Goal: Task Accomplishment & Management: Manage account settings

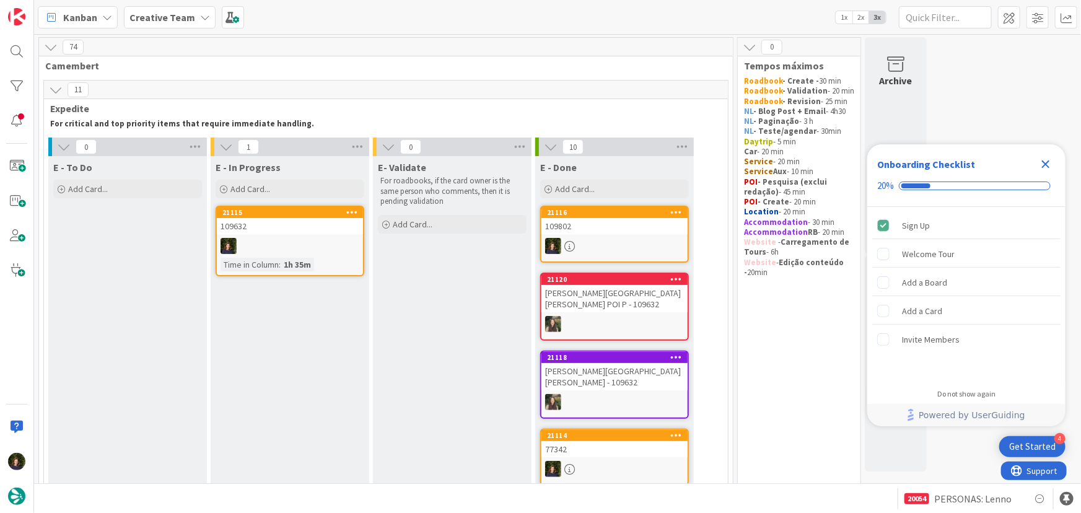
click at [1047, 157] on icon "Close Checklist" at bounding box center [1046, 164] width 15 height 15
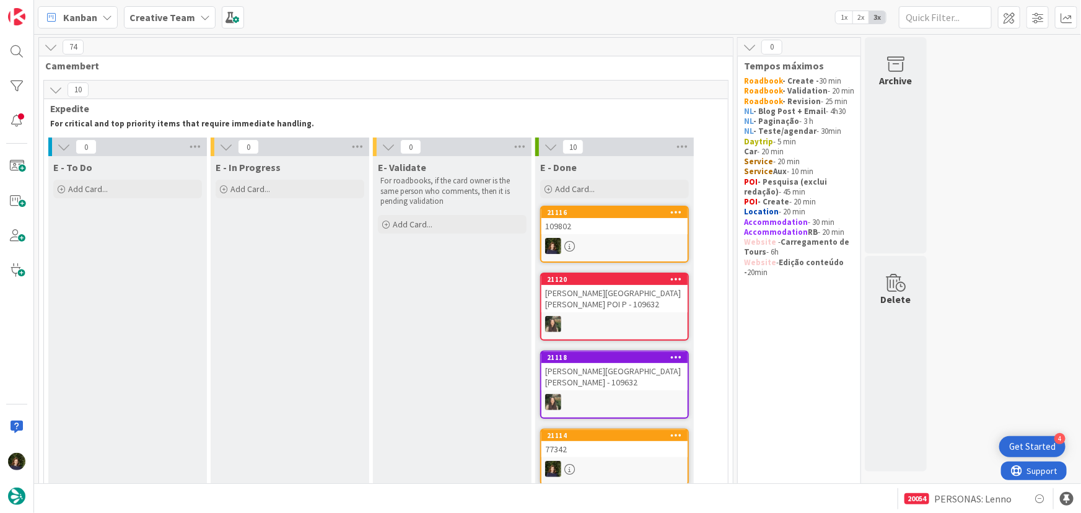
click at [176, 20] on b "Creative Team" at bounding box center [163, 17] width 66 height 12
click at [193, 152] on h4 "Creative Team - Análise" at bounding box center [211, 147] width 146 height 12
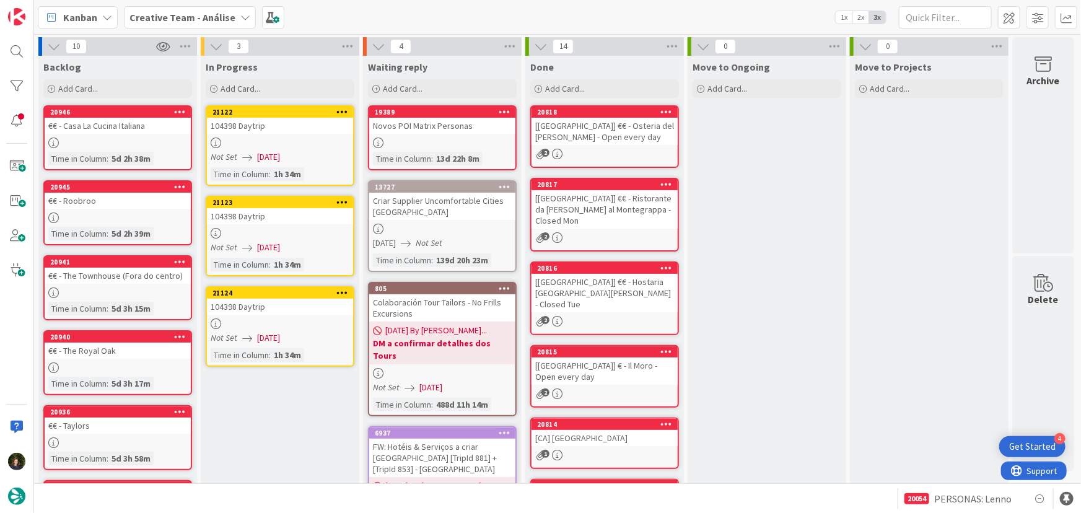
click at [260, 139] on div at bounding box center [280, 143] width 146 height 11
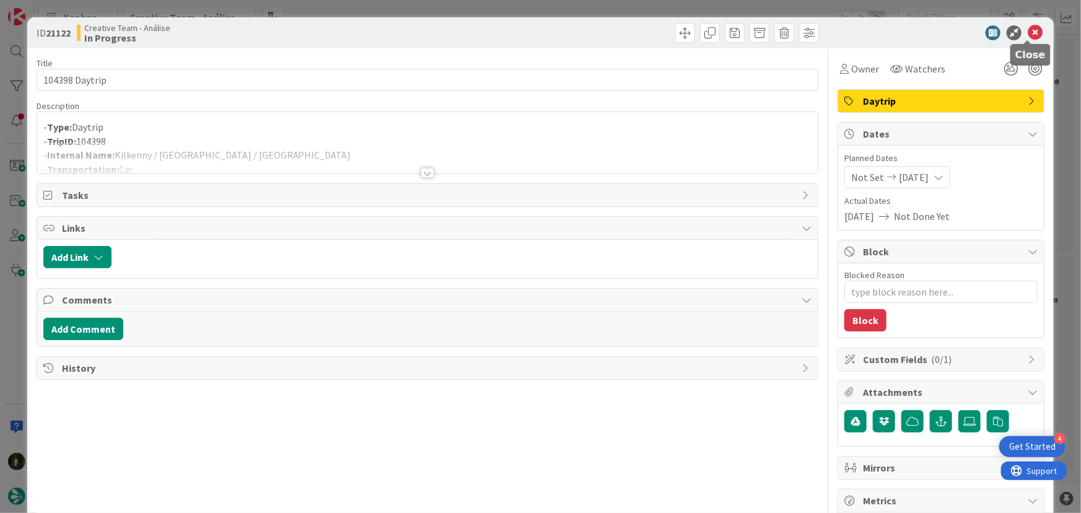
click at [1028, 33] on icon at bounding box center [1035, 32] width 15 height 15
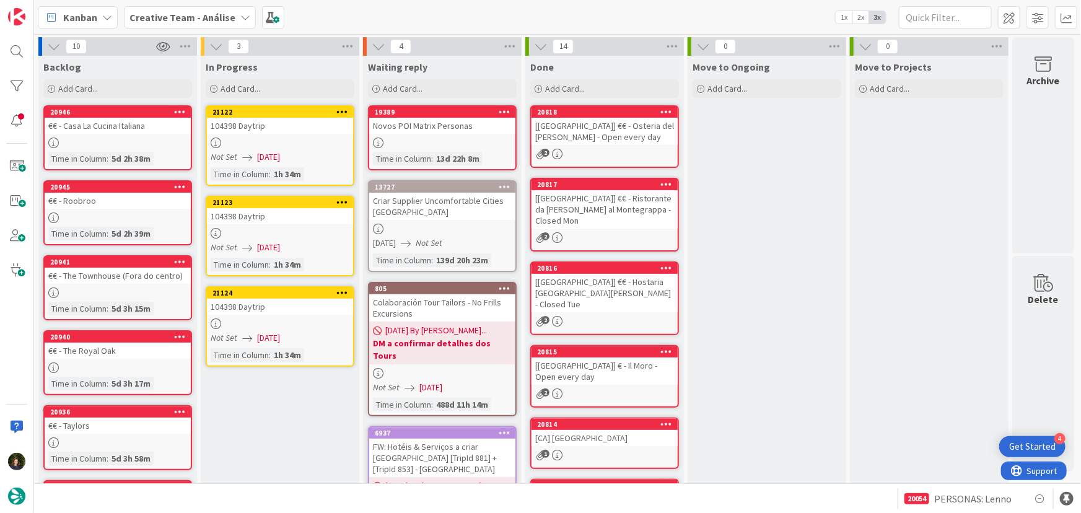
click at [281, 238] on link "21123 104398 Daytrip Not Set 18/08/2025 Time in Column : 1h 34m" at bounding box center [280, 236] width 149 height 81
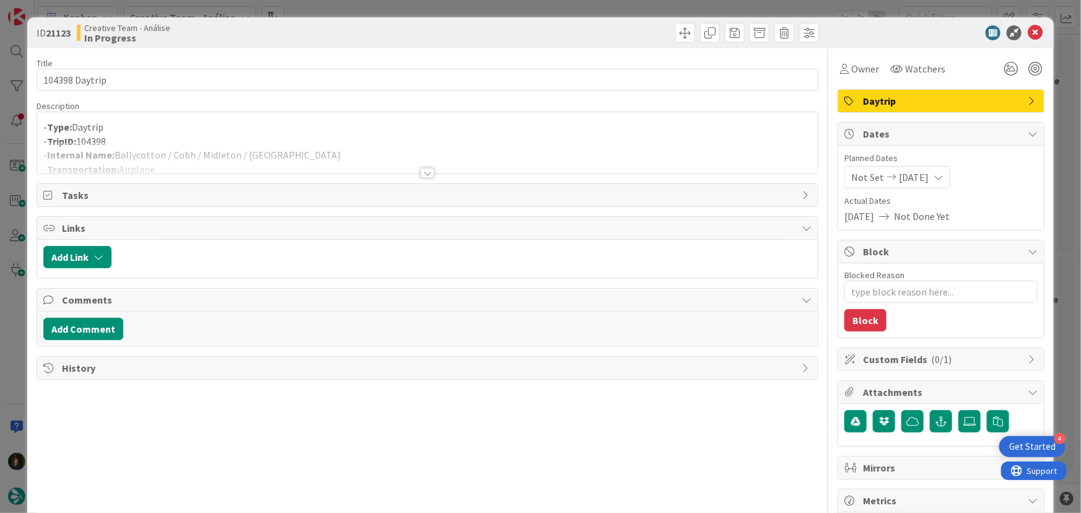
type textarea "x"
click at [421, 174] on div at bounding box center [428, 173] width 14 height 10
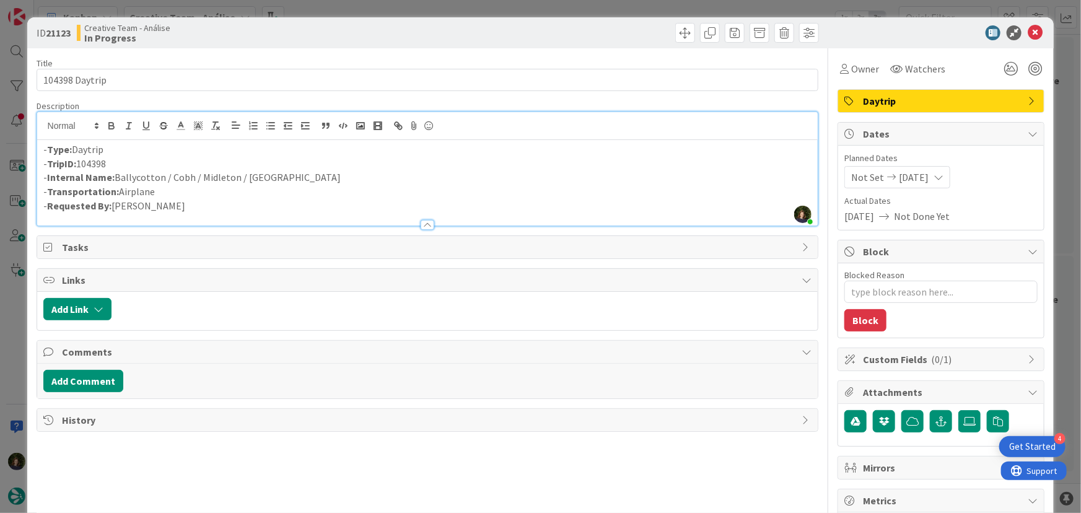
click at [170, 193] on p "- Transportation: Airplane" at bounding box center [427, 192] width 769 height 14
click at [39, 154] on div "- Type: Daytrip - TripID: 104398 - Internal Name: Ballycotton / Cobh / Midleton…" at bounding box center [427, 183] width 781 height 86
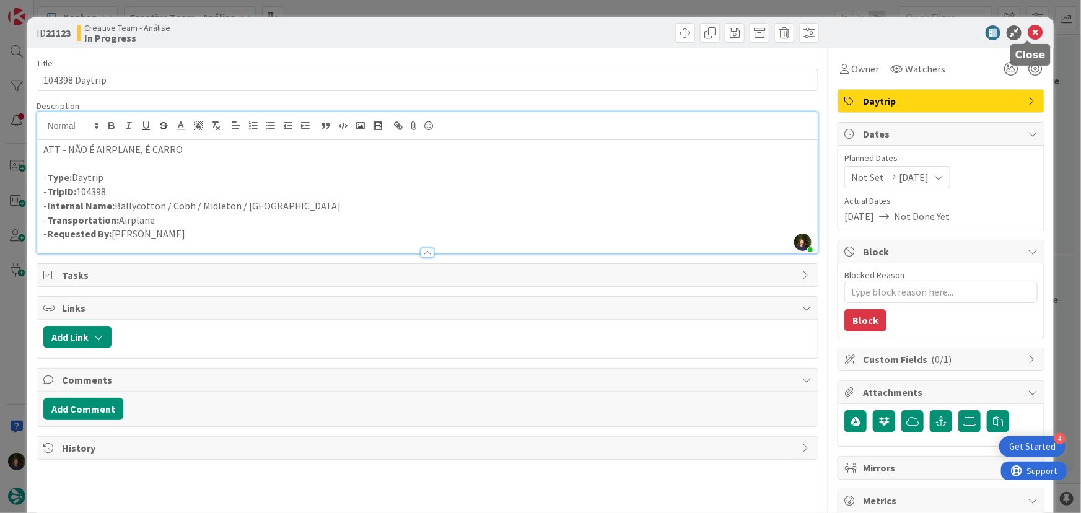
click at [1035, 28] on icon at bounding box center [1035, 32] width 15 height 15
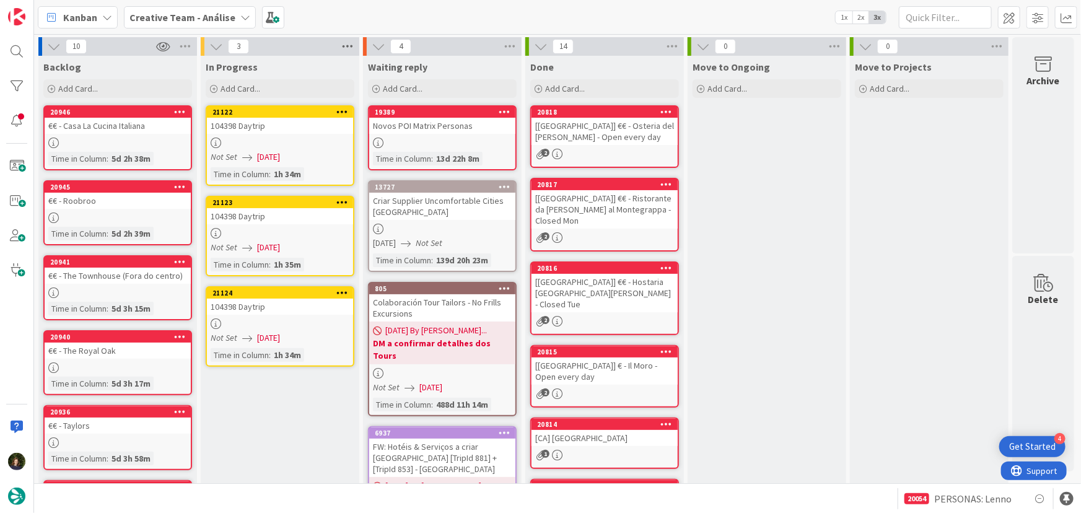
click at [343, 42] on icon at bounding box center [348, 46] width 16 height 19
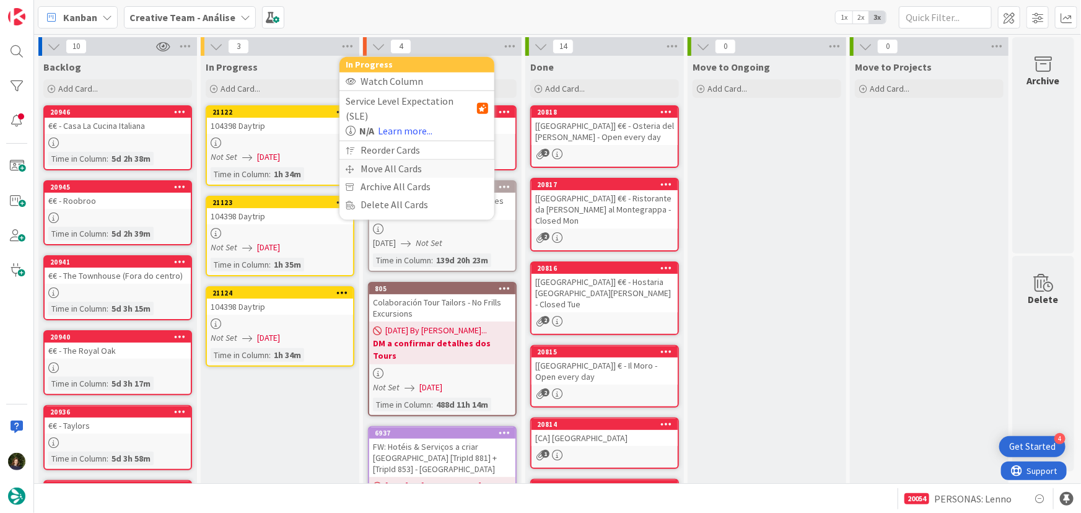
click at [397, 160] on div "Move All Cards" at bounding box center [417, 169] width 155 height 18
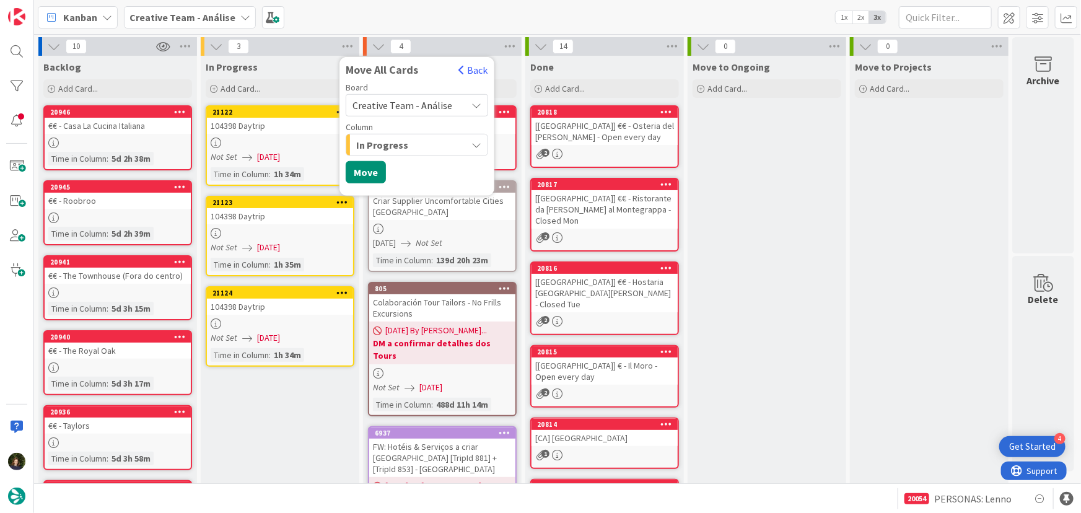
click at [425, 99] on span "Creative Team - Análise" at bounding box center [403, 105] width 100 height 12
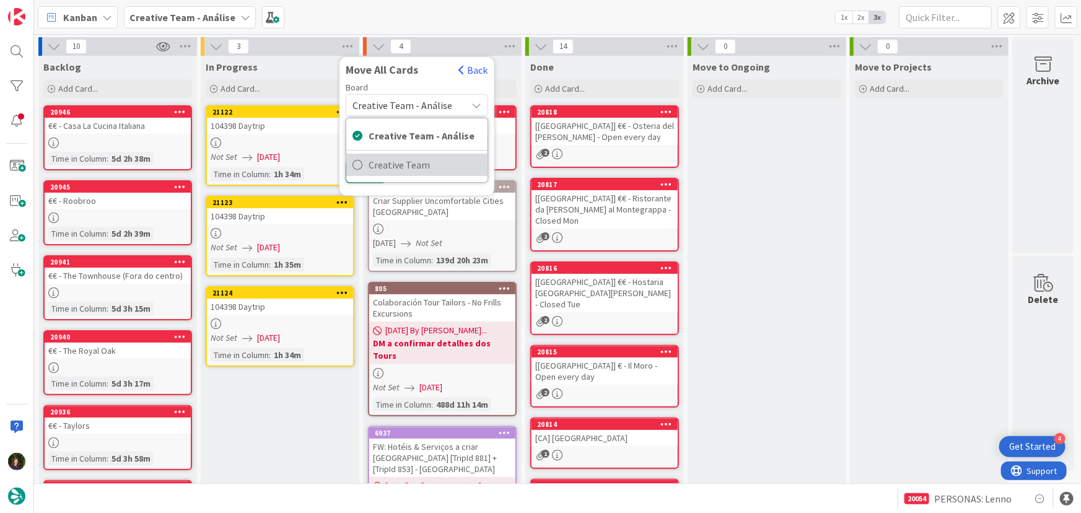
click at [418, 162] on span "Creative Team" at bounding box center [425, 165] width 113 height 19
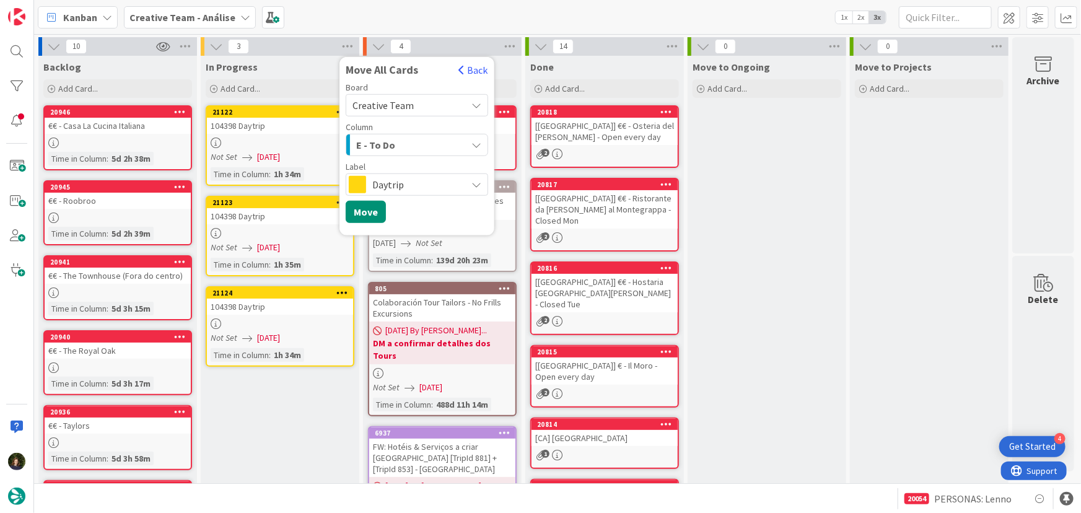
click at [414, 147] on div "E - To Do" at bounding box center [409, 145] width 113 height 20
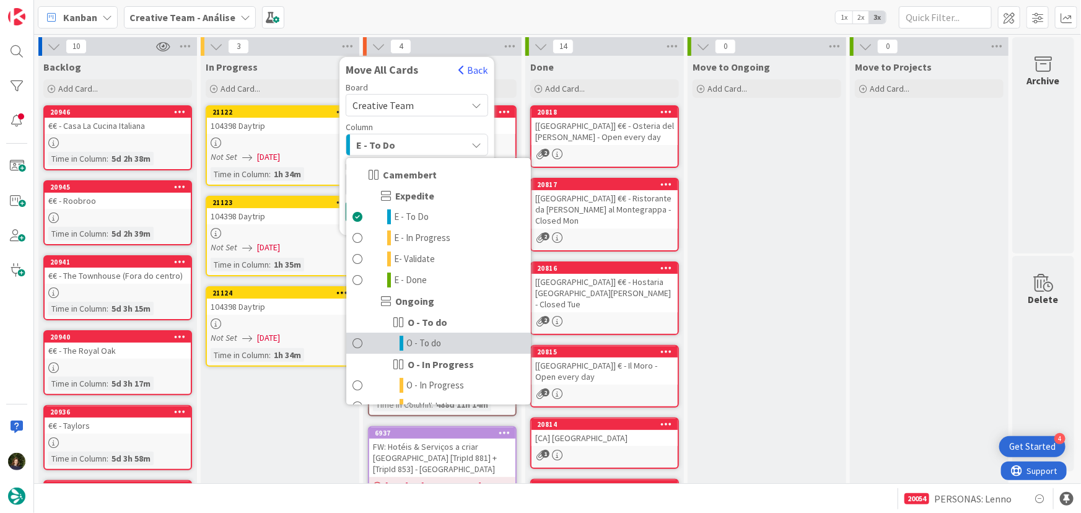
click at [442, 343] on link "O - To do" at bounding box center [438, 343] width 185 height 21
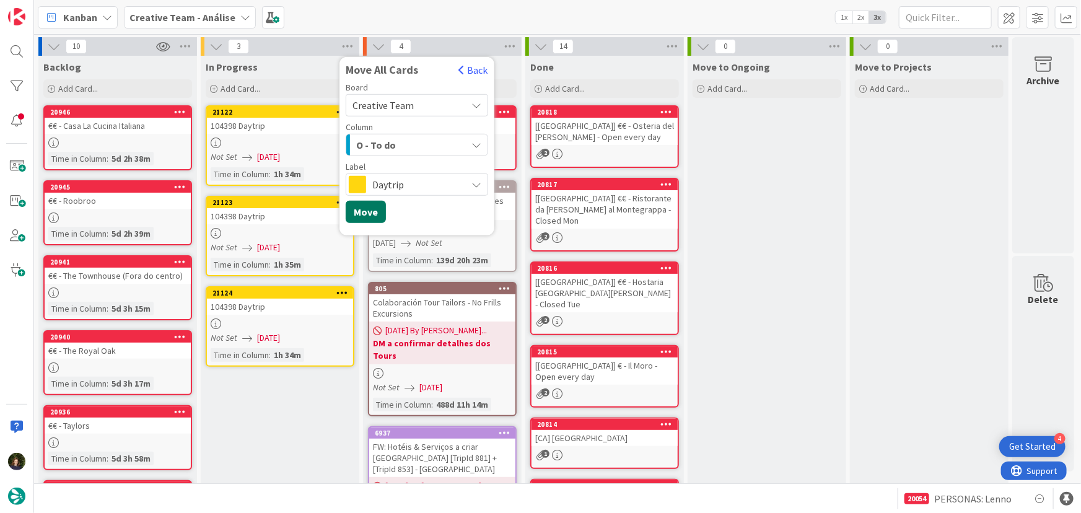
click at [368, 214] on button "Move" at bounding box center [366, 212] width 40 height 22
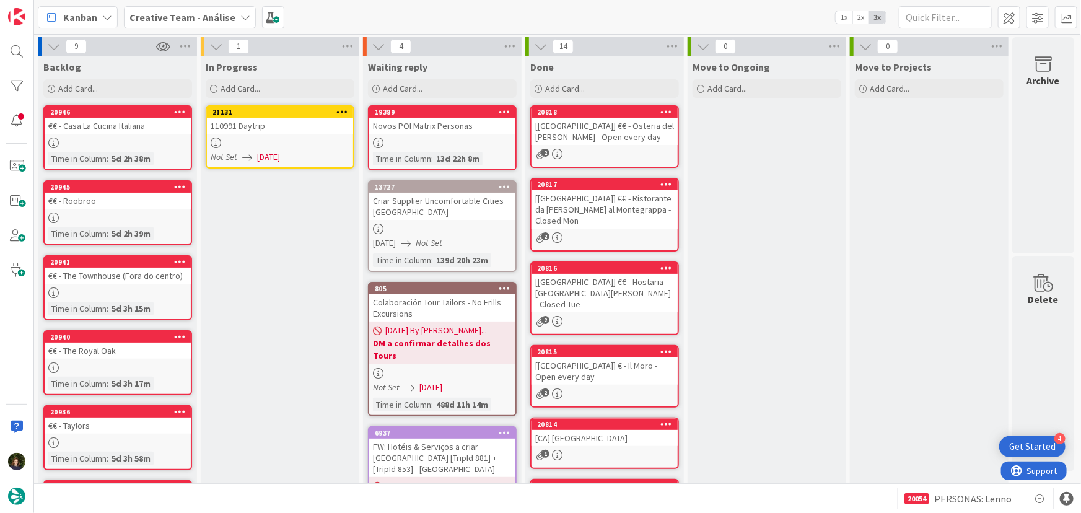
click at [267, 145] on div at bounding box center [280, 143] width 146 height 11
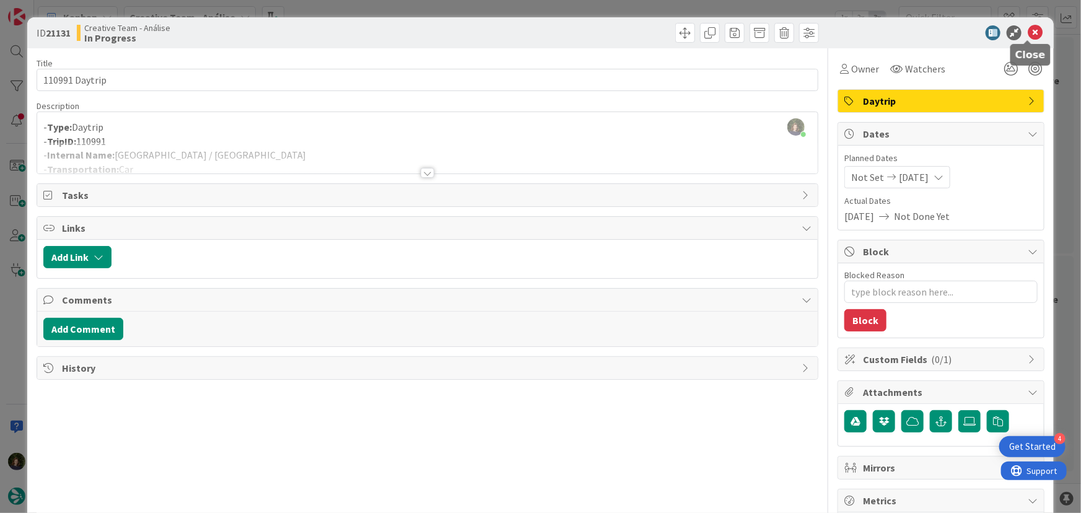
click at [1032, 31] on icon at bounding box center [1035, 32] width 15 height 15
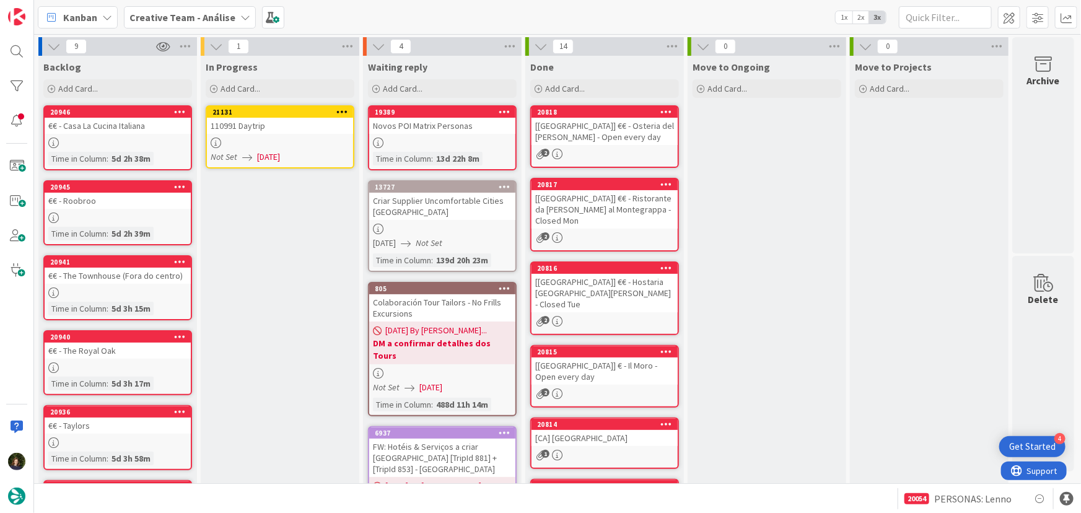
click at [346, 110] on icon at bounding box center [343, 111] width 12 height 9
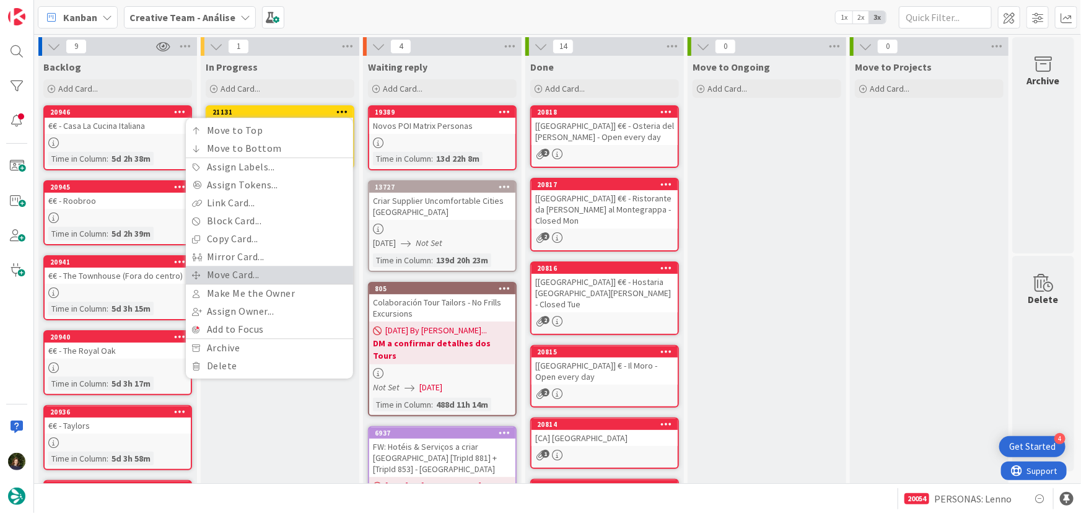
click at [306, 269] on link "Move Card..." at bounding box center [269, 275] width 167 height 18
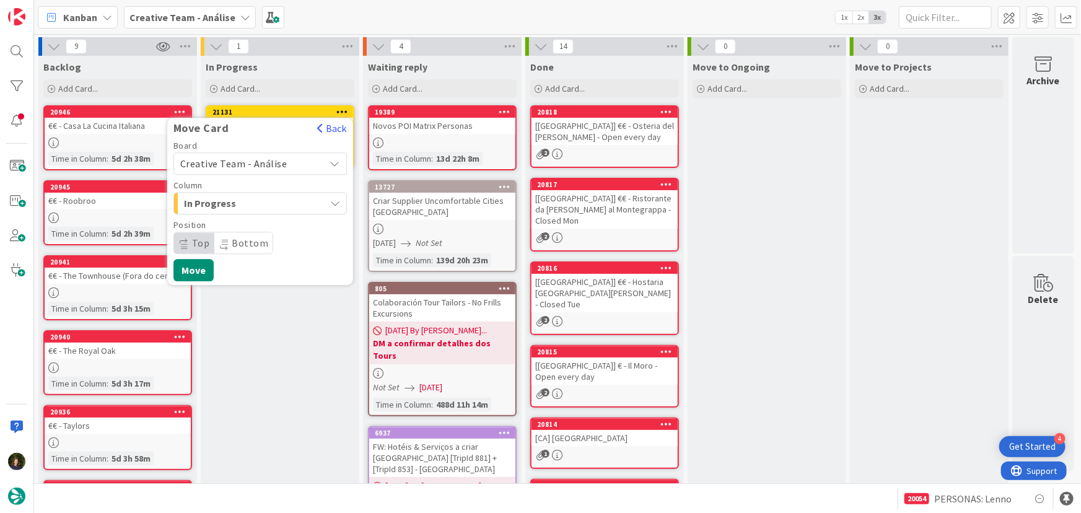
click at [302, 151] on div "Board Creative Team - Análise" at bounding box center [261, 157] width 174 height 33
click at [302, 157] on span "Creative Team - Análise" at bounding box center [249, 163] width 139 height 17
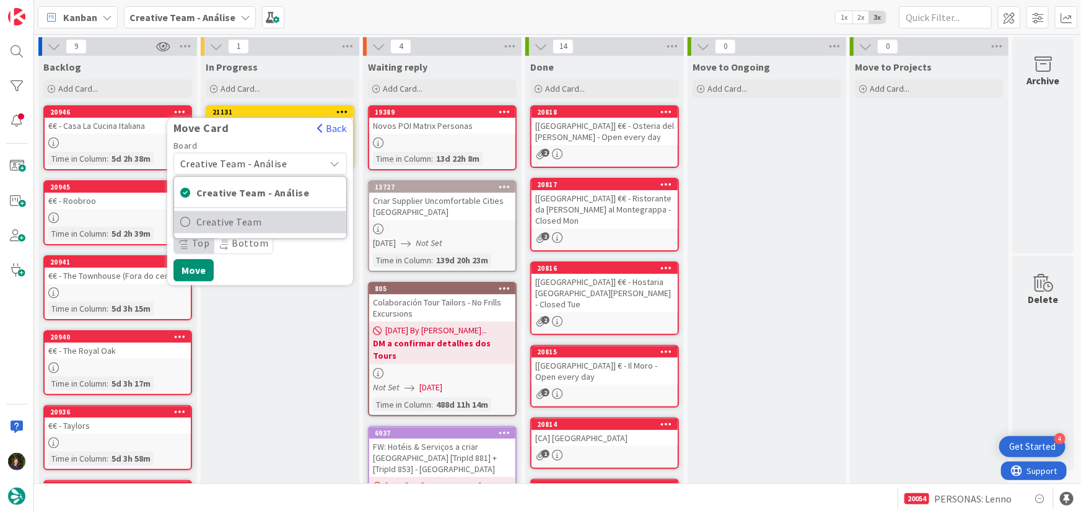
click at [307, 220] on span "Creative Team" at bounding box center [268, 222] width 144 height 19
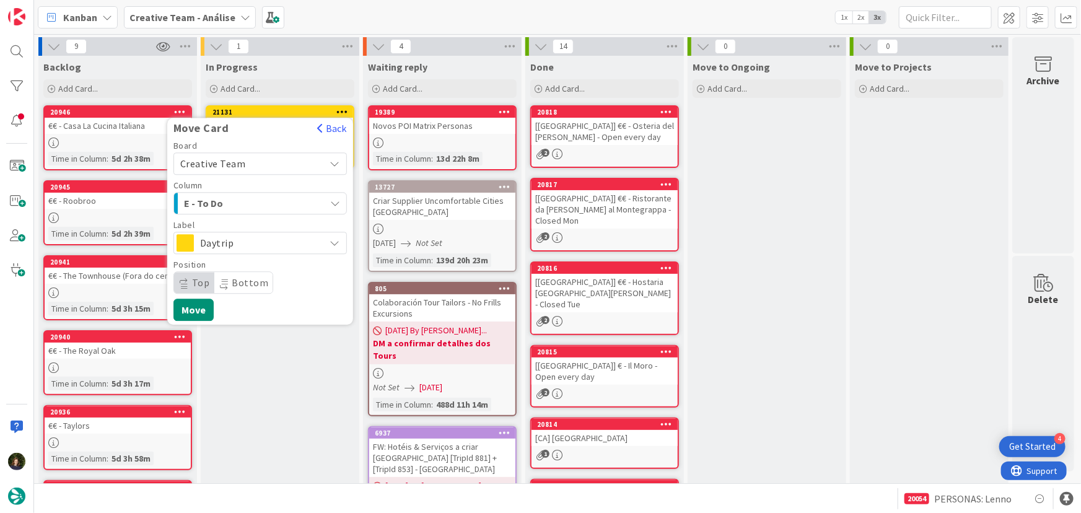
click at [276, 206] on span "E - To Do" at bounding box center [230, 203] width 93 height 16
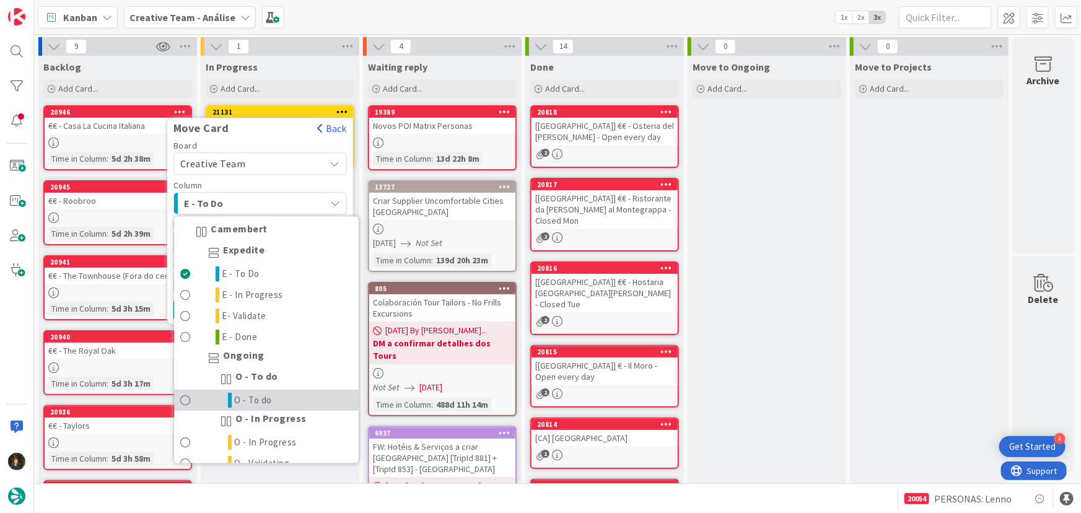
click at [297, 405] on link "O - To do" at bounding box center [266, 400] width 185 height 21
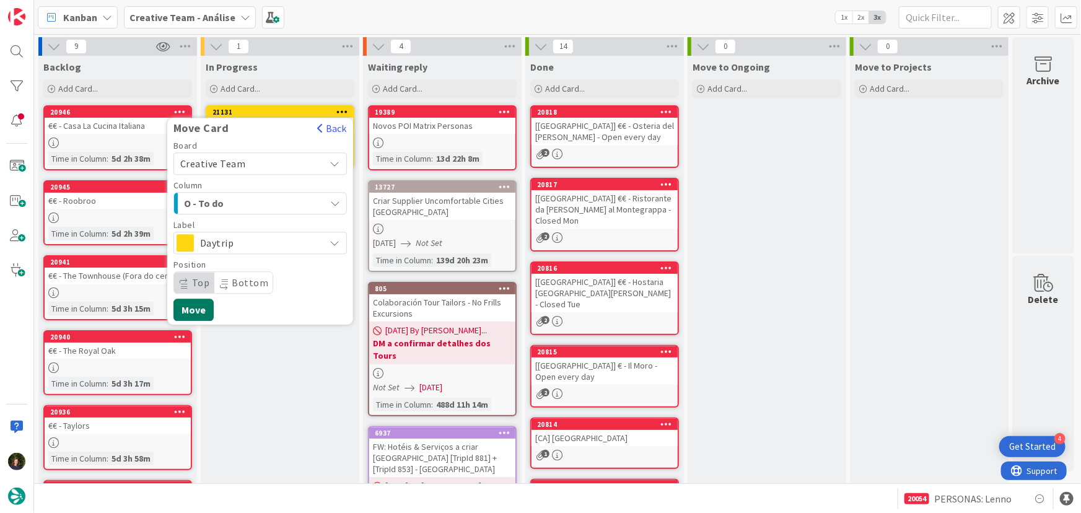
click at [206, 304] on button "Move" at bounding box center [194, 310] width 40 height 22
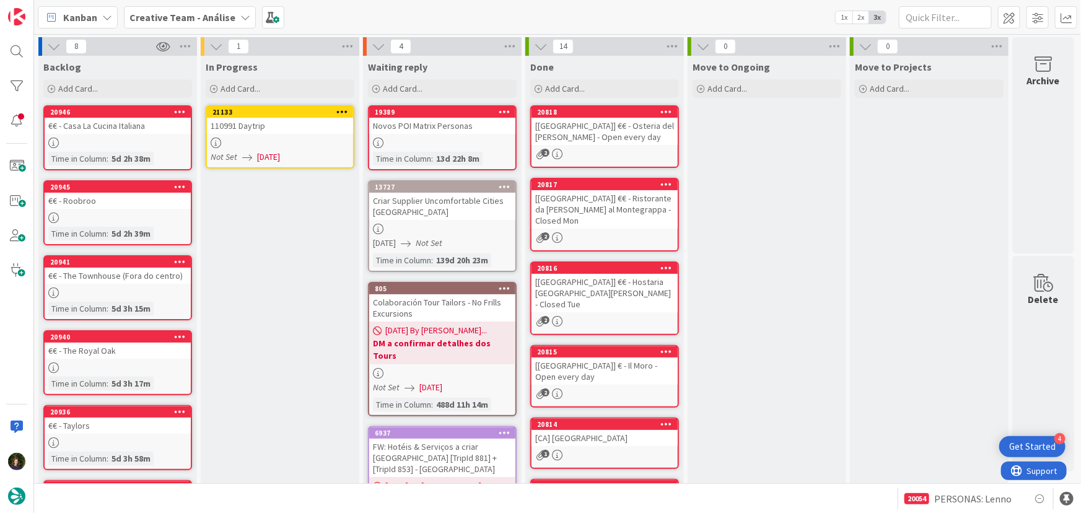
click at [268, 157] on span "[DATE]" at bounding box center [268, 157] width 23 height 13
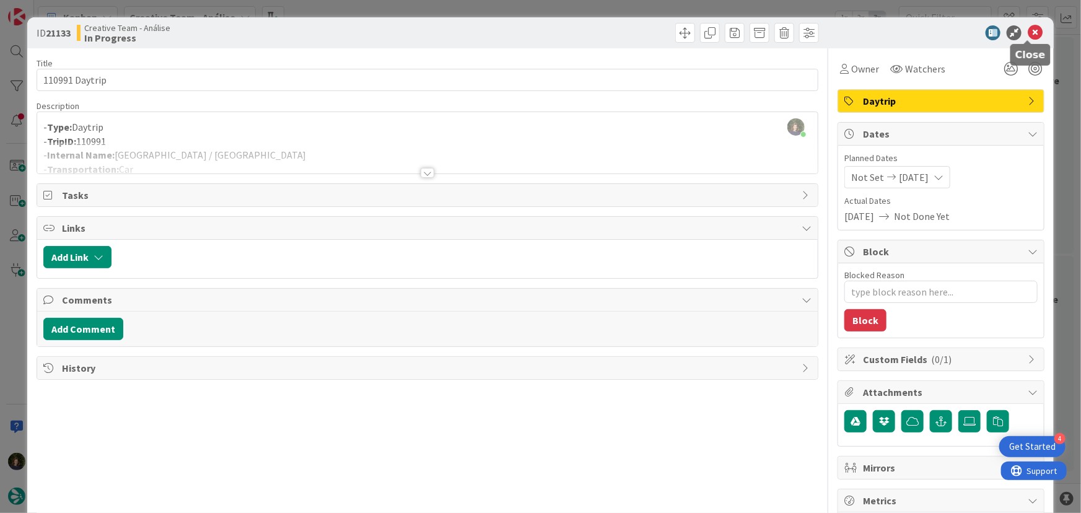
click at [1028, 35] on icon at bounding box center [1035, 32] width 15 height 15
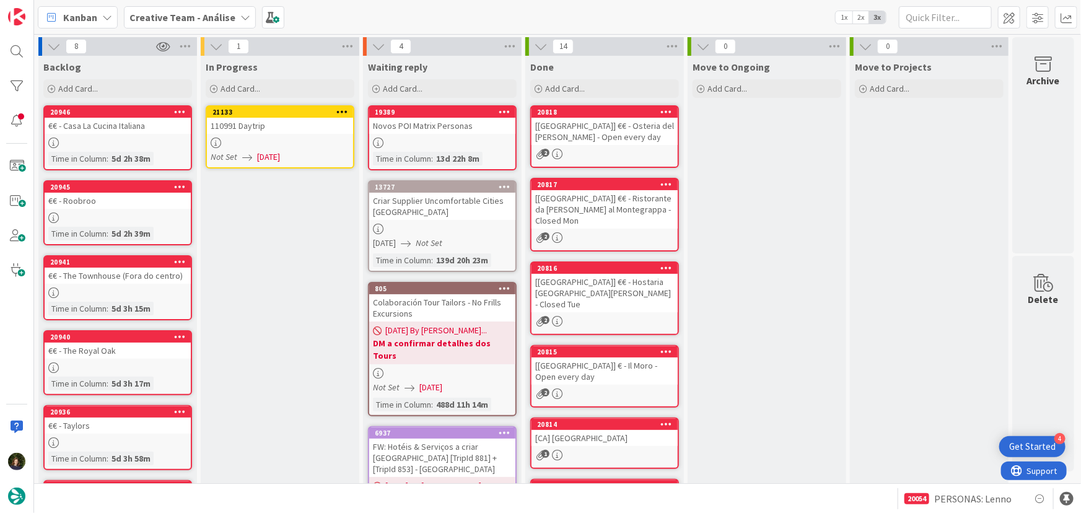
click at [347, 112] on icon at bounding box center [343, 111] width 12 height 9
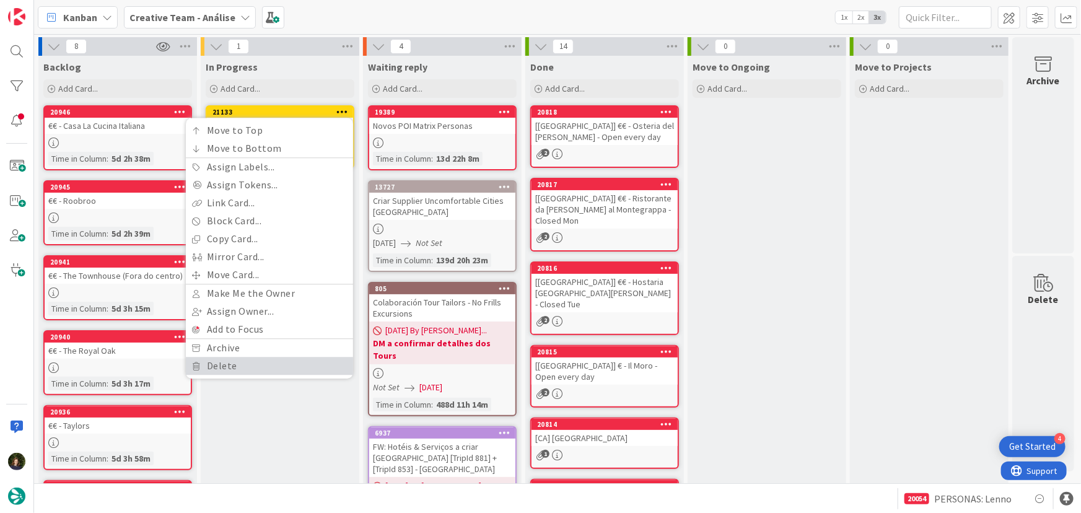
click at [276, 367] on link "Delete" at bounding box center [269, 366] width 167 height 18
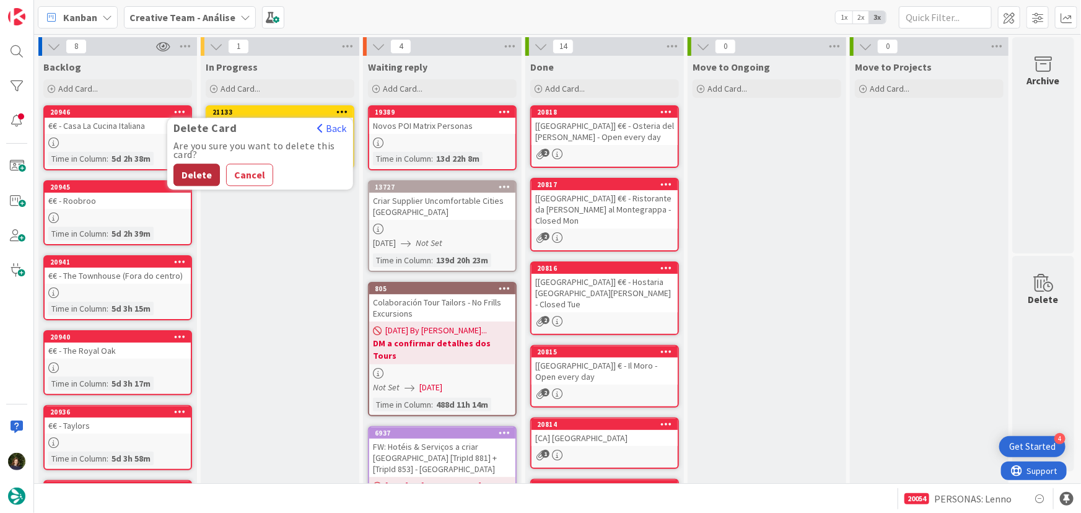
click at [200, 169] on button "Delete" at bounding box center [197, 175] width 46 height 22
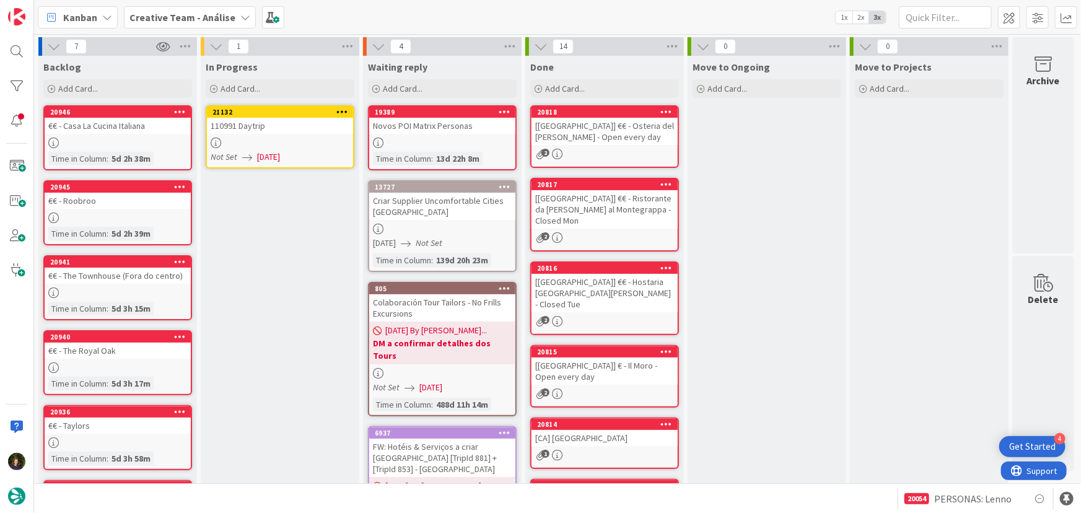
click at [255, 148] on link "21132 110991 Daytrip Not Set 18/08/2025" at bounding box center [280, 136] width 149 height 63
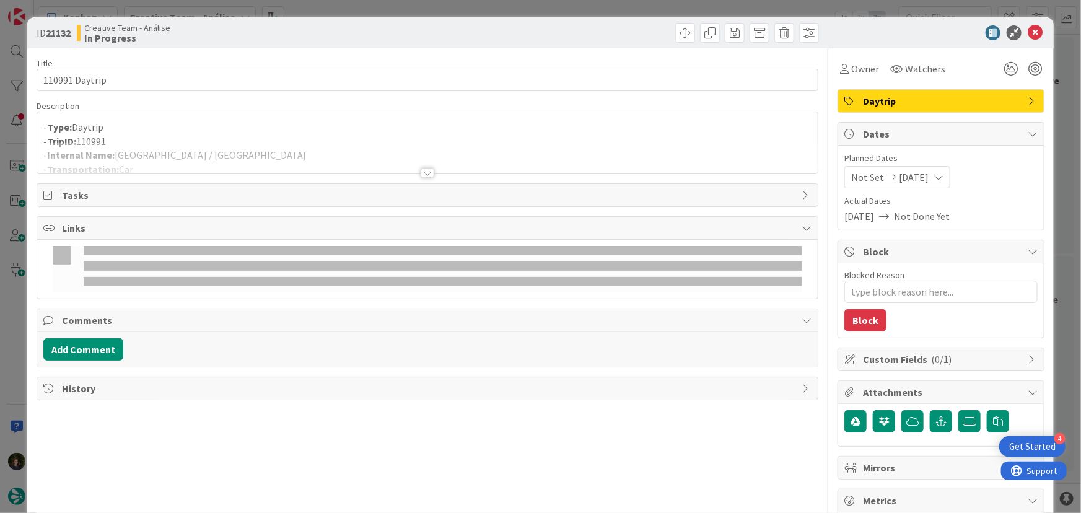
type textarea "x"
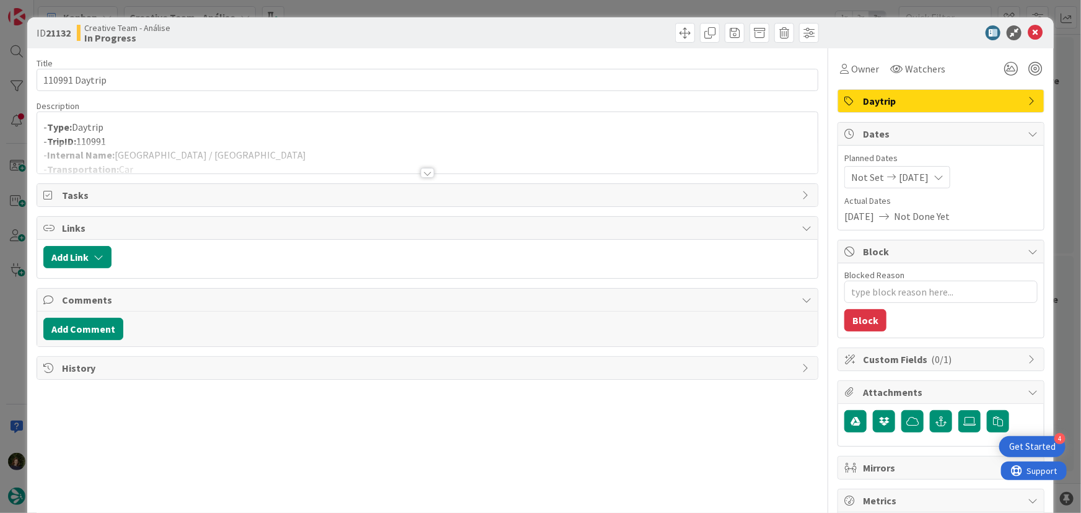
click at [218, 157] on div at bounding box center [427, 158] width 781 height 32
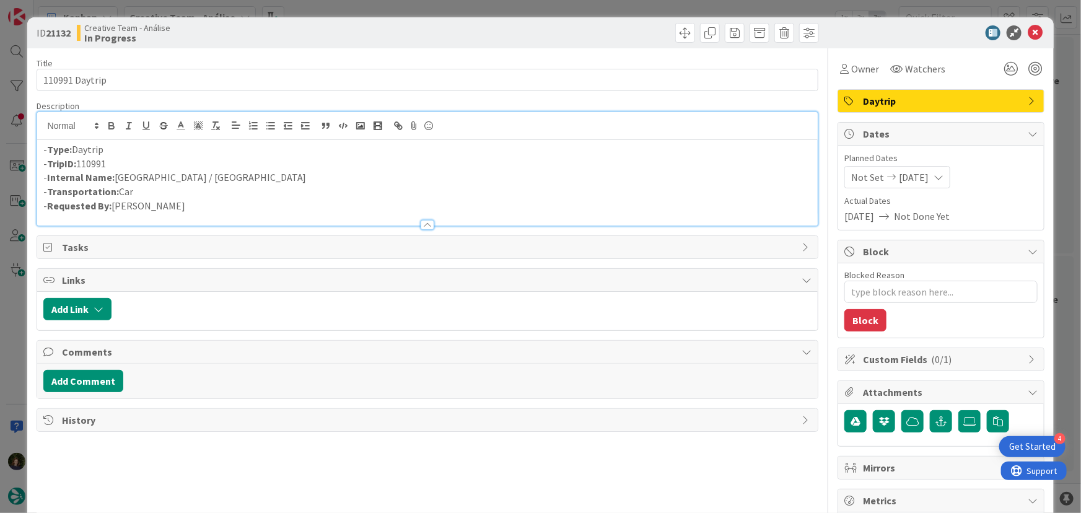
click at [208, 180] on p "- Internal Name: Sligo / Limerick" at bounding box center [427, 177] width 769 height 14
click at [1037, 32] on div "ID 21132 Creative Team - Análise In Progress" at bounding box center [541, 32] width 1028 height 31
click at [1019, 37] on div at bounding box center [934, 32] width 219 height 15
click at [1033, 32] on icon at bounding box center [1035, 32] width 15 height 15
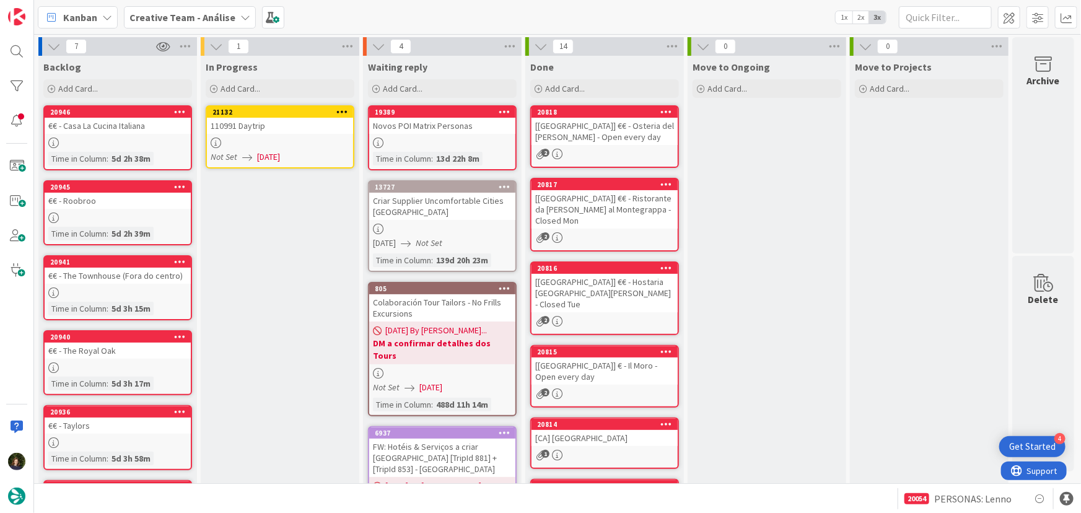
click at [343, 107] on icon at bounding box center [343, 111] width 12 height 9
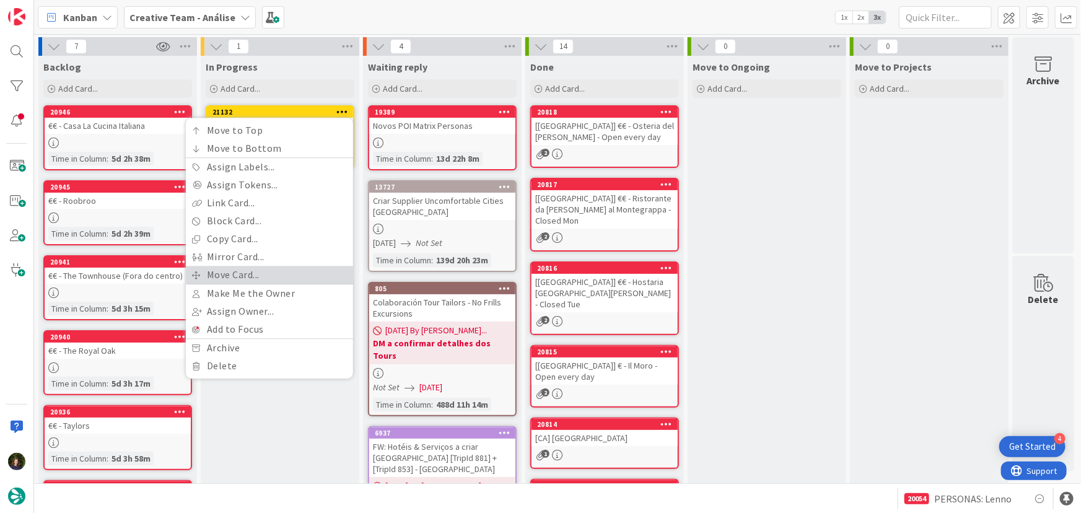
click at [297, 271] on link "Move Card..." at bounding box center [269, 275] width 167 height 18
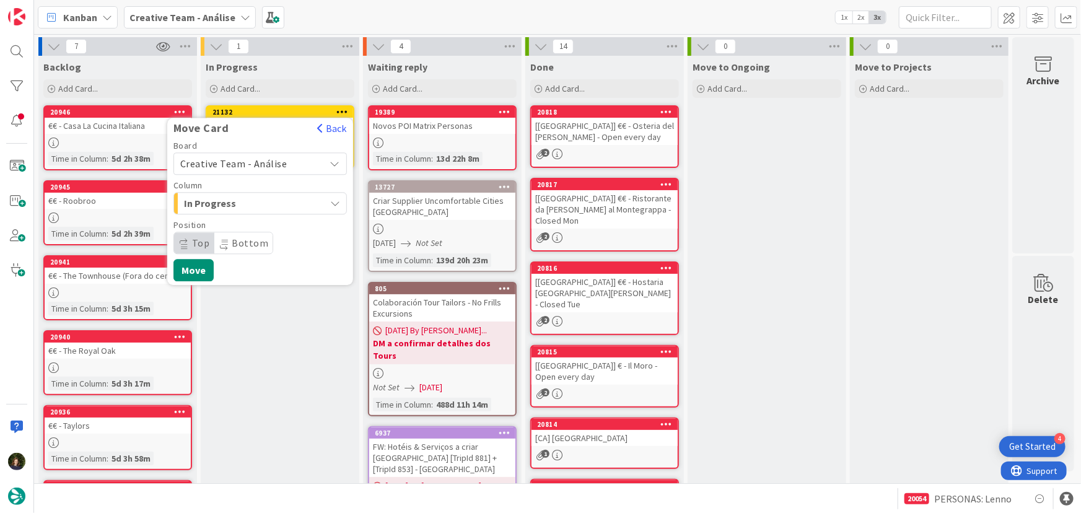
click at [281, 163] on span "Creative Team - Análise" at bounding box center [233, 163] width 107 height 12
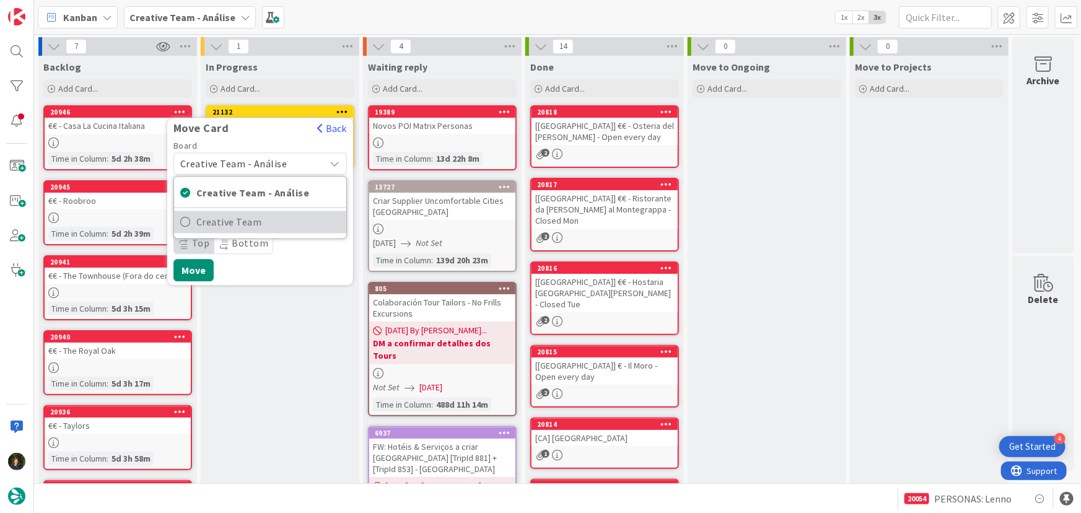
click at [294, 226] on span "Creative Team" at bounding box center [268, 222] width 144 height 19
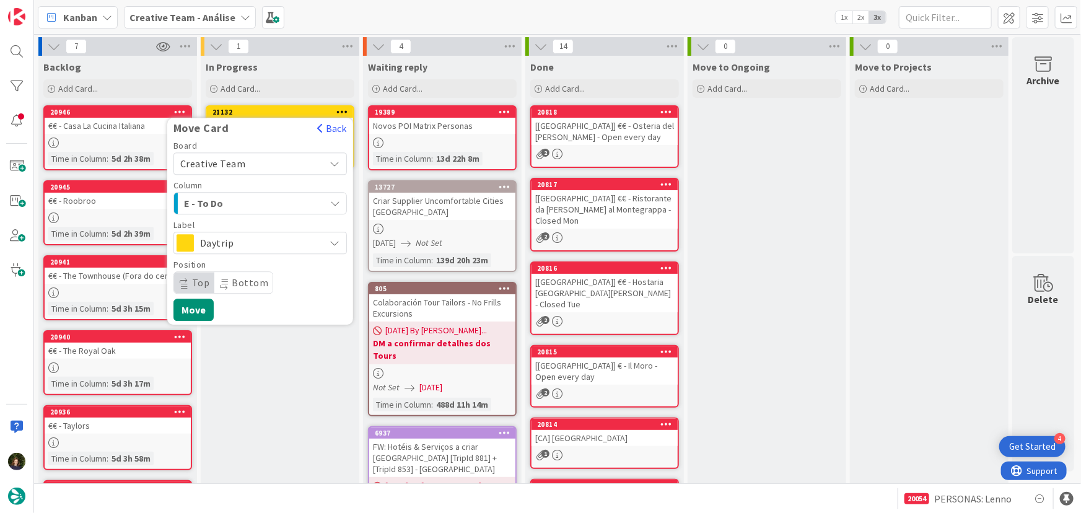
click at [292, 201] on div "E - To Do" at bounding box center [253, 203] width 144 height 20
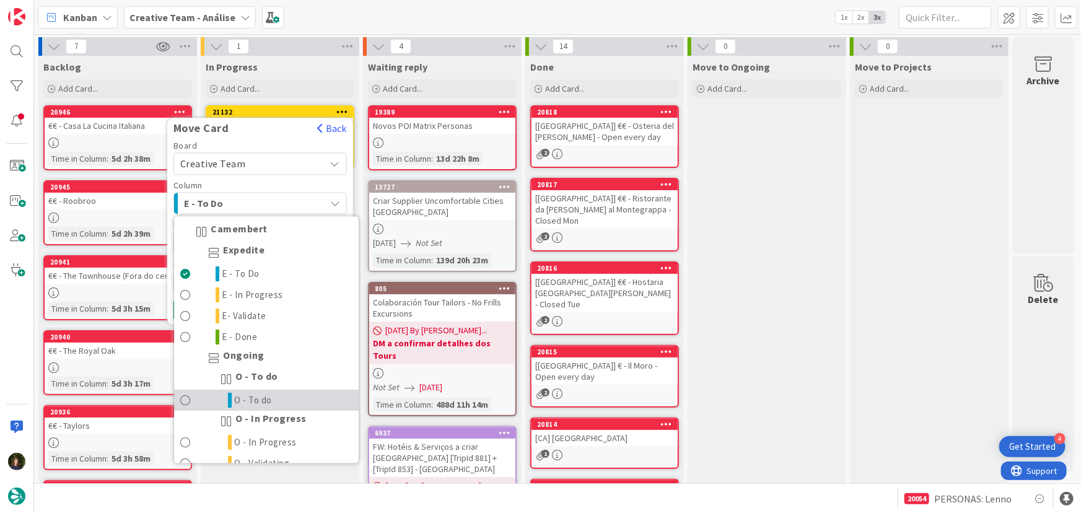
click at [294, 401] on link "O - To do" at bounding box center [266, 400] width 185 height 21
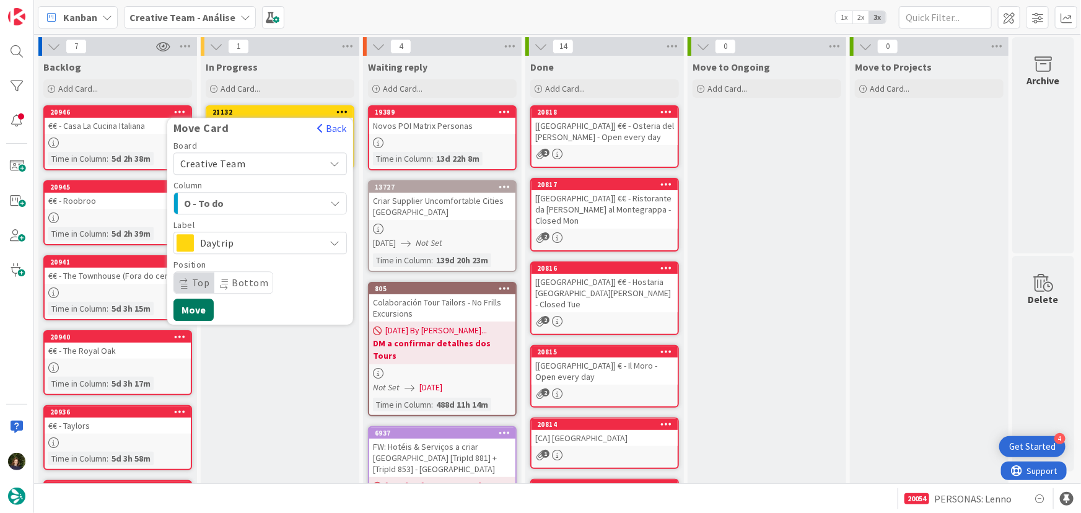
click at [193, 309] on button "Move" at bounding box center [194, 310] width 40 height 22
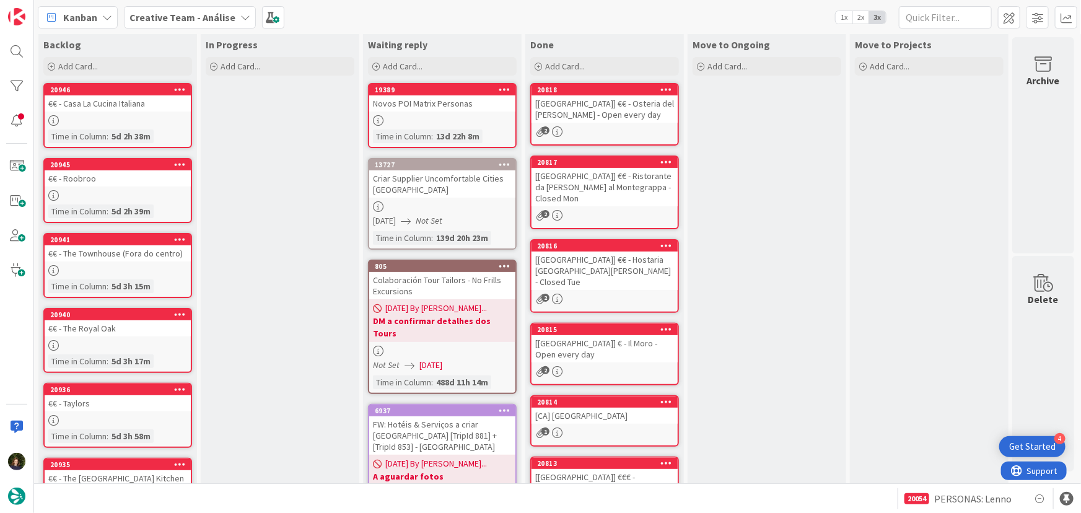
scroll to position [17, 0]
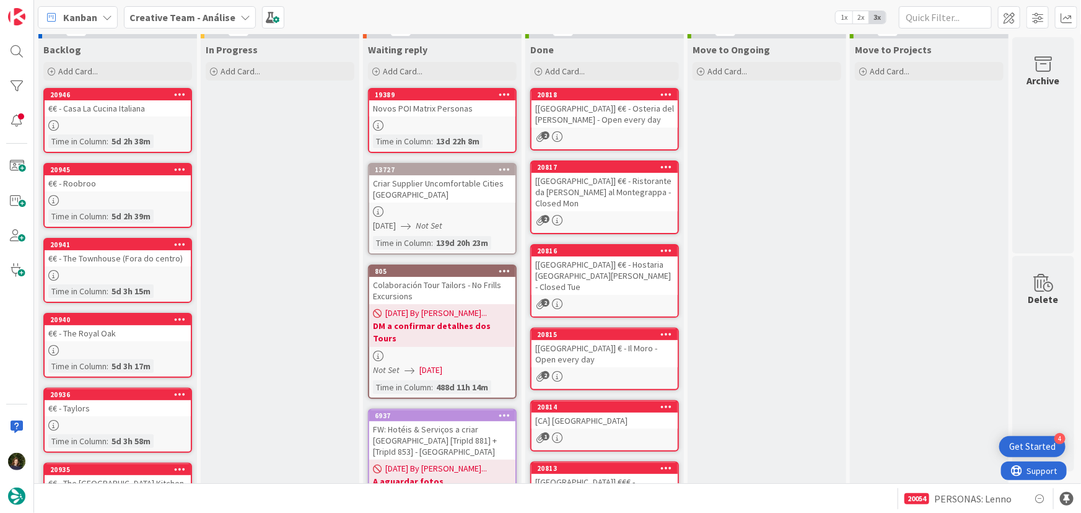
click at [208, 21] on b "Creative Team - Análise" at bounding box center [183, 17] width 106 height 12
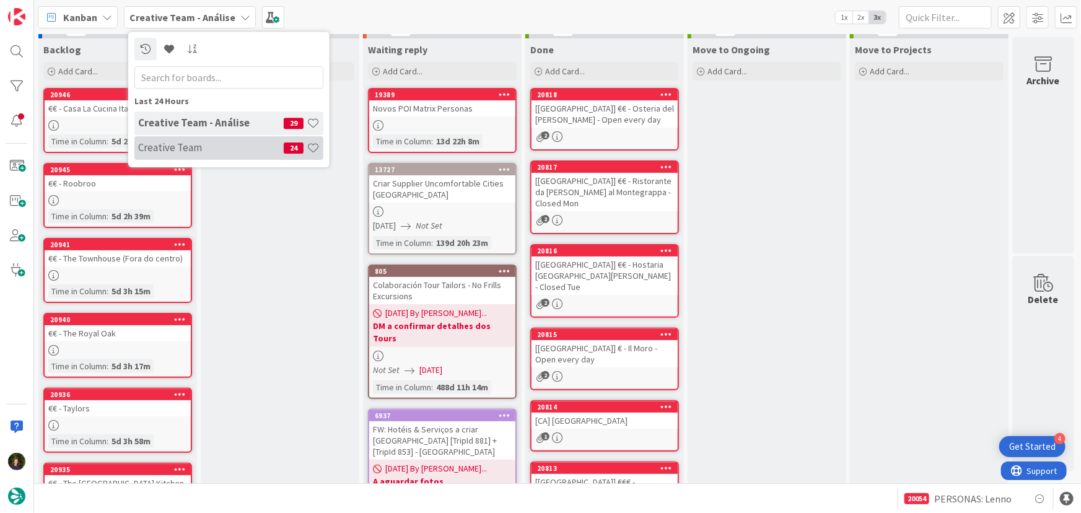
click at [219, 154] on div "Creative Team 24" at bounding box center [228, 148] width 189 height 24
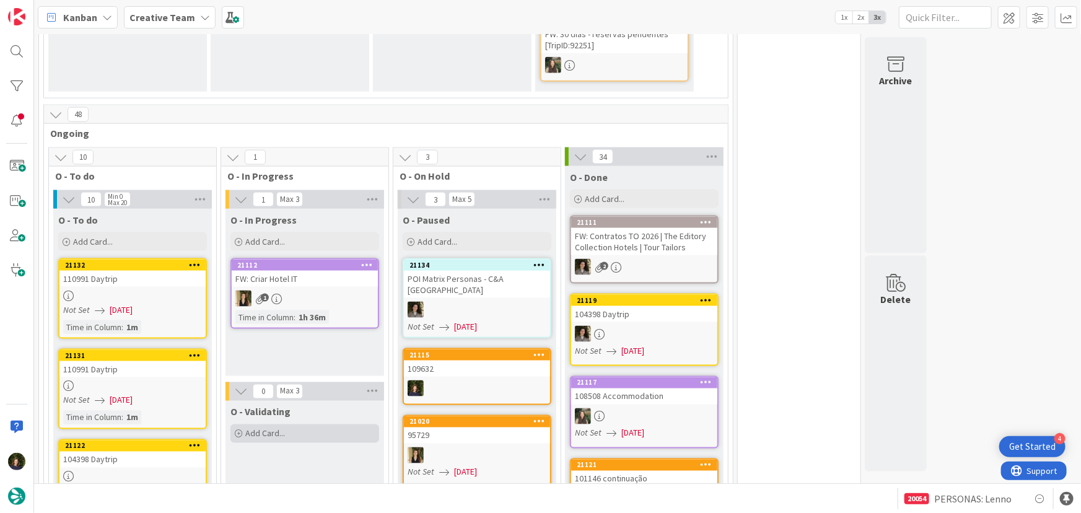
scroll to position [957, 0]
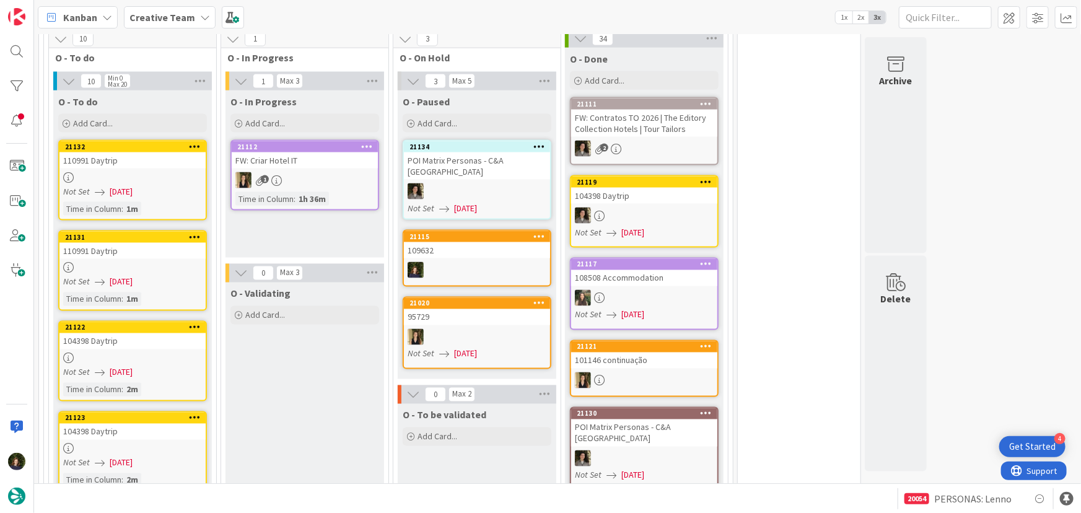
click at [470, 262] on div at bounding box center [477, 270] width 146 height 16
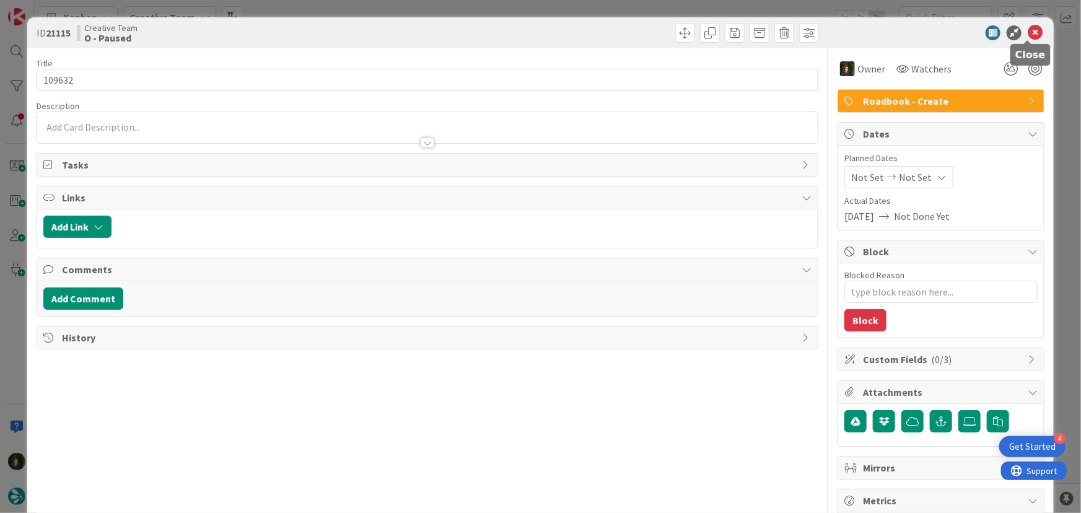
drag, startPoint x: 1028, startPoint y: 31, endPoint x: 884, endPoint y: 143, distance: 182.0
click at [1028, 32] on icon at bounding box center [1035, 32] width 15 height 15
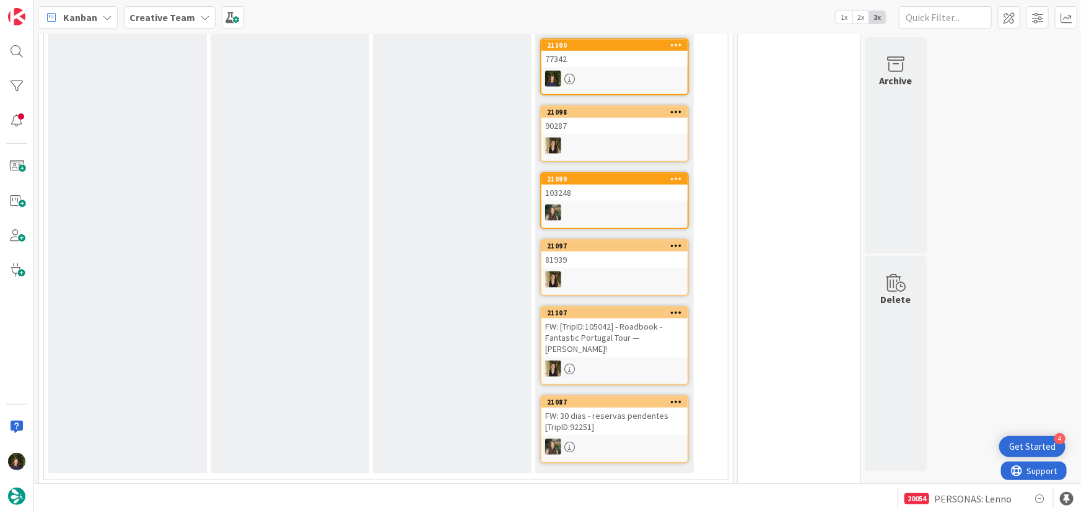
scroll to position [451, 0]
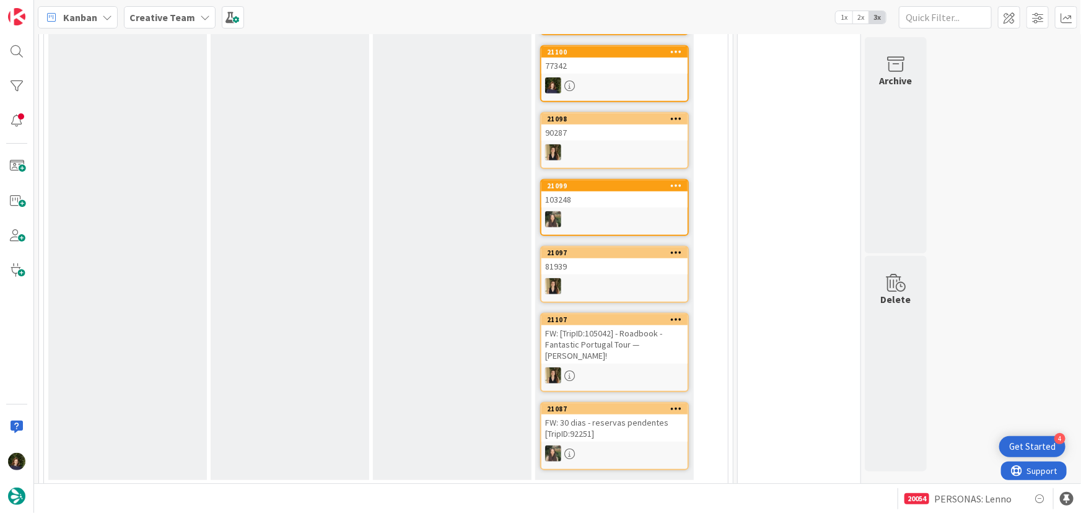
click at [165, 12] on b "Creative Team" at bounding box center [163, 17] width 66 height 12
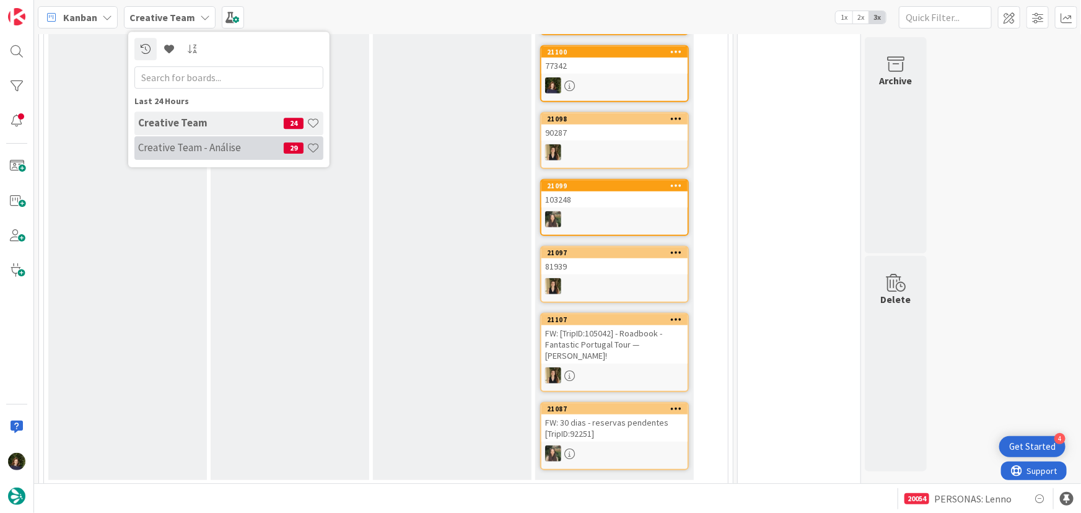
click at [157, 145] on h4 "Creative Team - Análise" at bounding box center [211, 147] width 146 height 12
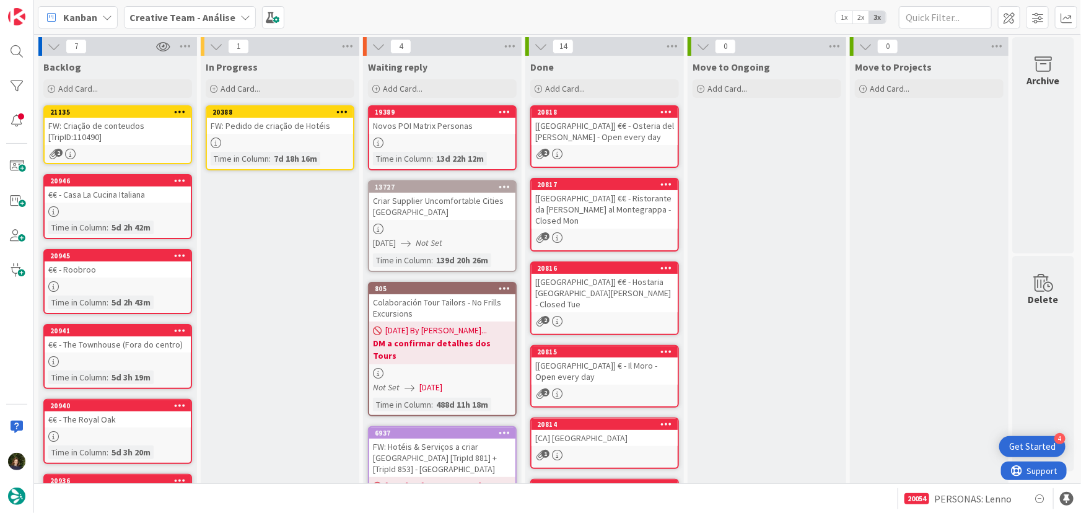
click at [344, 110] on icon at bounding box center [343, 111] width 12 height 9
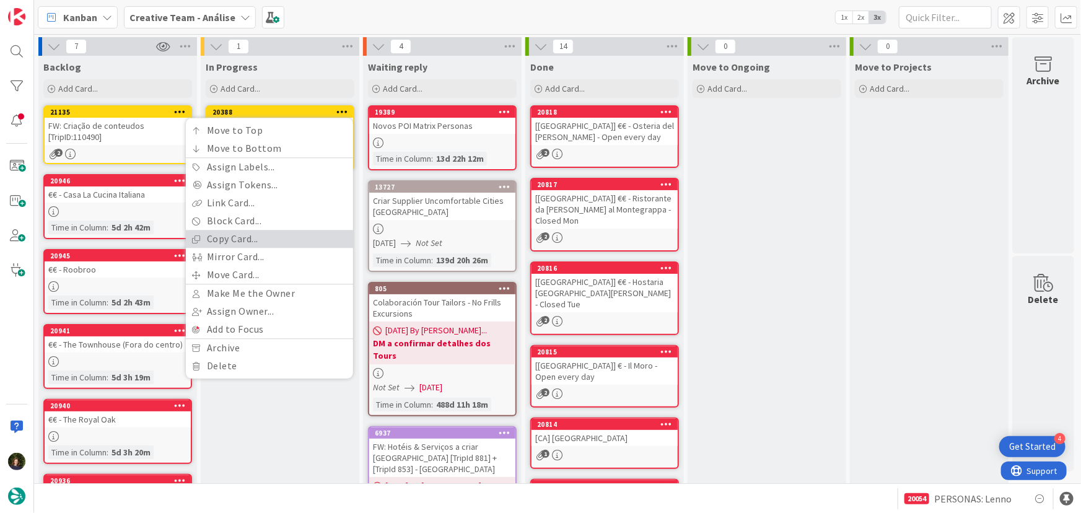
click at [311, 242] on link "Copy Card..." at bounding box center [269, 239] width 167 height 18
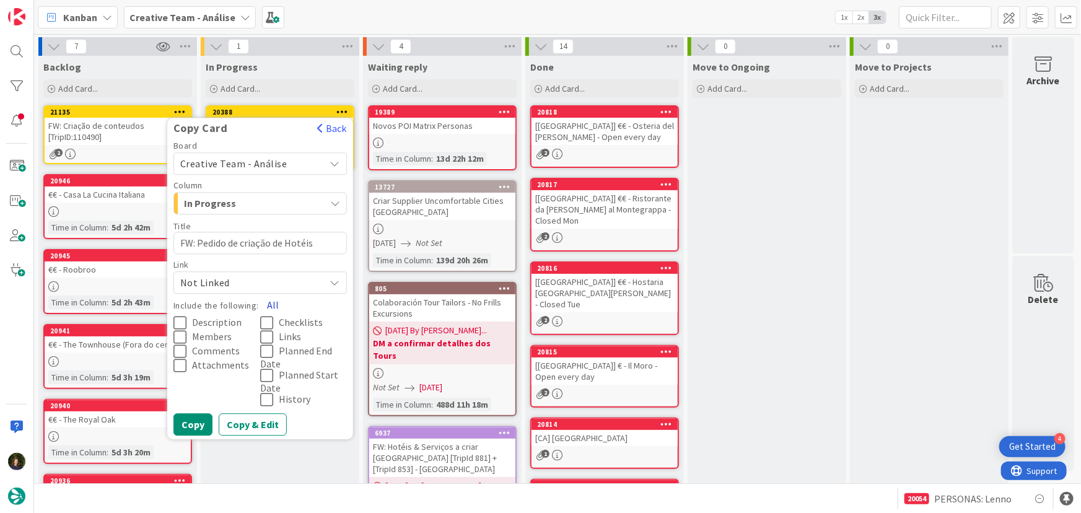
click at [273, 304] on button "All" at bounding box center [273, 305] width 28 height 22
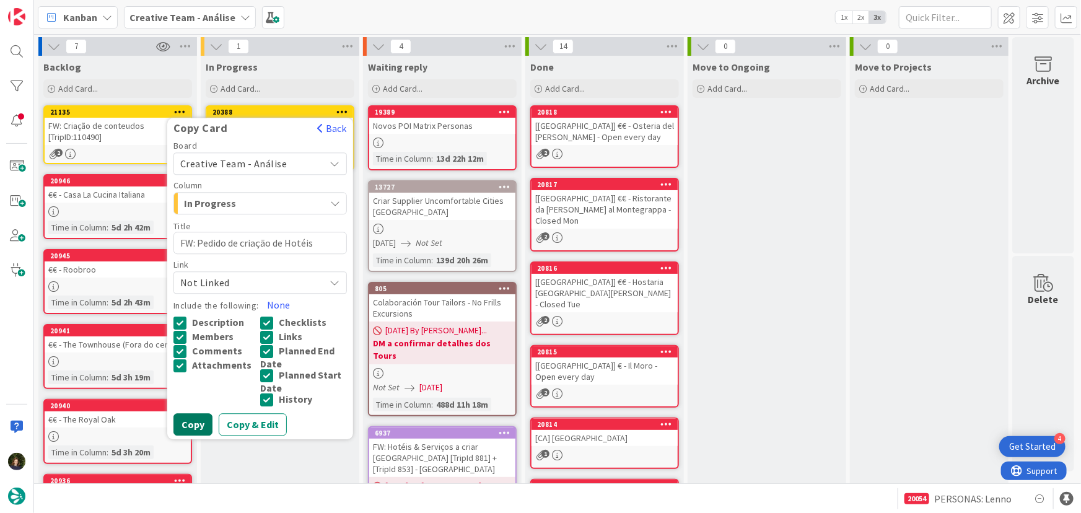
click at [195, 421] on button "Copy" at bounding box center [193, 424] width 39 height 22
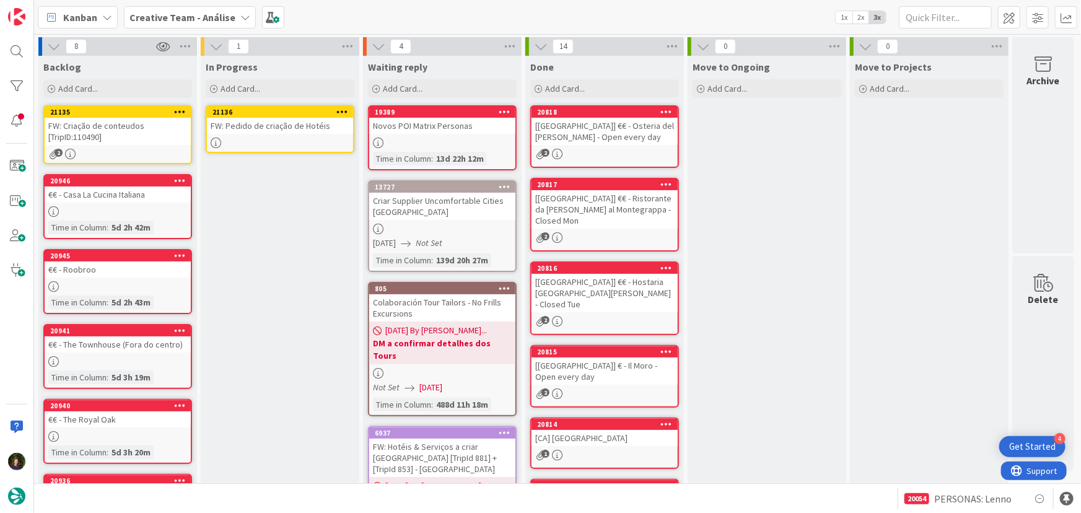
click at [348, 110] on div at bounding box center [342, 112] width 22 height 9
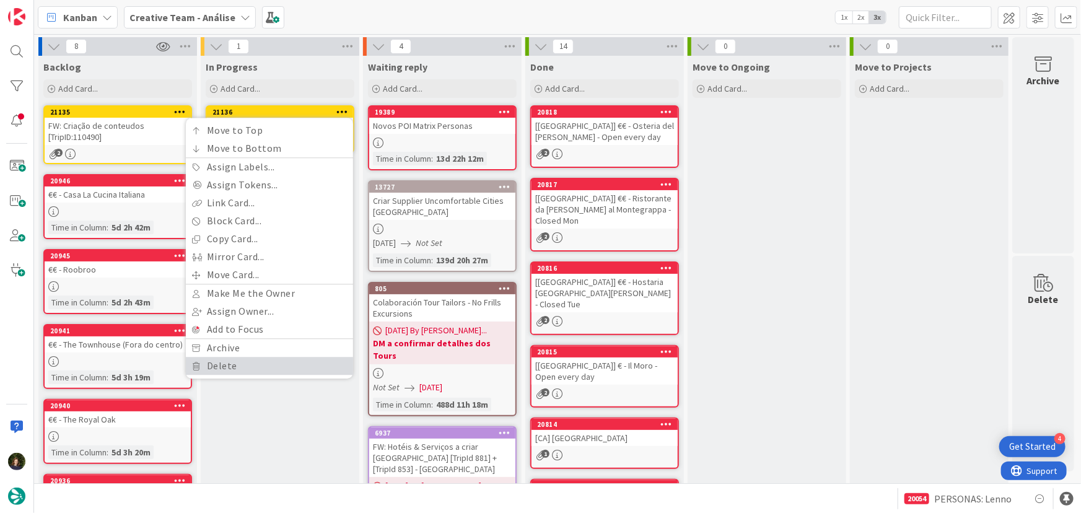
click at [265, 373] on link "Delete" at bounding box center [269, 366] width 167 height 18
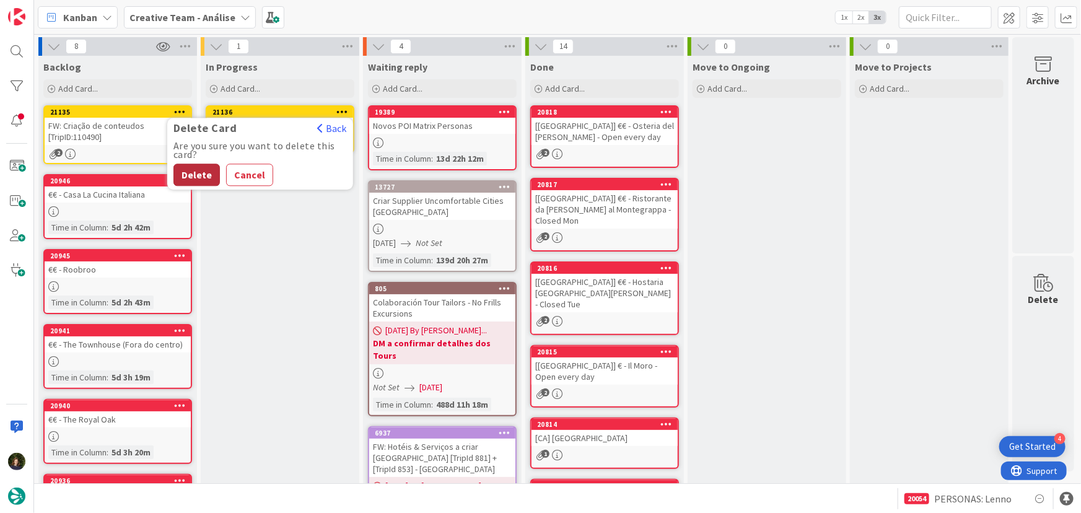
click at [205, 171] on button "Delete" at bounding box center [197, 175] width 46 height 22
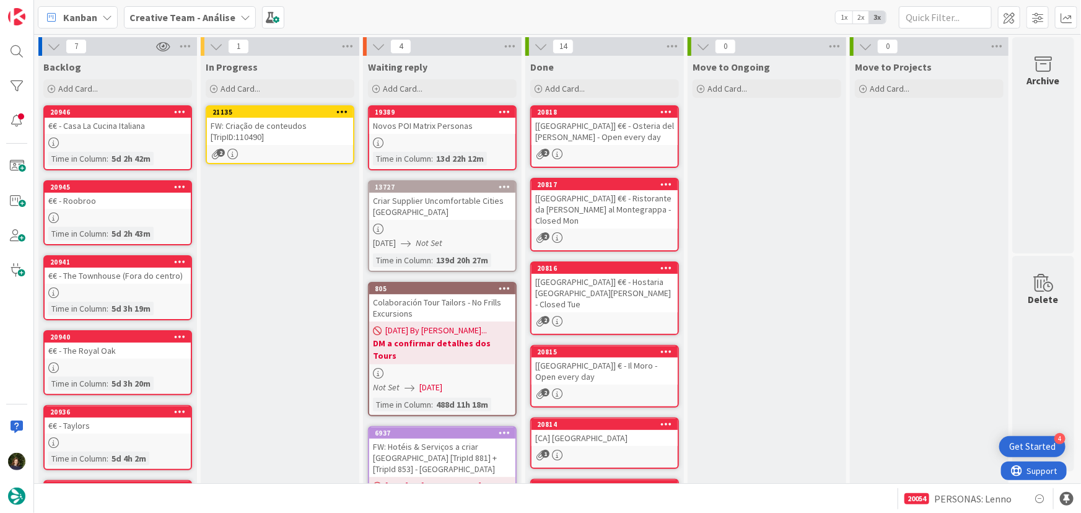
click at [340, 107] on icon at bounding box center [343, 111] width 12 height 9
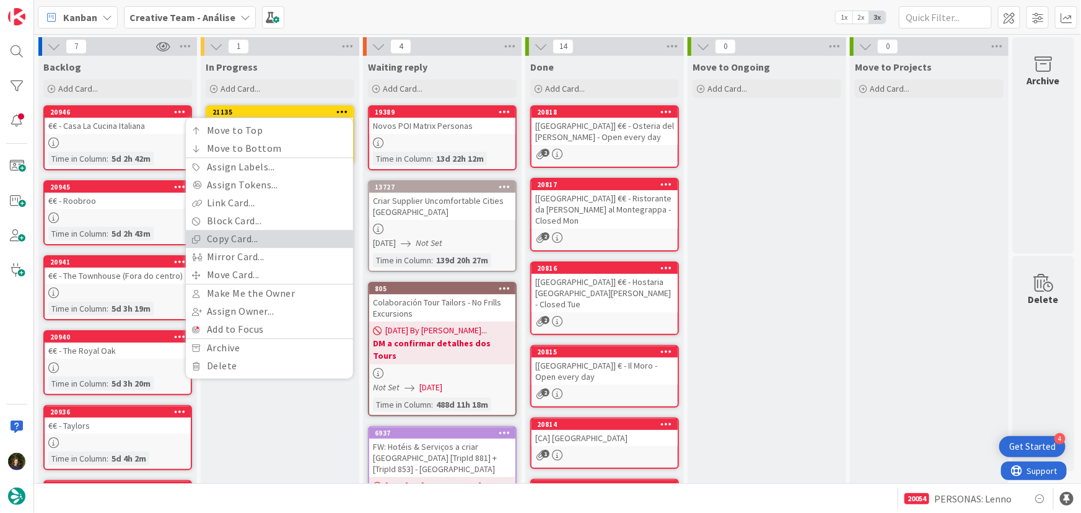
click at [307, 239] on link "Copy Card..." at bounding box center [269, 239] width 167 height 18
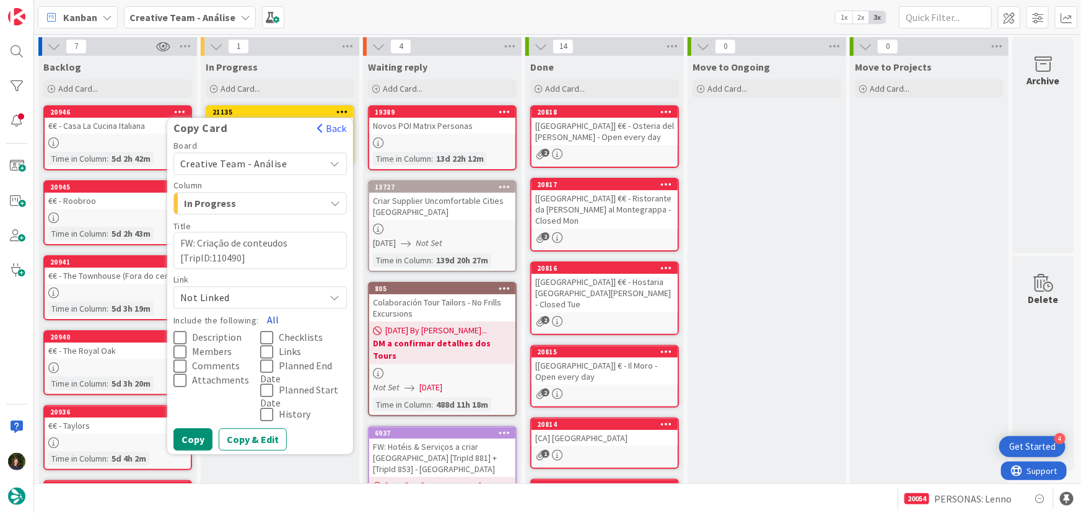
click at [274, 313] on button "All" at bounding box center [273, 320] width 28 height 22
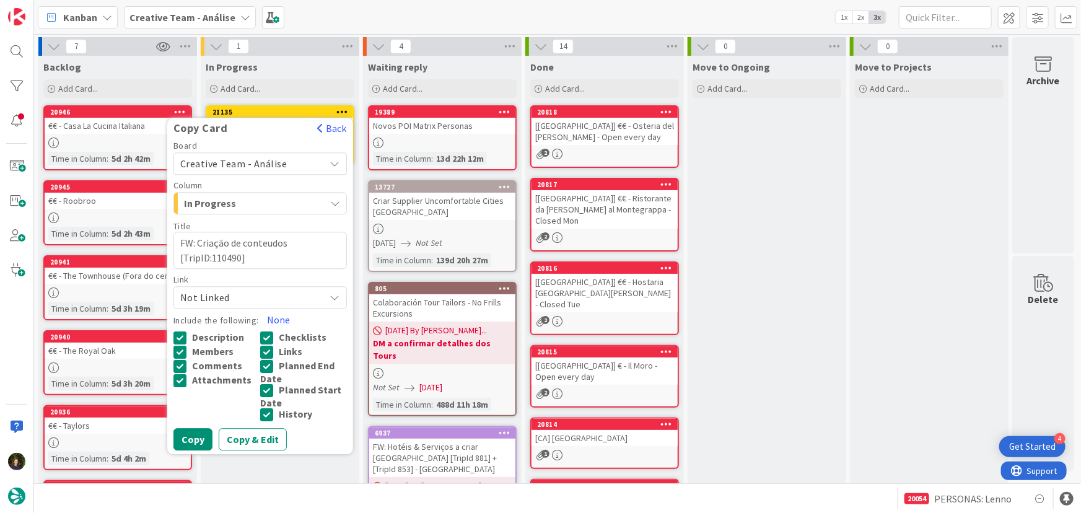
click at [192, 451] on div "Copy Card Back Board Creative Team - Análise Column In Progress Title 40 / 128 …" at bounding box center [260, 286] width 186 height 337
click at [191, 441] on button "Copy" at bounding box center [193, 439] width 39 height 22
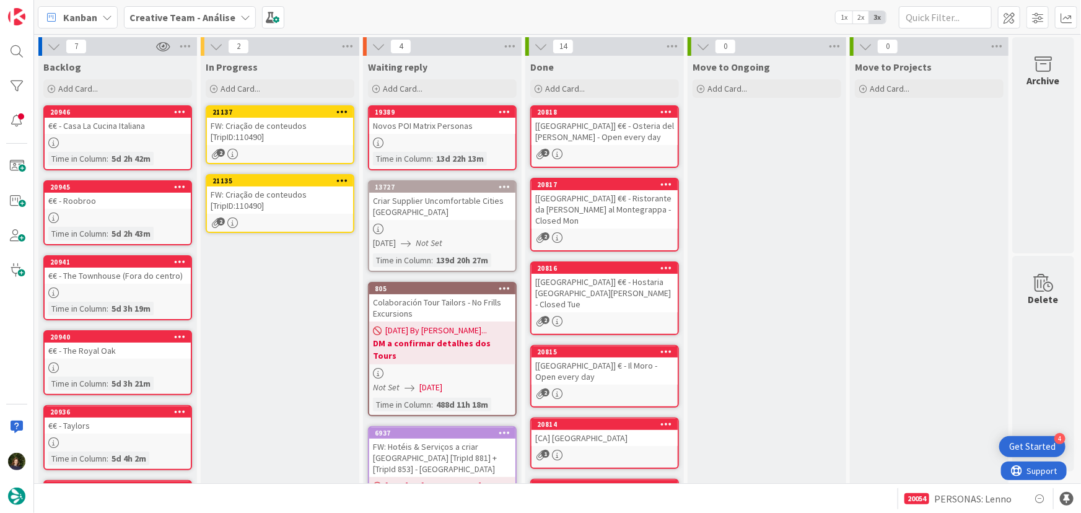
click at [345, 180] on icon at bounding box center [343, 180] width 12 height 9
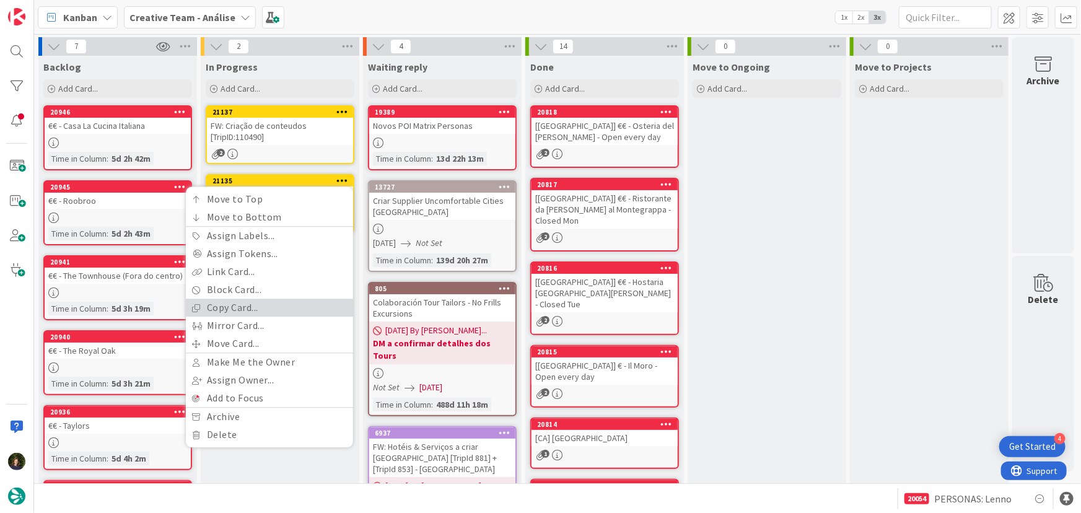
click at [288, 306] on link "Copy Card..." at bounding box center [269, 308] width 167 height 18
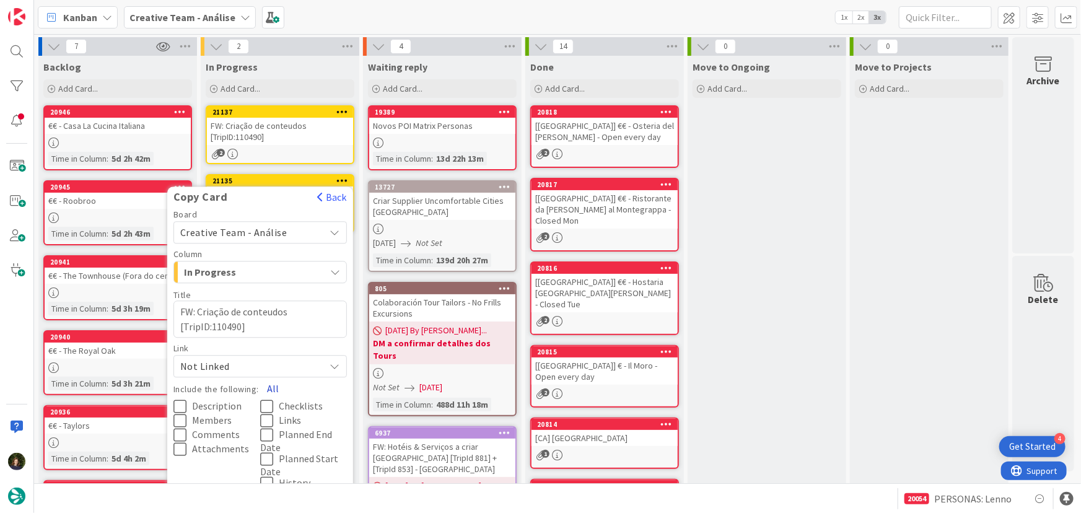
click at [270, 384] on button "All" at bounding box center [273, 388] width 28 height 22
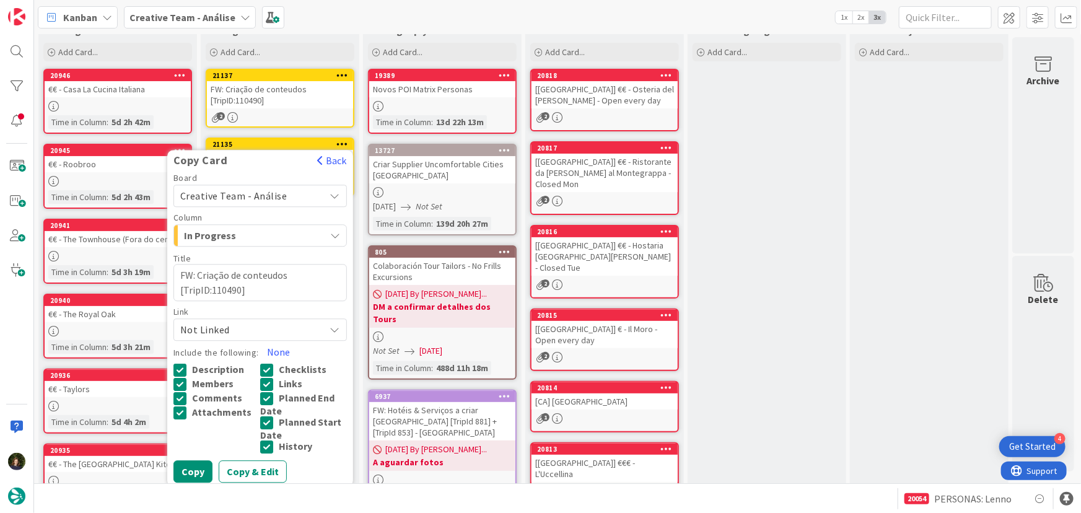
scroll to position [56, 0]
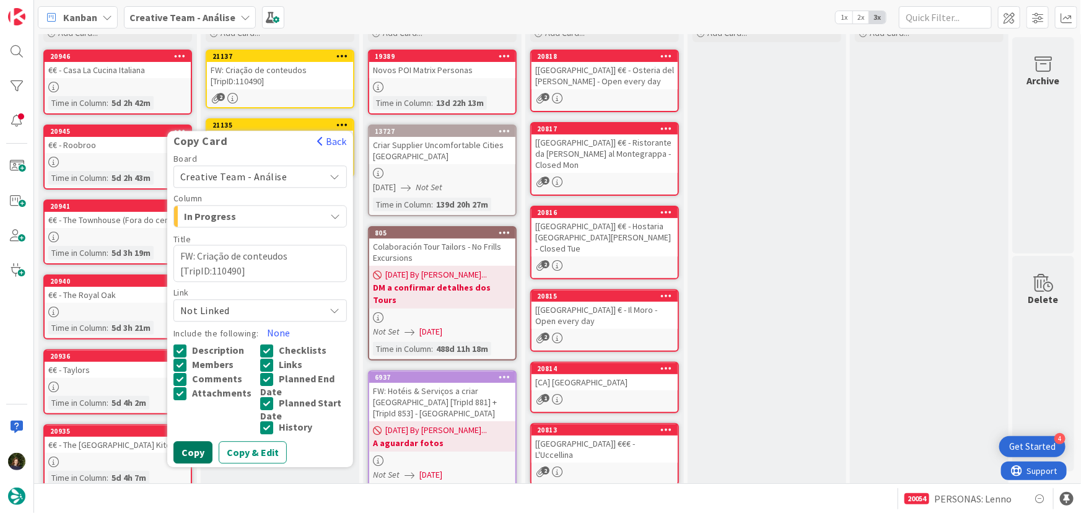
click at [201, 459] on button "Copy" at bounding box center [193, 452] width 39 height 22
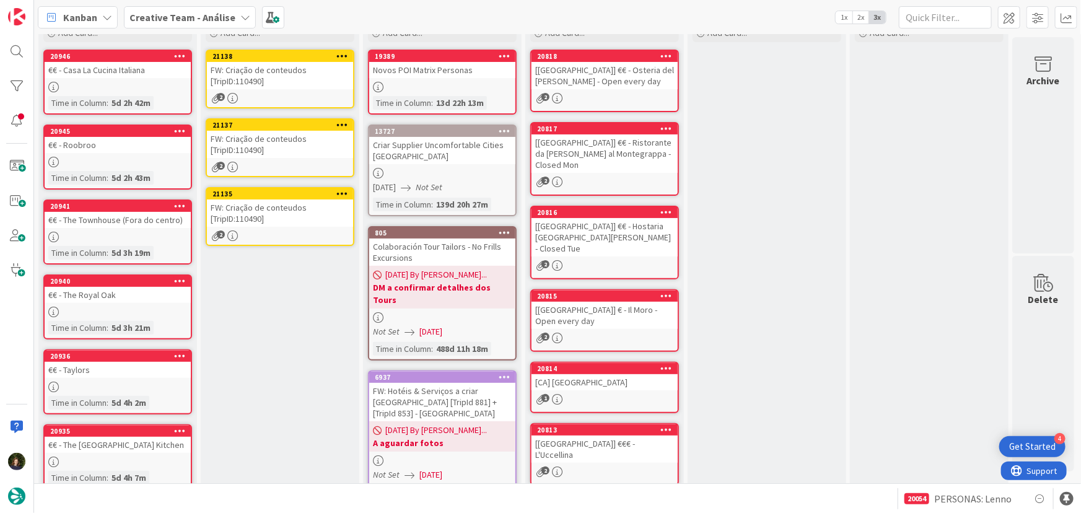
click at [343, 190] on icon at bounding box center [343, 193] width 12 height 9
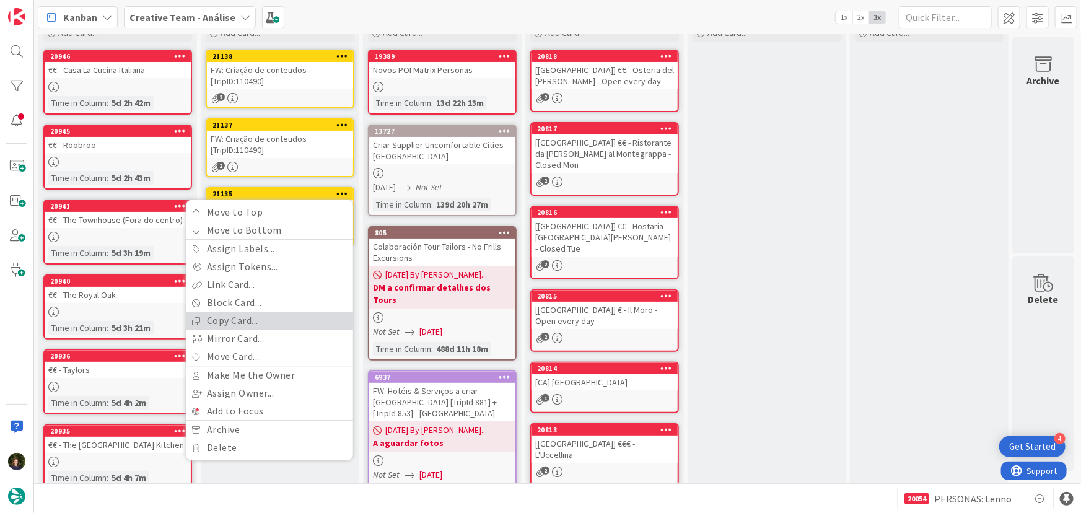
click at [296, 321] on link "Copy Card..." at bounding box center [269, 321] width 167 height 18
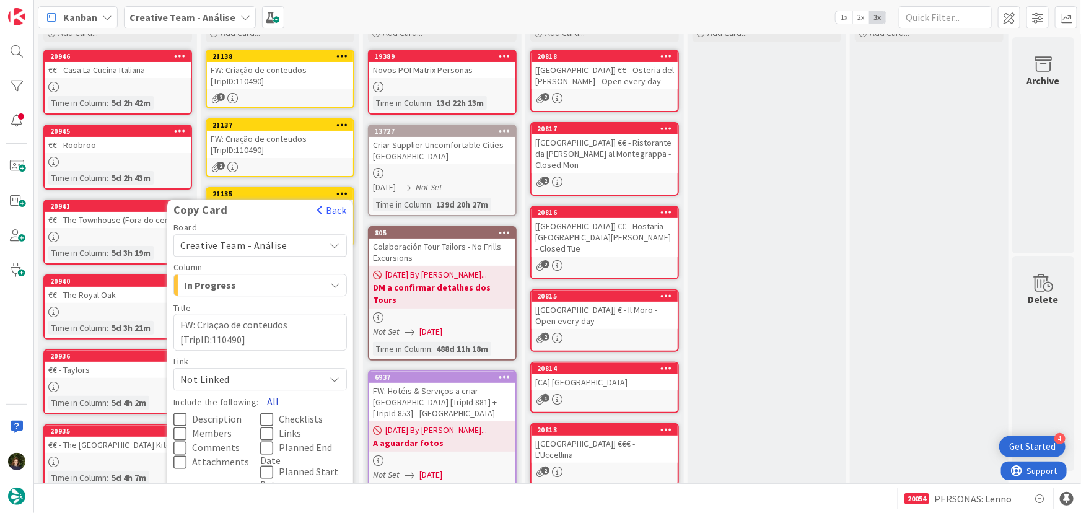
click at [265, 397] on button "All" at bounding box center [273, 401] width 28 height 22
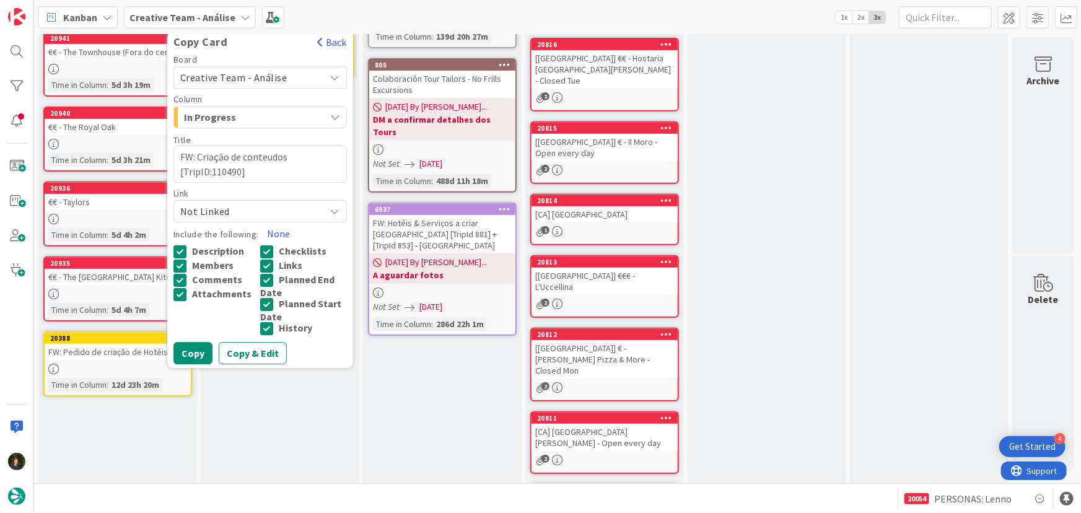
scroll to position [225, 0]
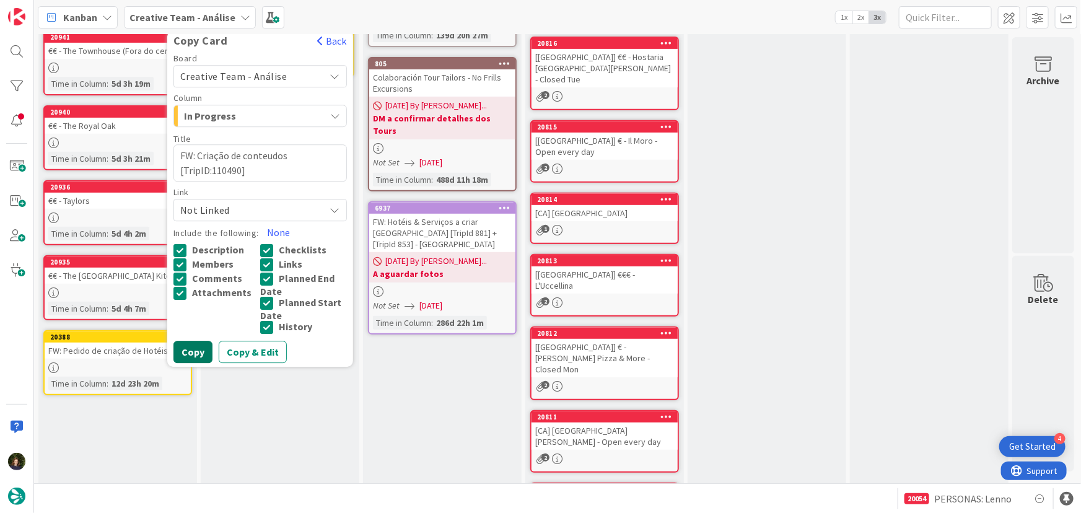
click at [198, 352] on button "Copy" at bounding box center [193, 352] width 39 height 22
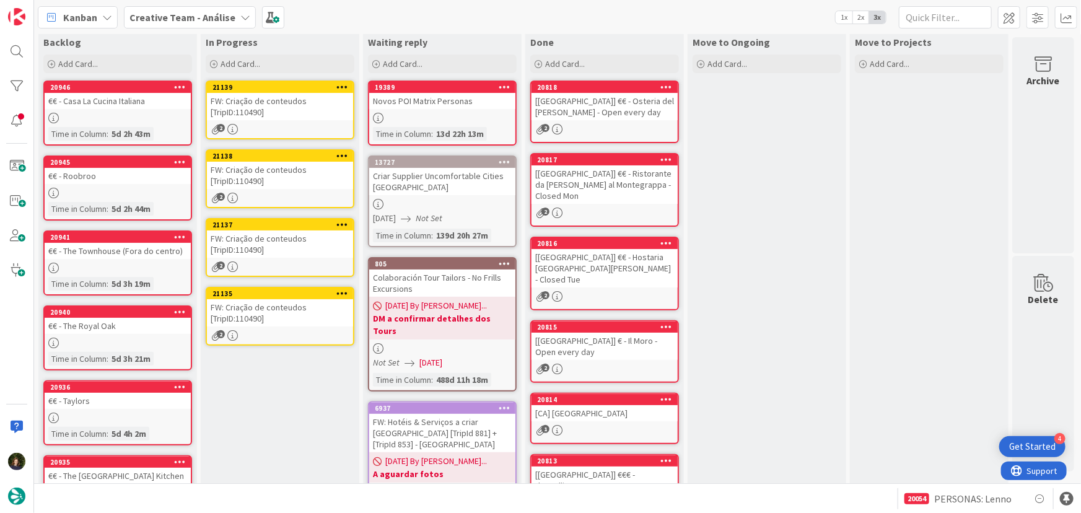
scroll to position [0, 0]
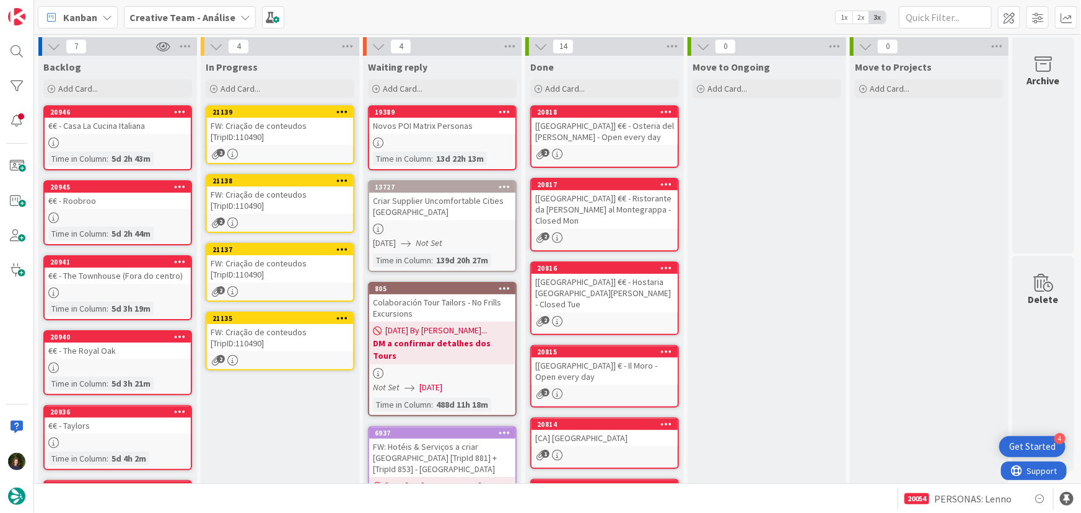
click at [340, 314] on icon at bounding box center [343, 318] width 12 height 9
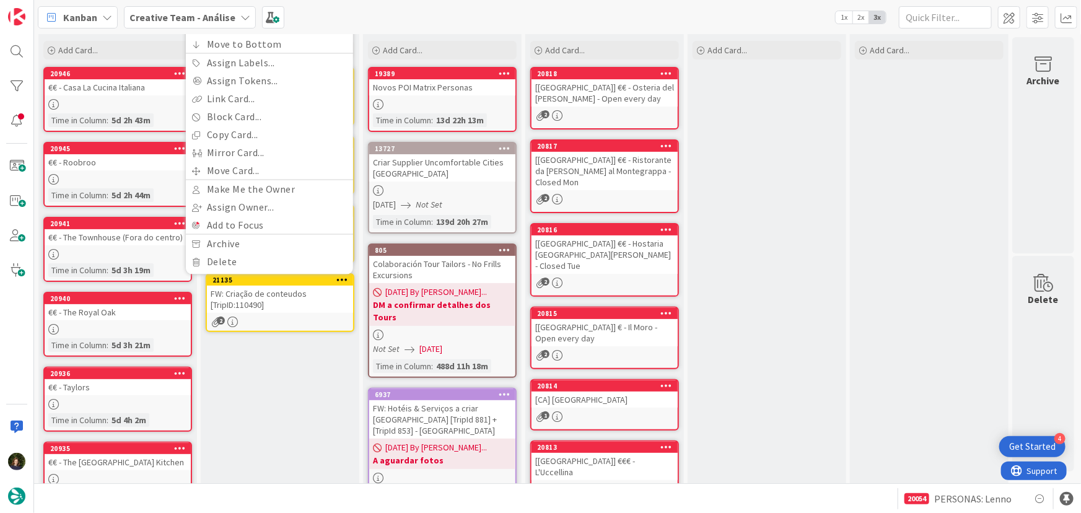
scroll to position [56, 0]
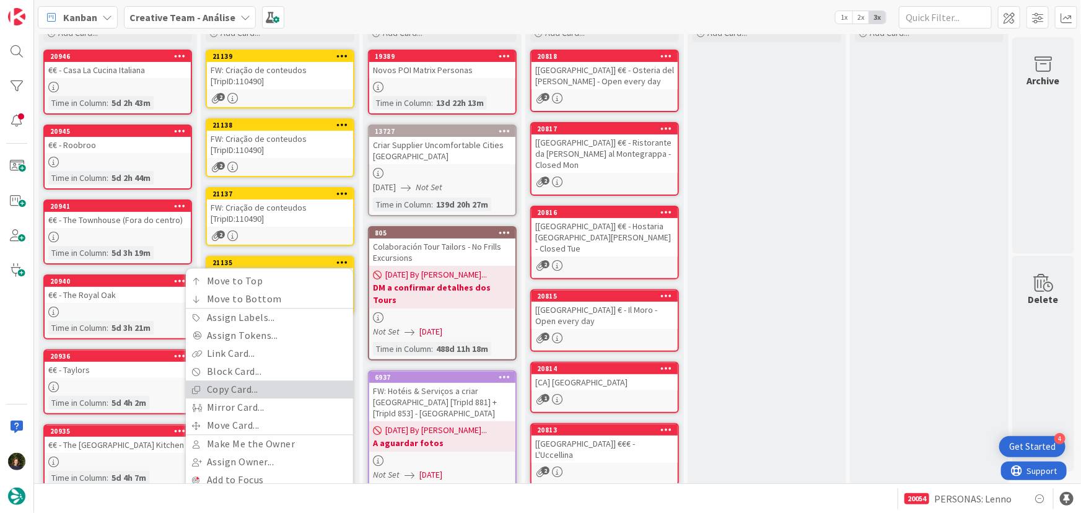
click at [254, 381] on link "Copy Card..." at bounding box center [269, 390] width 167 height 18
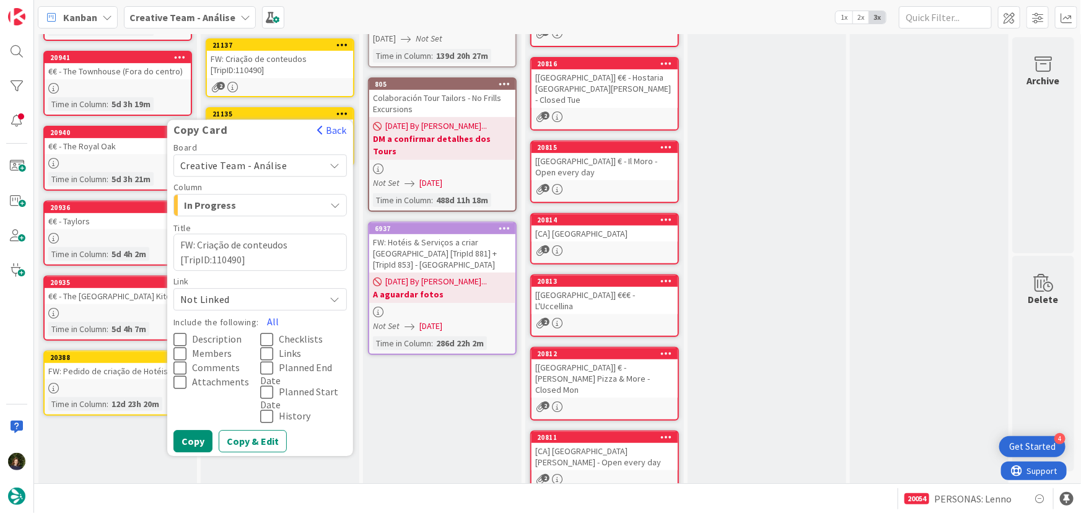
scroll to position [225, 0]
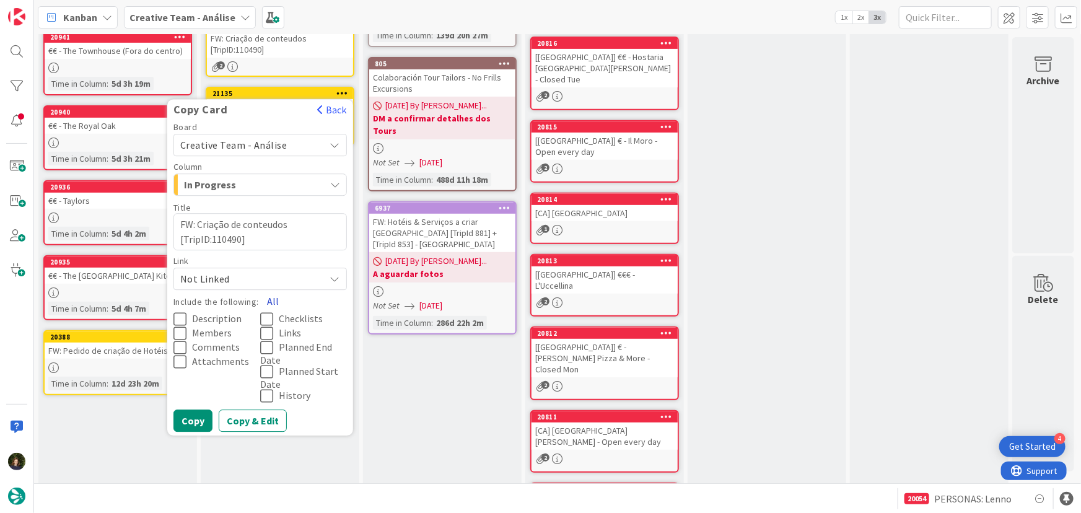
click at [270, 298] on button "All" at bounding box center [273, 301] width 28 height 22
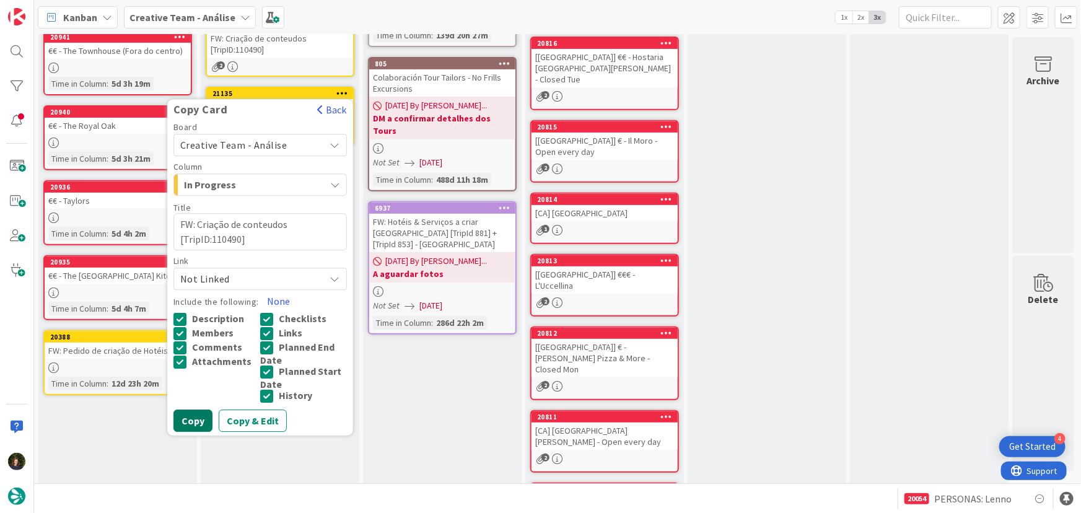
click at [199, 418] on button "Copy" at bounding box center [193, 421] width 39 height 22
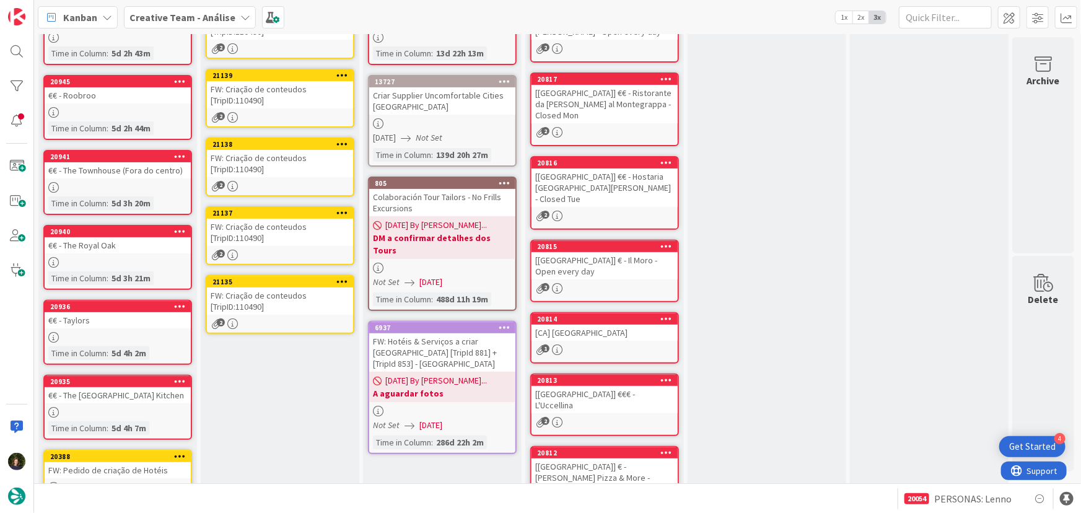
scroll to position [112, 0]
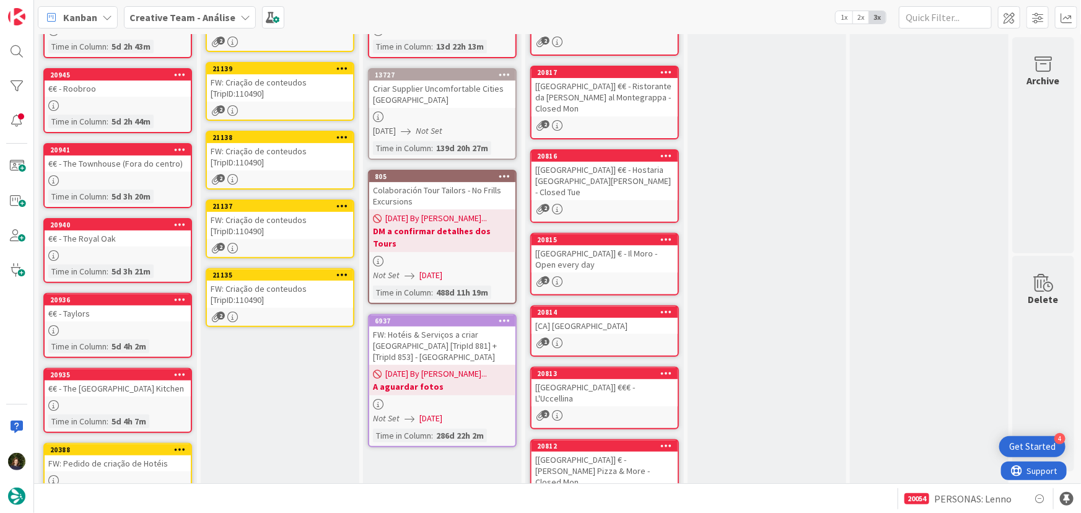
click at [338, 281] on div "FW: Criação de conteudos [TripID:110490]" at bounding box center [280, 294] width 146 height 27
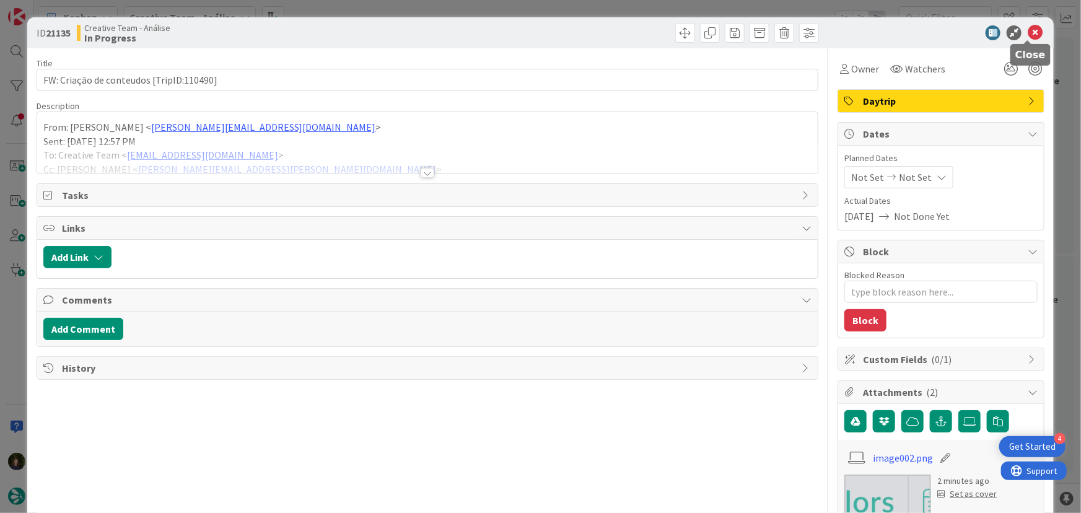
click at [1028, 33] on icon at bounding box center [1035, 32] width 15 height 15
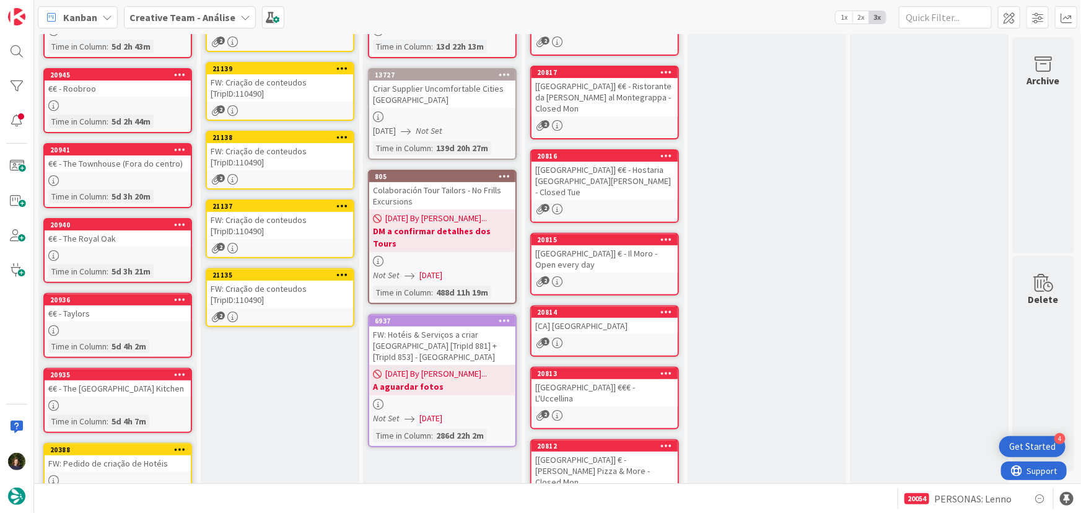
click at [346, 273] on icon at bounding box center [343, 274] width 12 height 9
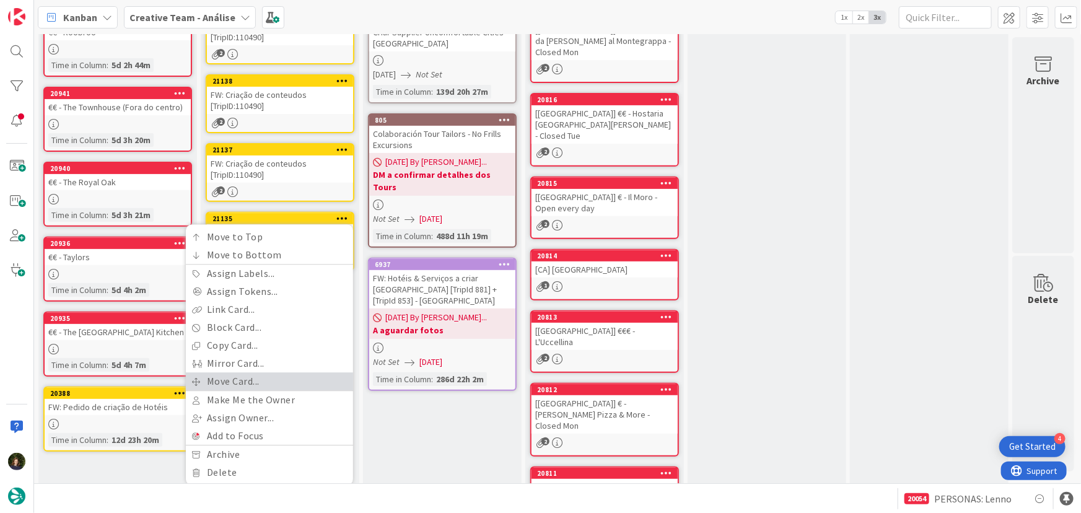
scroll to position [225, 0]
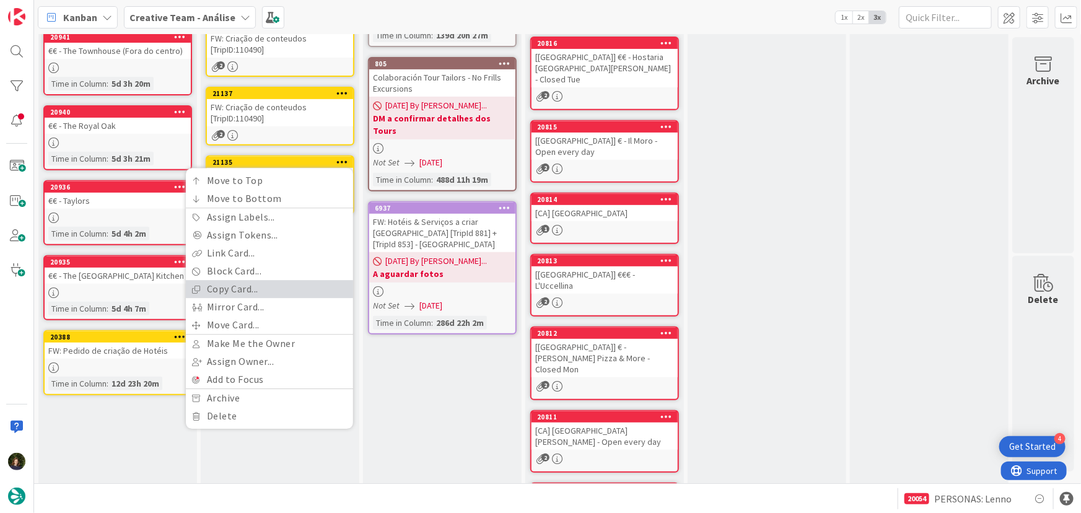
click at [284, 291] on link "Copy Card..." at bounding box center [269, 289] width 167 height 18
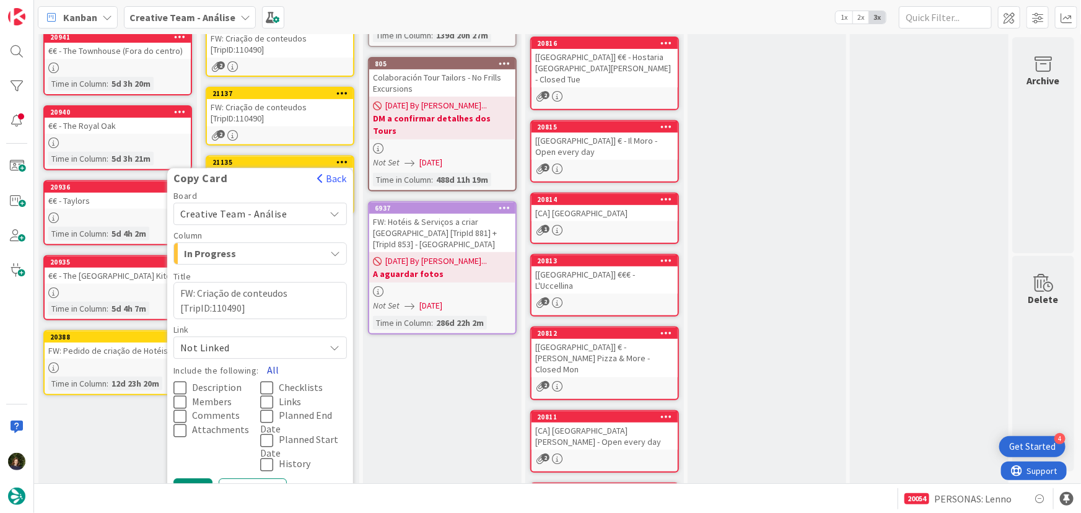
click at [268, 365] on button "All" at bounding box center [273, 370] width 28 height 22
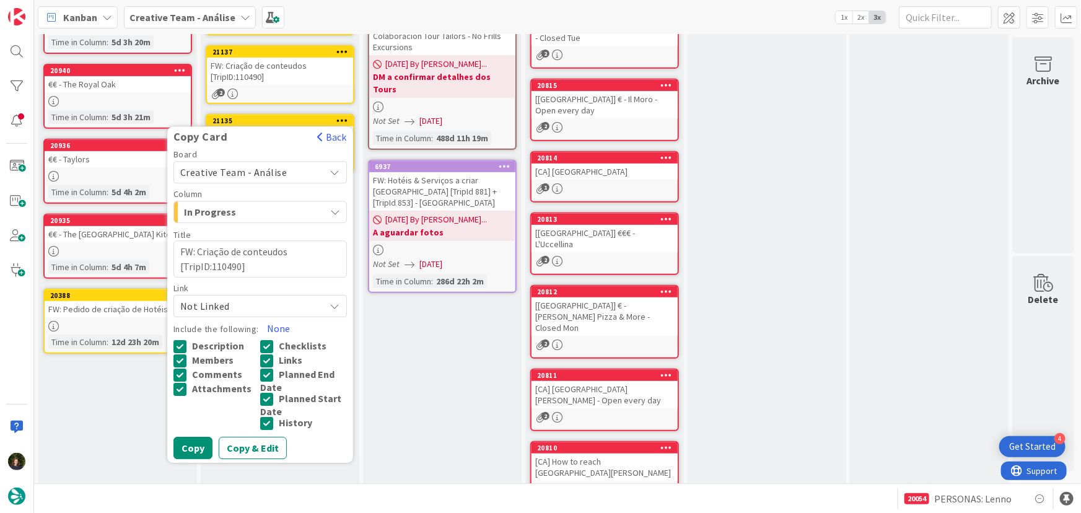
scroll to position [354, 0]
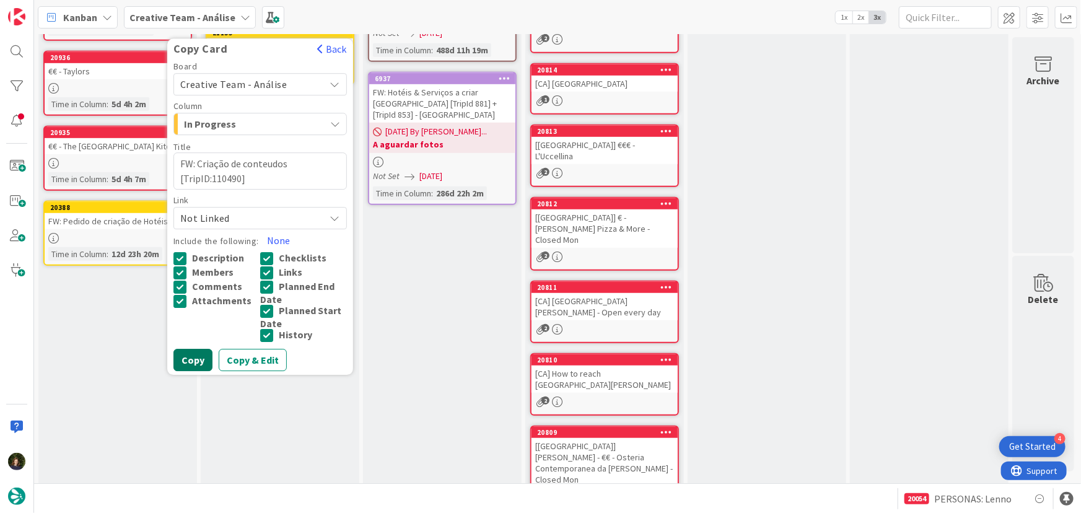
click at [199, 354] on button "Copy" at bounding box center [193, 360] width 39 height 22
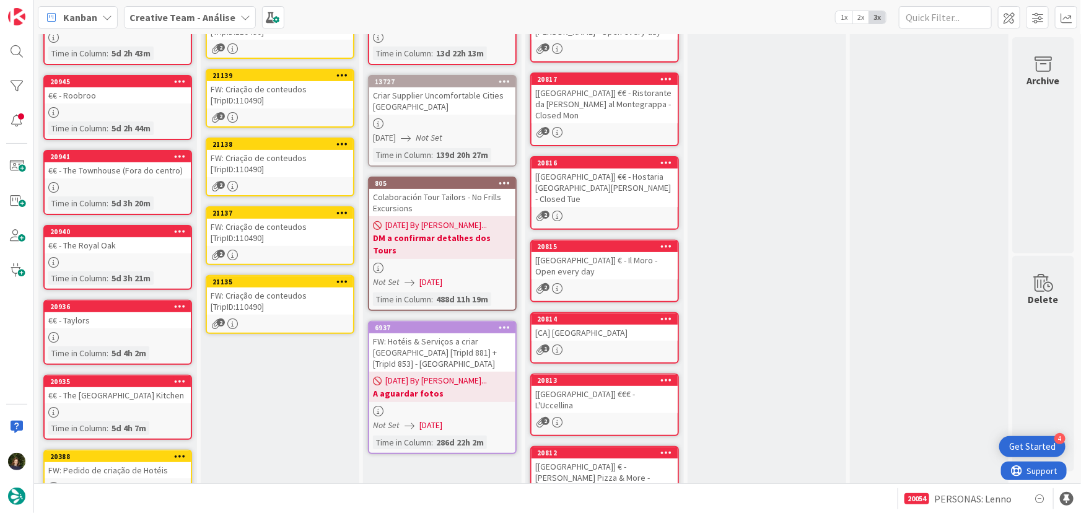
scroll to position [0, 0]
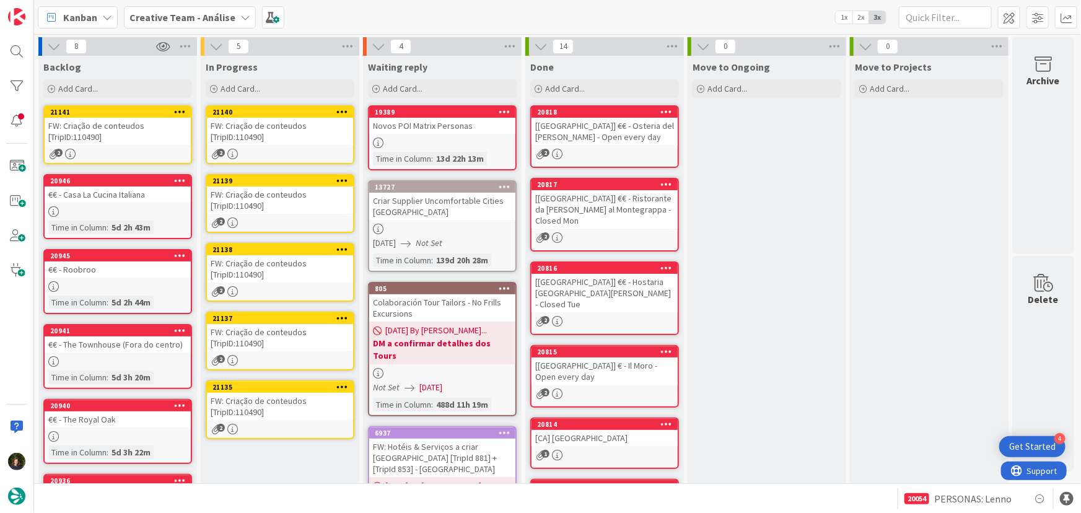
click at [345, 384] on icon at bounding box center [343, 386] width 12 height 9
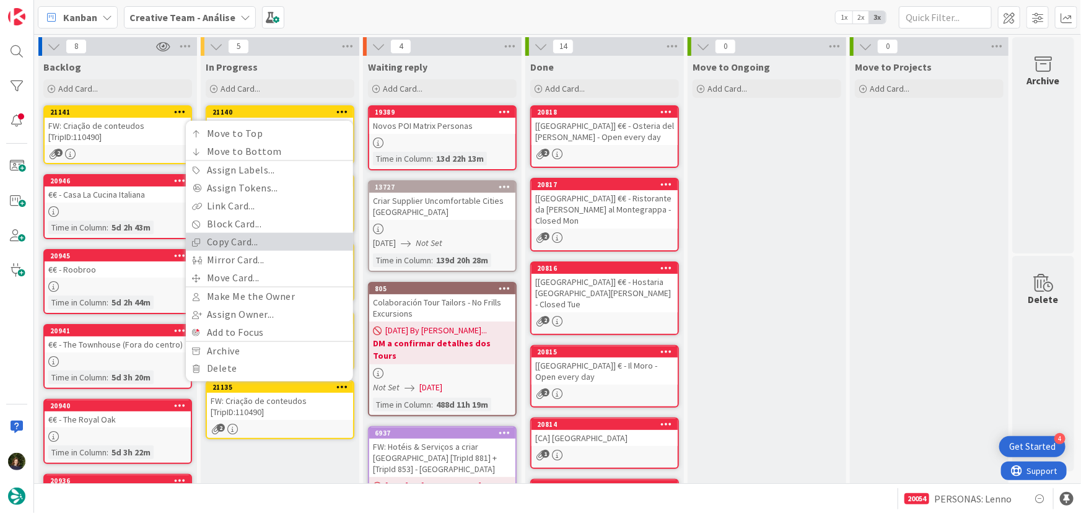
click at [270, 242] on link "Copy Card..." at bounding box center [269, 242] width 167 height 18
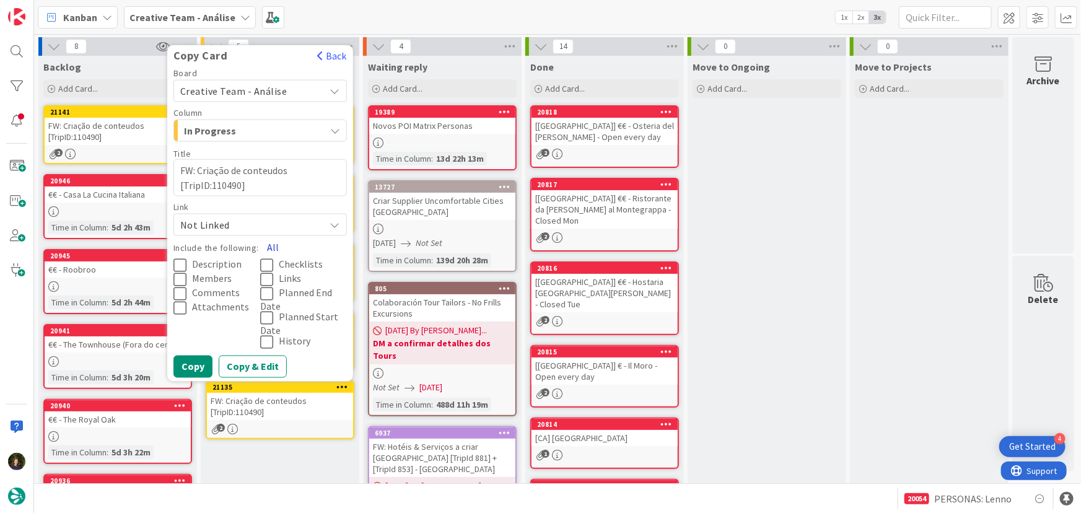
click at [275, 245] on button "All" at bounding box center [273, 247] width 28 height 22
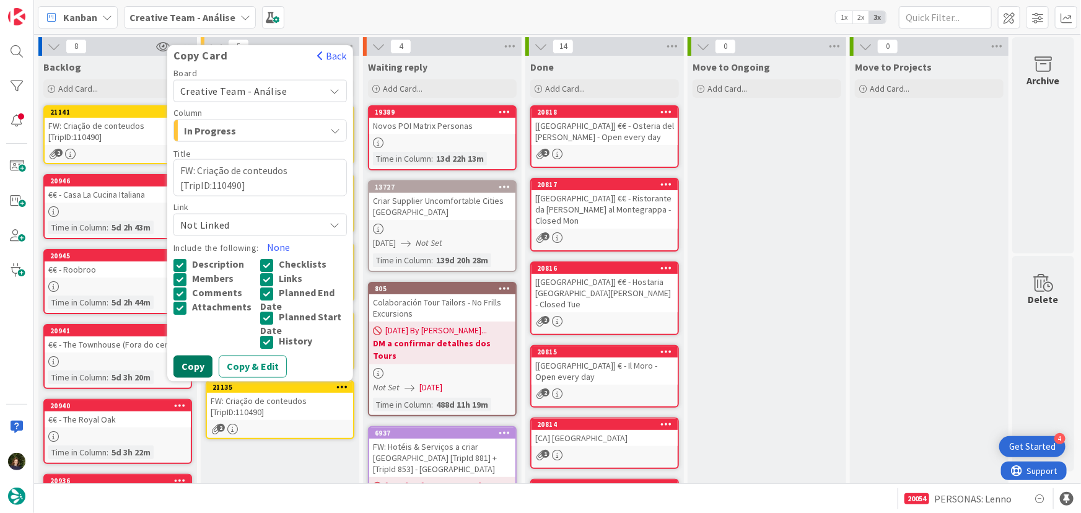
click at [196, 369] on button "Copy" at bounding box center [193, 367] width 39 height 22
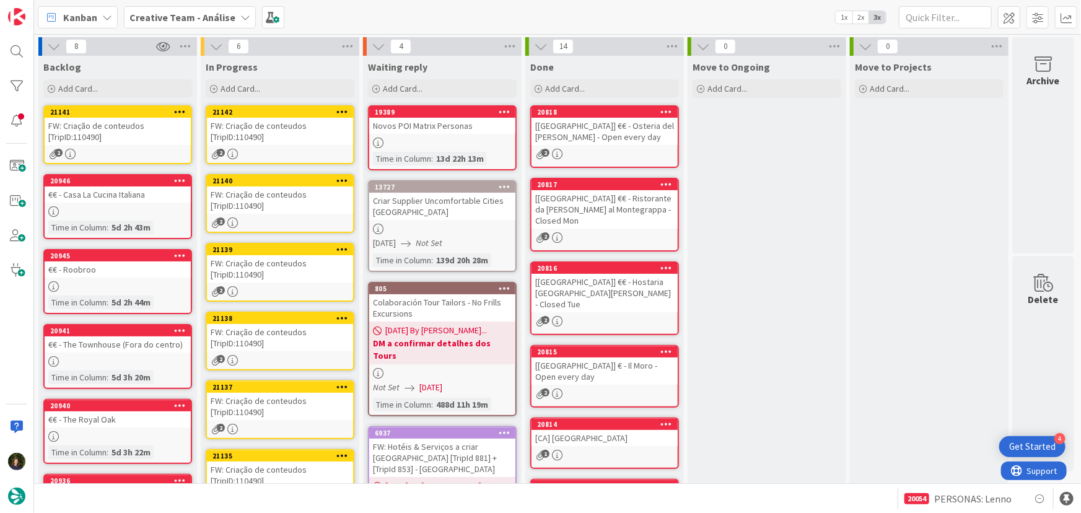
click at [185, 111] on icon at bounding box center [180, 111] width 12 height 9
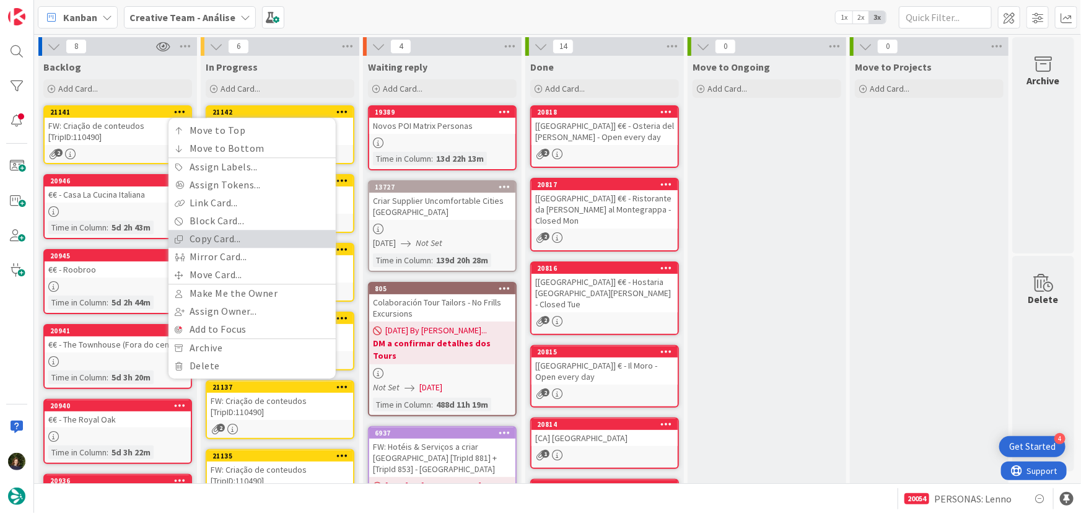
click at [214, 240] on link "Copy Card..." at bounding box center [252, 239] width 167 height 18
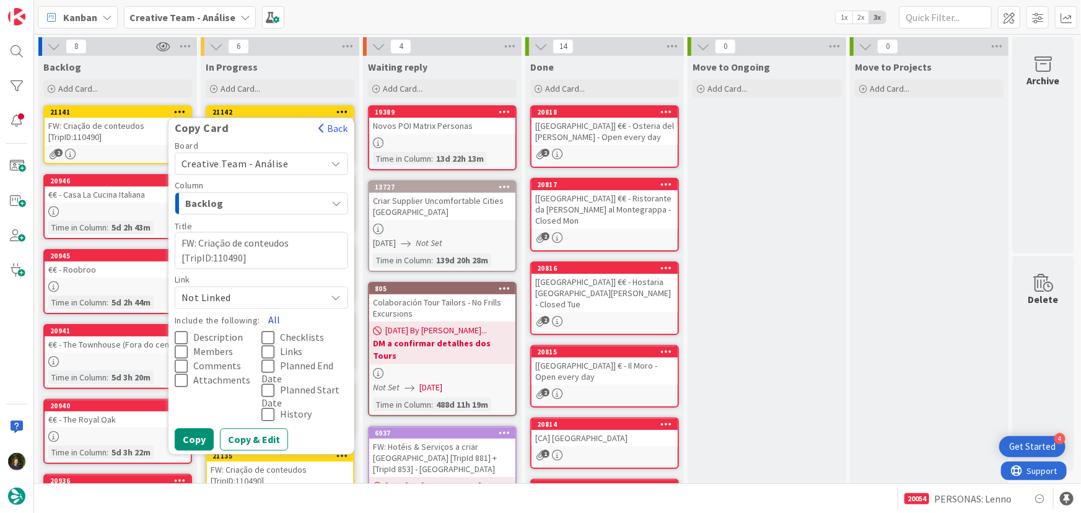
click at [277, 317] on button "All" at bounding box center [274, 320] width 28 height 22
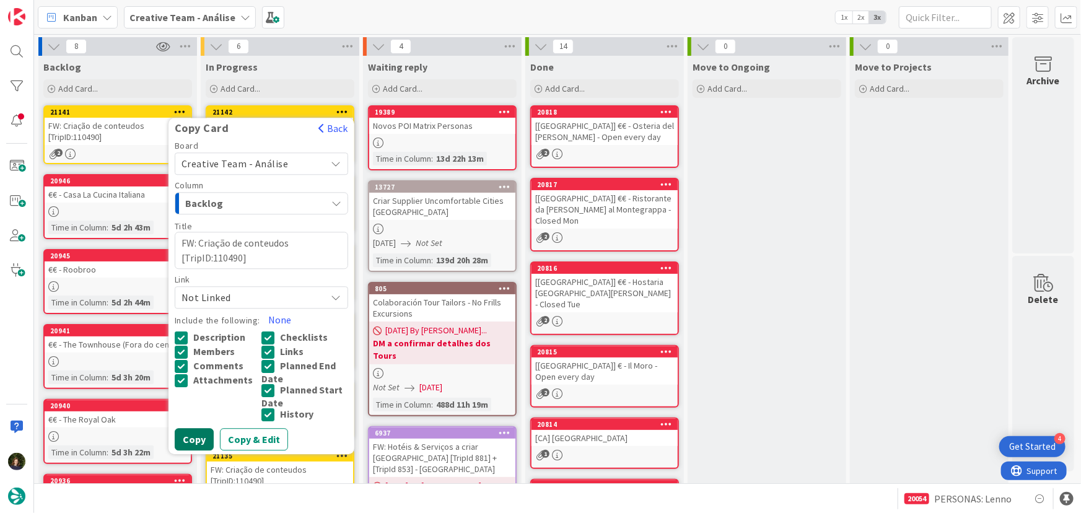
click at [191, 438] on button "Copy" at bounding box center [194, 439] width 39 height 22
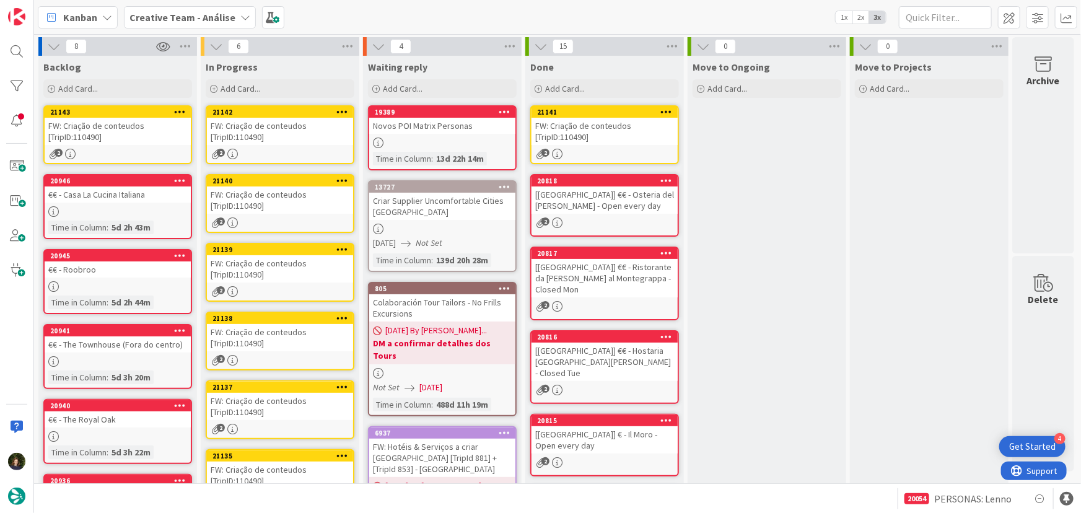
click at [606, 140] on div "FW: Criação de conteudos [TripID:110490]" at bounding box center [605, 131] width 146 height 27
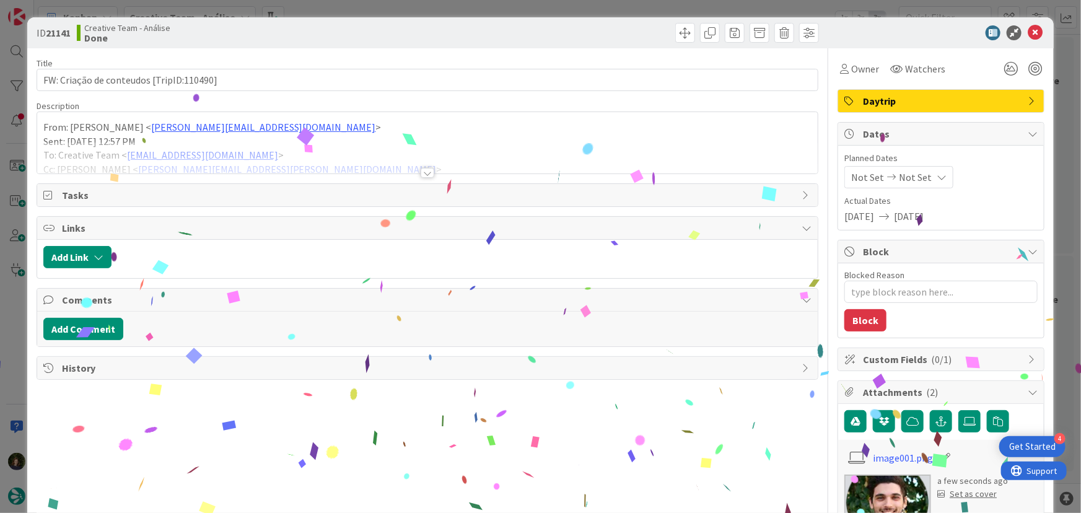
click at [424, 175] on div at bounding box center [428, 173] width 14 height 10
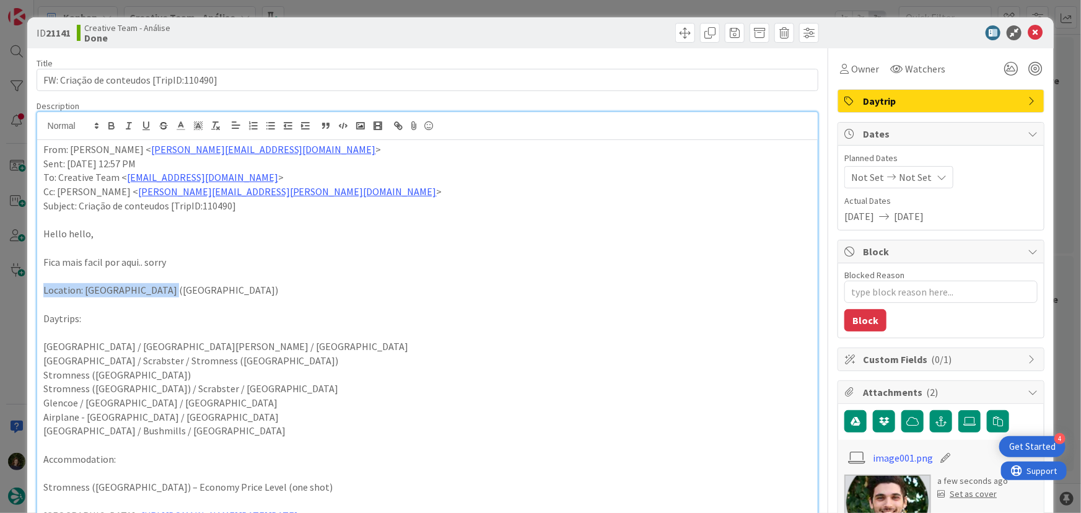
drag, startPoint x: 178, startPoint y: 289, endPoint x: 62, endPoint y: 289, distance: 116.5
click at [37, 289] on div "From: João Galinha < joao.galinha@tourtailors.com > Sent: Monday, 18 August, 20…" at bounding box center [427, 450] width 781 height 620
copy p "Location: Stromness (Orkney)"
click at [42, 149] on div "From: João Galinha < joao.galinha@tourtailors.com > Sent: Monday, 18 August, 20…" at bounding box center [427, 450] width 781 height 620
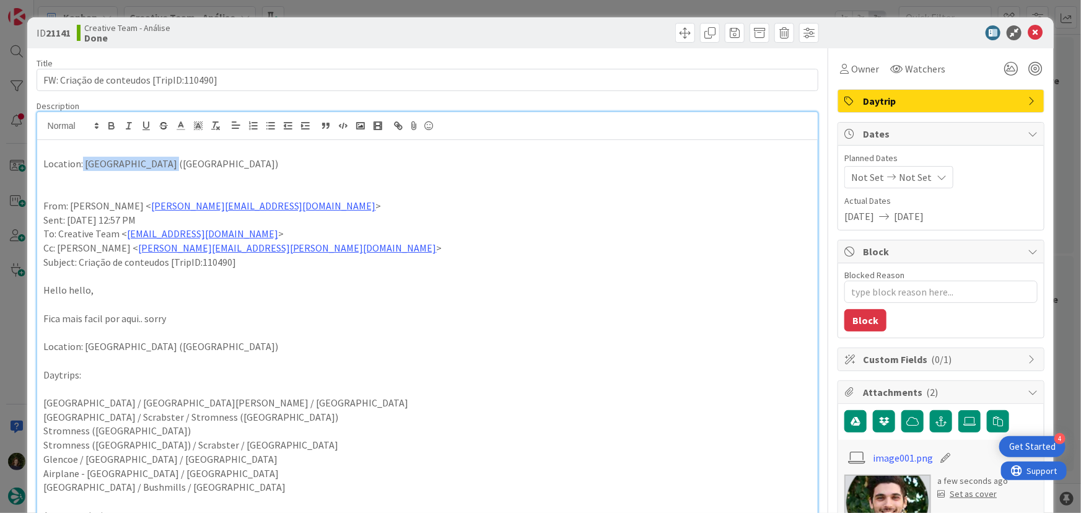
drag, startPoint x: 201, startPoint y: 165, endPoint x: 82, endPoint y: 162, distance: 119.0
click at [82, 162] on p "Location: Stromness (Orkney)" at bounding box center [427, 164] width 769 height 14
click at [110, 127] on button "button" at bounding box center [111, 125] width 17 height 15
click at [916, 100] on span "Daytrip" at bounding box center [942, 101] width 159 height 15
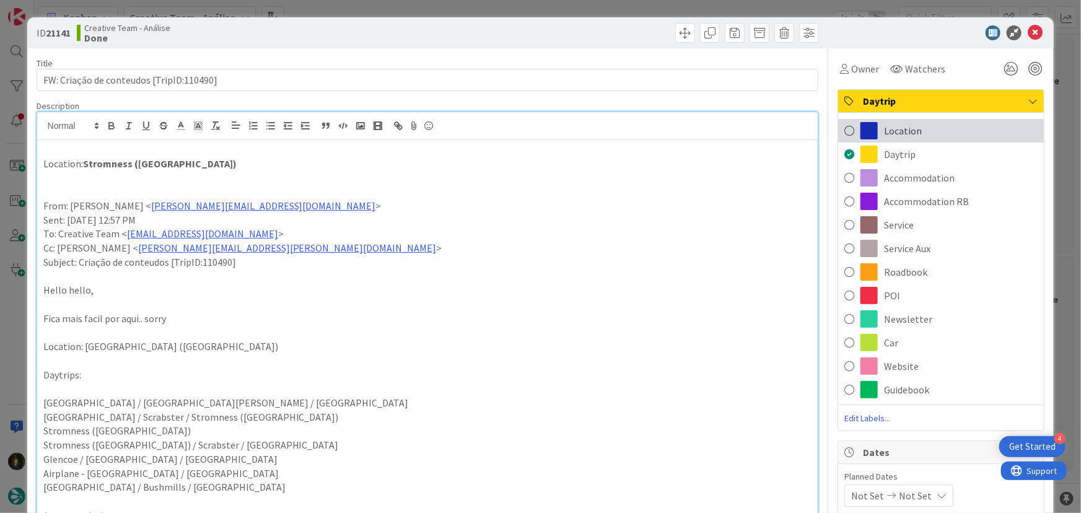
click at [918, 134] on div "Location" at bounding box center [941, 131] width 206 height 24
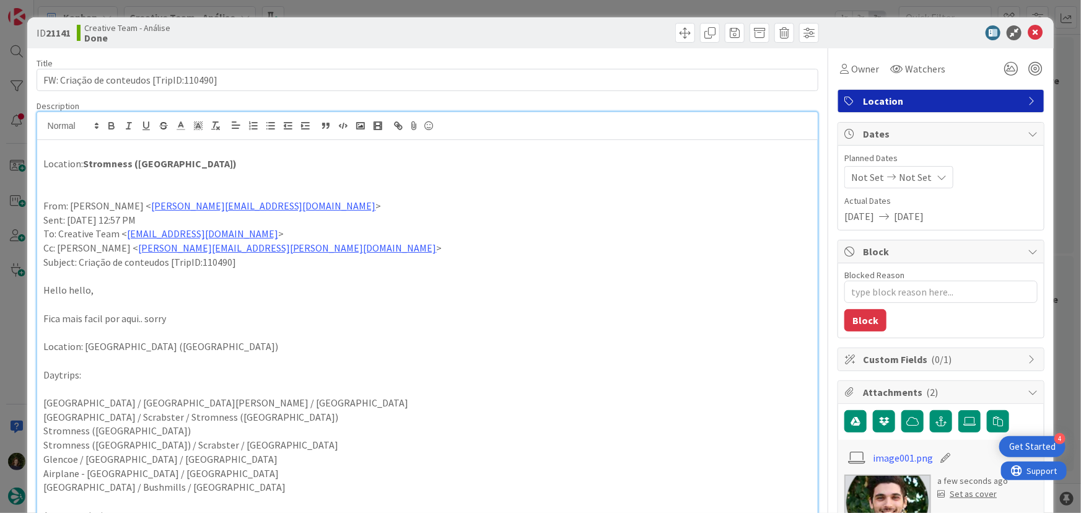
click at [560, 232] on p "To: Creative Team < product@tourtailors.com >" at bounding box center [427, 234] width 769 height 14
click at [1033, 33] on icon at bounding box center [1035, 32] width 15 height 15
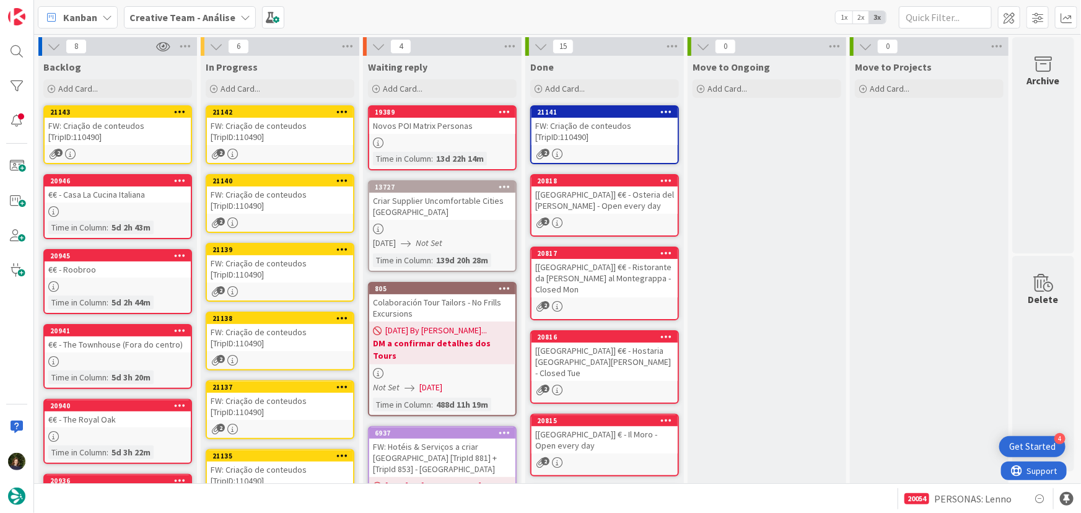
click at [672, 113] on div at bounding box center [667, 112] width 22 height 9
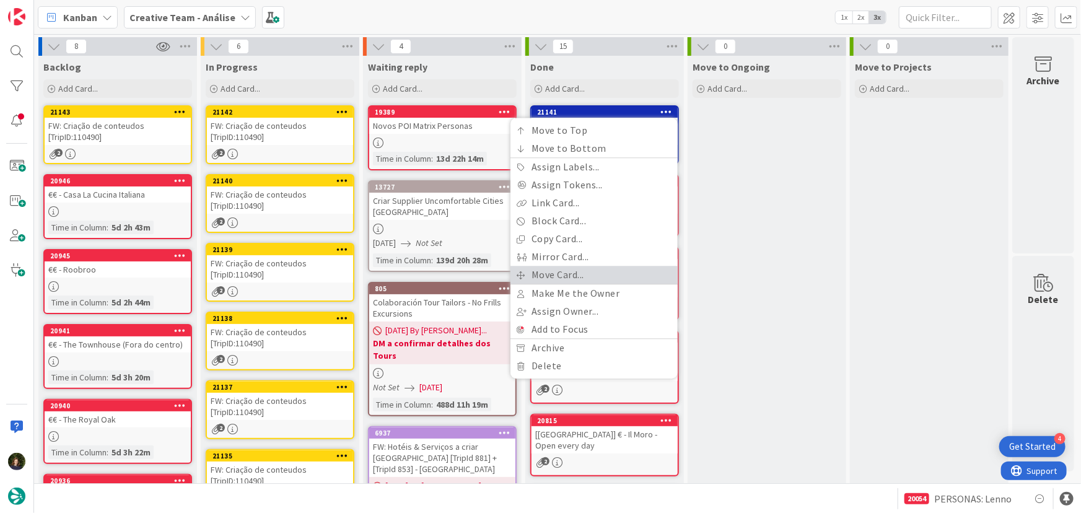
click at [649, 267] on link "Move Card..." at bounding box center [594, 275] width 167 height 18
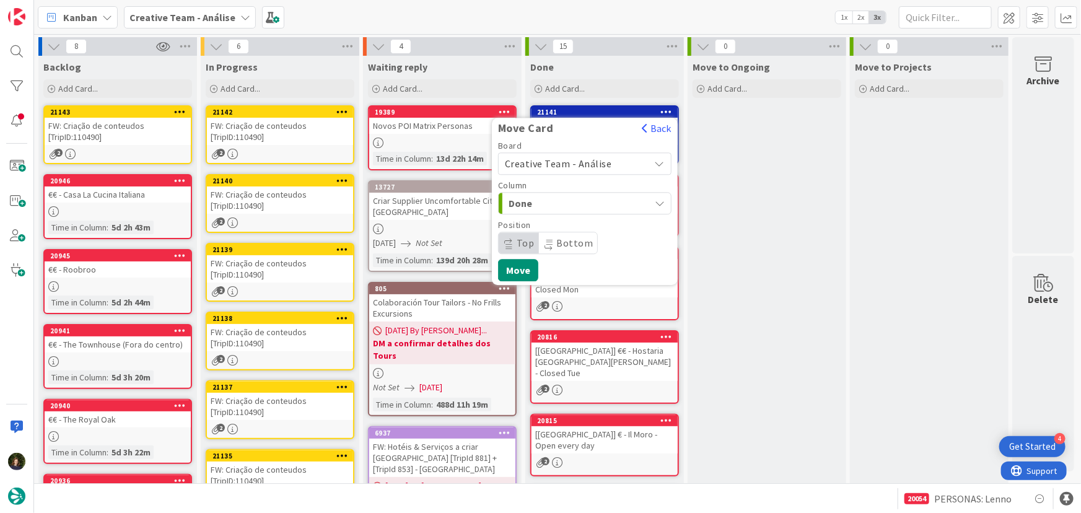
click at [612, 163] on span "Creative Team - Análise" at bounding box center [574, 163] width 139 height 17
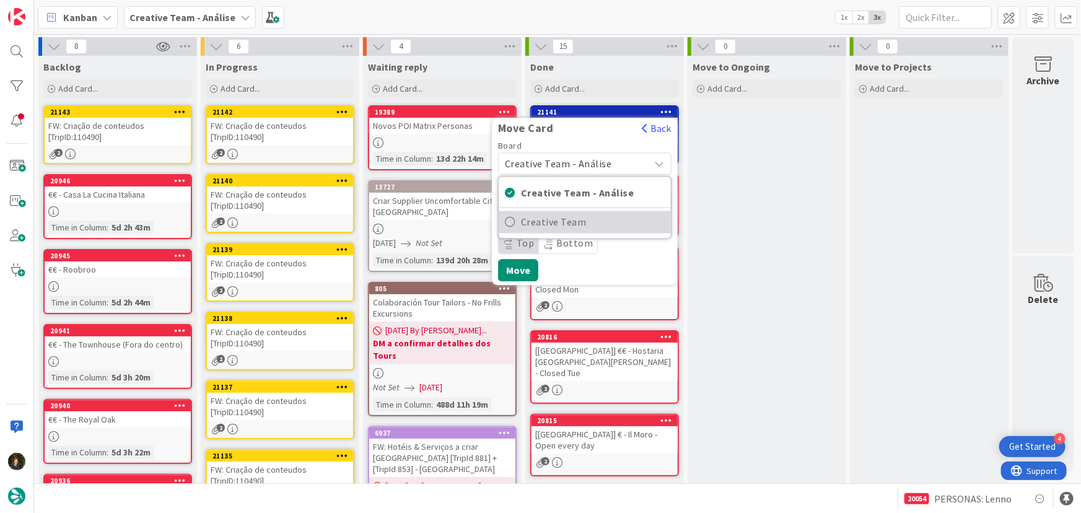
click at [615, 220] on span "Creative Team" at bounding box center [593, 222] width 144 height 19
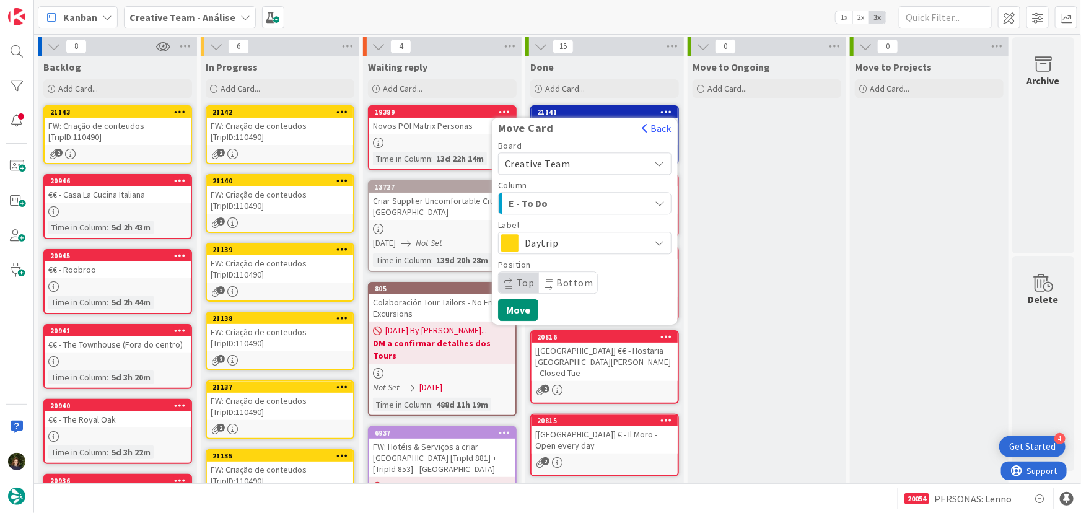
click at [613, 203] on div "E - To Do" at bounding box center [578, 203] width 144 height 20
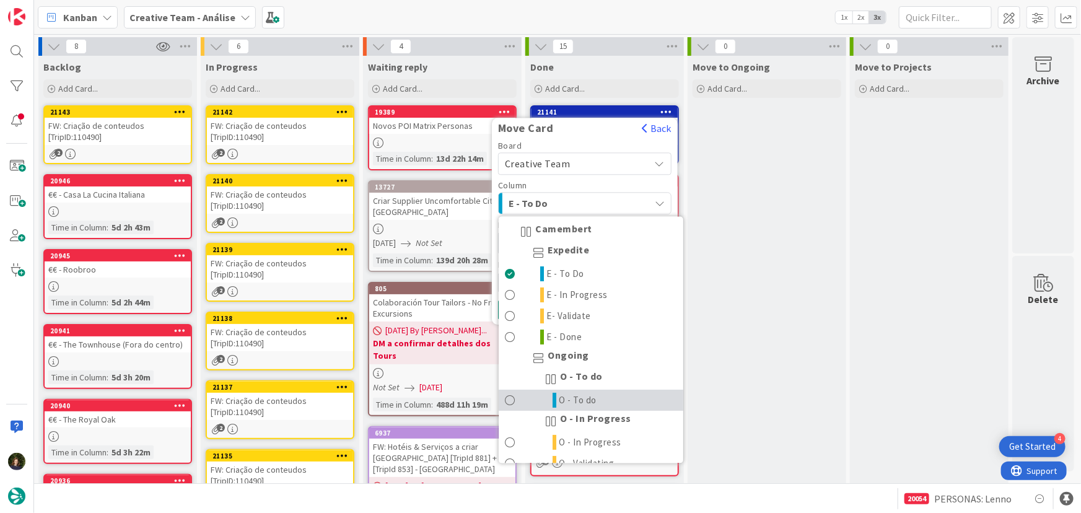
click at [629, 398] on link "O - To do" at bounding box center [591, 400] width 185 height 21
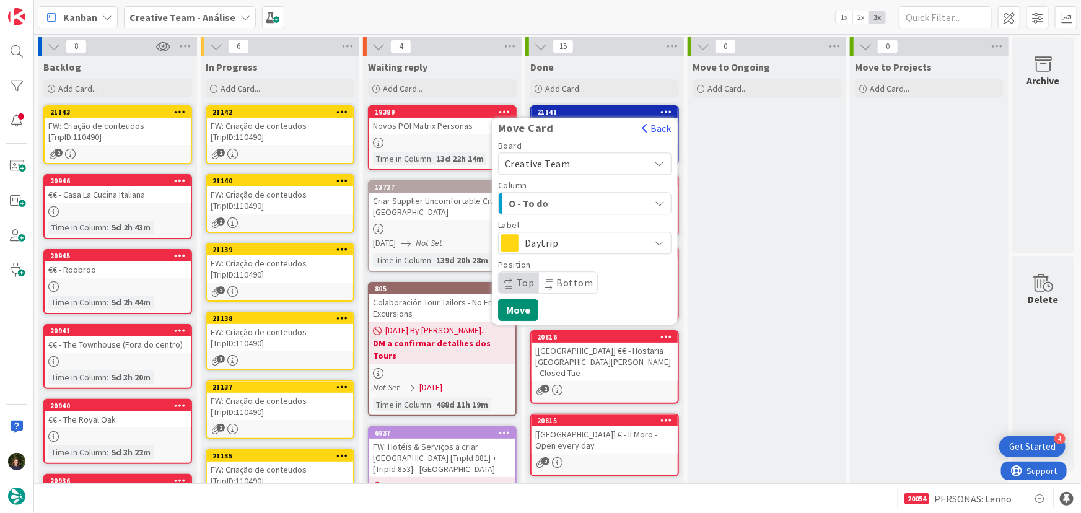
click at [596, 242] on span "Daytrip" at bounding box center [584, 242] width 119 height 17
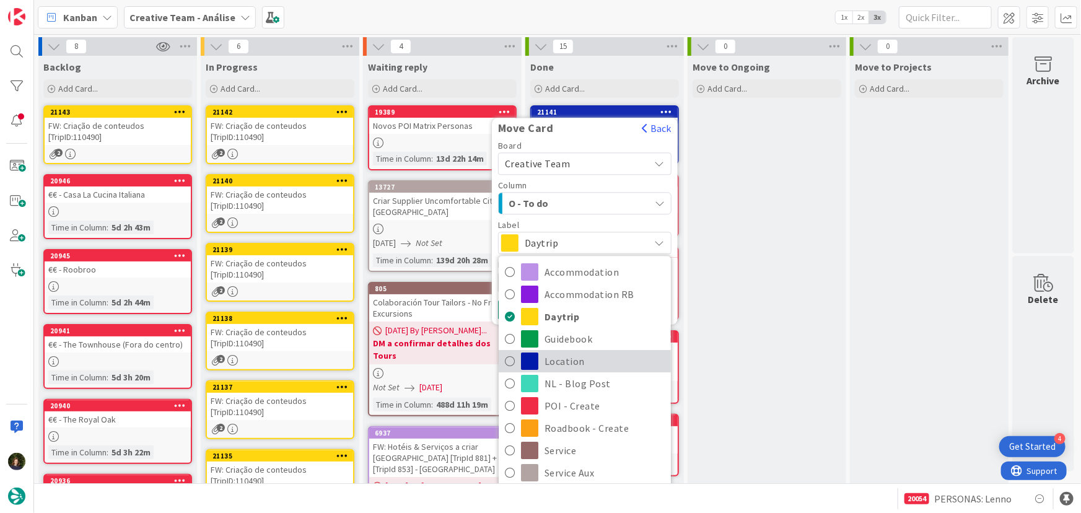
click at [605, 361] on span "Location" at bounding box center [605, 362] width 120 height 19
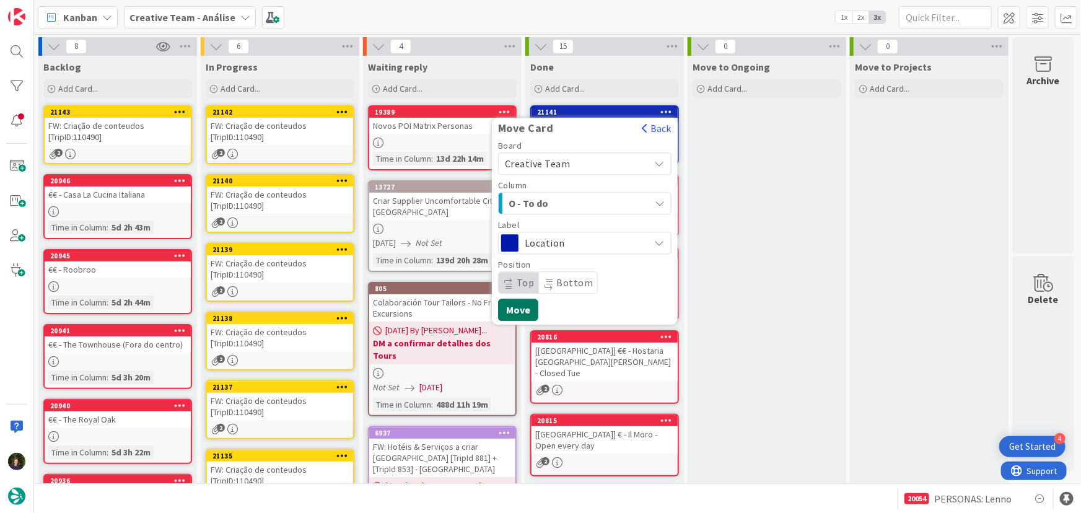
click at [527, 309] on button "Move" at bounding box center [518, 310] width 40 height 22
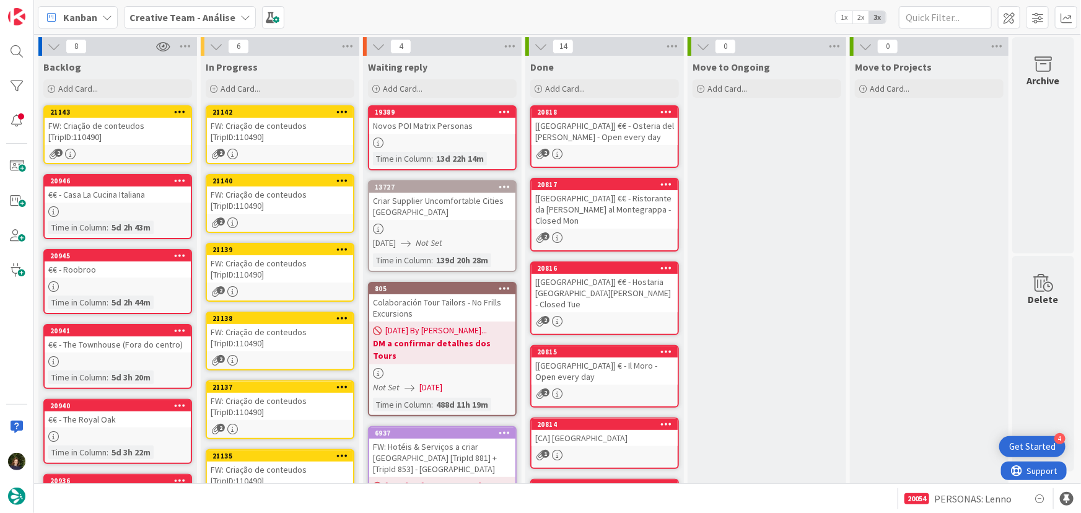
click at [255, 135] on div "FW: Criação de conteudos [TripID:110490]" at bounding box center [280, 131] width 146 height 27
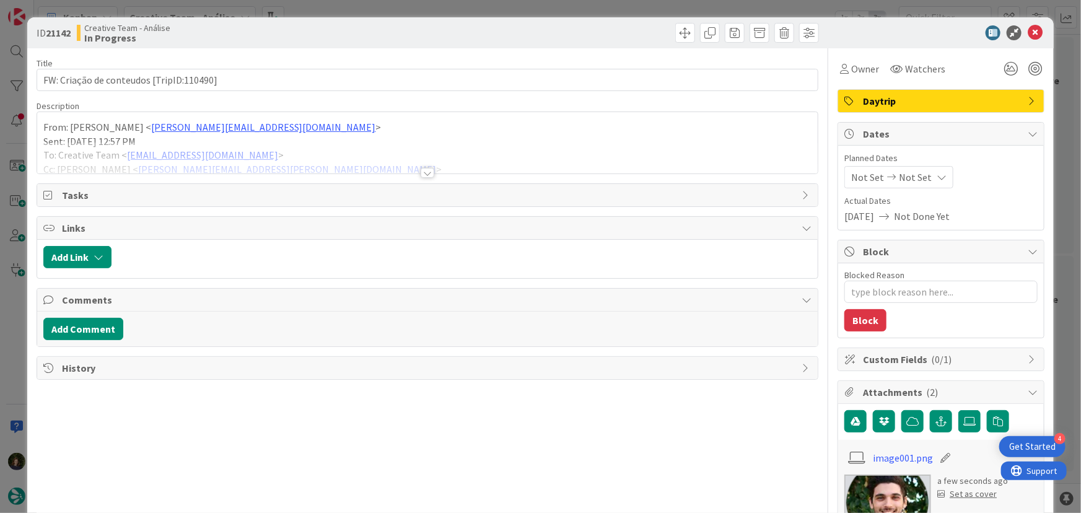
click at [421, 175] on div at bounding box center [428, 173] width 14 height 10
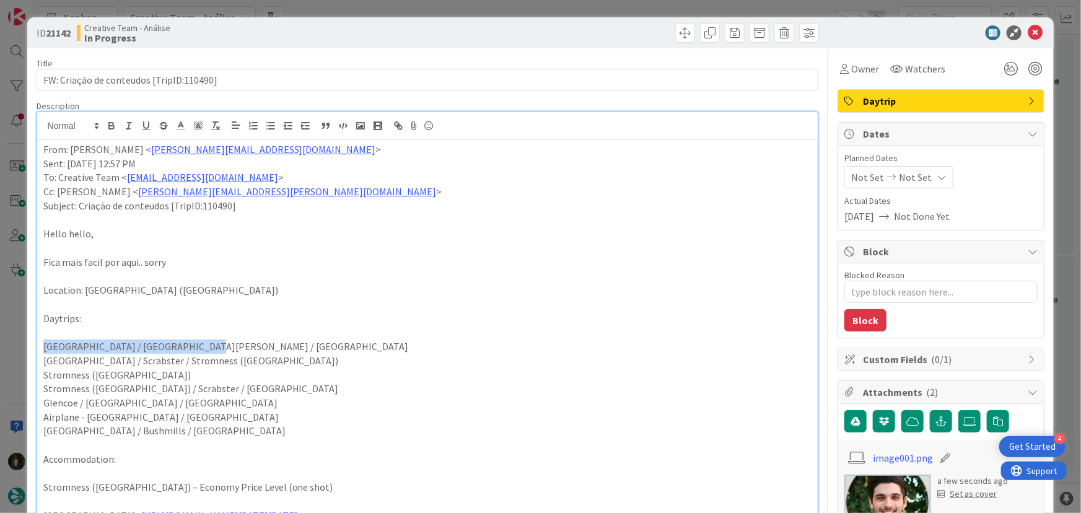
drag, startPoint x: 194, startPoint y: 346, endPoint x: 41, endPoint y: 348, distance: 153.1
click at [41, 348] on div "From: João Galinha < joao.galinha@tourtailors.com > Sent: Monday, 18 August, 20…" at bounding box center [427, 450] width 781 height 620
copy p "Edinburgh / St. Andrews / Inverness"
click at [41, 153] on div "From: João Galinha < joao.galinha@tourtailors.com > Sent: Monday, 18 August, 20…" at bounding box center [427, 450] width 781 height 620
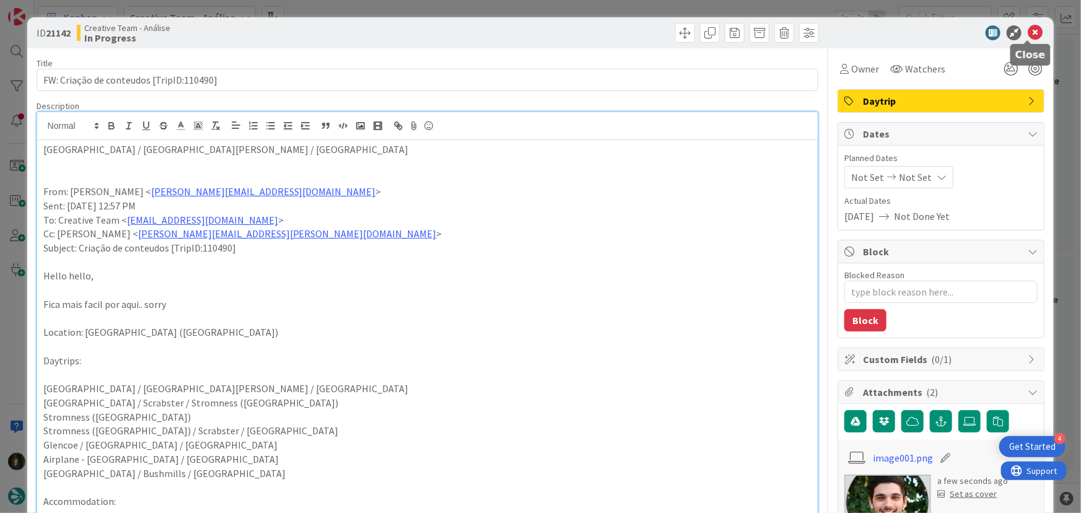
click at [1029, 32] on icon at bounding box center [1035, 32] width 15 height 15
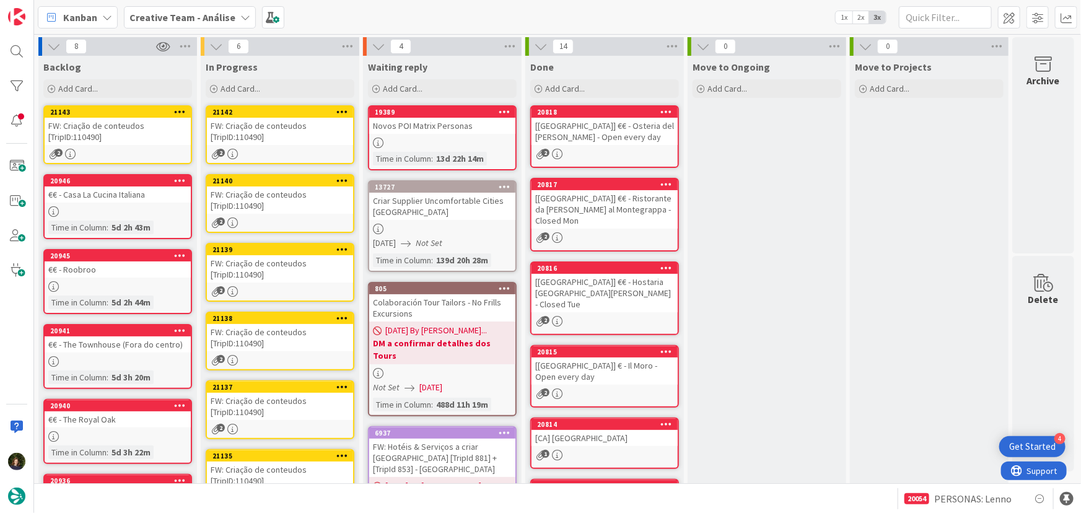
click at [281, 203] on div "FW: Criação de conteudos [TripID:110490]" at bounding box center [280, 200] width 146 height 27
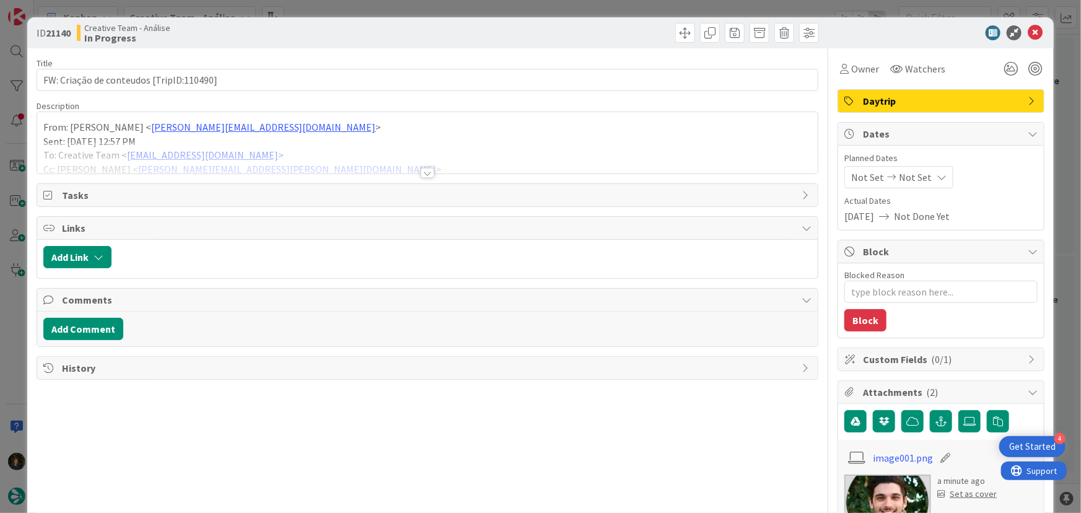
click at [425, 172] on div at bounding box center [428, 173] width 14 height 10
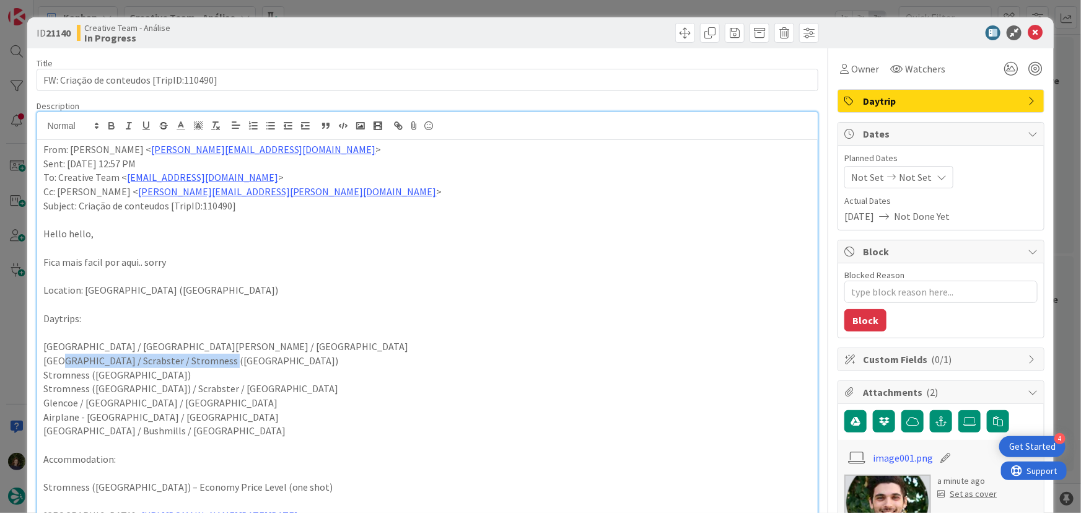
drag, startPoint x: 239, startPoint y: 358, endPoint x: 99, endPoint y: 369, distance: 141.1
click at [59, 361] on p "Inverness / Scrabster / Stromness (Orkney)" at bounding box center [427, 361] width 769 height 14
click at [139, 359] on p "Inverness / Scrabster / Stromness (Orkney)" at bounding box center [427, 361] width 769 height 14
drag, startPoint x: 129, startPoint y: 359, endPoint x: 85, endPoint y: 356, distance: 44.2
click at [85, 356] on p "Inverness / Scrabster / Stromness (Orkney)" at bounding box center [427, 361] width 769 height 14
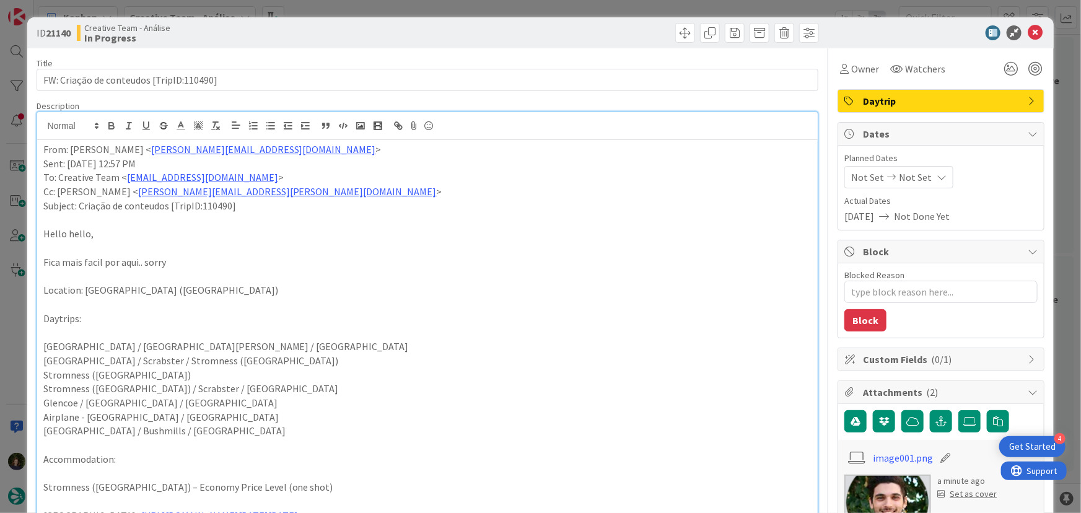
drag, startPoint x: 100, startPoint y: 359, endPoint x: 397, endPoint y: 313, distance: 300.5
click at [397, 313] on p "Daytrips:" at bounding box center [427, 319] width 769 height 14
drag, startPoint x: 130, startPoint y: 359, endPoint x: 91, endPoint y: 359, distance: 39.0
click at [91, 359] on p "Inverness / Scrabster / Stromness (Orkney)" at bounding box center [427, 361] width 769 height 14
copy p "Scrabster"
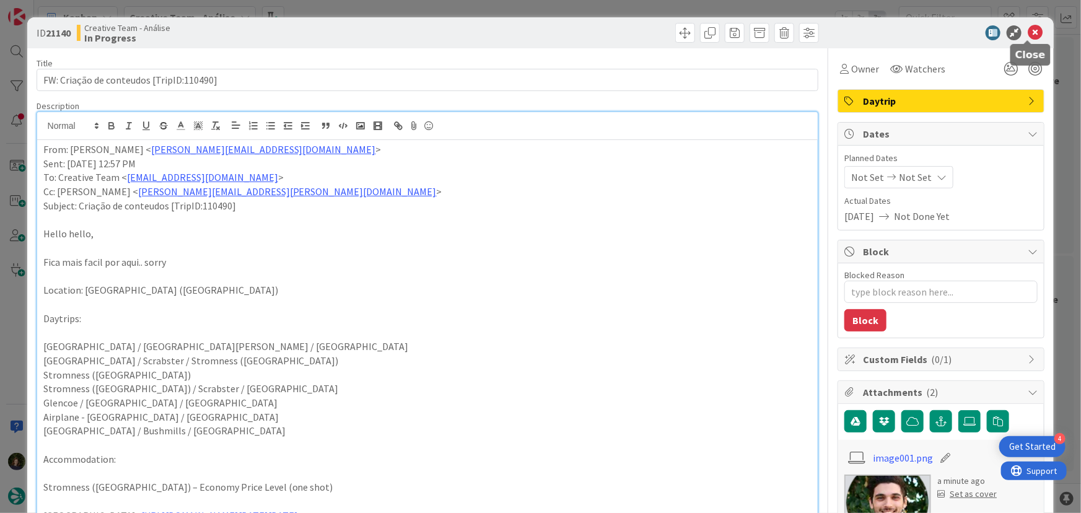
click at [1029, 31] on icon at bounding box center [1035, 32] width 15 height 15
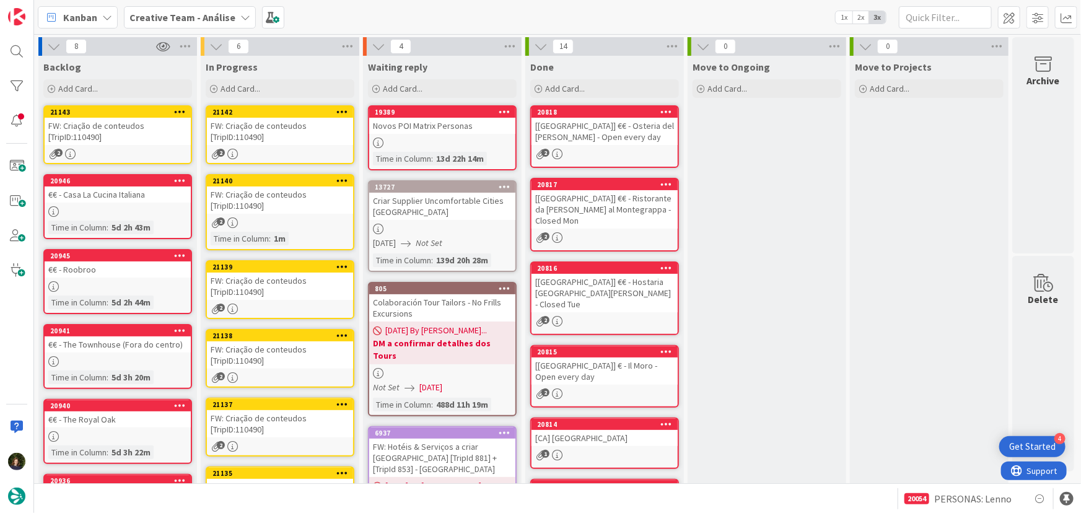
click at [180, 112] on icon at bounding box center [180, 111] width 12 height 9
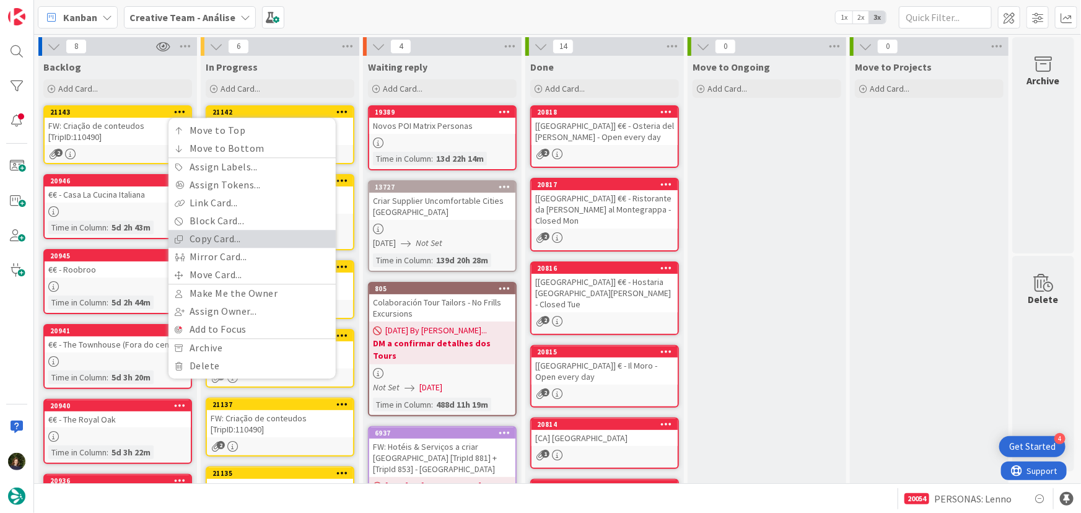
click at [235, 239] on link "Copy Card..." at bounding box center [252, 239] width 167 height 18
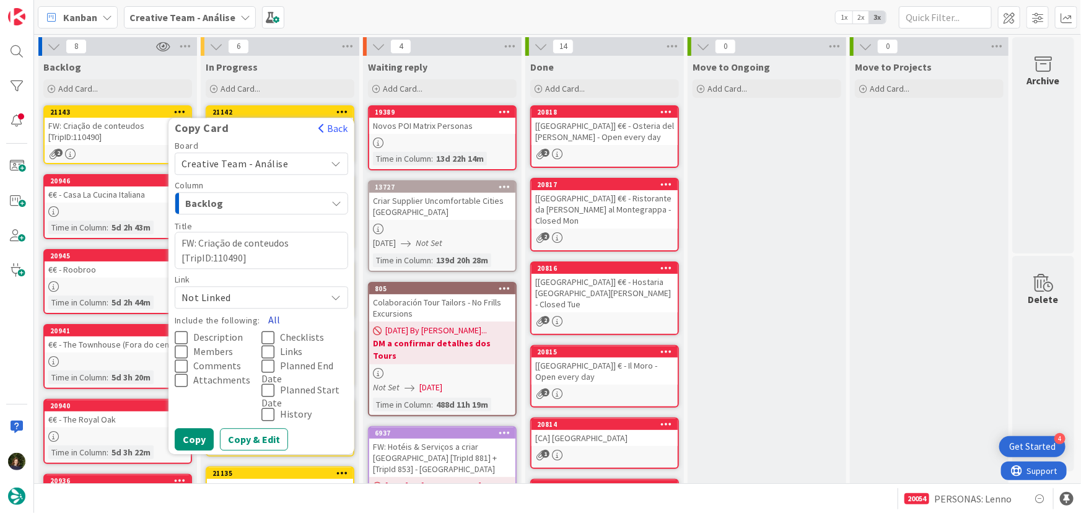
click at [275, 319] on button "All" at bounding box center [274, 320] width 28 height 22
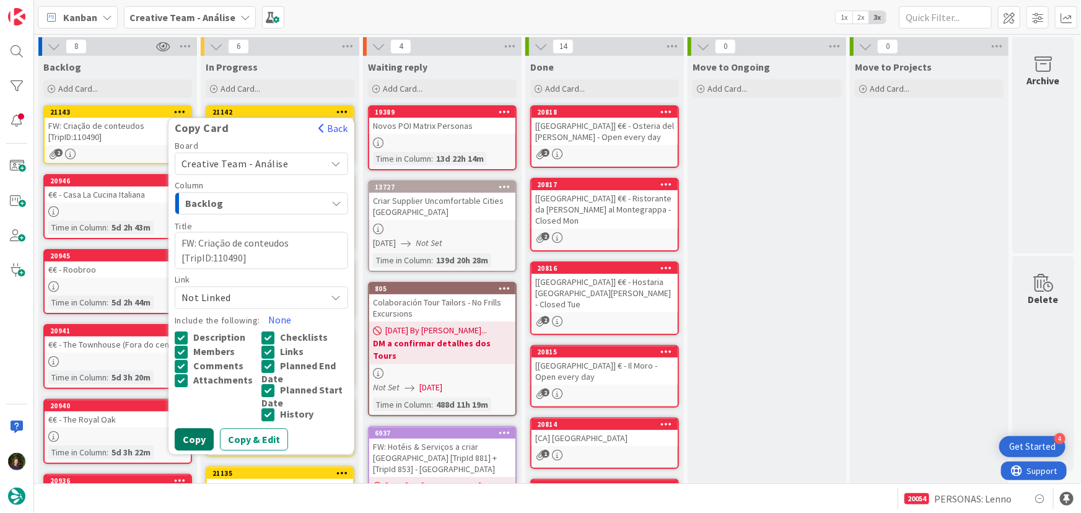
click at [195, 443] on button "Copy" at bounding box center [194, 439] width 39 height 22
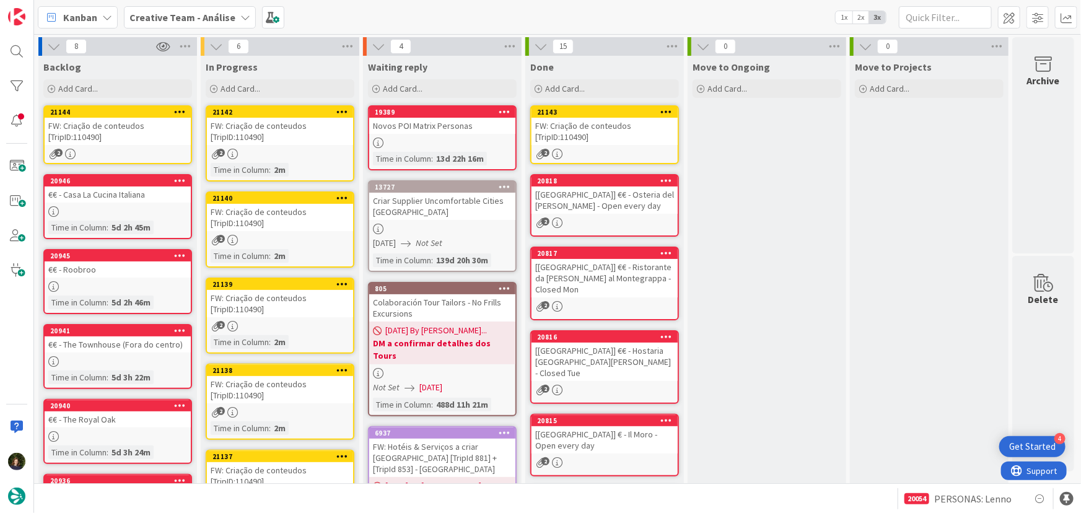
click at [667, 111] on icon at bounding box center [667, 111] width 12 height 9
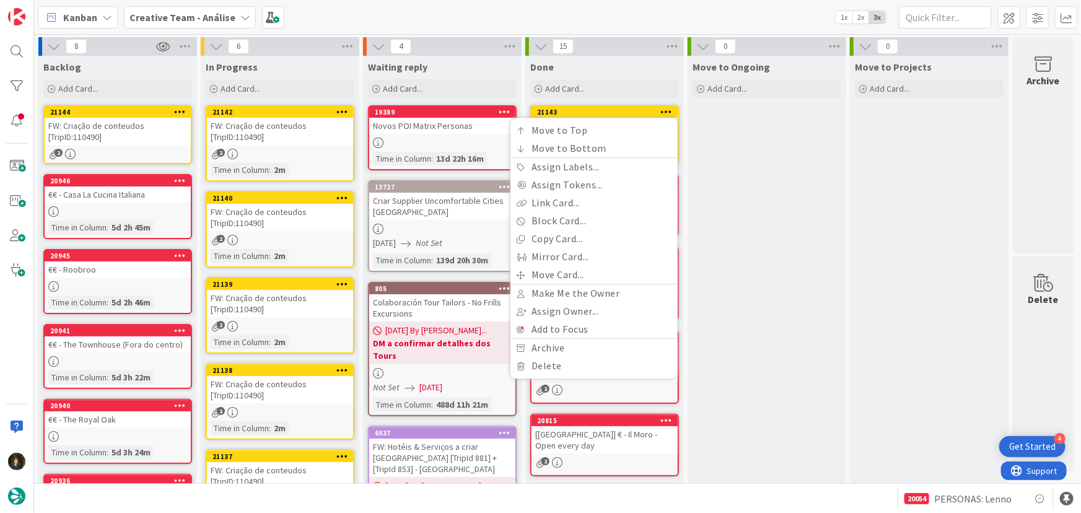
click at [723, 139] on div "Move to Ongoing Add Card..." at bounding box center [767, 467] width 159 height 823
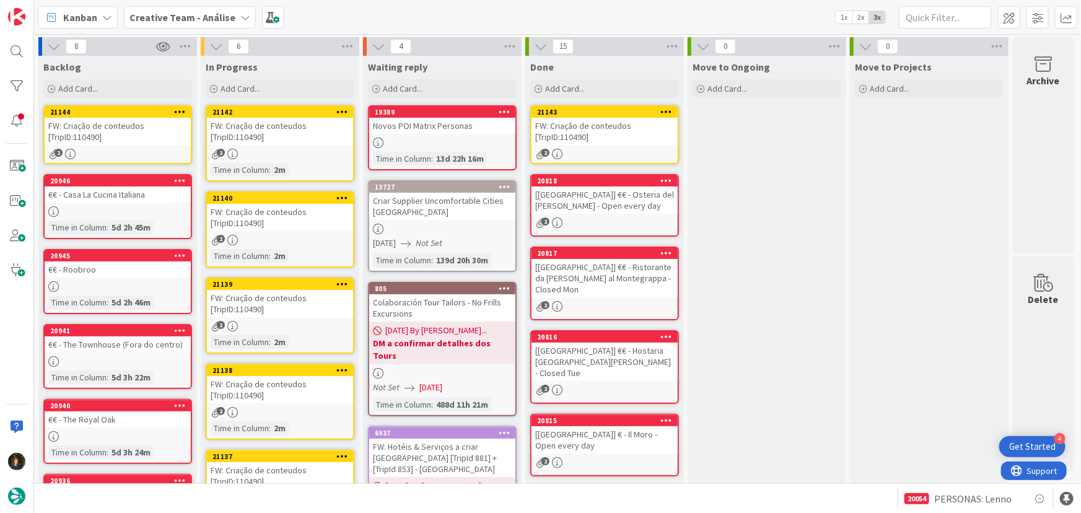
click at [613, 139] on div "FW: Criação de conteudos [TripID:110490]" at bounding box center [605, 131] width 146 height 27
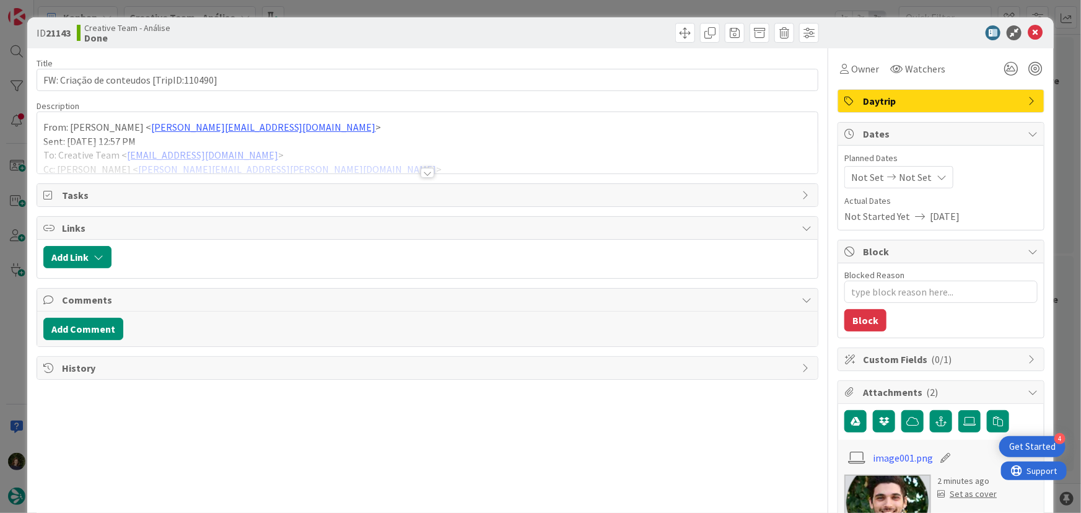
click at [426, 173] on div at bounding box center [428, 173] width 14 height 10
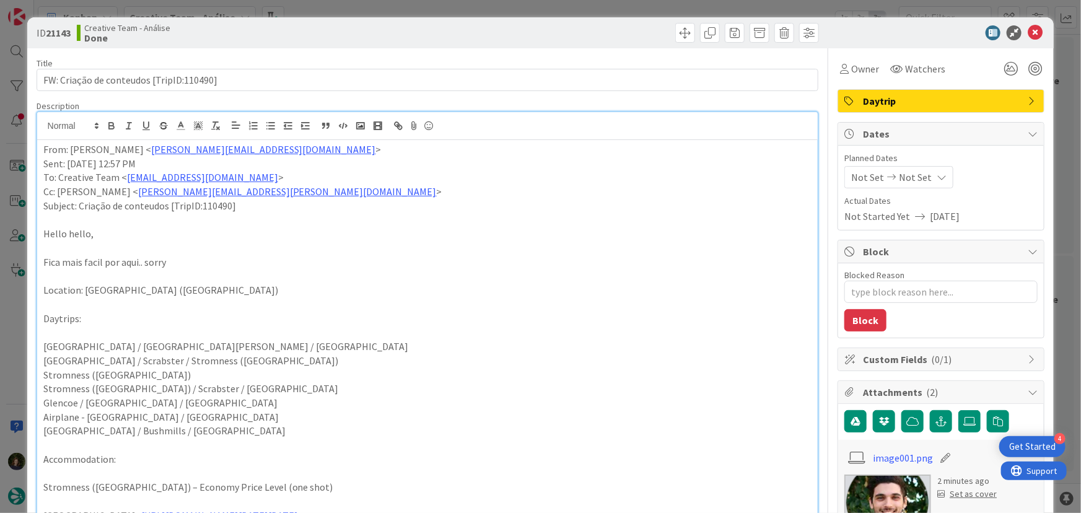
click at [920, 92] on div "Daytrip" at bounding box center [941, 101] width 206 height 22
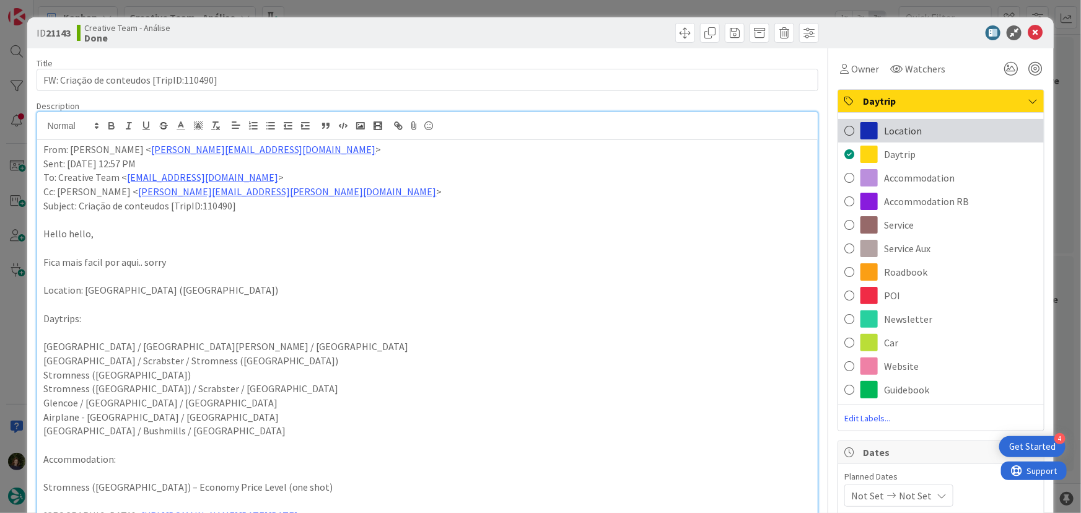
click at [919, 134] on div "Location" at bounding box center [941, 131] width 206 height 24
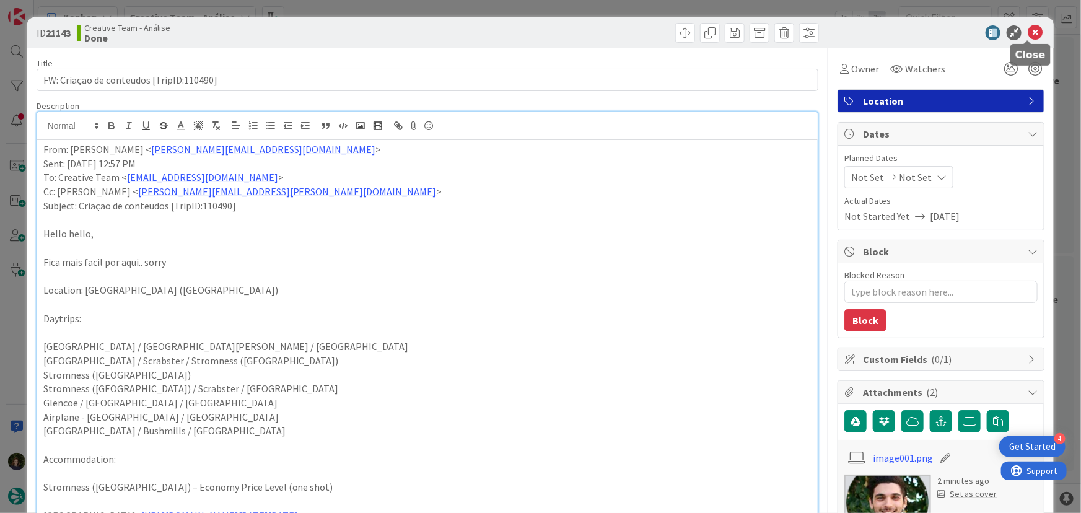
click at [1029, 34] on icon at bounding box center [1035, 32] width 15 height 15
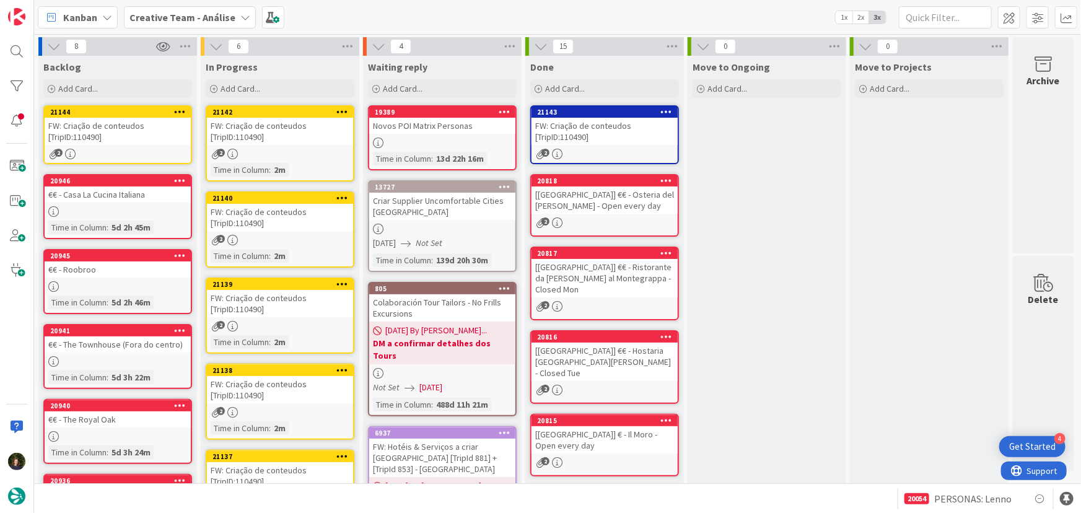
click at [645, 120] on div "FW: Criação de conteudos [TripID:110490]" at bounding box center [605, 131] width 146 height 27
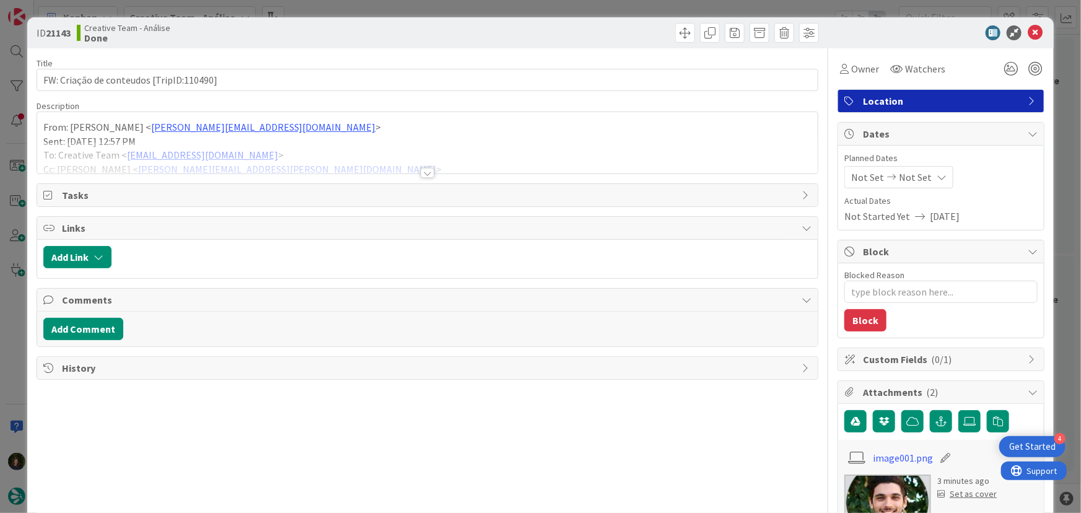
click at [41, 128] on div "From: João Galinha < joao.galinha@tourtailors.com > Sent: Monday, 18 August, 20…" at bounding box center [427, 142] width 781 height 61
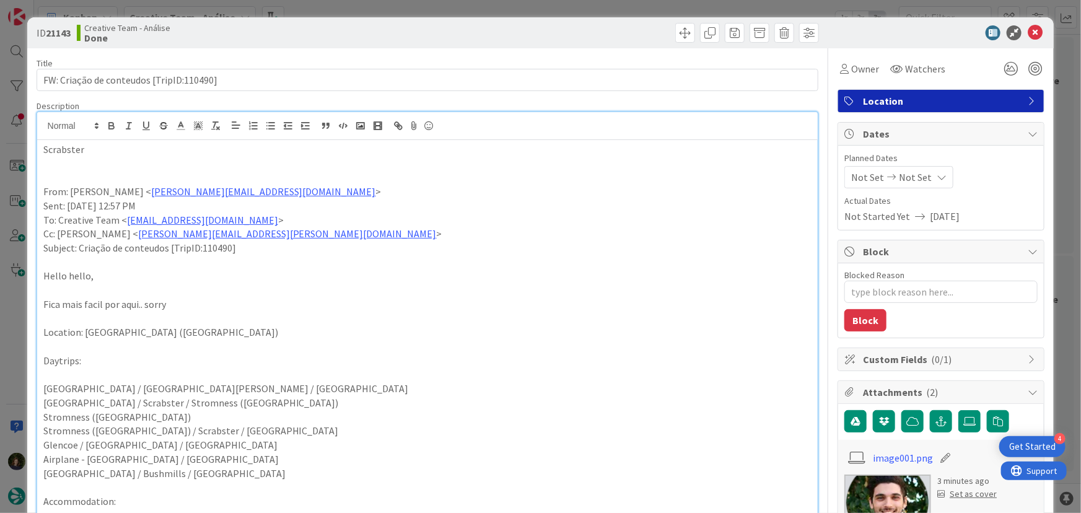
drag, startPoint x: 95, startPoint y: 157, endPoint x: 40, endPoint y: 157, distance: 55.2
click at [40, 157] on div "Scrabster From: João Galinha < joao.galinha@tourtailors.com > Sent: Monday, 18 …" at bounding box center [427, 471] width 781 height 662
drag, startPoint x: 39, startPoint y: 154, endPoint x: 86, endPoint y: 154, distance: 47.1
click at [86, 154] on div "Scrabster From: João Galinha < joao.galinha@tourtailors.com > Sent: Monday, 18 …" at bounding box center [427, 471] width 781 height 662
click at [110, 127] on icon "button" at bounding box center [111, 125] width 11 height 11
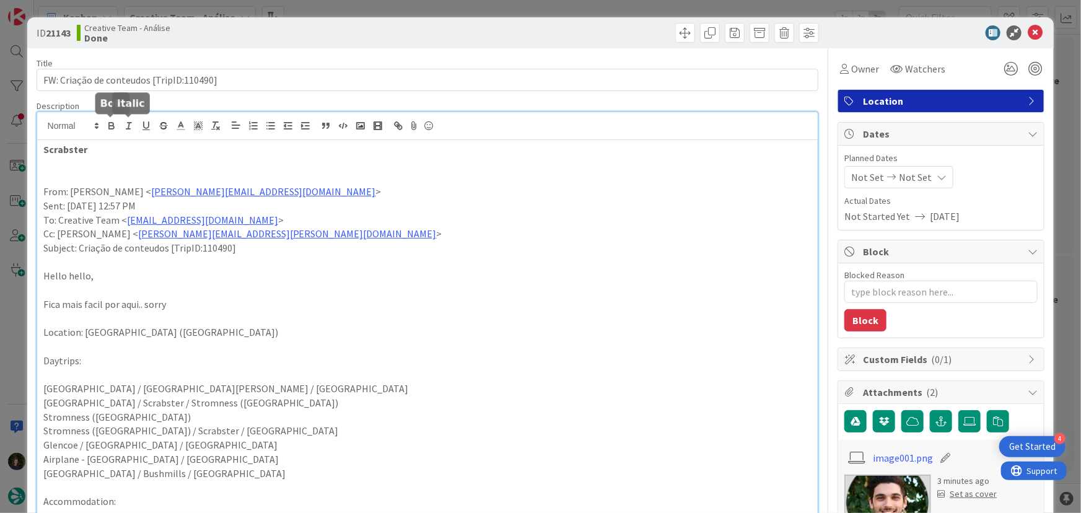
click at [373, 202] on p "Sent: Monday, 18 August, 2025 12:57 PM" at bounding box center [427, 206] width 769 height 14
click at [1028, 37] on icon at bounding box center [1035, 32] width 15 height 15
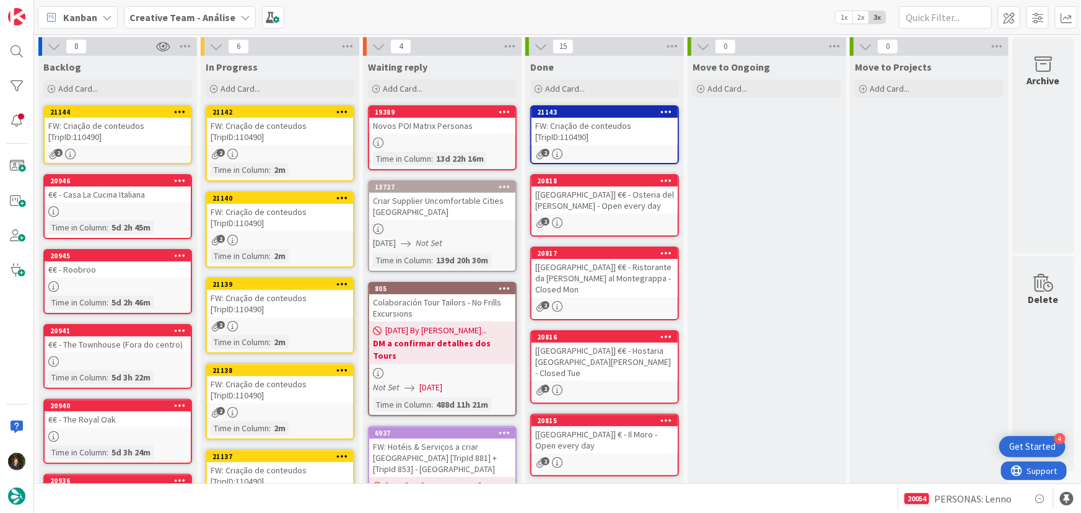
click at [665, 109] on icon at bounding box center [667, 111] width 12 height 9
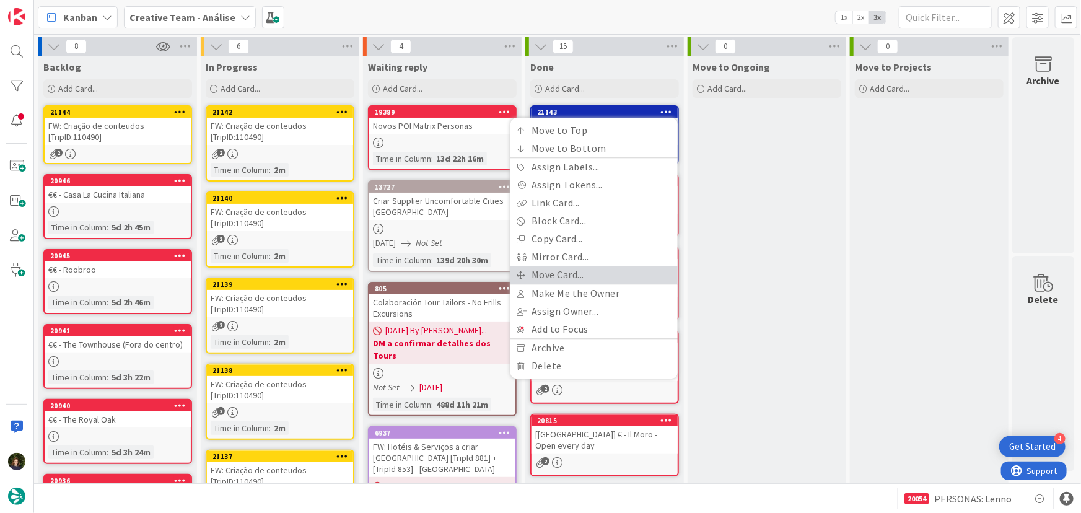
click at [629, 275] on link "Move Card..." at bounding box center [594, 275] width 167 height 18
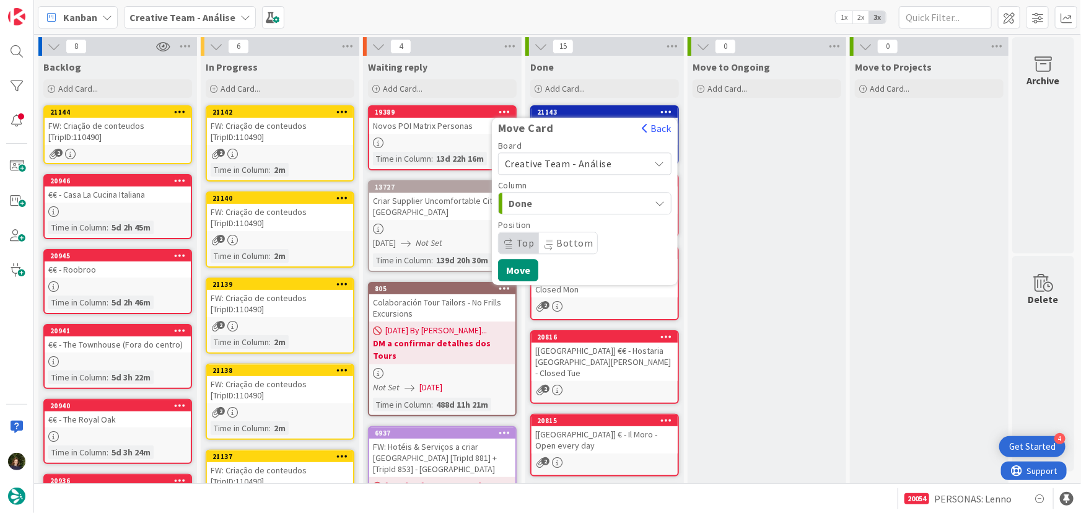
click at [641, 160] on span "Creative Team - Análise" at bounding box center [574, 163] width 139 height 17
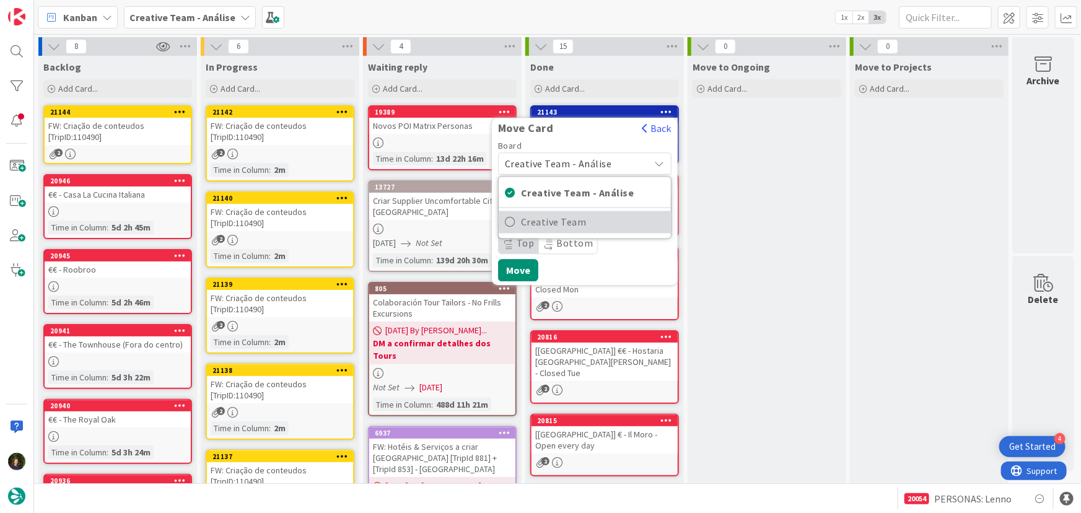
click at [601, 221] on span "Creative Team" at bounding box center [593, 222] width 144 height 19
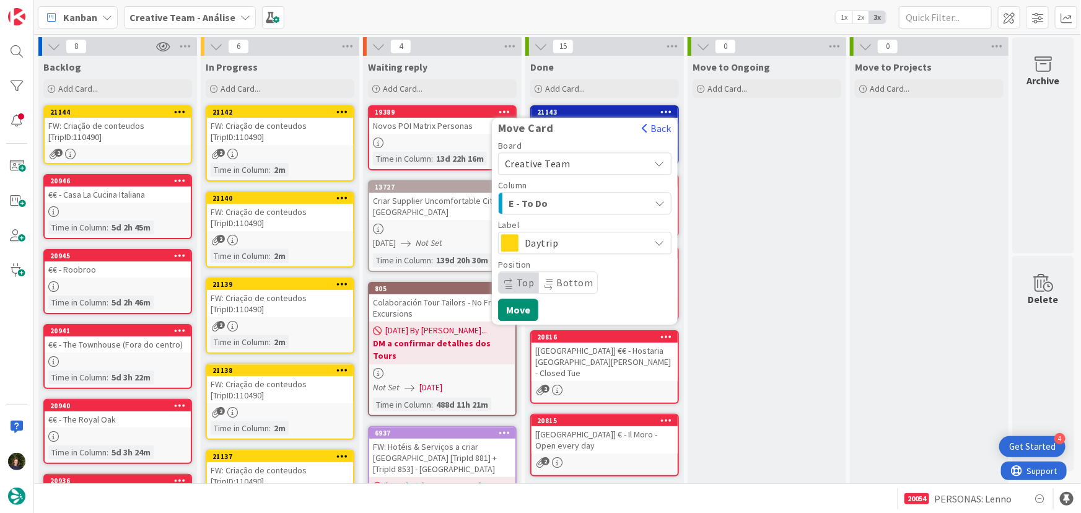
click at [604, 200] on div "E - To Do" at bounding box center [578, 203] width 144 height 20
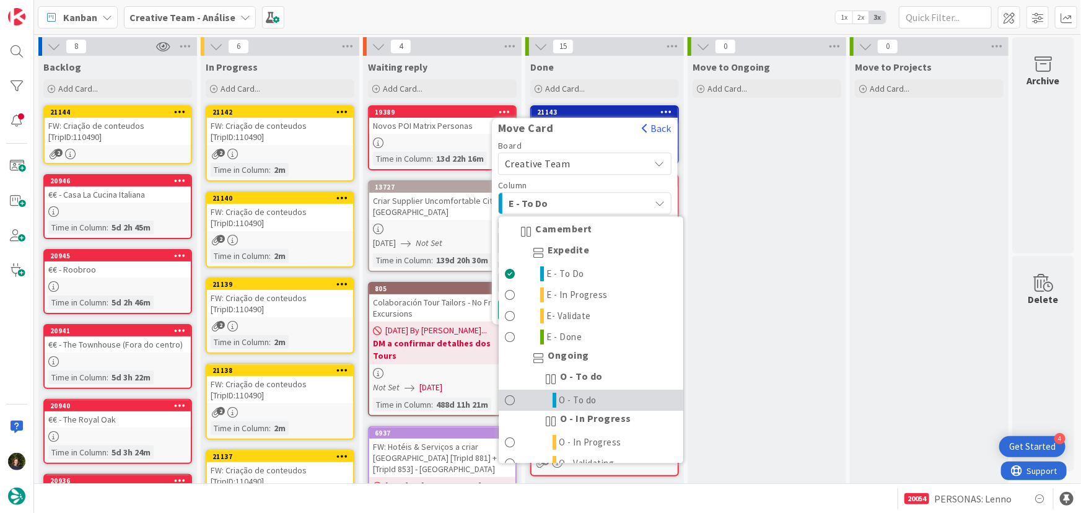
click at [610, 395] on link "O - To do" at bounding box center [591, 400] width 185 height 21
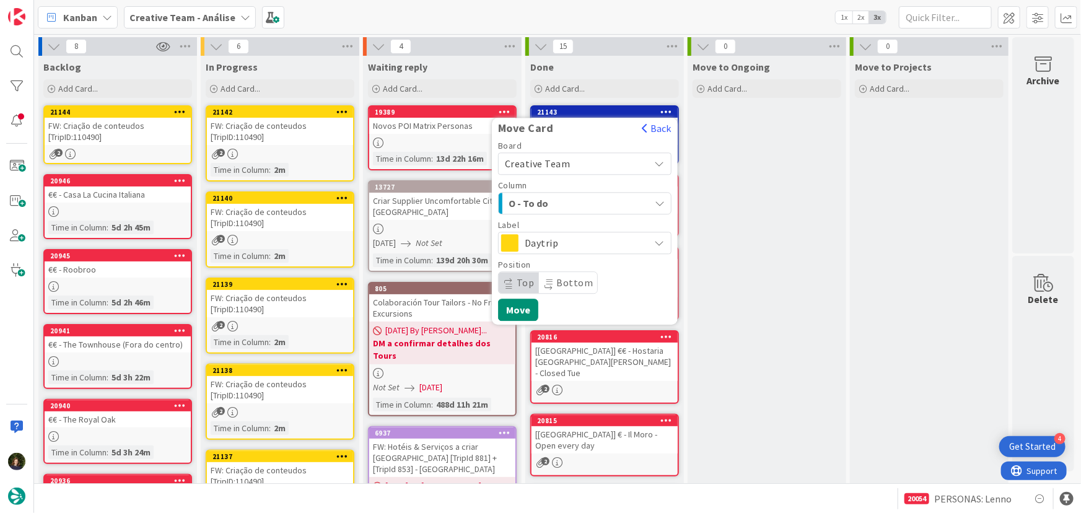
click at [585, 242] on span "Daytrip" at bounding box center [584, 242] width 119 height 17
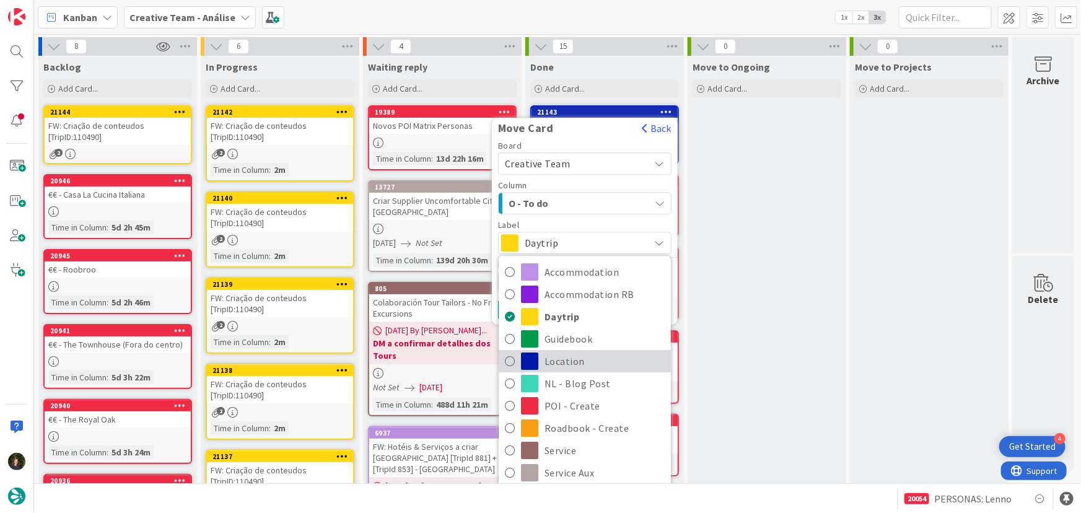
click at [611, 357] on span "Location" at bounding box center [605, 362] width 120 height 19
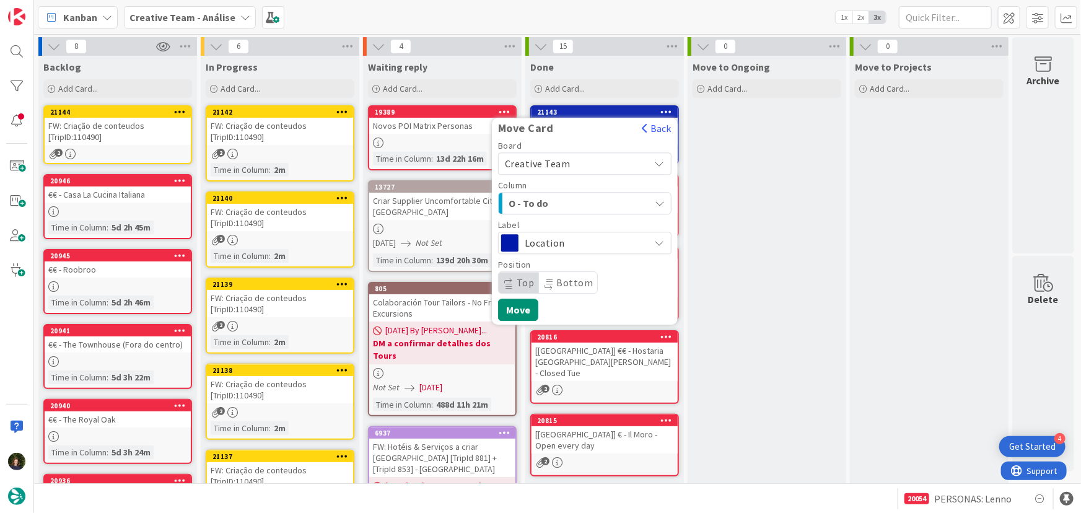
click at [659, 206] on icon "button" at bounding box center [660, 203] width 10 height 10
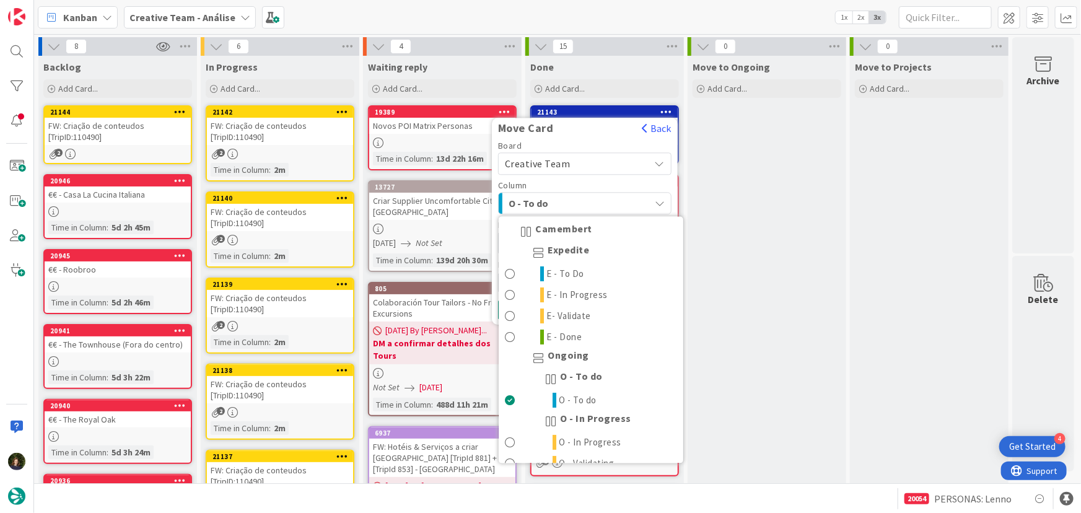
click at [659, 207] on icon "button" at bounding box center [660, 203] width 10 height 10
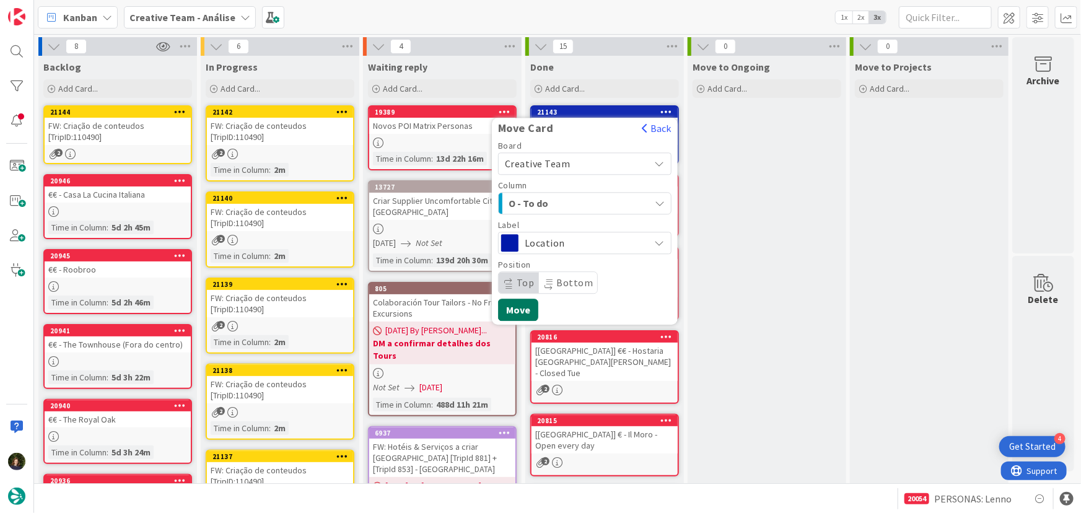
click at [527, 313] on button "Move" at bounding box center [518, 310] width 40 height 22
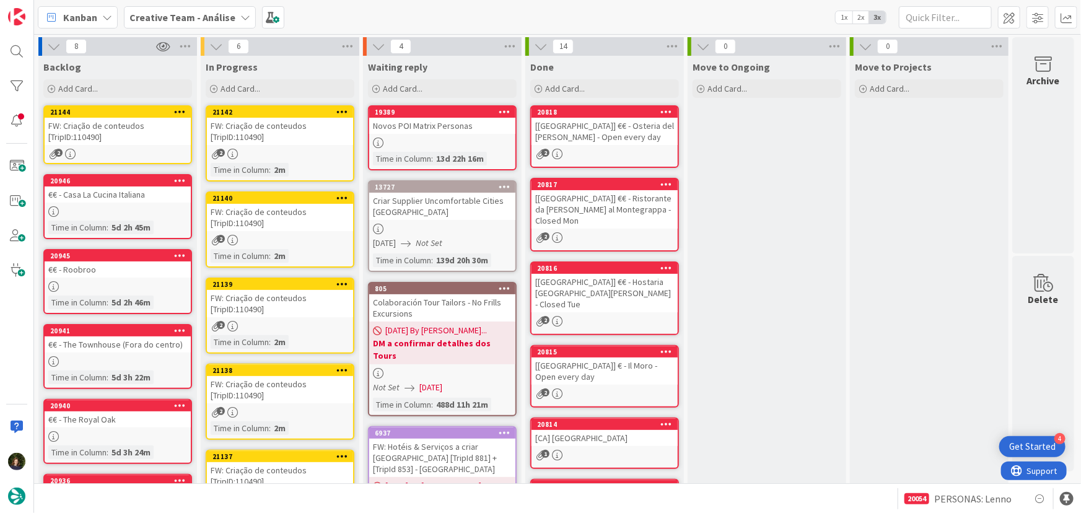
click at [284, 152] on div "2" at bounding box center [280, 154] width 146 height 11
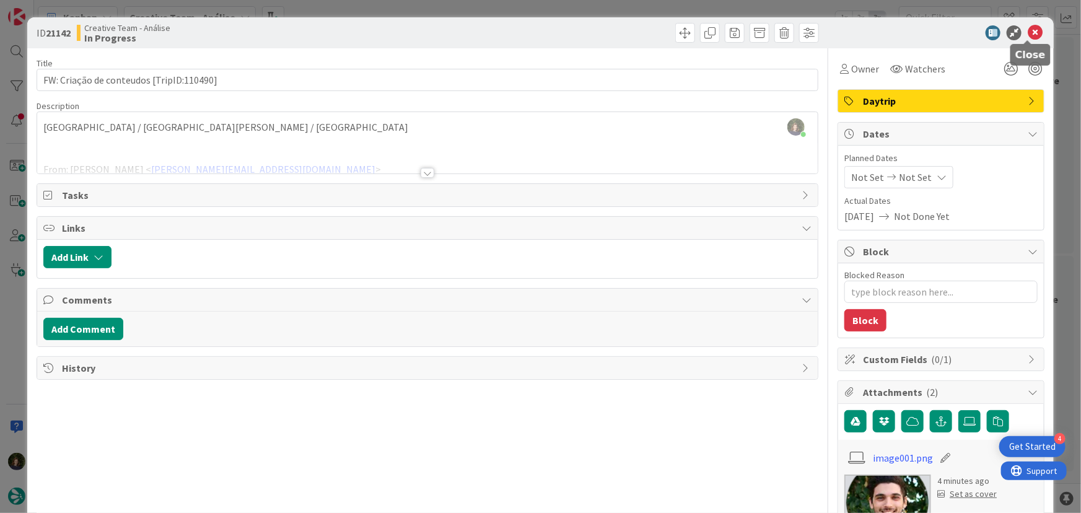
click at [1028, 35] on icon at bounding box center [1035, 32] width 15 height 15
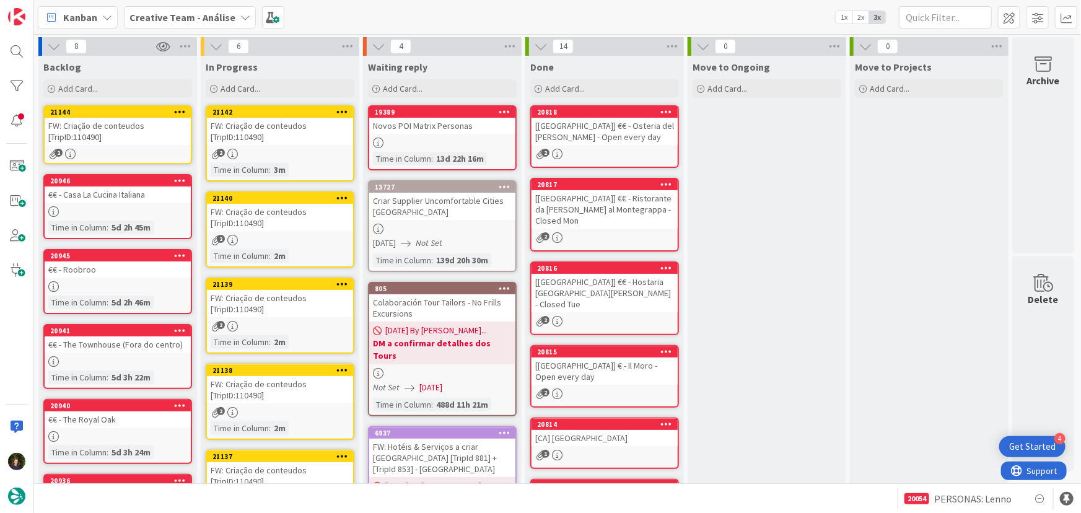
click at [293, 220] on div "FW: Criação de conteudos [TripID:110490]" at bounding box center [280, 217] width 146 height 27
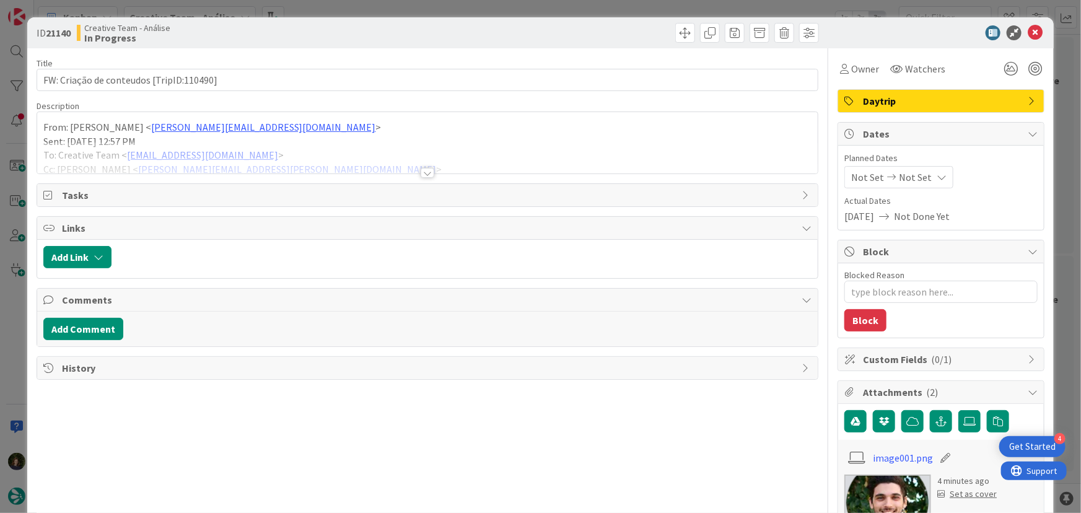
click at [421, 175] on div at bounding box center [428, 173] width 14 height 10
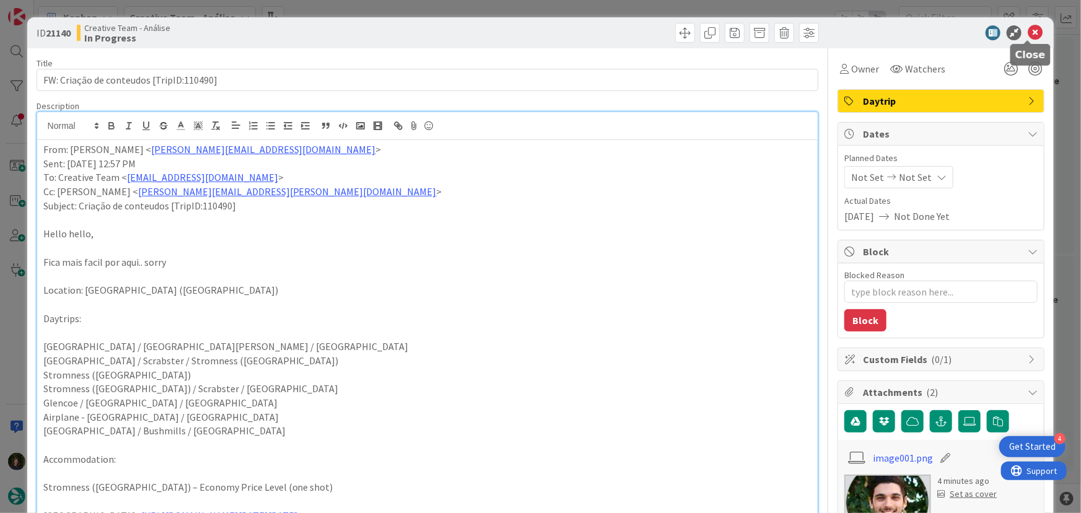
click at [1029, 32] on icon at bounding box center [1035, 32] width 15 height 15
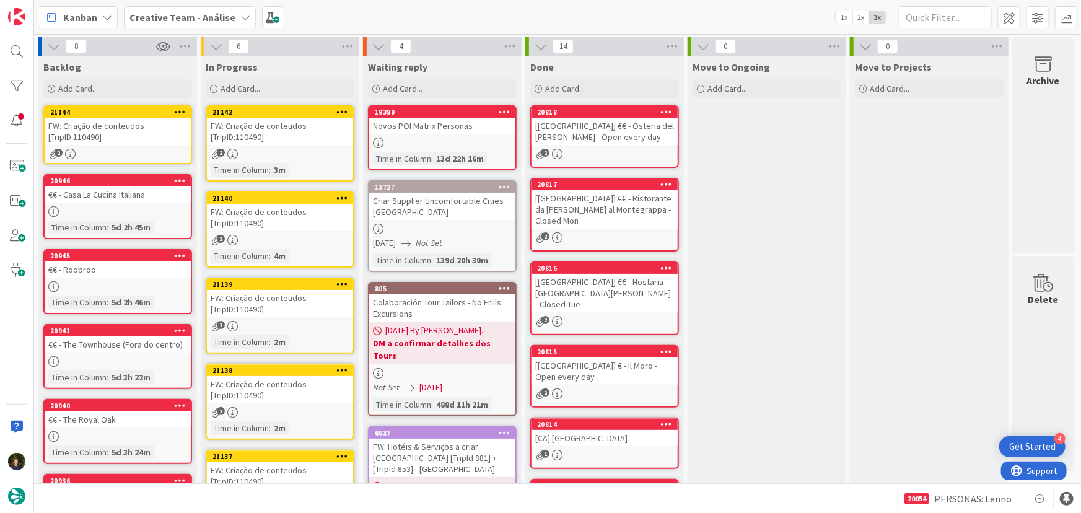
click at [276, 226] on div "FW: Criação de conteudos [TripID:110490]" at bounding box center [280, 217] width 146 height 27
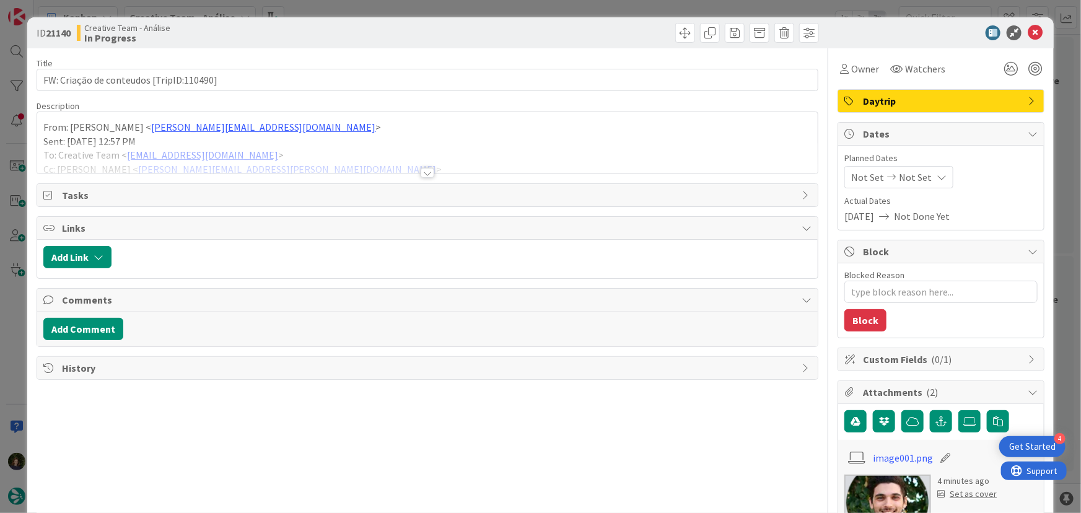
click at [421, 172] on div at bounding box center [428, 173] width 14 height 10
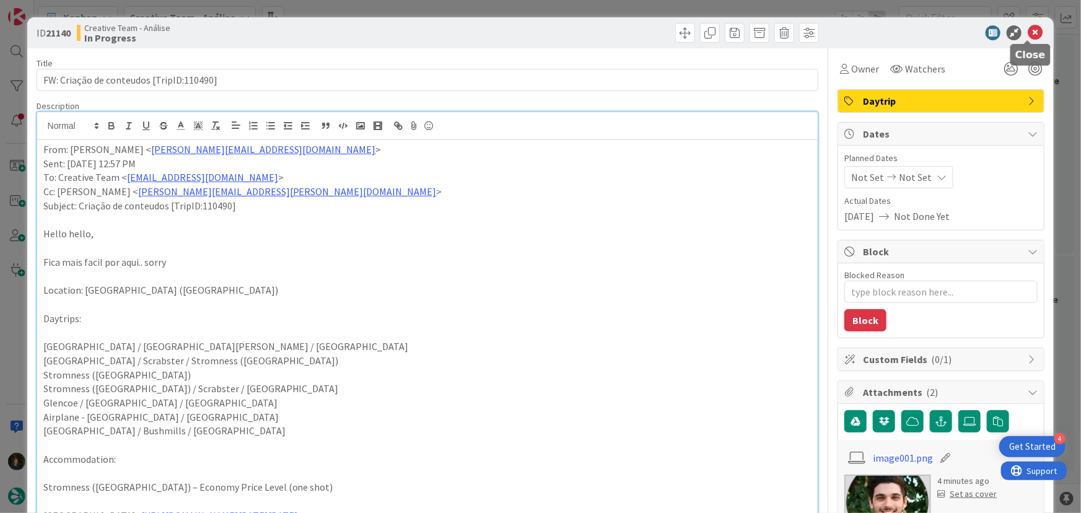
click at [1028, 30] on icon at bounding box center [1035, 32] width 15 height 15
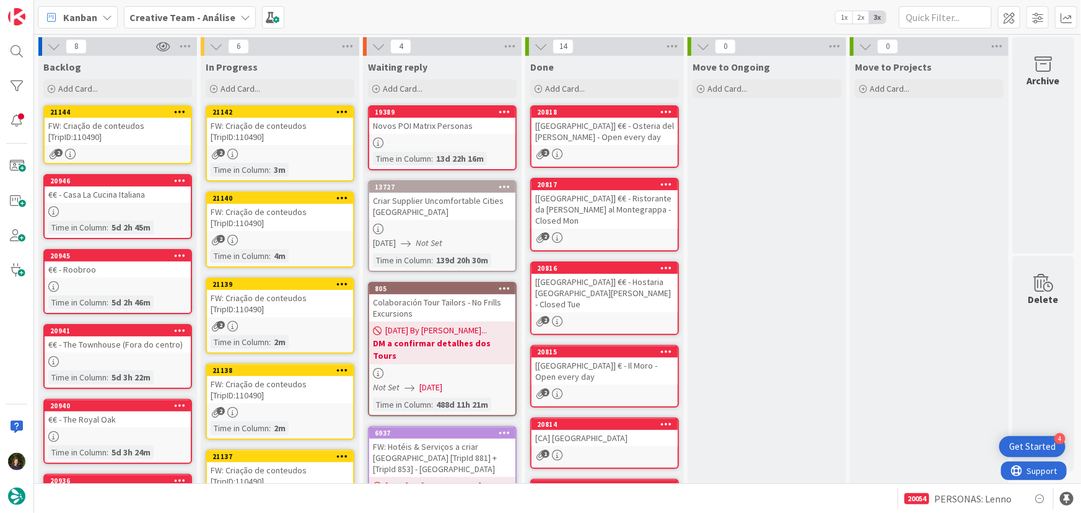
click at [227, 12] on b "Creative Team - Análise" at bounding box center [183, 17] width 106 height 12
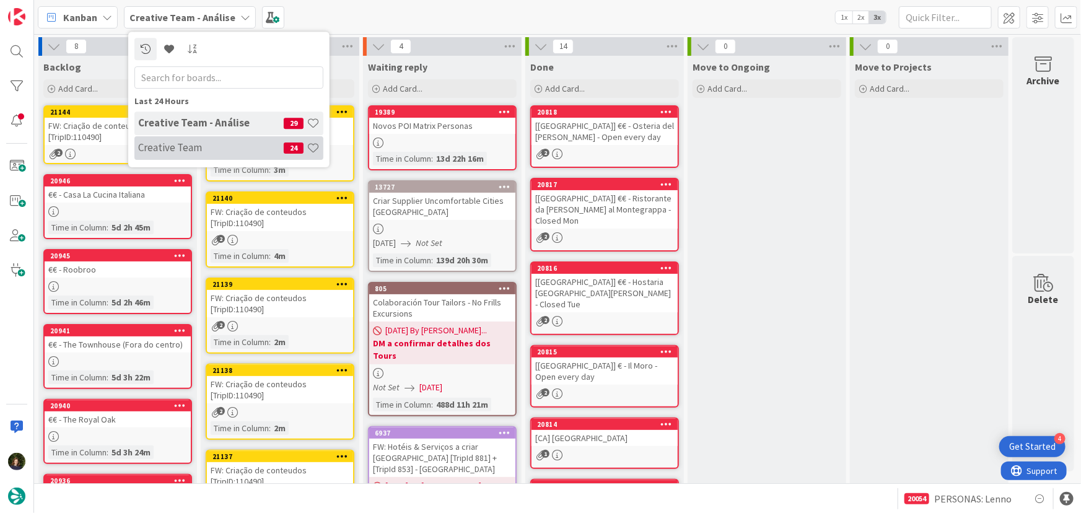
click at [203, 148] on h4 "Creative Team" at bounding box center [211, 147] width 146 height 12
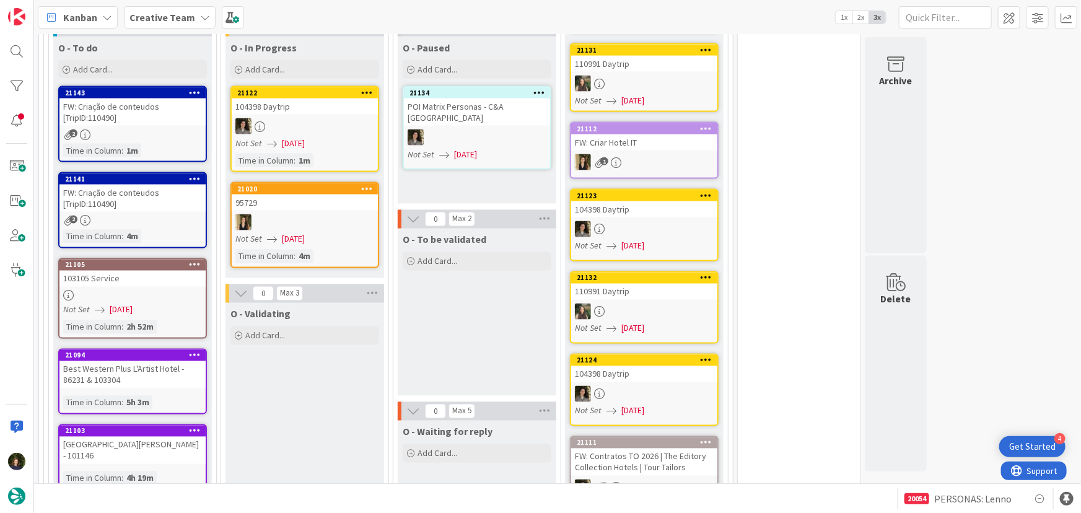
scroll to position [1014, 0]
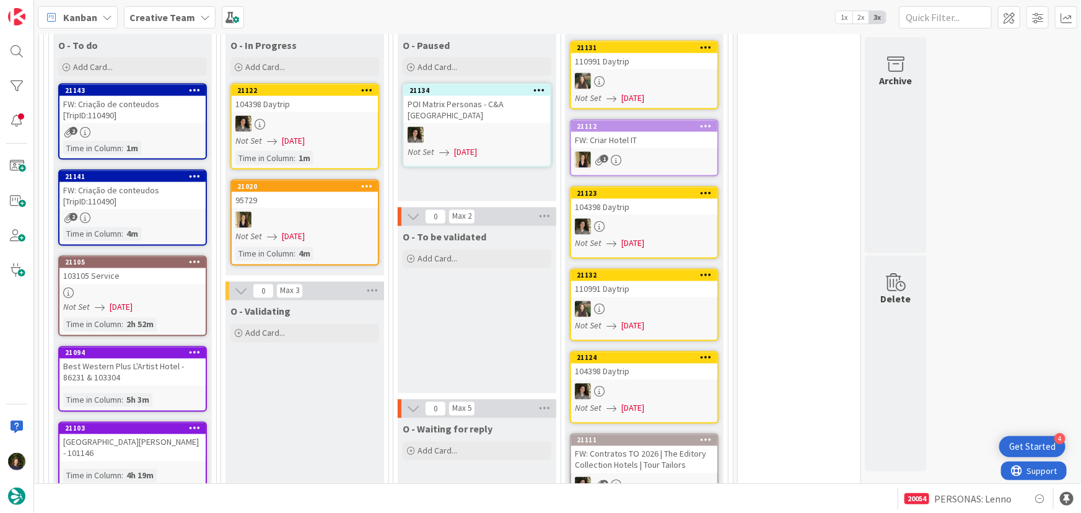
click at [131, 182] on div "FW: Criação de conteudos [TripID:110490]" at bounding box center [132, 195] width 146 height 27
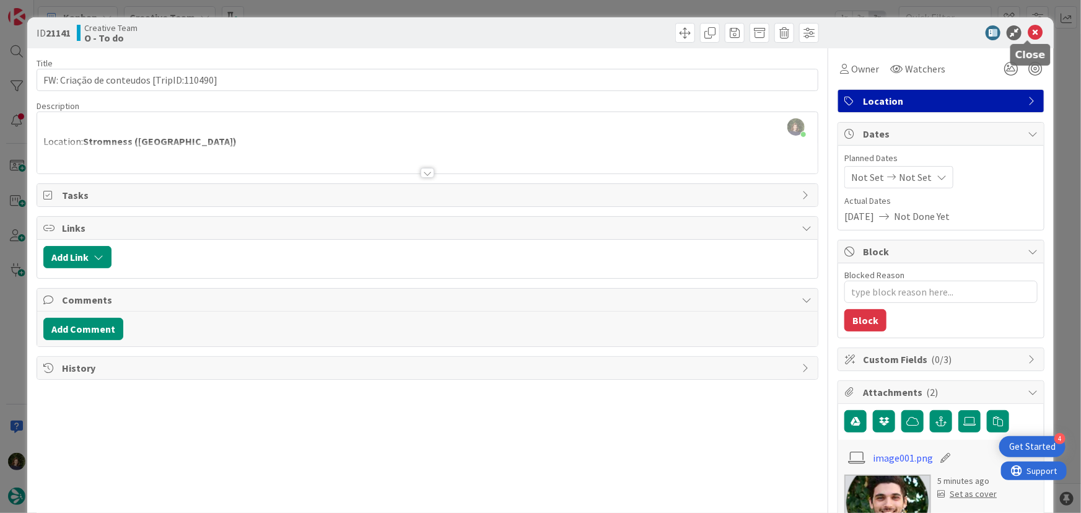
click at [1031, 32] on icon at bounding box center [1035, 32] width 15 height 15
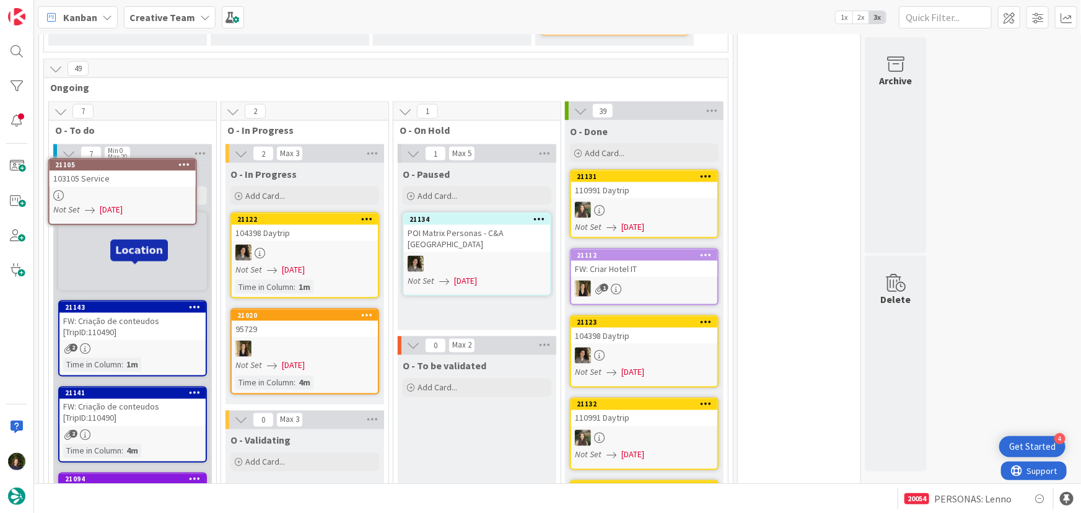
scroll to position [884, 0]
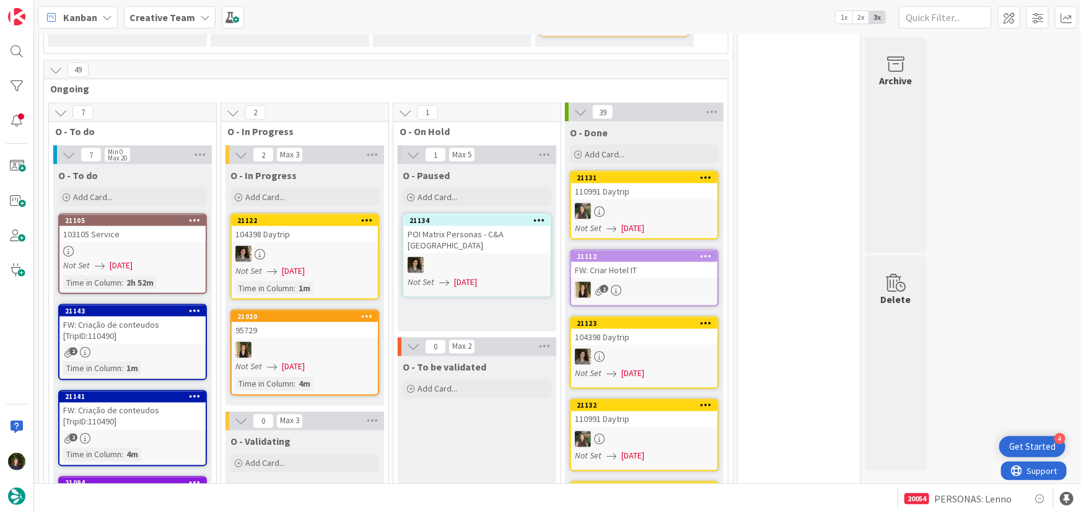
click at [132, 246] on div at bounding box center [132, 251] width 146 height 11
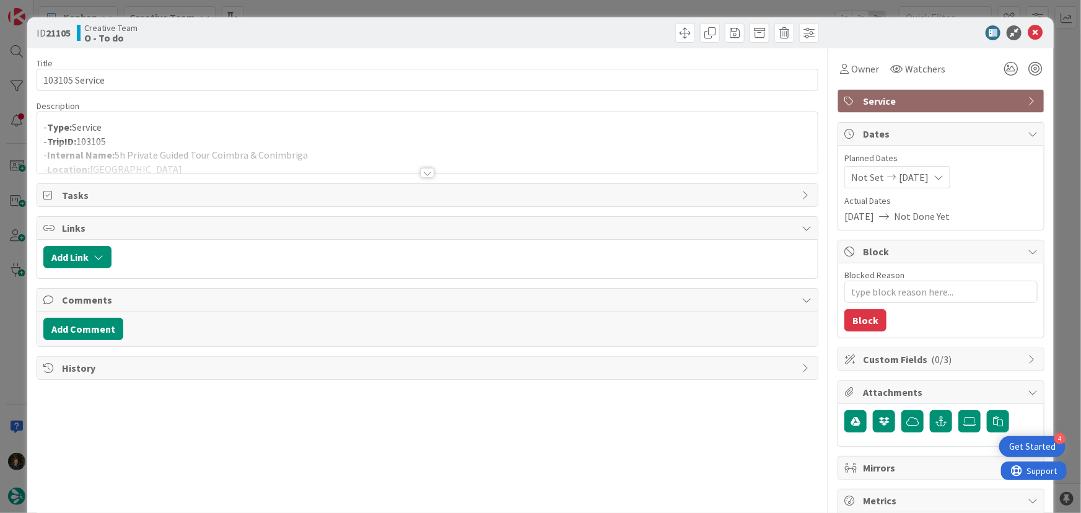
click at [421, 176] on div at bounding box center [428, 173] width 14 height 10
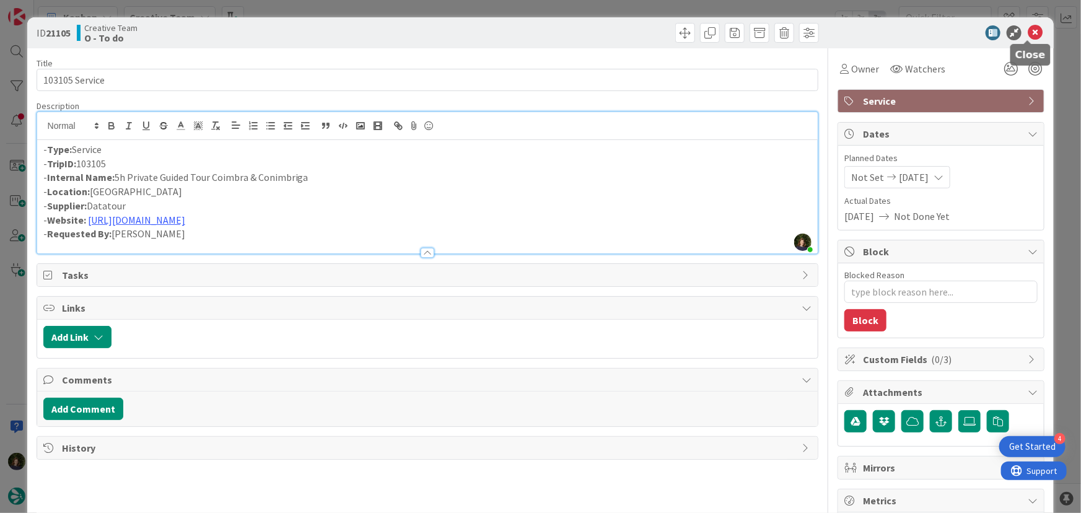
click at [1031, 32] on icon at bounding box center [1035, 32] width 15 height 15
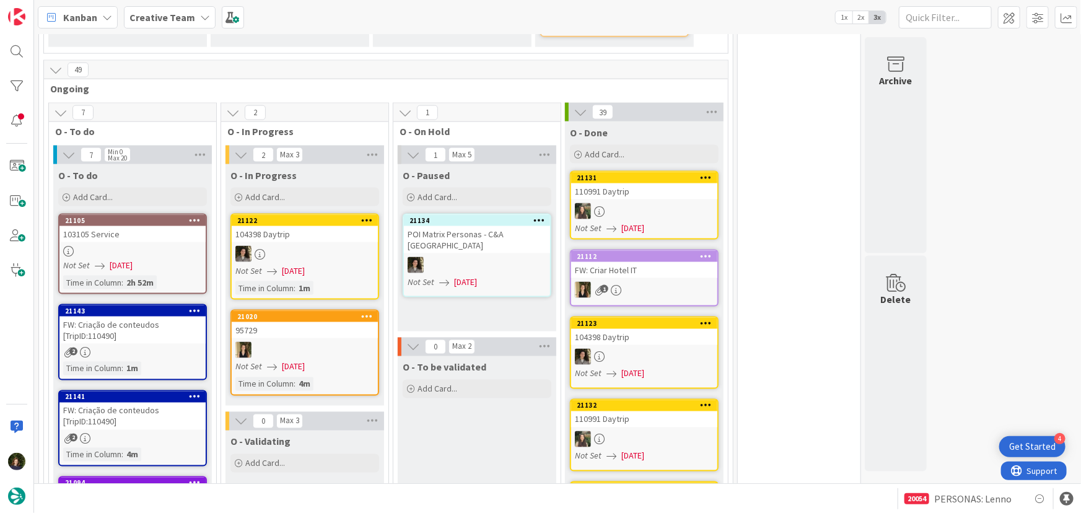
click at [193, 18] on div "Creative Team" at bounding box center [170, 17] width 92 height 22
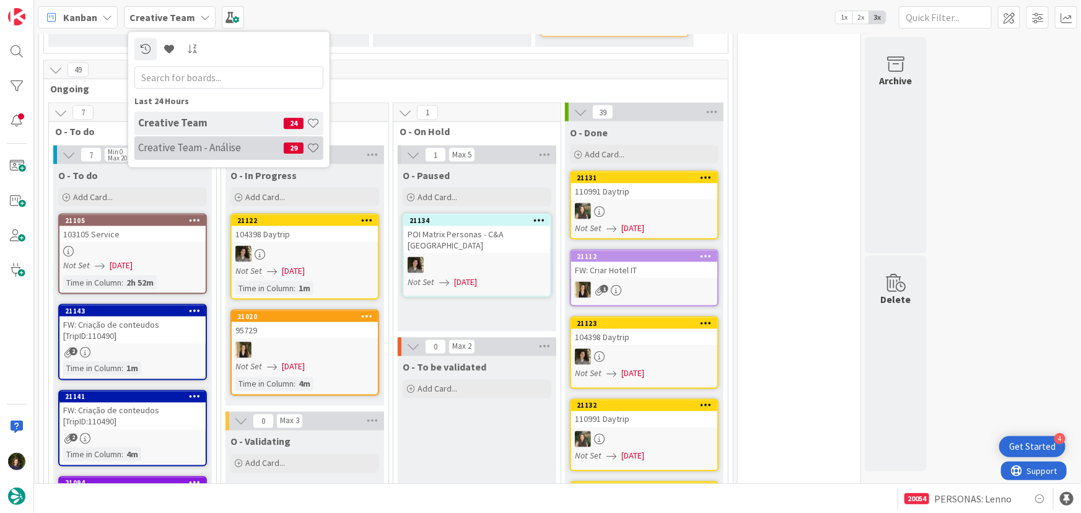
click at [193, 148] on h4 "Creative Team - Análise" at bounding box center [211, 147] width 146 height 12
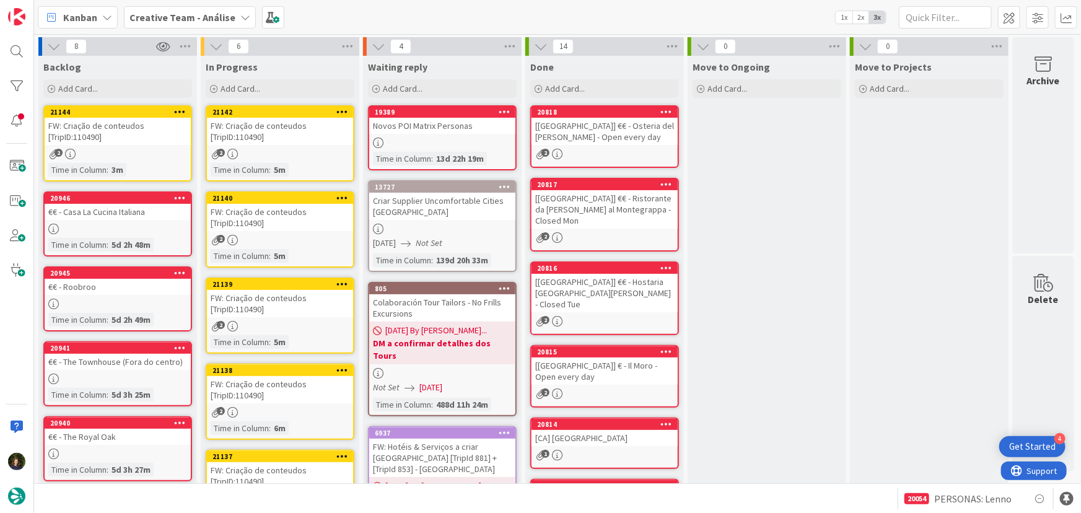
click at [281, 159] on link "21142 FW: Criação de conteudos [TripID:110490] 2 Time in Column : 5m" at bounding box center [280, 143] width 149 height 76
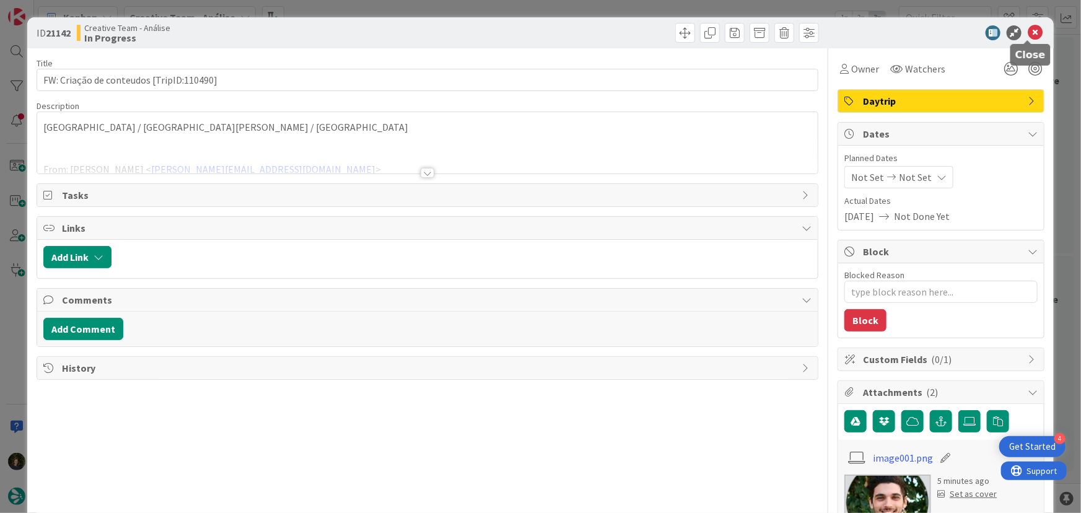
click at [1028, 34] on icon at bounding box center [1035, 32] width 15 height 15
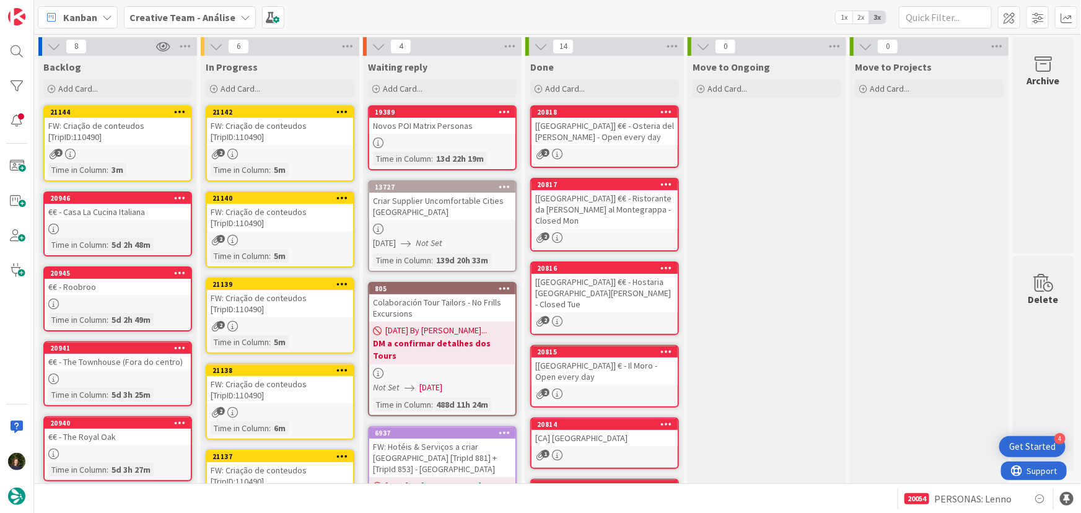
click at [280, 227] on div "FW: Criação de conteudos [TripID:110490]" at bounding box center [280, 217] width 146 height 27
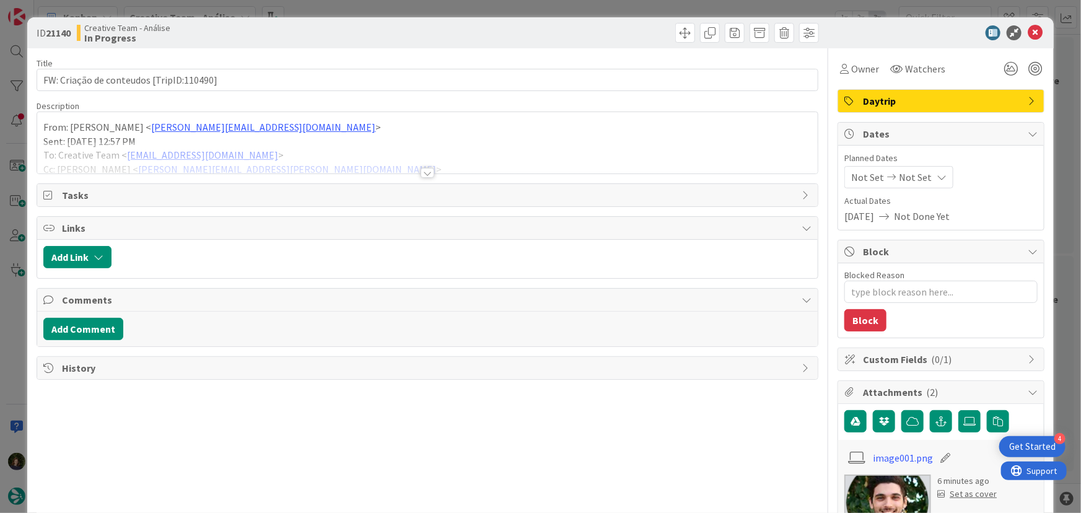
click at [425, 174] on div at bounding box center [428, 173] width 14 height 10
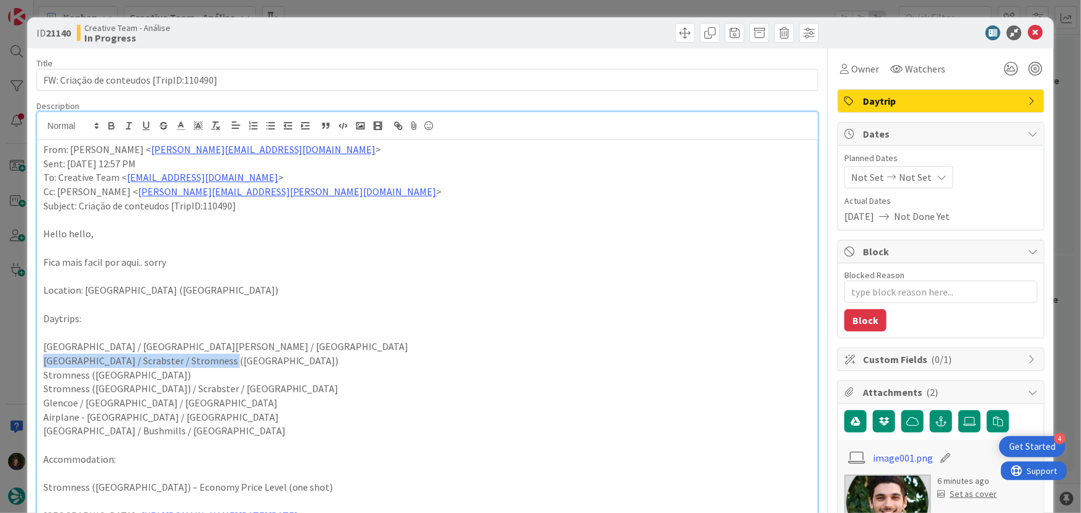
drag, startPoint x: 252, startPoint y: 361, endPoint x: 40, endPoint y: 356, distance: 211.4
click at [40, 356] on div "From: João Galinha < joao.galinha@tourtailors.com > Sent: Monday, 18 August, 20…" at bounding box center [427, 450] width 781 height 620
copy p "Inverness / Scrabster / Stromness (Orkney)"
click at [37, 152] on div "From: João Galinha < joao.galinha@tourtailors.com > Sent: Monday, 18 August, 20…" at bounding box center [427, 450] width 781 height 620
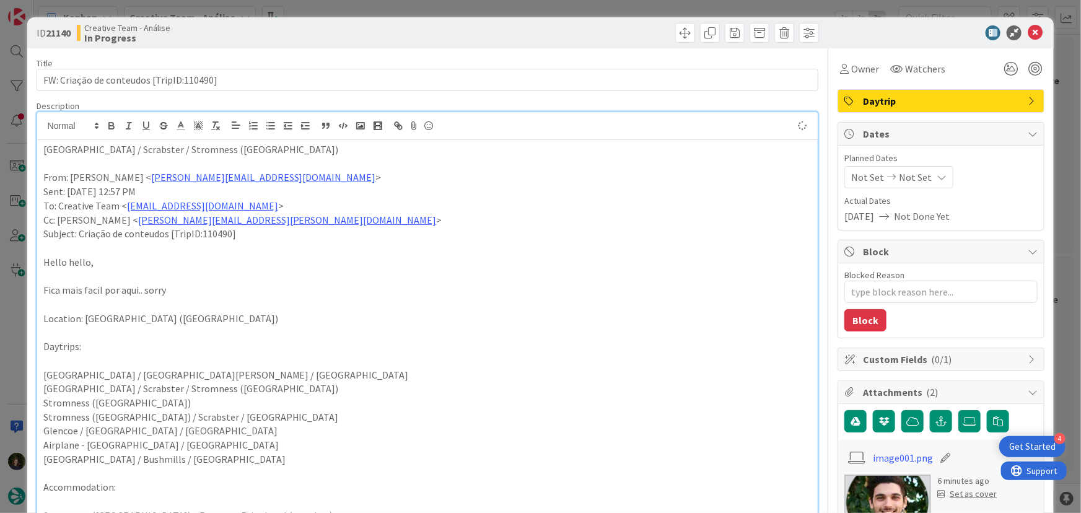
click at [93, 149] on p "Inverness / Scrabster / Stromness (Orkney)" at bounding box center [427, 150] width 769 height 14
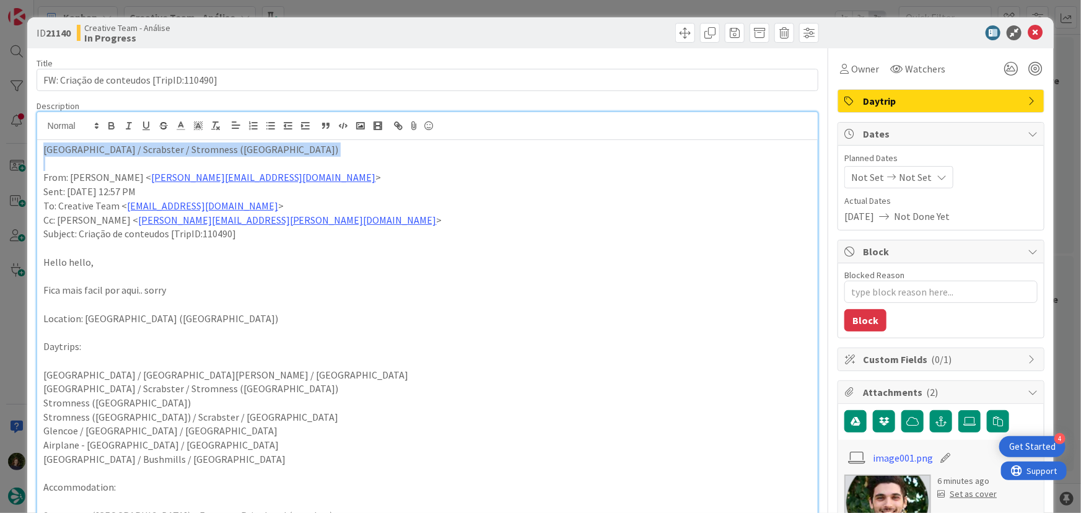
click at [93, 149] on p "Inverness / Scrabster / Stromness (Orkney)" at bounding box center [427, 150] width 769 height 14
click at [111, 126] on icon "button" at bounding box center [111, 127] width 5 height 3
click at [431, 203] on p "To: Creative Team < product@tourtailors.com >" at bounding box center [427, 206] width 769 height 14
drag, startPoint x: 94, startPoint y: 150, endPoint x: 241, endPoint y: 149, distance: 147.5
click at [241, 149] on p "Inverness / Scrabster / Stromness (Orkney)" at bounding box center [427, 150] width 769 height 14
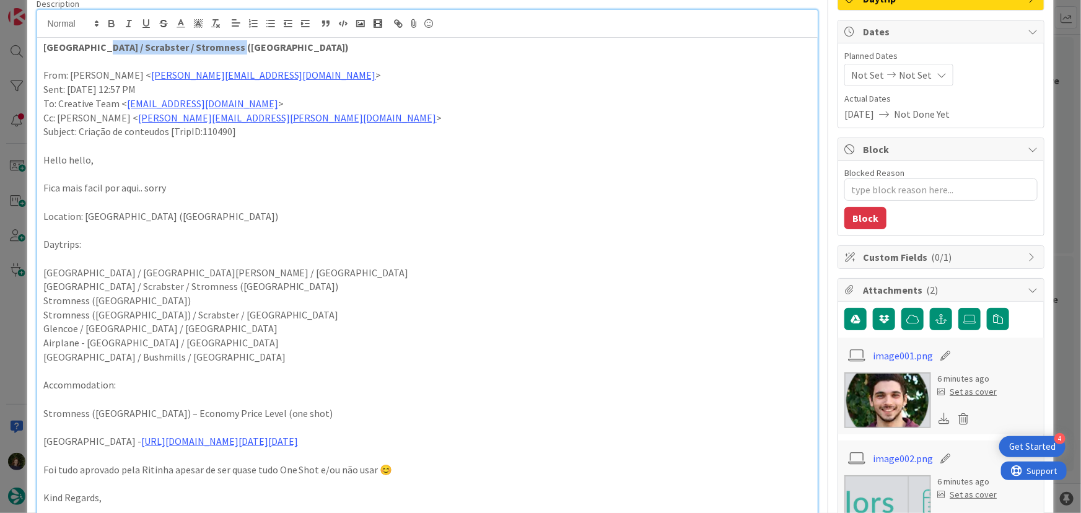
scroll to position [225, 0]
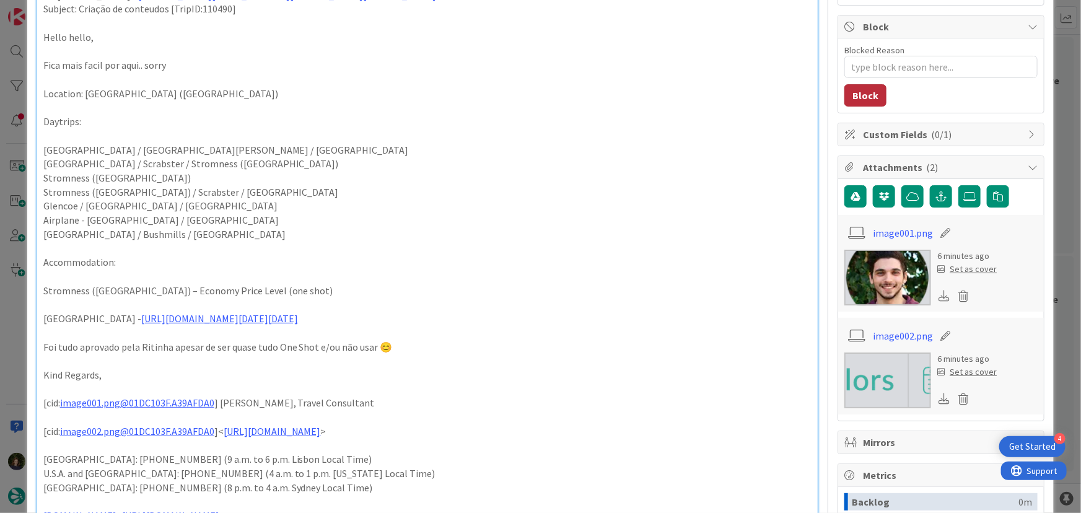
click at [850, 95] on button "Block" at bounding box center [866, 95] width 42 height 22
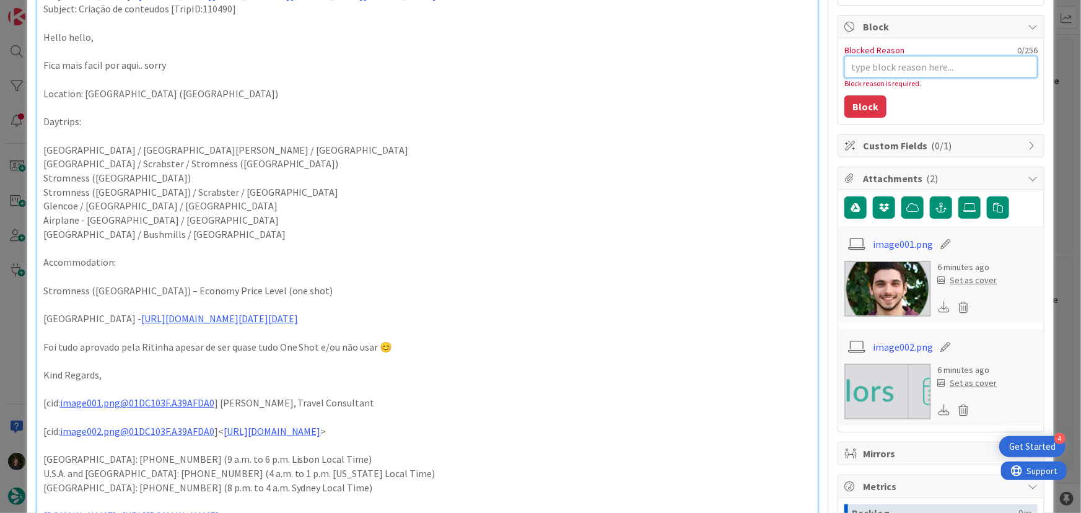
click at [861, 61] on textarea "Blocked Reason" at bounding box center [941, 67] width 193 height 22
type textarea "x"
type textarea "F"
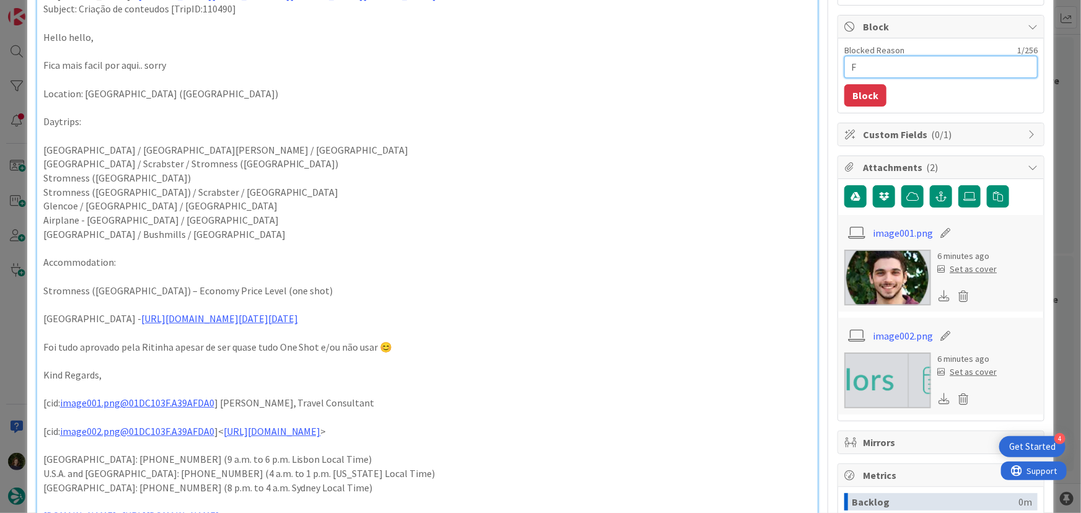
type textarea "x"
type textarea "Fa"
type textarea "x"
type textarea "Fal"
type textarea "x"
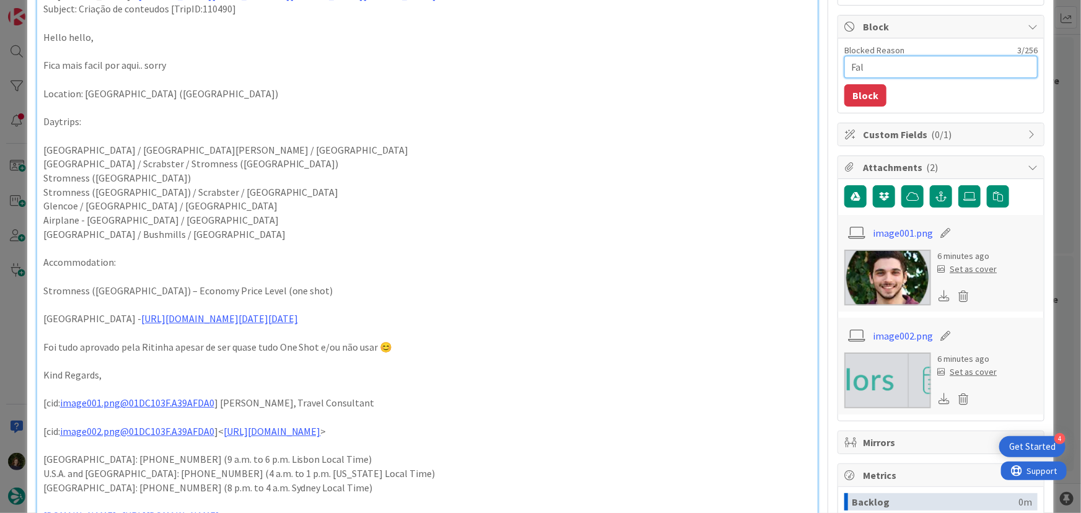
type textarea "Falt"
type textarea "x"
type textarea "Falta"
type textarea "x"
type textarea "Faltam"
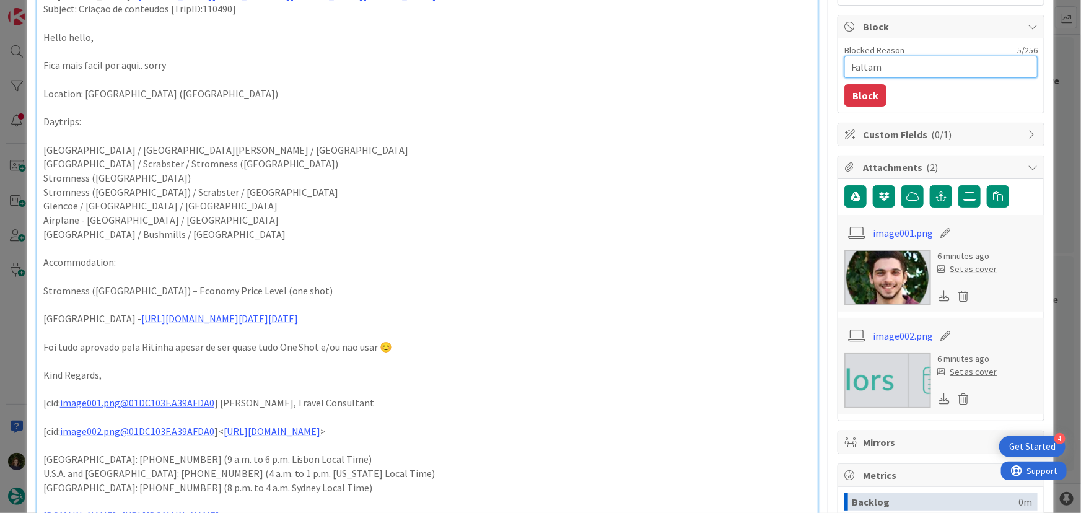
type textarea "x"
type textarea "Faltam"
type textarea "x"
type textarea "Faltam 2"
type textarea "x"
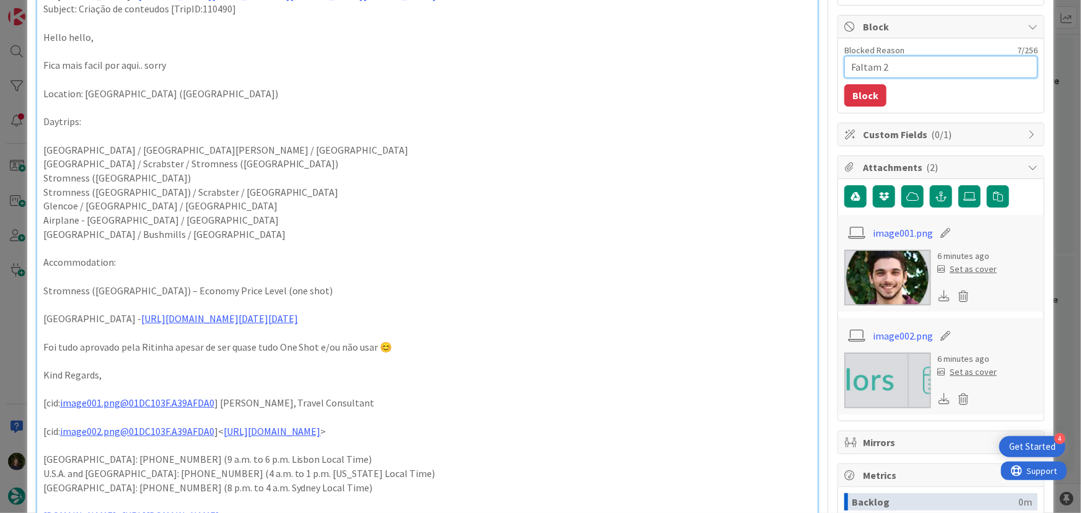
type textarea "Faltam 2"
type textarea "x"
type textarea "Faltam 2 l"
type textarea "x"
type textarea "Faltam 2 lo"
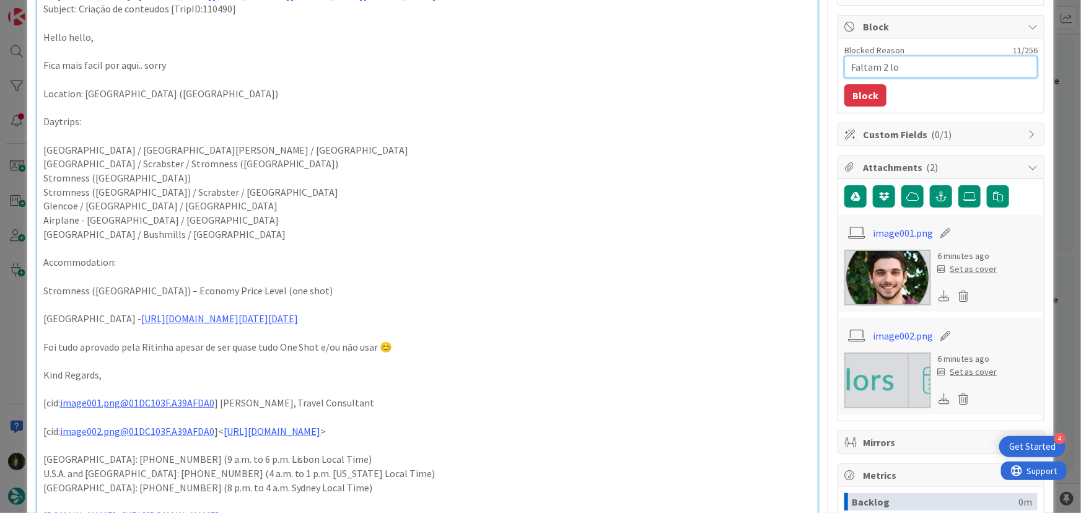
type textarea "x"
type textarea "Faltam 2 loc"
type textarea "x"
type textarea "Faltam 2 loca"
type textarea "x"
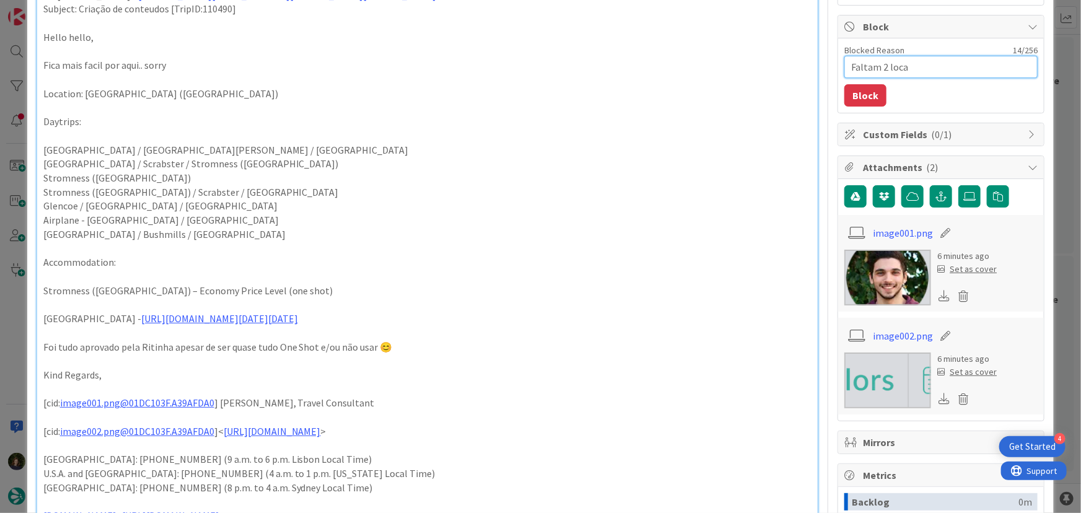
type textarea "Faltam 2 locat"
type textarea "x"
type textarea "Faltam 2 locati"
type textarea "x"
type textarea "Faltam 2 locatio"
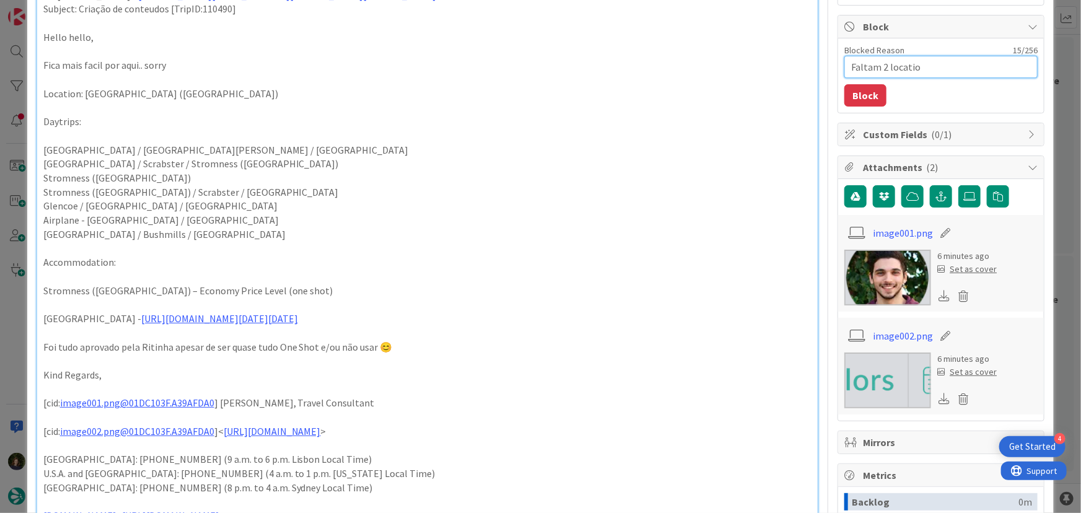
type textarea "x"
type textarea "Faltam 2 location"
type textarea "x"
type textarea "Faltam 2 locations"
click at [855, 99] on button "Block" at bounding box center [866, 95] width 42 height 22
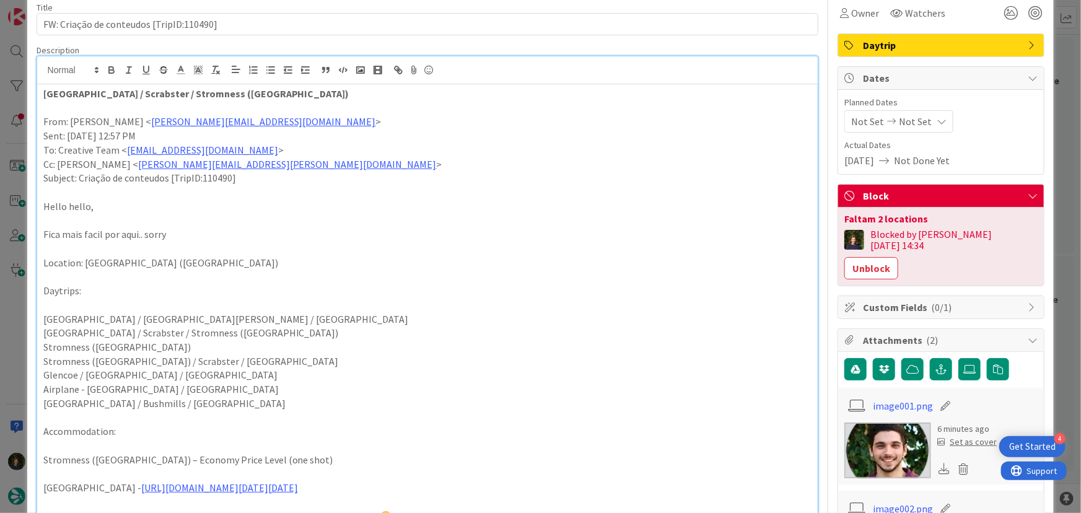
scroll to position [0, 0]
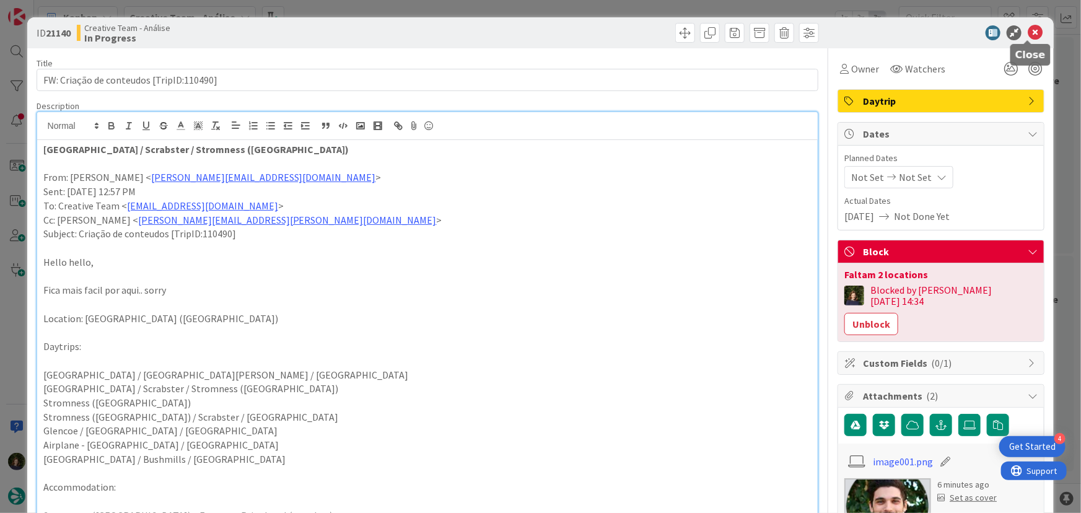
click at [1033, 31] on icon at bounding box center [1035, 32] width 15 height 15
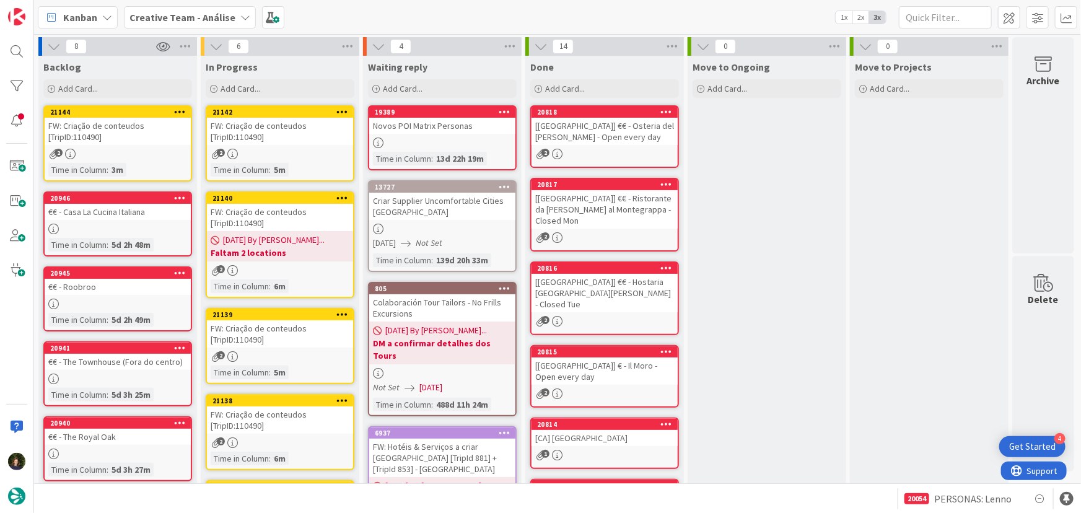
click at [296, 338] on div "FW: Criação de conteudos [TripID:110490]" at bounding box center [280, 333] width 146 height 27
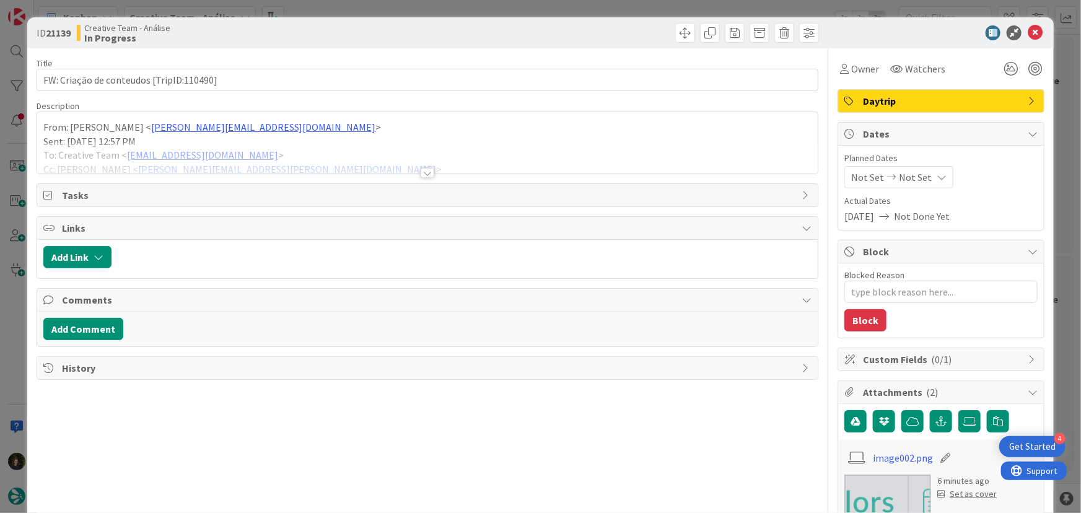
click at [424, 170] on div at bounding box center [428, 173] width 14 height 10
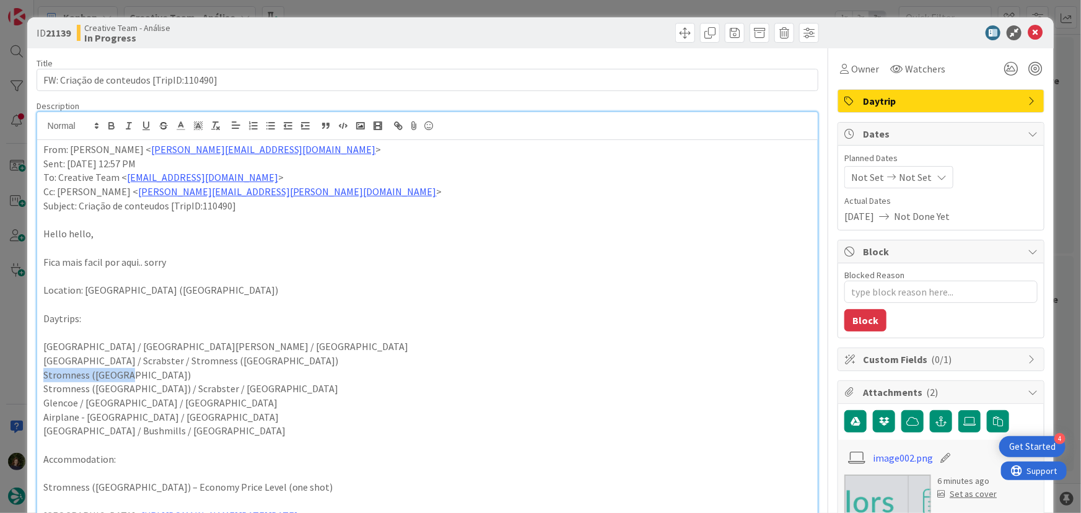
drag, startPoint x: 131, startPoint y: 372, endPoint x: 42, endPoint y: 373, distance: 89.9
click at [42, 373] on div "From: João Galinha < joao.galinha@tourtailors.com > Sent: Monday, 18 August, 20…" at bounding box center [427, 450] width 781 height 620
copy p "Stromness (Orkney)"
click at [868, 289] on textarea "Blocked Reason" at bounding box center [941, 292] width 193 height 22
type textarea "x"
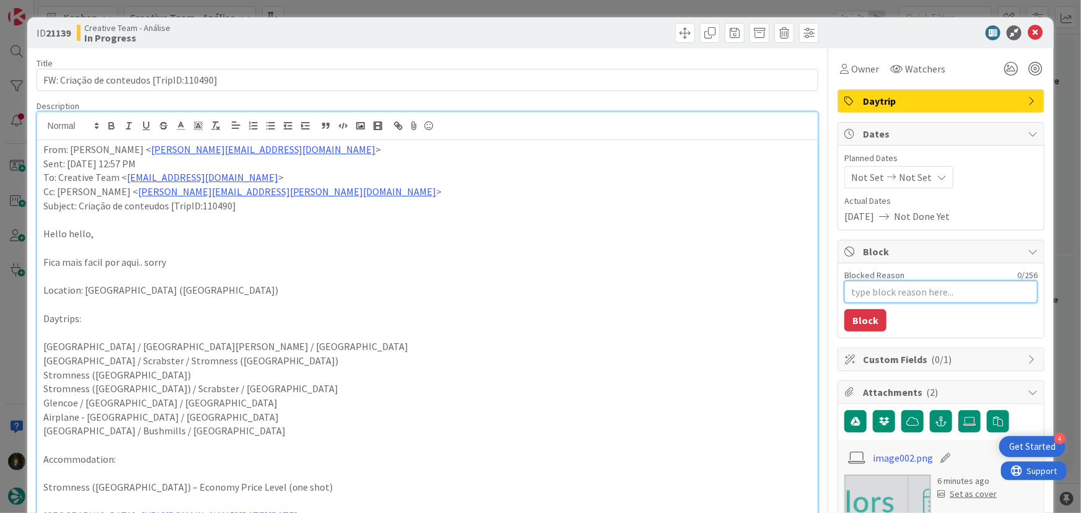
type textarea "F"
type textarea "x"
type textarea "Fa"
type textarea "x"
type textarea "Fal"
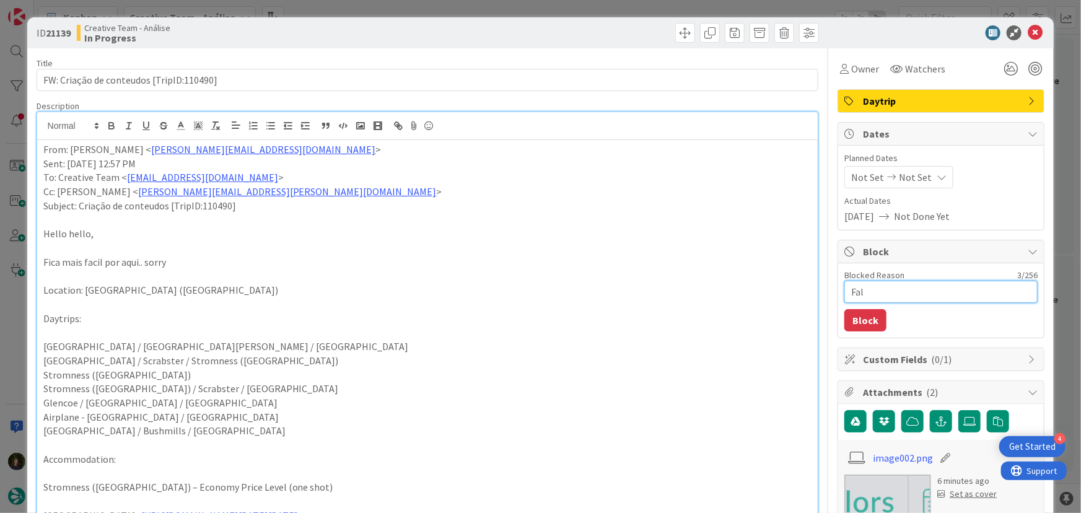
type textarea "x"
type textarea "Falt"
type textarea "x"
type textarea "Falta"
type textarea "x"
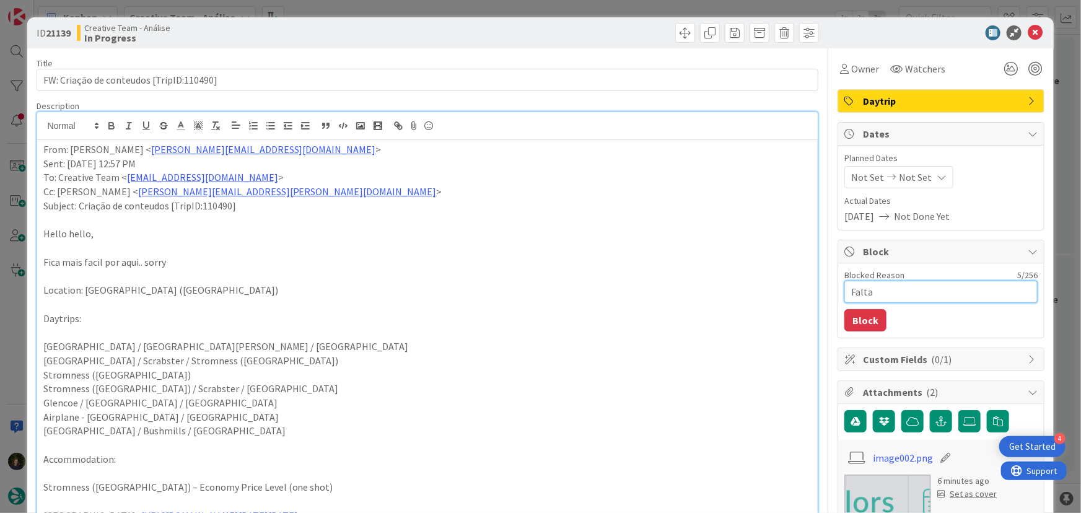
type textarea "Falta"
type textarea "x"
type textarea "Falta l"
type textarea "x"
type textarea "Falta lo"
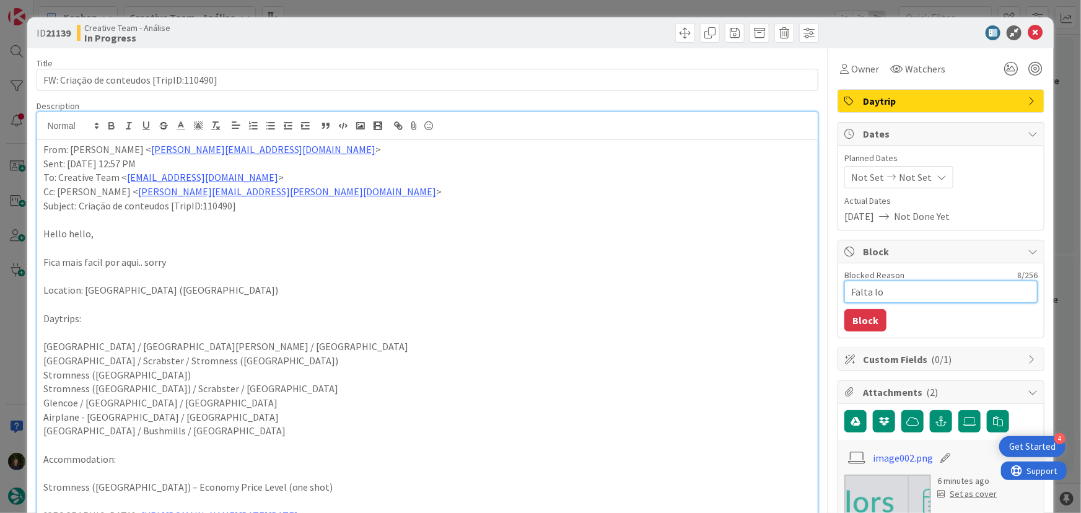
type textarea "x"
type textarea "Falta loc"
type textarea "x"
type textarea "Falta loca"
type textarea "x"
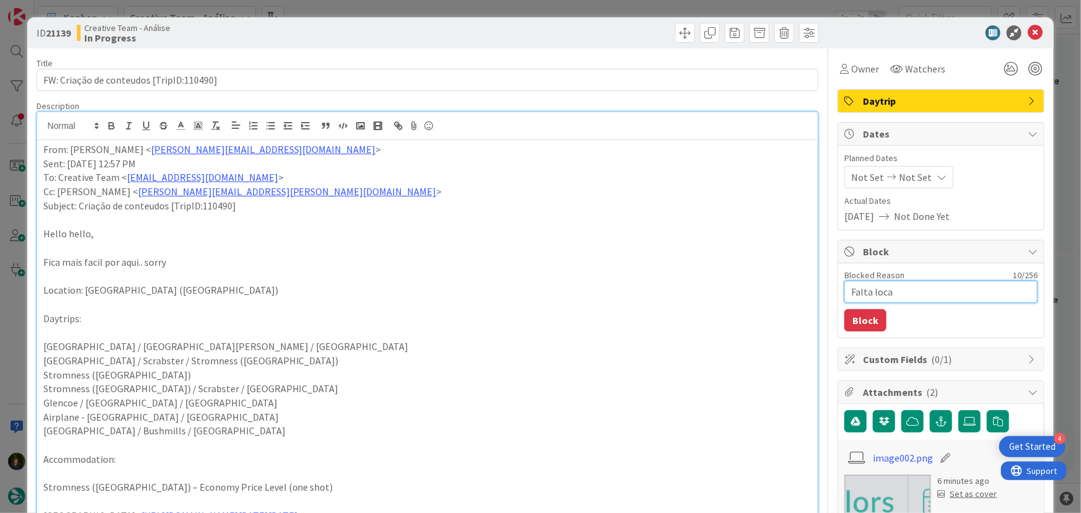
type textarea "Falta locat"
type textarea "x"
type textarea "Falta locati"
type textarea "x"
type textarea "Falta locatio"
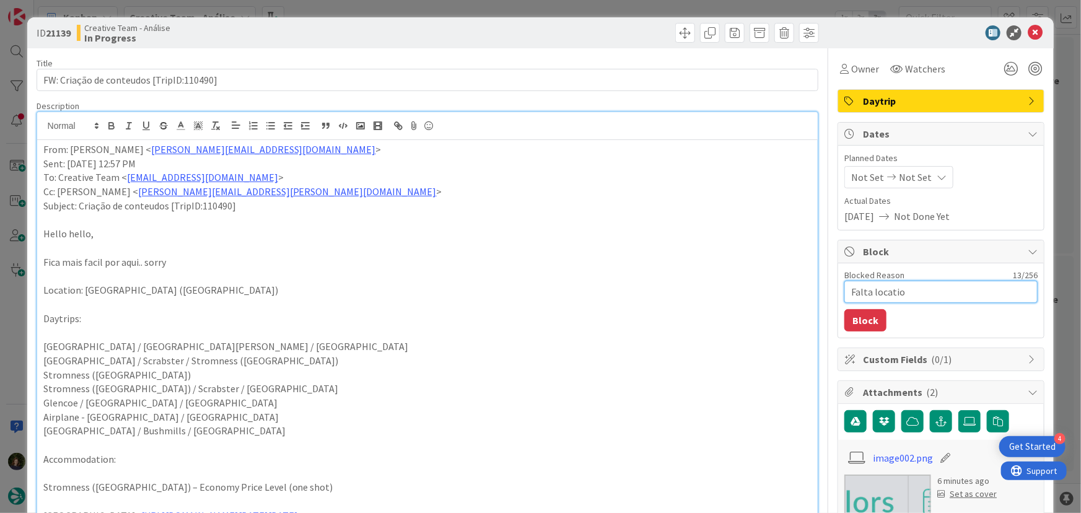
type textarea "x"
type textarea "Falta location"
click at [856, 312] on button "Block" at bounding box center [866, 320] width 42 height 22
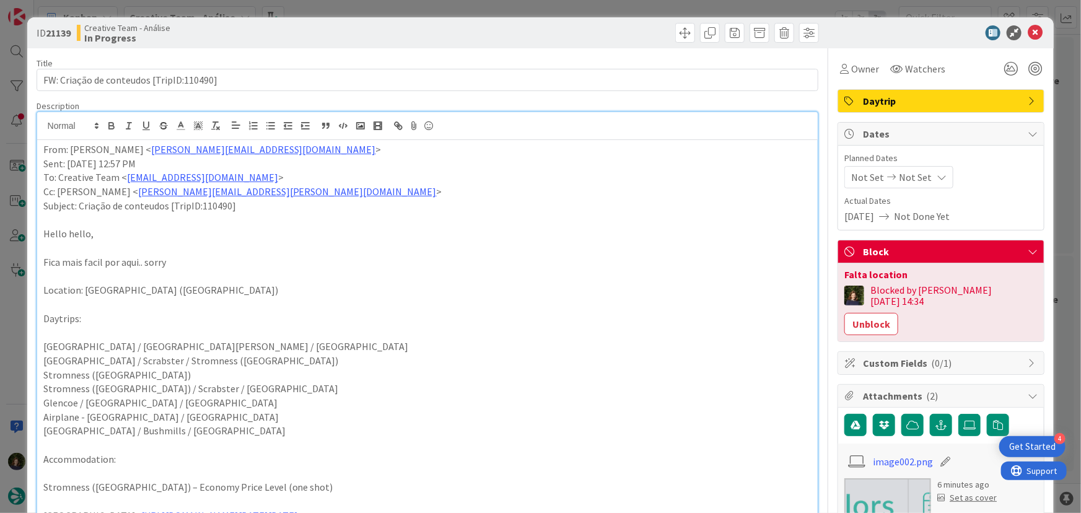
click at [40, 150] on div "From: João Galinha < joao.galinha@tourtailors.com > Sent: Monday, 18 August, 20…" at bounding box center [427, 450] width 781 height 620
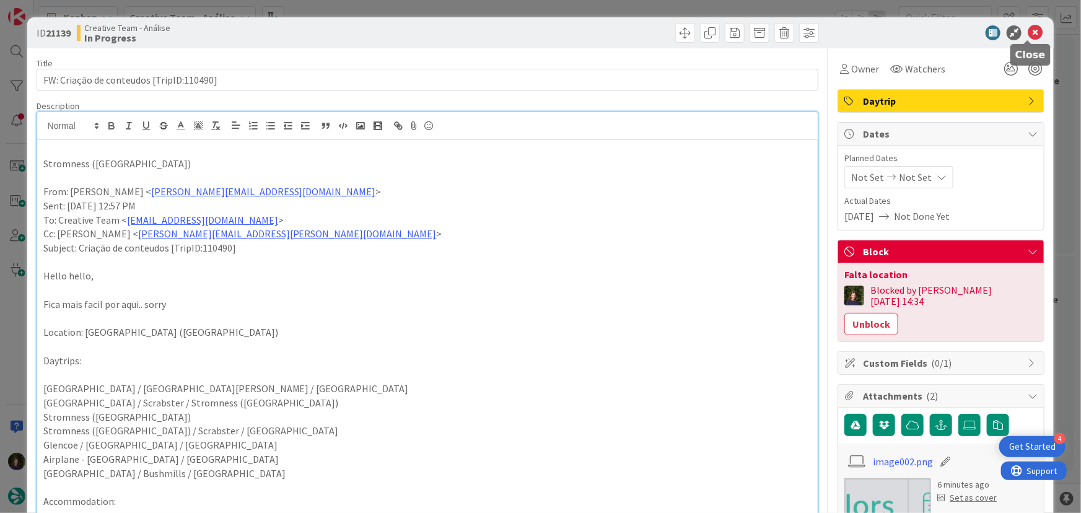
click at [1028, 32] on icon at bounding box center [1035, 32] width 15 height 15
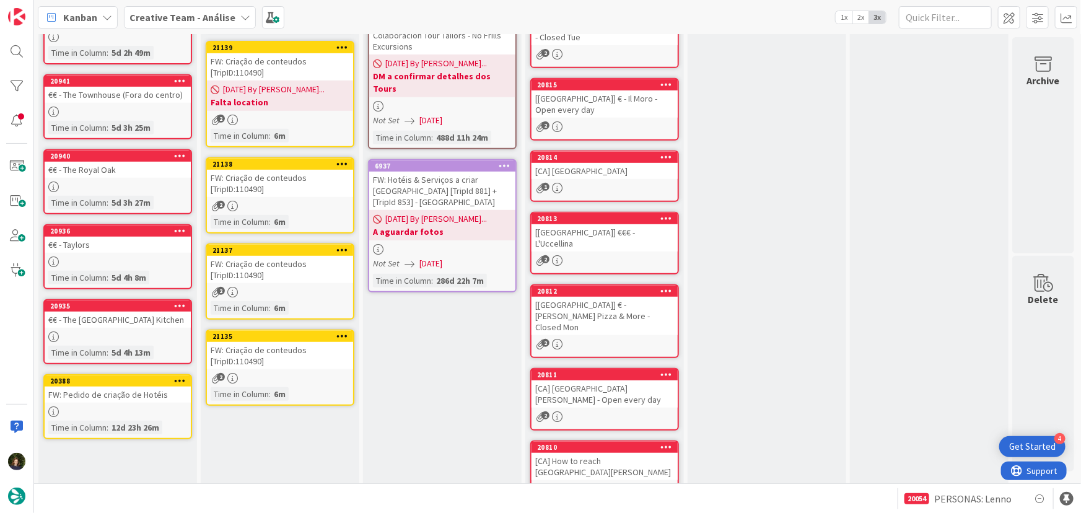
scroll to position [281, 0]
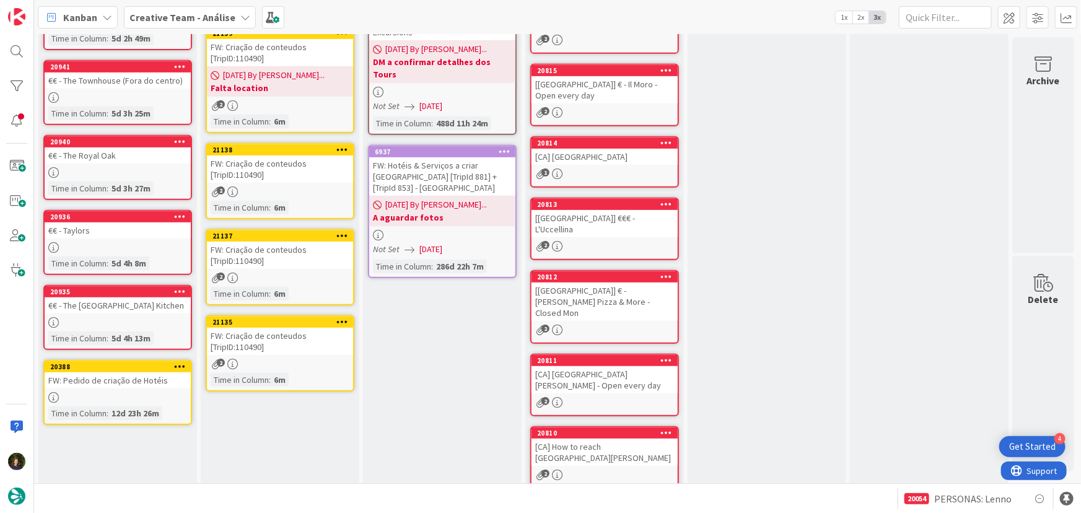
click at [278, 180] on div "FW: Criação de conteudos [TripID:110490]" at bounding box center [280, 169] width 146 height 27
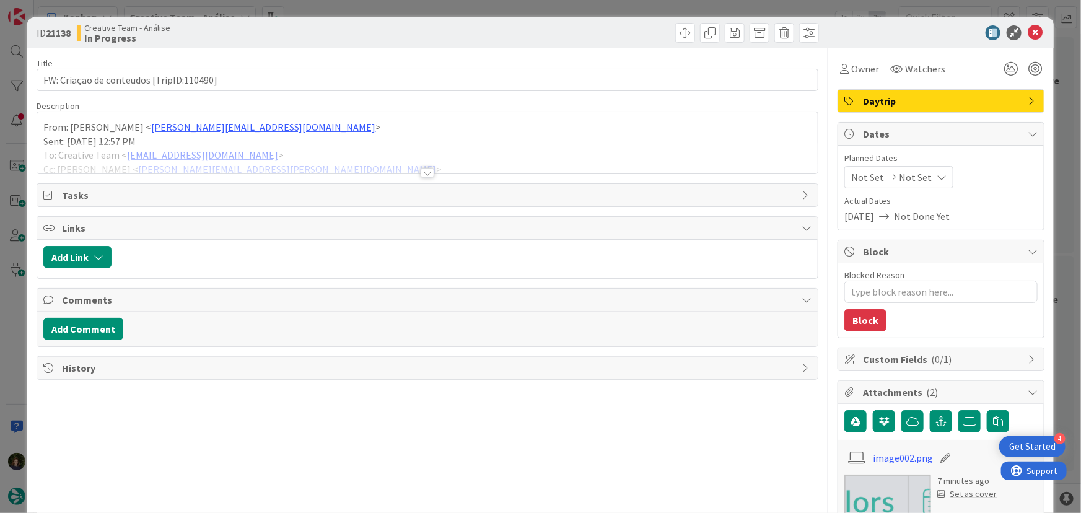
click at [421, 169] on div at bounding box center [428, 173] width 14 height 10
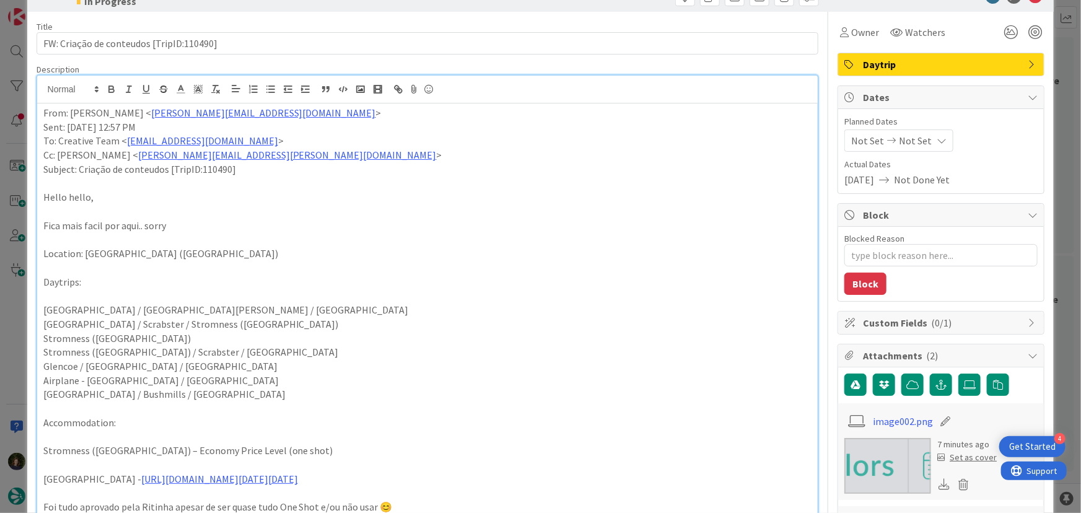
scroll to position [56, 0]
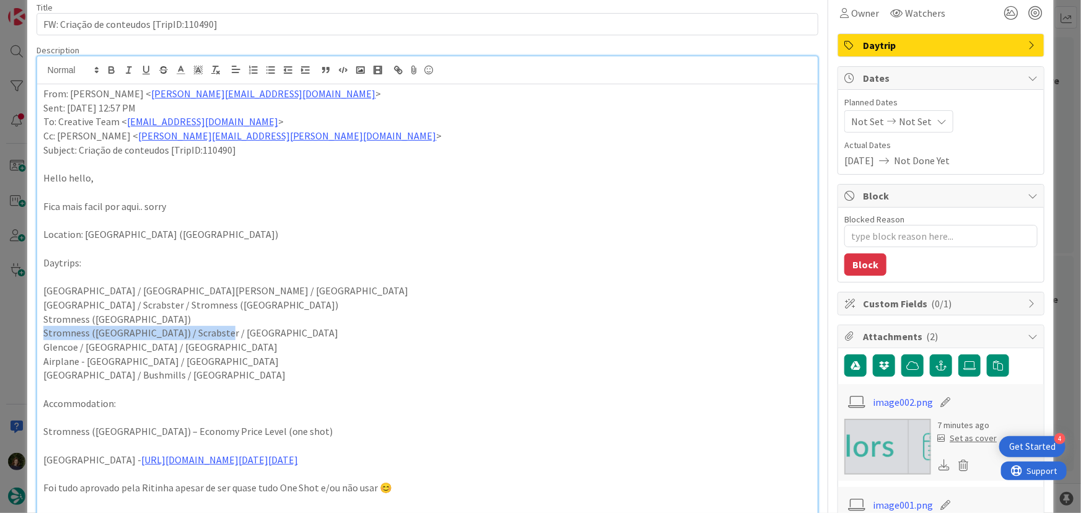
drag, startPoint x: 232, startPoint y: 333, endPoint x: 40, endPoint y: 333, distance: 192.1
click at [31, 331] on div "ID 21138 Creative Team - Análise In Progress Title 40 / 128 FW: Criação de cont…" at bounding box center [541, 441] width 1028 height 959
copy p "Stromness (Orkney) / Scrabster / Portree"
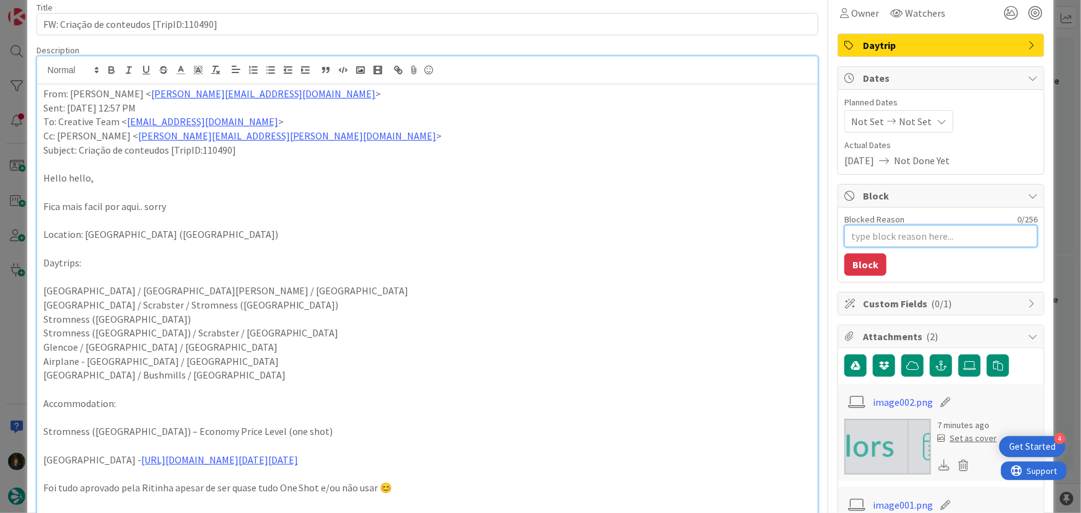
click at [854, 235] on textarea "Blocked Reason" at bounding box center [941, 236] width 193 height 22
type textarea "x"
type textarea "F"
type textarea "x"
type textarea "Fa"
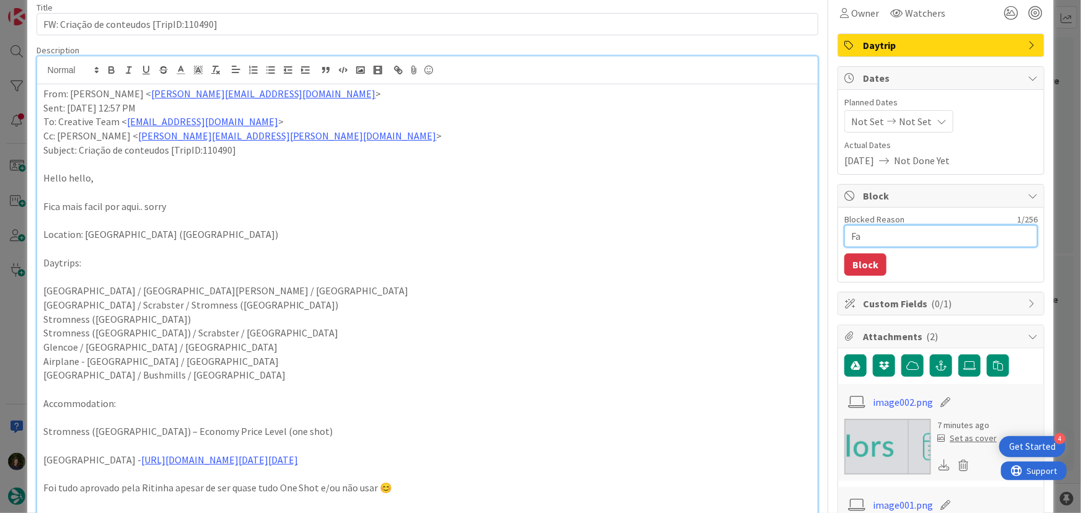
type textarea "x"
type textarea "Fal"
type textarea "x"
type textarea "Falt"
type textarea "x"
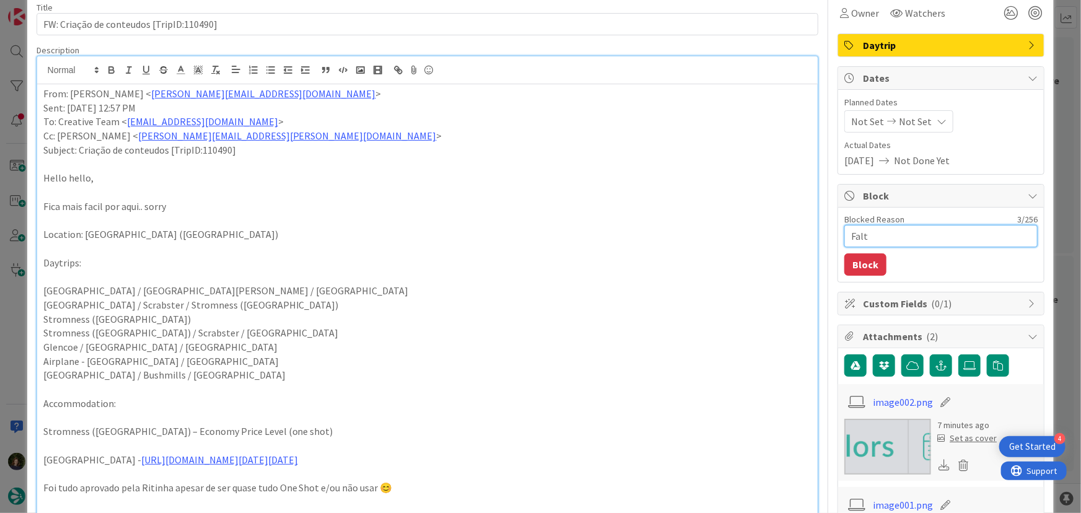
type textarea "Falta"
type textarea "x"
type textarea "Faltam"
type textarea "x"
type textarea "Faltam l"
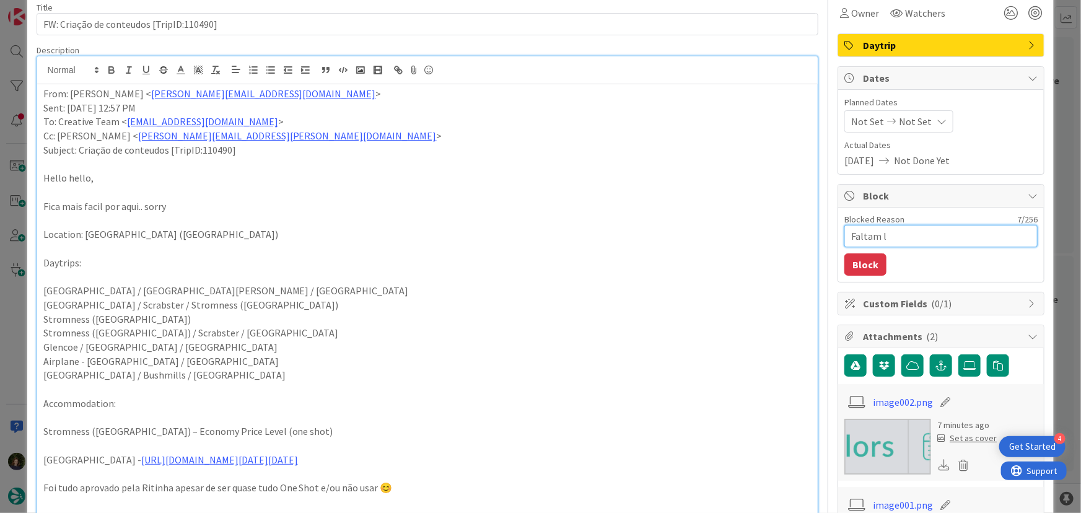
type textarea "x"
type textarea "Faltam lo"
type textarea "x"
type textarea "Faltam loc"
type textarea "x"
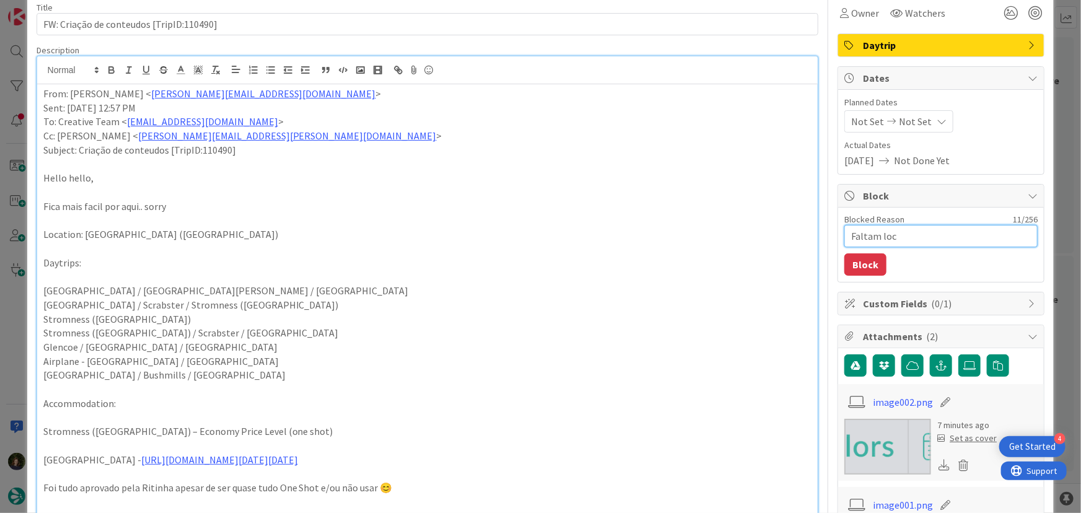
type textarea "Faltam loca"
type textarea "x"
type textarea "Faltam locat"
type textarea "x"
type textarea "Faltam locati"
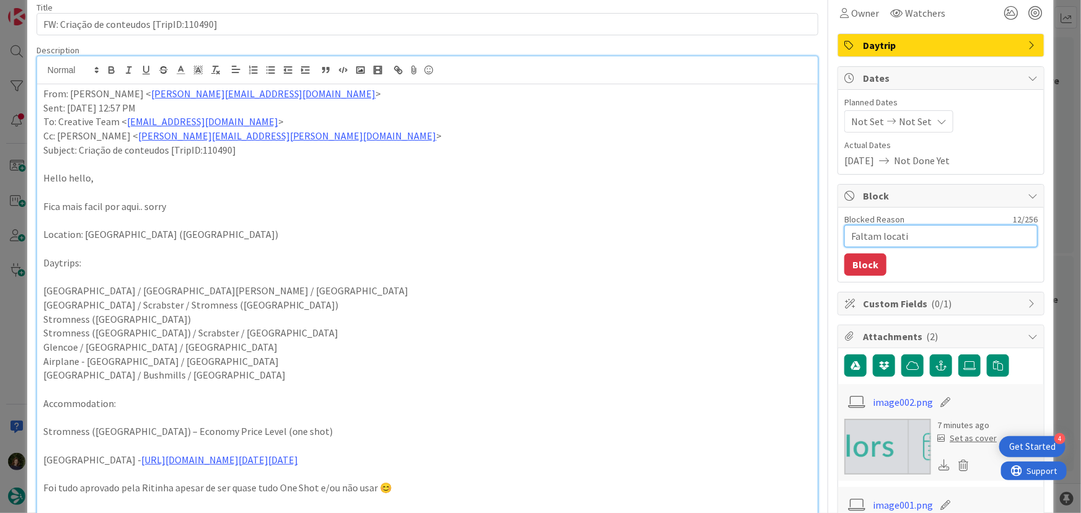
type textarea "x"
type textarea "Faltam locatio"
type textarea "x"
type textarea "Faltam location"
type textarea "x"
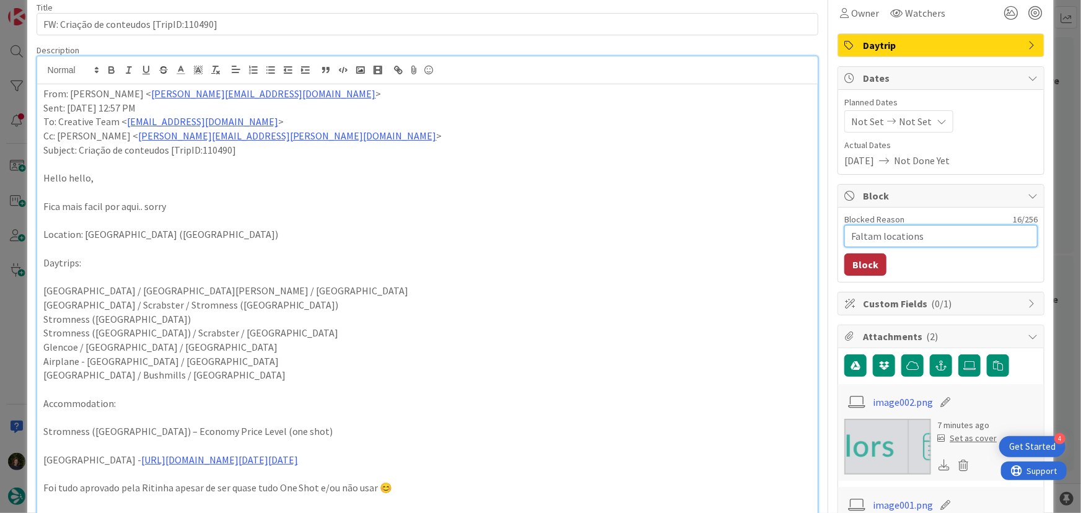
type textarea "Faltam locations"
click at [863, 262] on button "Block" at bounding box center [866, 264] width 42 height 22
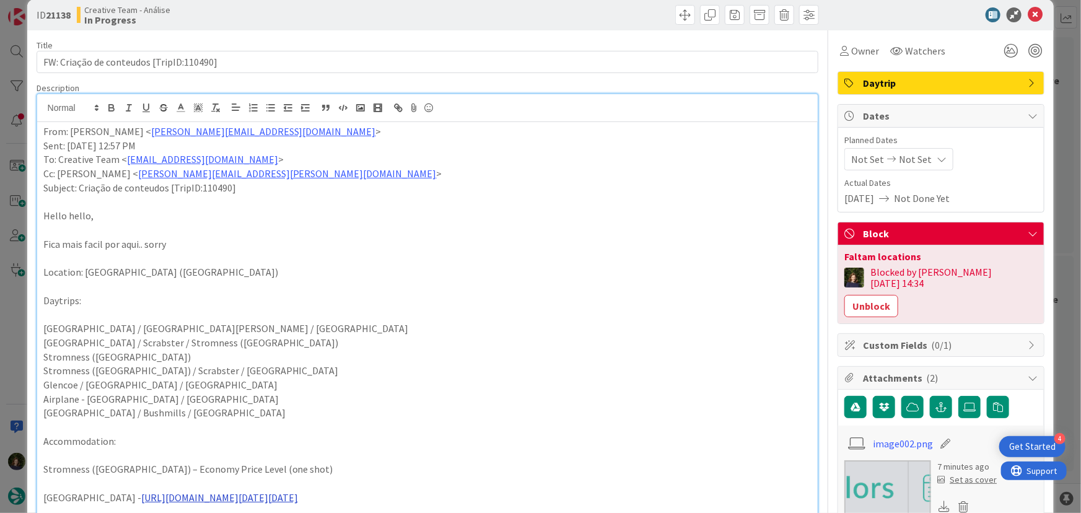
scroll to position [0, 0]
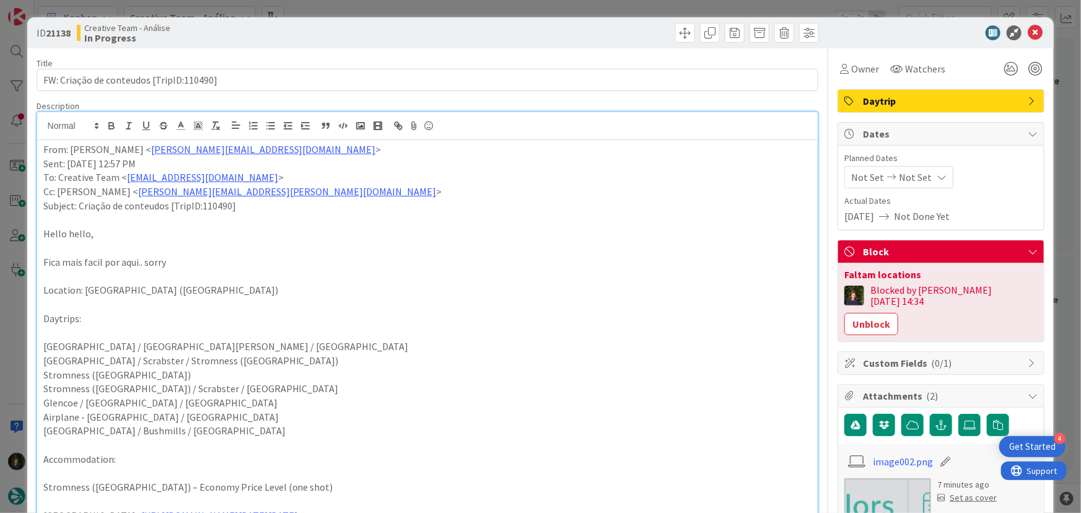
click at [39, 149] on div "From: João Galinha < joao.galinha@tourtailors.com > Sent: Monday, 18 August, 20…" at bounding box center [427, 450] width 781 height 620
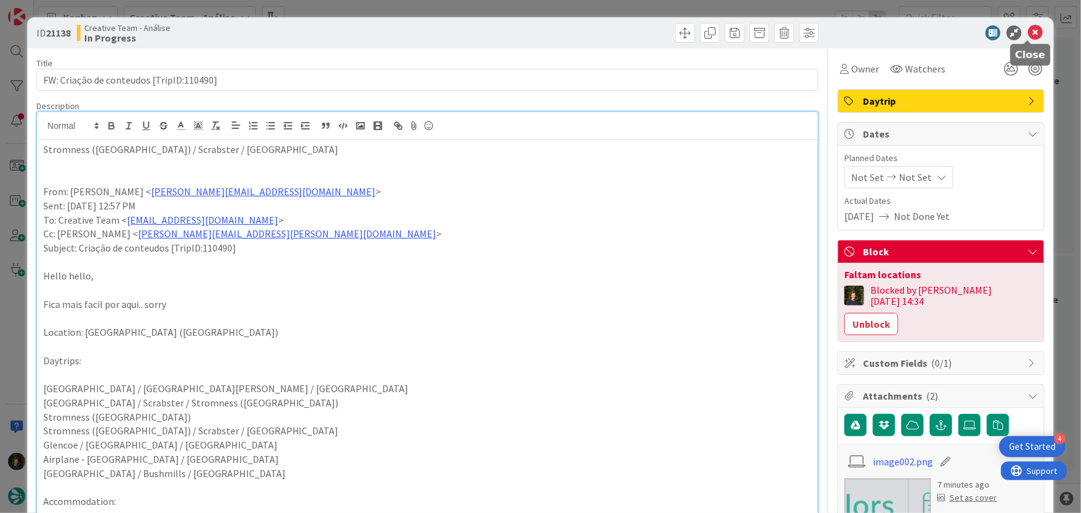
click at [1035, 36] on icon at bounding box center [1035, 32] width 15 height 15
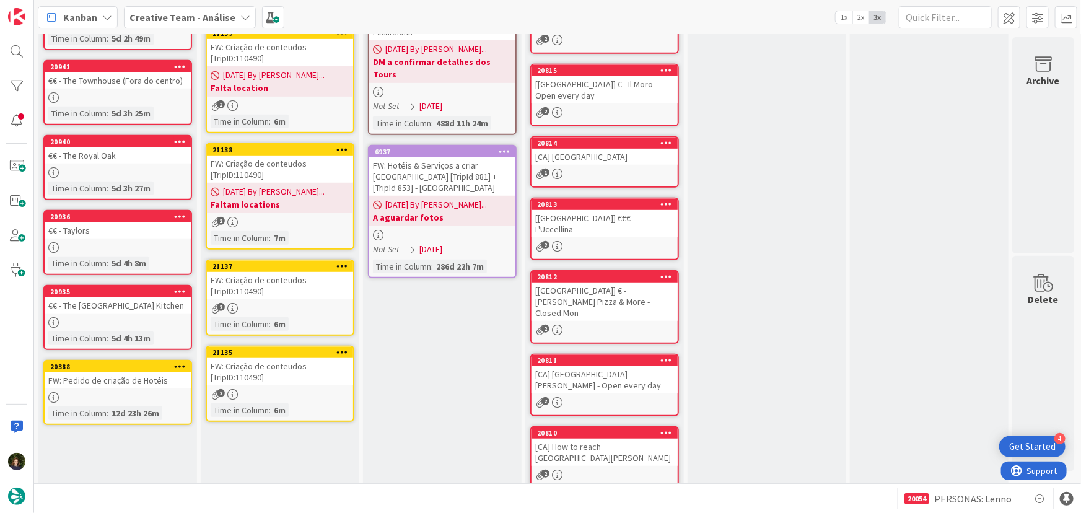
click at [289, 309] on div "2" at bounding box center [280, 308] width 146 height 11
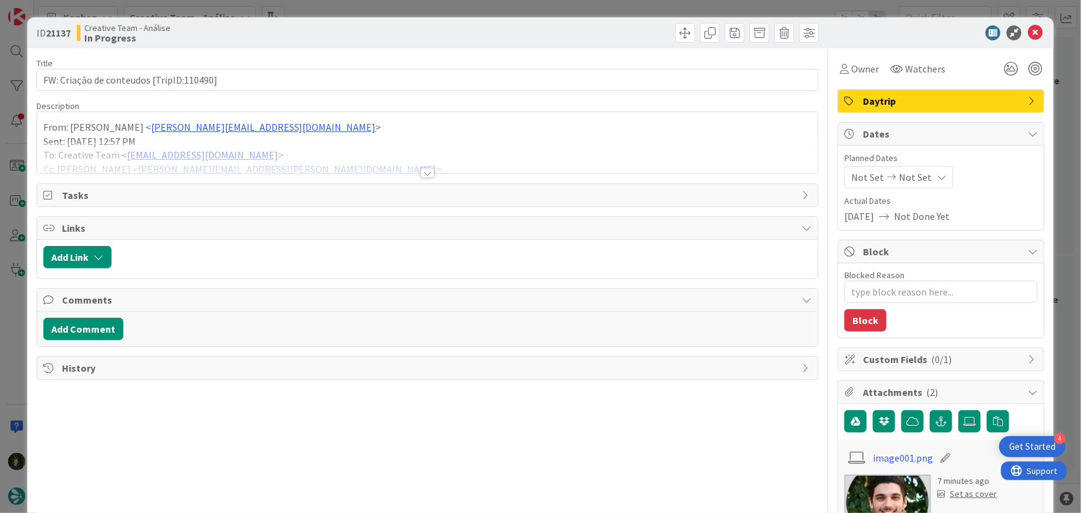
click at [423, 174] on div at bounding box center [428, 173] width 14 height 10
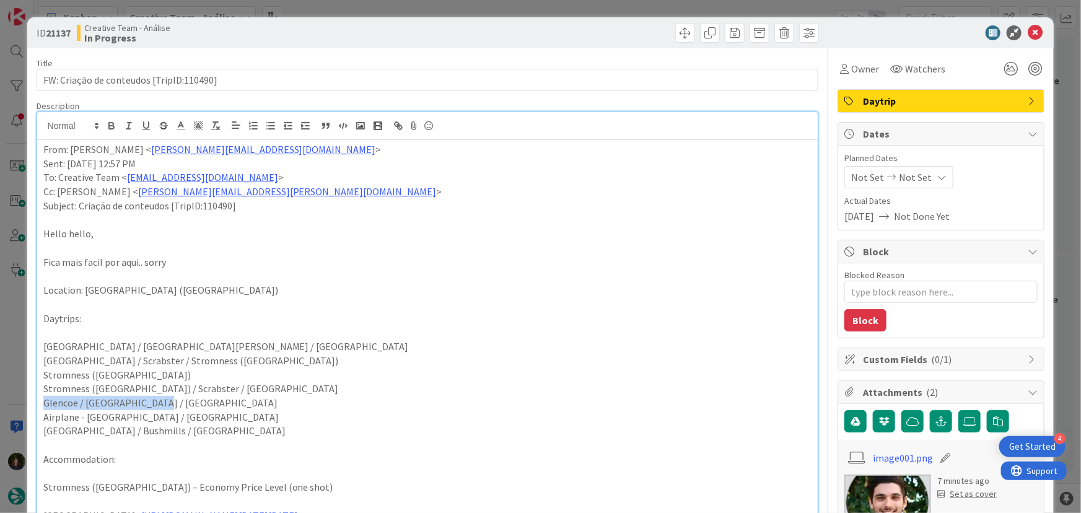
drag, startPoint x: 165, startPoint y: 402, endPoint x: 38, endPoint y: 400, distance: 126.4
click at [38, 400] on div "From: João Galinha < joao.galinha@tourtailors.com > Sent: Monday, 18 August, 20…" at bounding box center [427, 450] width 781 height 620
copy p "Glencoe / Tarbet / Glasgow"
click at [43, 151] on p "From: João Galinha < joao.galinha@tourtailors.com >" at bounding box center [427, 150] width 769 height 14
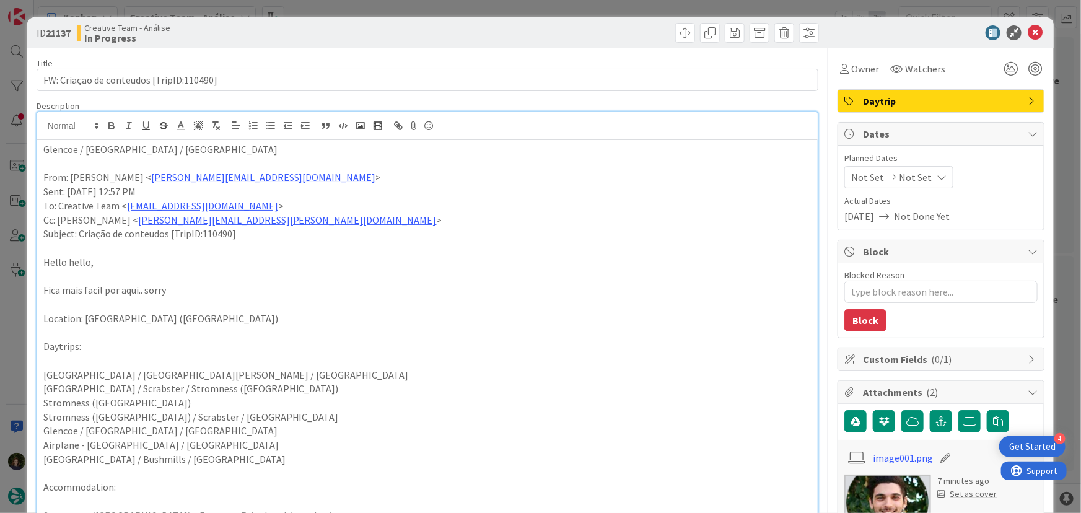
click at [97, 149] on p "Glencoe / Tarbet / Glasgow" at bounding box center [427, 150] width 769 height 14
click at [96, 149] on p "Glencoe / Tarbet / Glasgow" at bounding box center [427, 150] width 769 height 14
click at [94, 150] on p "Glencoe / Tarbet / Glasgow" at bounding box center [427, 150] width 769 height 14
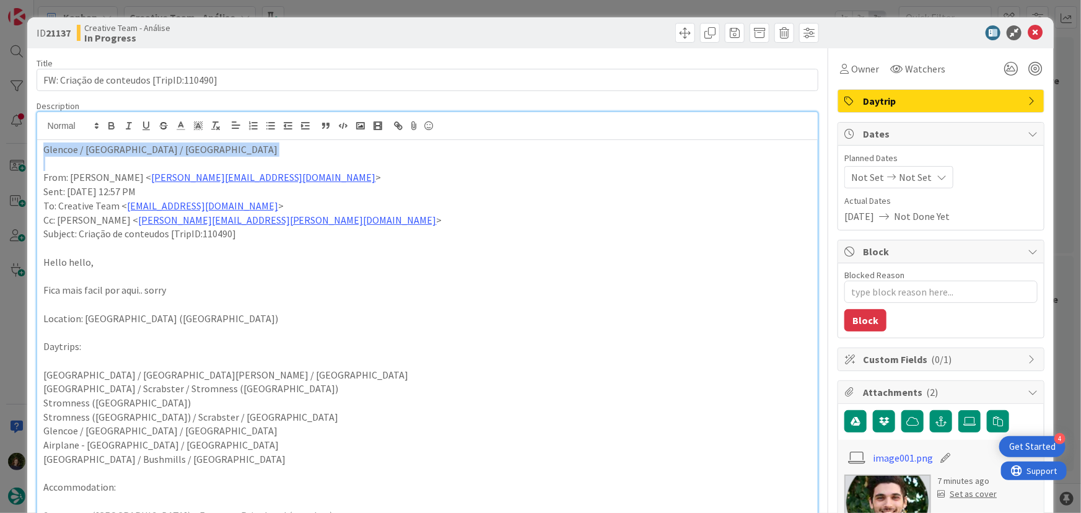
click at [94, 150] on p "Glencoe / Tarbet / Glasgow" at bounding box center [427, 150] width 769 height 14
click at [110, 129] on icon "button" at bounding box center [111, 127] width 5 height 3
click at [465, 187] on p "Sent: Monday, 18 August, 2025 12:57 PM" at bounding box center [427, 192] width 769 height 14
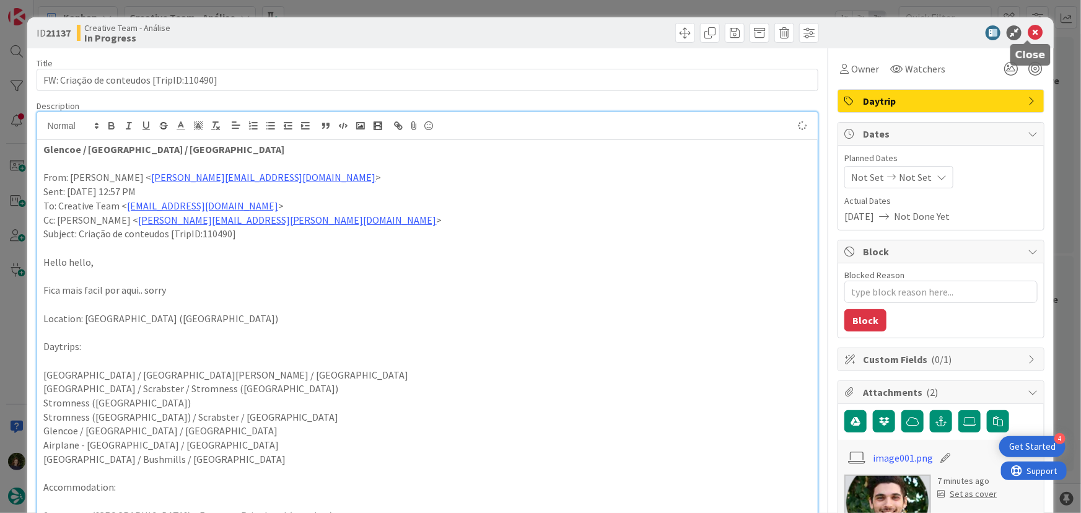
click at [1028, 34] on icon at bounding box center [1035, 32] width 15 height 15
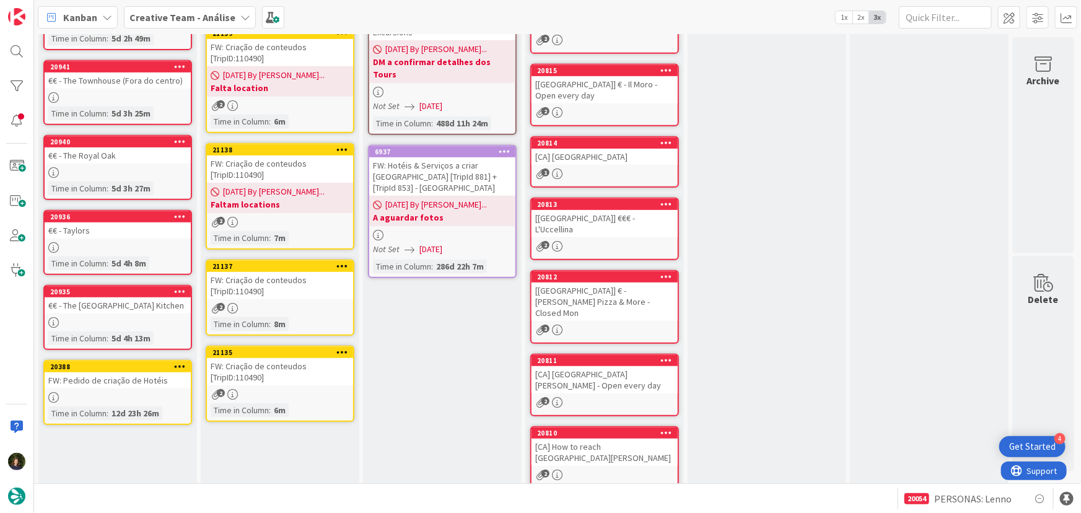
click at [283, 376] on div "FW: Criação de conteudos [TripID:110490]" at bounding box center [280, 371] width 146 height 27
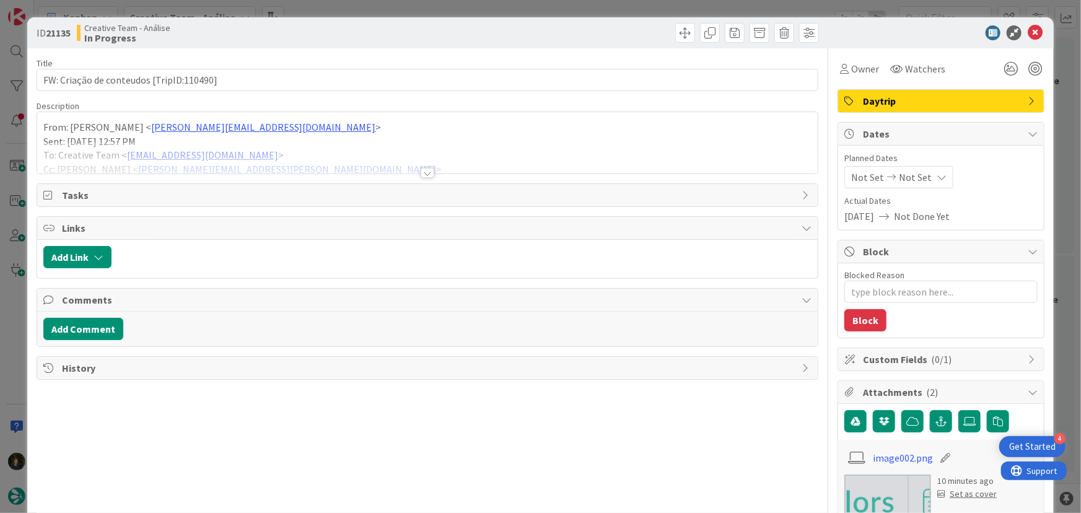
click at [415, 169] on div at bounding box center [427, 158] width 781 height 32
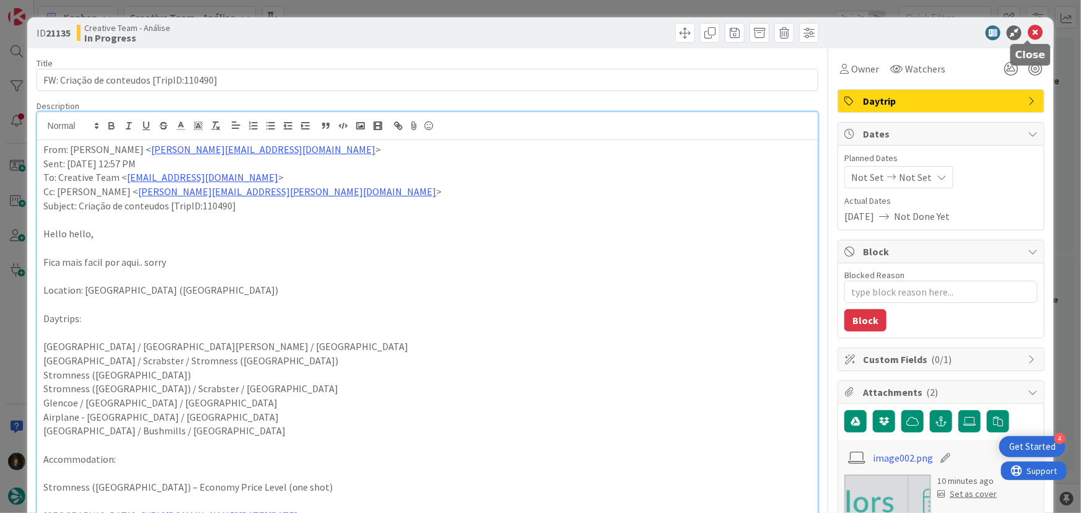
click at [1028, 35] on icon at bounding box center [1035, 32] width 15 height 15
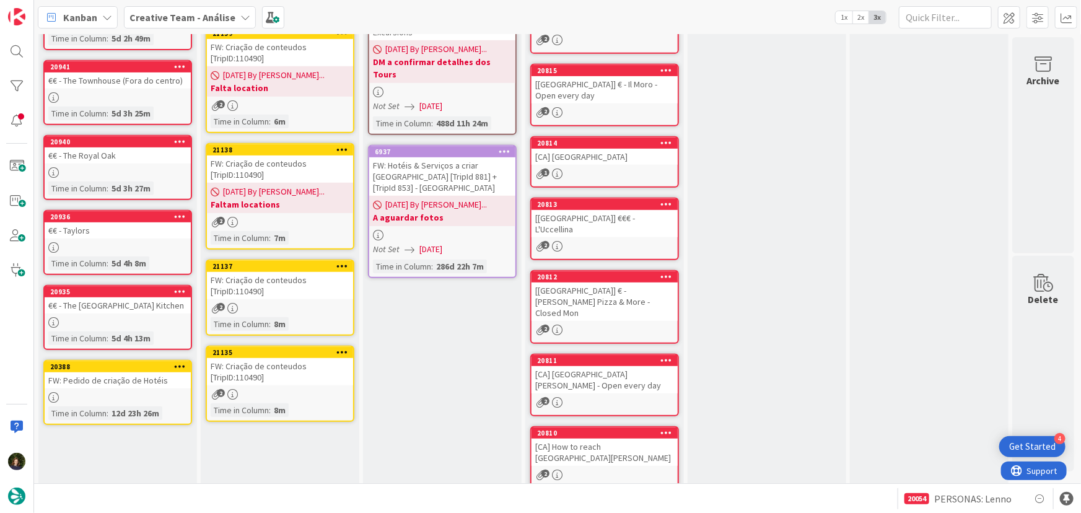
click at [271, 294] on div "FW: Criação de conteudos [TripID:110490]" at bounding box center [280, 285] width 146 height 27
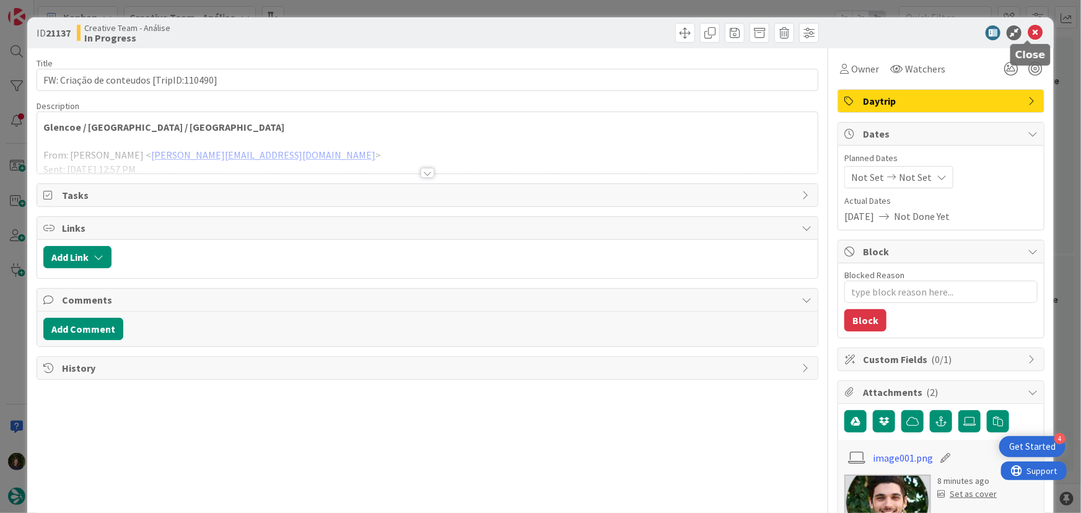
click at [1029, 33] on icon at bounding box center [1035, 32] width 15 height 15
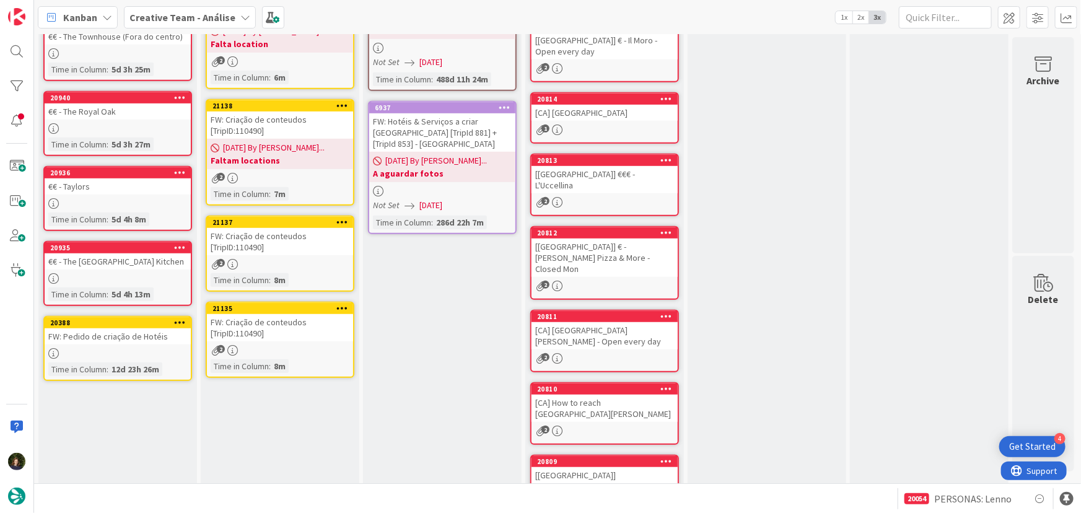
scroll to position [338, 0]
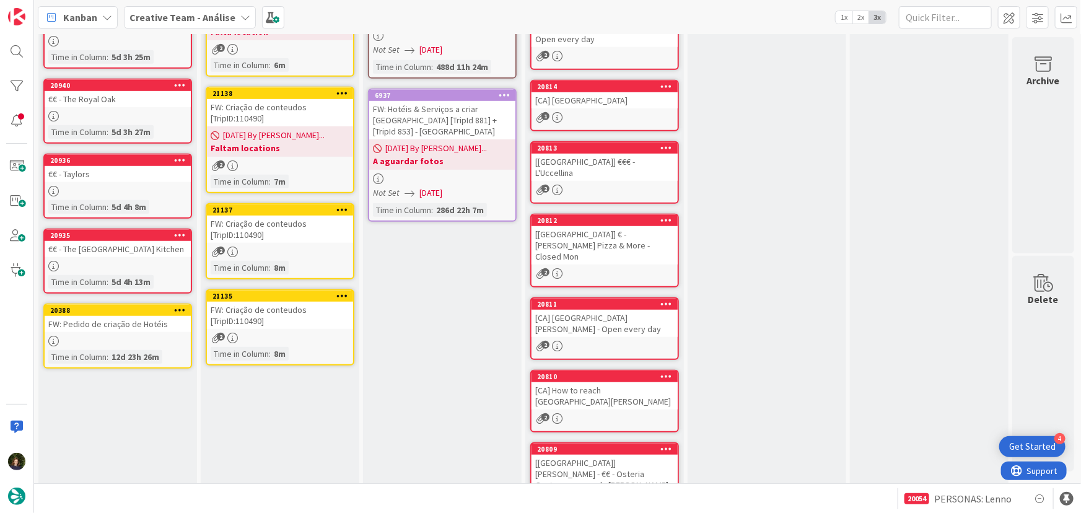
click at [281, 321] on div "FW: Criação de conteudos [TripID:110490]" at bounding box center [280, 315] width 146 height 27
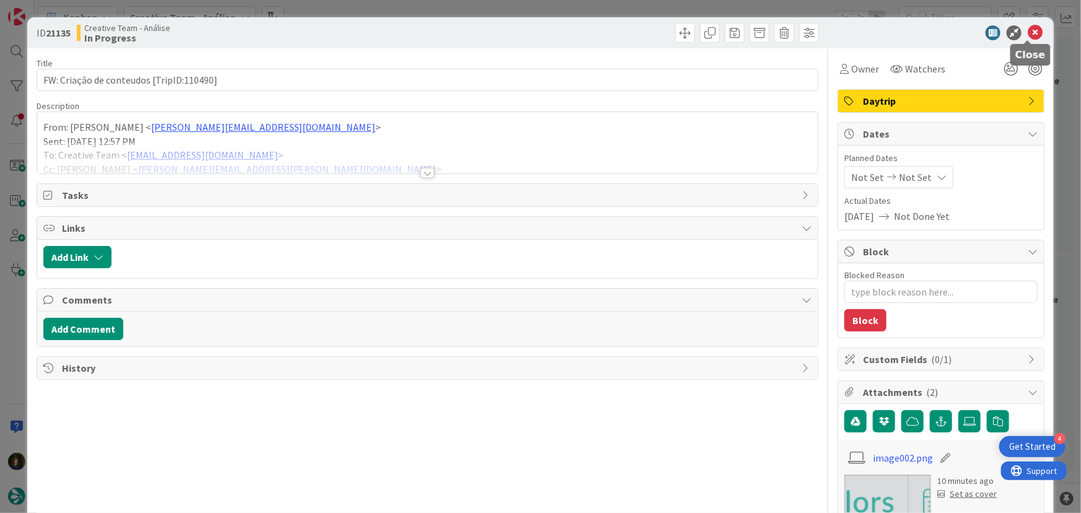
click at [1031, 37] on icon at bounding box center [1035, 32] width 15 height 15
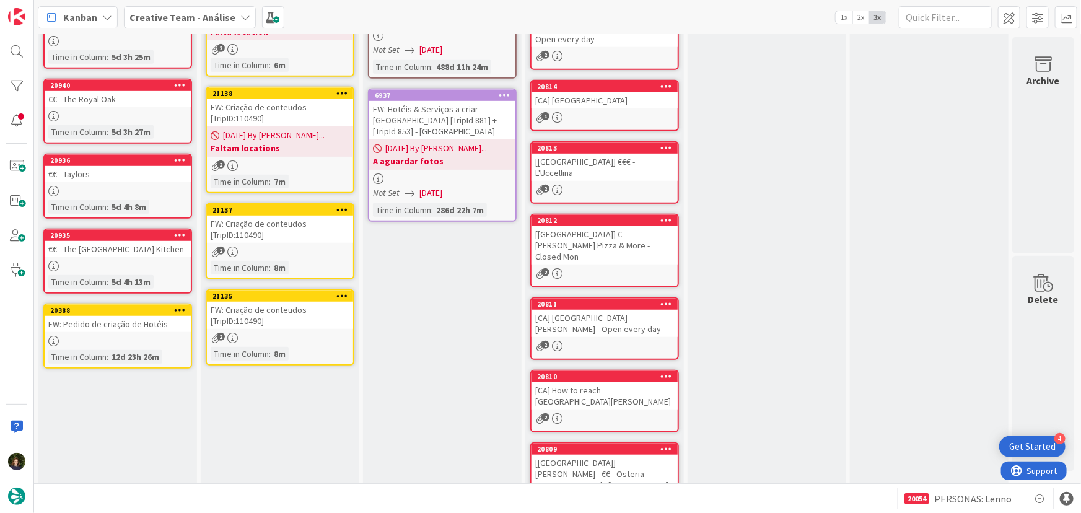
click at [338, 293] on icon at bounding box center [343, 295] width 12 height 9
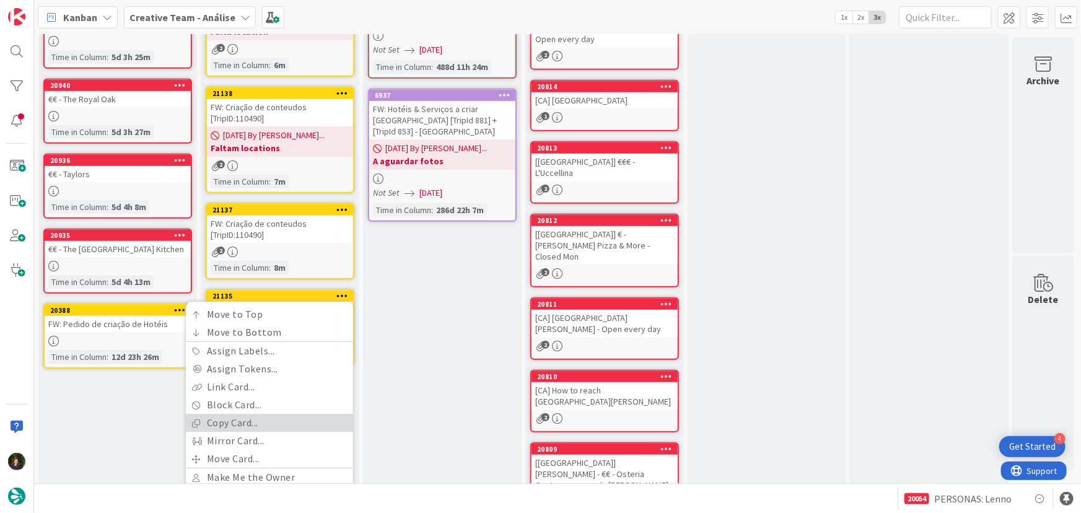
click at [299, 414] on link "Copy Card..." at bounding box center [269, 423] width 167 height 18
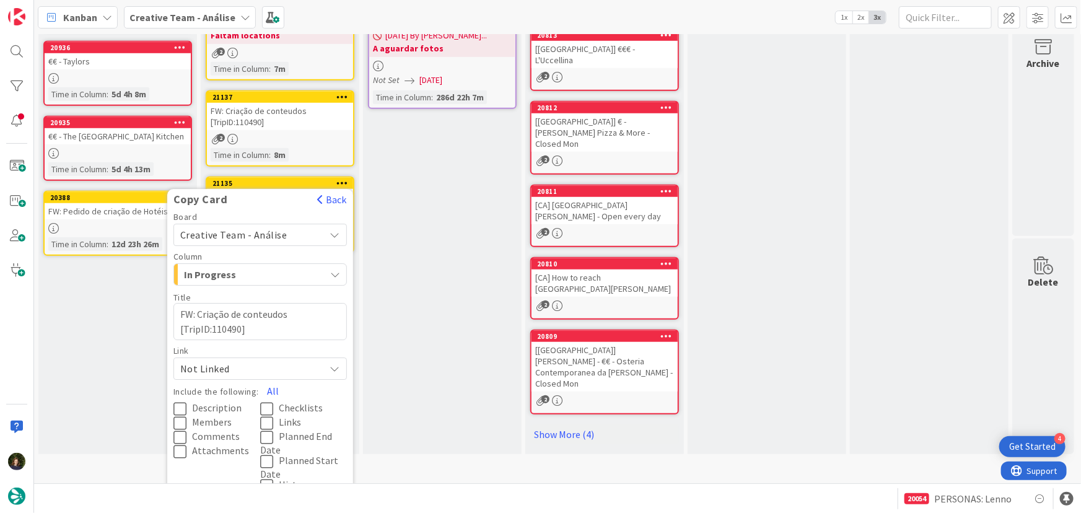
scroll to position [499, 0]
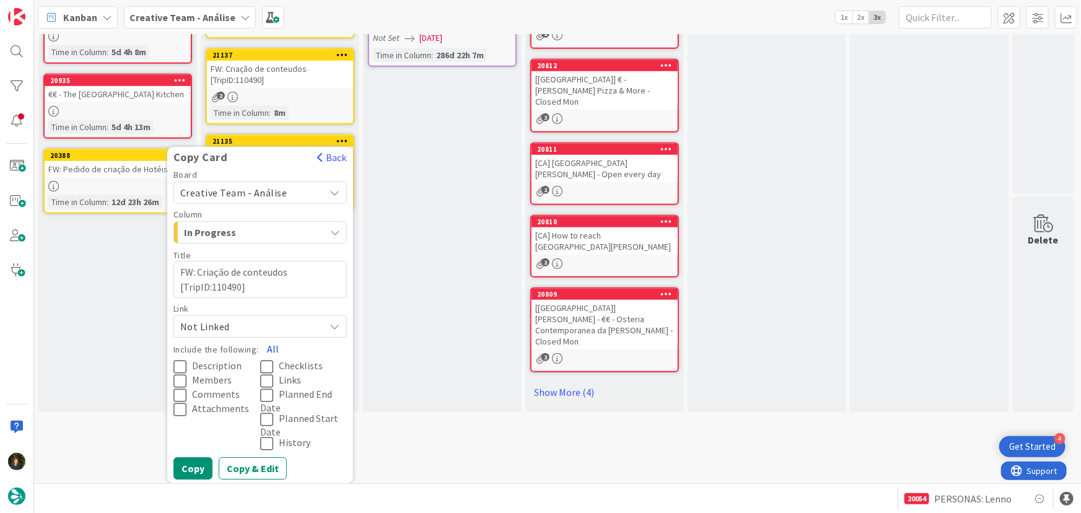
click at [273, 338] on button "All" at bounding box center [273, 349] width 28 height 22
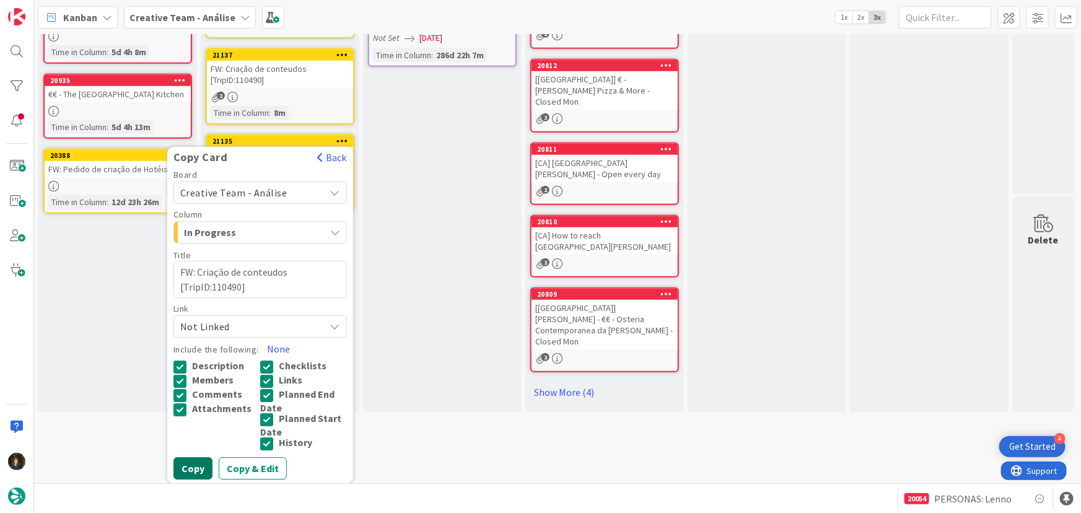
click at [187, 468] on button "Copy" at bounding box center [193, 468] width 39 height 22
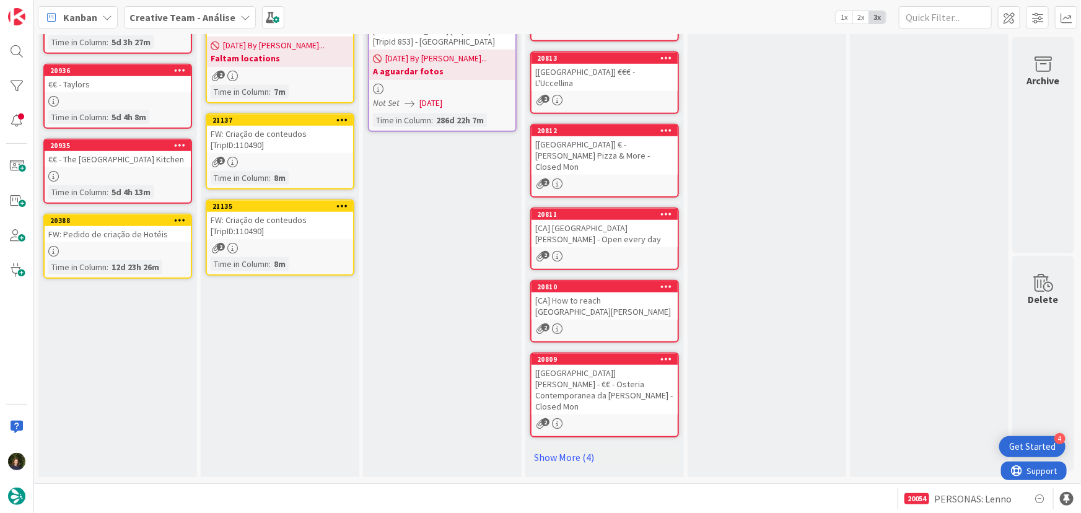
scroll to position [354, 0]
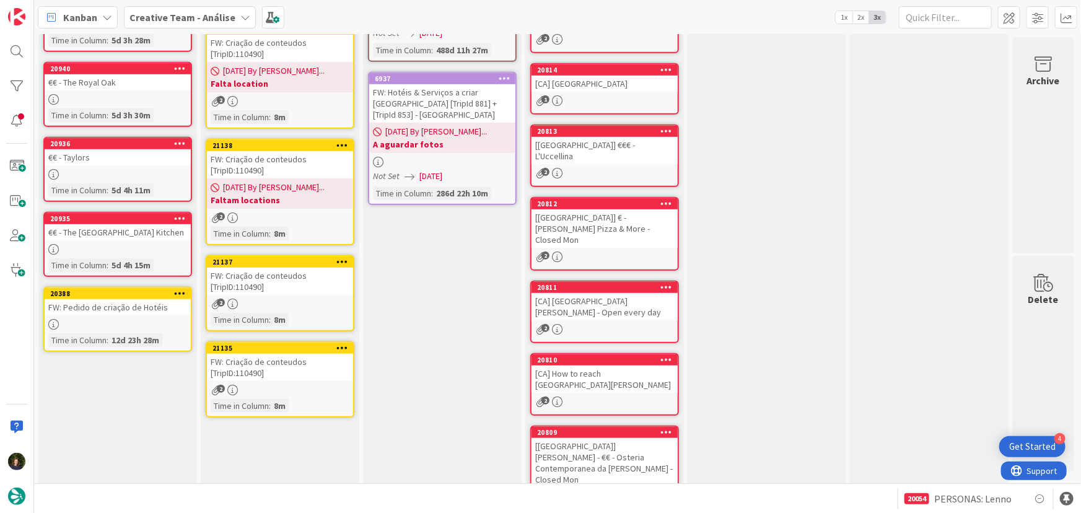
click at [266, 284] on div "FW: Criação de conteudos [TripID:110490]" at bounding box center [280, 281] width 146 height 27
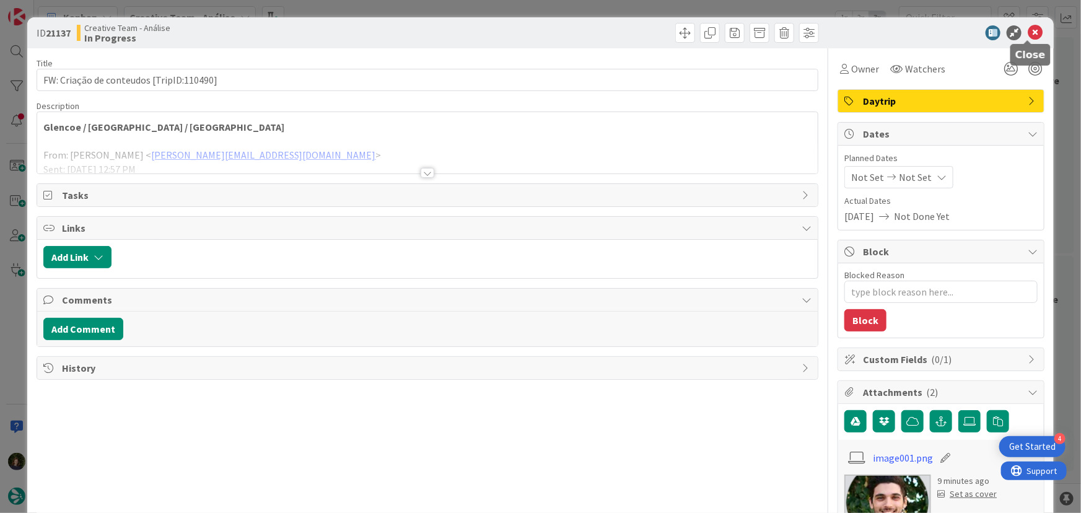
click at [1028, 35] on icon at bounding box center [1035, 32] width 15 height 15
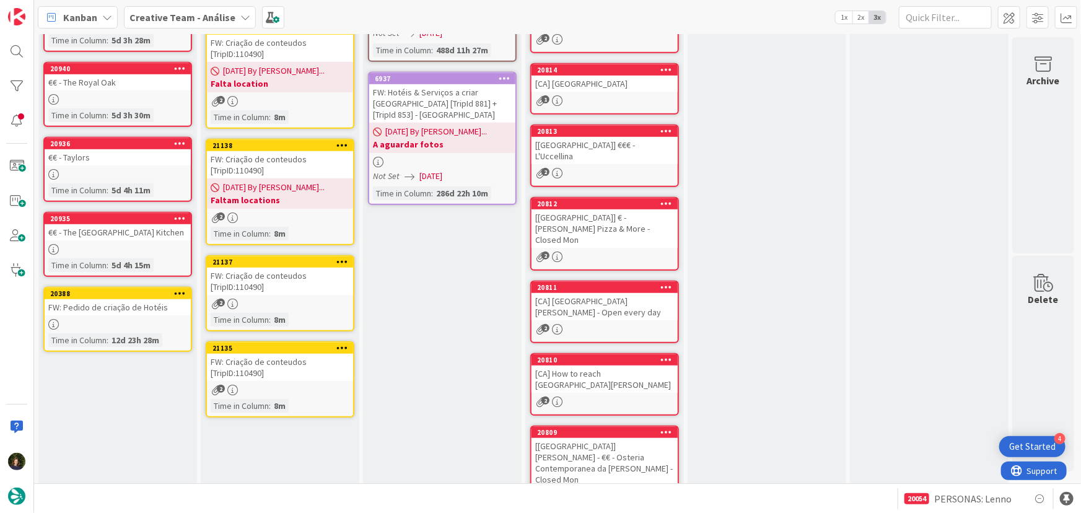
click at [289, 378] on div "FW: Criação de conteudos [TripID:110490]" at bounding box center [280, 367] width 146 height 27
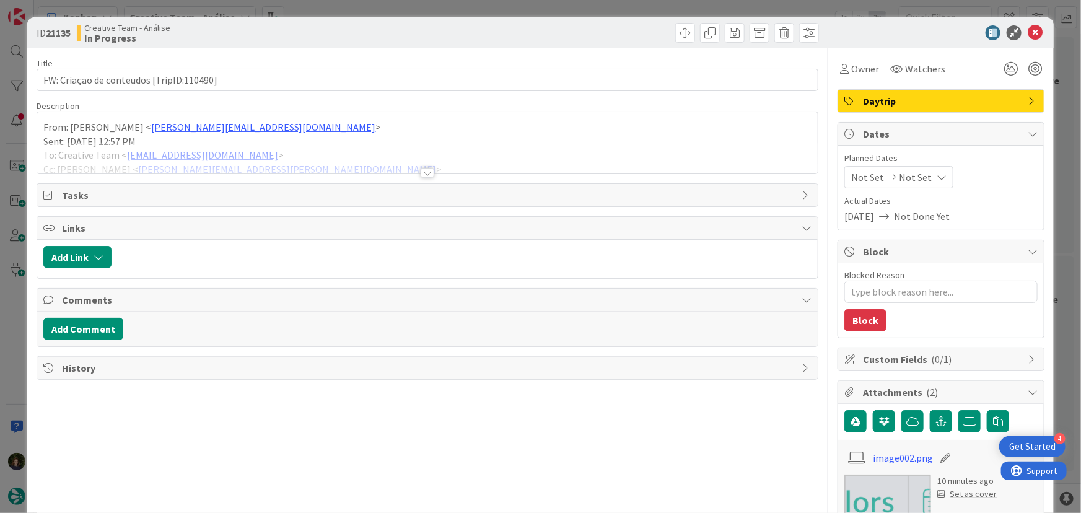
click at [425, 173] on div at bounding box center [428, 173] width 14 height 10
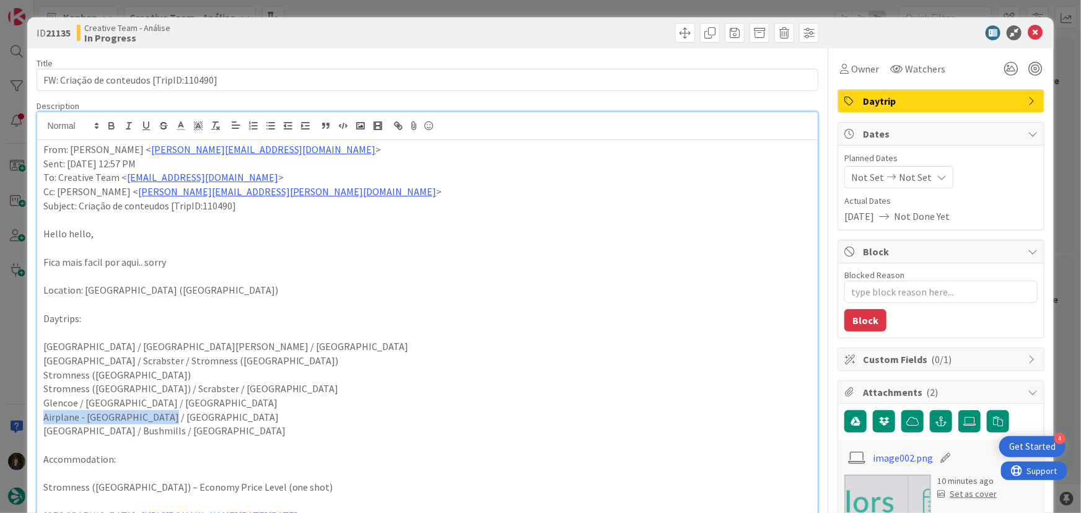
drag, startPoint x: 174, startPoint y: 417, endPoint x: 30, endPoint y: 416, distance: 143.8
click at [30, 416] on div "ID 21135 Creative Team - Análise In Progress Title 40 / 128 FW: Criação de cont…" at bounding box center [541, 496] width 1028 height 959
copy p "Airplane - Glasgow / Belfast"
click at [38, 151] on div "From: João Galinha < joao.galinha@tourtailors.com > Sent: Monday, 18 August, 20…" at bounding box center [427, 450] width 781 height 620
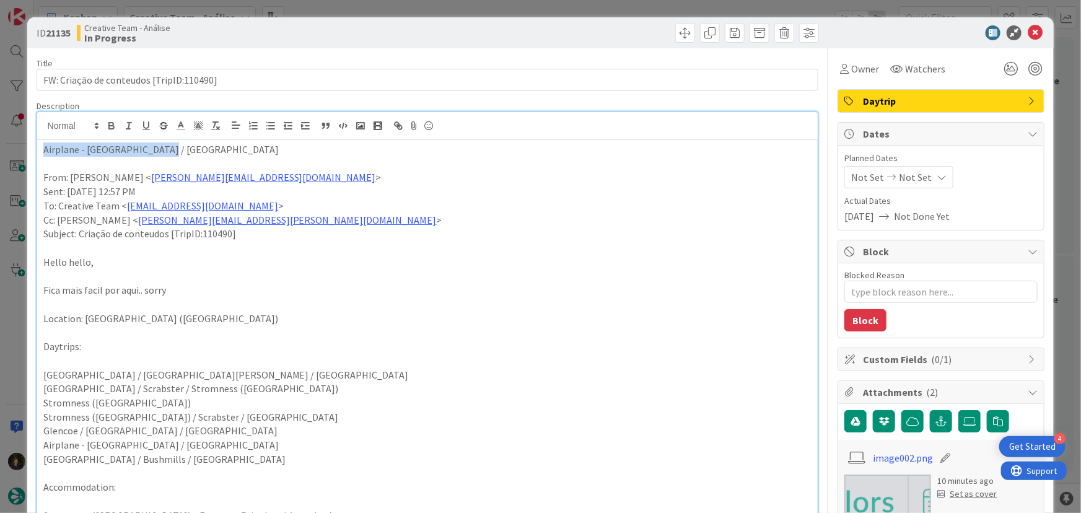
drag, startPoint x: 170, startPoint y: 148, endPoint x: 25, endPoint y: 147, distance: 144.4
click at [25, 147] on div "ID 21135 Creative Team - Análise In Progress Title 40 / 128 FW: Criação de cont…" at bounding box center [540, 256] width 1081 height 513
click at [107, 127] on icon "button" at bounding box center [111, 125] width 11 height 11
click at [494, 248] on p at bounding box center [427, 248] width 769 height 14
click at [1030, 31] on icon at bounding box center [1035, 32] width 15 height 15
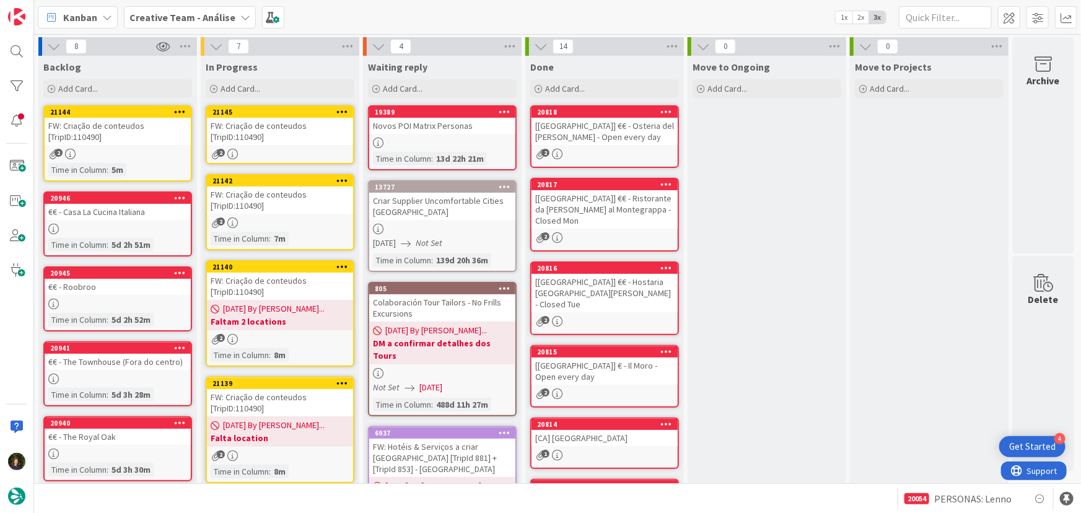
click at [276, 143] on div "FW: Criação de conteudos [TripID:110490]" at bounding box center [280, 131] width 146 height 27
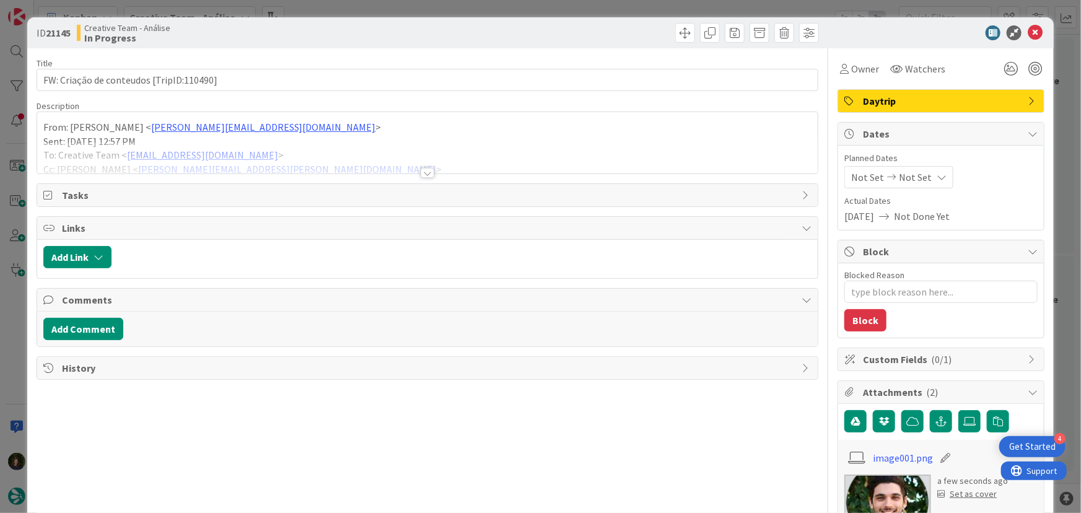
click at [423, 174] on div at bounding box center [428, 173] width 14 height 10
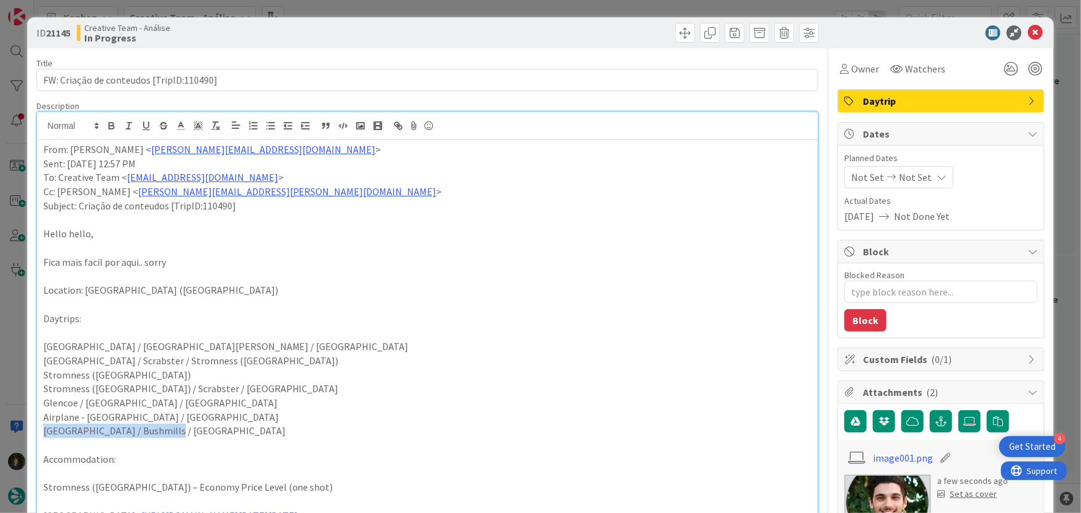
drag, startPoint x: 177, startPoint y: 434, endPoint x: 42, endPoint y: 434, distance: 135.1
click at [42, 434] on div "From: João Galinha < joao.galinha@tourtailors.com > Sent: Monday, 18 August, 20…" at bounding box center [427, 450] width 781 height 620
copy p "Belfast / Bushmills / Donegal"
click at [40, 153] on div "From: João Galinha < joao.galinha@tourtailors.com > Sent: Monday, 18 August, 20…" at bounding box center [427, 450] width 781 height 620
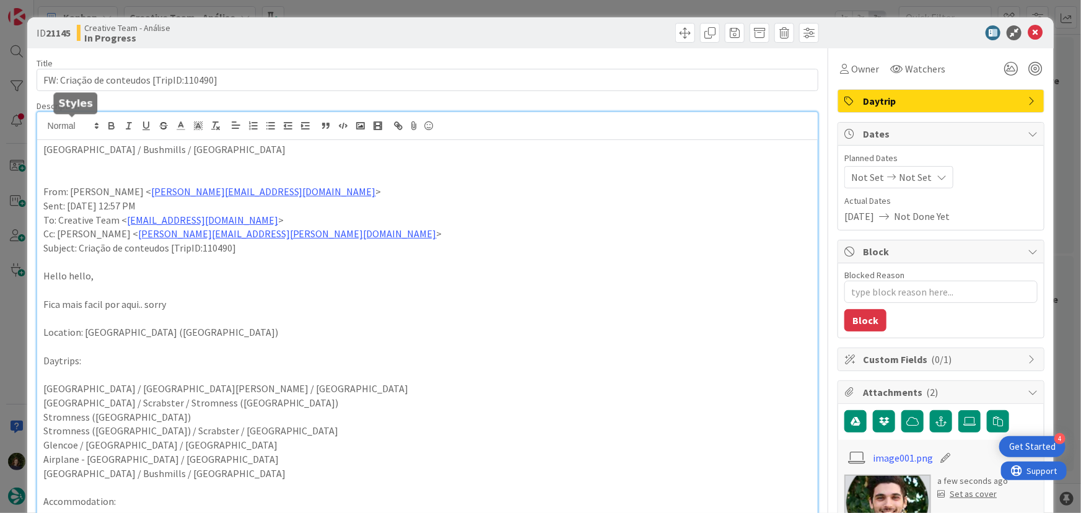
click at [100, 112] on div at bounding box center [427, 126] width 781 height 28
click at [99, 153] on p "Belfast / Bushmills / Donegal" at bounding box center [427, 150] width 769 height 14
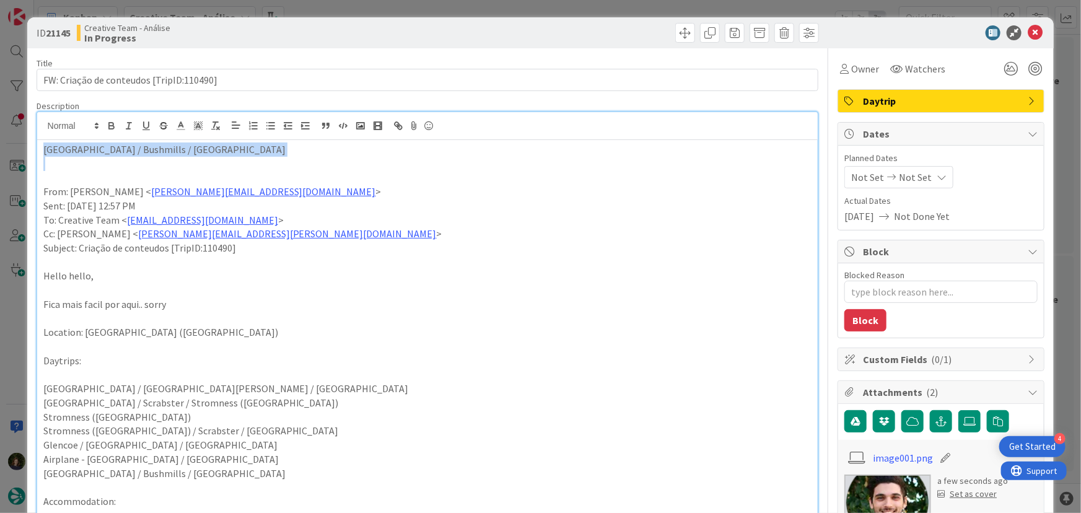
click at [99, 153] on p "Belfast / Bushmills / Donegal" at bounding box center [427, 150] width 769 height 14
click at [112, 128] on icon "button" at bounding box center [111, 125] width 11 height 11
click at [309, 178] on p at bounding box center [427, 177] width 769 height 14
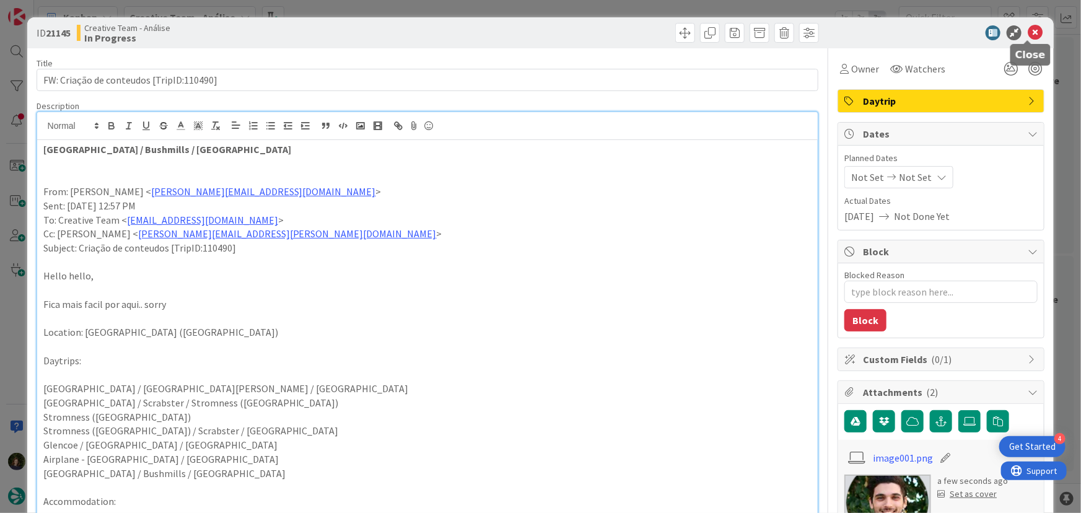
click at [1028, 33] on icon at bounding box center [1035, 32] width 15 height 15
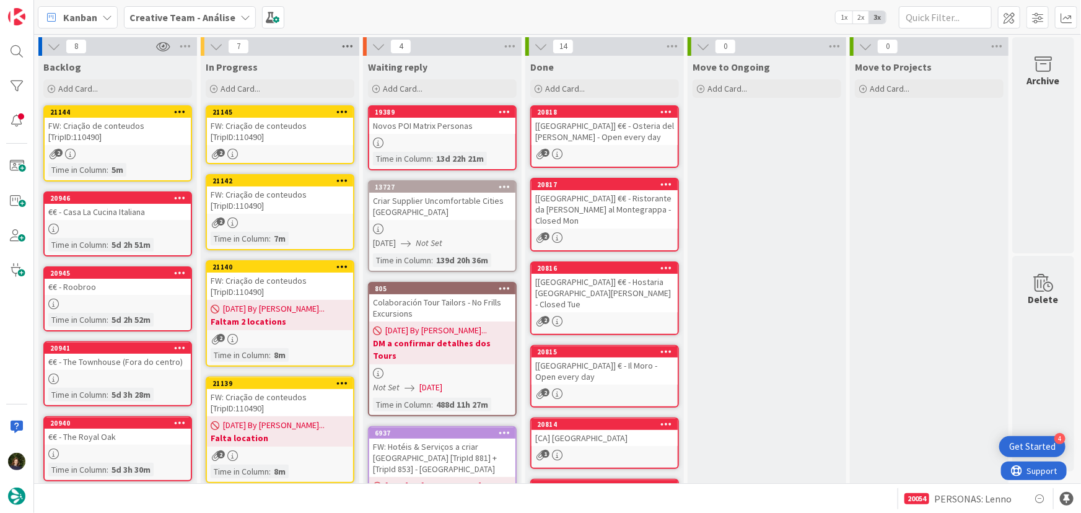
click at [350, 46] on icon at bounding box center [348, 46] width 16 height 19
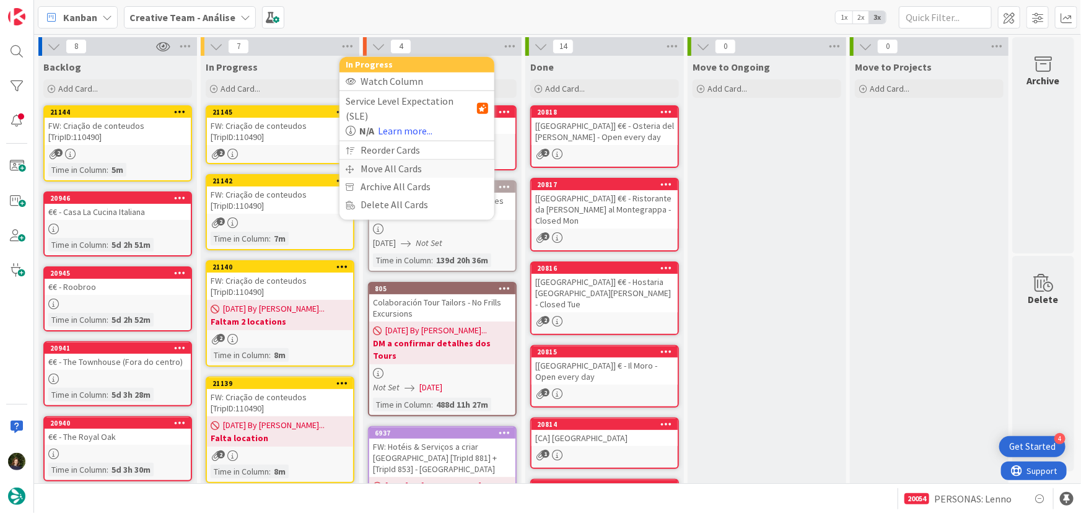
click at [391, 160] on div "Move All Cards" at bounding box center [417, 169] width 155 height 18
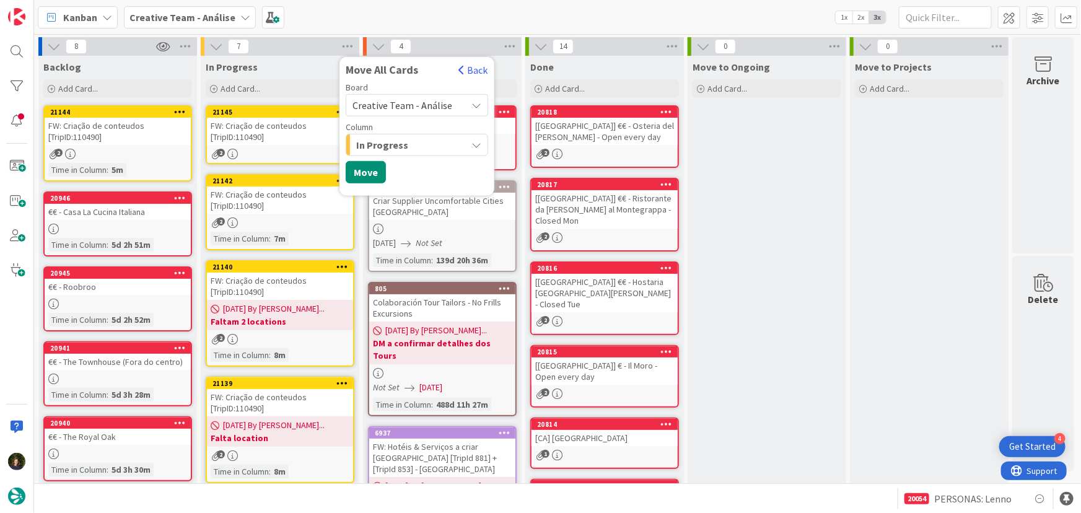
click at [451, 108] on span "Creative Team - Análise" at bounding box center [407, 105] width 108 height 17
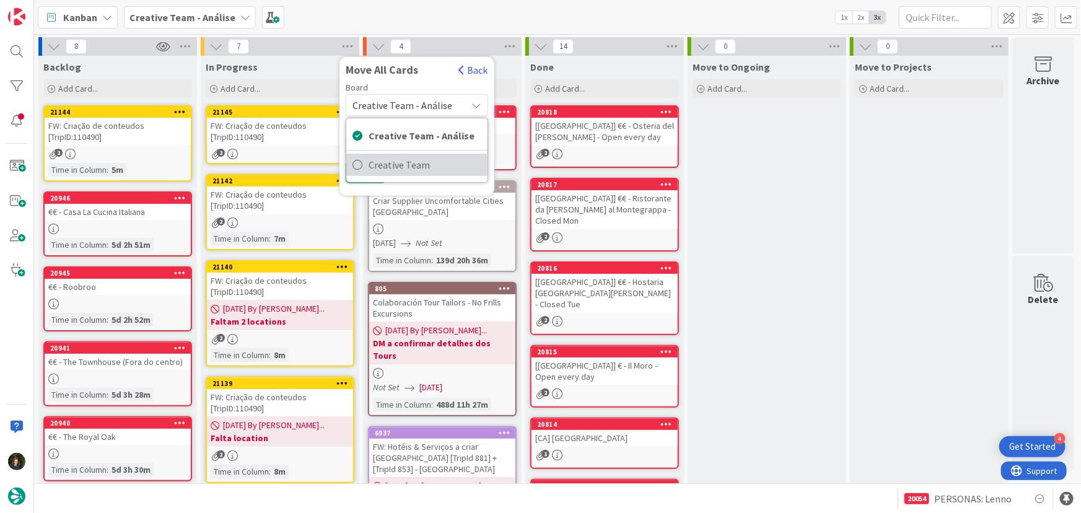
click at [436, 164] on span "Creative Team" at bounding box center [425, 165] width 113 height 19
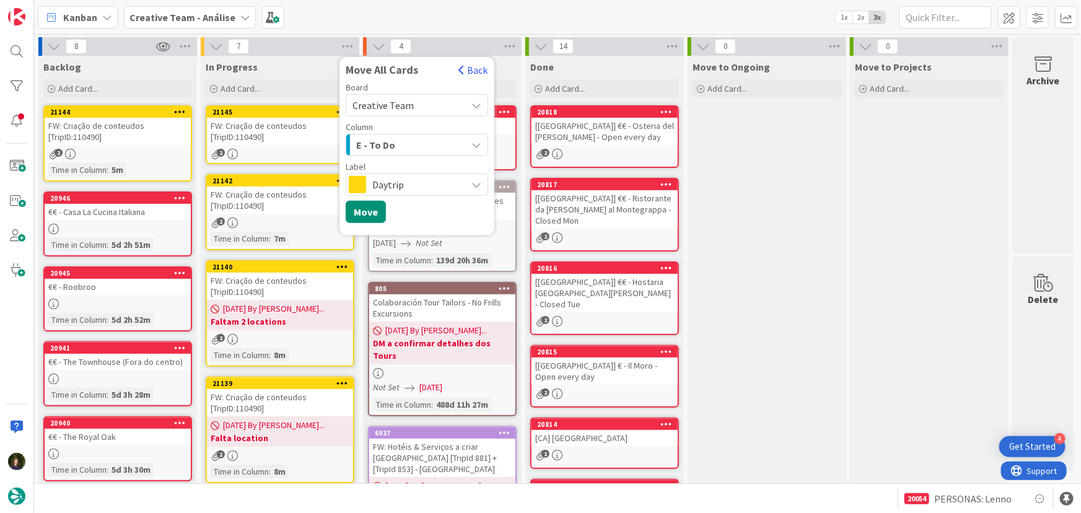
click at [434, 139] on div "E - To Do" at bounding box center [409, 145] width 113 height 20
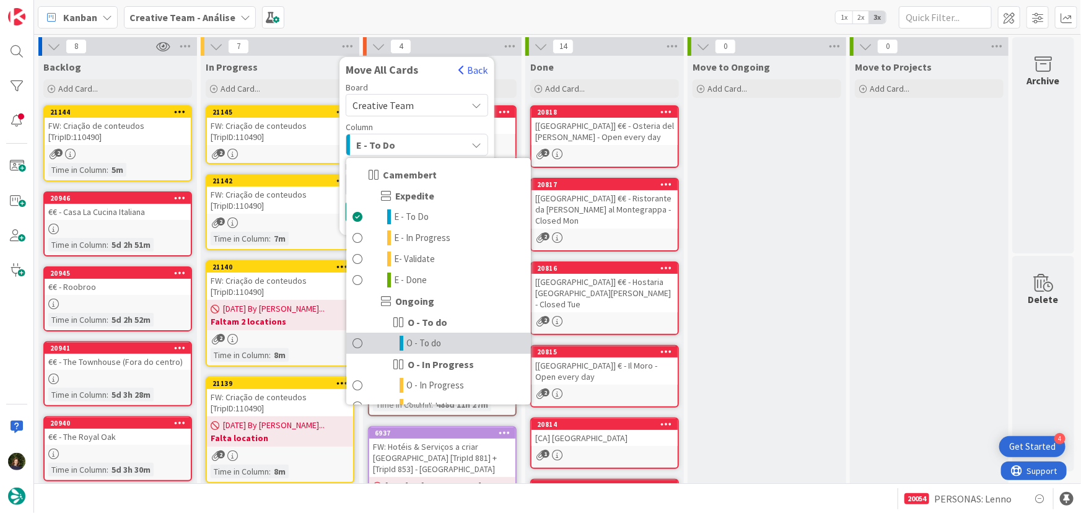
click at [468, 343] on link "O - To do" at bounding box center [438, 343] width 185 height 21
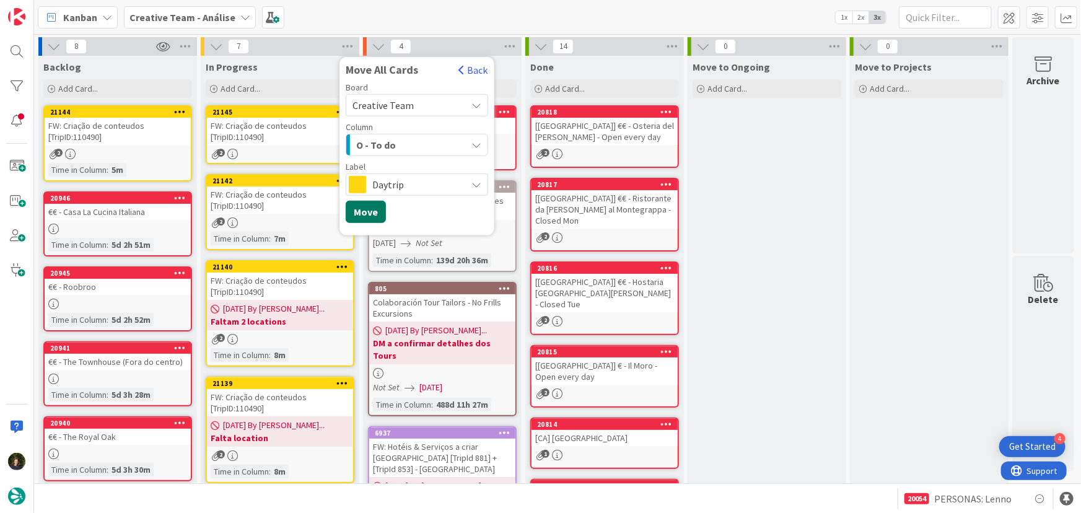
click at [366, 209] on button "Move" at bounding box center [366, 212] width 40 height 22
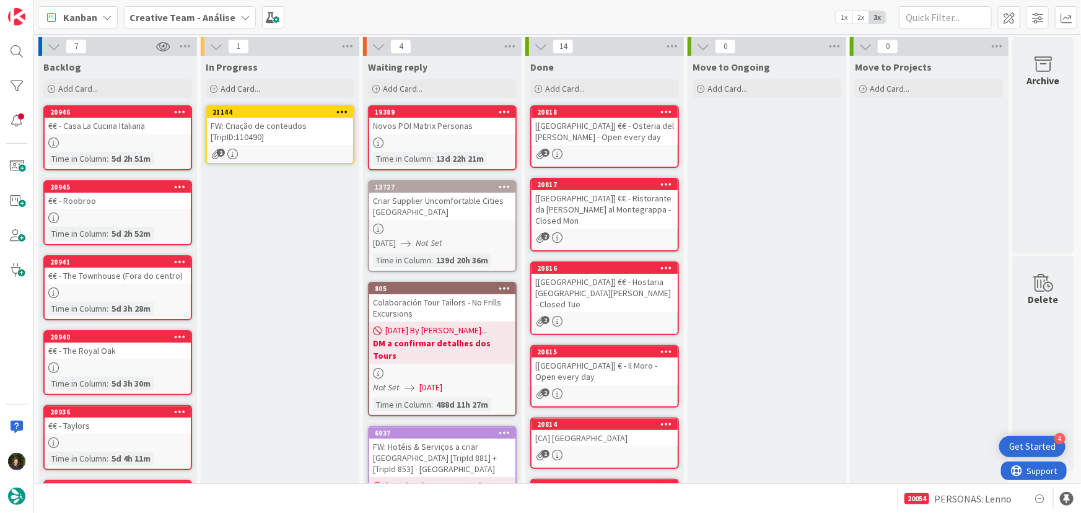
click at [278, 143] on div "FW: Criação de conteudos [TripID:110490]" at bounding box center [280, 131] width 146 height 27
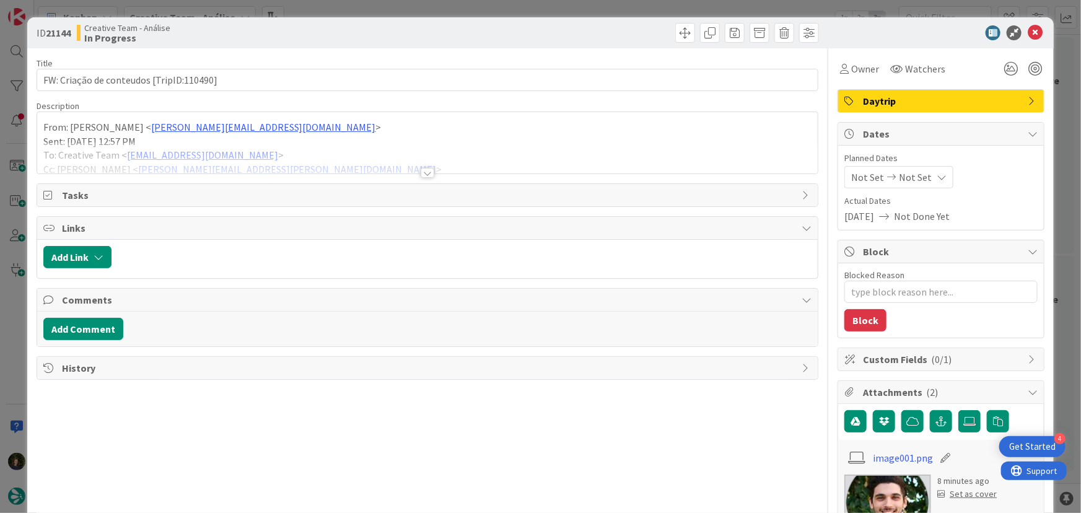
click at [918, 105] on span "Daytrip" at bounding box center [942, 101] width 159 height 15
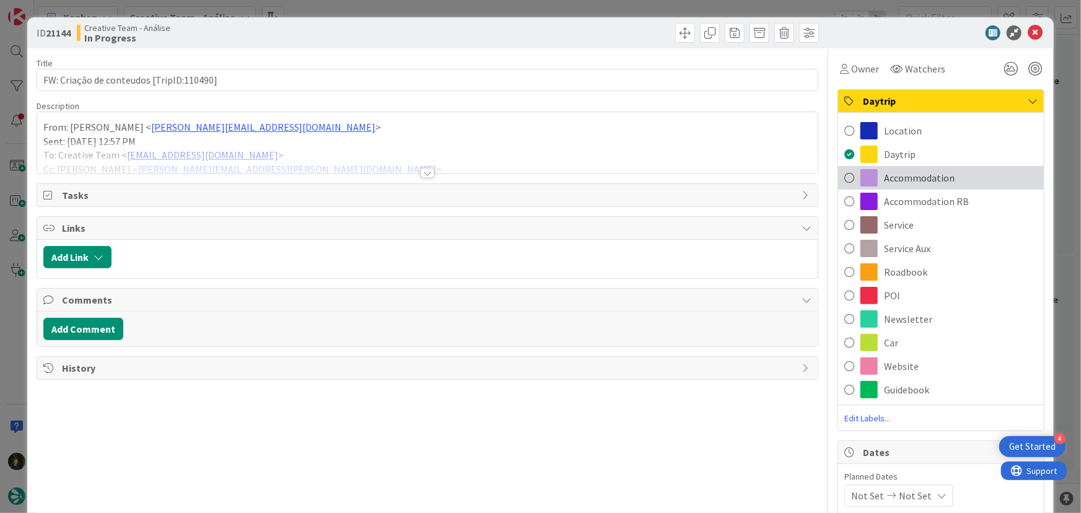
click at [925, 178] on span "Accommodation" at bounding box center [919, 177] width 71 height 15
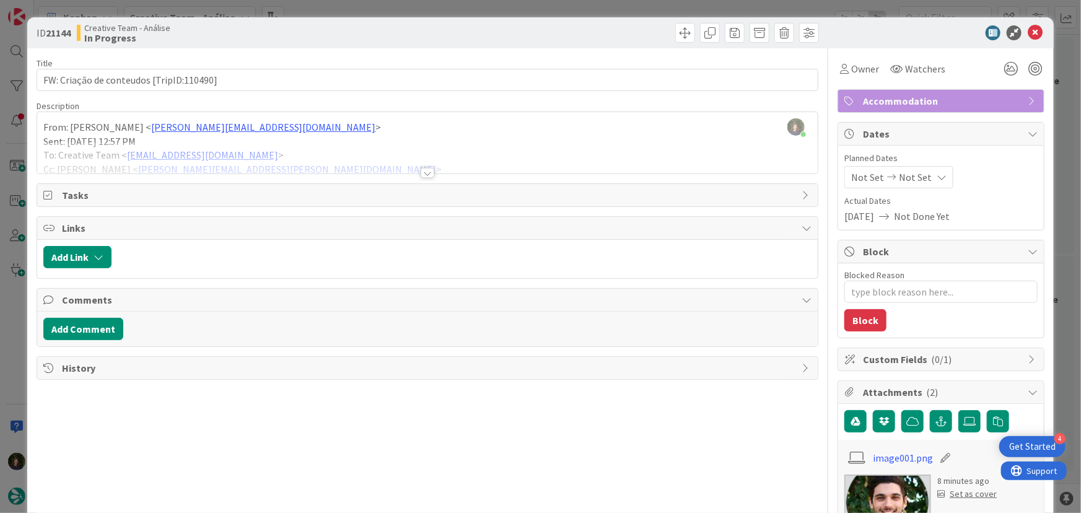
click at [45, 129] on div "Margarida Carvalho just joined From: João Galinha < joao.galinha@tourtailors.co…" at bounding box center [427, 142] width 781 height 61
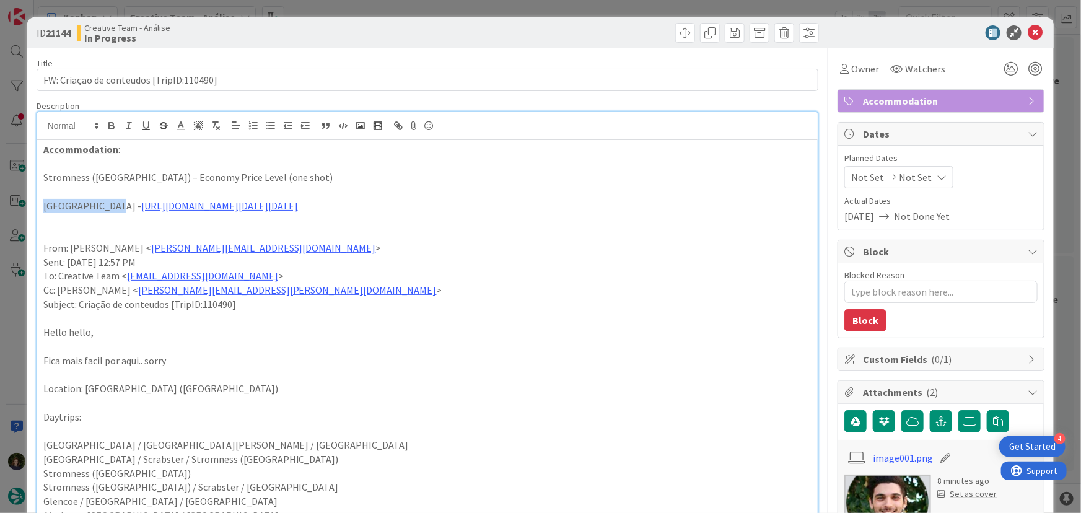
drag, startPoint x: 105, startPoint y: 201, endPoint x: 24, endPoint y: 211, distance: 82.4
click at [21, 205] on div "ID 21144 Creative Team - Análise In Progress Title 40 / 128 FW: Criação de cont…" at bounding box center [540, 256] width 1081 height 513
click at [112, 128] on icon "button" at bounding box center [111, 127] width 5 height 3
click at [42, 175] on div "Accommodation : Stromness (Orkney) – Economy Price Level (one shot) Merkister H…" at bounding box center [427, 499] width 781 height 719
type textarea "x"
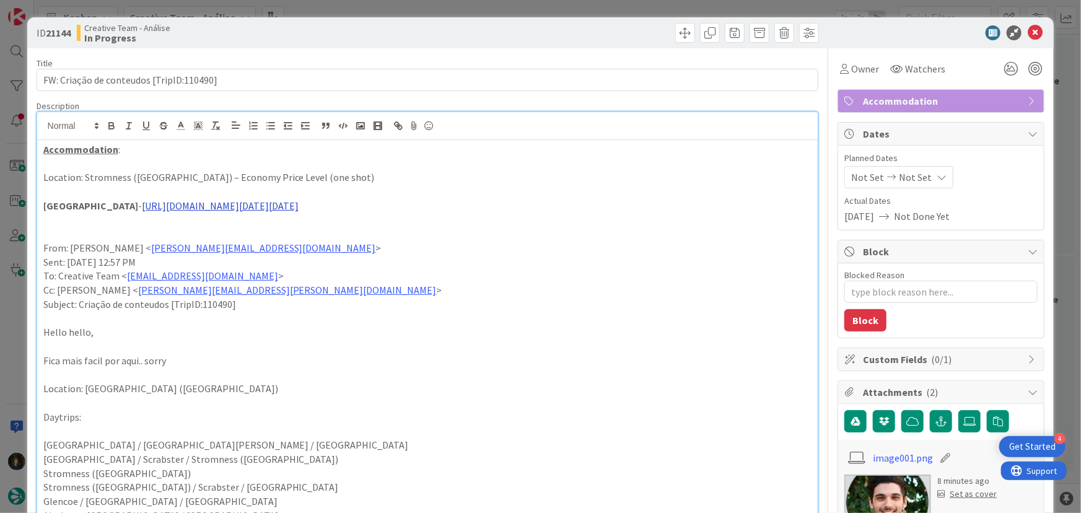
click at [142, 205] on link "https://www.booking.com/hotel/gb/merkister.html?aid=311098&label=hotel-38537-pt…" at bounding box center [220, 206] width 157 height 12
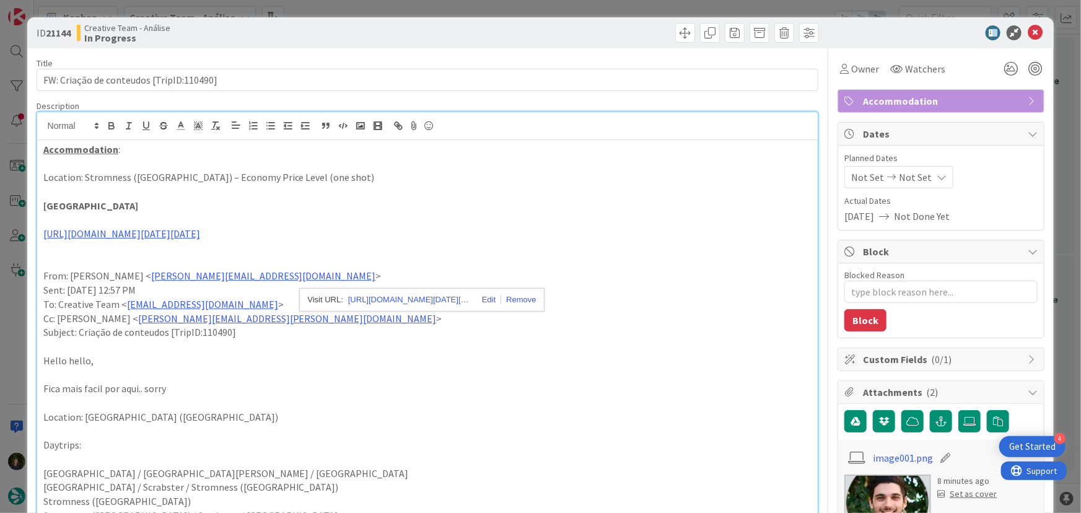
click at [482, 382] on p at bounding box center [427, 375] width 769 height 14
drag, startPoint x: 317, startPoint y: 175, endPoint x: 259, endPoint y: 179, distance: 58.4
click at [259, 179] on p "Location: Stromness (Orkney) – Economy Price Level (one shot)" at bounding box center [427, 177] width 769 height 14
drag, startPoint x: 174, startPoint y: 174, endPoint x: 358, endPoint y: 185, distance: 185.0
click at [174, 174] on p "Location: Stromness (Orkney) – Economy Price Level (one shot)" at bounding box center [427, 177] width 769 height 14
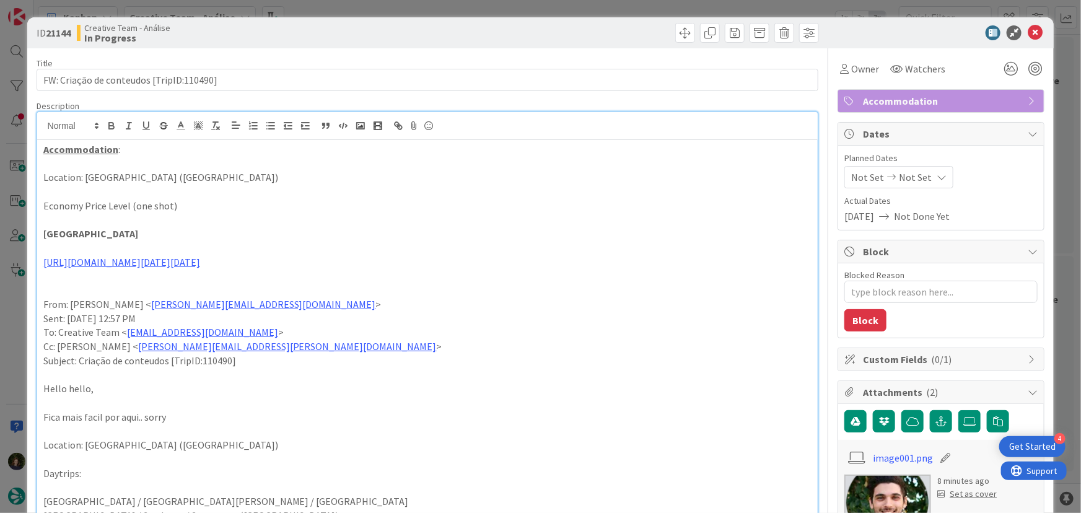
click at [154, 234] on p "Merkister Hotel" at bounding box center [427, 234] width 769 height 14
drag, startPoint x: 183, startPoint y: 202, endPoint x: 129, endPoint y: 203, distance: 53.9
click at [129, 203] on p "Economy Price Level (one shot)" at bounding box center [427, 206] width 769 height 14
drag, startPoint x: 143, startPoint y: 125, endPoint x: 219, endPoint y: 189, distance: 99.4
click at [144, 125] on icon "button" at bounding box center [146, 125] width 5 height 6
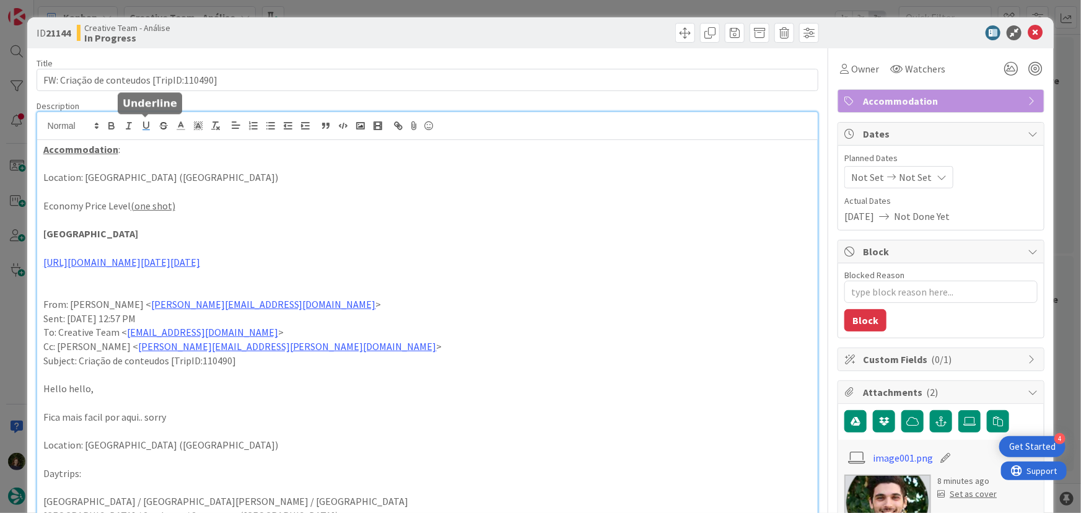
click at [283, 200] on p "Economy Price Level (one shot)" at bounding box center [427, 206] width 769 height 14
drag, startPoint x: 175, startPoint y: 200, endPoint x: 130, endPoint y: 205, distance: 46.1
click at [130, 205] on p "Economy Price Level (one shot)" at bounding box center [427, 206] width 769 height 14
click at [110, 128] on icon "button" at bounding box center [111, 125] width 11 height 11
click at [255, 185] on p at bounding box center [427, 192] width 769 height 14
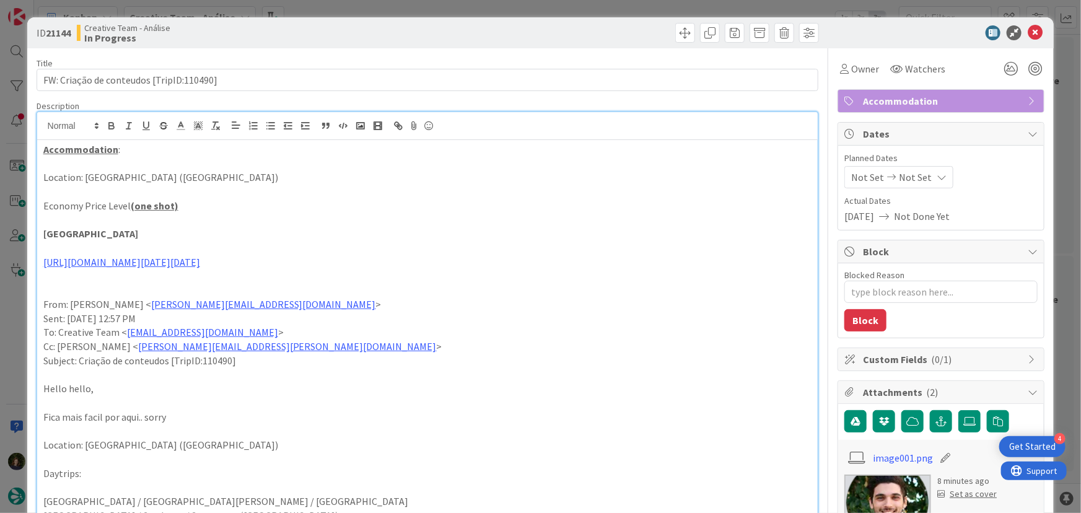
click at [208, 205] on p "Economy Price Level (one shot)" at bounding box center [427, 206] width 769 height 14
click at [430, 168] on p at bounding box center [427, 164] width 769 height 14
click at [1036, 32] on div at bounding box center [934, 32] width 219 height 15
click at [1031, 31] on icon at bounding box center [1035, 32] width 15 height 15
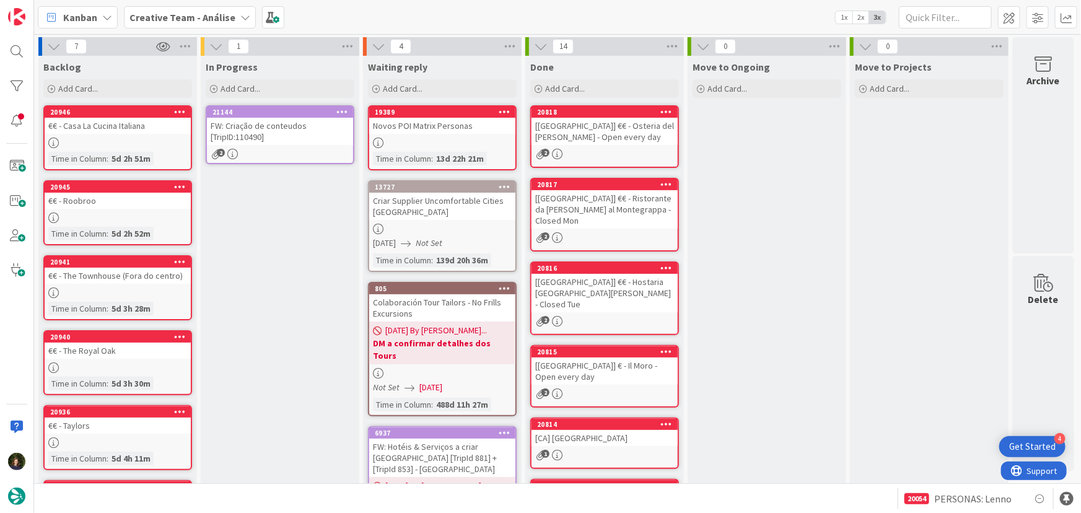
click at [345, 116] on icon at bounding box center [343, 111] width 12 height 9
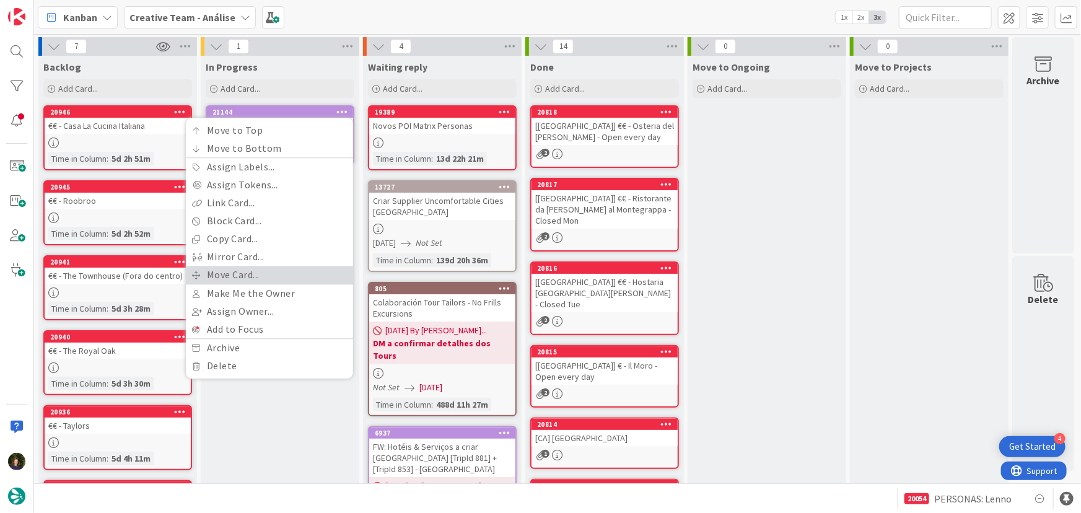
click at [301, 271] on link "Move Card..." at bounding box center [269, 275] width 167 height 18
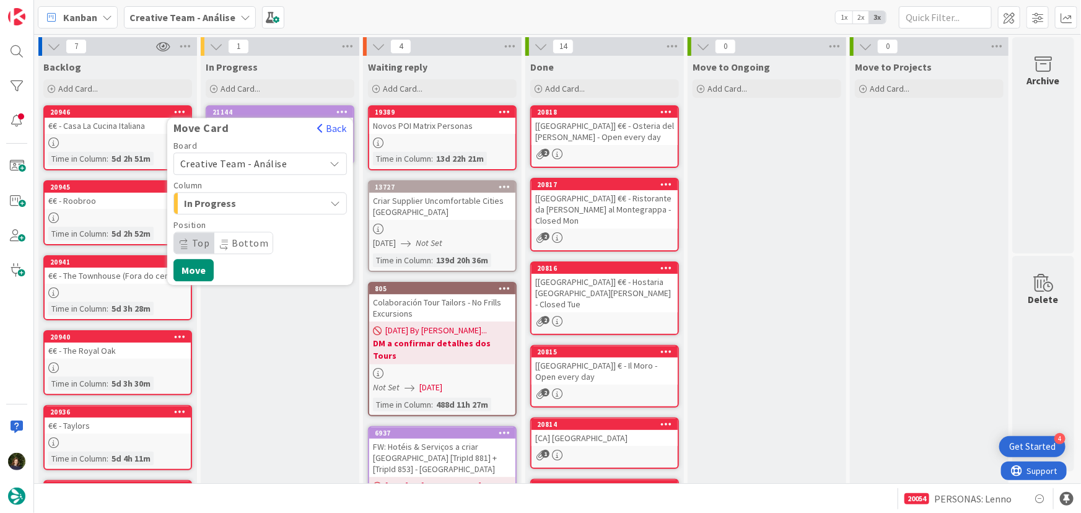
click at [285, 161] on span "Creative Team - Análise" at bounding box center [249, 163] width 139 height 17
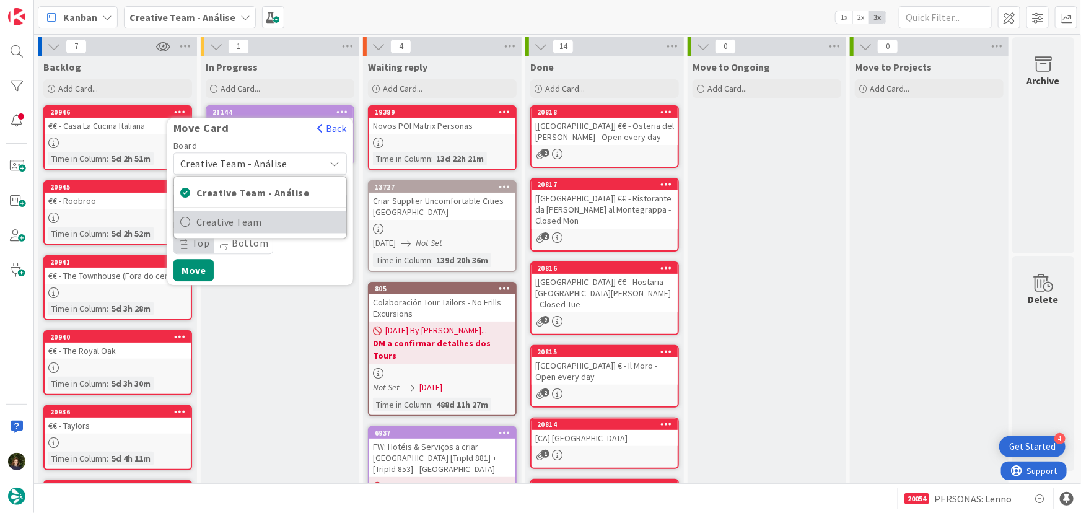
click at [288, 218] on span "Creative Team" at bounding box center [268, 222] width 144 height 19
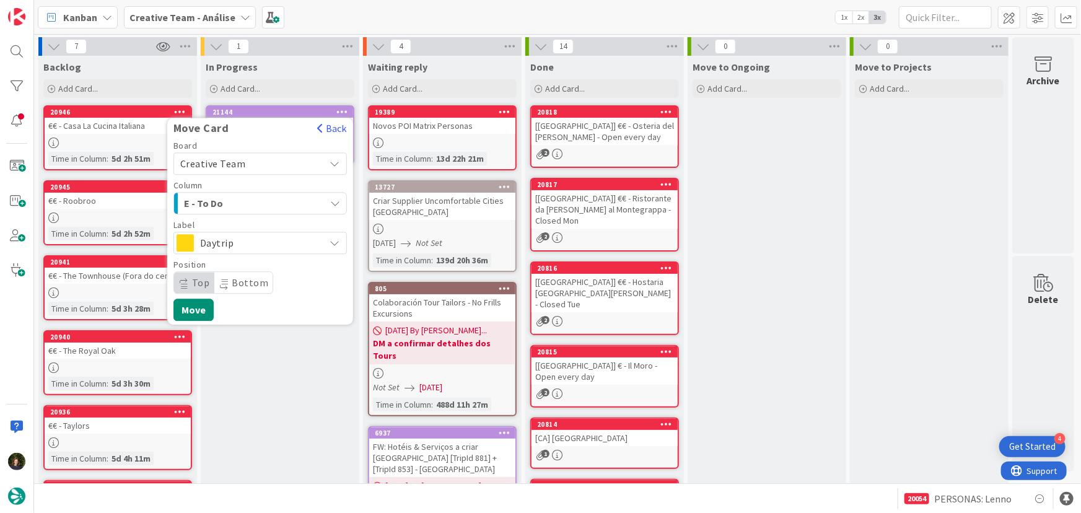
click at [265, 205] on span "E - To Do" at bounding box center [230, 203] width 93 height 16
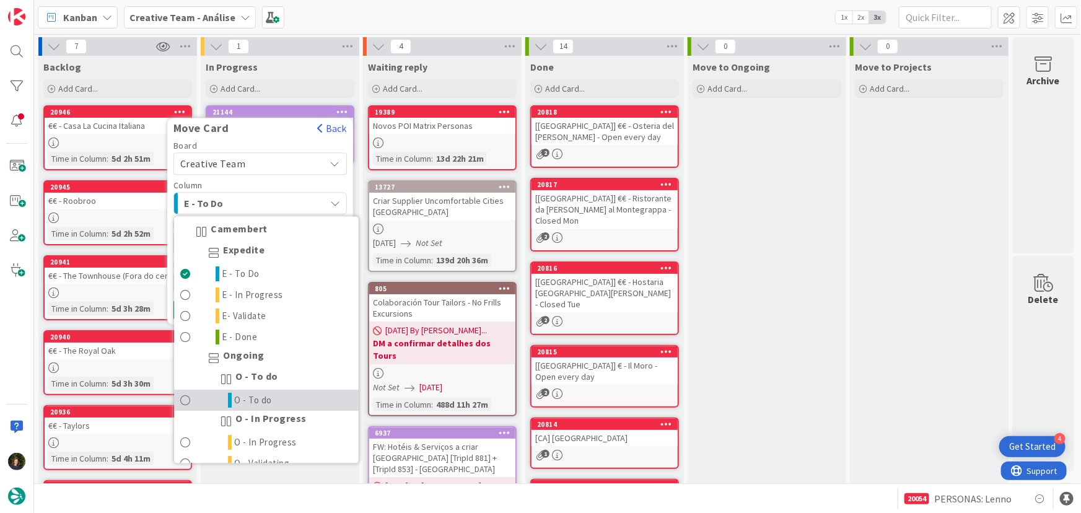
click at [297, 397] on link "O - To do" at bounding box center [266, 400] width 185 height 21
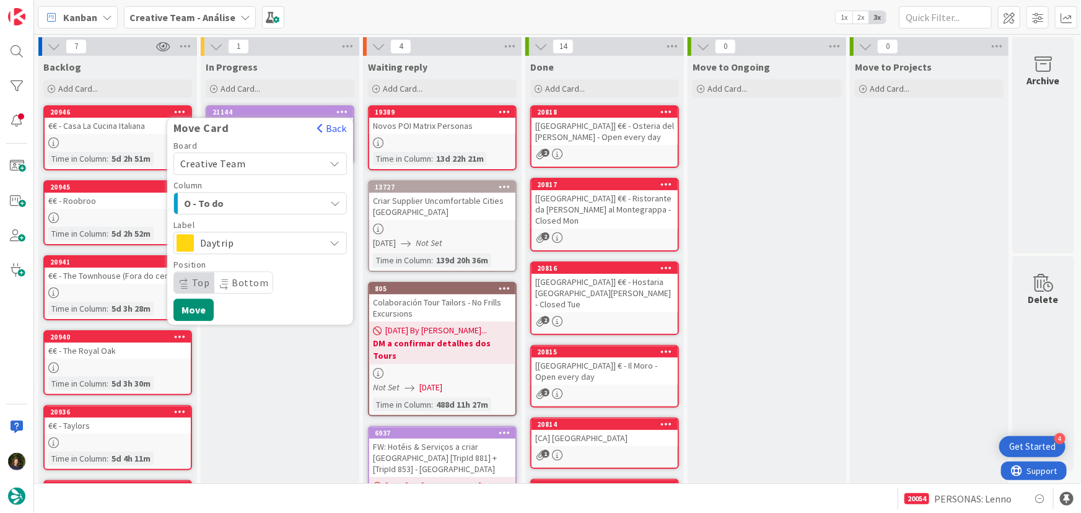
click at [272, 237] on span "Daytrip" at bounding box center [259, 242] width 119 height 17
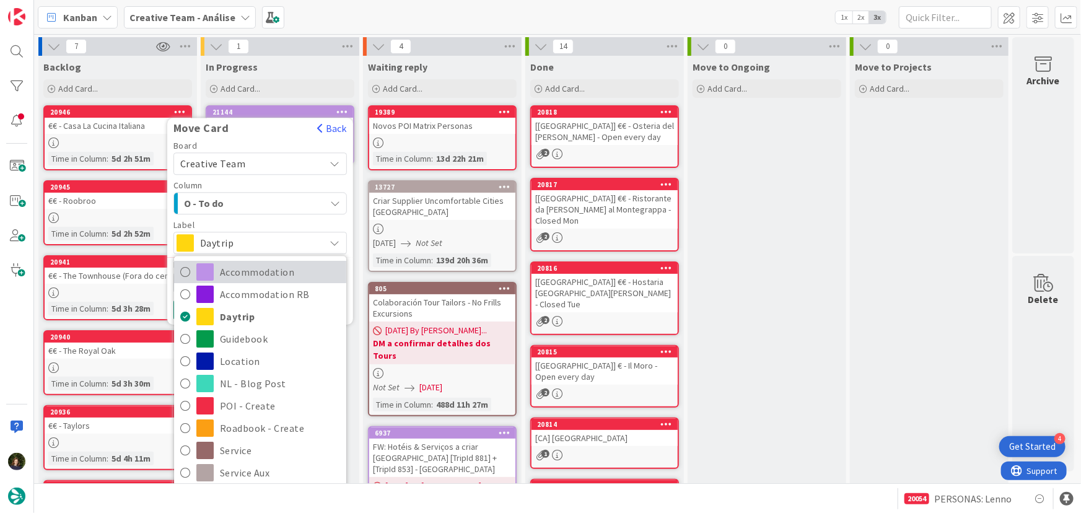
click at [278, 275] on span "Accommodation" at bounding box center [280, 272] width 120 height 19
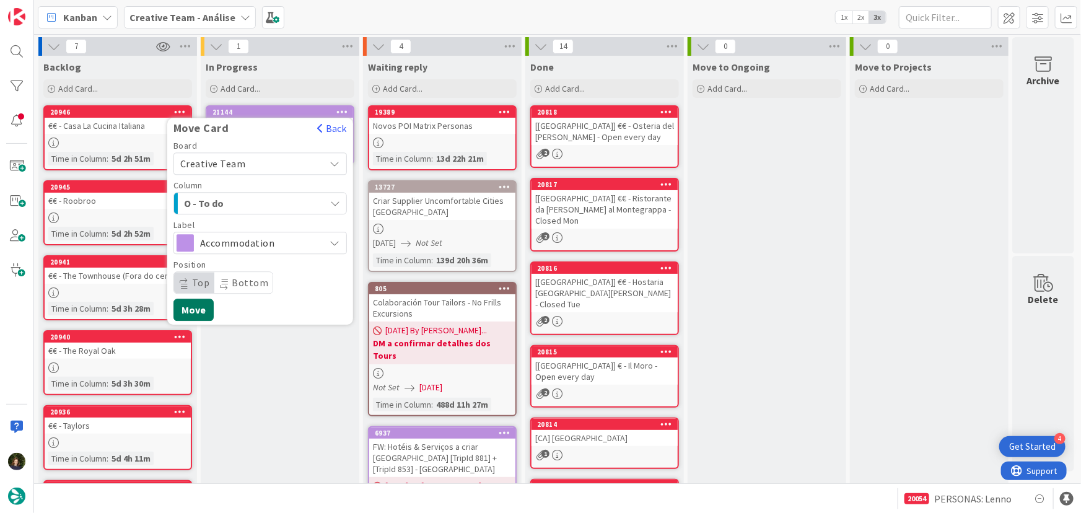
click at [194, 313] on button "Move" at bounding box center [194, 310] width 40 height 22
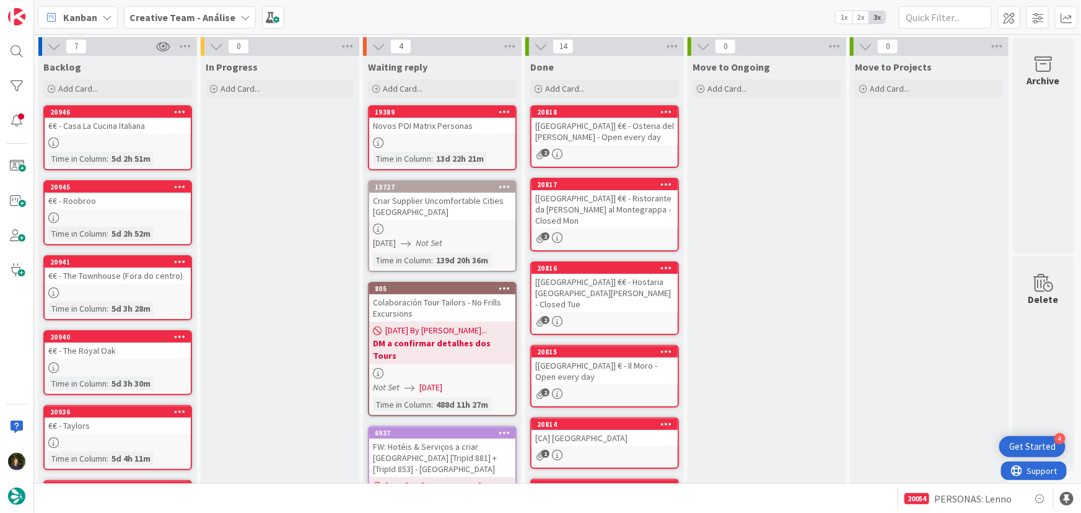
click at [233, 19] on div "Creative Team - Análise" at bounding box center [190, 17] width 132 height 22
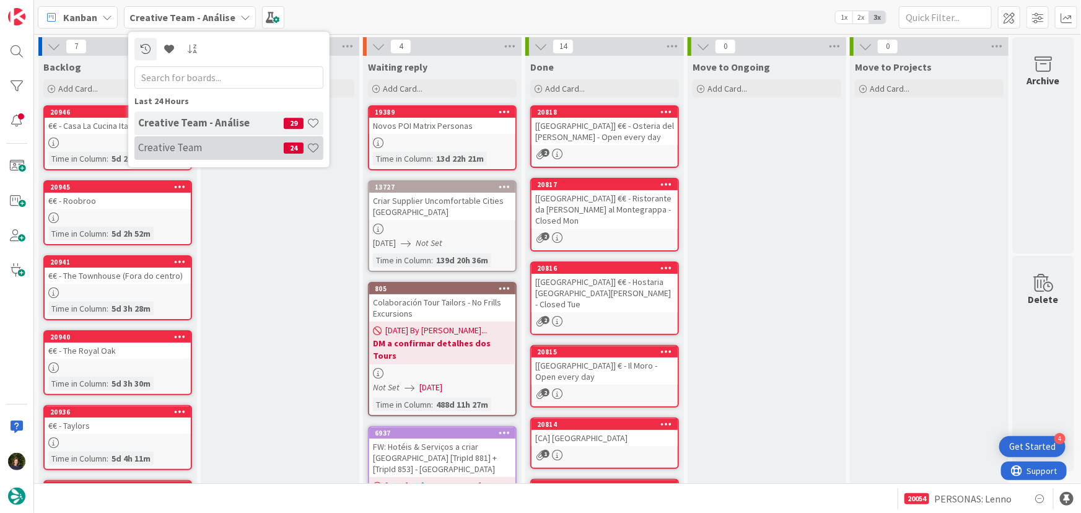
click at [229, 146] on h4 "Creative Team" at bounding box center [211, 147] width 146 height 12
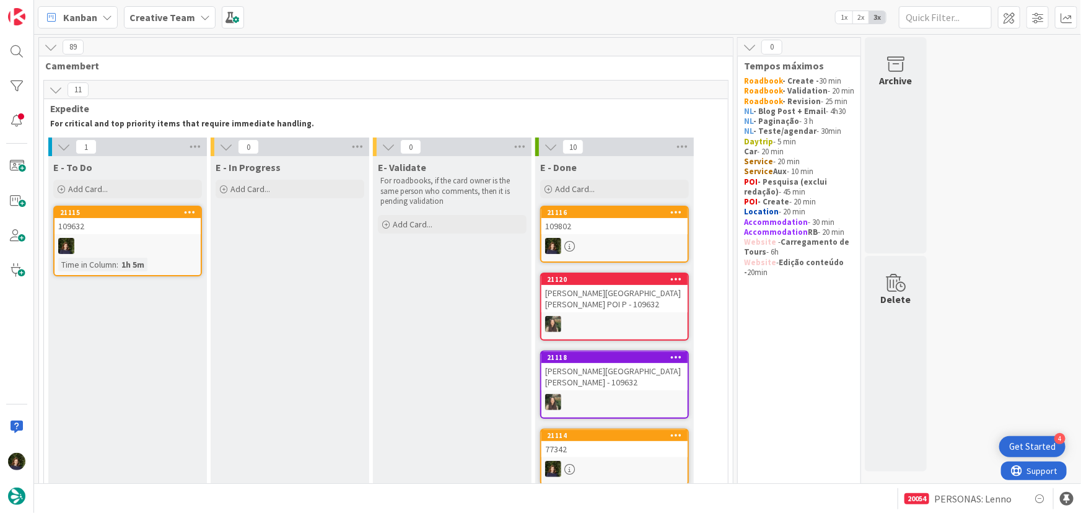
click at [203, 18] on icon at bounding box center [205, 17] width 10 height 10
click at [193, 141] on h4 "Creative Team - Análise" at bounding box center [211, 147] width 146 height 12
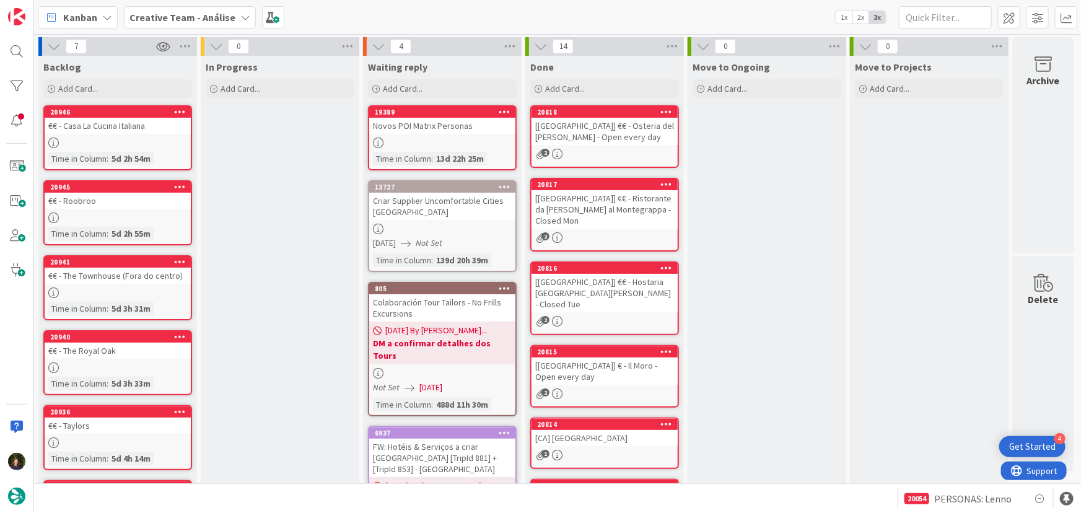
click at [231, 17] on div "Creative Team - Análise" at bounding box center [190, 17] width 132 height 22
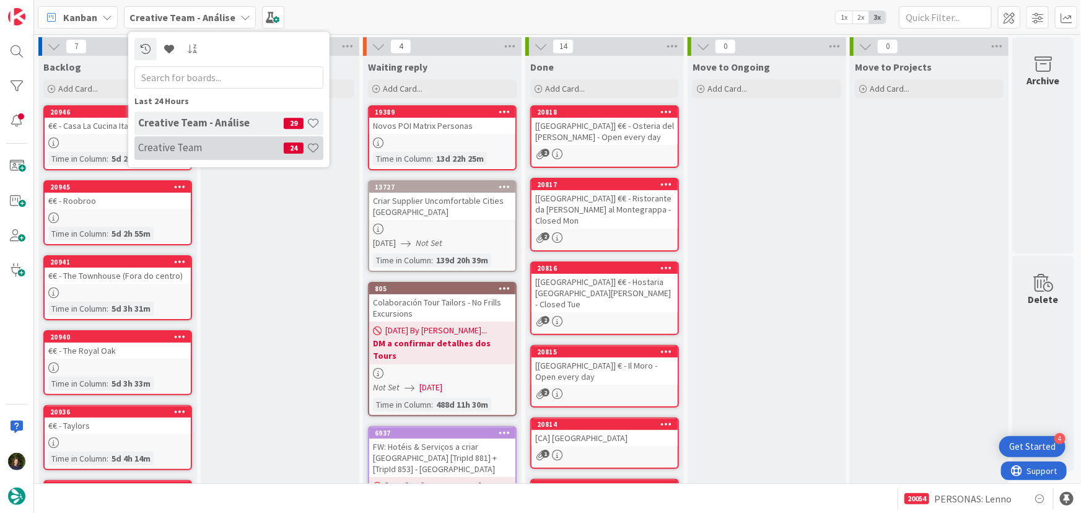
click at [203, 145] on h4 "Creative Team" at bounding box center [211, 147] width 146 height 12
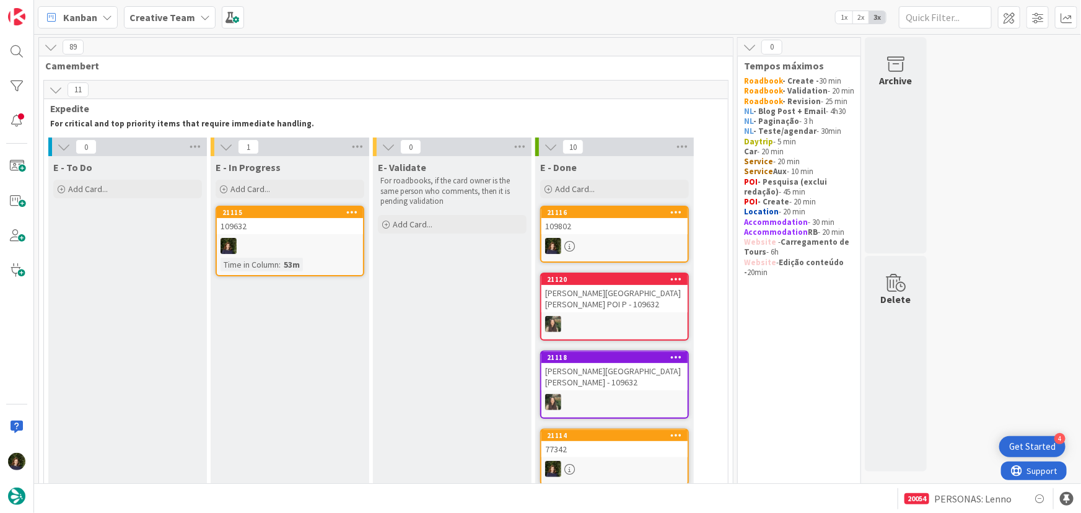
click at [281, 244] on div at bounding box center [290, 246] width 146 height 16
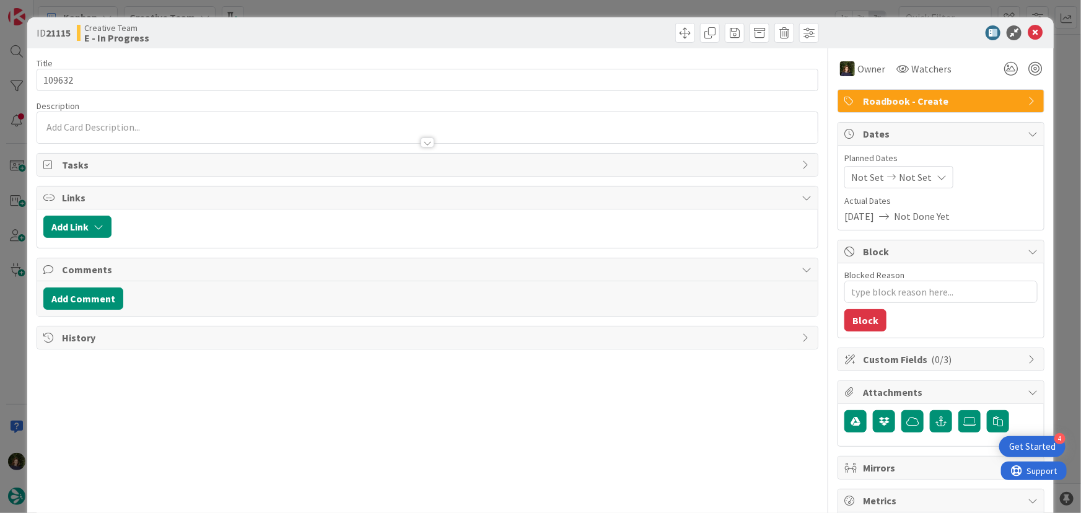
type textarea "x"
click at [1032, 35] on icon at bounding box center [1035, 32] width 15 height 15
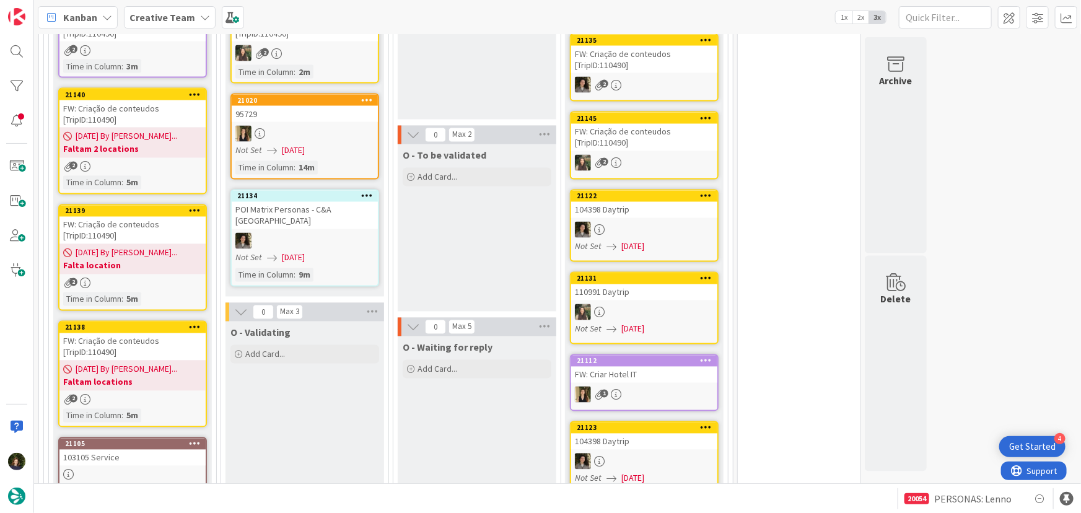
scroll to position [1070, 0]
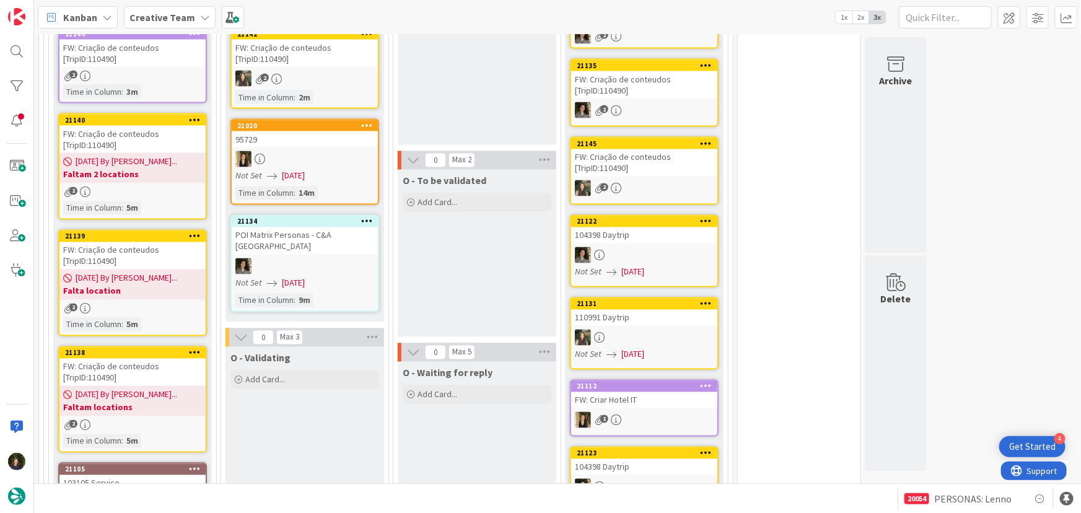
click at [148, 359] on div "FW: Criação de conteudos [TripID:110490]" at bounding box center [132, 372] width 146 height 27
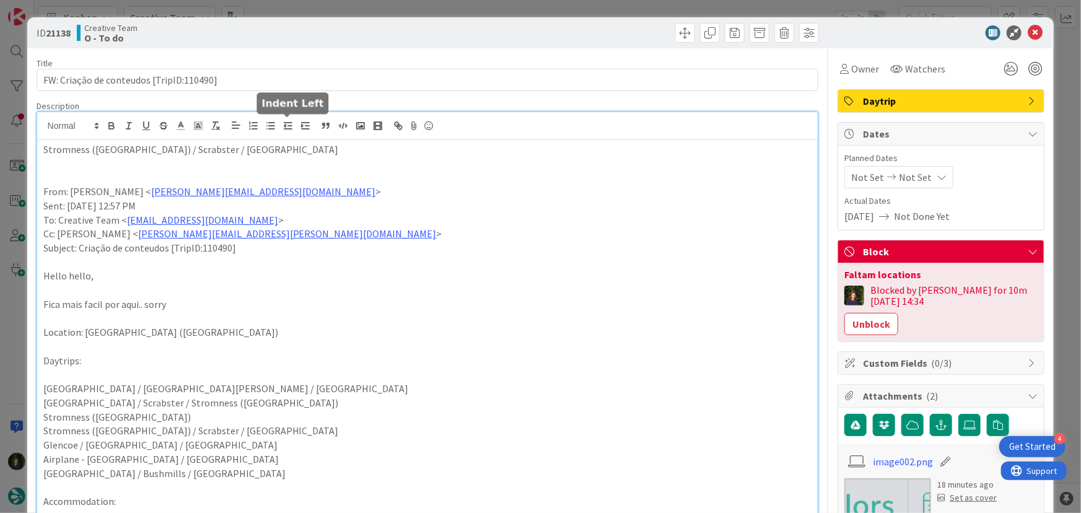
click at [285, 127] on div "Stromness (Orkney) / Scrabster / Portree From: João Galinha < joao.galinha@tour…" at bounding box center [427, 457] width 781 height 690
click at [1031, 37] on icon at bounding box center [1035, 32] width 15 height 15
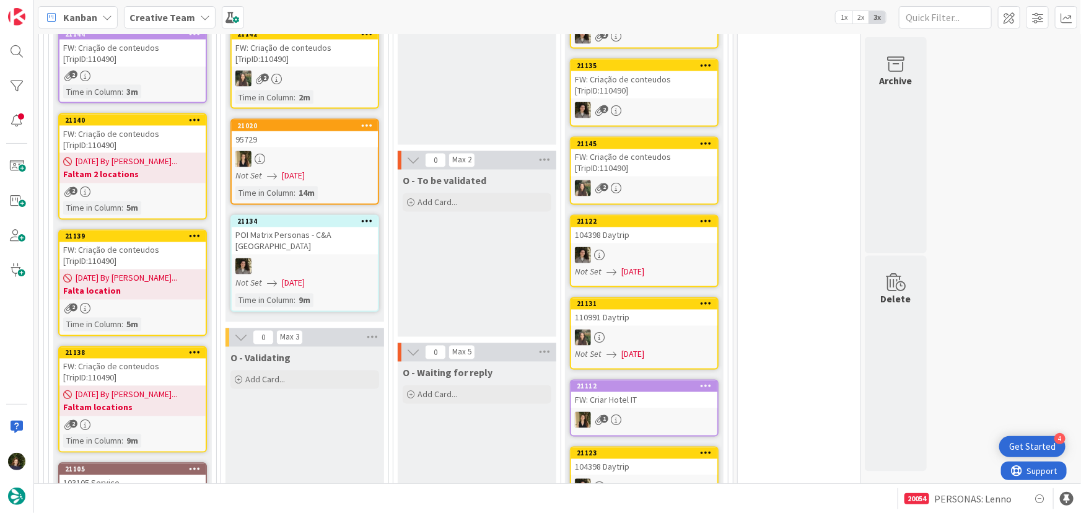
click at [140, 285] on b "Falta location" at bounding box center [132, 291] width 139 height 12
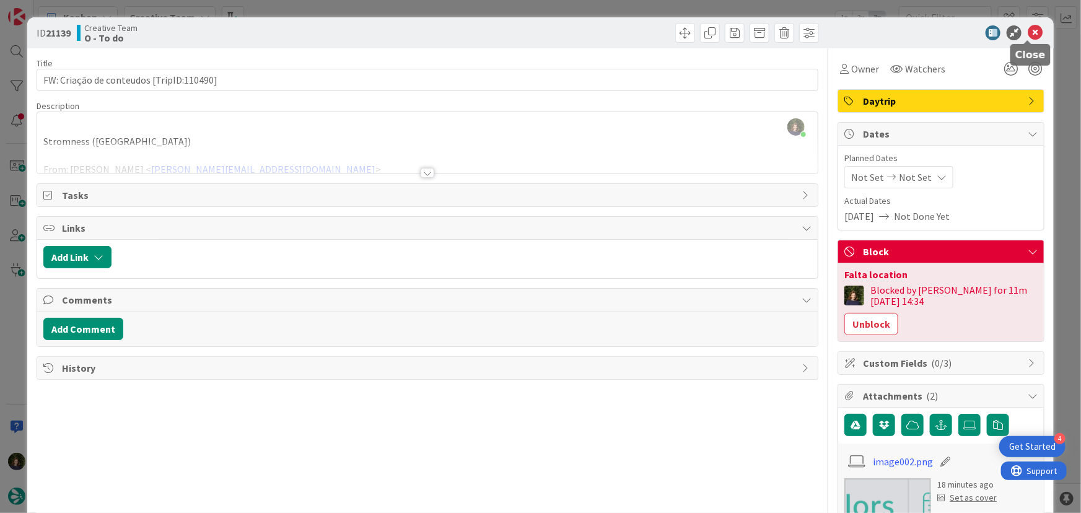
click at [1029, 32] on icon at bounding box center [1035, 32] width 15 height 15
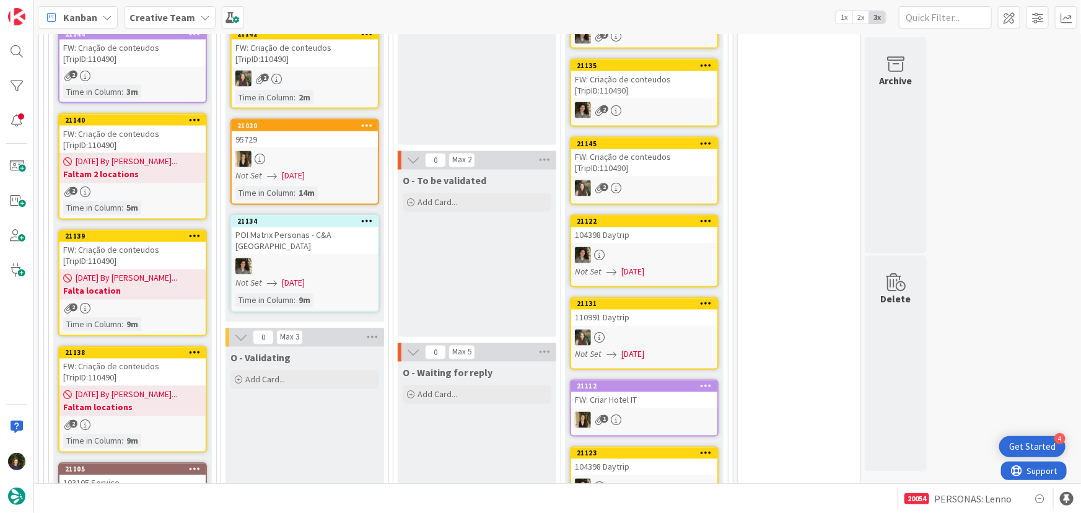
click at [143, 156] on span "18/08/2025 By Margarida..." at bounding box center [127, 162] width 102 height 13
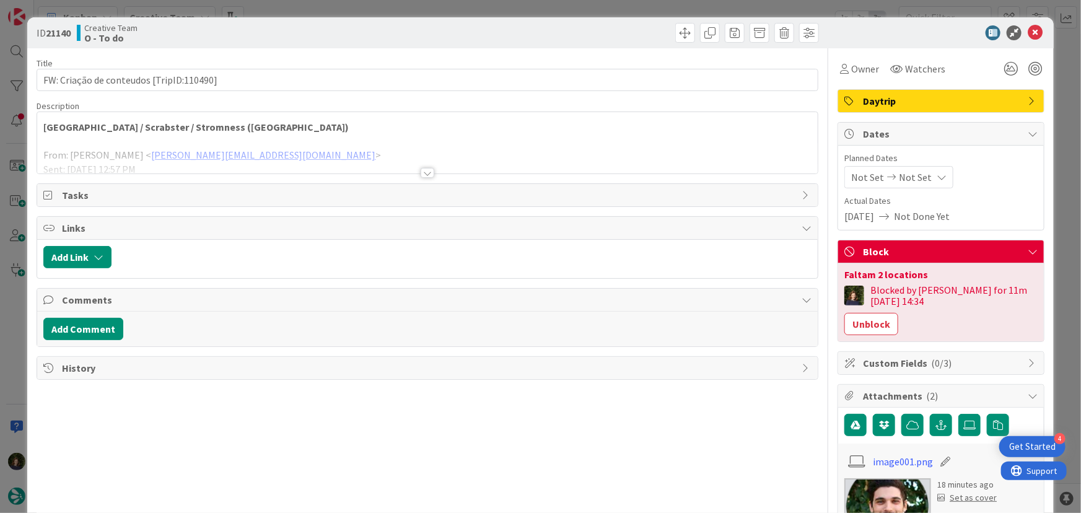
click at [297, 131] on div "Inverness / Scrabster / Stromness (Orkney) From: João Galinha < joao.galinha@to…" at bounding box center [427, 142] width 781 height 61
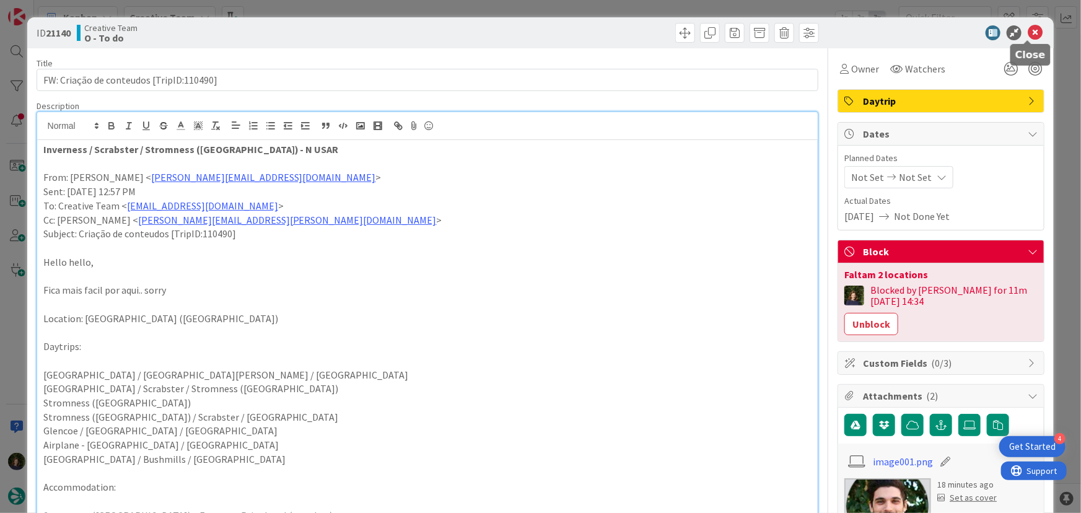
click at [1033, 29] on icon at bounding box center [1035, 32] width 15 height 15
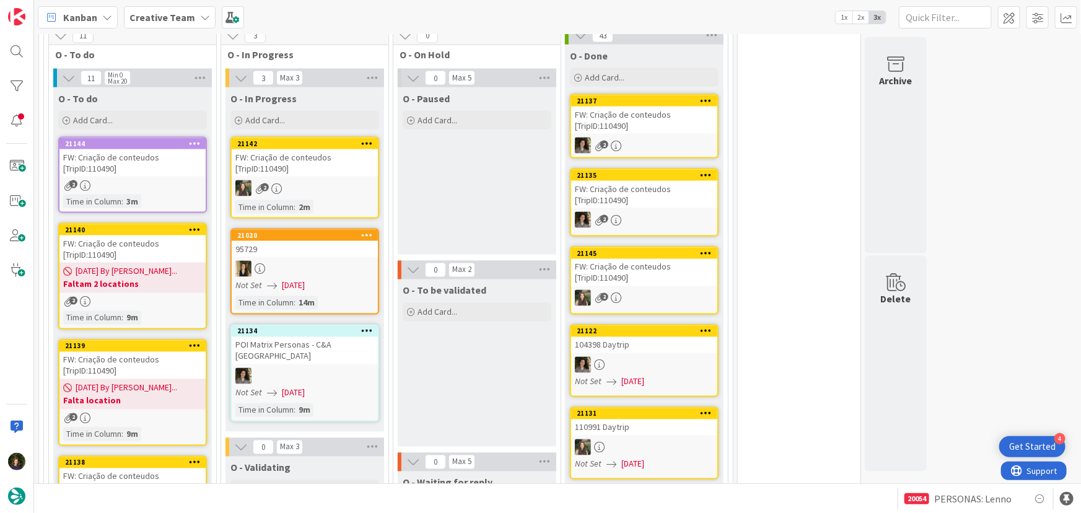
scroll to position [957, 0]
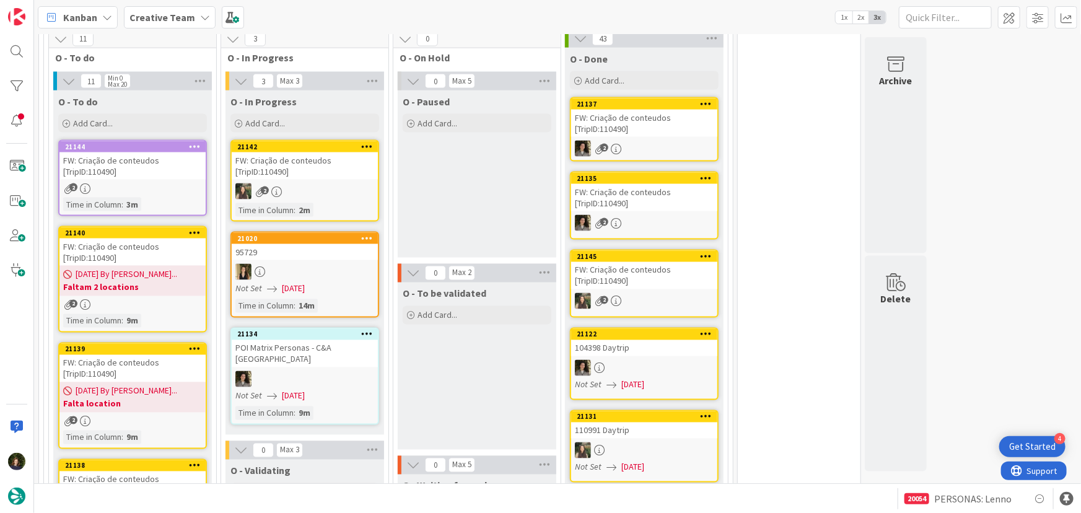
click at [655, 184] on div "FW: Criação de conteudos [TripID:110490]" at bounding box center [644, 197] width 146 height 27
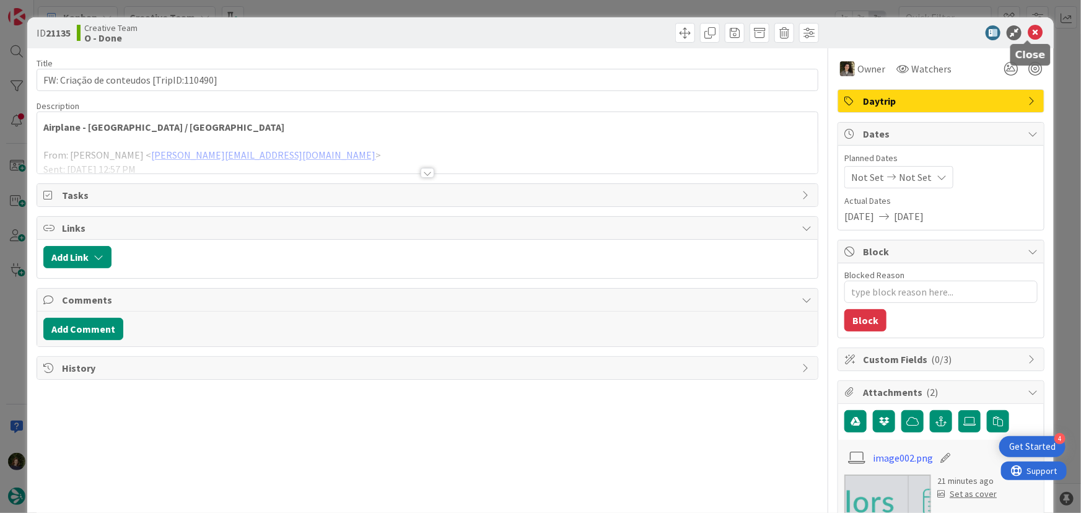
click at [1029, 36] on icon at bounding box center [1035, 32] width 15 height 15
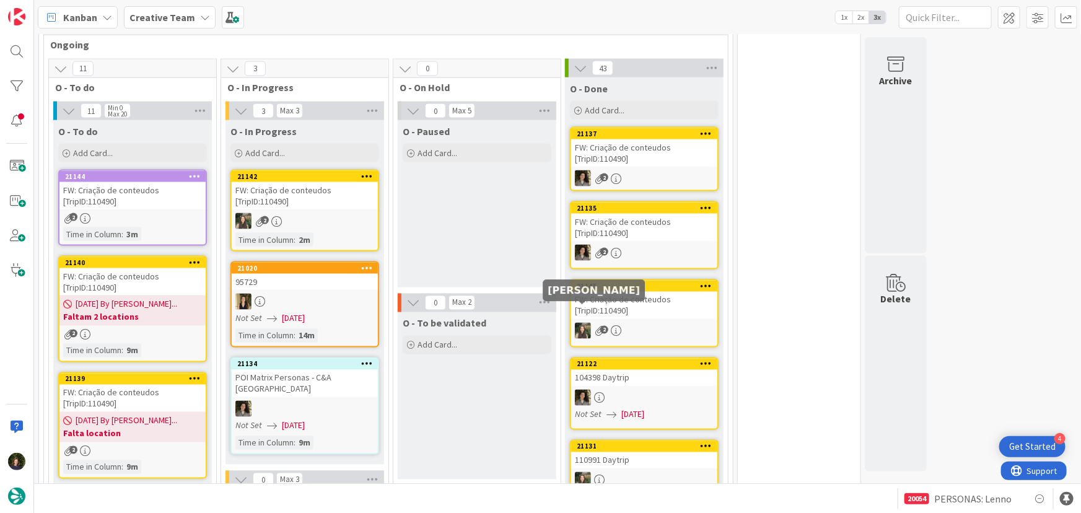
scroll to position [901, 0]
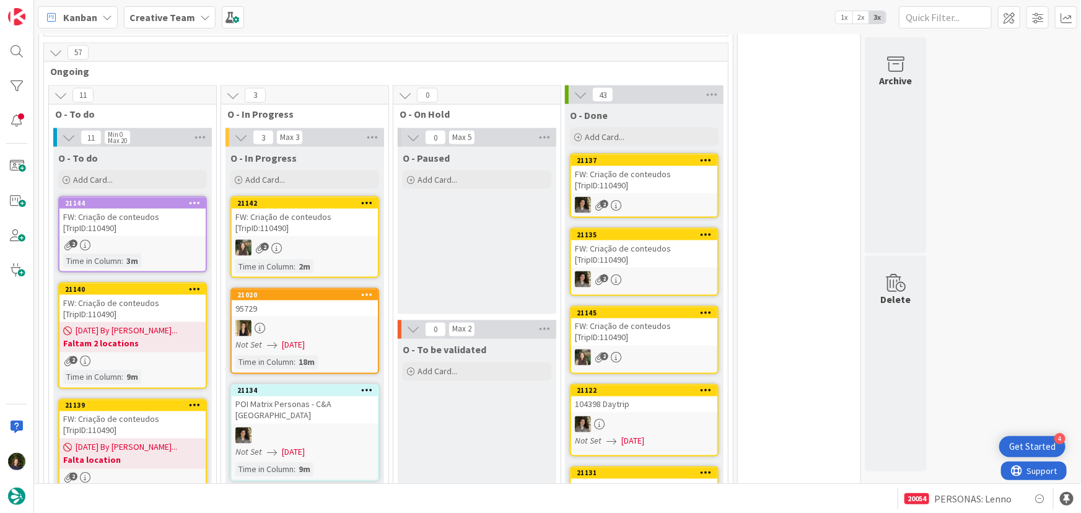
click at [653, 197] on div "2" at bounding box center [644, 205] width 146 height 16
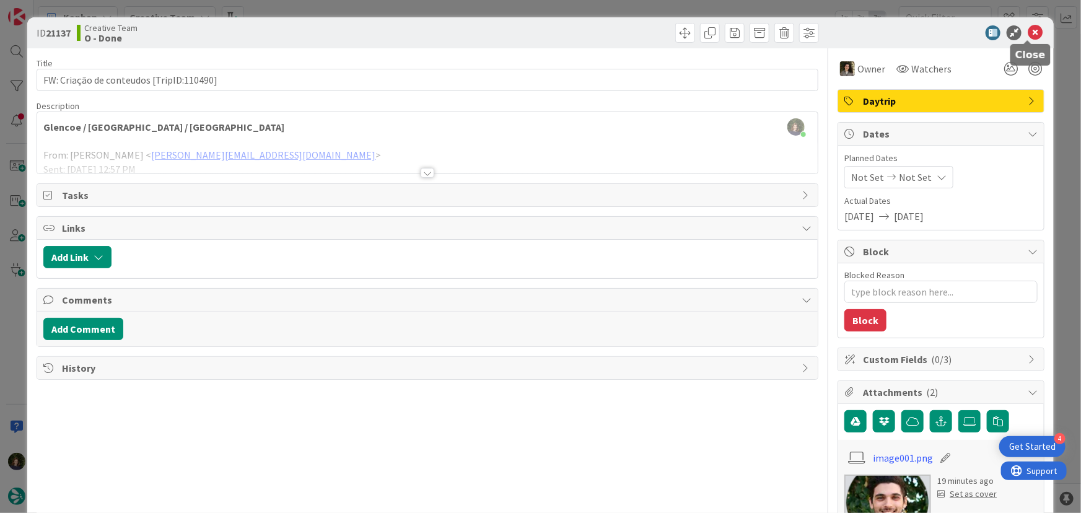
click at [1029, 37] on icon at bounding box center [1035, 32] width 15 height 15
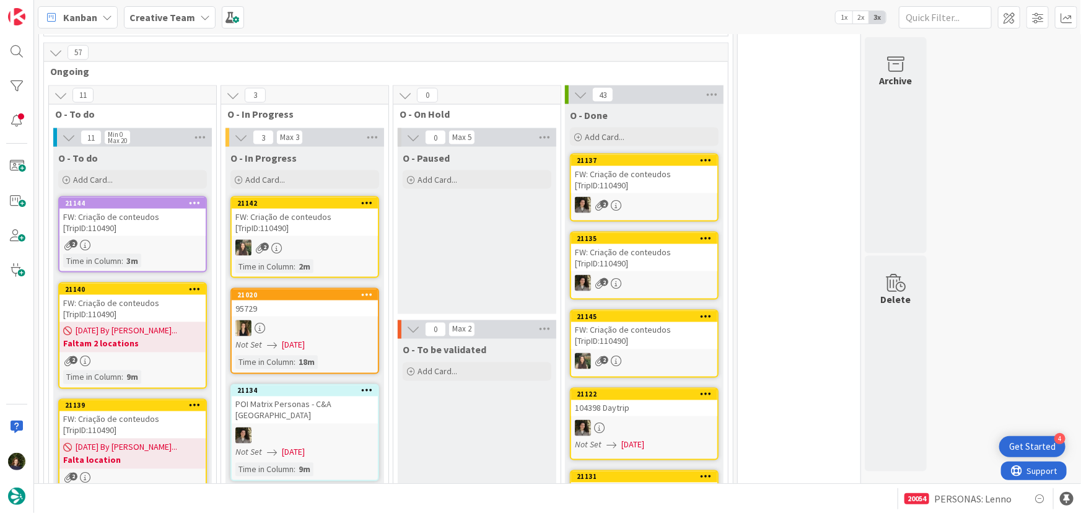
click at [141, 211] on link "21144 FW: Criação de conteudos [TripID:110490] 2 Time in Column : 3m" at bounding box center [132, 234] width 149 height 76
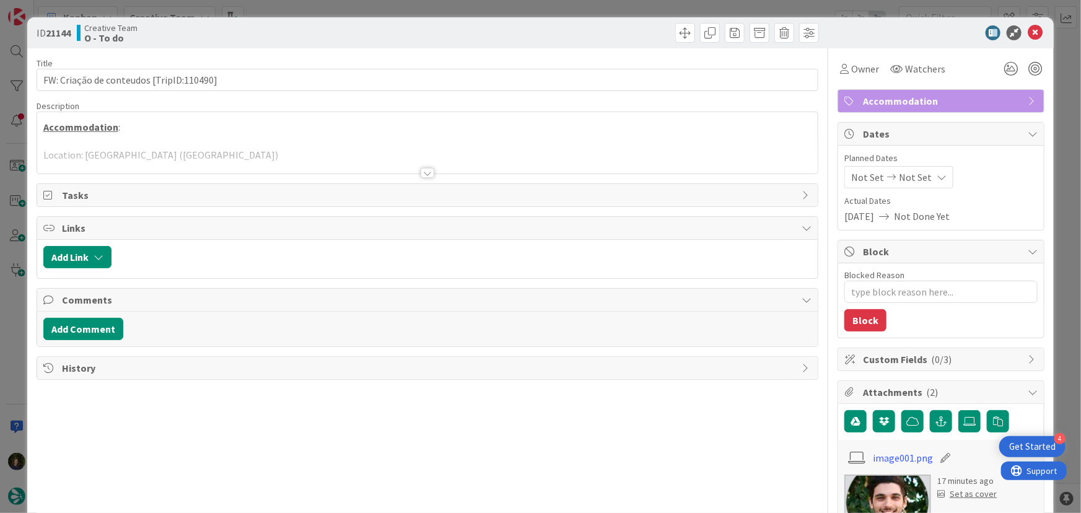
click at [424, 175] on div at bounding box center [428, 173] width 14 height 10
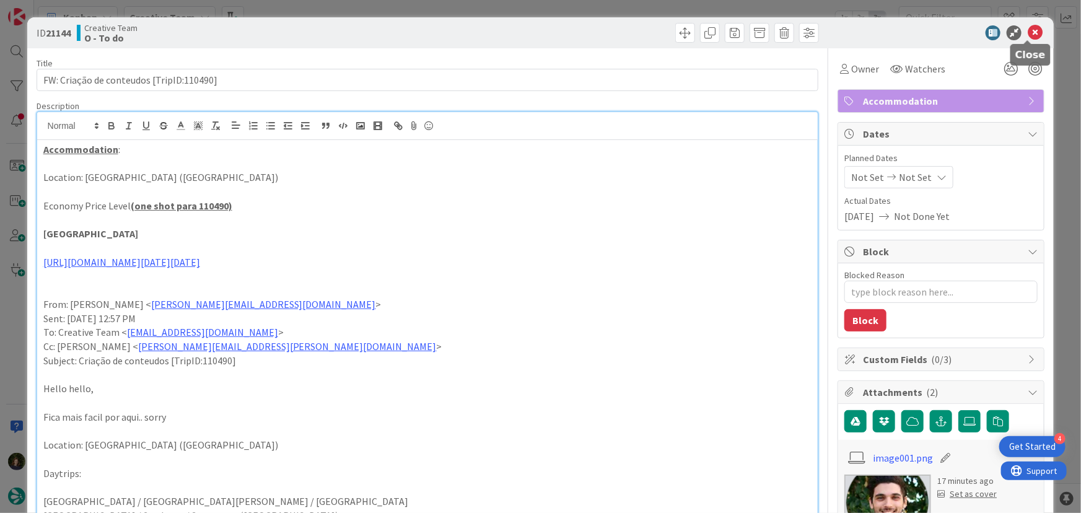
click at [1029, 34] on icon at bounding box center [1035, 32] width 15 height 15
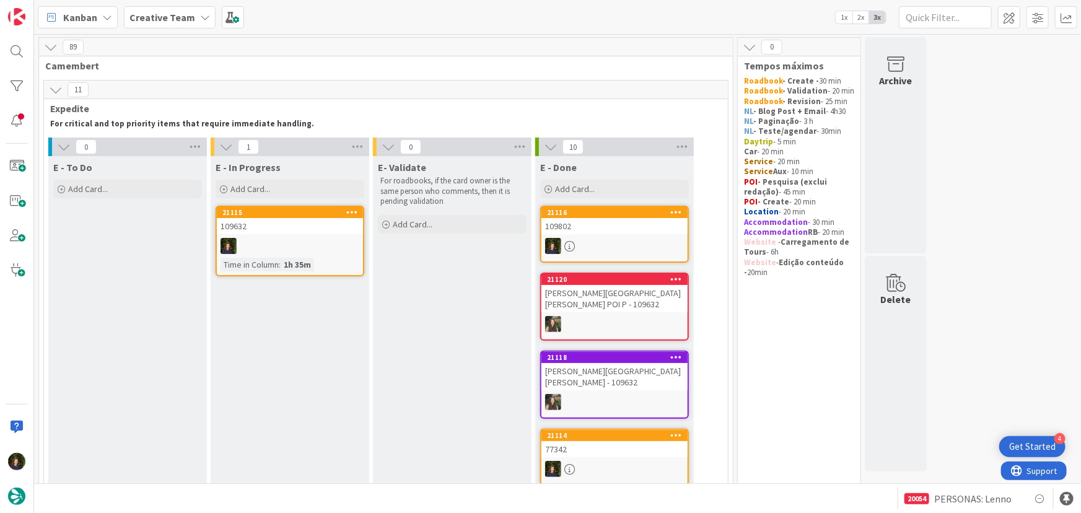
click at [291, 232] on div "109632" at bounding box center [290, 226] width 146 height 16
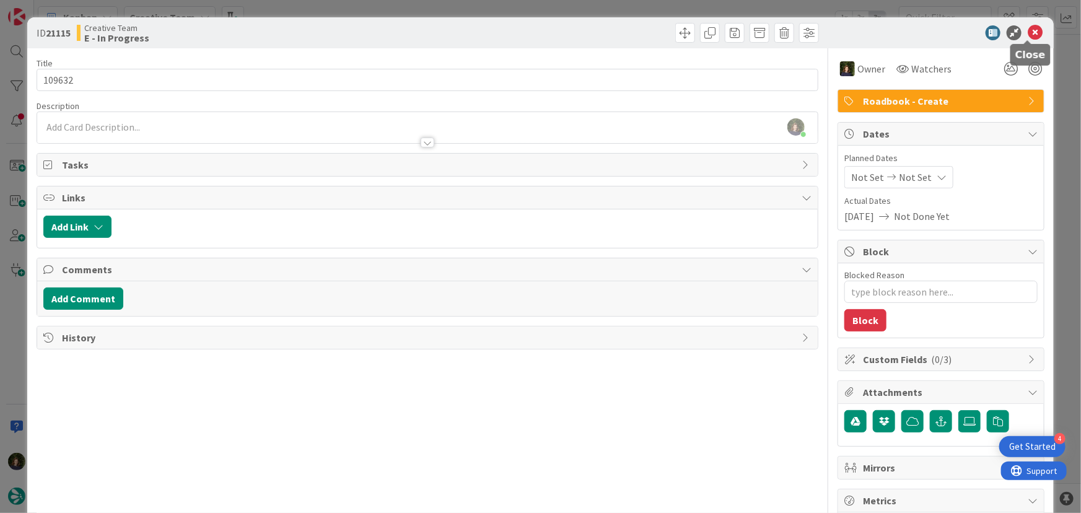
click at [1028, 31] on icon at bounding box center [1035, 32] width 15 height 15
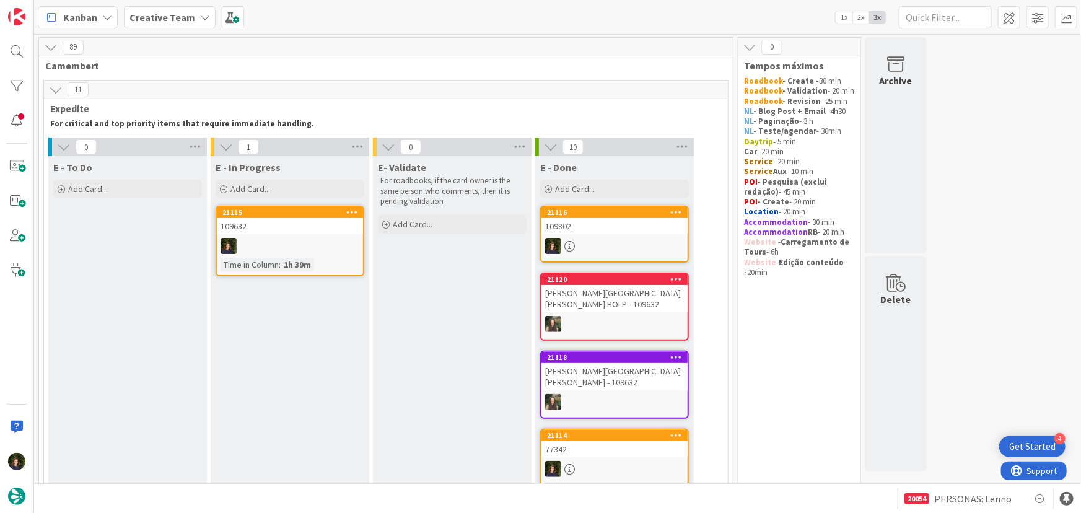
click at [289, 221] on div "109632" at bounding box center [290, 226] width 146 height 16
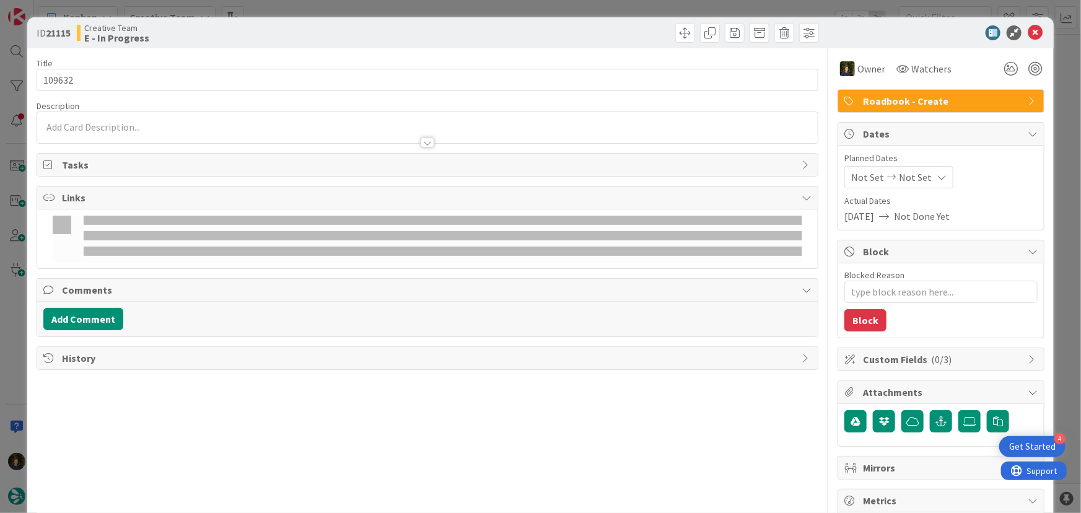
type textarea "x"
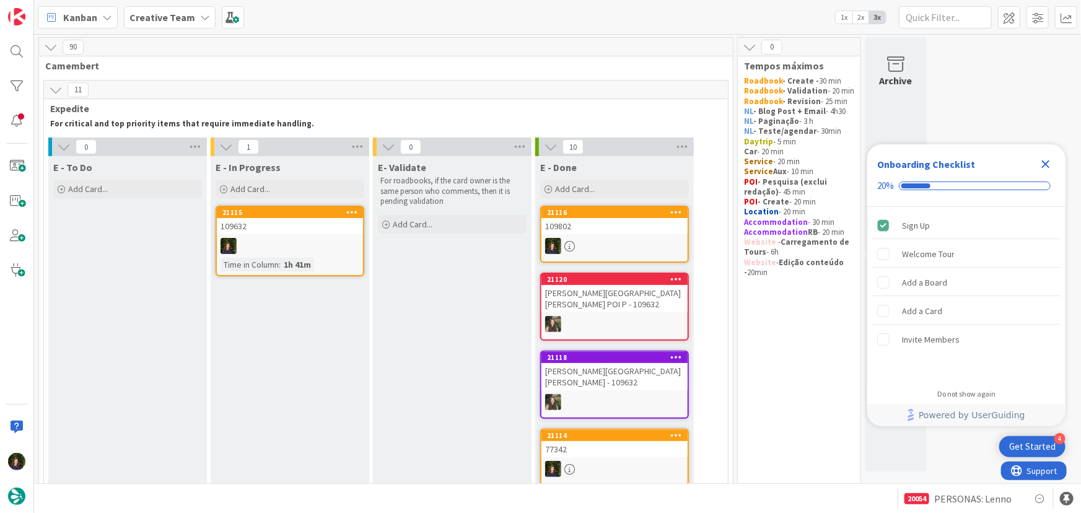
click at [157, 19] on b "Creative Team" at bounding box center [163, 17] width 66 height 12
click at [155, 149] on h4 "Creative Team - Análise" at bounding box center [211, 147] width 146 height 12
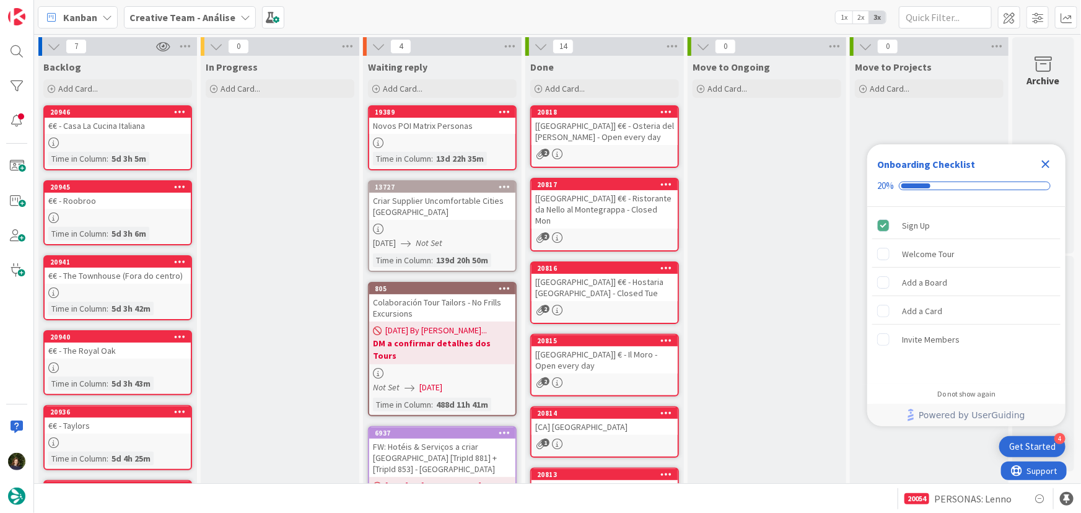
click at [1047, 164] on icon "Close Checklist" at bounding box center [1046, 165] width 8 height 8
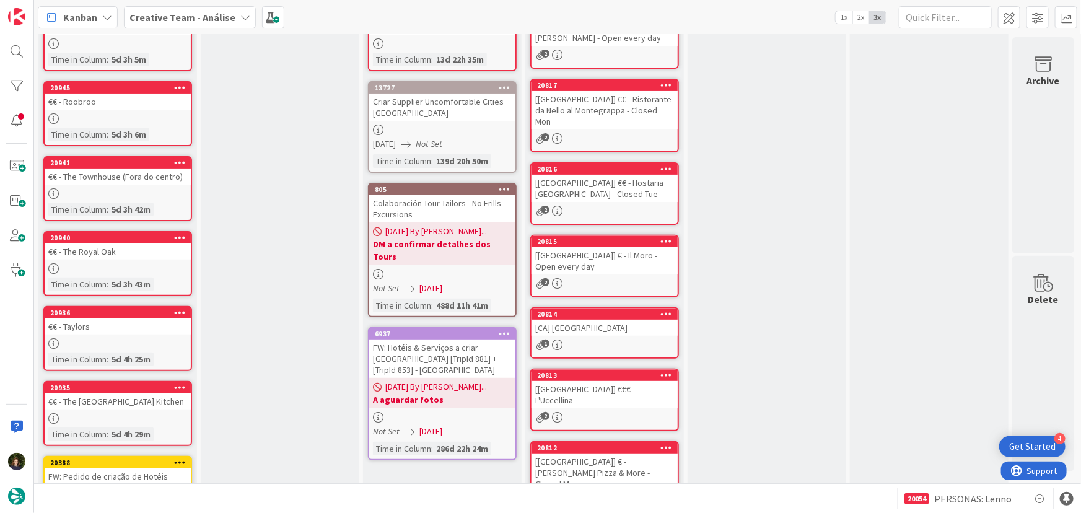
scroll to position [112, 0]
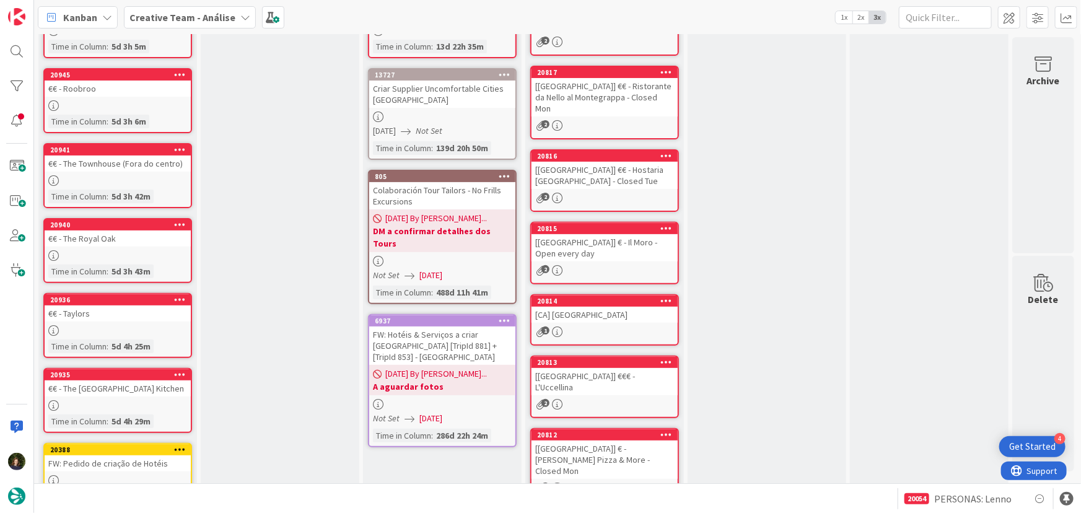
click at [82, 325] on div at bounding box center [118, 330] width 146 height 11
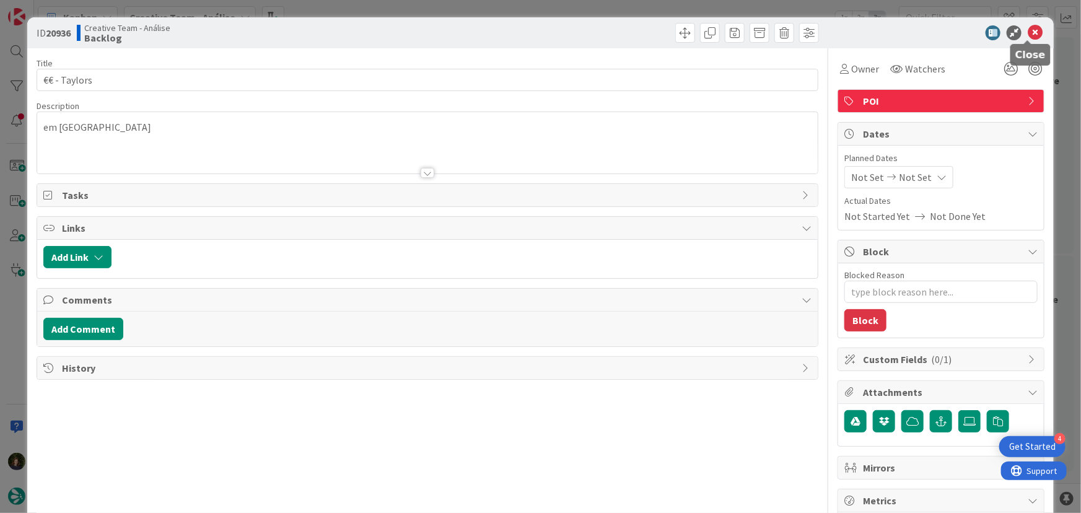
click at [1028, 33] on icon at bounding box center [1035, 32] width 15 height 15
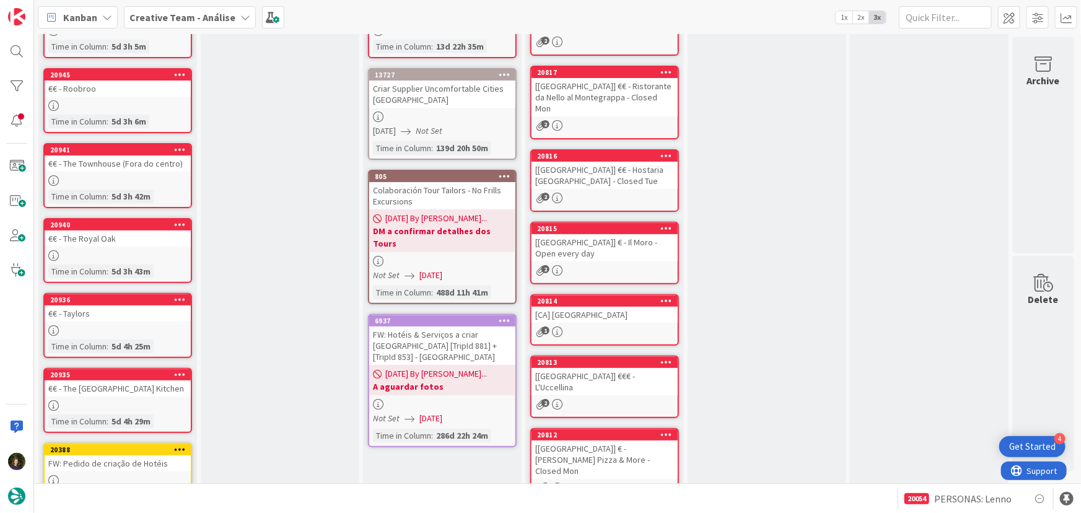
click at [96, 178] on div at bounding box center [118, 180] width 146 height 11
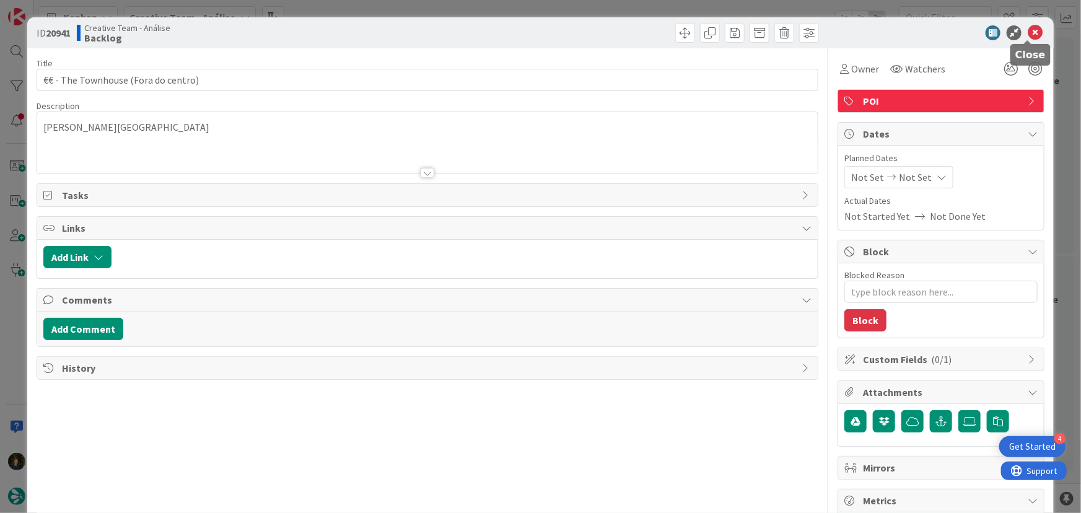
click at [1029, 37] on icon at bounding box center [1035, 32] width 15 height 15
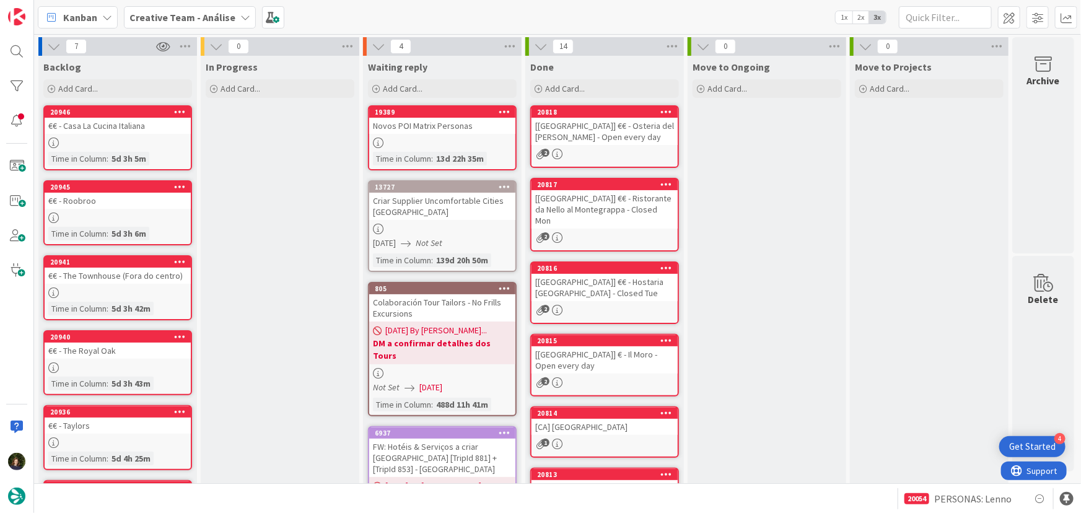
click at [108, 134] on link "20946 €€ - Casa La Cucina Italiana Time in Column : 5d 3h 5m" at bounding box center [117, 137] width 149 height 65
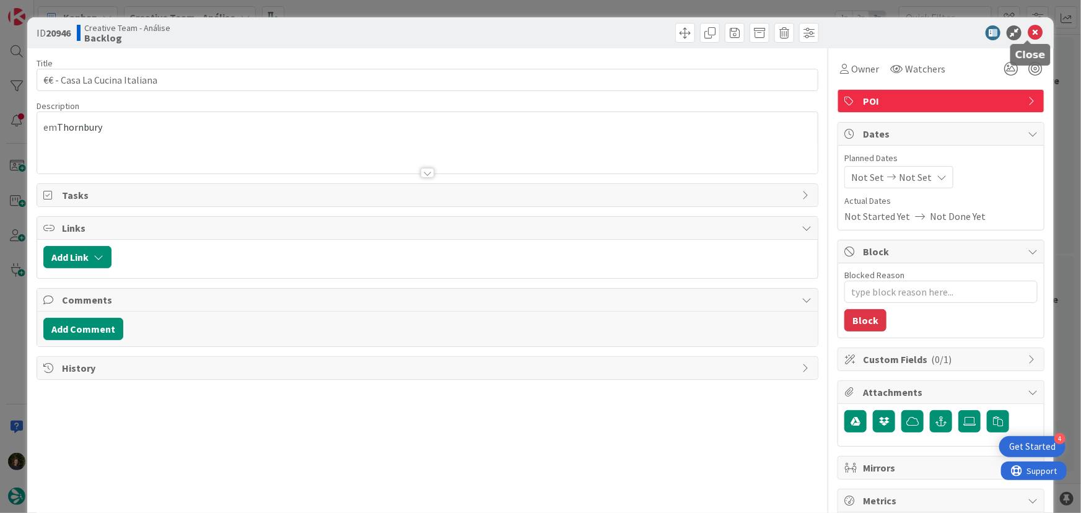
click at [1030, 35] on icon at bounding box center [1035, 32] width 15 height 15
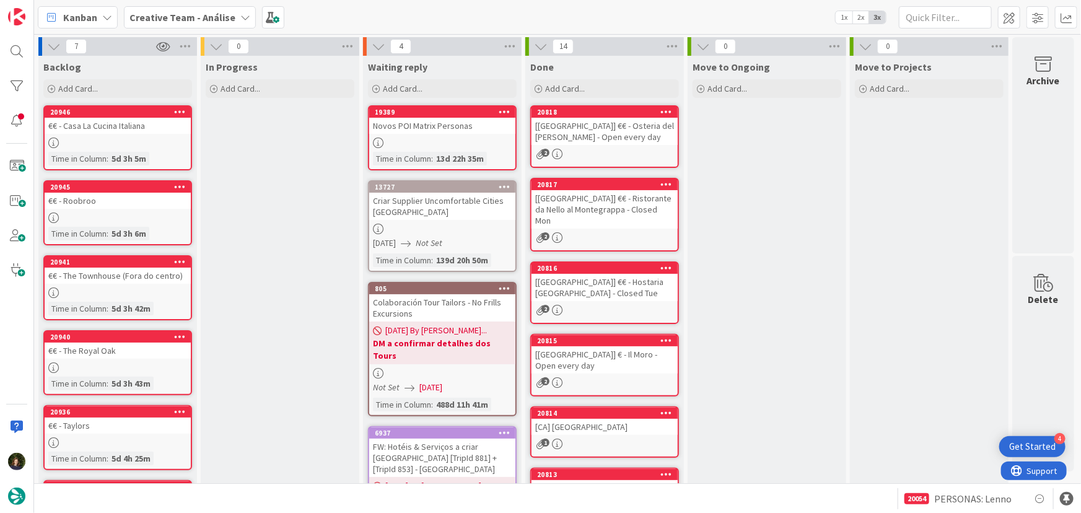
click at [184, 18] on b "Creative Team - Análise" at bounding box center [183, 17] width 106 height 12
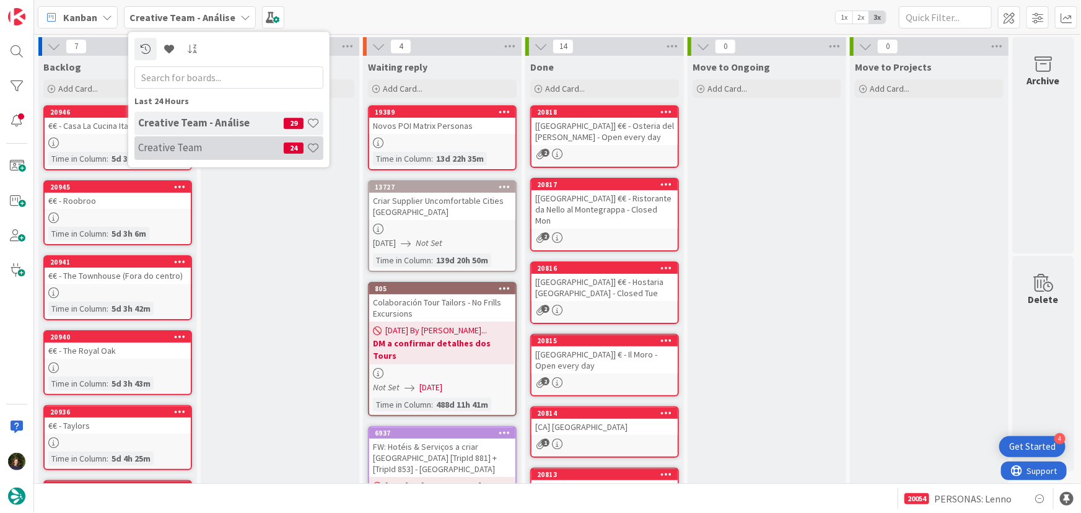
click at [201, 148] on h4 "Creative Team" at bounding box center [211, 147] width 146 height 12
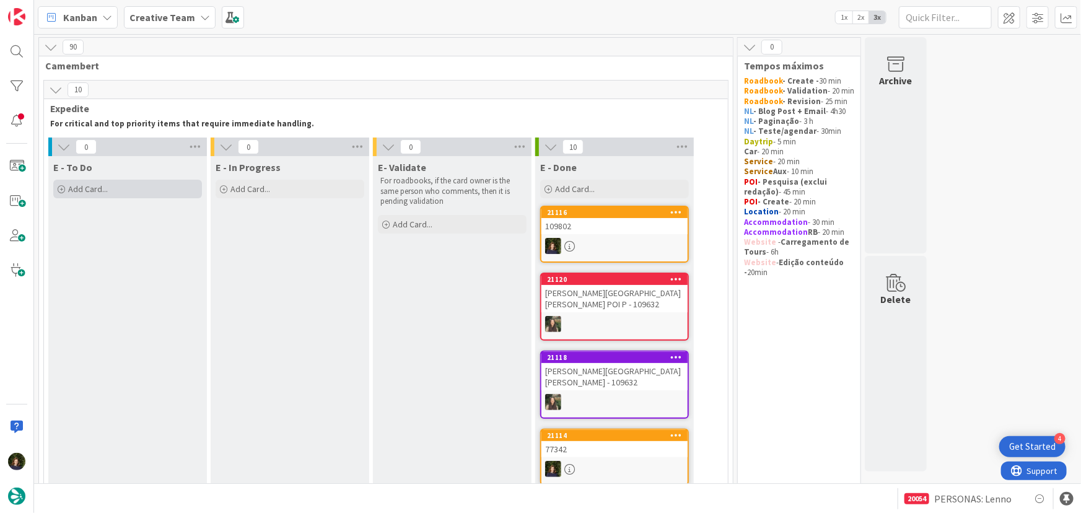
click at [133, 192] on div "Add Card..." at bounding box center [127, 189] width 149 height 19
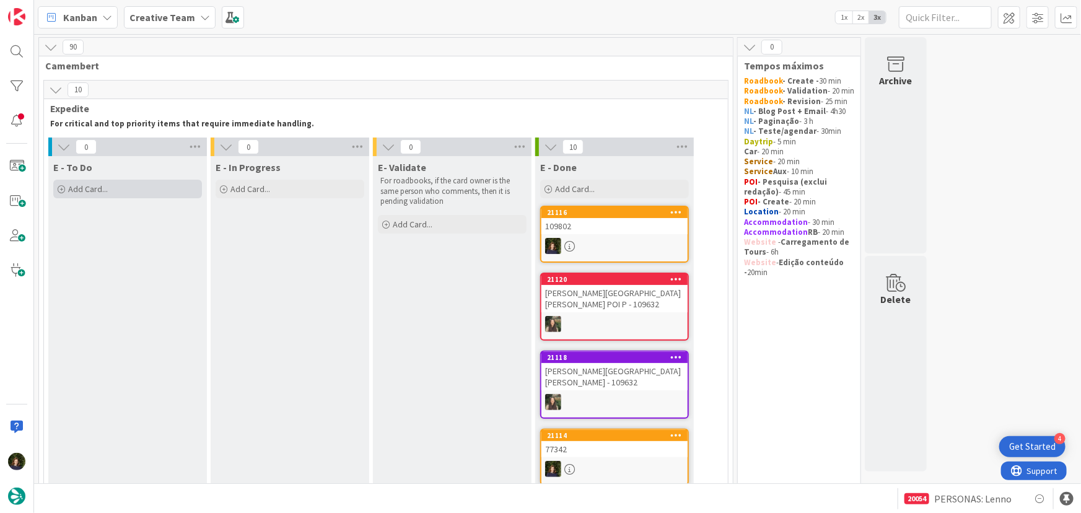
click at [113, 192] on div "Add Card..." at bounding box center [127, 189] width 149 height 19
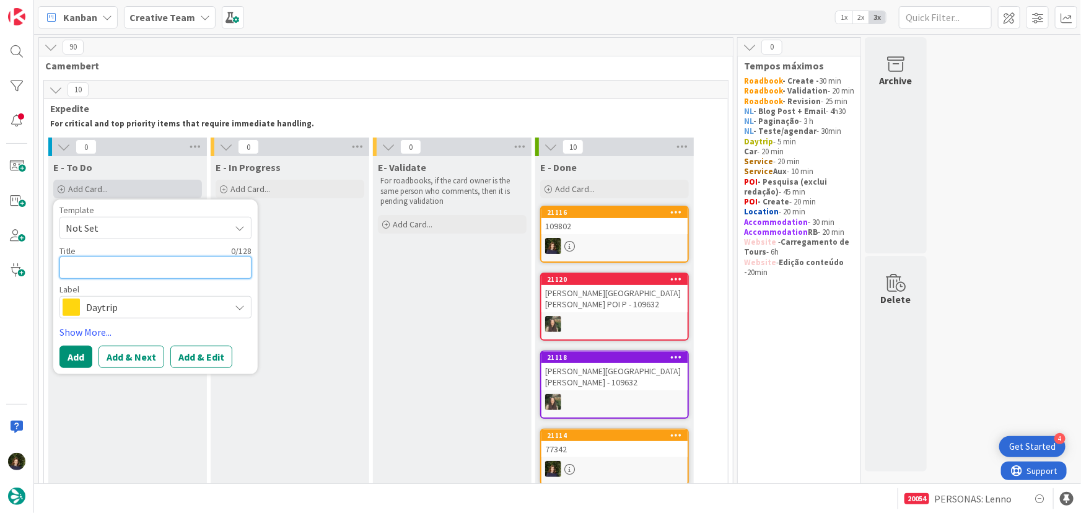
type textarea "x"
type textarea "S"
type textarea "x"
type textarea "Su"
type textarea "x"
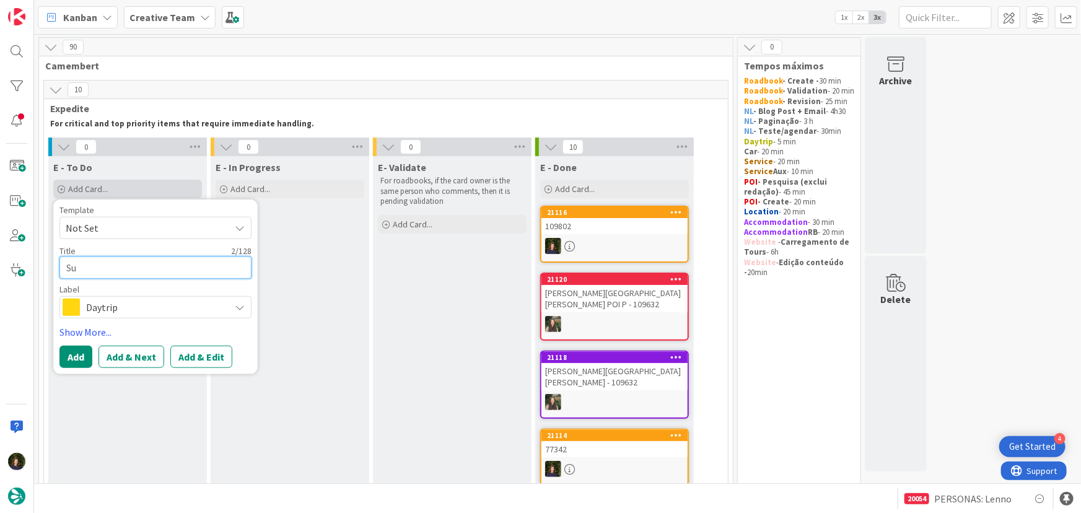
type textarea "Sup"
type textarea "x"
type textarea "Supp"
type textarea "x"
type textarea "Suppl"
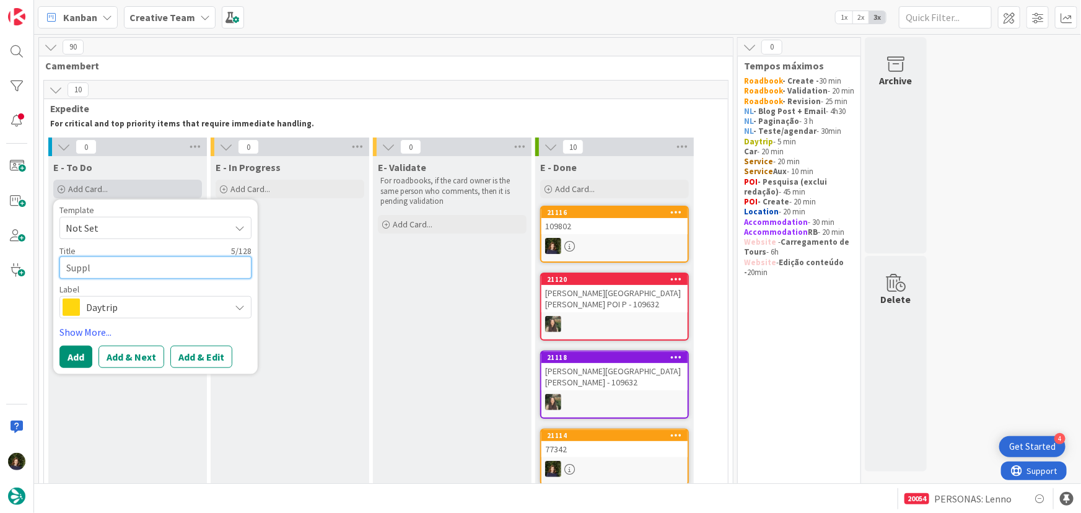
type textarea "x"
type textarea "Suppli"
type textarea "x"
type textarea "Supplie"
type textarea "x"
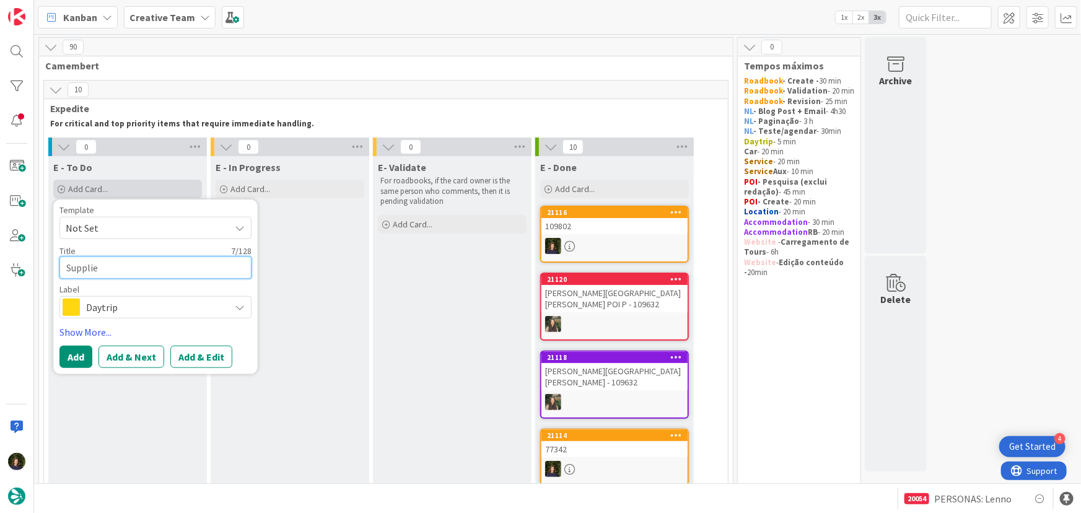
type textarea "Supplier"
type textarea "x"
type textarea "Supplier"
type textarea "x"
type textarea "Supplier Q"
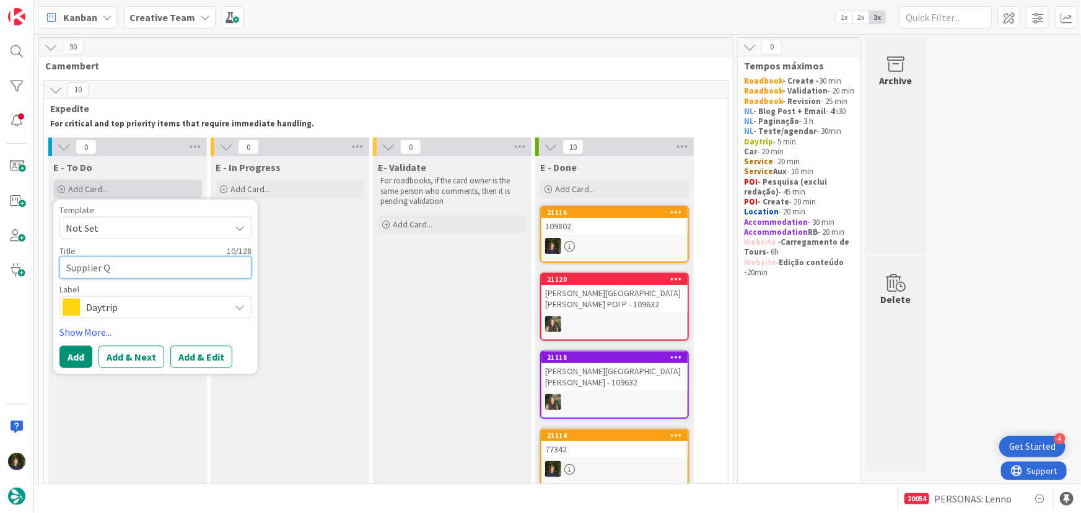
type textarea "x"
type textarea "Supplier Qu"
type textarea "x"
type textarea "Supplier Qui"
type textarea "x"
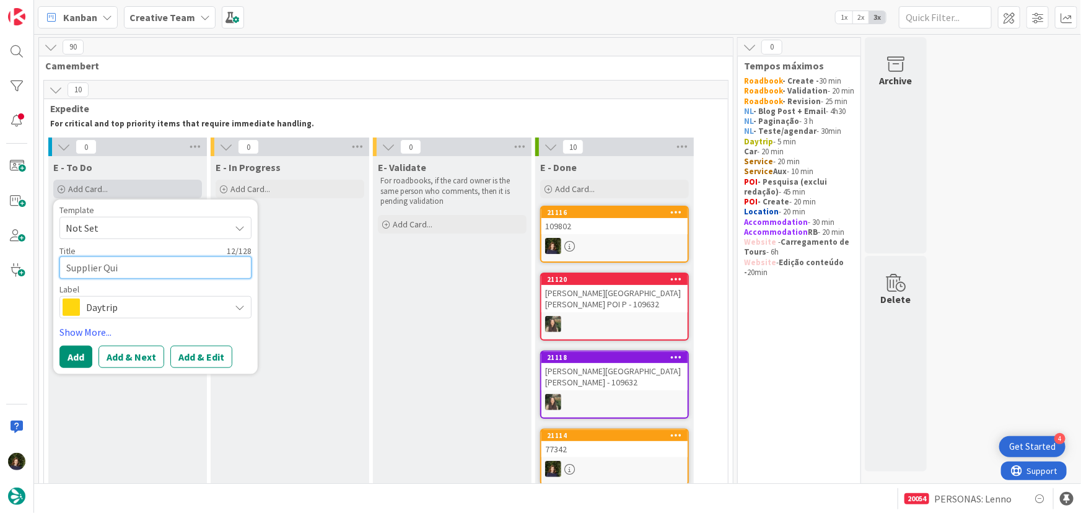
type textarea "Supplier Quin"
type textarea "x"
type textarea "Supplier Quint"
type textarea "x"
type textarea "Supplier Quinta"
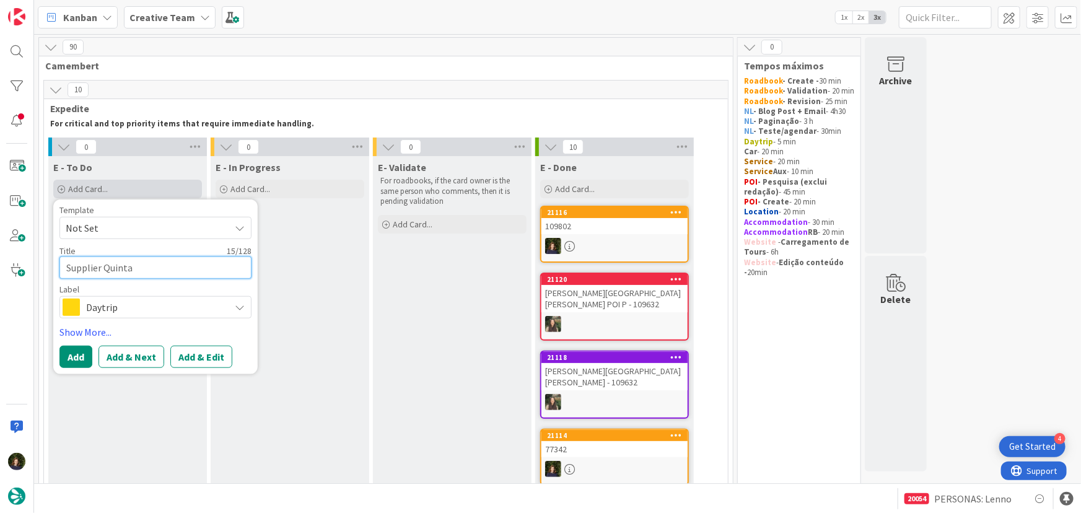
type textarea "x"
type textarea "Supplier Quinta"
type textarea "x"
type textarea "Supplier Quinta d"
type textarea "x"
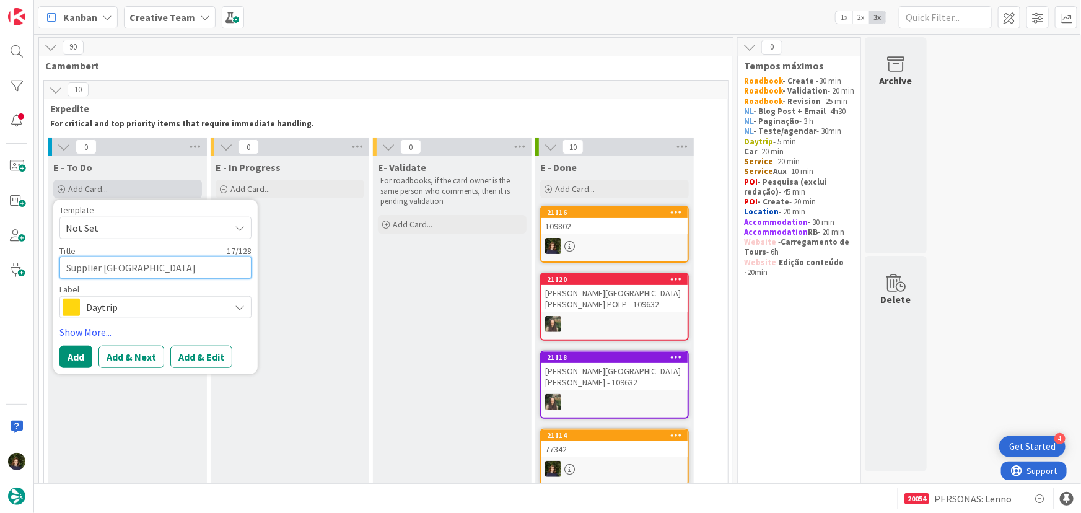
type textarea "Supplier Quinta da"
type textarea "x"
type textarea "Supplier Quinta da"
type textarea "x"
type textarea "Supplier Quinta da R"
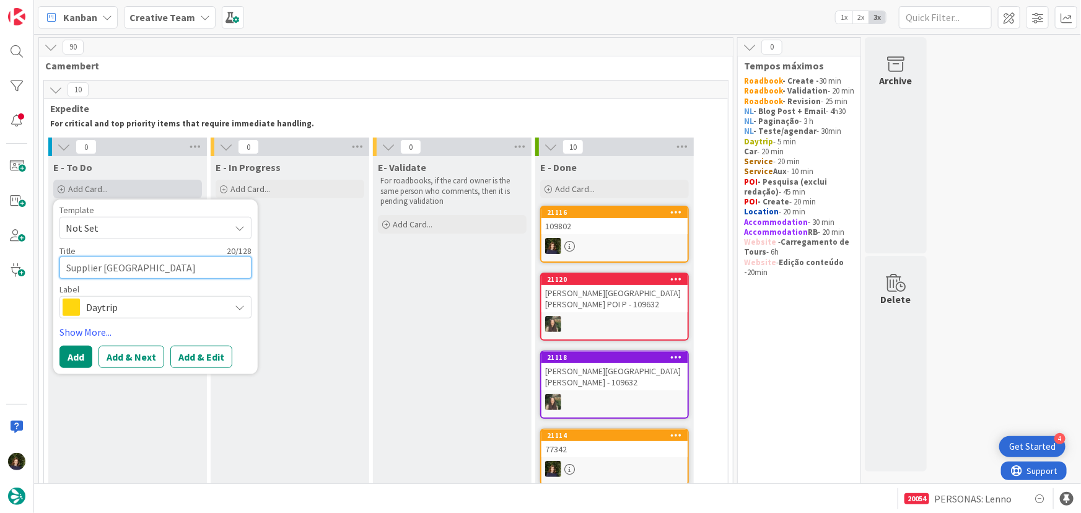
type textarea "x"
type textarea "Supplier Quinta da Ri"
type textarea "x"
type textarea "Supplier [GEOGRAPHIC_DATA]"
click at [104, 303] on span "Daytrip" at bounding box center [155, 307] width 138 height 17
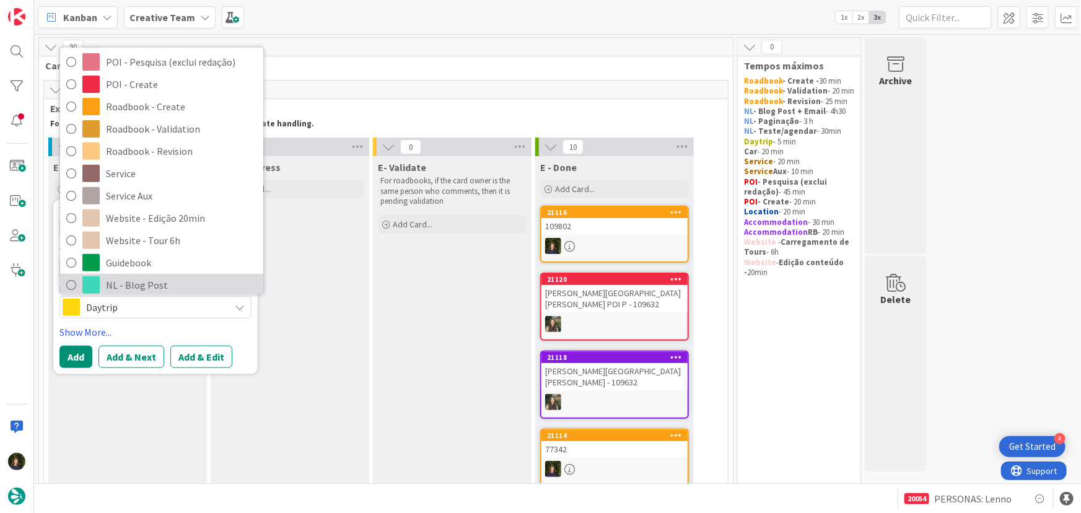
scroll to position [225, 0]
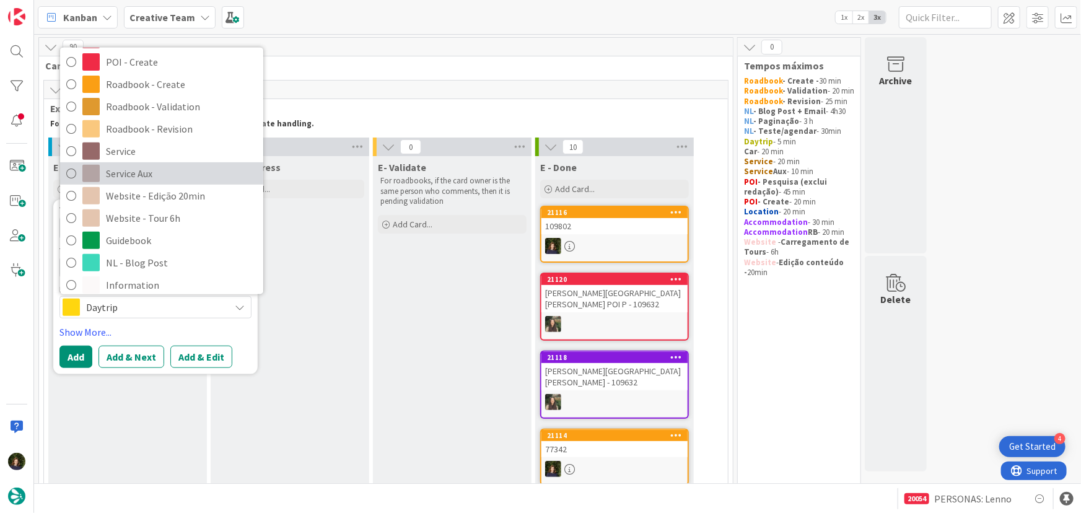
click at [131, 167] on span "Service Aux" at bounding box center [181, 173] width 151 height 19
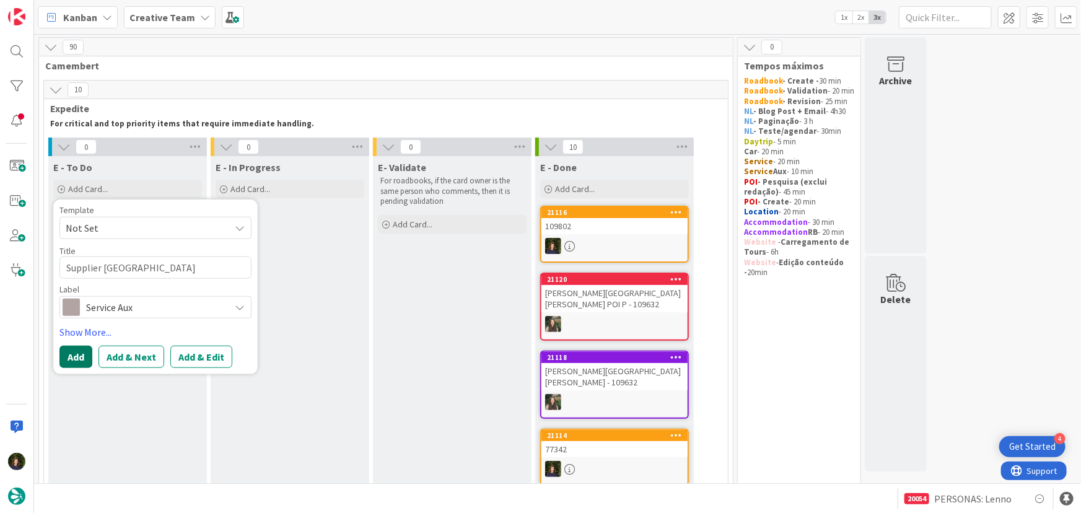
click at [75, 359] on button "Add" at bounding box center [75, 357] width 33 height 22
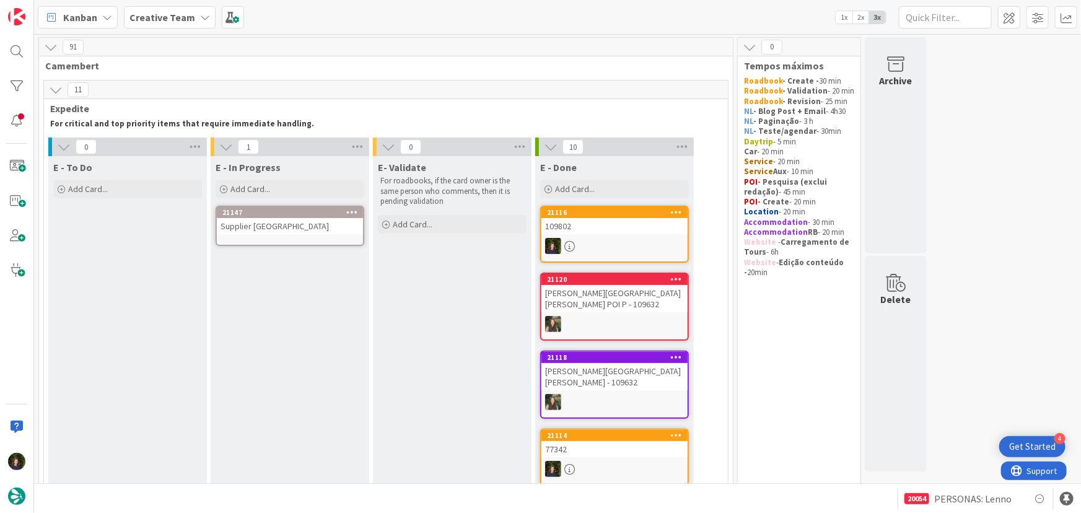
click at [282, 230] on div "Supplier [GEOGRAPHIC_DATA]" at bounding box center [290, 226] width 146 height 16
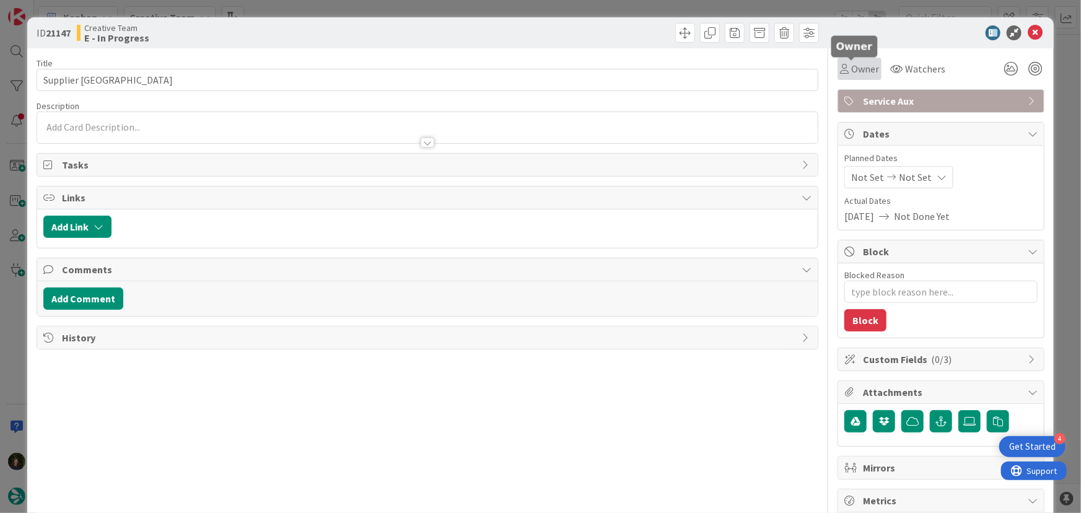
click at [867, 70] on span "Owner" at bounding box center [866, 68] width 28 height 15
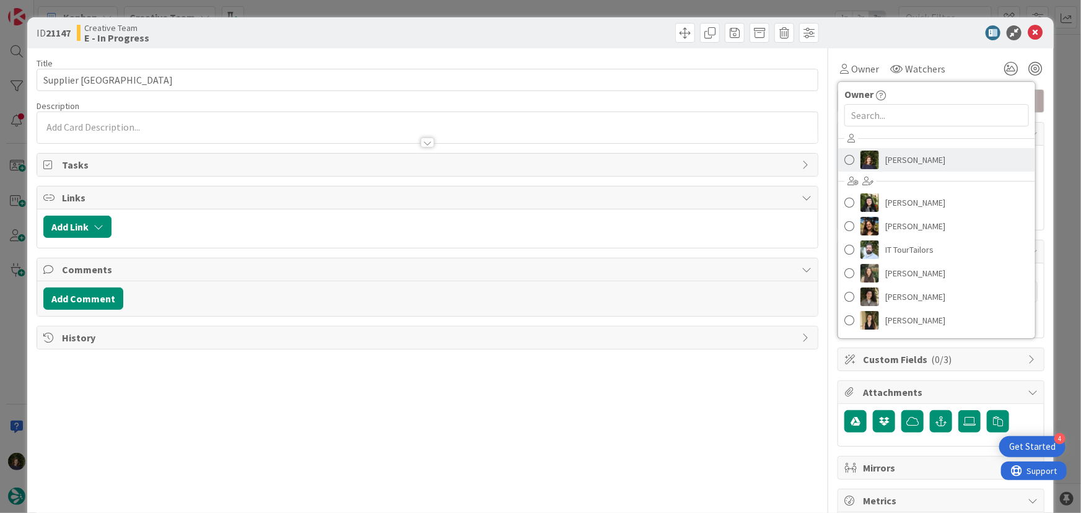
click at [908, 156] on span "[PERSON_NAME]" at bounding box center [916, 160] width 60 height 19
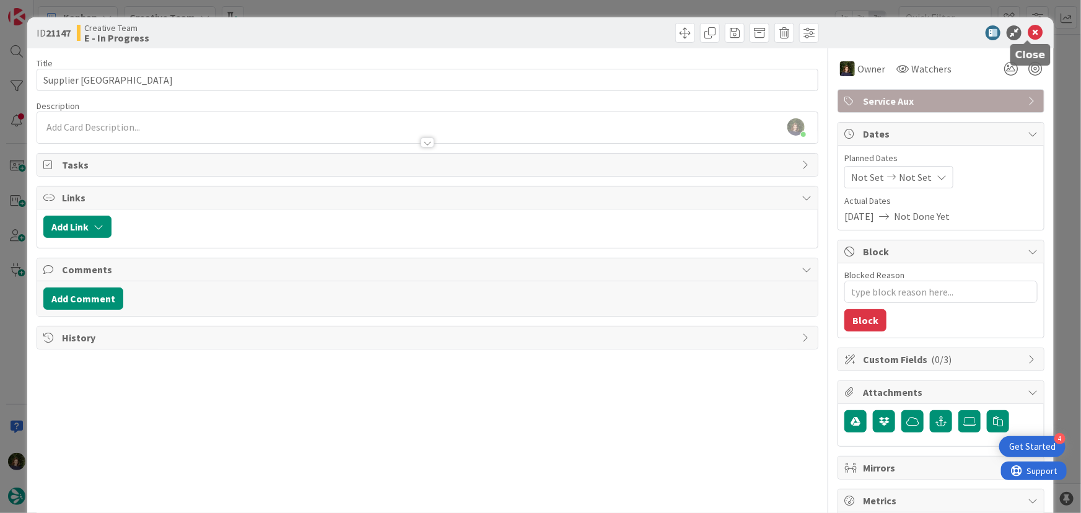
click at [1029, 31] on icon at bounding box center [1035, 32] width 15 height 15
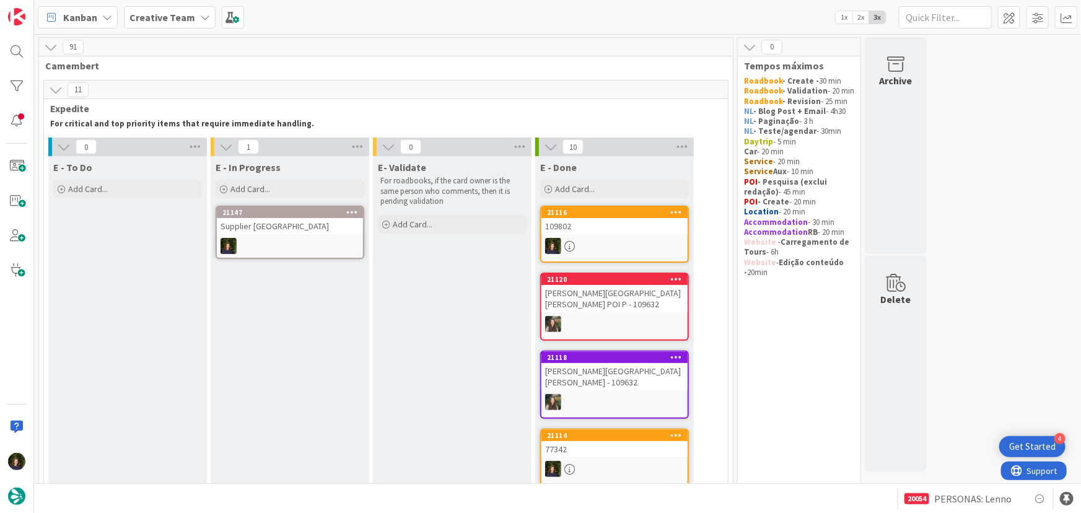
click at [351, 211] on icon at bounding box center [352, 212] width 12 height 9
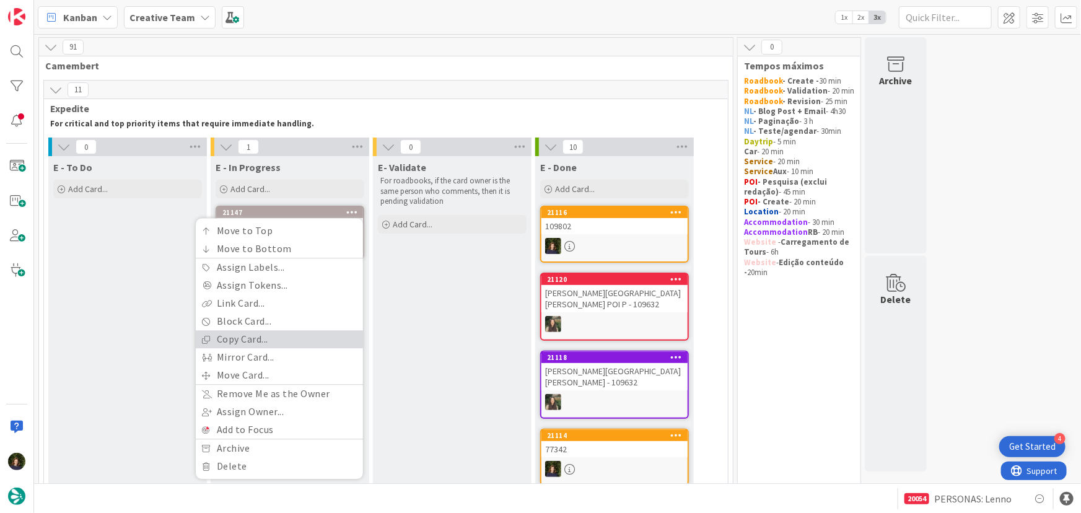
click at [306, 340] on link "Copy Card..." at bounding box center [279, 340] width 167 height 18
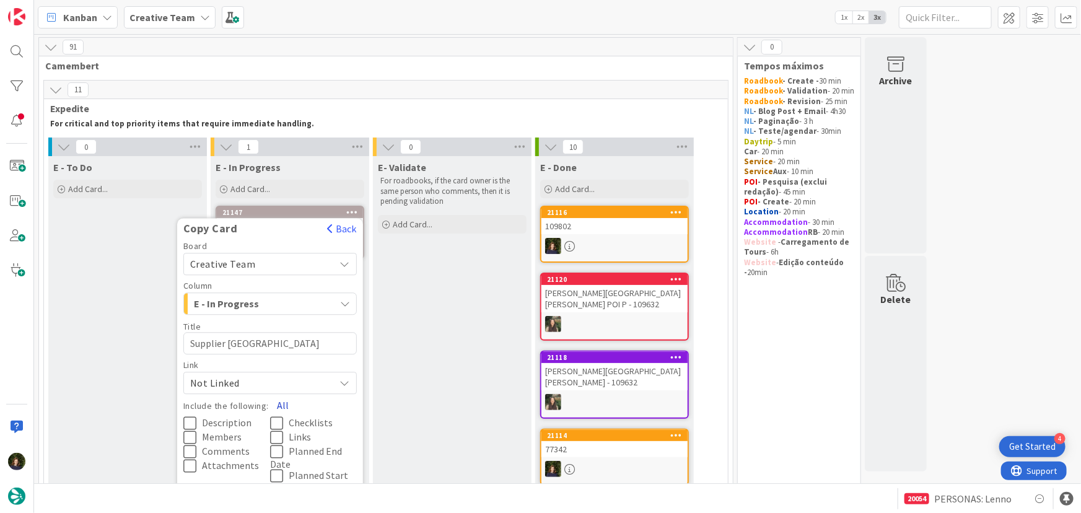
click at [281, 409] on button "All" at bounding box center [283, 406] width 28 height 22
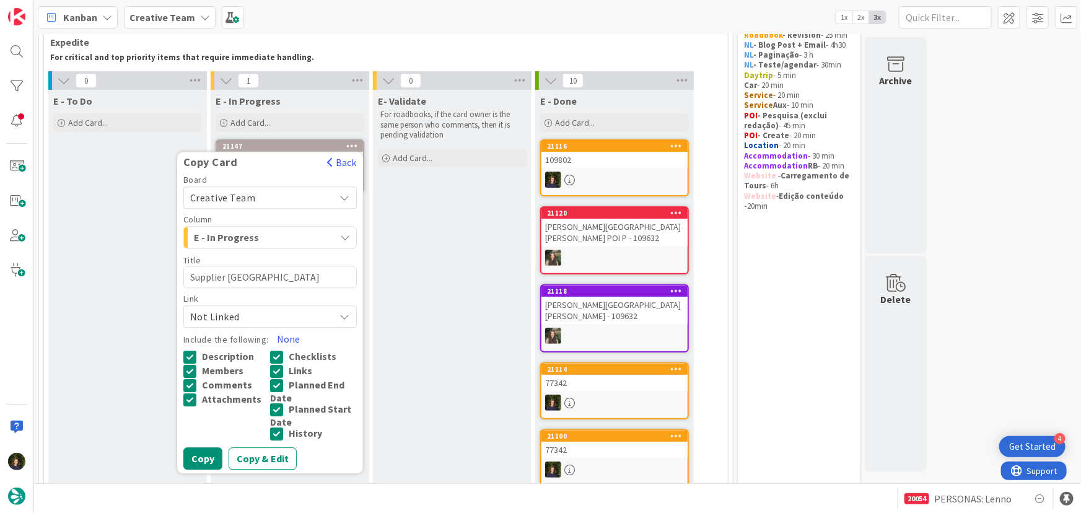
scroll to position [225, 0]
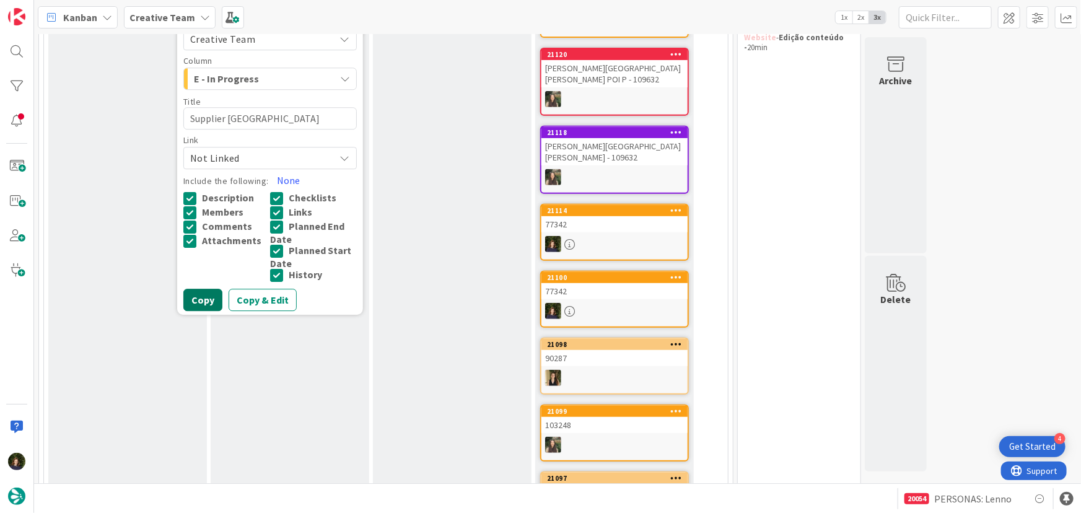
click at [206, 297] on button "Copy" at bounding box center [202, 300] width 39 height 22
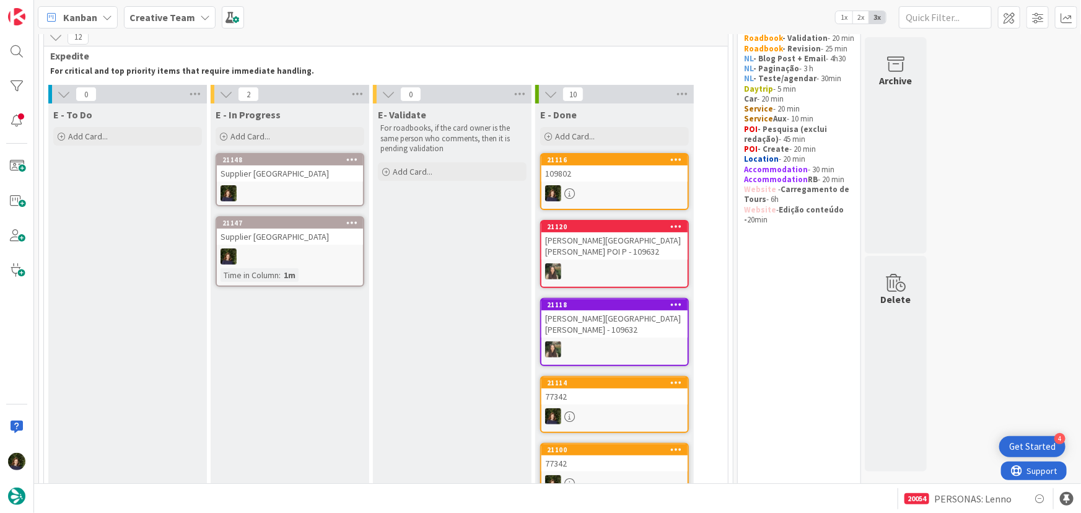
scroll to position [0, 0]
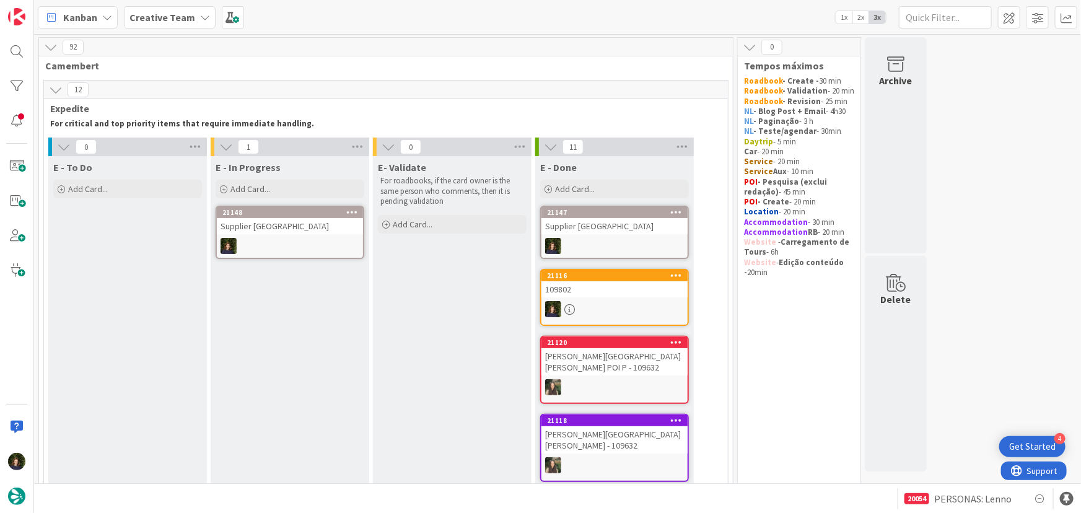
click at [266, 241] on div at bounding box center [290, 246] width 146 height 16
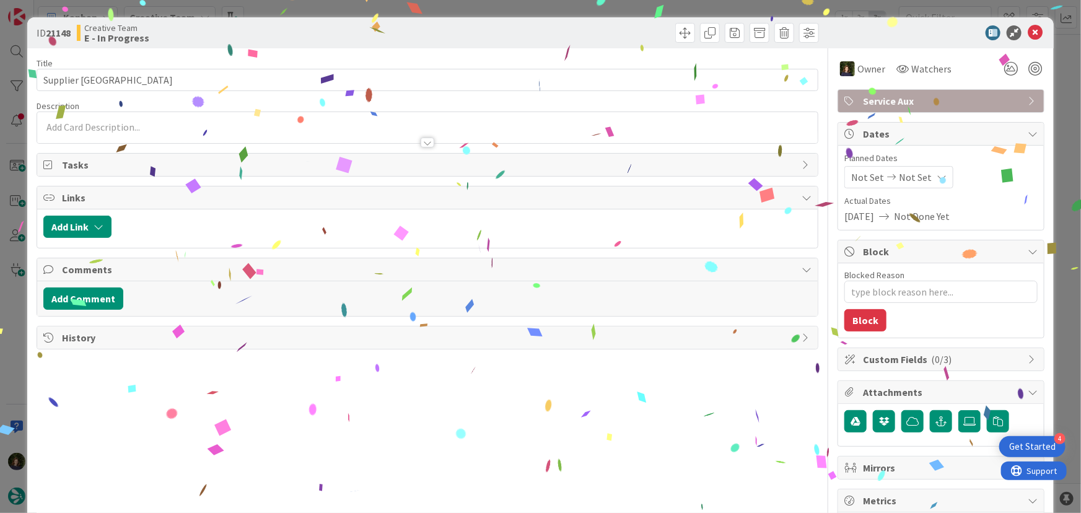
type textarea "x"
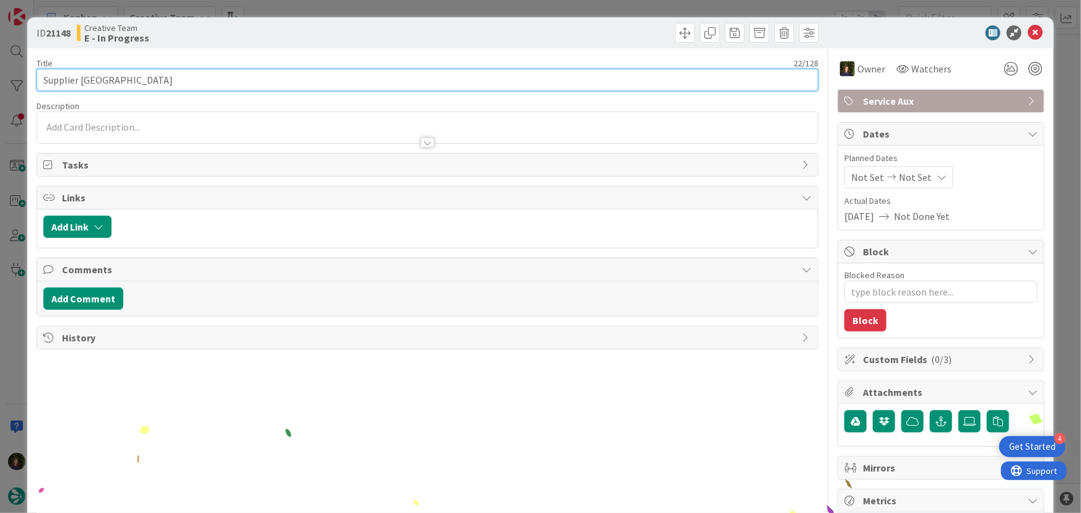
drag, startPoint x: 77, startPoint y: 84, endPoint x: 38, endPoint y: 79, distance: 39.4
click at [39, 79] on input "Supplier [GEOGRAPHIC_DATA]" at bounding box center [428, 80] width 783 height 22
type input "GPS Point Quinta da Ria"
type textarea "x"
type input "GPS [GEOGRAPHIC_DATA] [GEOGRAPHIC_DATA]"
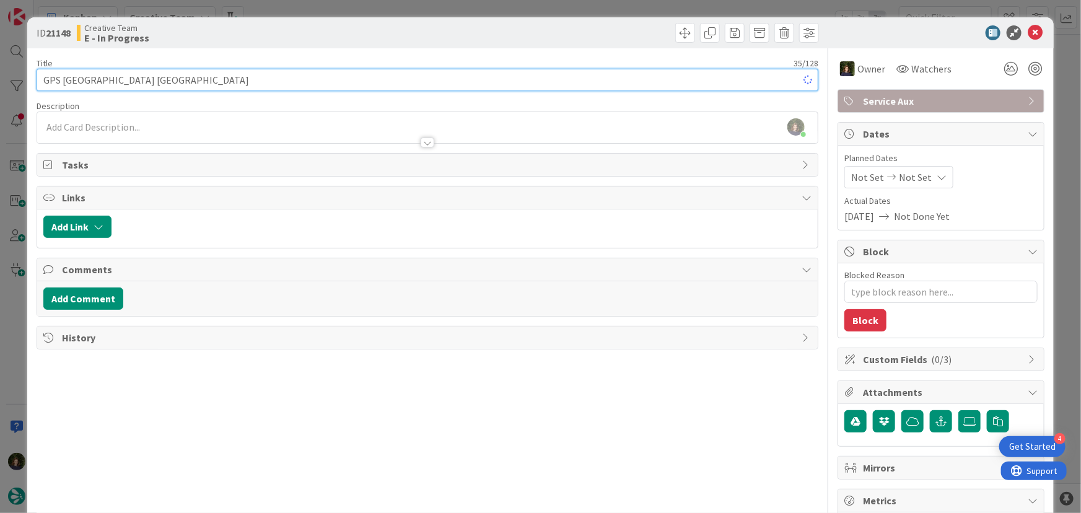
type textarea "x"
type input "GPS [GEOGRAPHIC_DATA] [GEOGRAPHIC_DATA]"
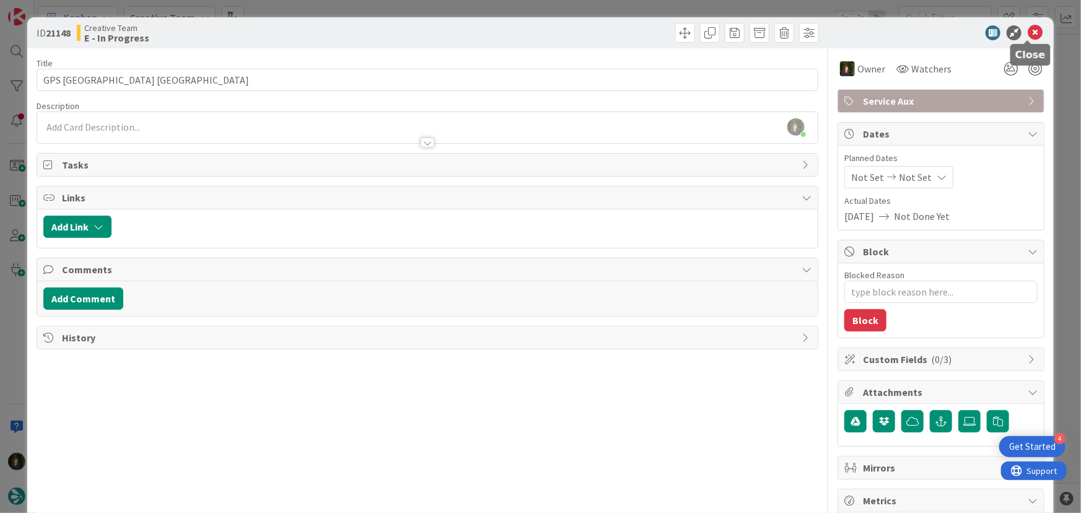
click at [1028, 38] on icon at bounding box center [1035, 32] width 15 height 15
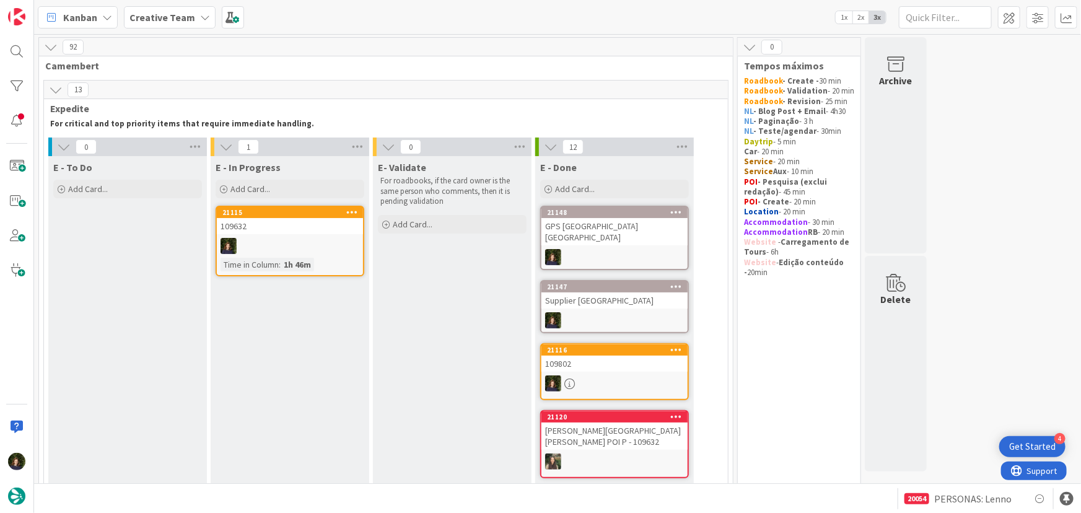
click at [273, 235] on link "21115 109632 Time in Column : 1h 46m" at bounding box center [290, 241] width 149 height 71
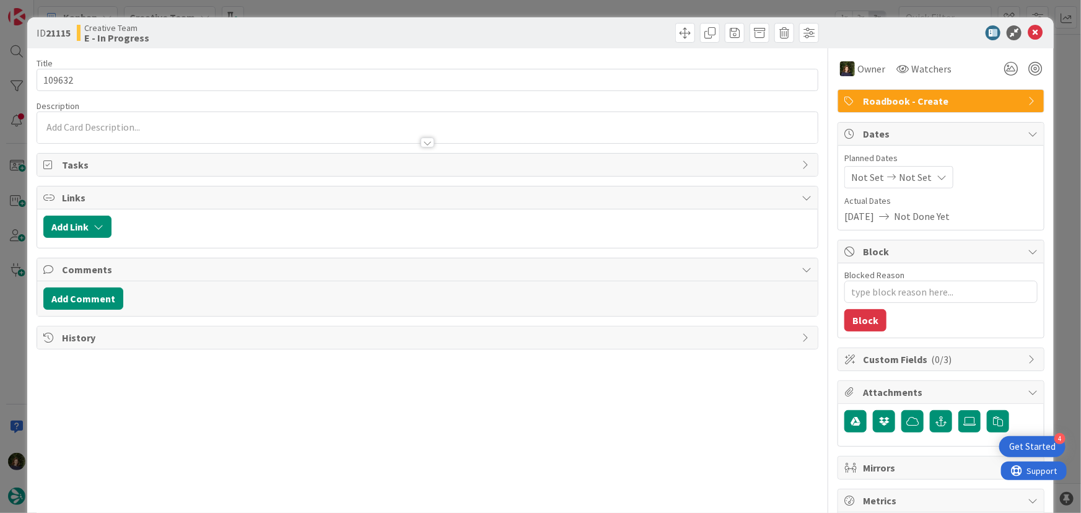
type textarea "x"
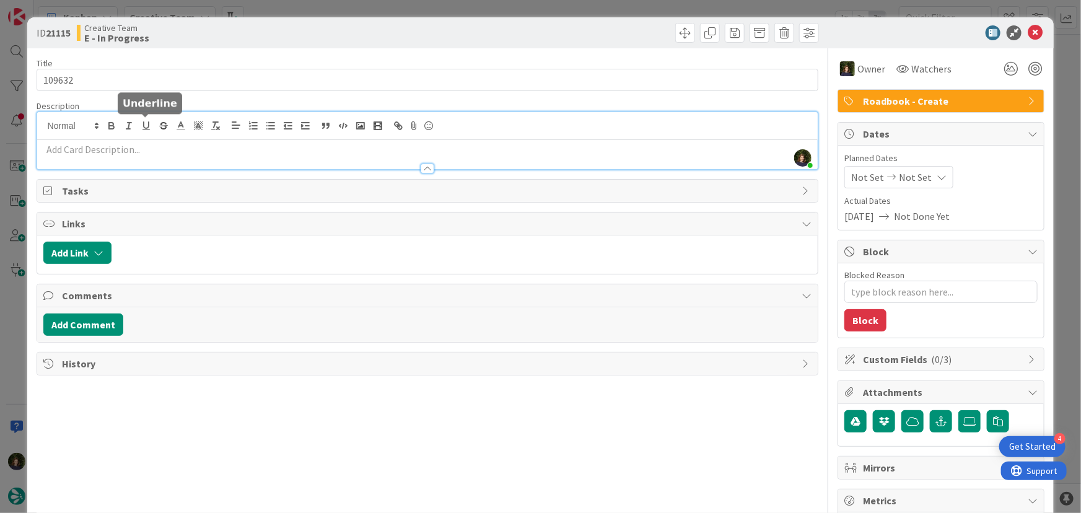
click at [146, 128] on div "Margarida Carvalho joined 2 m ago" at bounding box center [427, 140] width 781 height 57
paste div
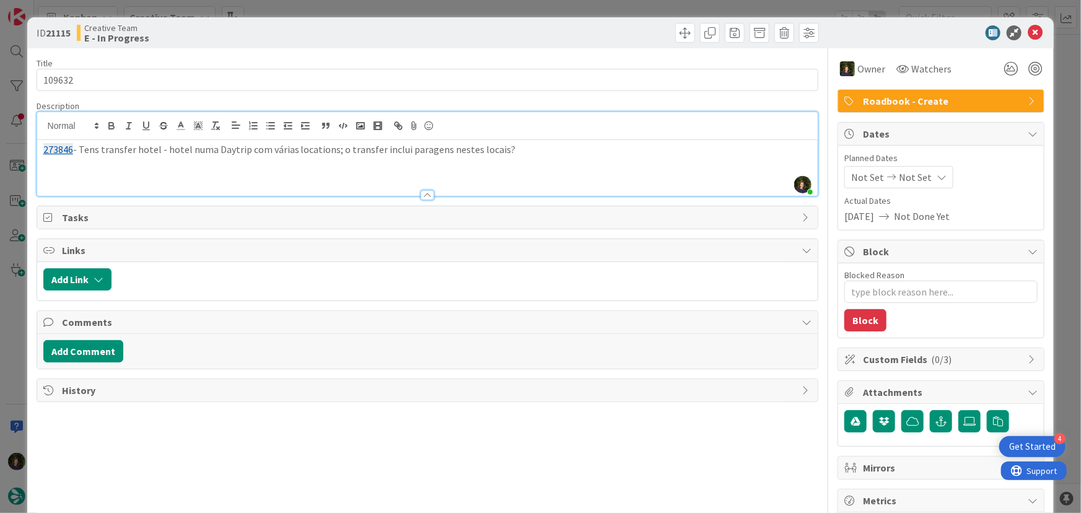
click at [67, 167] on div "273846 - Tens transfer hotel - hotel numa Daytrip com várias locations; o trans…" at bounding box center [427, 168] width 781 height 56
click at [558, 152] on p "273846 - Tens transfer hotel - hotel numa Daytrip com várias locations; o trans…" at bounding box center [427, 150] width 769 height 14
click at [171, 163] on p "273847 - Mesma coisa neste dia;" at bounding box center [427, 164] width 769 height 14
click at [223, 167] on p "273847 - Mesma coisa aqui;" at bounding box center [427, 164] width 769 height 14
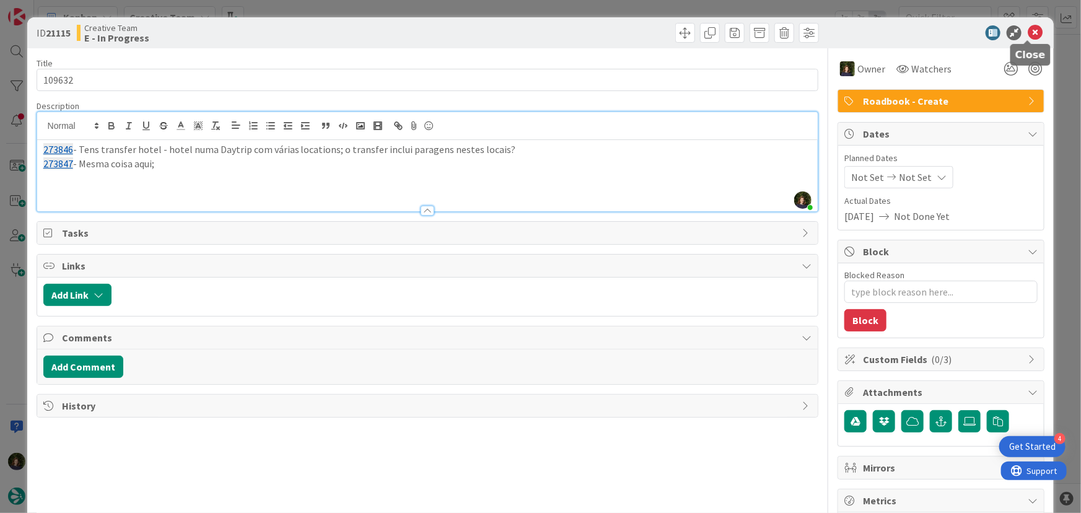
click at [1028, 36] on icon at bounding box center [1035, 32] width 15 height 15
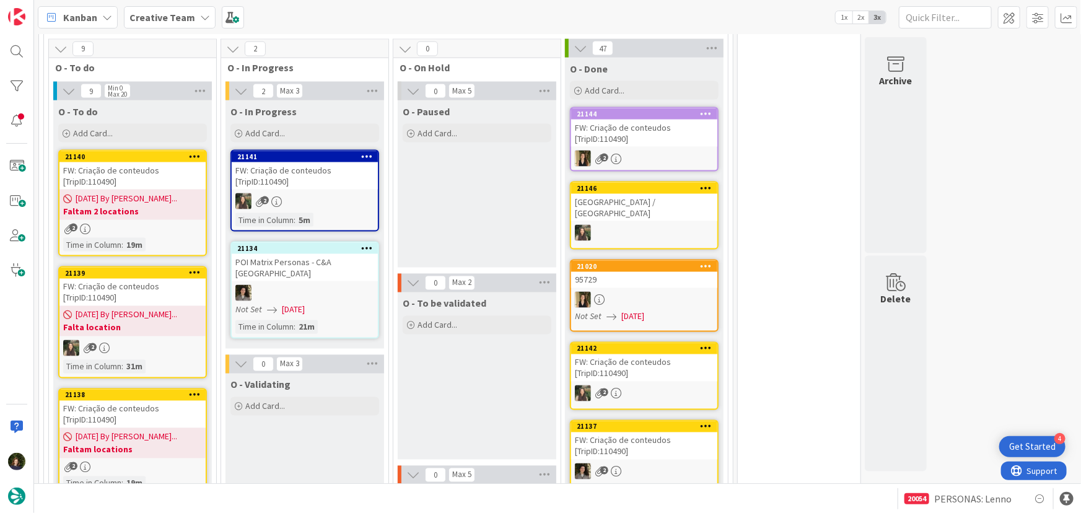
scroll to position [845, 0]
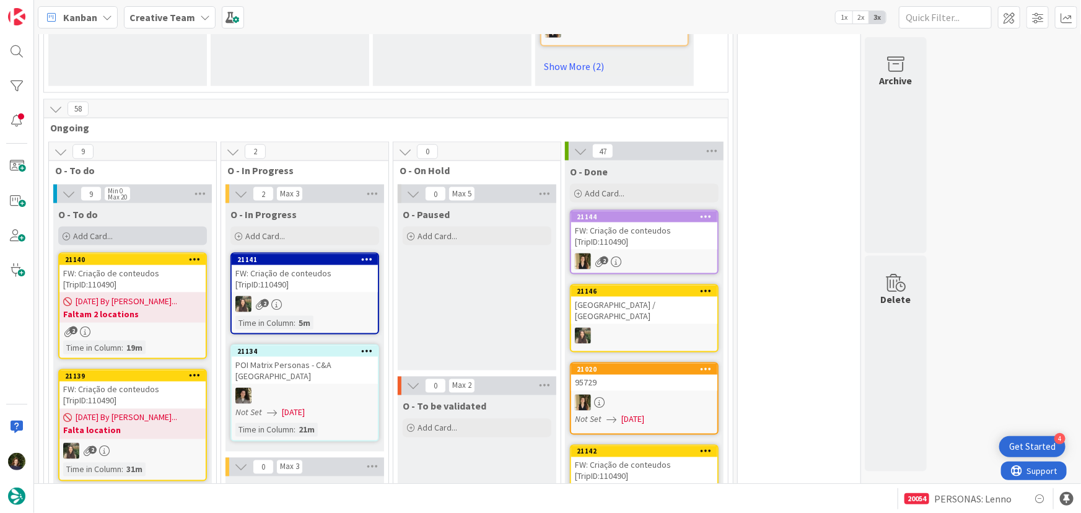
click at [112, 231] on span "Add Card..." at bounding box center [93, 236] width 40 height 11
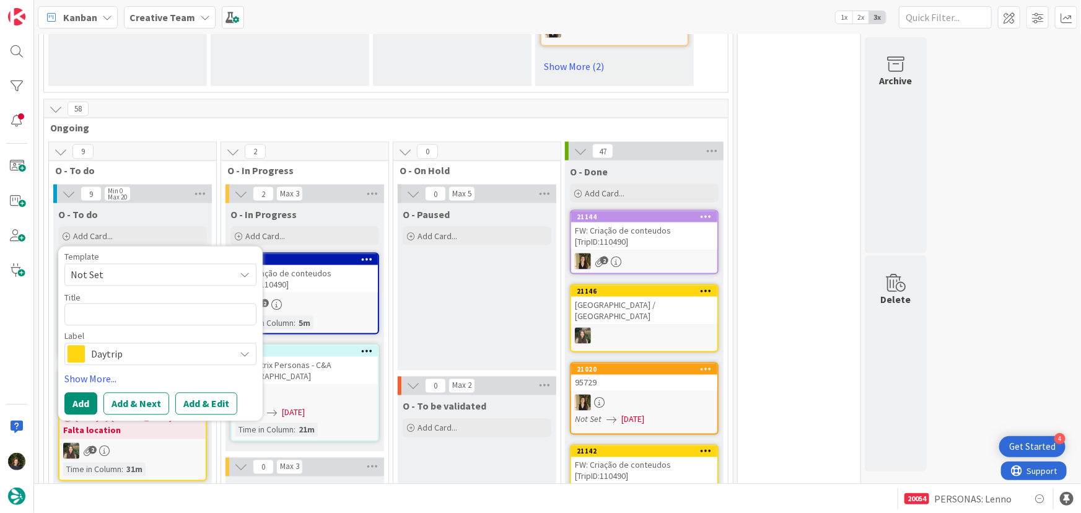
type textarea "x"
type textarea "87829"
click at [131, 346] on span "Daytrip" at bounding box center [160, 354] width 138 height 17
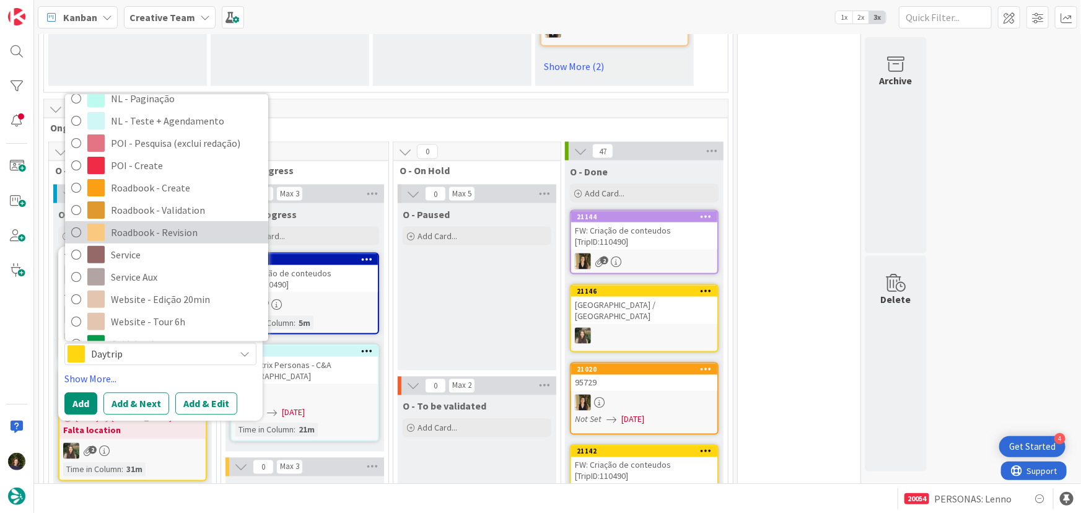
scroll to position [169, 0]
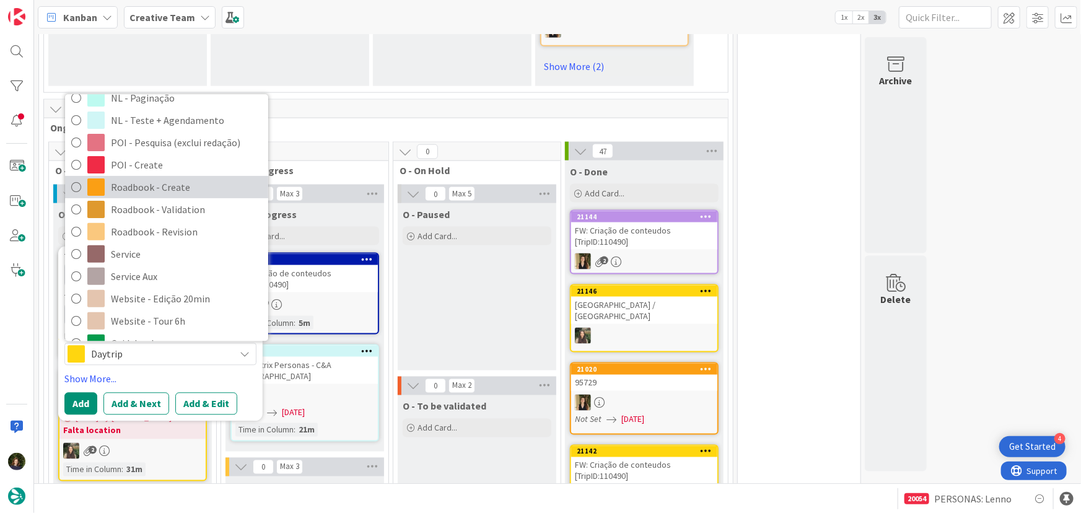
click at [139, 178] on span "Roadbook - Create" at bounding box center [186, 187] width 151 height 19
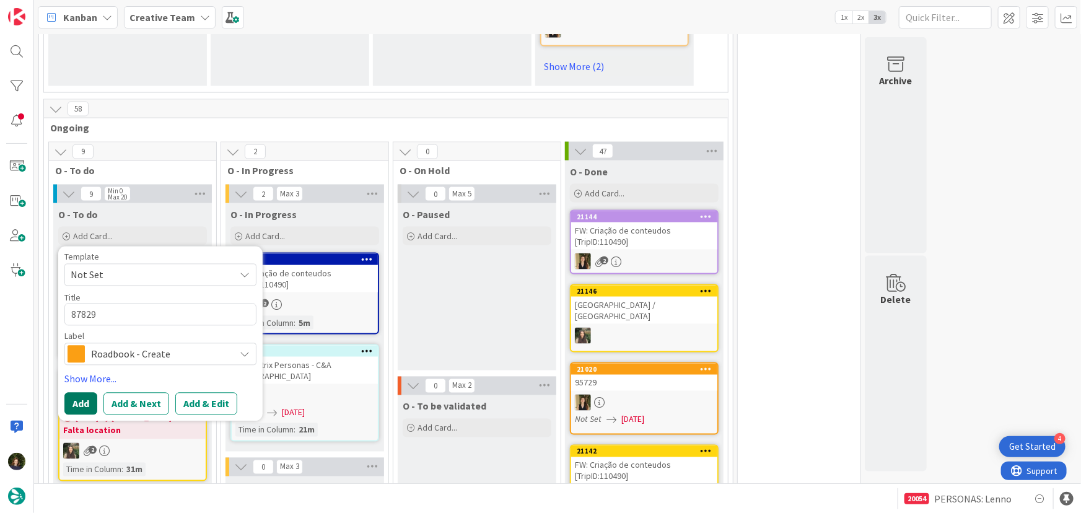
click at [79, 393] on button "Add" at bounding box center [80, 404] width 33 height 22
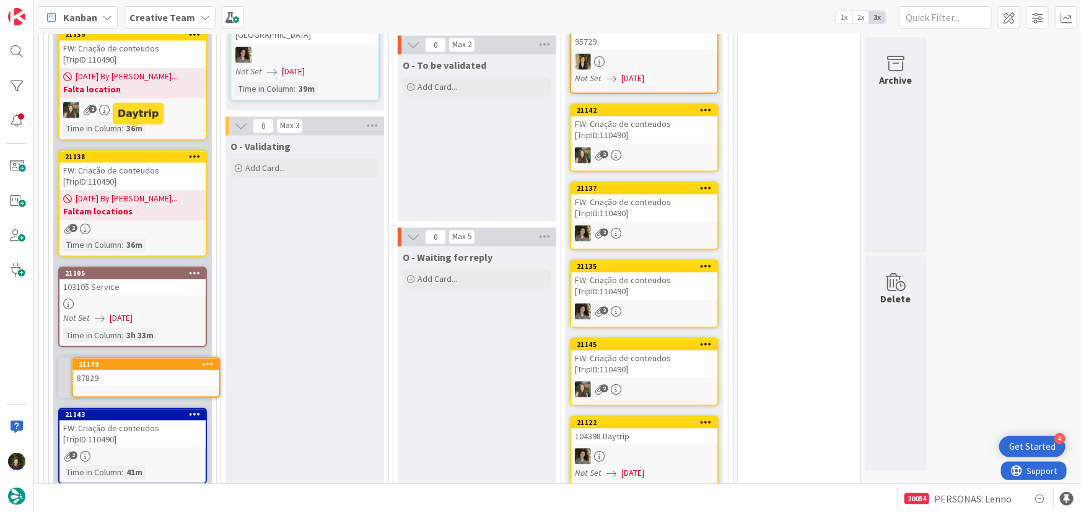
scroll to position [1212, 0]
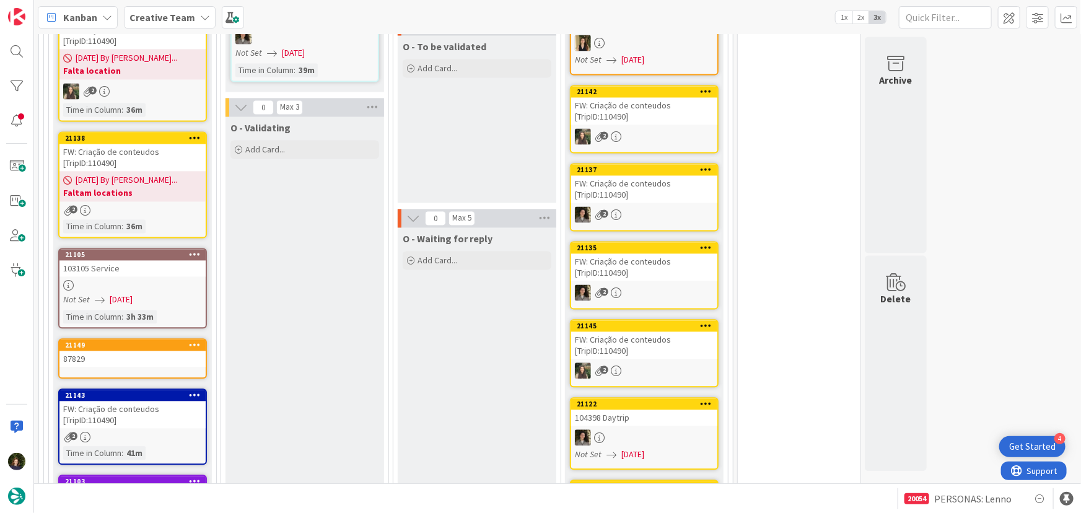
click at [112, 281] on div at bounding box center [132, 286] width 146 height 11
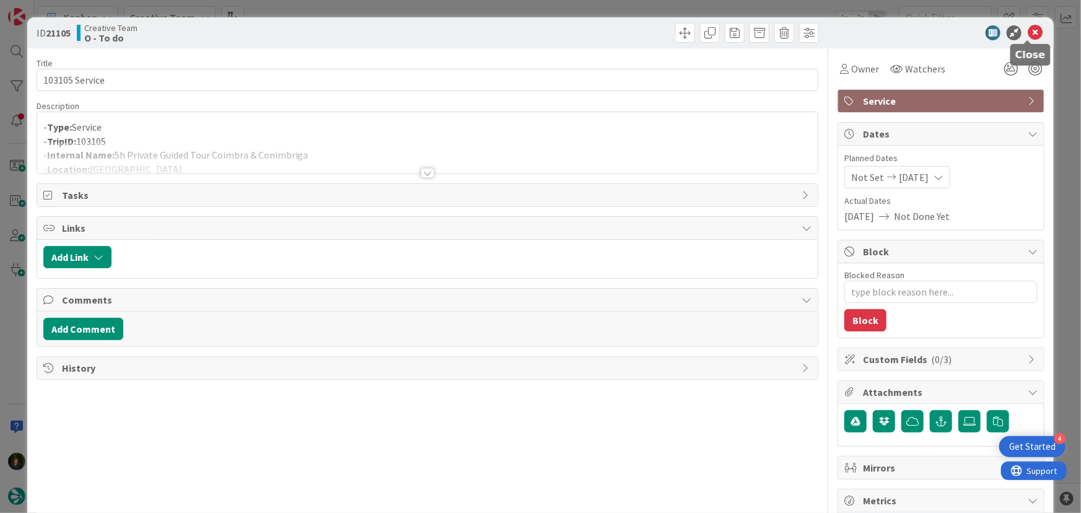
click at [1028, 35] on icon at bounding box center [1035, 32] width 15 height 15
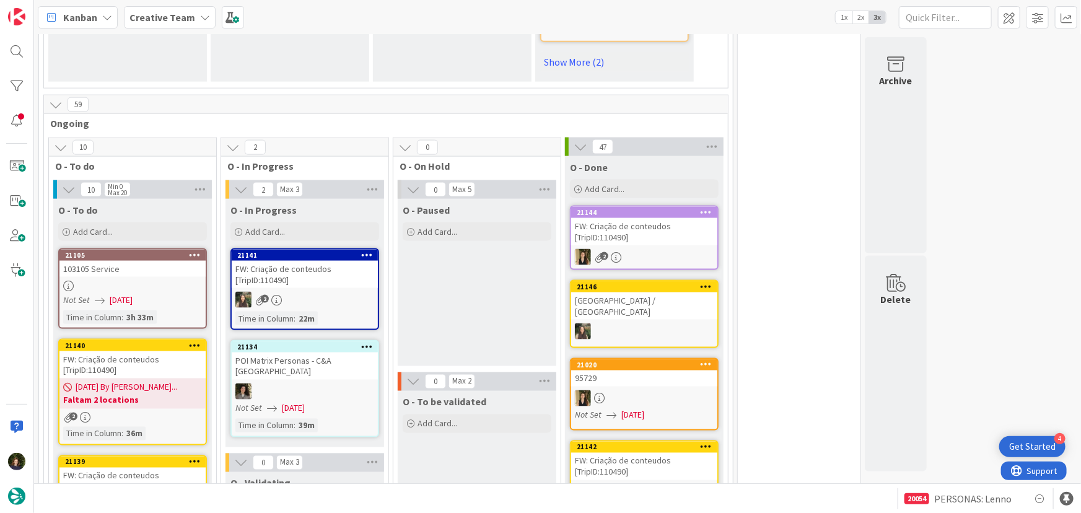
scroll to position [851, 0]
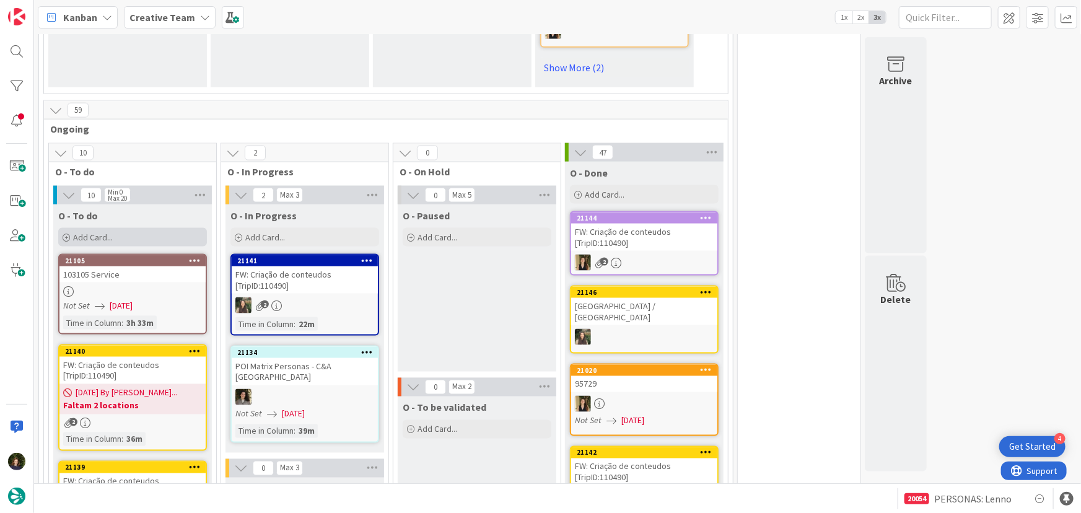
click at [97, 228] on div "Add Card..." at bounding box center [132, 237] width 149 height 19
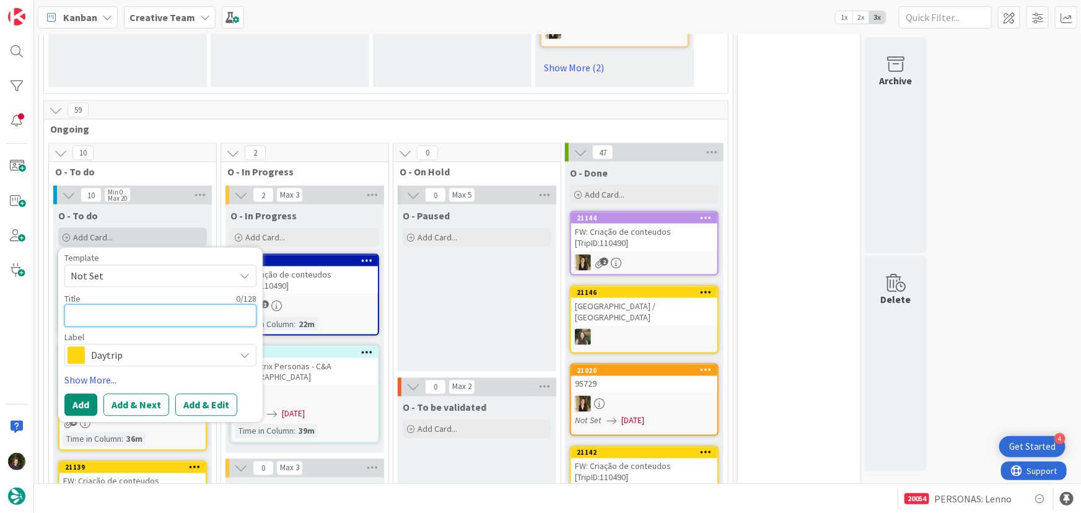
paste textarea "89521"
type textarea "x"
type textarea "89521"
click at [148, 347] on span "Daytrip" at bounding box center [160, 355] width 138 height 17
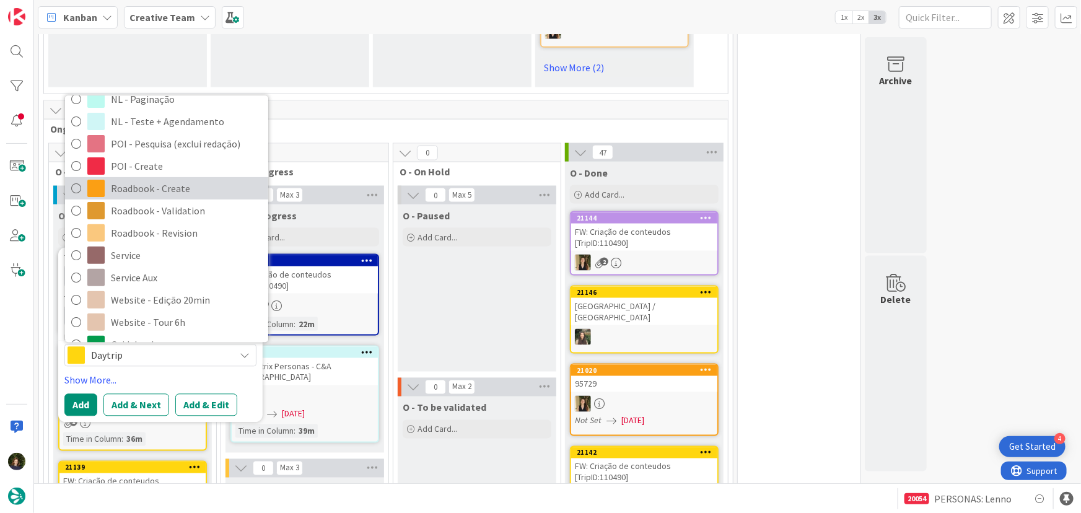
click at [159, 180] on span "Roadbook - Create" at bounding box center [186, 189] width 151 height 19
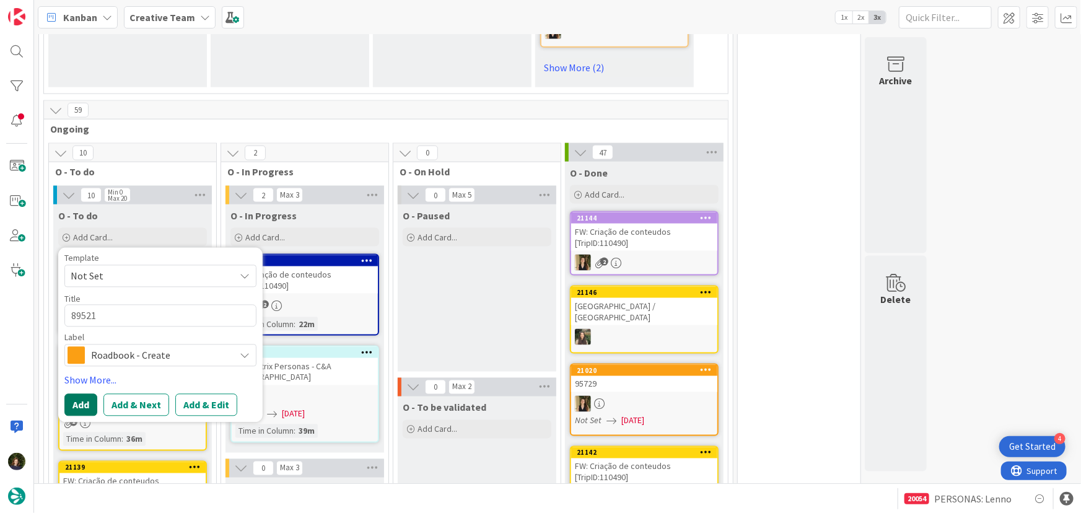
click at [73, 394] on button "Add" at bounding box center [80, 405] width 33 height 22
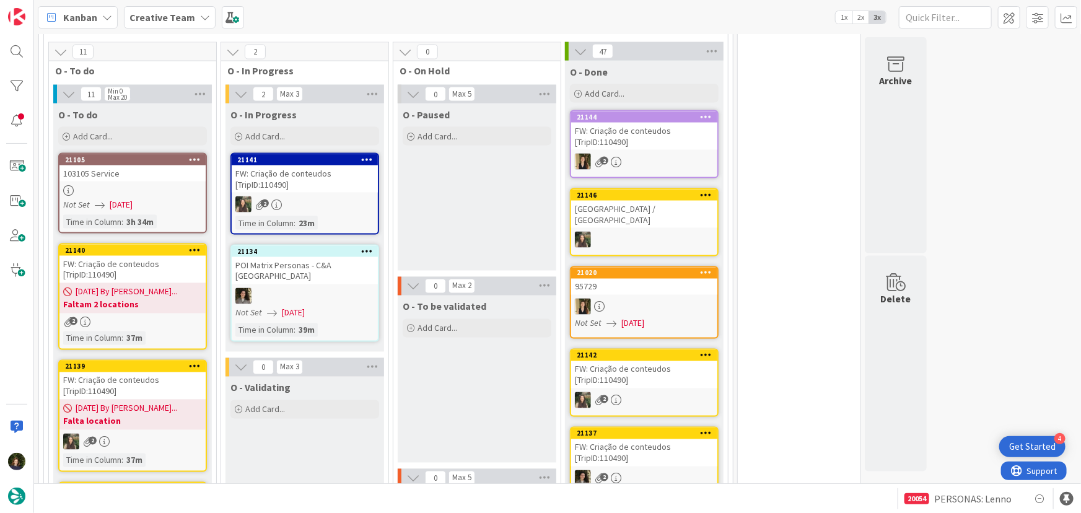
scroll to position [845, 0]
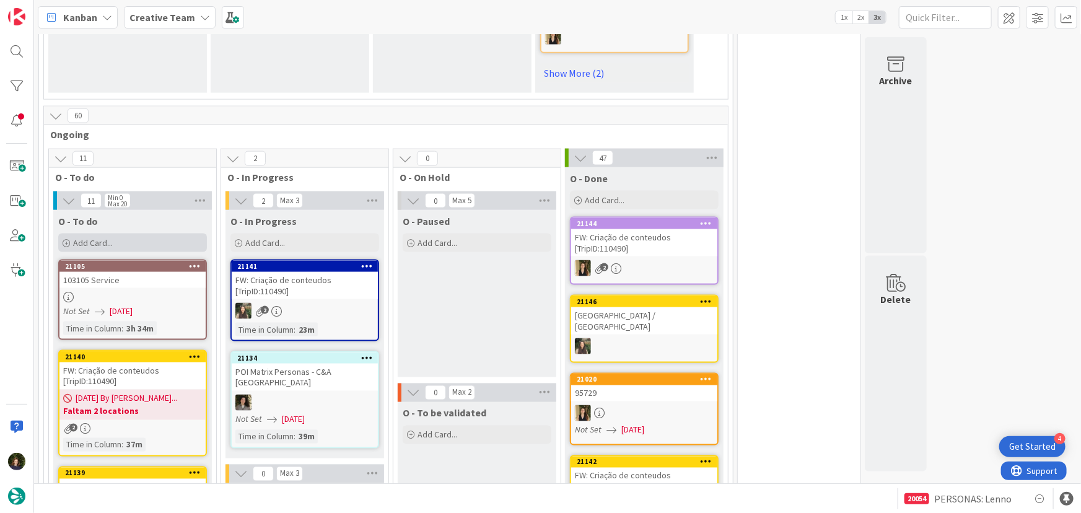
click at [128, 234] on div "Add Card..." at bounding box center [132, 243] width 149 height 19
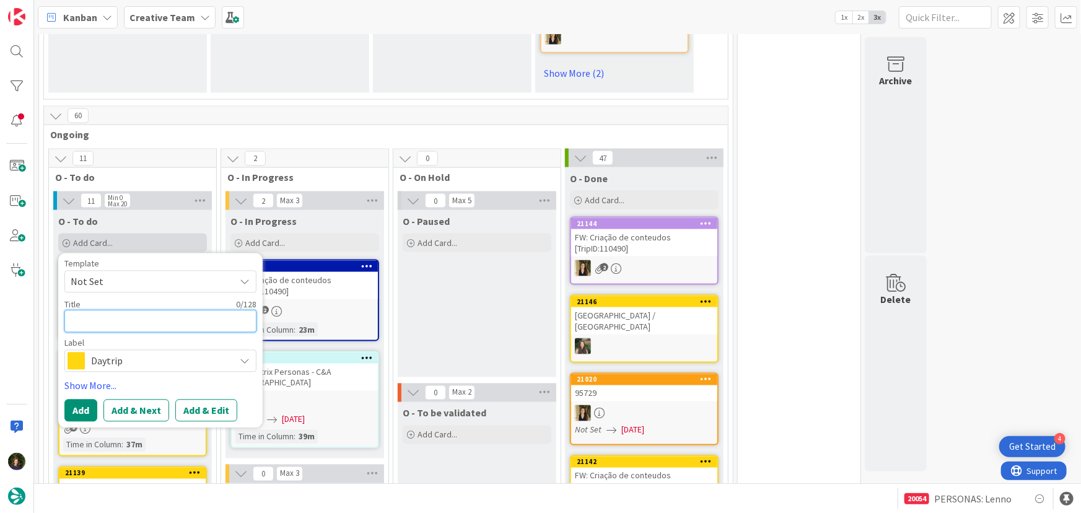
paste textarea "100801"
type textarea "x"
type textarea "100801"
click at [125, 353] on span "Daytrip" at bounding box center [160, 361] width 138 height 17
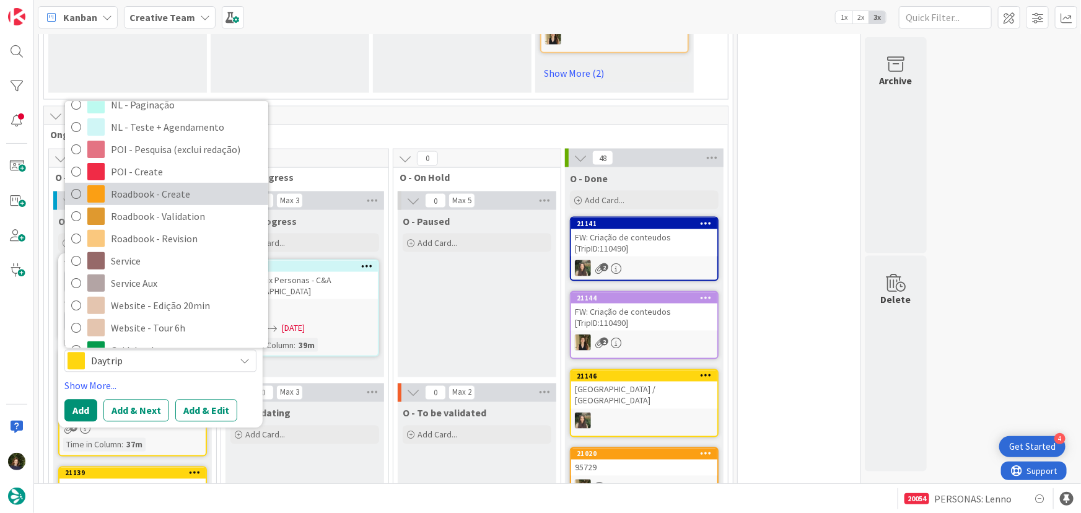
click at [142, 185] on span "Roadbook - Create" at bounding box center [186, 194] width 151 height 19
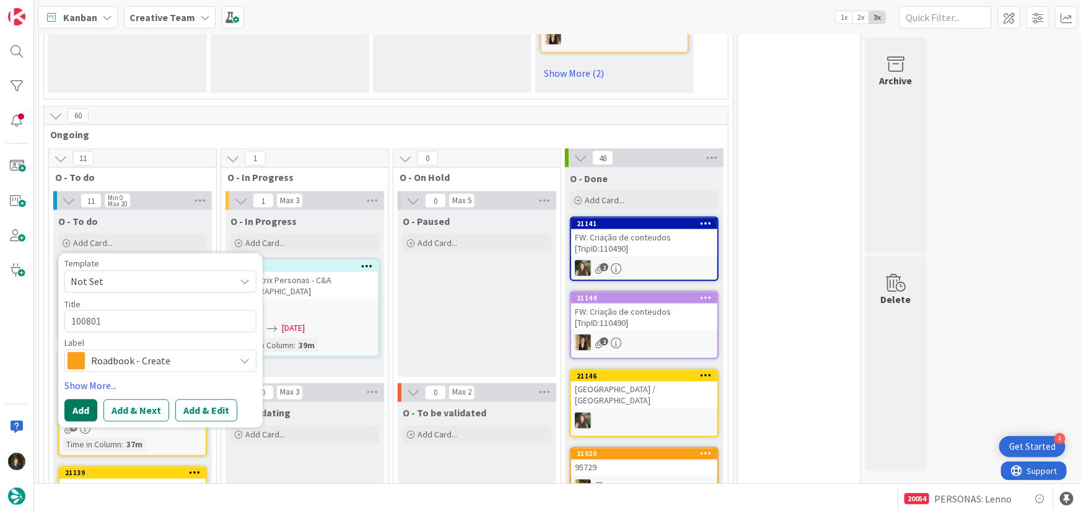
click at [82, 400] on button "Add" at bounding box center [80, 411] width 33 height 22
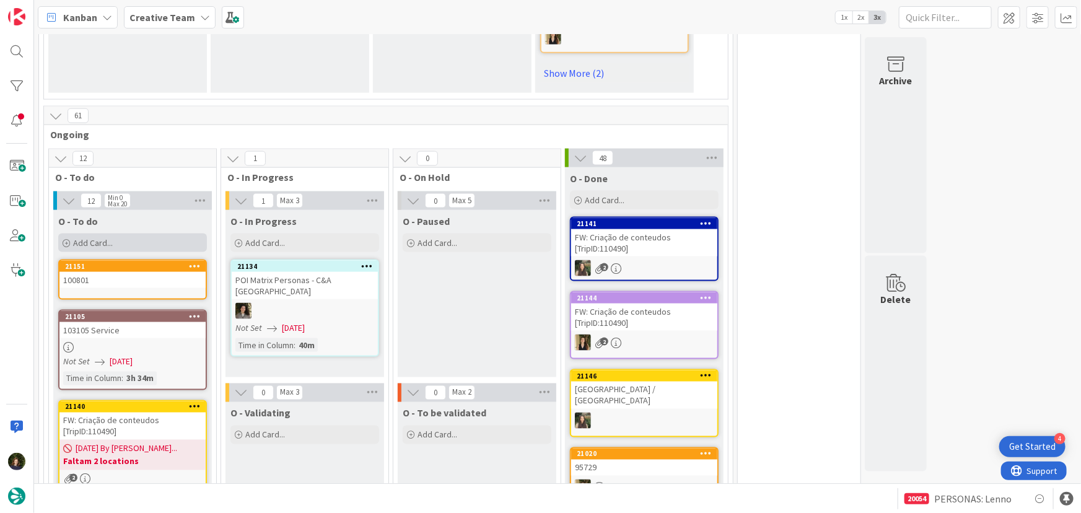
click at [105, 237] on span "Add Card..." at bounding box center [93, 242] width 40 height 11
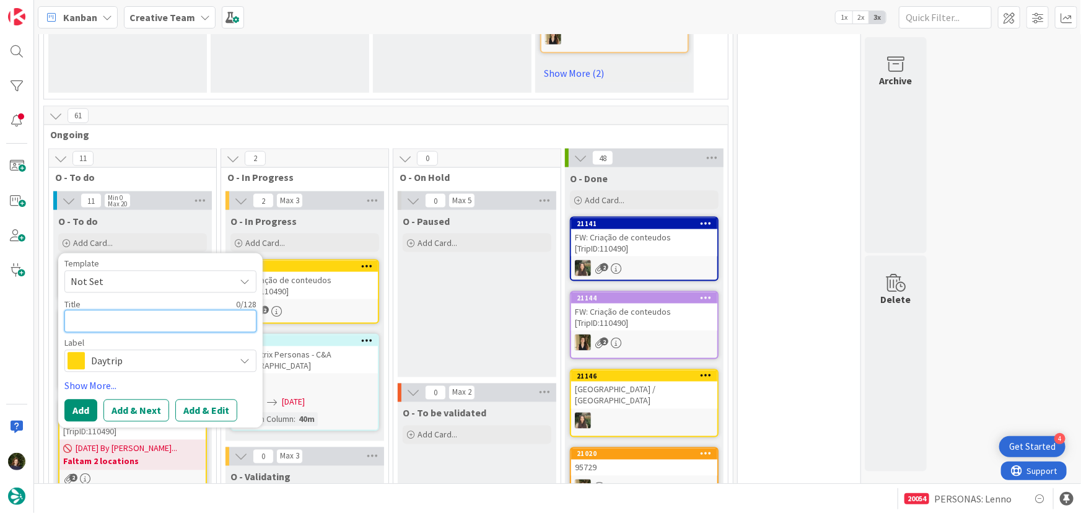
paste textarea "106731"
type textarea "x"
type textarea "106731"
click at [91, 353] on span "Daytrip" at bounding box center [160, 361] width 138 height 17
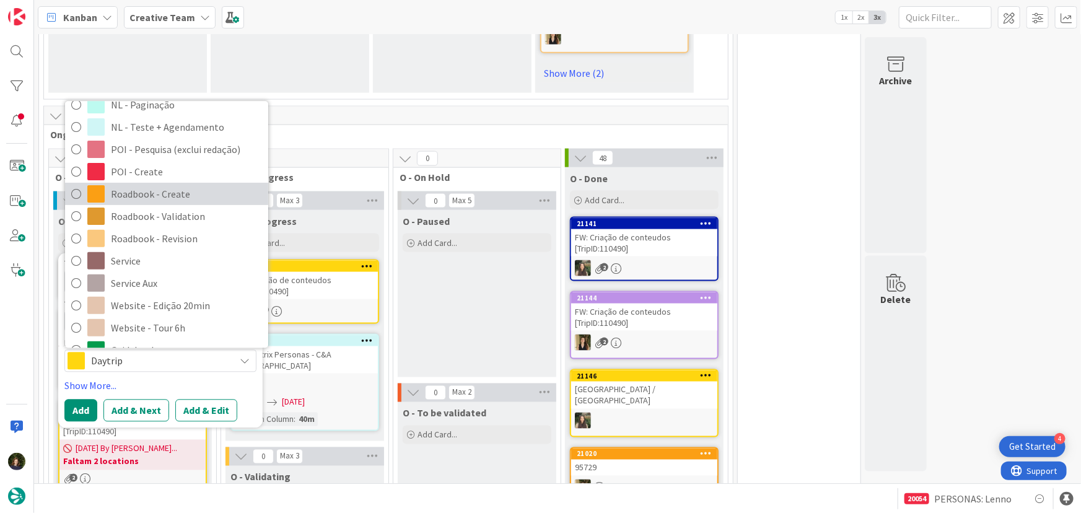
click at [147, 185] on span "Roadbook - Create" at bounding box center [186, 194] width 151 height 19
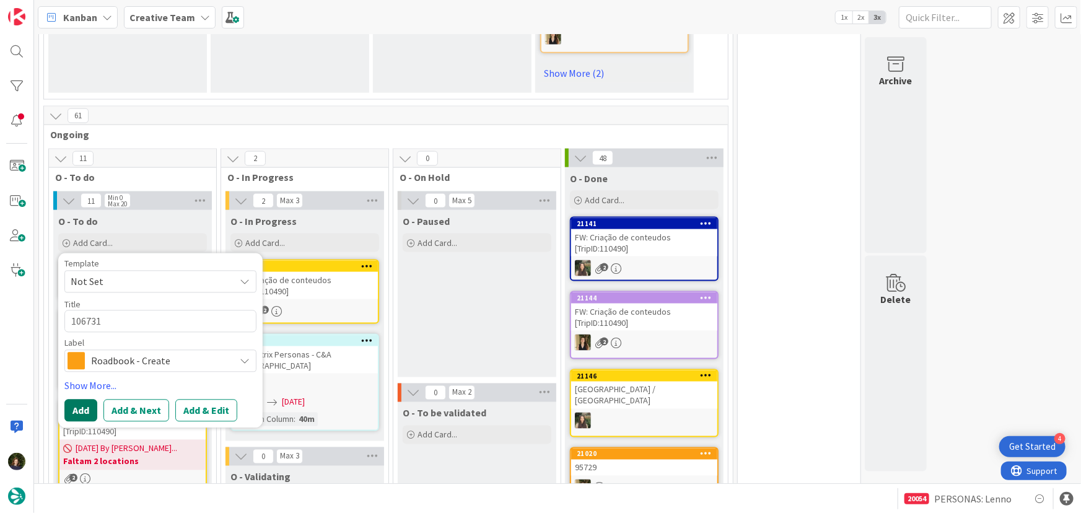
click at [86, 400] on button "Add" at bounding box center [80, 411] width 33 height 22
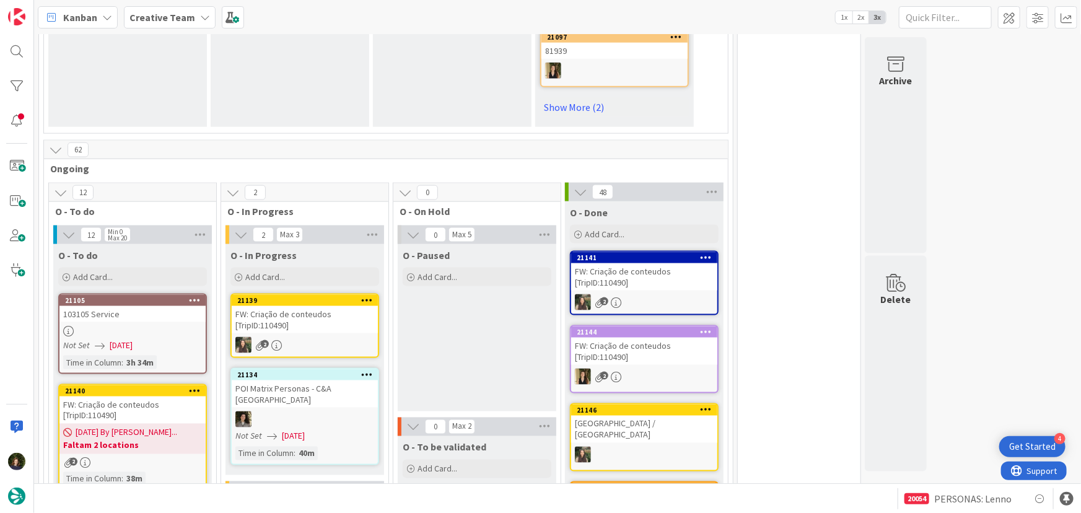
scroll to position [698, 0]
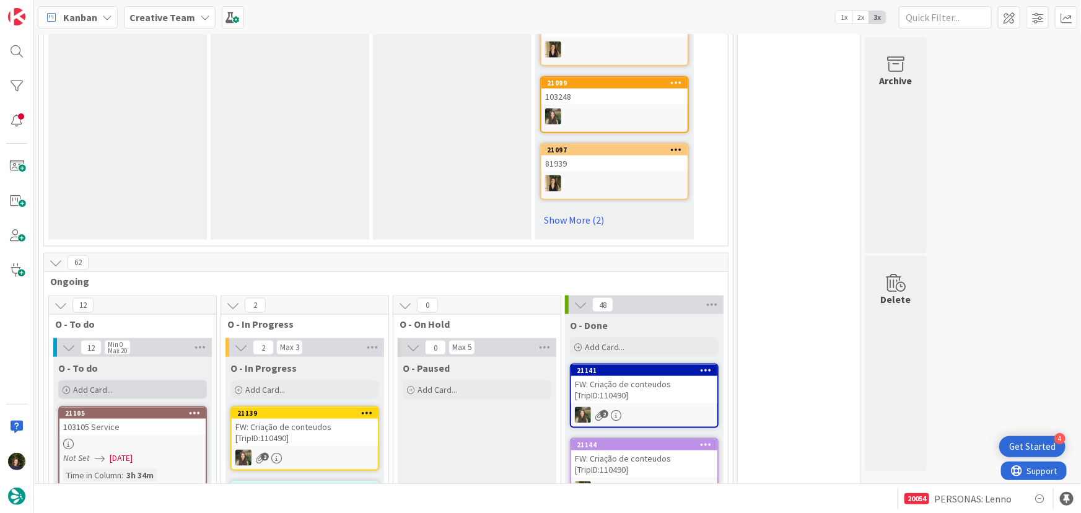
click at [124, 381] on div "Add Card..." at bounding box center [132, 390] width 149 height 19
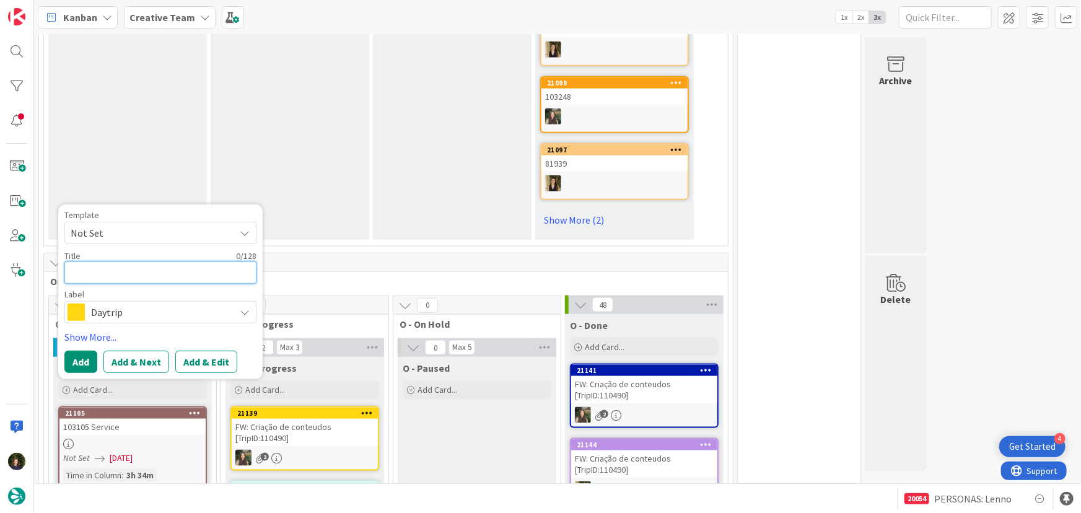
paste textarea "107539"
type textarea "x"
type textarea "107539"
click at [92, 304] on span "Daytrip" at bounding box center [160, 312] width 138 height 17
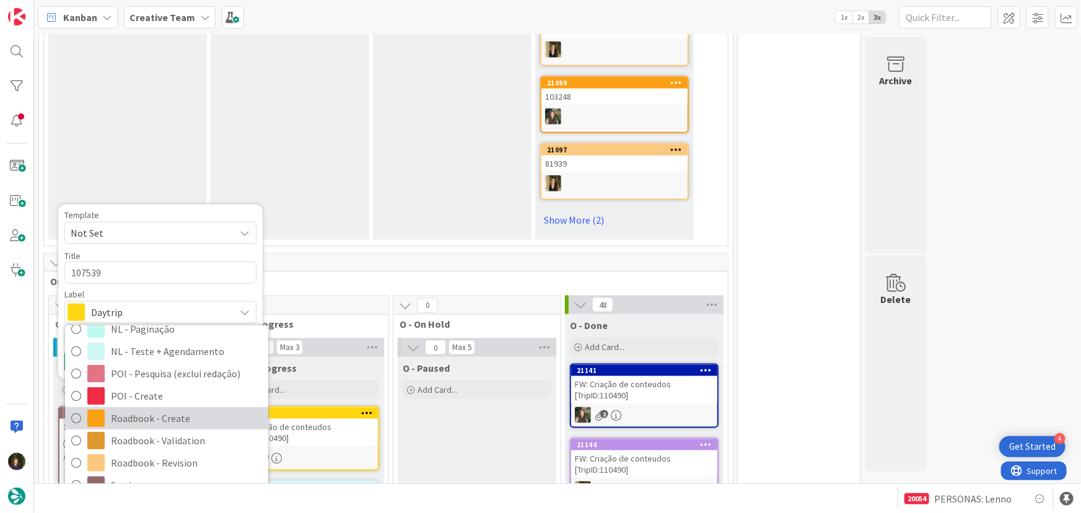
click at [156, 410] on span "Roadbook - Create" at bounding box center [186, 419] width 151 height 19
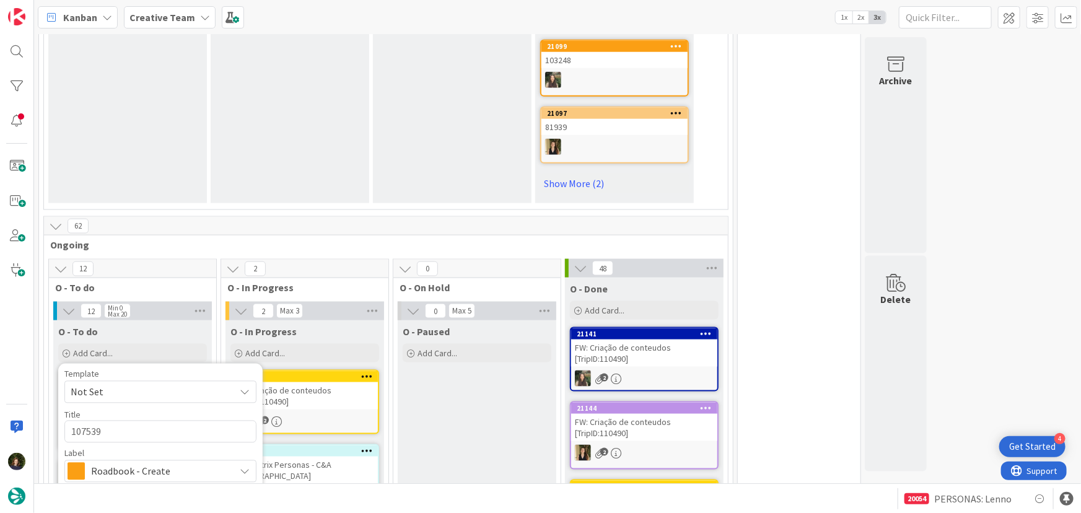
scroll to position [755, 0]
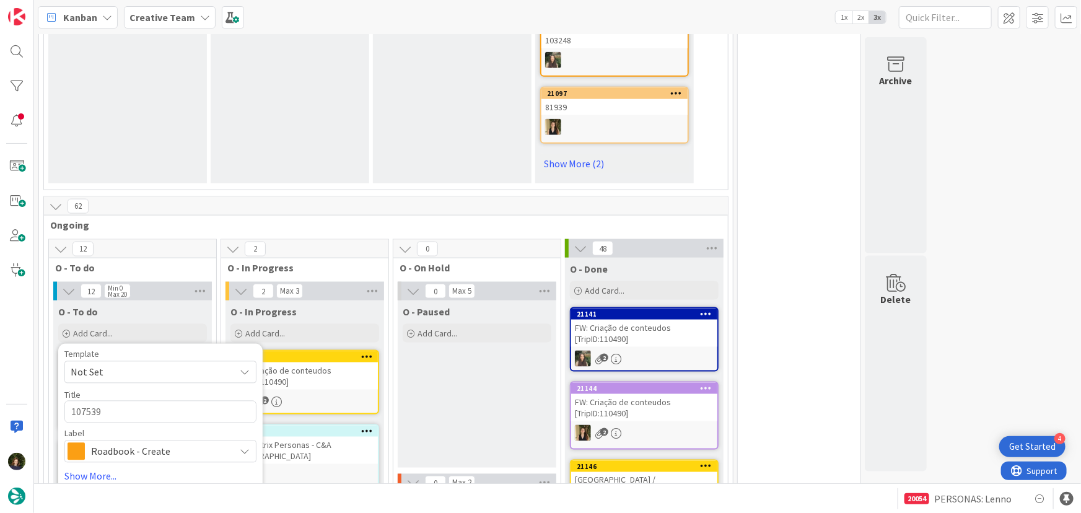
click at [74, 490] on button "Add" at bounding box center [80, 501] width 33 height 22
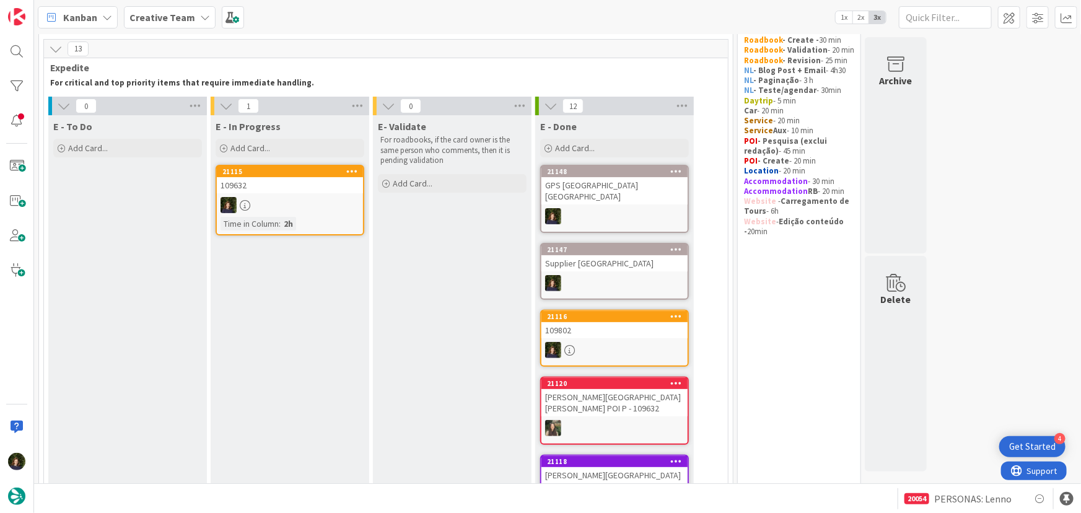
scroll to position [0, 0]
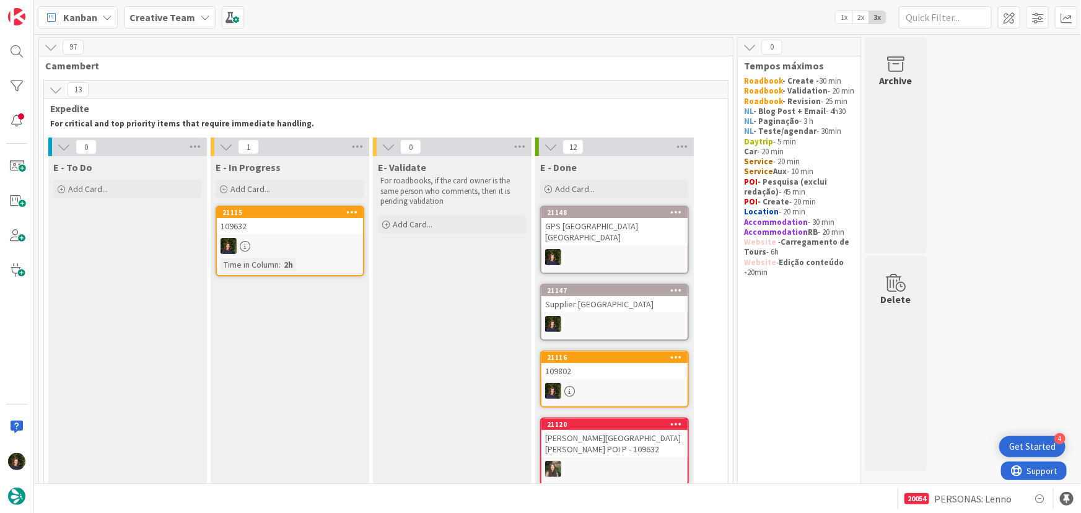
click at [288, 239] on div at bounding box center [290, 246] width 146 height 16
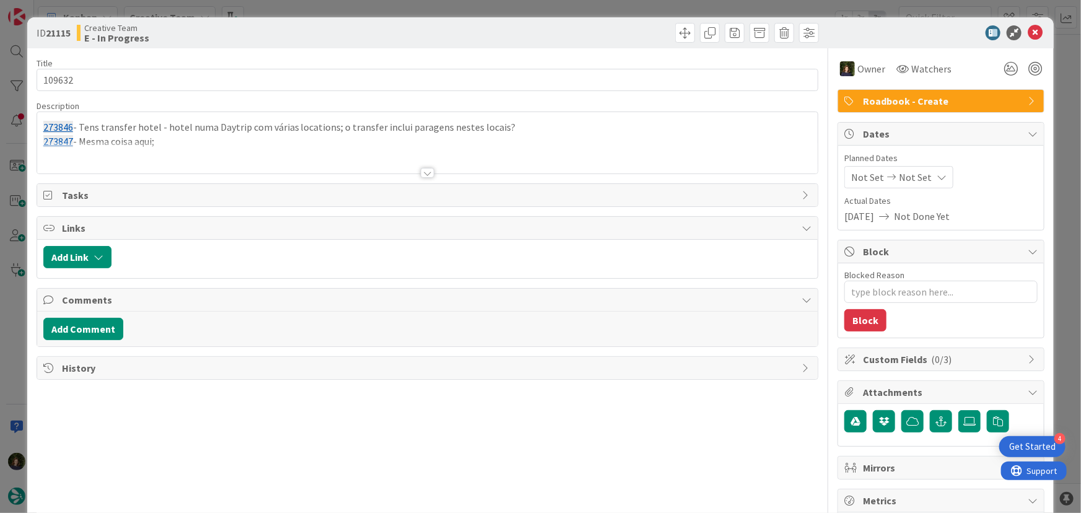
type textarea "x"
click at [118, 149] on div at bounding box center [427, 158] width 781 height 32
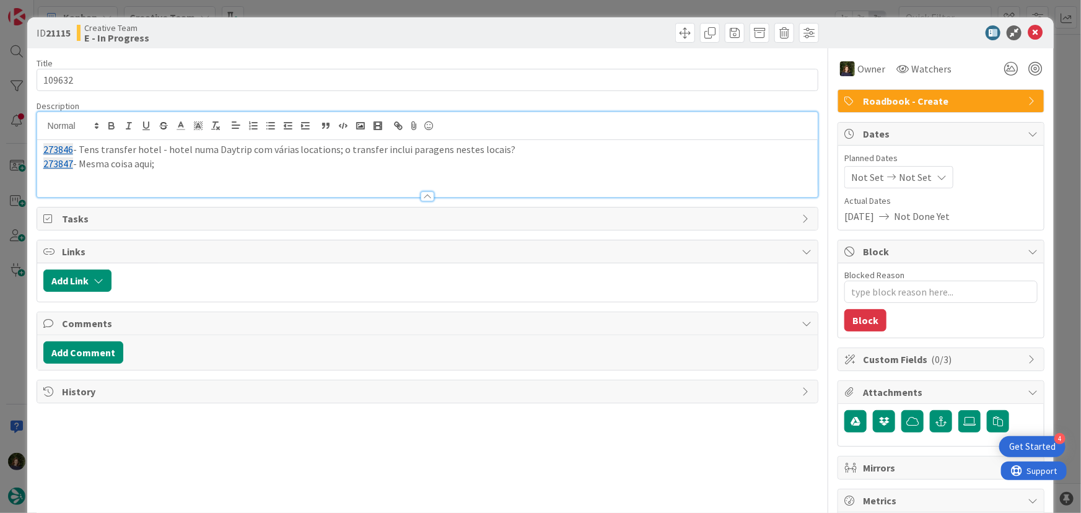
click at [183, 163] on p "273847 - Mesma coisa aqui;" at bounding box center [427, 164] width 769 height 14
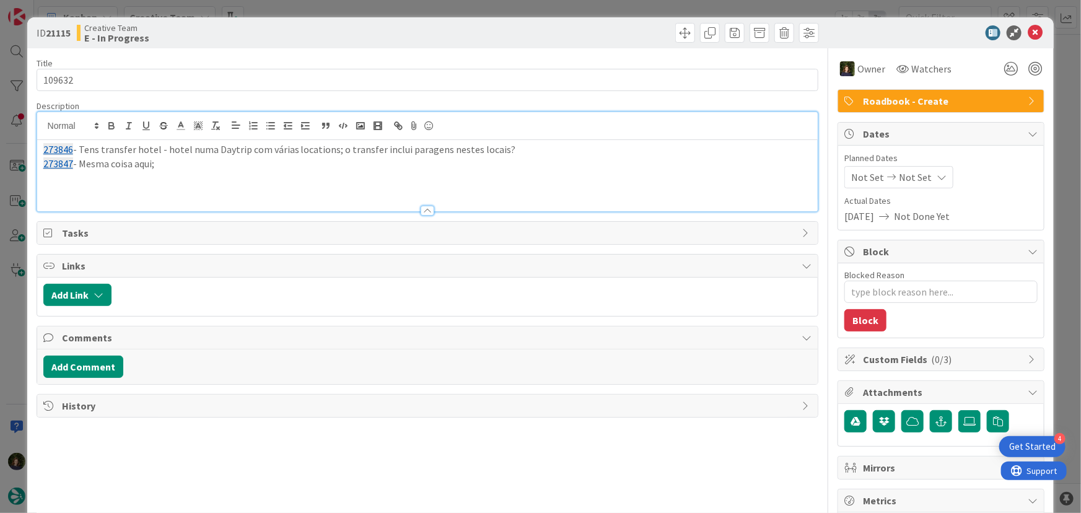
paste div
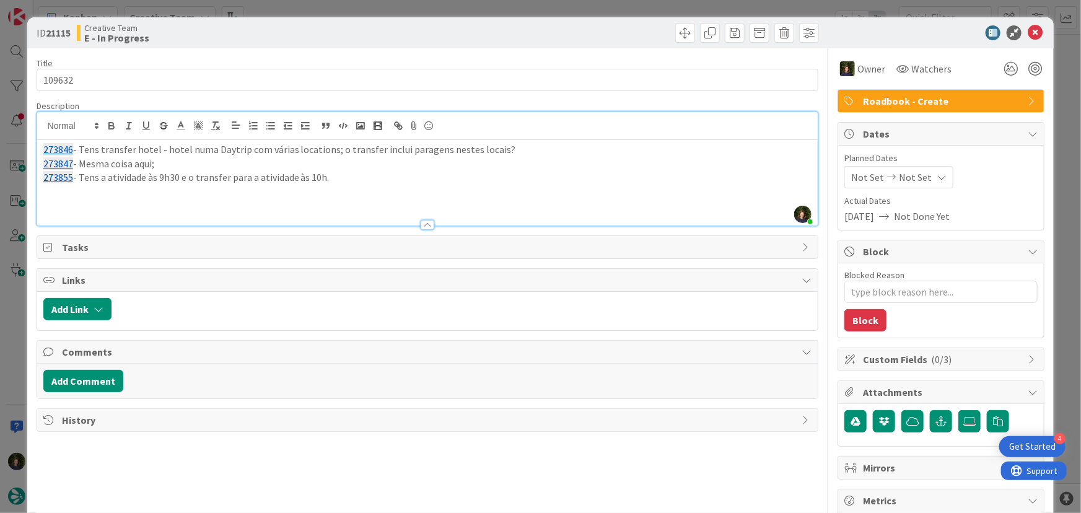
click at [354, 178] on p "273855 - Tens a atividade às 9h30 e o transfer para a atividade às 10h." at bounding box center [427, 177] width 769 height 14
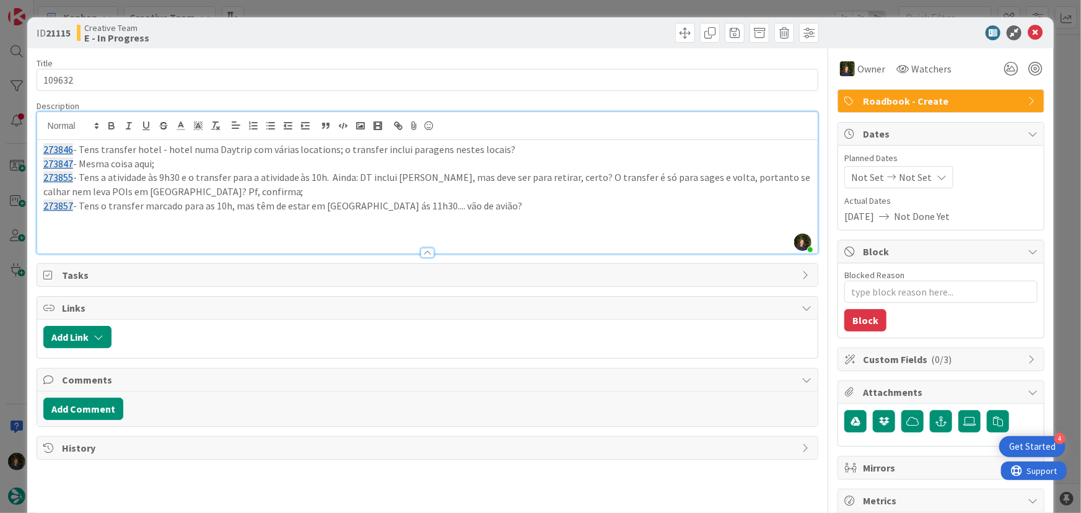
click at [95, 227] on p at bounding box center [427, 234] width 769 height 14
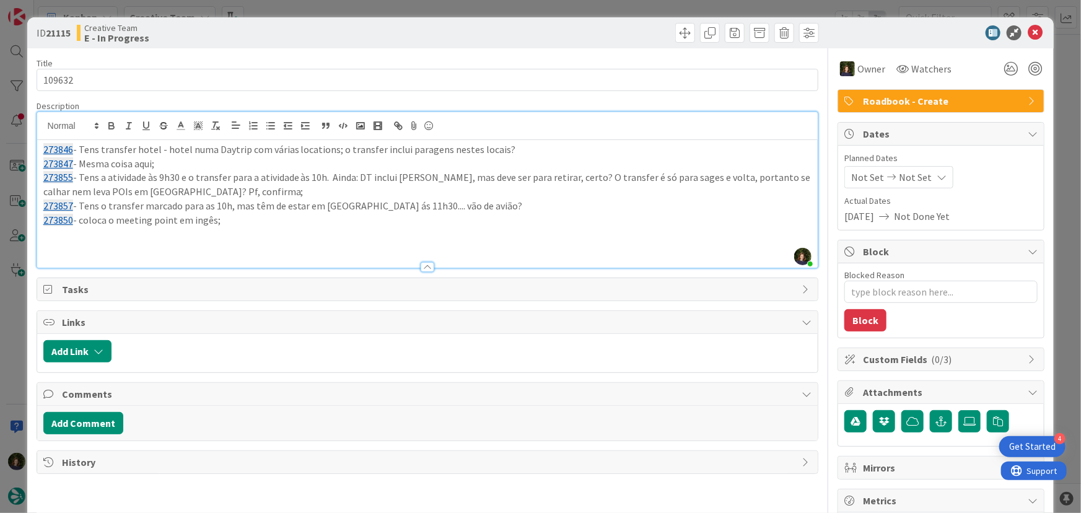
click at [203, 221] on p "273850 - coloca o meeting point em ingês;" at bounding box center [427, 220] width 769 height 14
click at [103, 237] on p at bounding box center [427, 234] width 769 height 14
drag, startPoint x: 210, startPoint y: 233, endPoint x: 39, endPoint y: 152, distance: 189.1
click at [39, 152] on div "273846 - Tens transfer hotel - hotel numa Daytrip com várias locations; o trans…" at bounding box center [427, 204] width 781 height 128
copy div "273846 - Tens transfer hotel - hotel numa Daytrip com várias locations; o trans…"
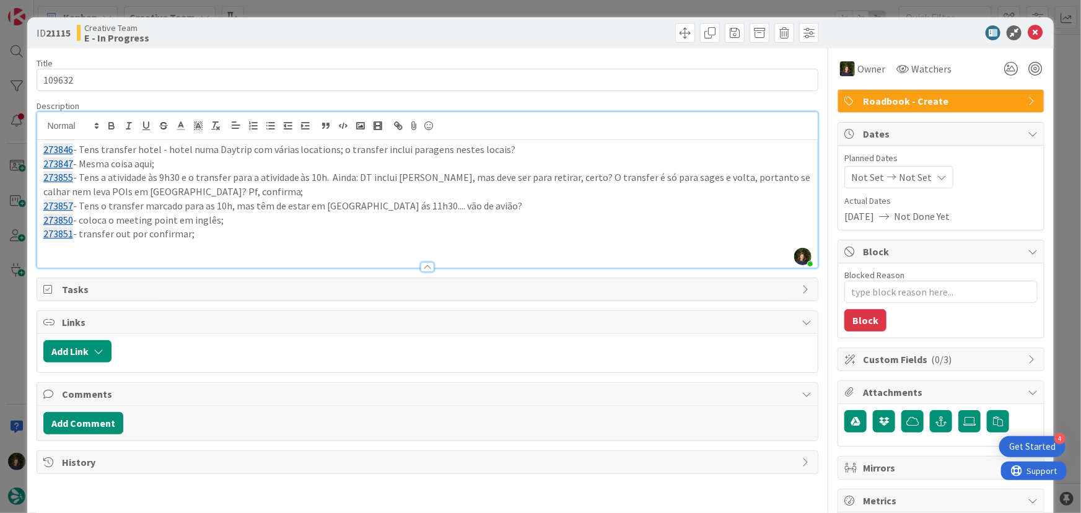
click at [1028, 36] on icon at bounding box center [1035, 32] width 15 height 15
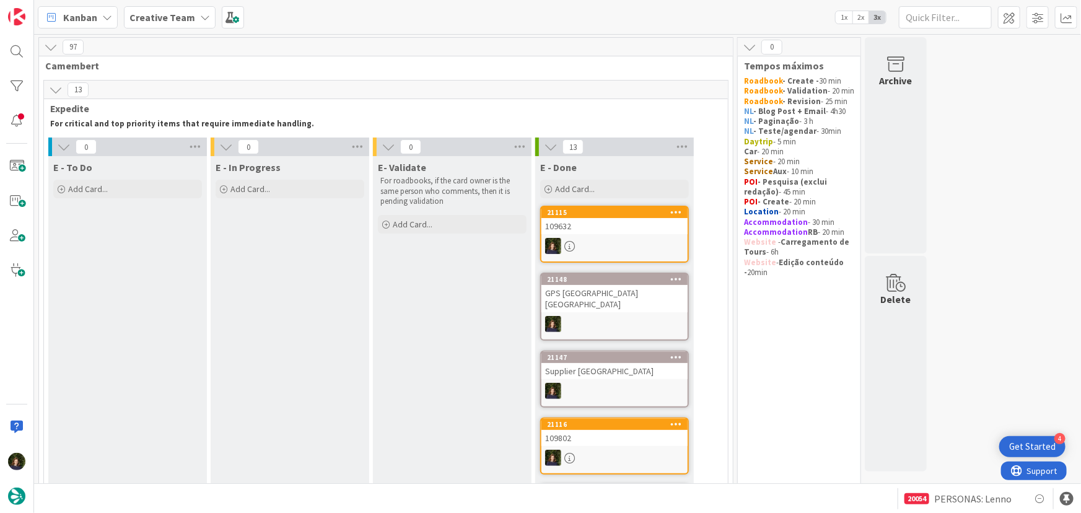
click at [174, 18] on b "Creative Team" at bounding box center [163, 17] width 66 height 12
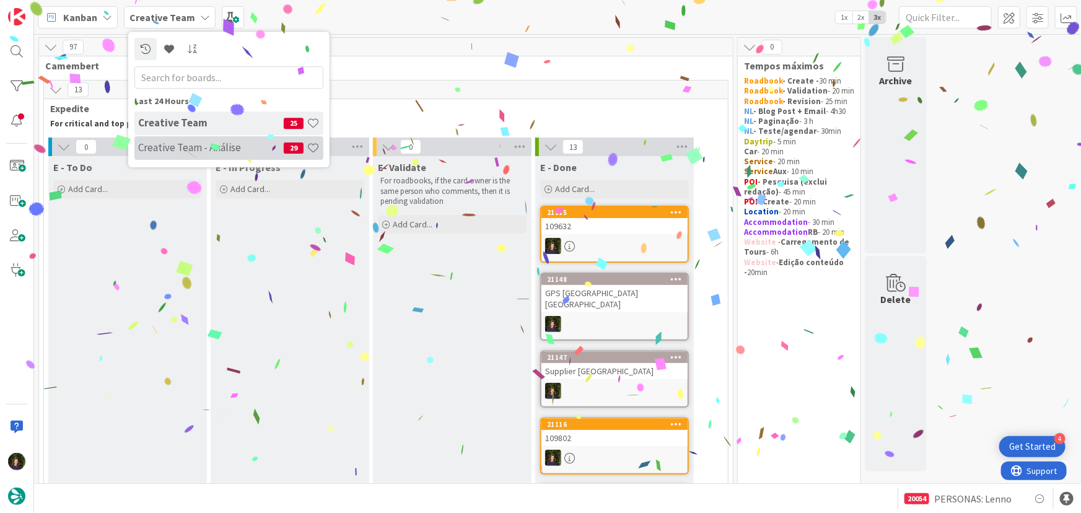
click at [178, 147] on h4 "Creative Team - Análise" at bounding box center [211, 147] width 146 height 12
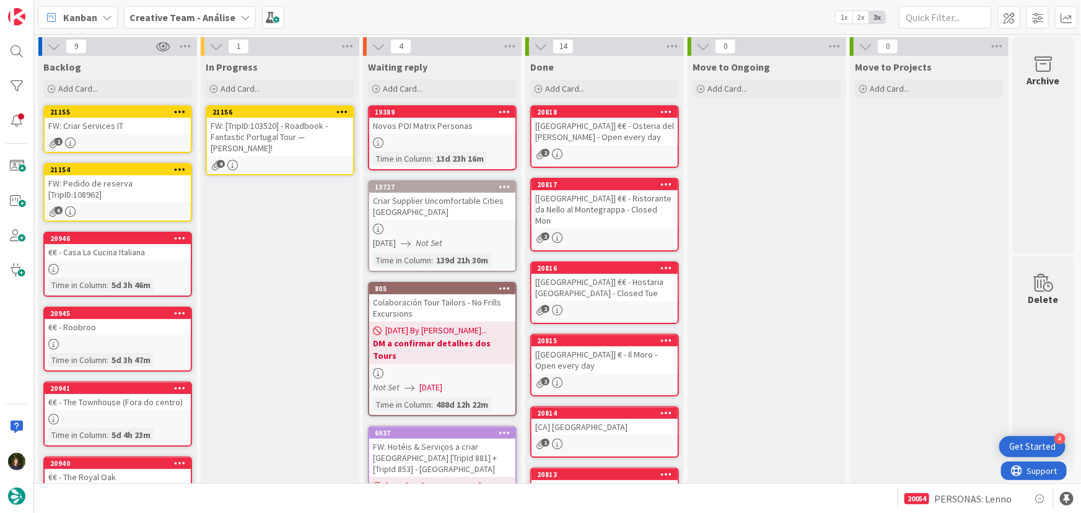
click at [283, 139] on div "FW: [TripID:103520] - Roadbook - Fantastic Portugal Tour — [PERSON_NAME]!" at bounding box center [280, 137] width 146 height 38
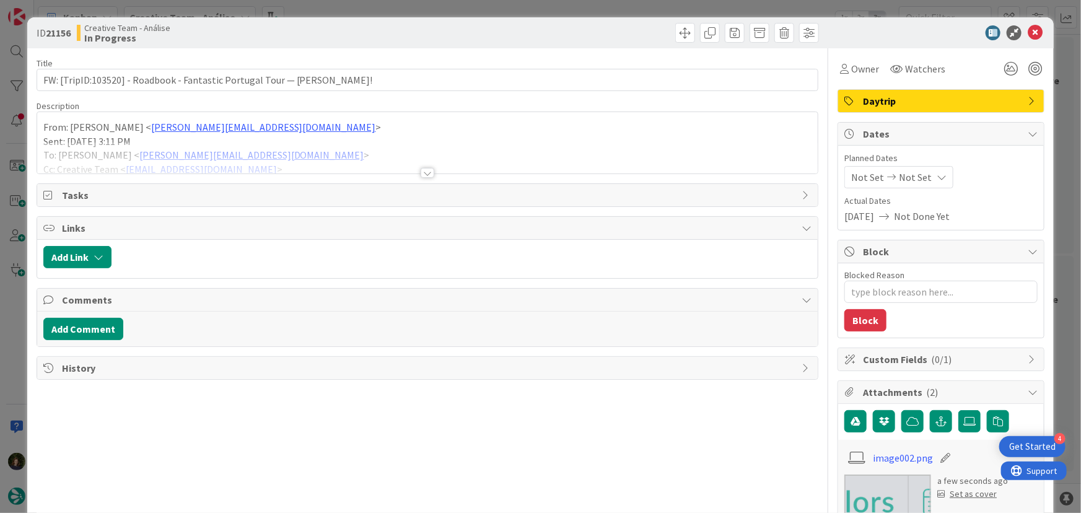
click at [425, 174] on div at bounding box center [428, 173] width 14 height 10
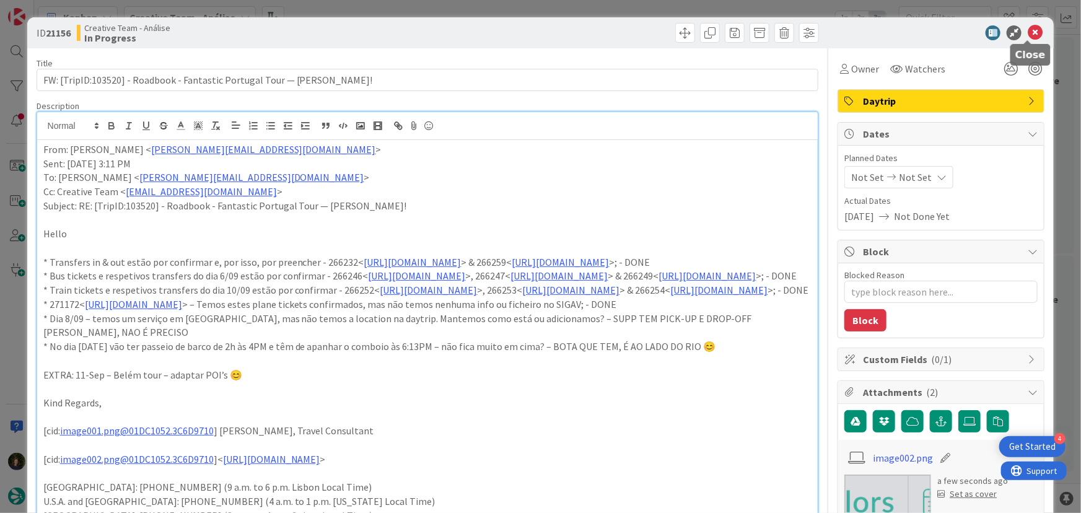
click at [1029, 37] on icon at bounding box center [1035, 32] width 15 height 15
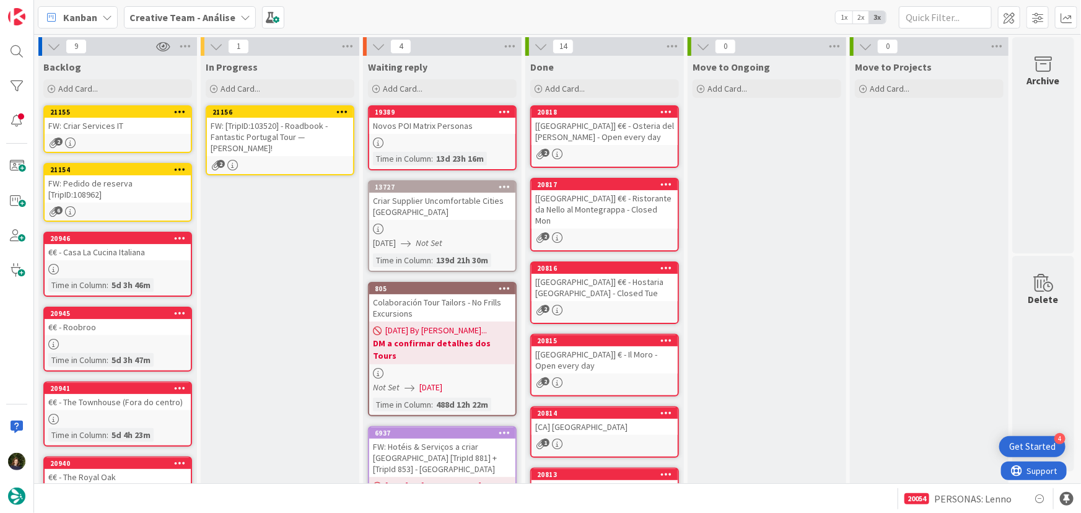
click at [343, 108] on icon at bounding box center [343, 111] width 12 height 9
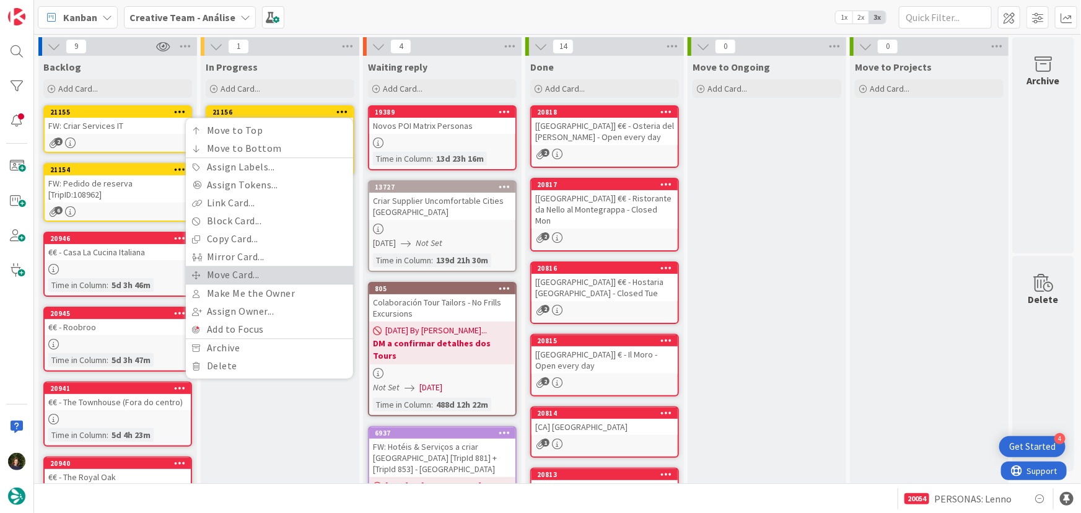
click at [304, 269] on link "Move Card..." at bounding box center [269, 275] width 167 height 18
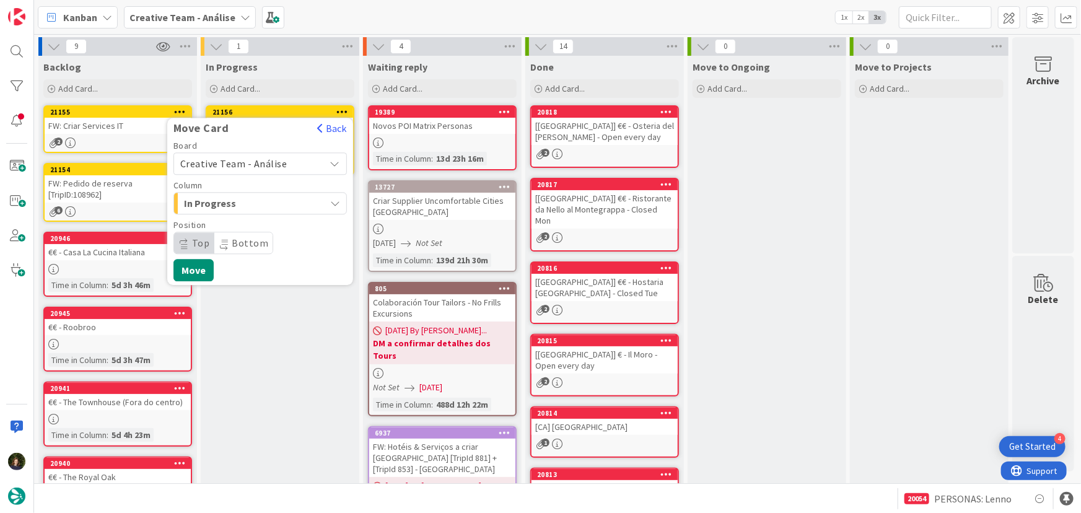
click at [274, 165] on span "Creative Team - Análise" at bounding box center [233, 163] width 107 height 12
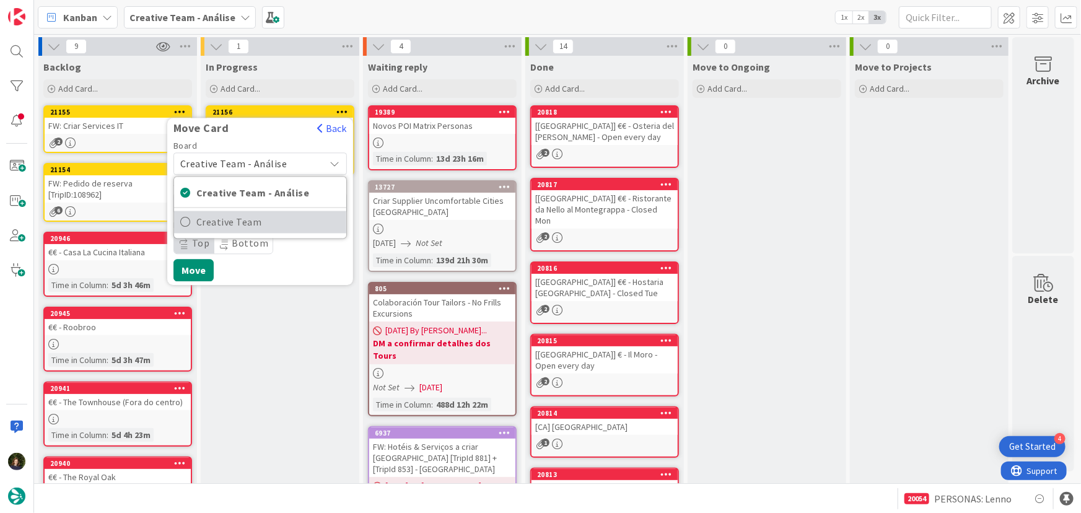
click at [284, 226] on span "Creative Team" at bounding box center [268, 222] width 144 height 19
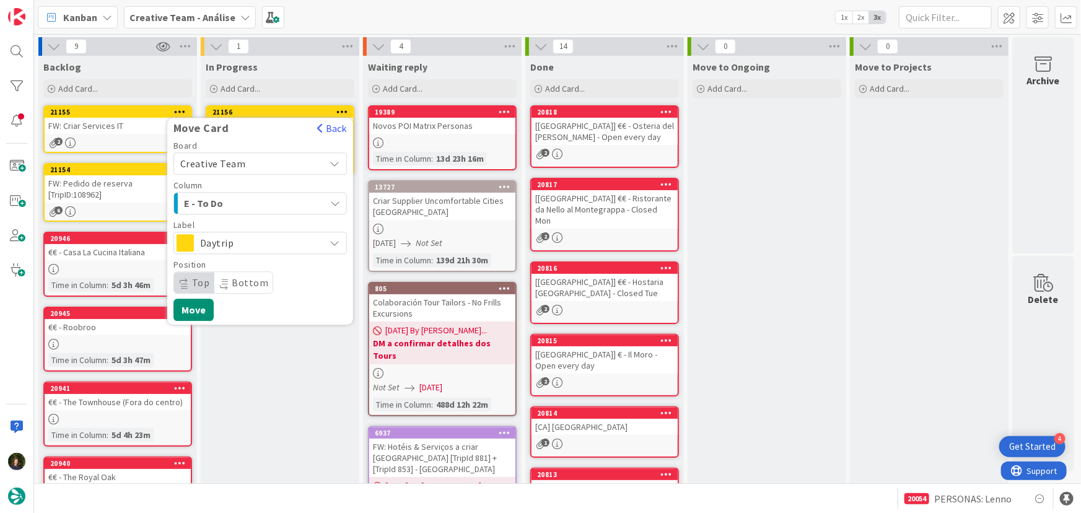
click at [281, 196] on div "E - To Do" at bounding box center [253, 203] width 144 height 20
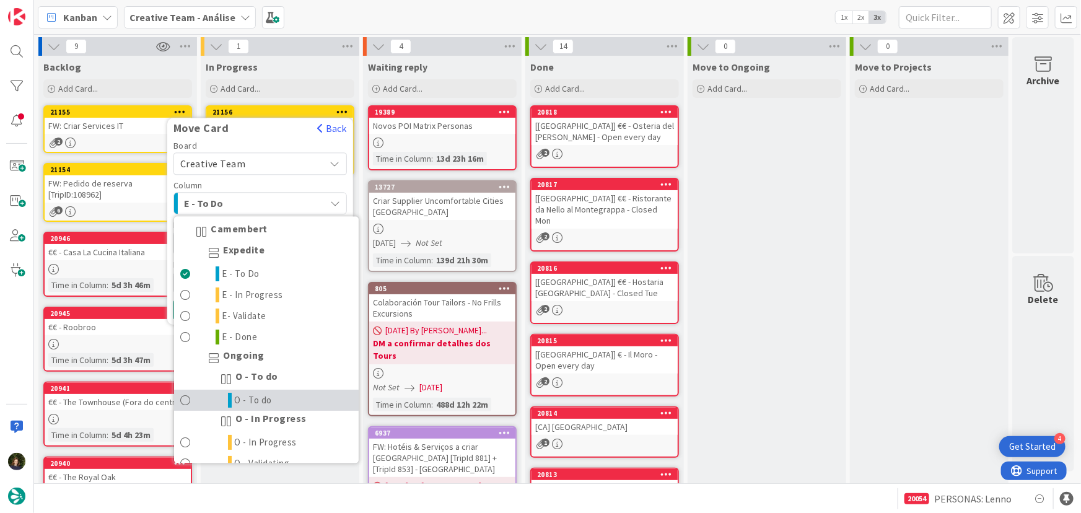
click at [290, 398] on link "O - To do" at bounding box center [266, 400] width 185 height 21
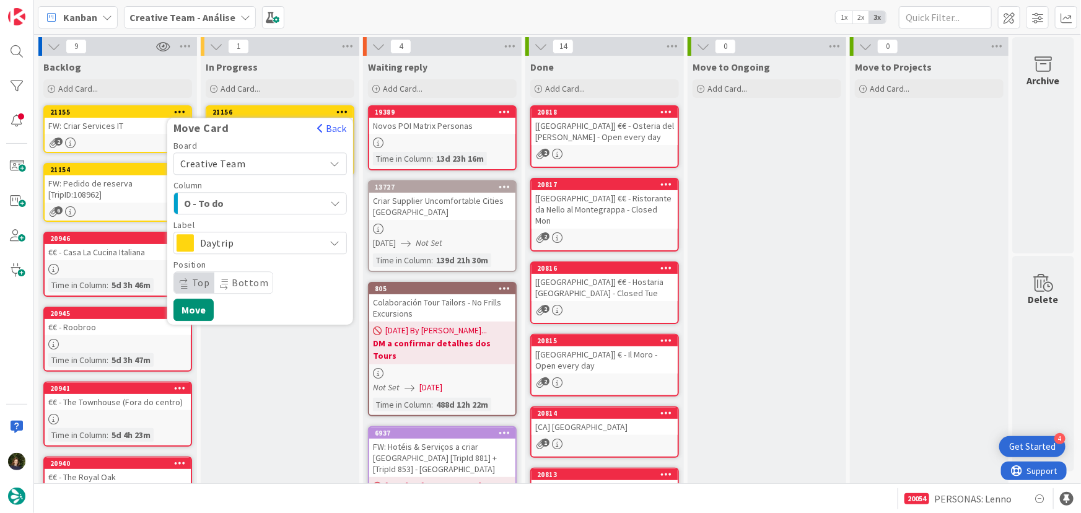
click at [288, 242] on span "Daytrip" at bounding box center [259, 242] width 119 height 17
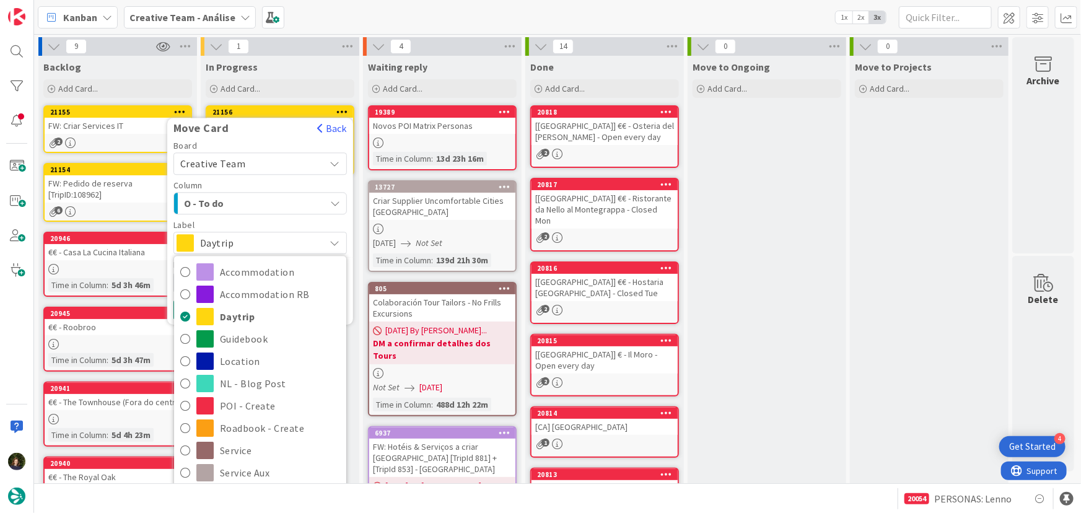
click at [273, 203] on span "O - To do" at bounding box center [230, 203] width 93 height 16
click at [269, 192] on button "O - To do" at bounding box center [261, 203] width 174 height 22
click at [265, 209] on span "O - To do" at bounding box center [230, 203] width 93 height 16
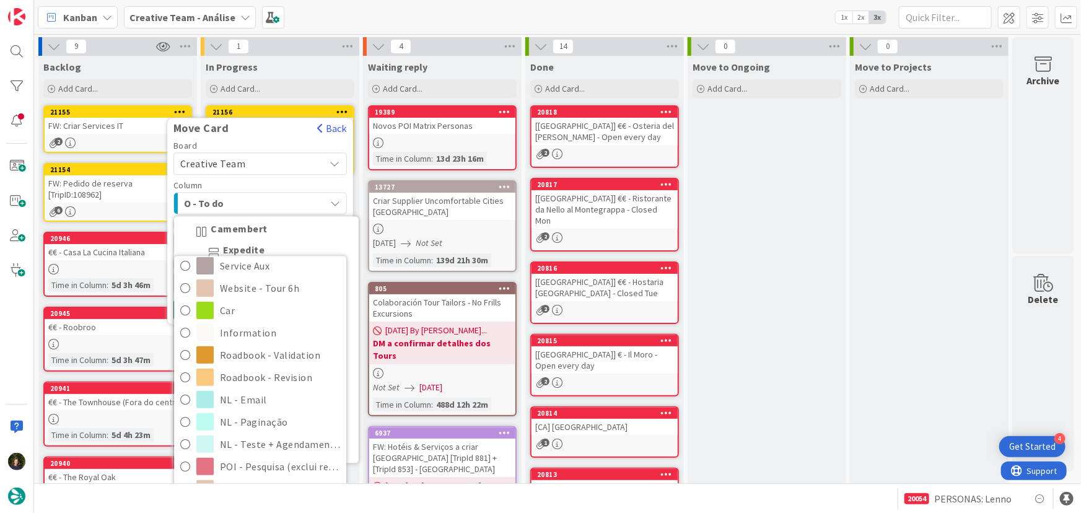
scroll to position [225, 0]
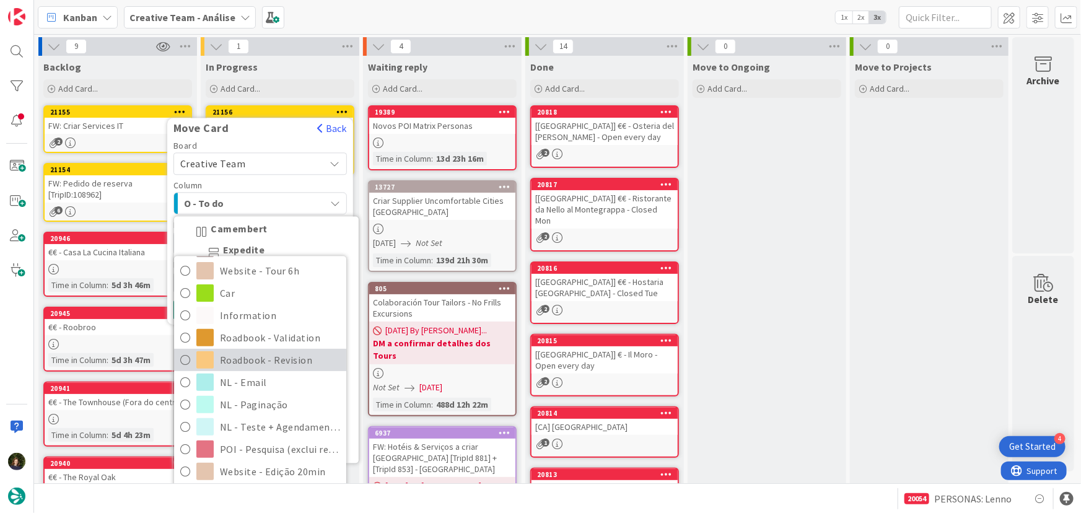
click at [284, 364] on span "Roadbook - Revision" at bounding box center [280, 360] width 120 height 19
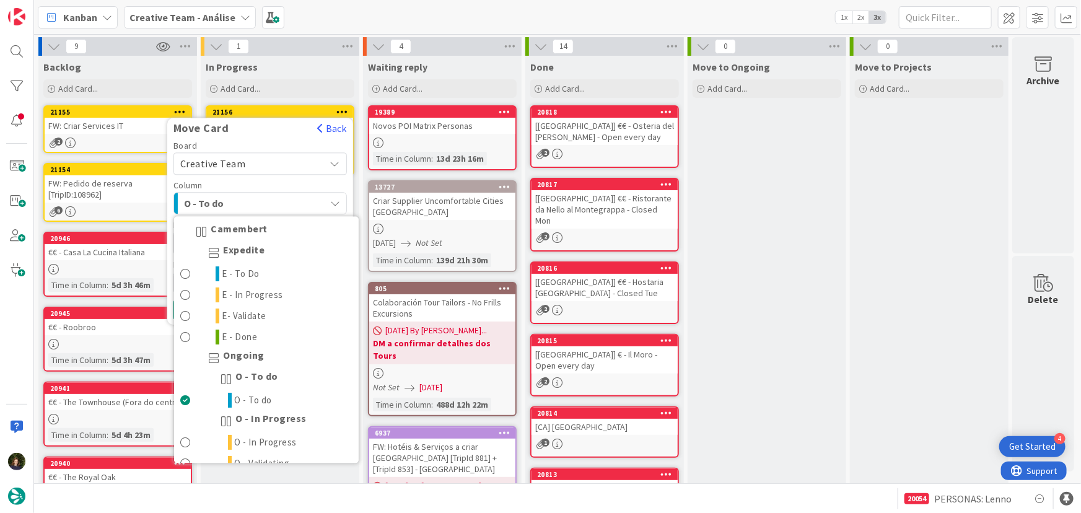
click at [269, 181] on div "Column" at bounding box center [261, 185] width 174 height 9
click at [271, 208] on span "O - To do" at bounding box center [230, 203] width 93 height 16
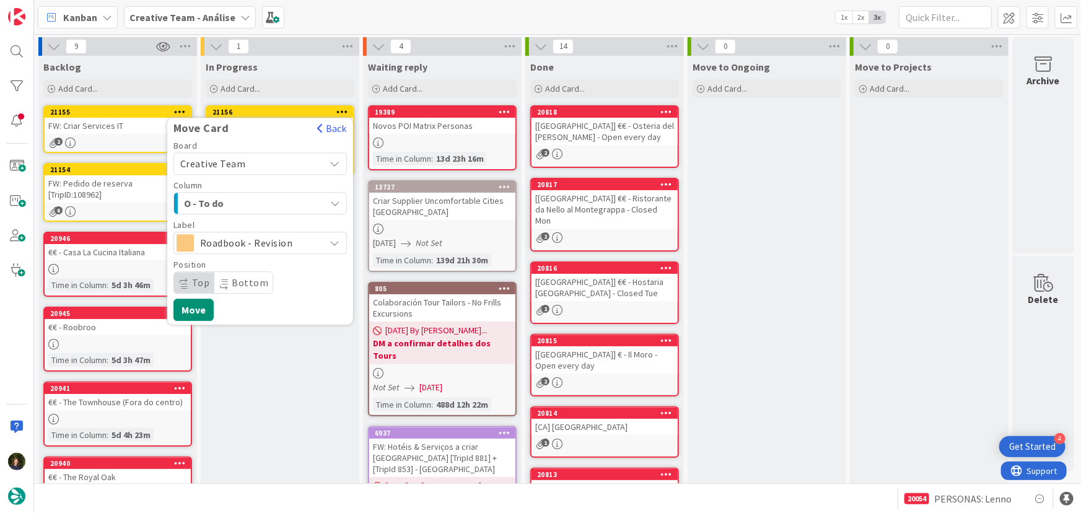
click at [271, 208] on span "O - To do" at bounding box center [230, 203] width 93 height 16
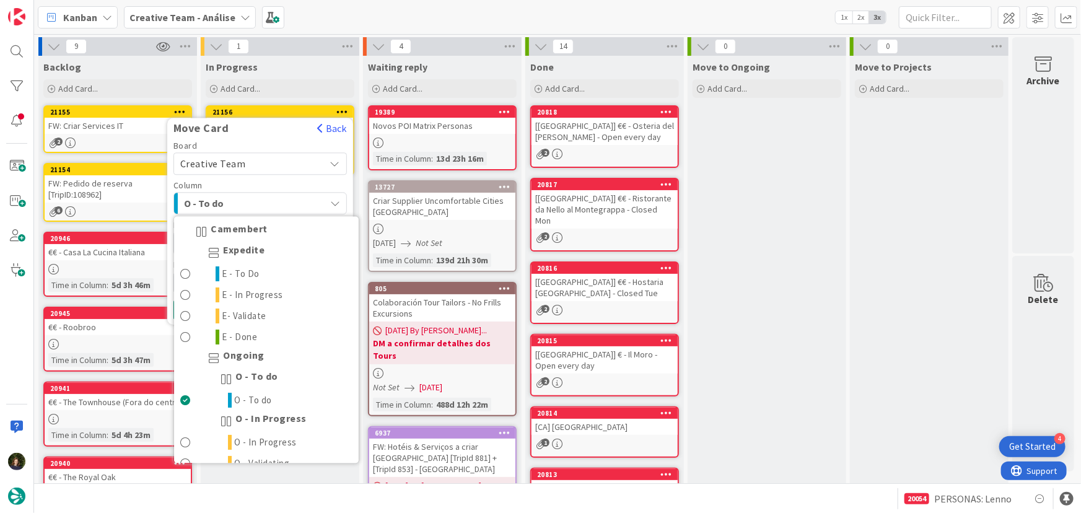
click at [272, 206] on span "O - To do" at bounding box center [230, 203] width 93 height 16
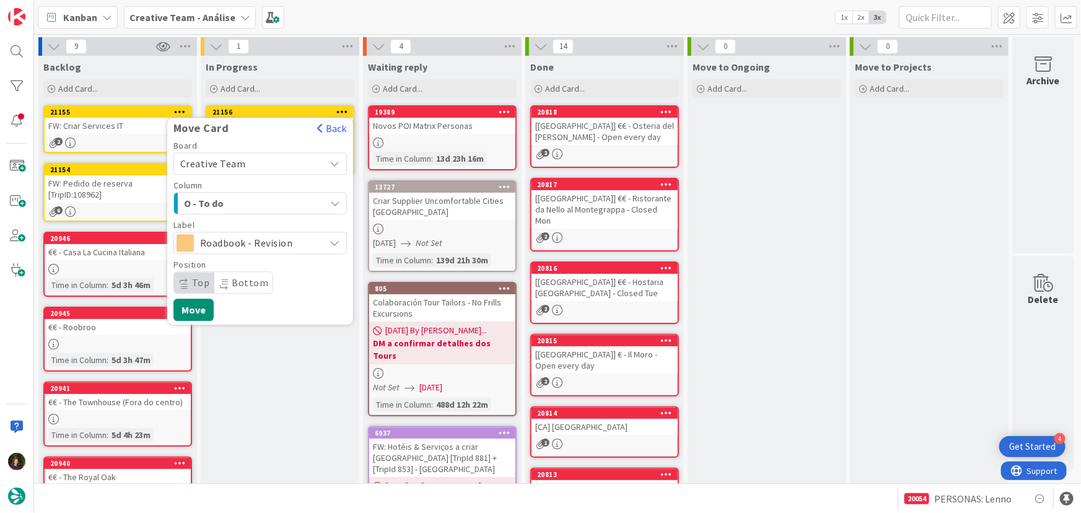
click at [277, 211] on div "O - To do" at bounding box center [253, 203] width 144 height 20
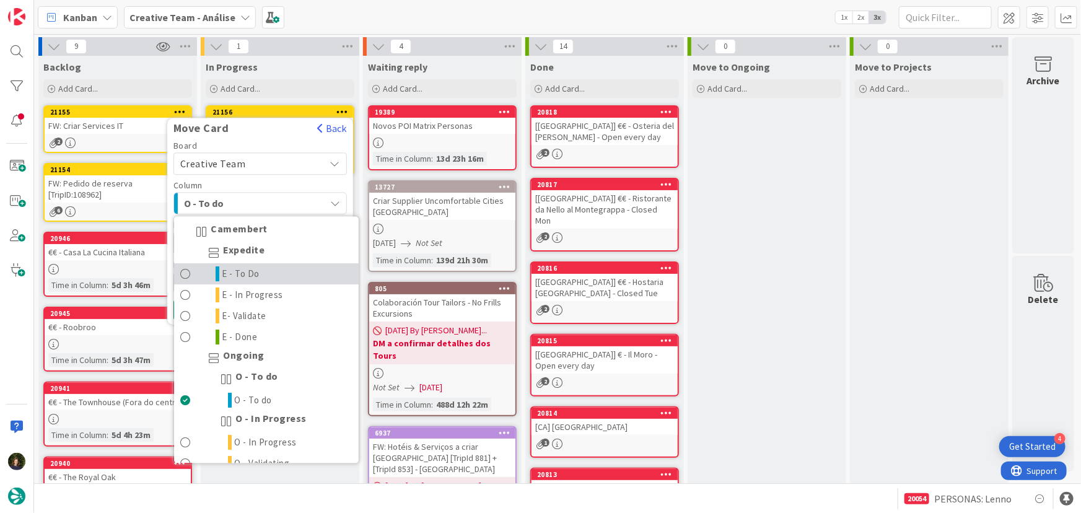
click at [270, 272] on link "E - To Do" at bounding box center [266, 274] width 185 height 21
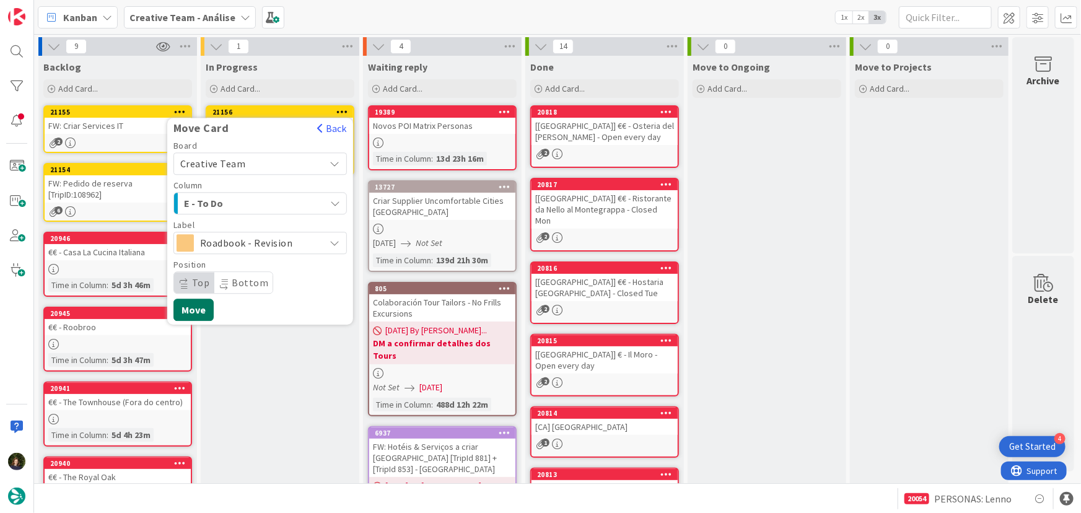
click at [200, 312] on button "Move" at bounding box center [194, 310] width 40 height 22
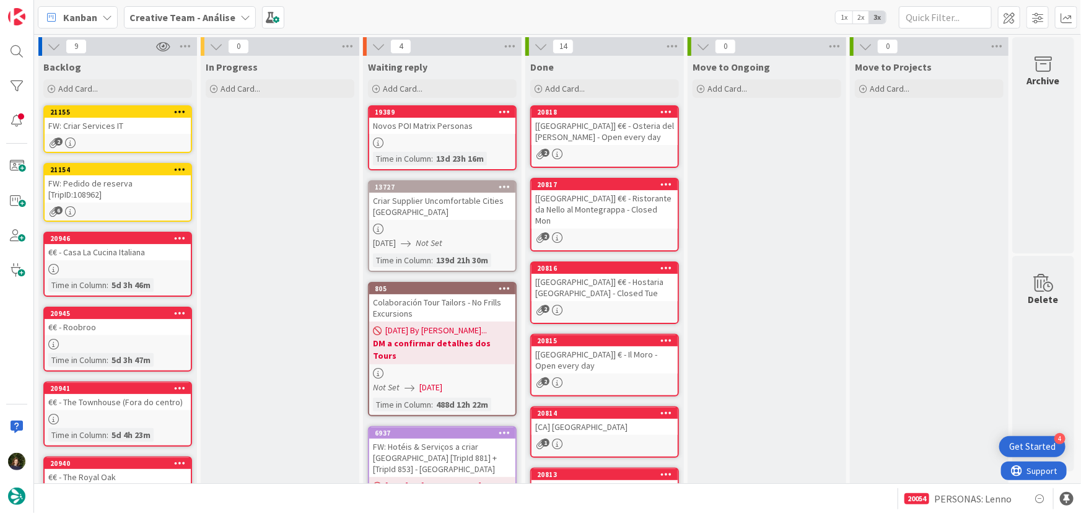
click at [105, 183] on div "FW: Pedido de reserva [TripID:108962]" at bounding box center [118, 188] width 146 height 27
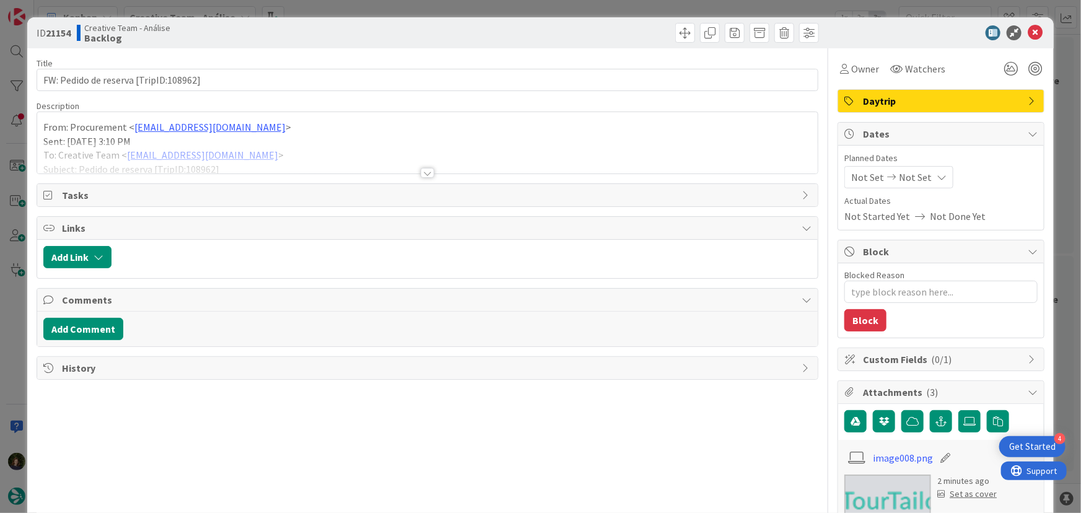
click at [421, 176] on div at bounding box center [428, 173] width 14 height 10
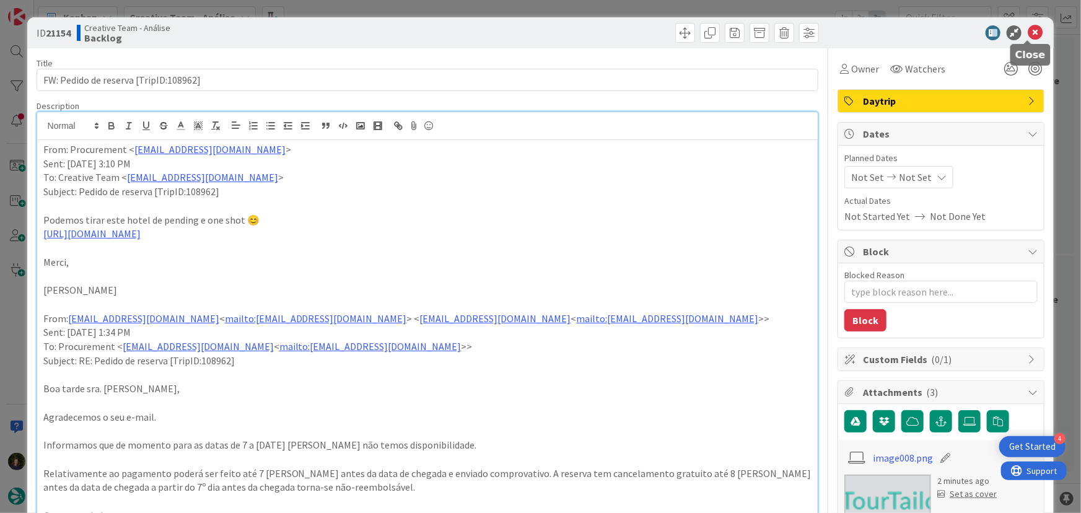
click at [1029, 33] on icon at bounding box center [1035, 32] width 15 height 15
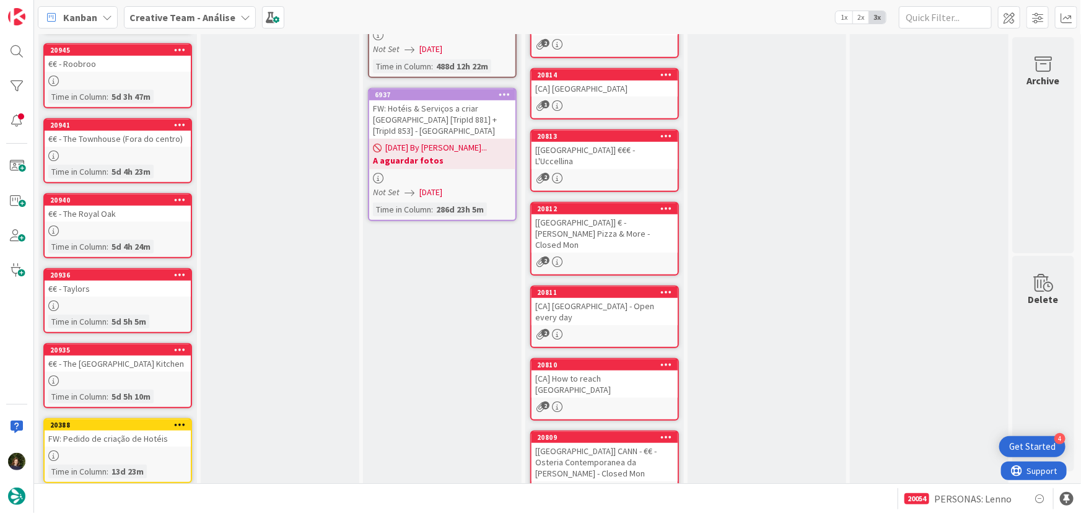
scroll to position [354, 0]
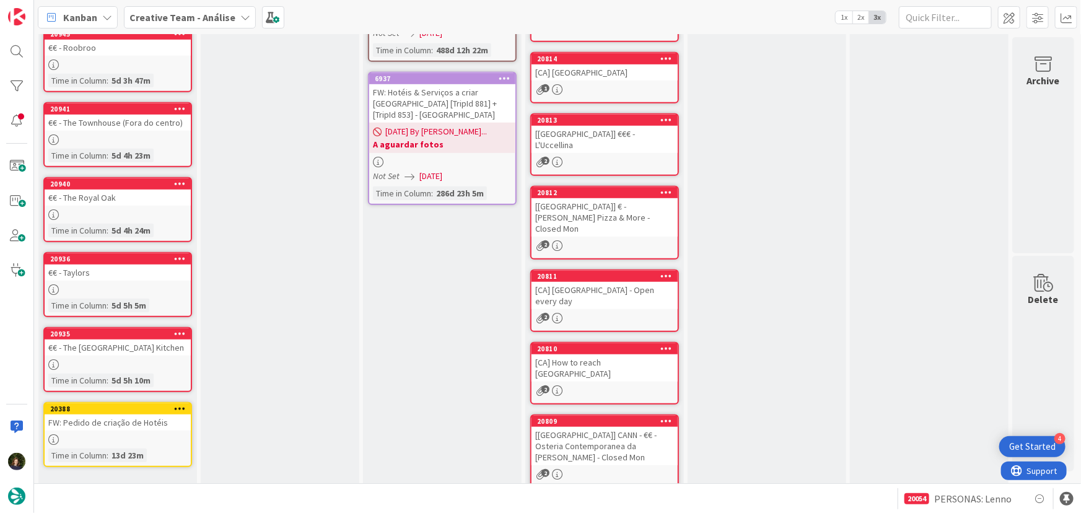
click at [214, 20] on b "Creative Team - Análise" at bounding box center [183, 17] width 106 height 12
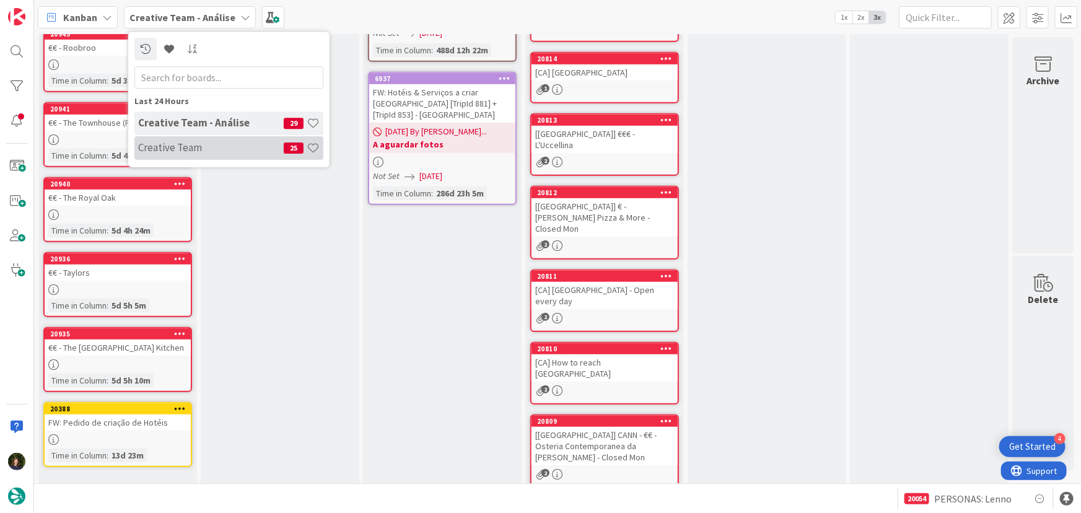
click at [219, 143] on h4 "Creative Team" at bounding box center [211, 147] width 146 height 12
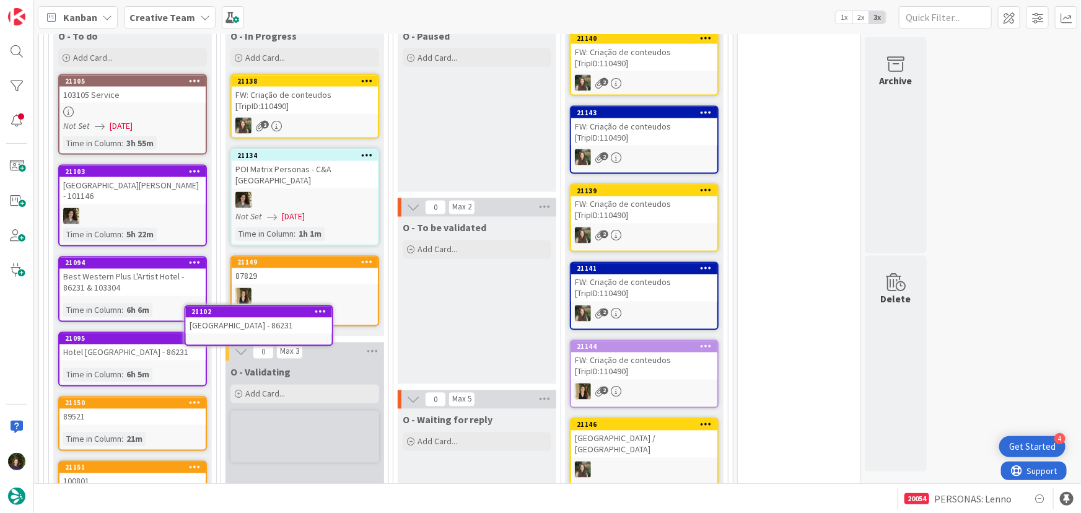
scroll to position [1033, 0]
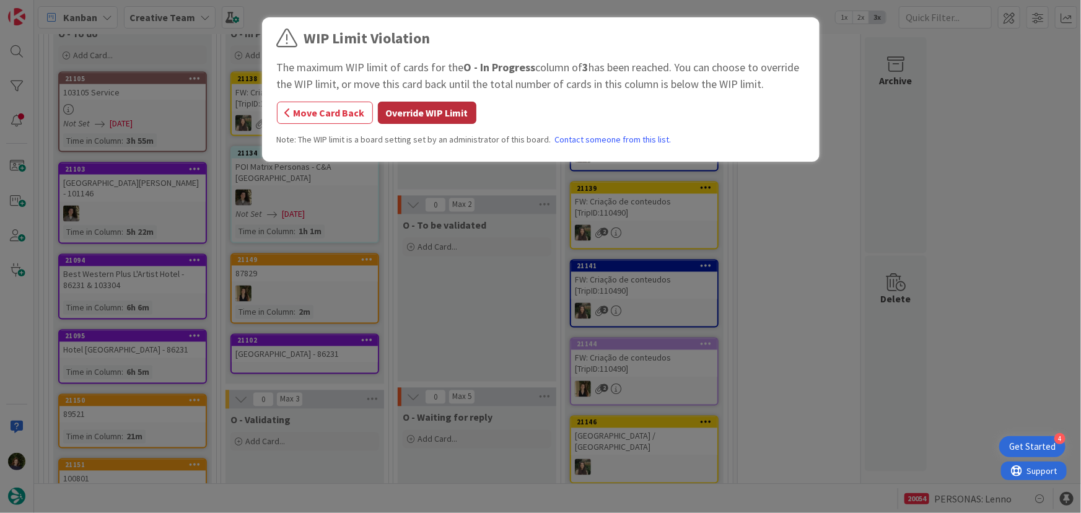
click at [418, 115] on button "Override WIP Limit" at bounding box center [427, 113] width 99 height 22
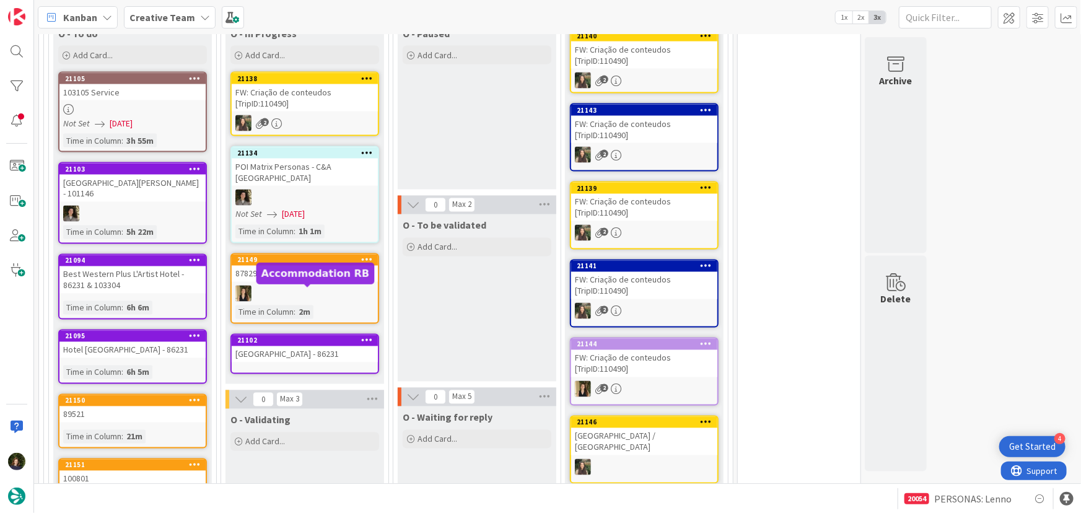
click at [332, 337] on div "21102" at bounding box center [307, 341] width 141 height 9
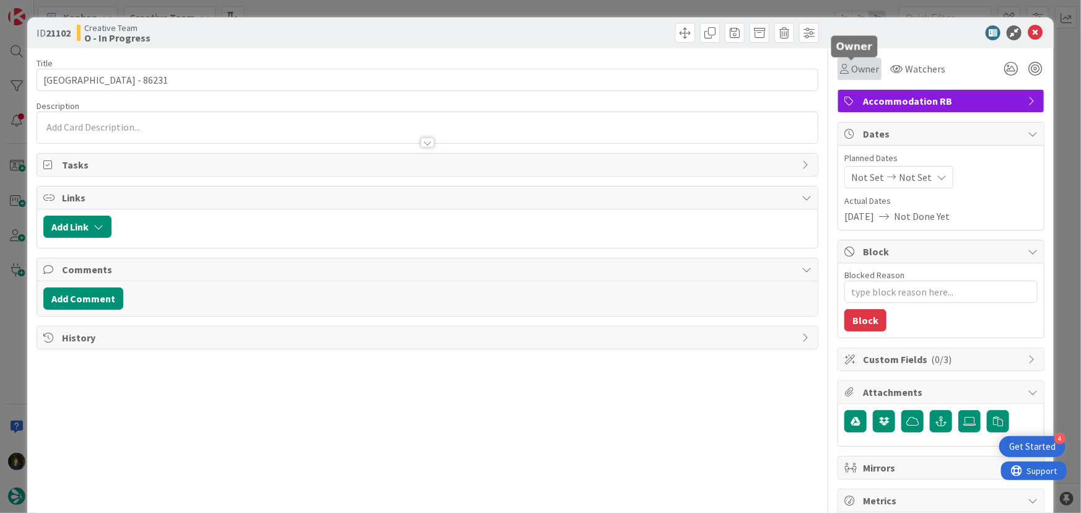
click at [858, 68] on span "Owner" at bounding box center [866, 68] width 28 height 15
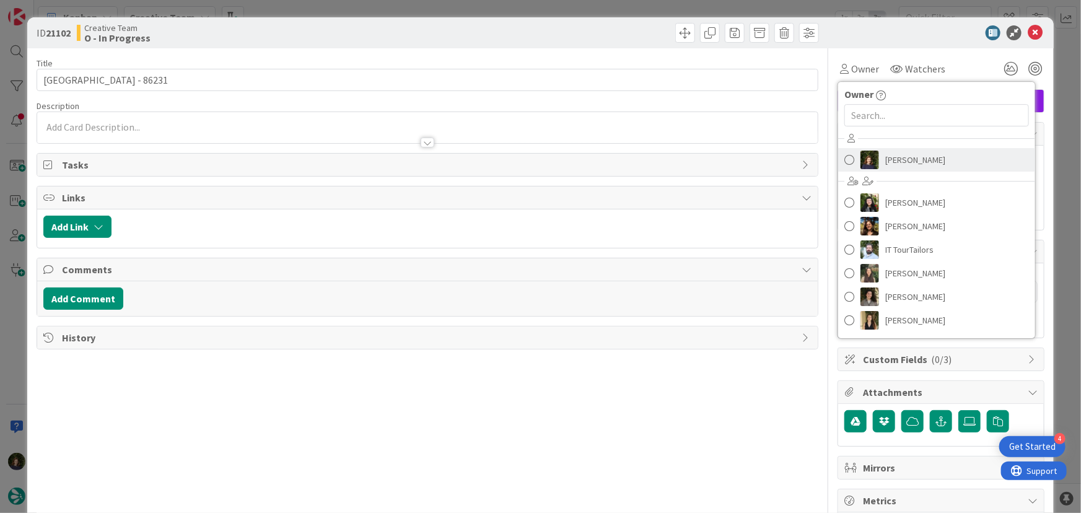
click at [897, 167] on span "[PERSON_NAME]" at bounding box center [916, 160] width 60 height 19
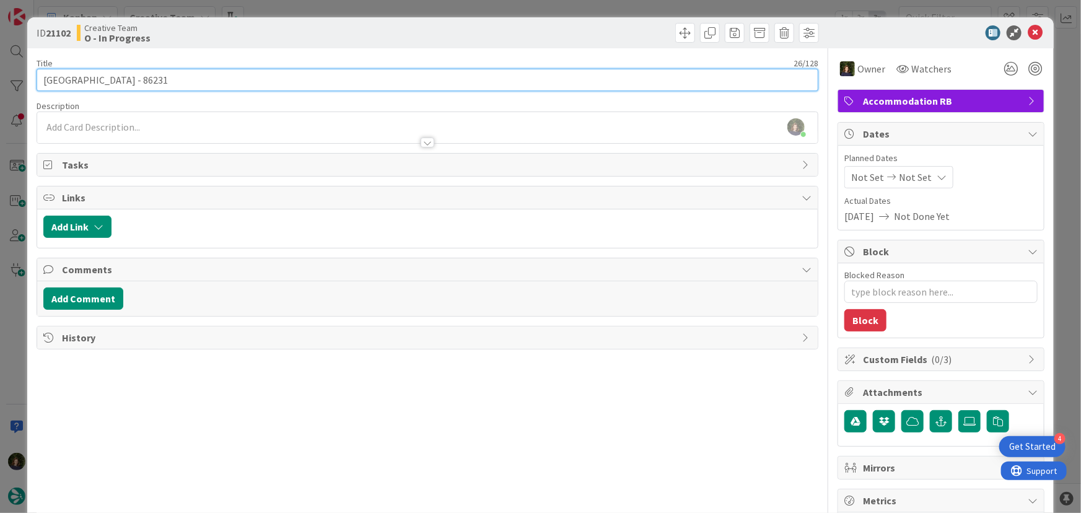
drag, startPoint x: 43, startPoint y: 77, endPoint x: 120, endPoint y: 79, distance: 76.2
click at [120, 79] on input "Leprince Hotel Spa - 86231" at bounding box center [428, 80] width 783 height 22
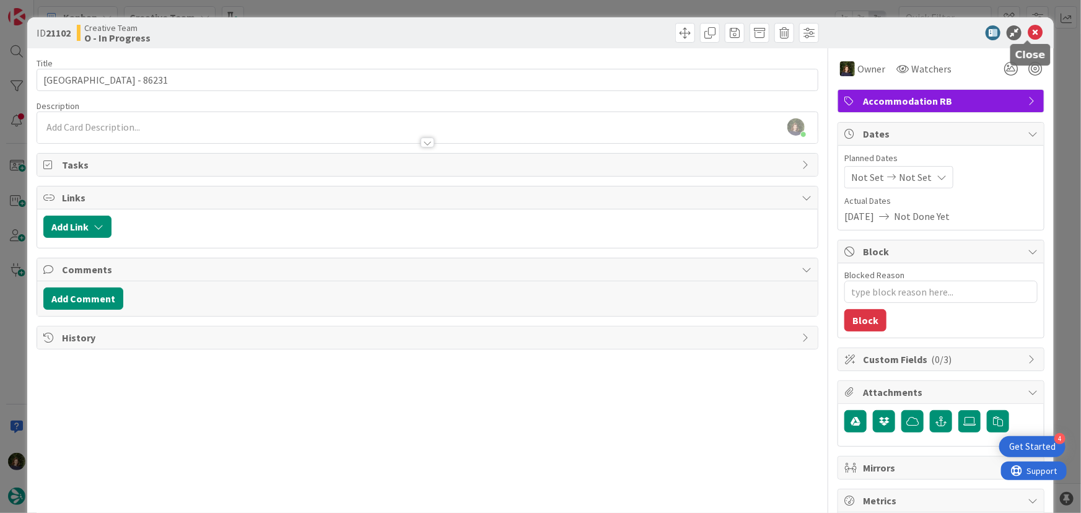
click at [1028, 36] on icon at bounding box center [1035, 32] width 15 height 15
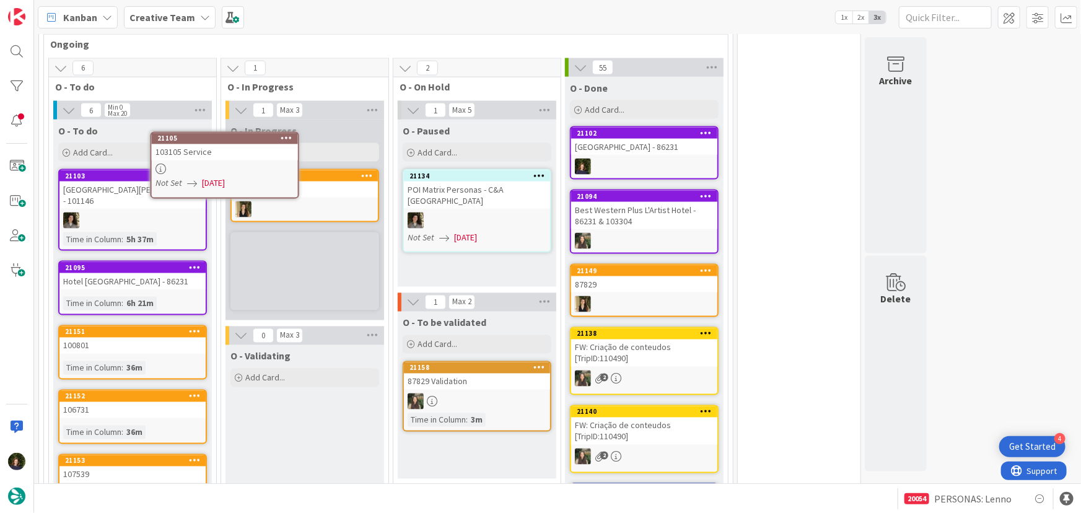
scroll to position [935, 0]
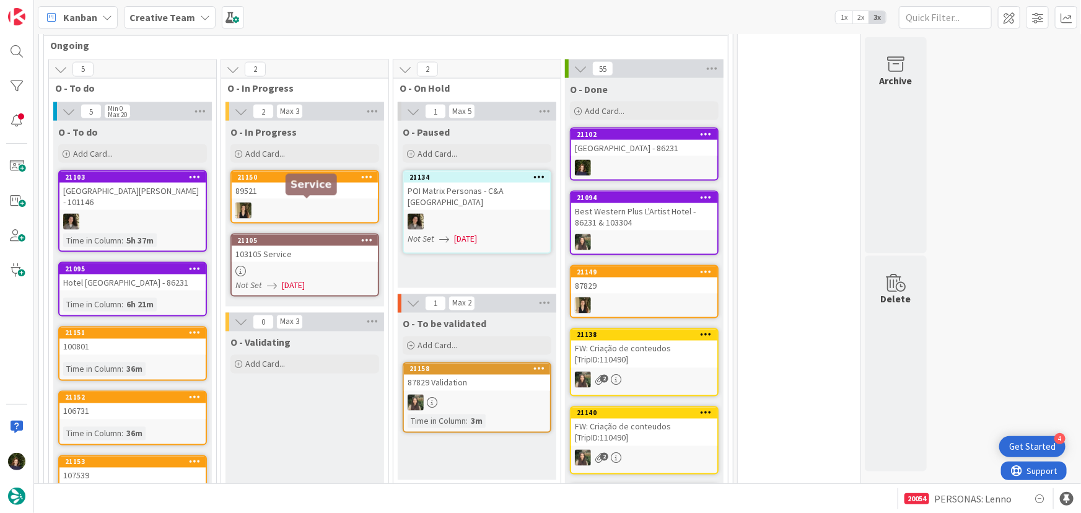
click at [306, 246] on div "103105 Service" at bounding box center [305, 254] width 146 height 16
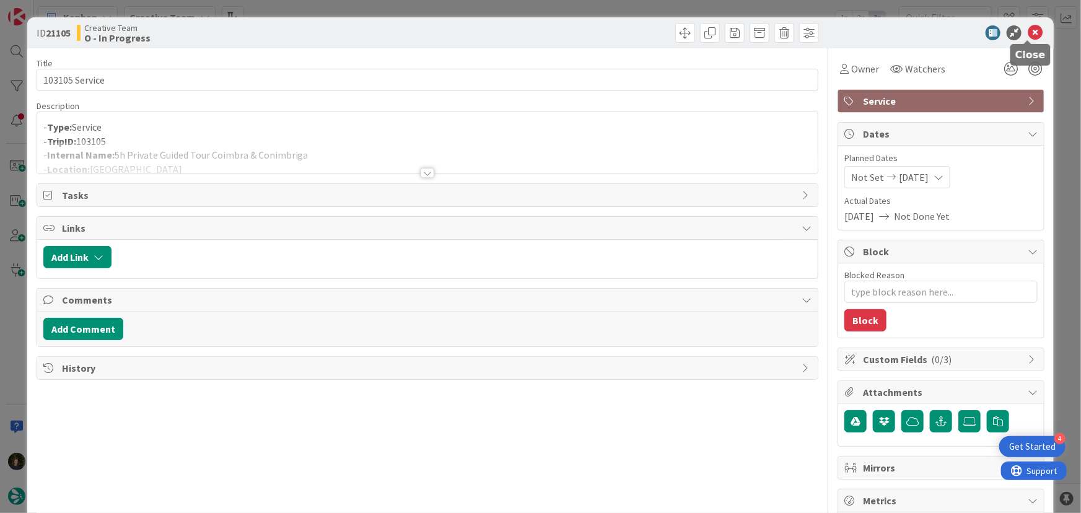
click at [1029, 32] on icon at bounding box center [1035, 32] width 15 height 15
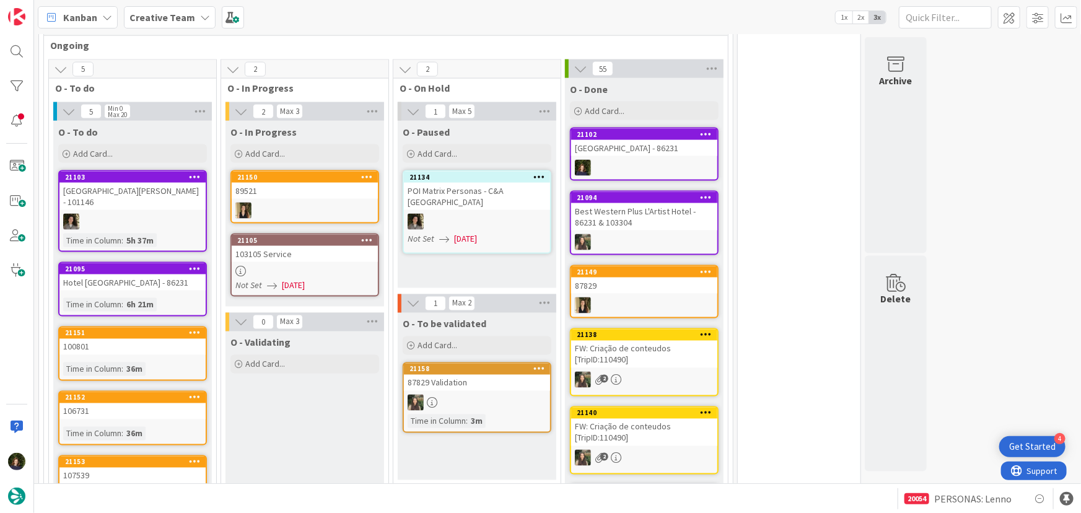
click at [183, 12] on b "Creative Team" at bounding box center [163, 17] width 66 height 12
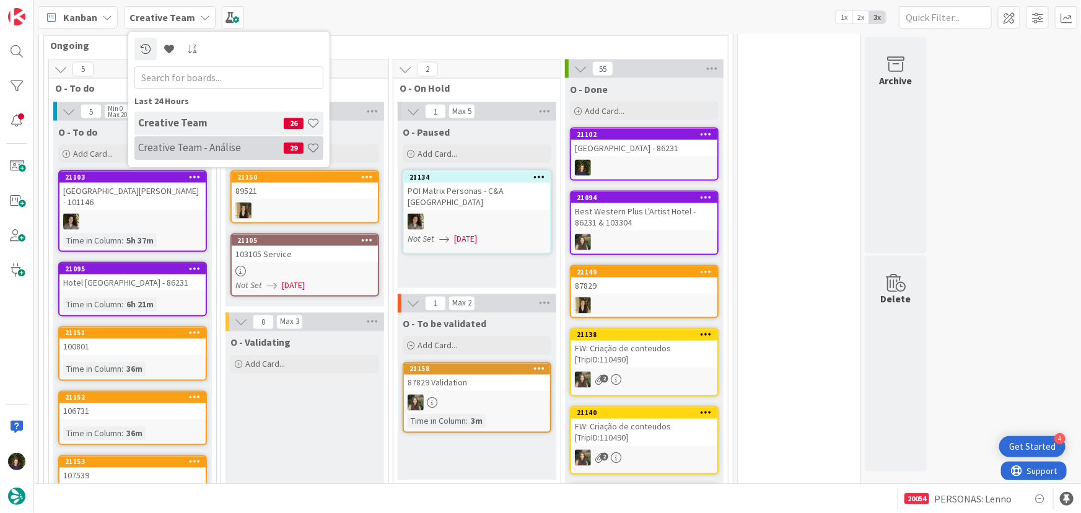
click at [175, 157] on div "Creative Team - Análise 29" at bounding box center [228, 148] width 189 height 24
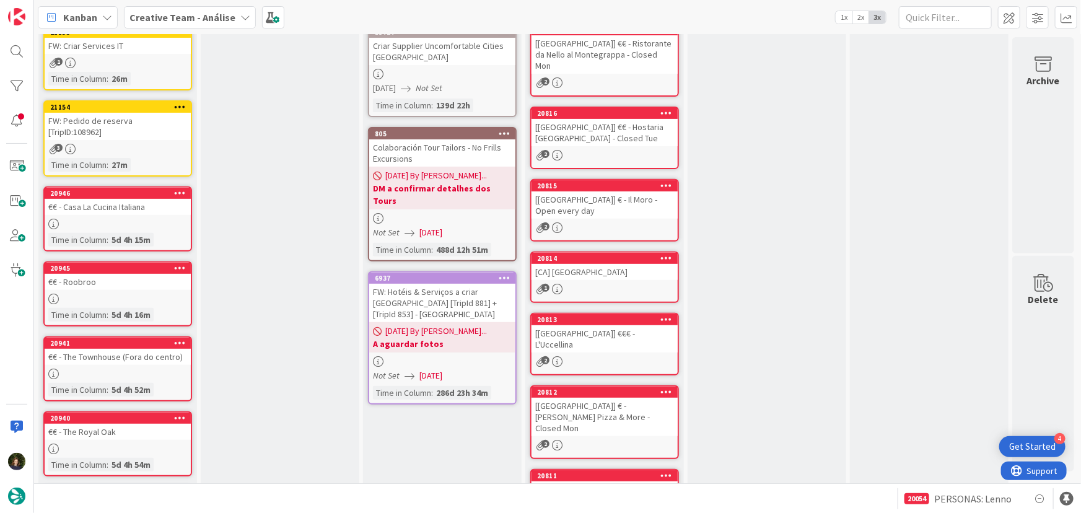
scroll to position [45, 0]
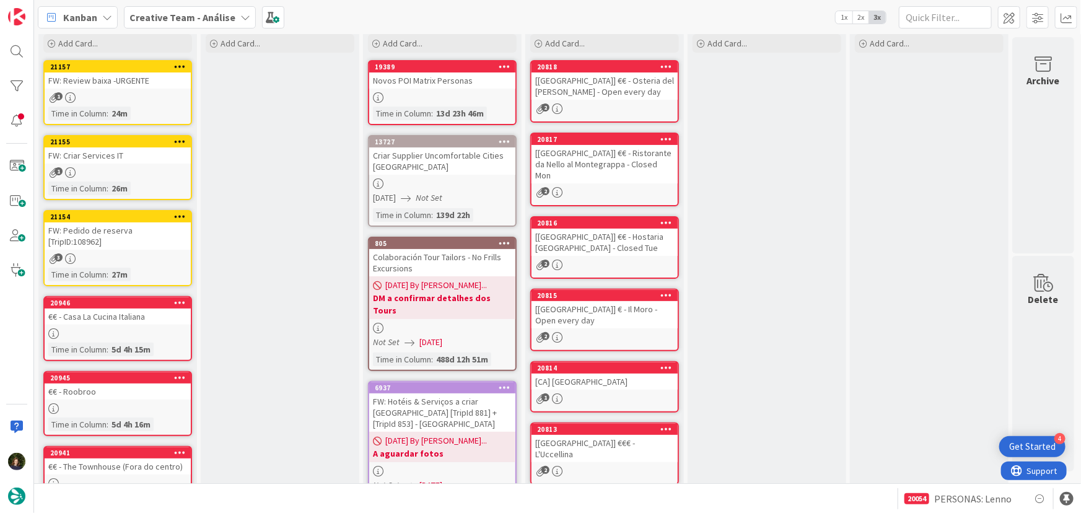
click at [214, 12] on b "Creative Team - Análise" at bounding box center [183, 17] width 106 height 12
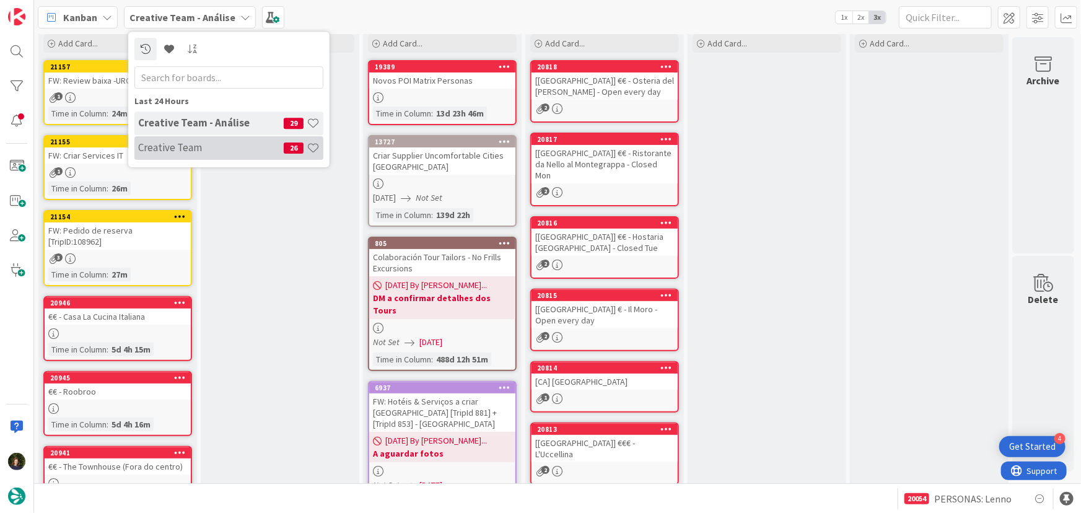
click at [207, 143] on h4 "Creative Team" at bounding box center [211, 147] width 146 height 12
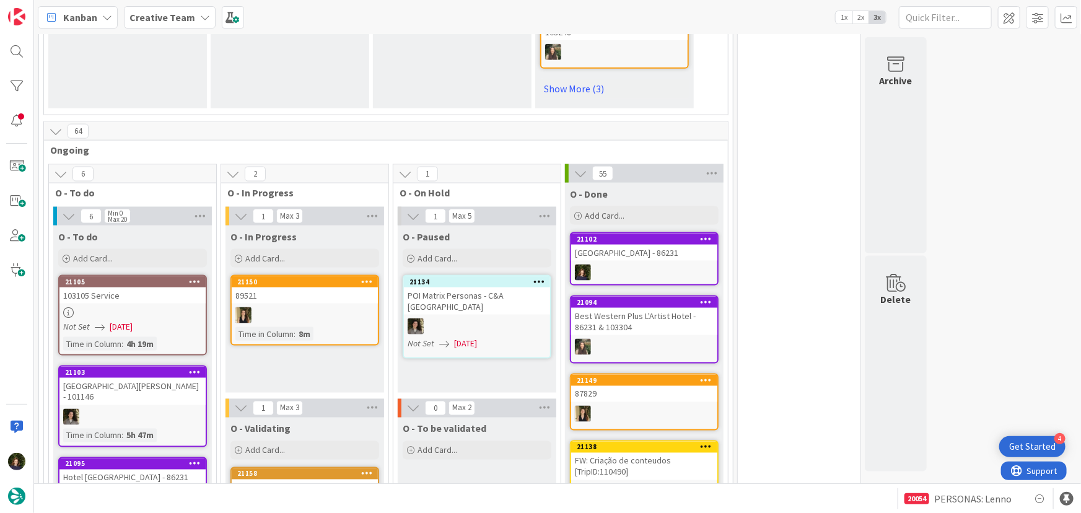
scroll to position [736, 0]
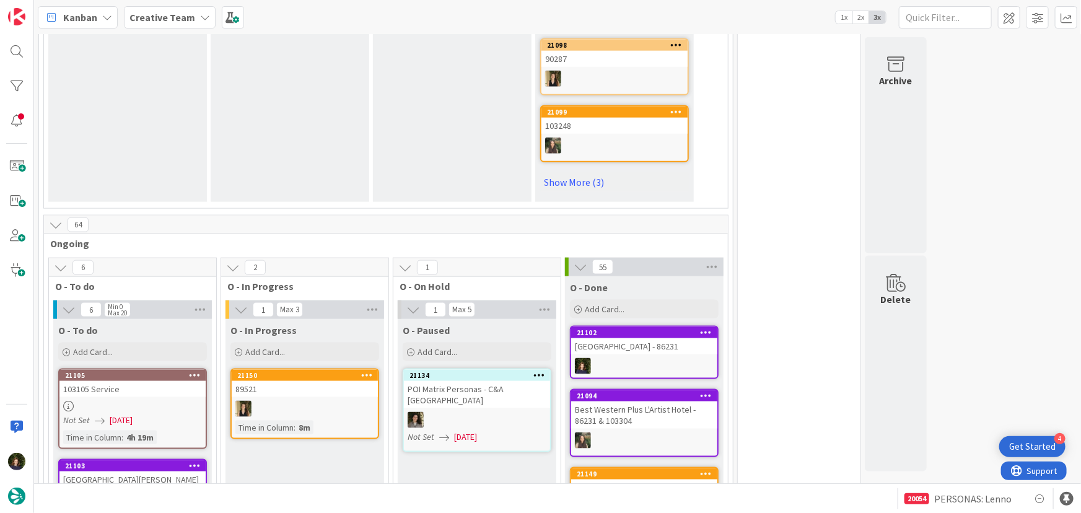
click at [191, 19] on div "Creative Team" at bounding box center [170, 17] width 92 height 22
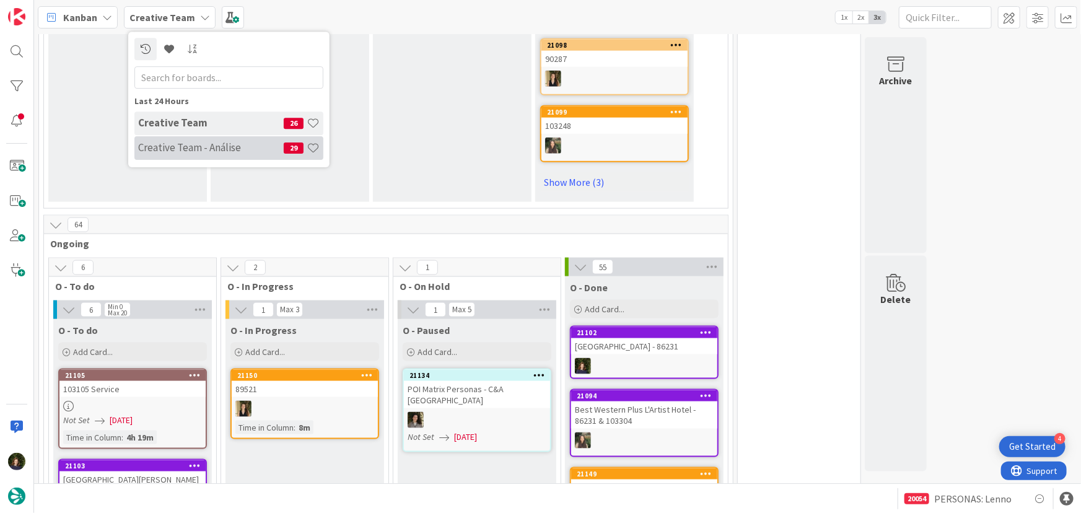
click at [180, 159] on div "Creative Team - Análise 29" at bounding box center [228, 148] width 189 height 24
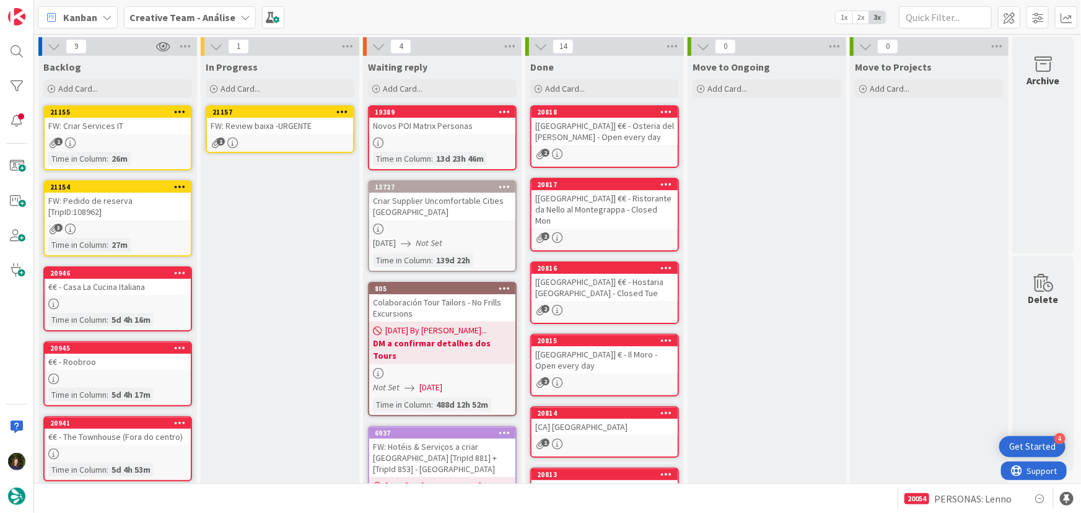
click at [260, 127] on div "FW: Review baixa -URGENTE" at bounding box center [280, 126] width 146 height 16
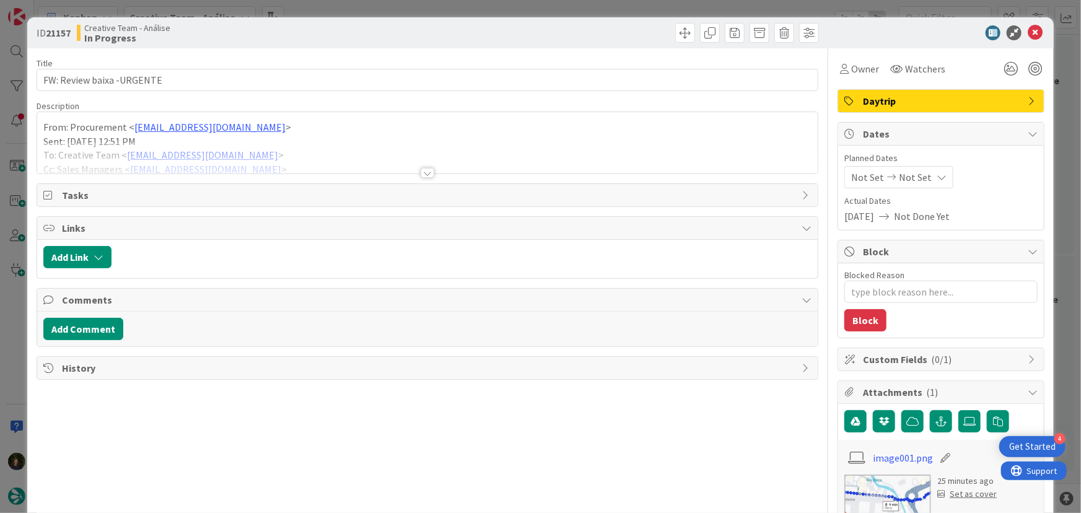
click at [431, 174] on div "Title 25 / 128 FW: Review baixa -URGENTE Description From: Procurement < procur…" at bounding box center [428, 434] width 783 height 772
click at [426, 172] on div at bounding box center [428, 173] width 14 height 10
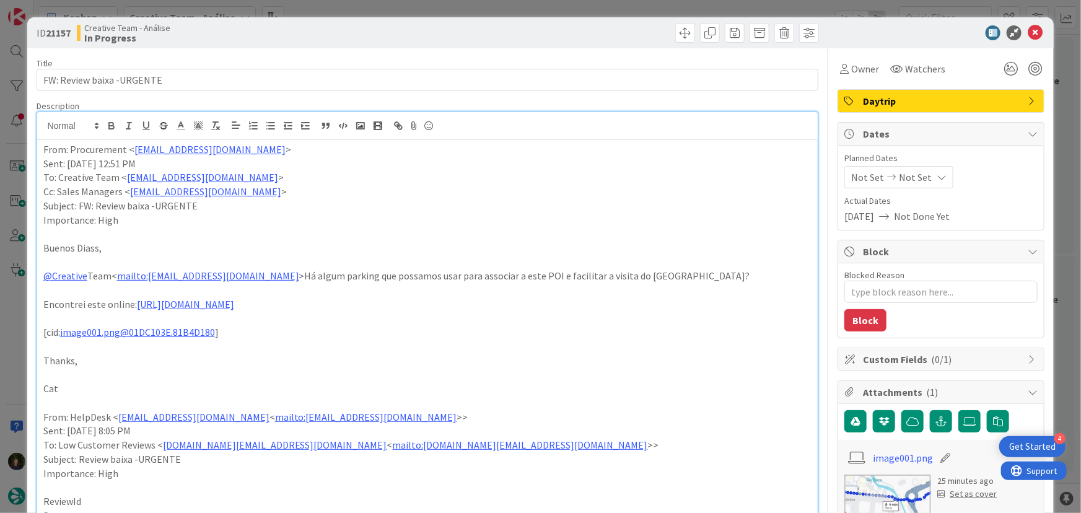
click at [933, 99] on span "Daytrip" at bounding box center [942, 101] width 159 height 15
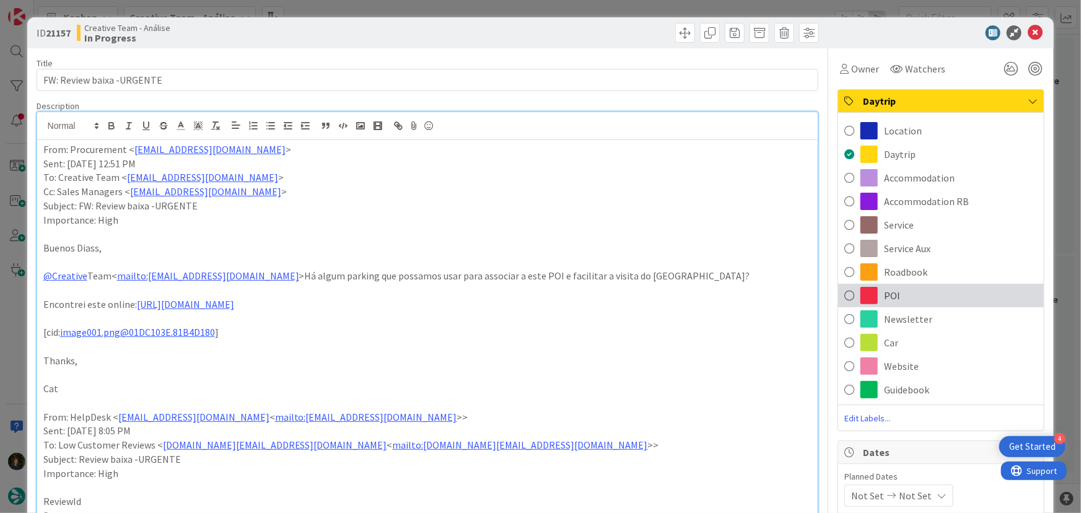
click at [899, 296] on div "POI" at bounding box center [941, 296] width 206 height 24
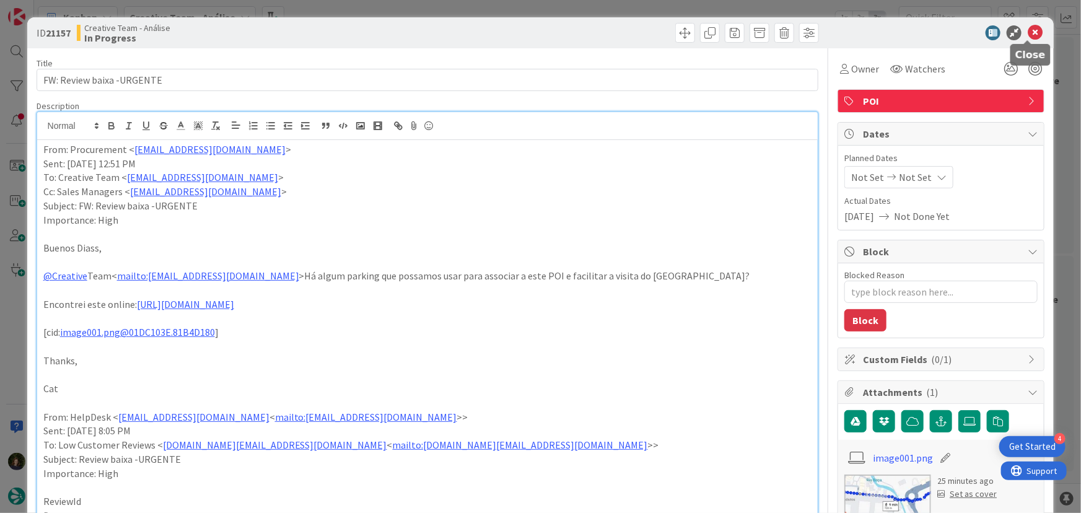
click at [1030, 35] on icon at bounding box center [1035, 32] width 15 height 15
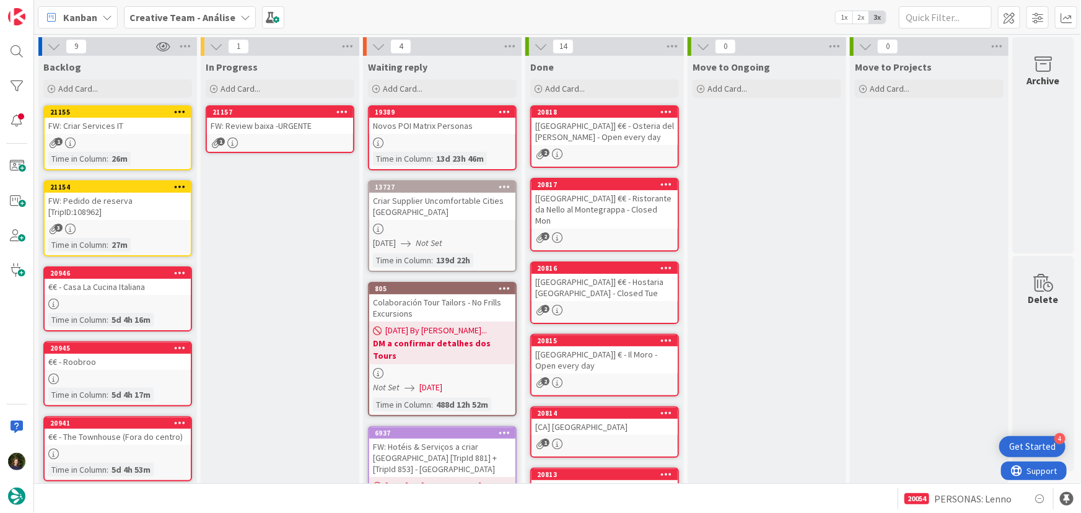
click at [294, 142] on div "1" at bounding box center [280, 143] width 146 height 11
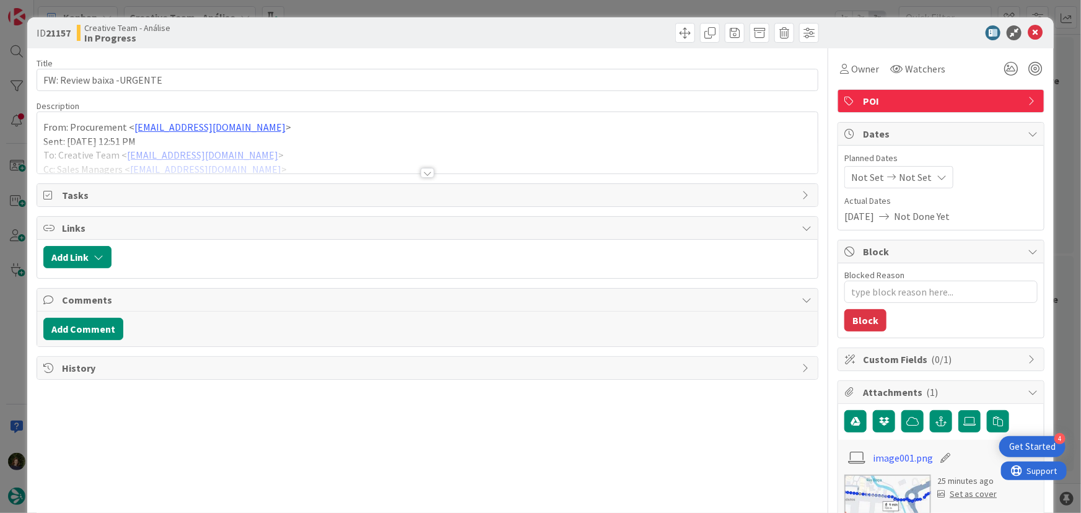
click at [40, 127] on div "From: Procurement < procurement@tourtailors.com > Sent: Monday, 18 August, 2025…" at bounding box center [427, 142] width 781 height 61
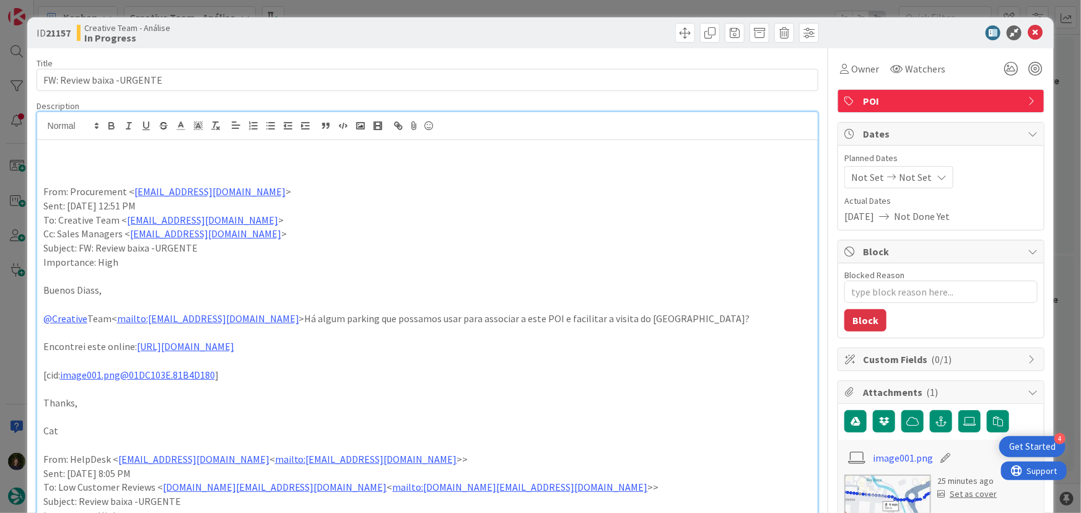
type textarea "x"
click at [244, 152] on p "CRIAR POI Parking perto do Mosteiro de Alcobaça (colocar ADD POI P no POI do Mo…" at bounding box center [427, 150] width 769 height 14
click at [727, 154] on p "CRIAR POI Parking perto do Mosteiro de Alcobaça com indicação (Mosteiro de Alco…" at bounding box center [427, 150] width 769 height 14
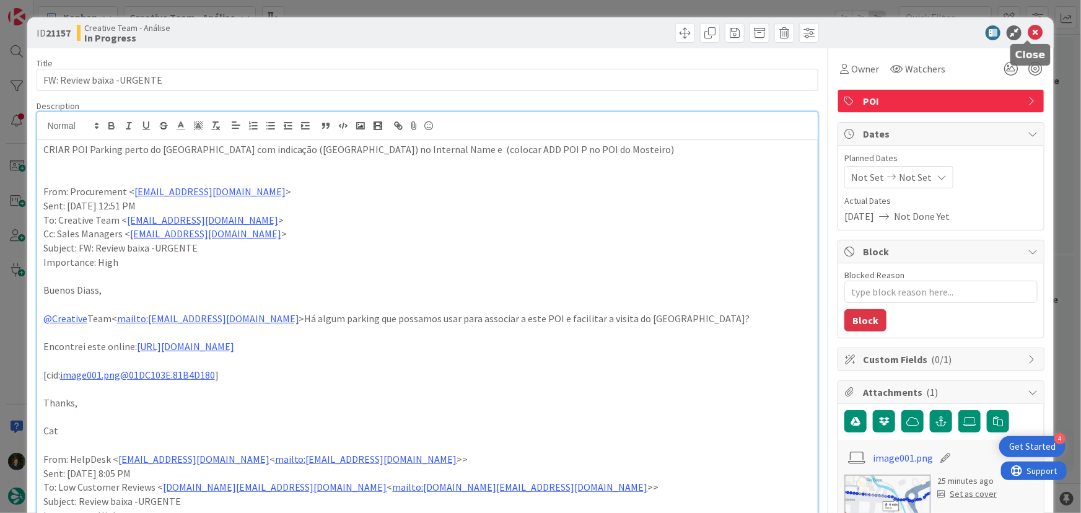
click at [1028, 33] on icon at bounding box center [1035, 32] width 15 height 15
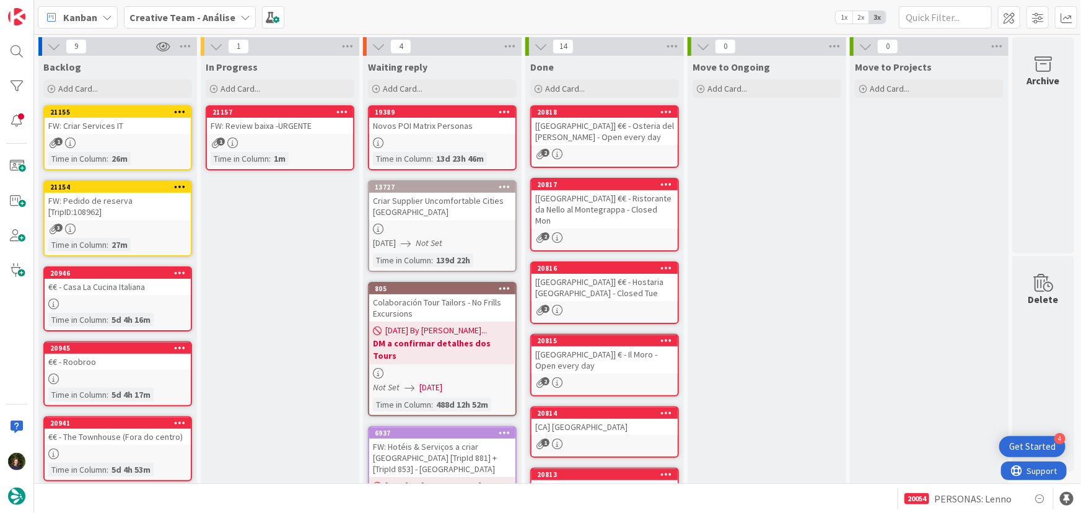
click at [343, 112] on icon at bounding box center [343, 111] width 12 height 9
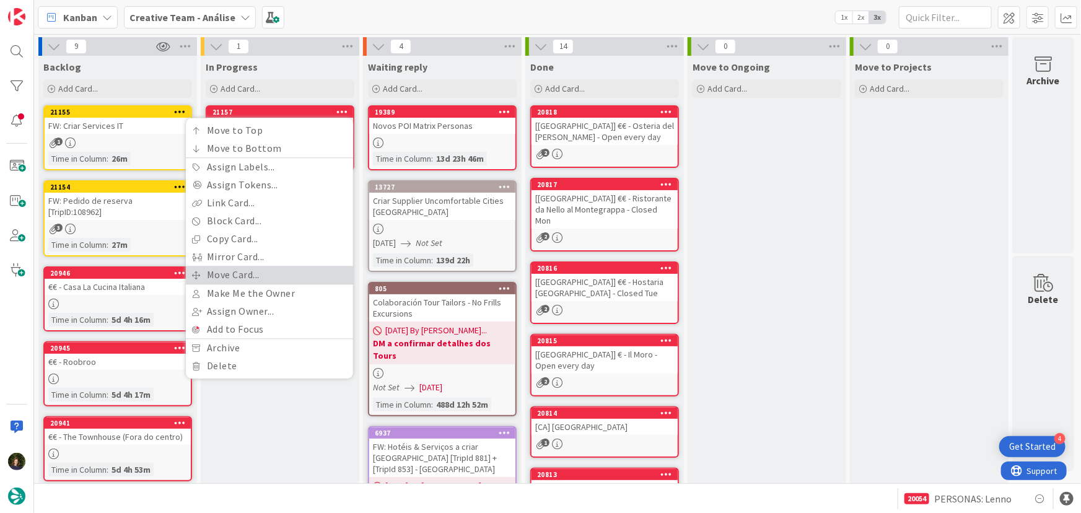
click at [294, 270] on link "Move Card..." at bounding box center [269, 275] width 167 height 18
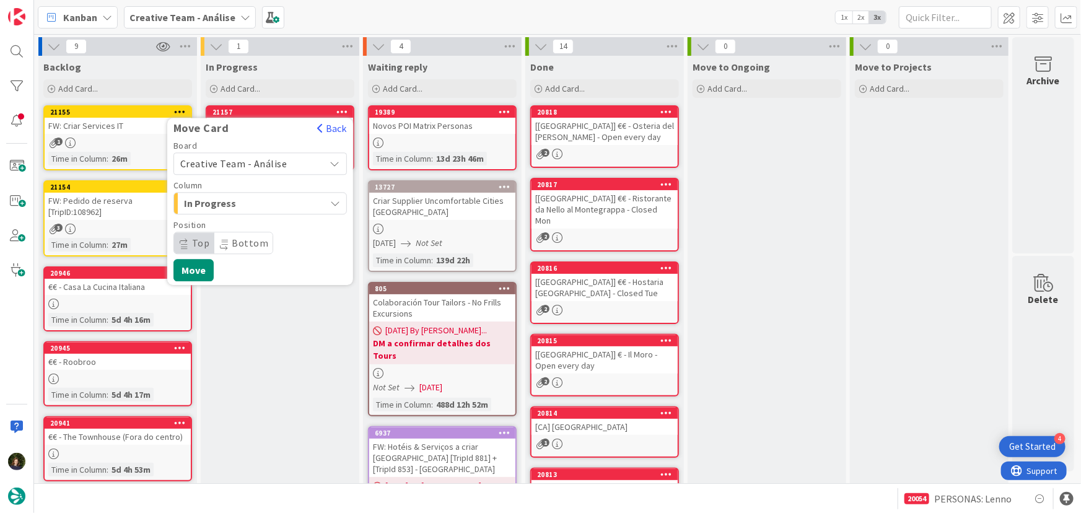
click at [293, 164] on span "Creative Team - Análise" at bounding box center [249, 163] width 139 height 17
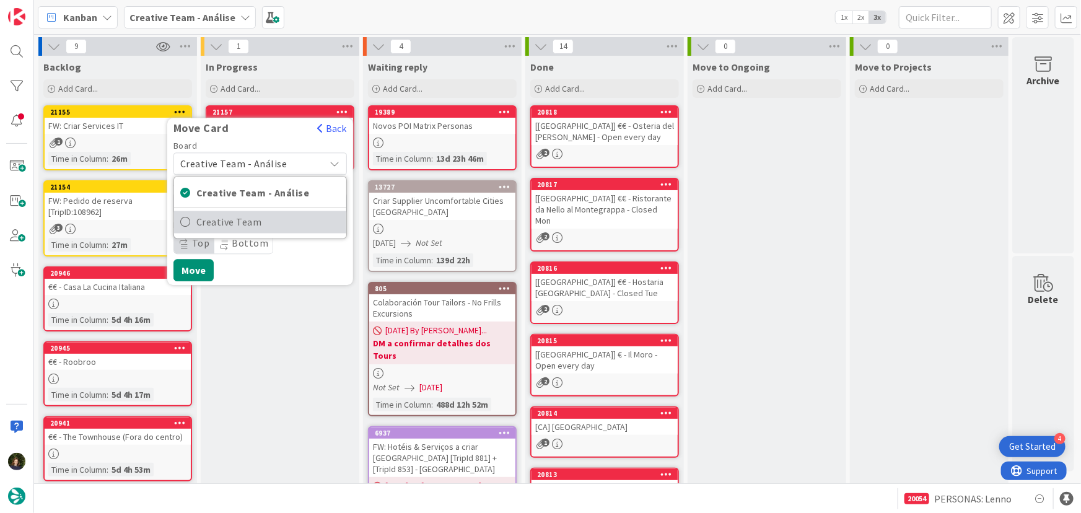
click at [299, 222] on span "Creative Team" at bounding box center [268, 222] width 144 height 19
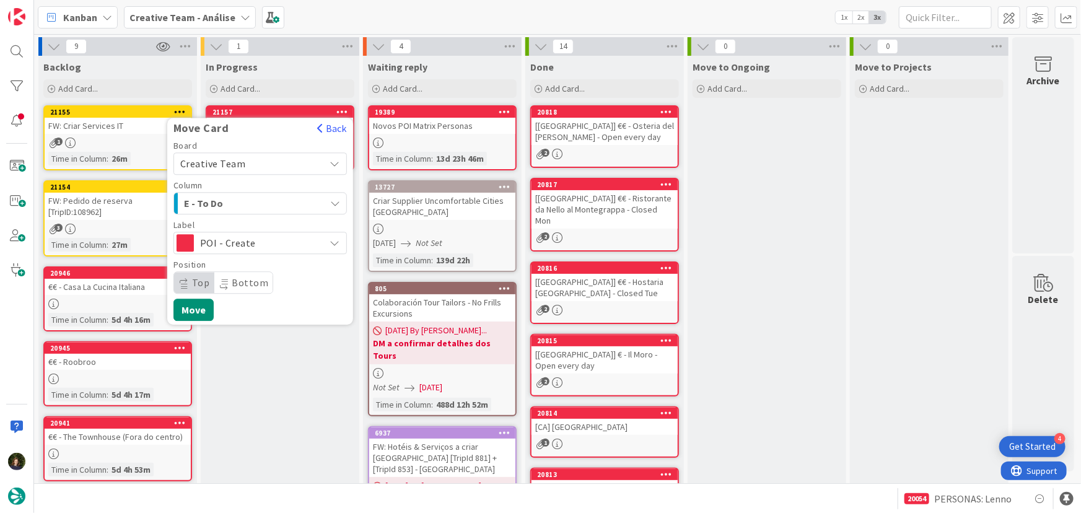
click at [277, 203] on div "E - To Do" at bounding box center [253, 203] width 144 height 20
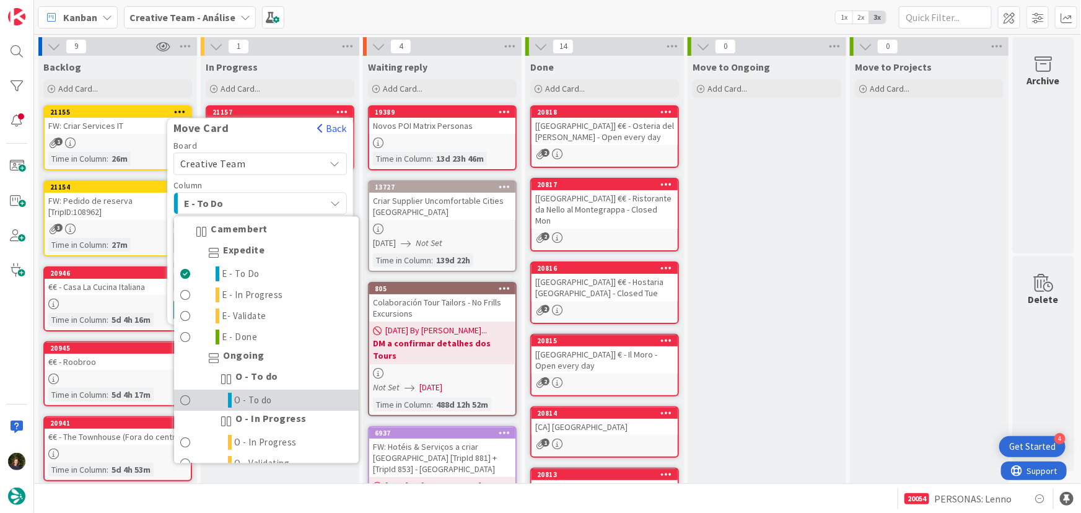
click at [291, 395] on link "O - To do" at bounding box center [266, 400] width 185 height 21
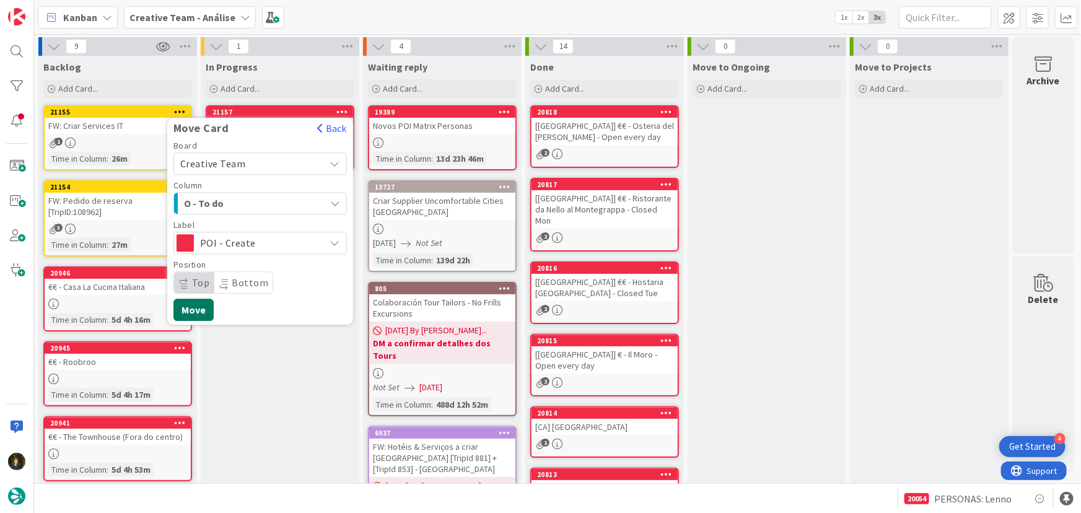
click at [203, 313] on button "Move" at bounding box center [194, 310] width 40 height 22
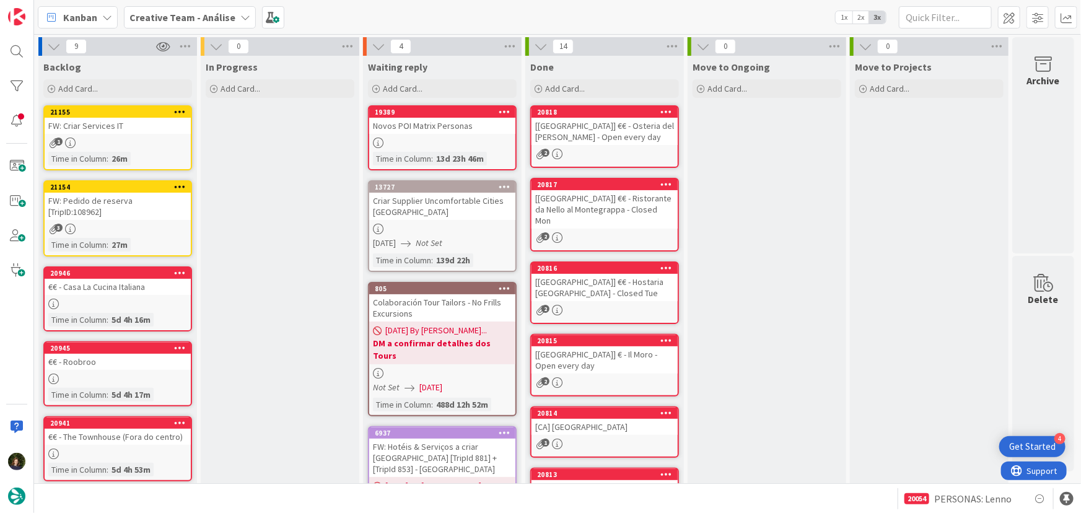
click at [126, 208] on div "FW: Pedido de reserva [TripID:108962]" at bounding box center [118, 206] width 146 height 27
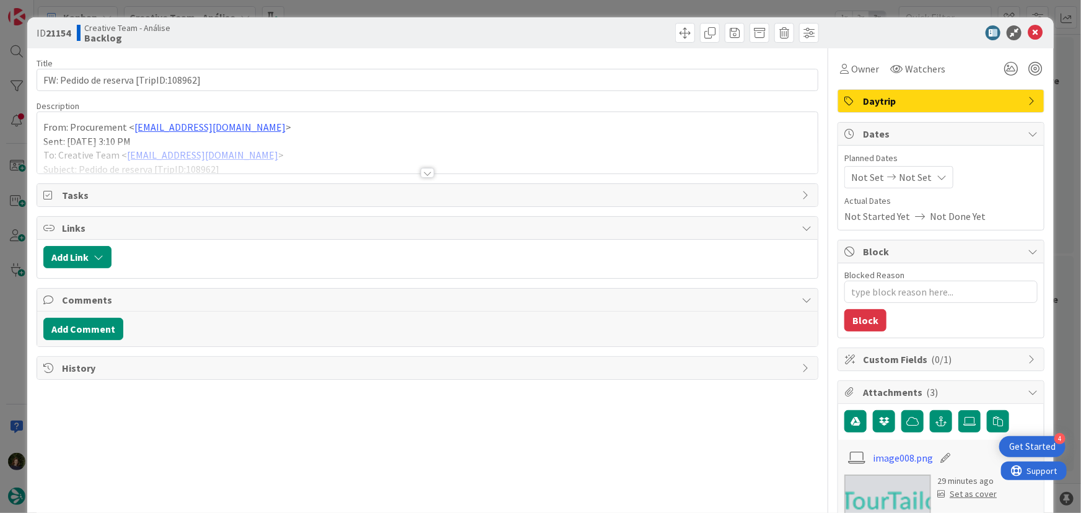
click at [421, 174] on div at bounding box center [428, 173] width 14 height 10
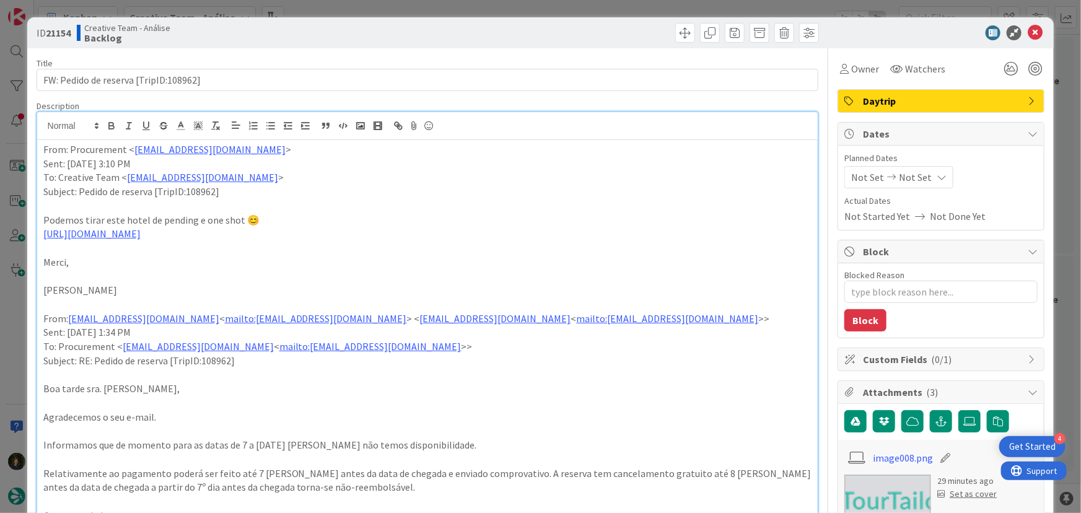
click at [923, 99] on span "Daytrip" at bounding box center [942, 101] width 159 height 15
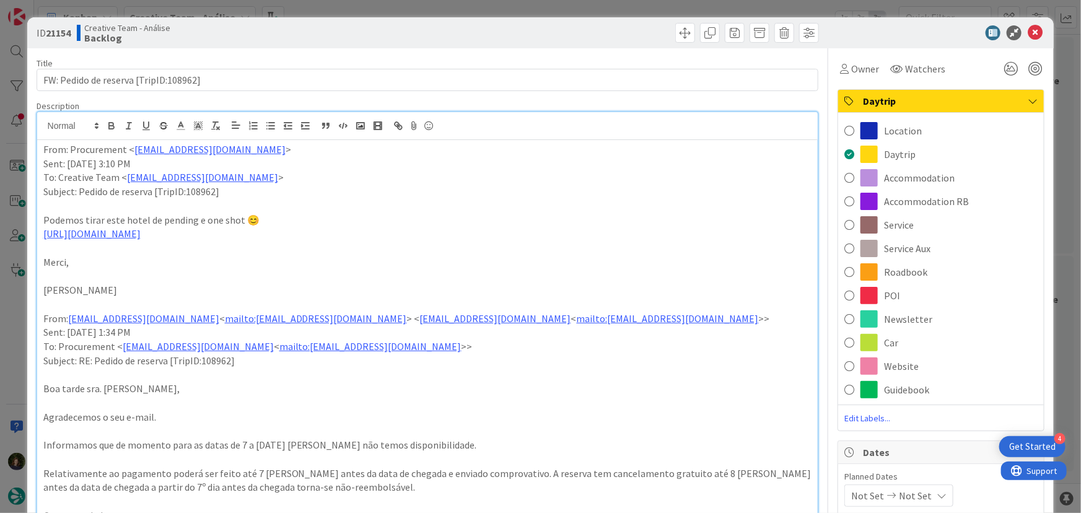
click at [933, 253] on div "Service Aux" at bounding box center [941, 249] width 206 height 24
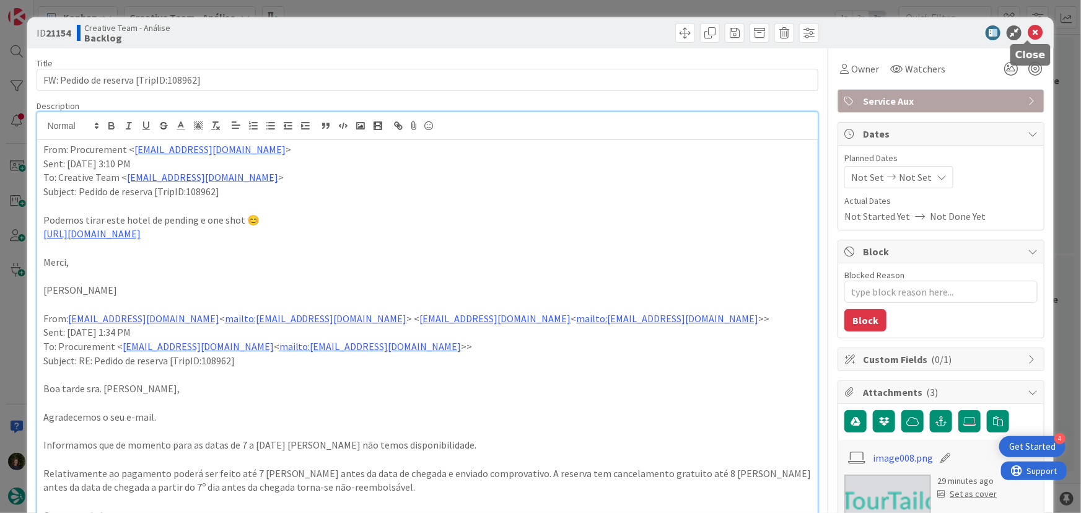
click at [1033, 35] on icon at bounding box center [1035, 32] width 15 height 15
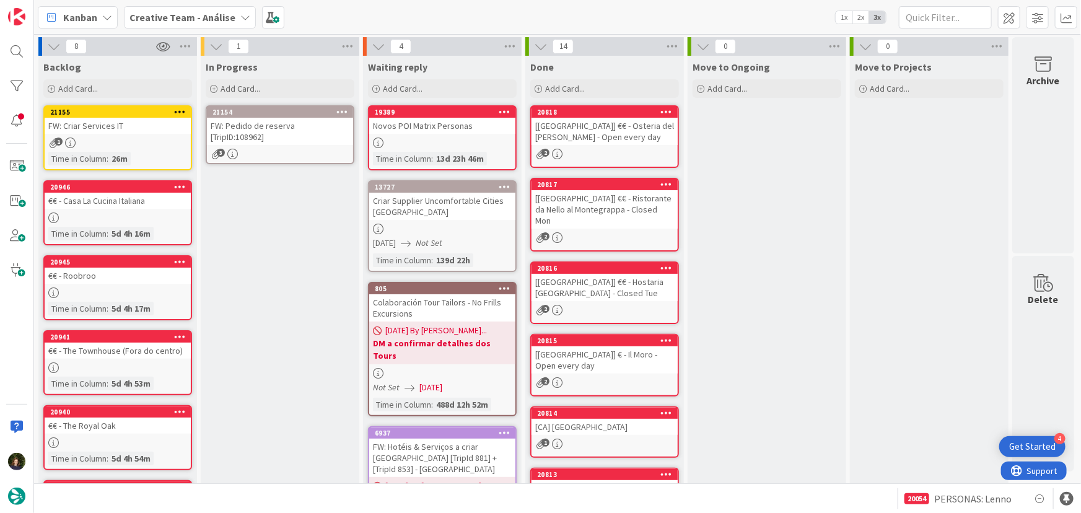
click at [345, 107] on icon at bounding box center [343, 111] width 12 height 9
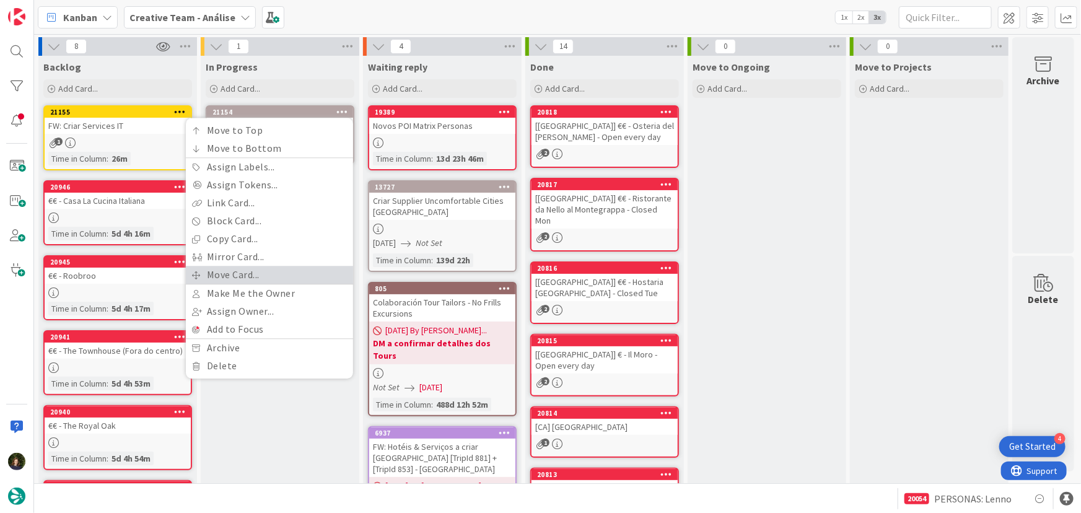
click at [302, 269] on link "Move Card..." at bounding box center [269, 275] width 167 height 18
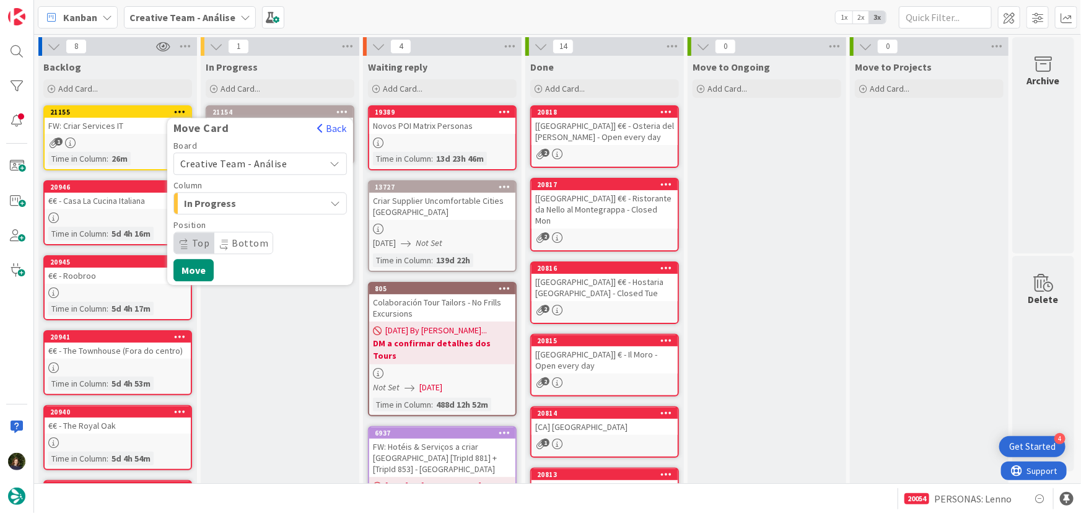
click at [285, 159] on span "Creative Team - Análise" at bounding box center [249, 163] width 139 height 17
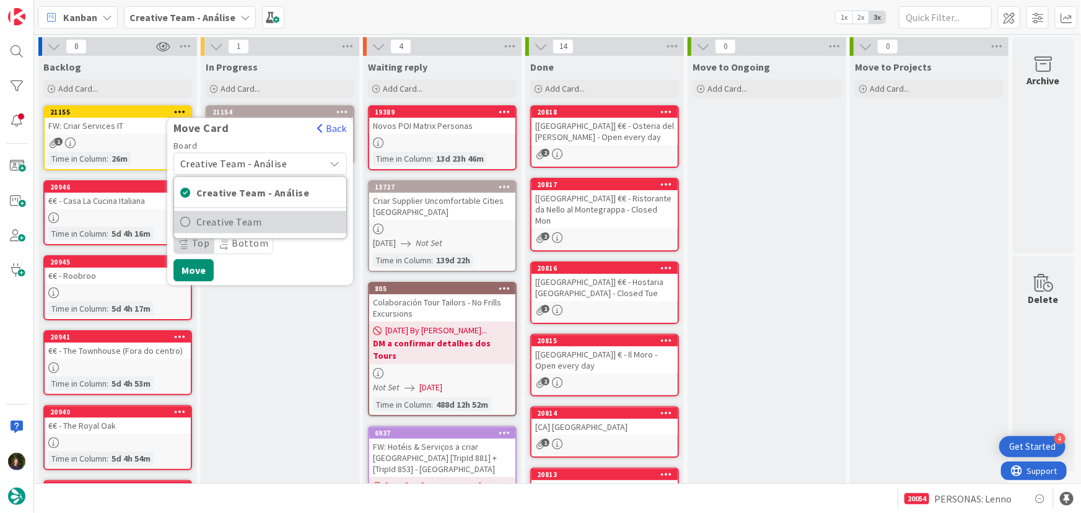
click at [278, 221] on span "Creative Team" at bounding box center [268, 222] width 144 height 19
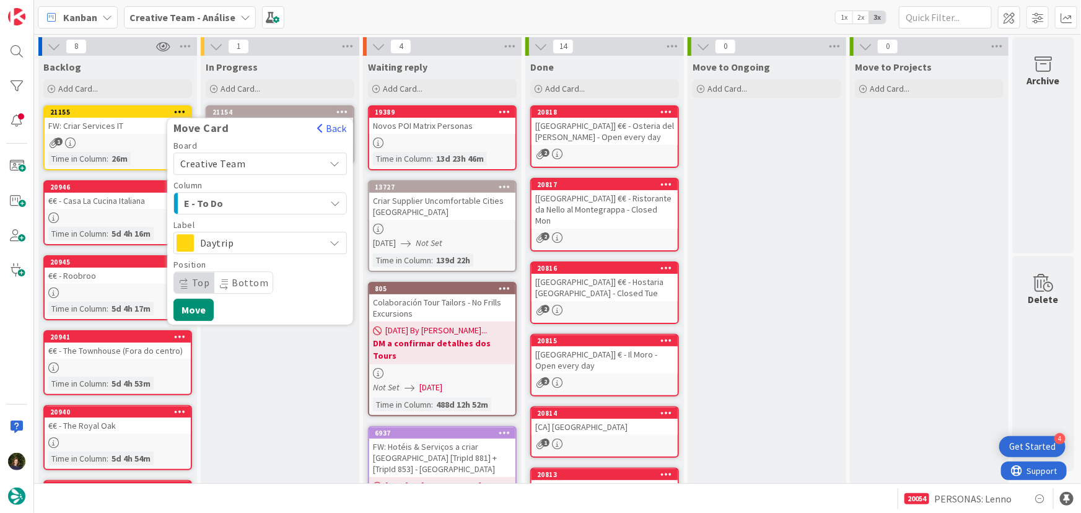
click at [278, 201] on div "E - To Do" at bounding box center [253, 203] width 144 height 20
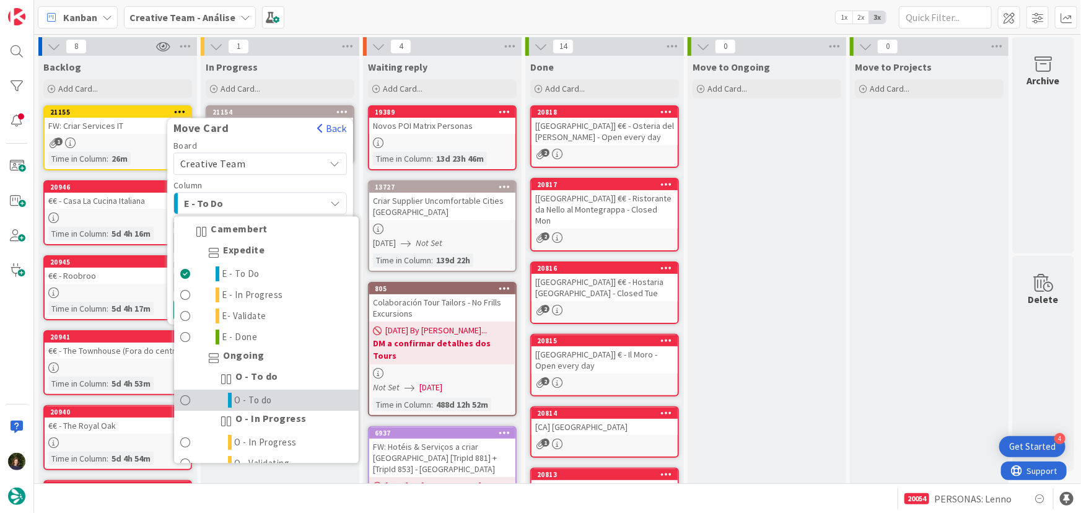
click at [295, 402] on link "O - To do" at bounding box center [266, 400] width 185 height 21
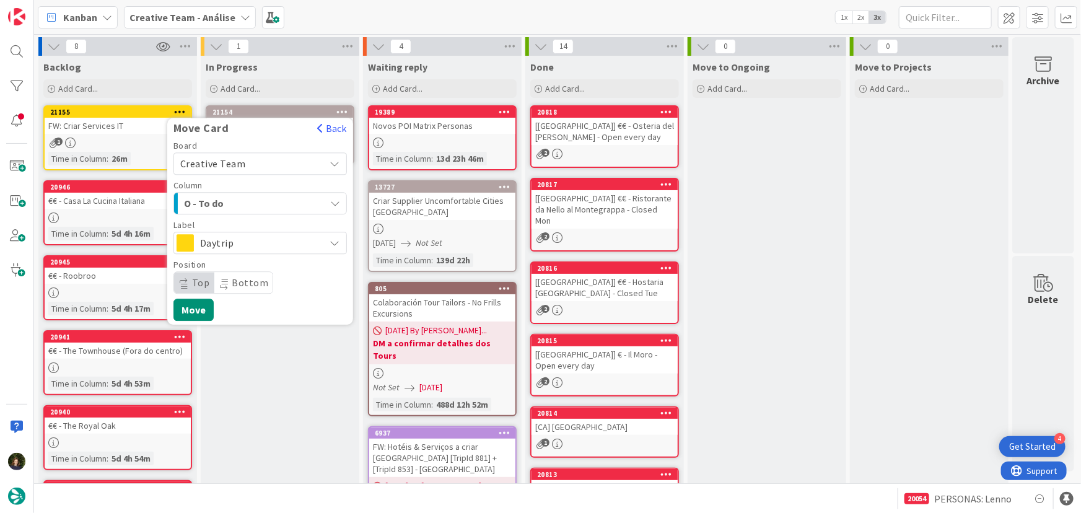
click at [242, 245] on span "Daytrip" at bounding box center [259, 242] width 119 height 17
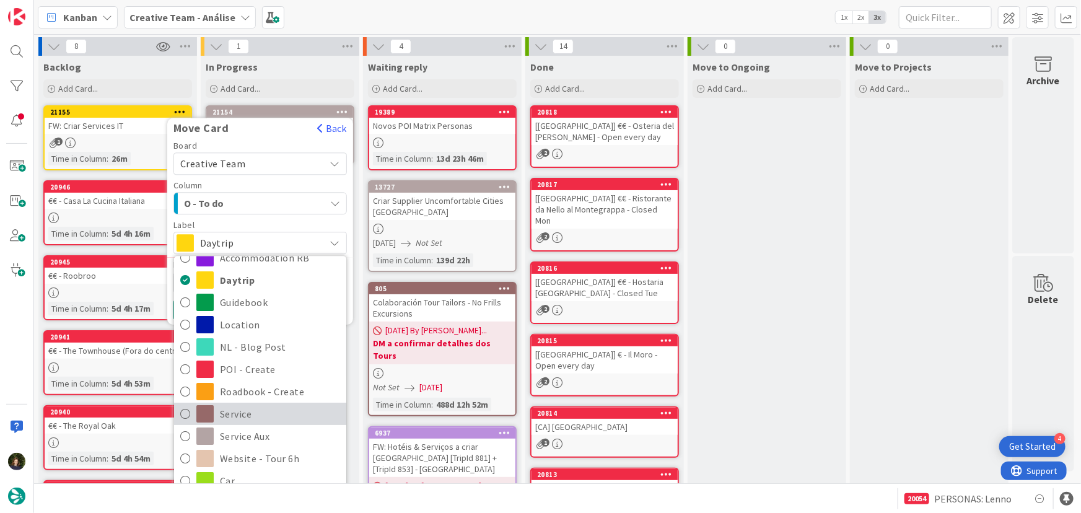
scroll to position [56, 0]
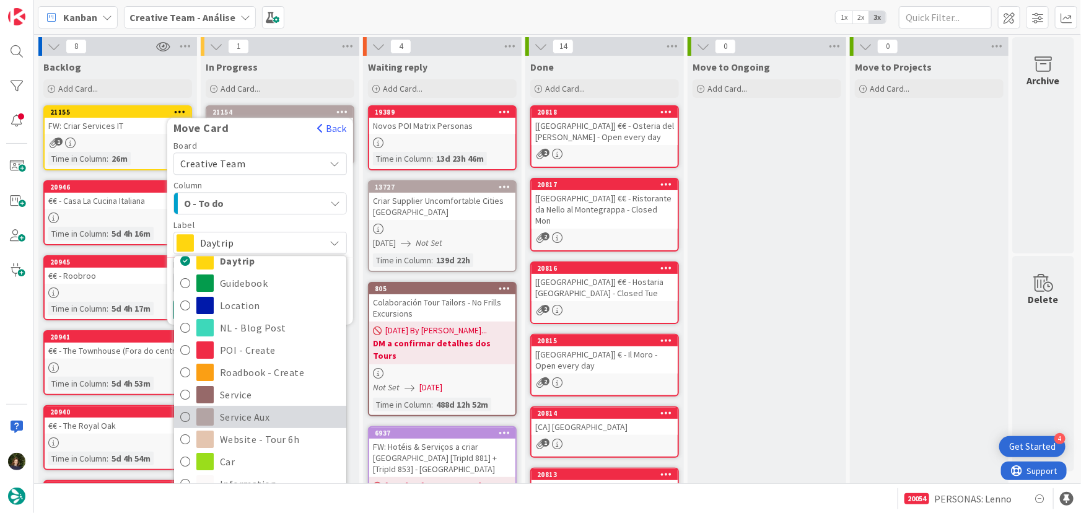
click at [266, 411] on span "Service Aux" at bounding box center [280, 417] width 120 height 19
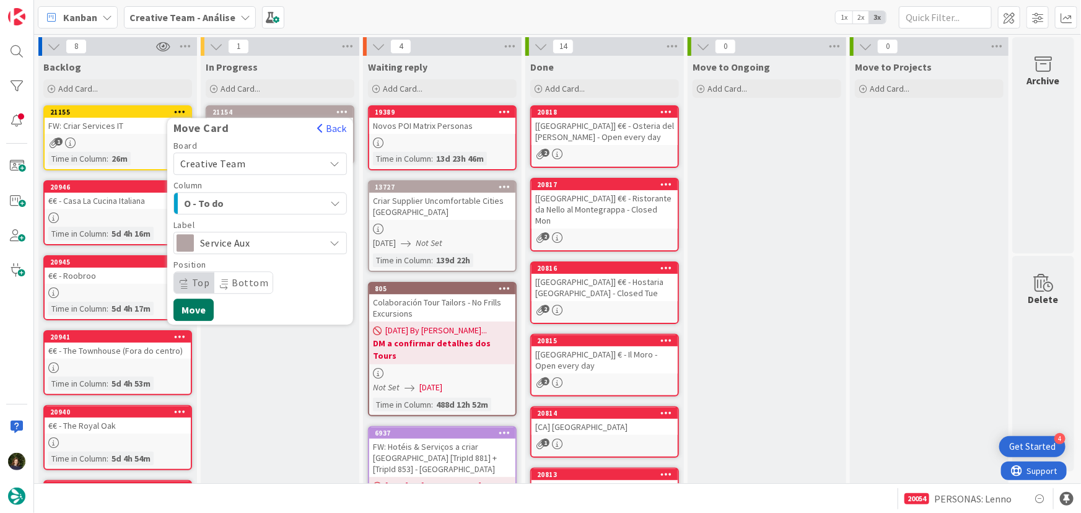
click at [210, 311] on button "Move" at bounding box center [194, 310] width 40 height 22
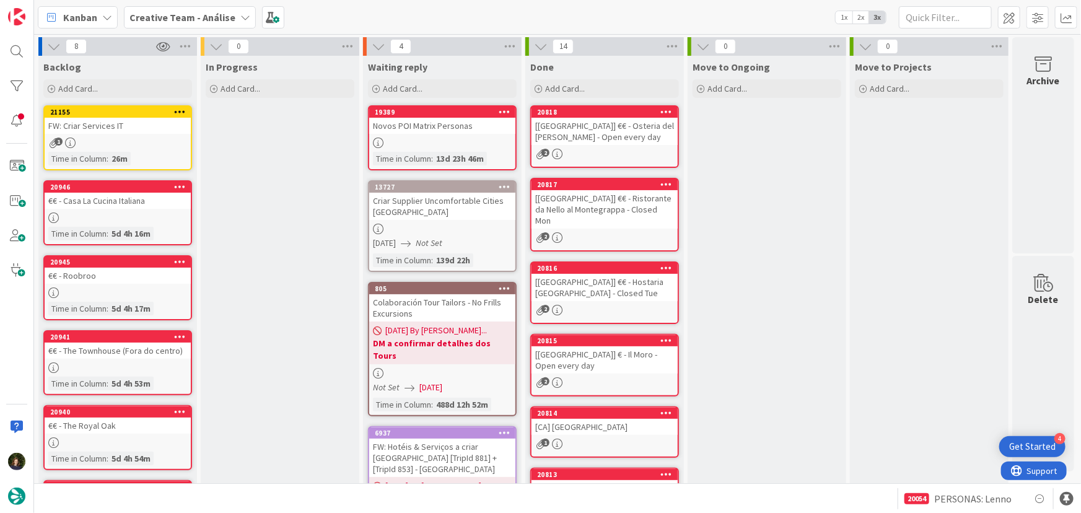
click at [211, 24] on span "Creative Team - Análise" at bounding box center [183, 17] width 106 height 15
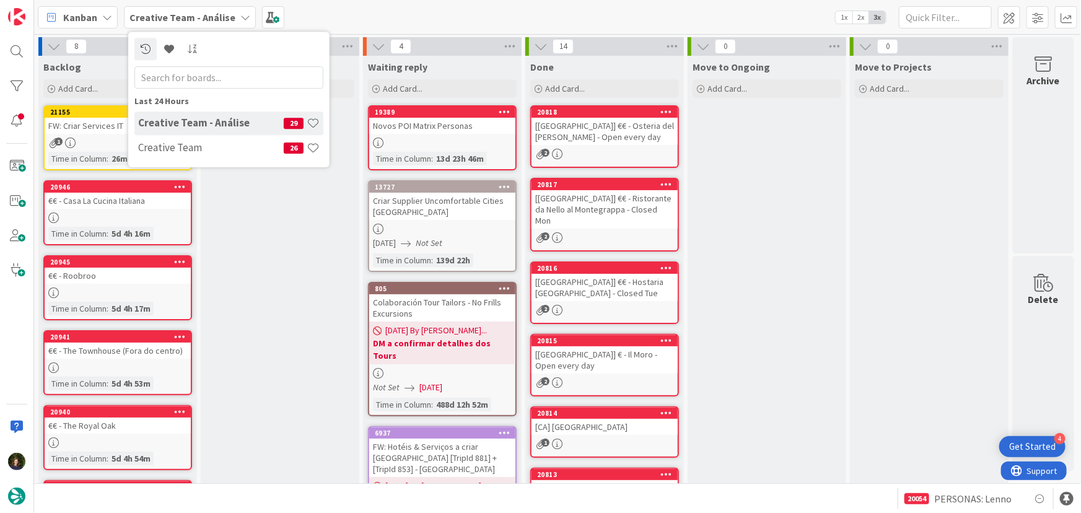
click at [227, 147] on h4 "Creative Team" at bounding box center [211, 147] width 146 height 12
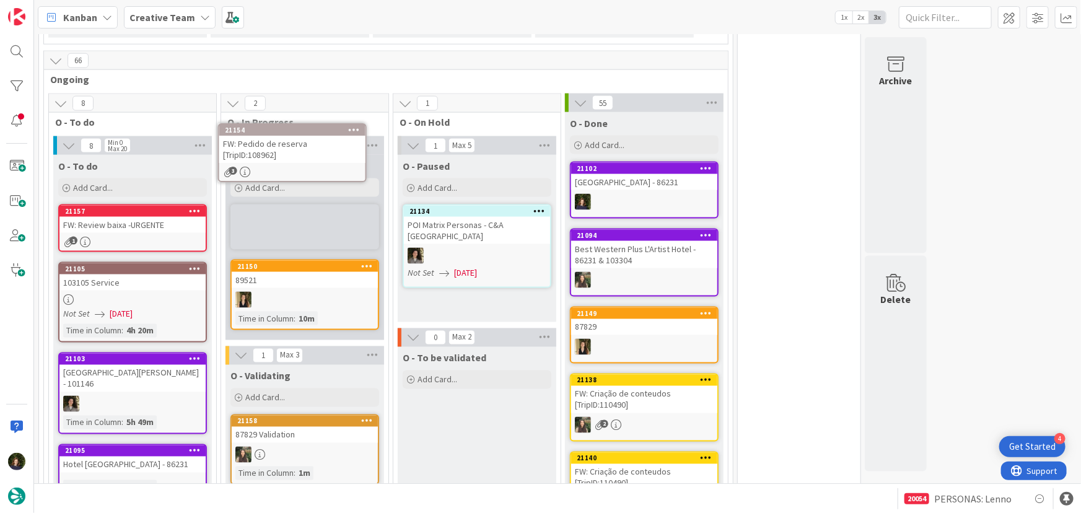
scroll to position [884, 0]
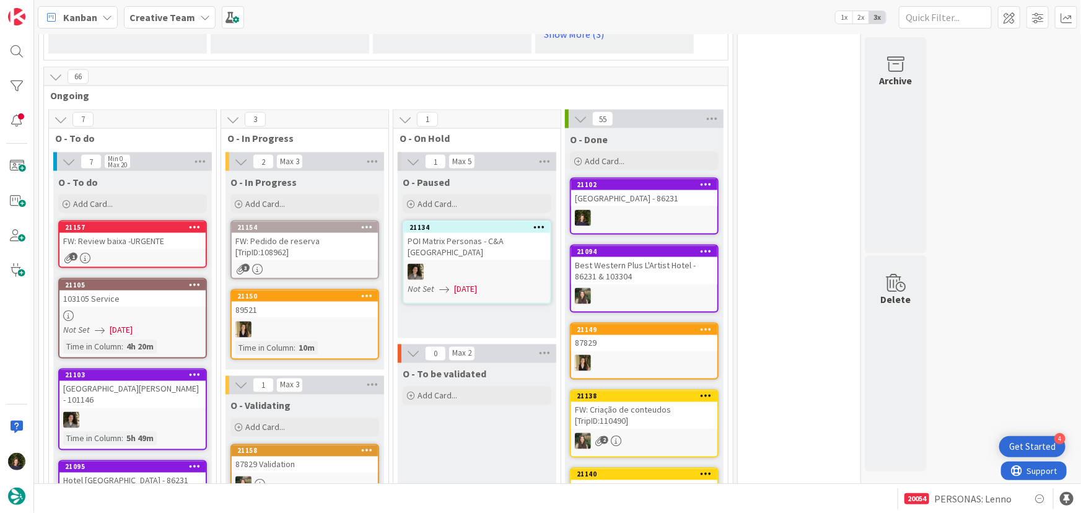
click at [292, 233] on div "FW: Pedido de reserva [TripID:108962]" at bounding box center [305, 246] width 146 height 27
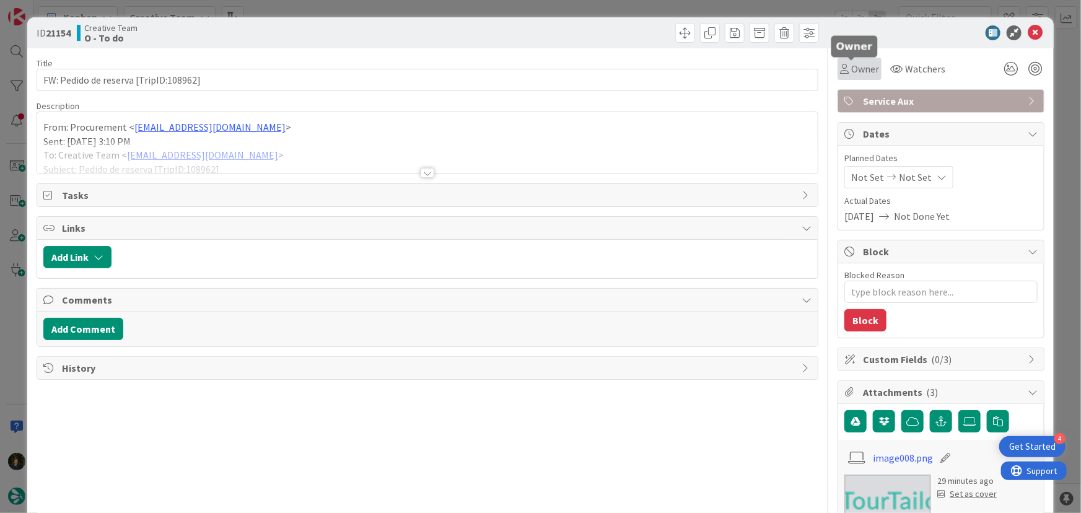
click at [861, 74] on span "Owner" at bounding box center [866, 68] width 28 height 15
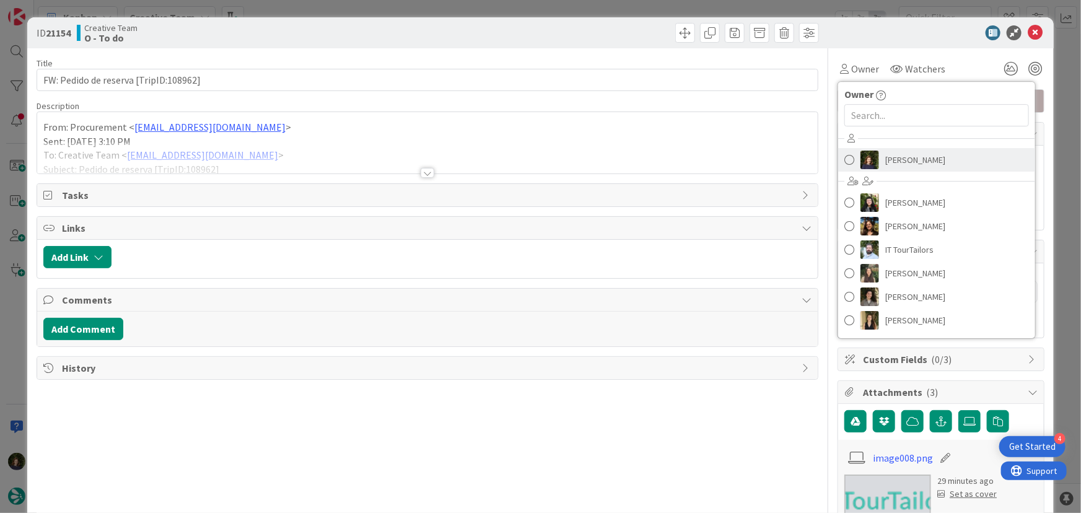
click at [896, 158] on span "[PERSON_NAME]" at bounding box center [916, 160] width 60 height 19
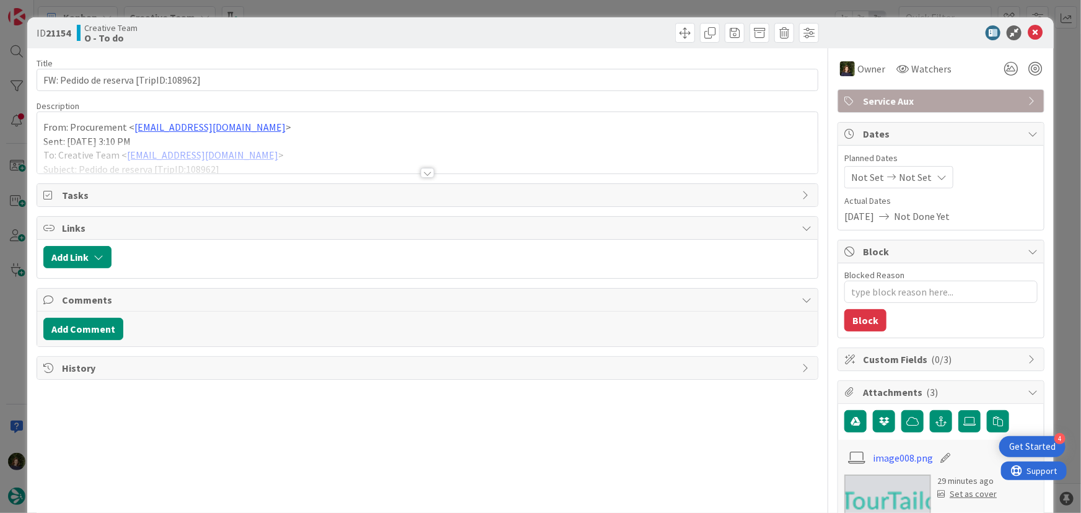
click at [426, 170] on div at bounding box center [428, 173] width 14 height 10
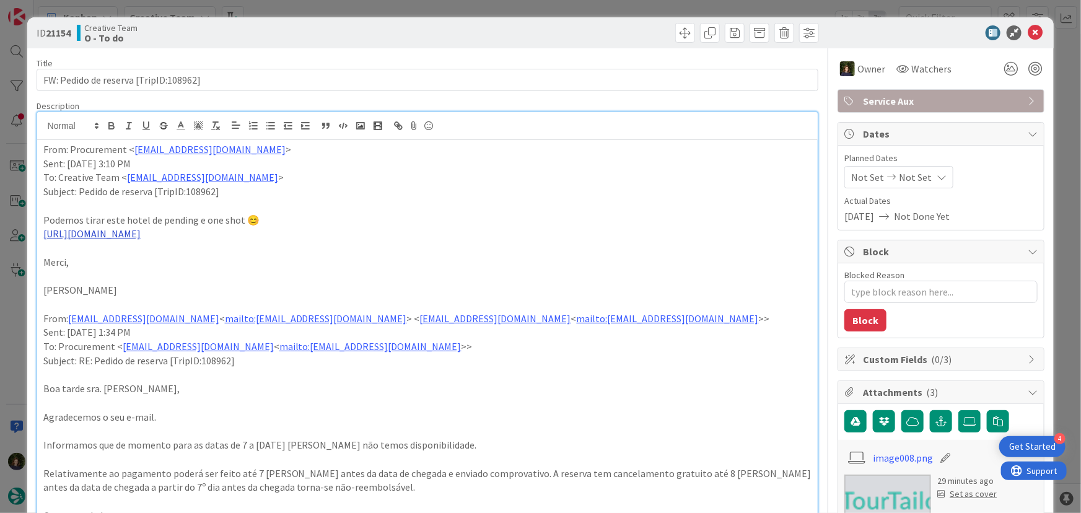
click at [141, 234] on link "https://sigav.tourtailors.com/#terceiro/view/115224" at bounding box center [91, 233] width 97 height 12
click at [136, 255] on link "https://sigav.tourtailors.com/#terceiro/view/115224" at bounding box center [118, 258] width 85 height 16
click at [1031, 35] on icon at bounding box center [1035, 32] width 15 height 15
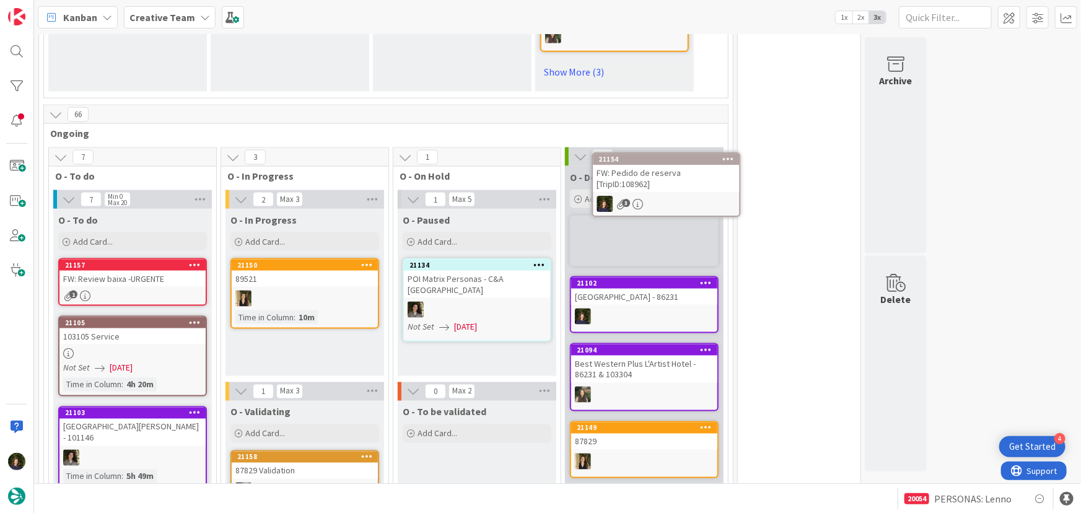
scroll to position [847, 0]
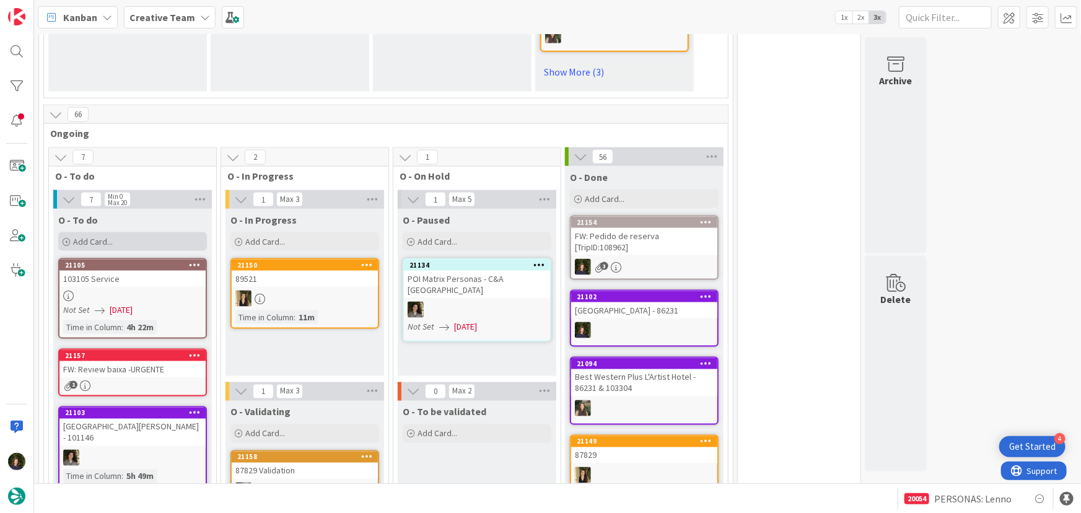
click at [149, 232] on div "Add Card..." at bounding box center [132, 241] width 149 height 19
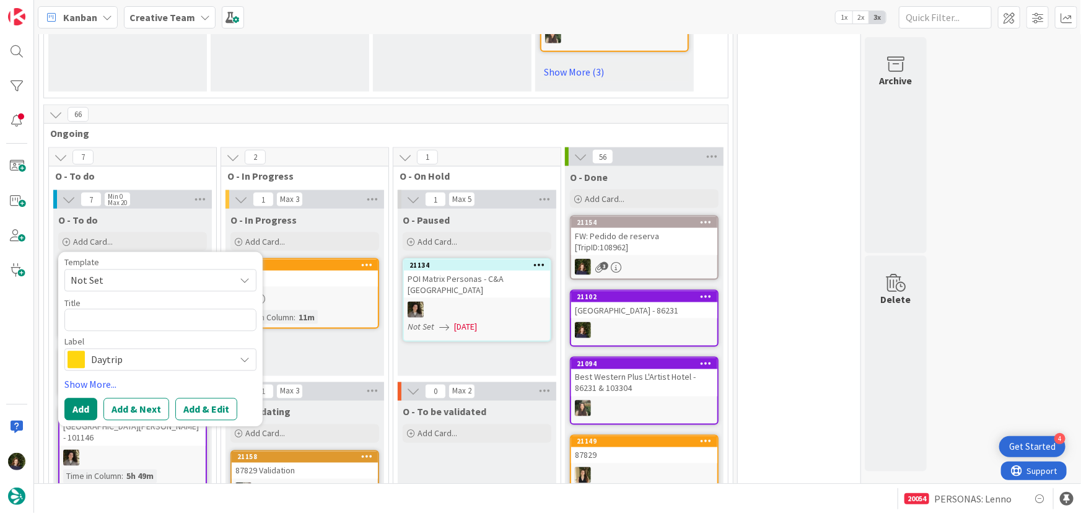
type textarea "x"
type textarea "R"
type textarea "x"
type textarea "RE"
type textarea "x"
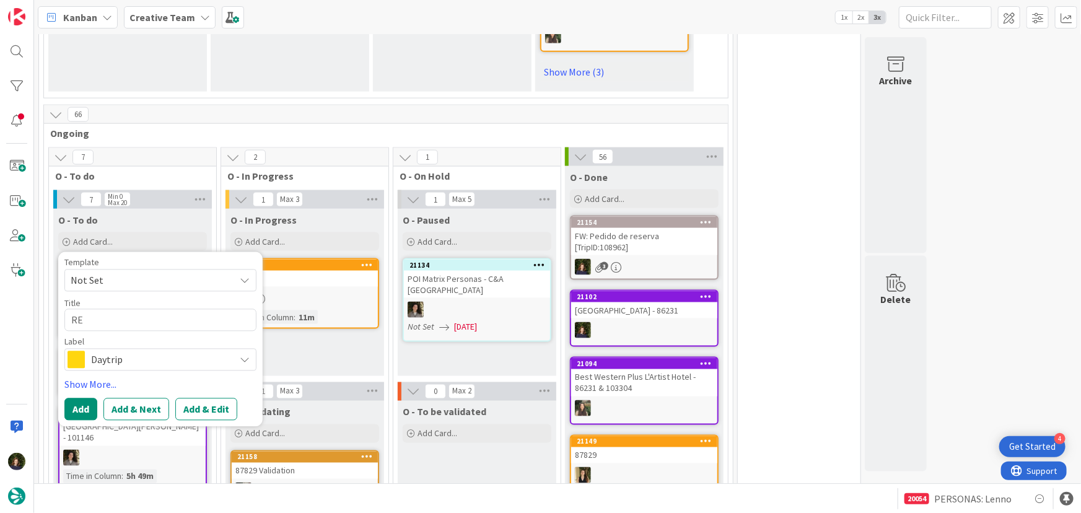
type textarea "REi"
type textarea "x"
type textarea "REis"
type textarea "x"
type textarea "REisã"
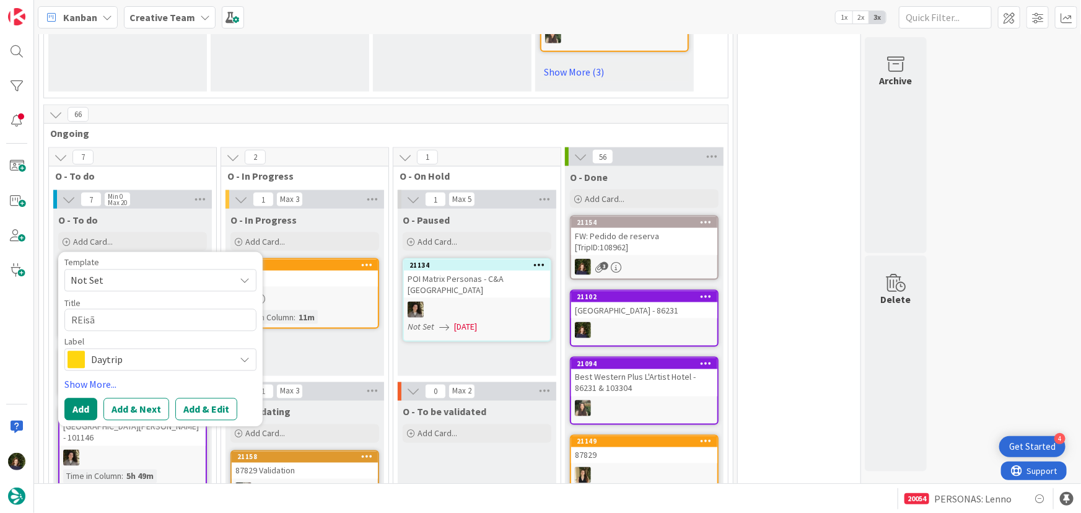
type textarea "x"
type textarea "REisão"
type textarea "x"
type textarea "REisão"
type textarea "x"
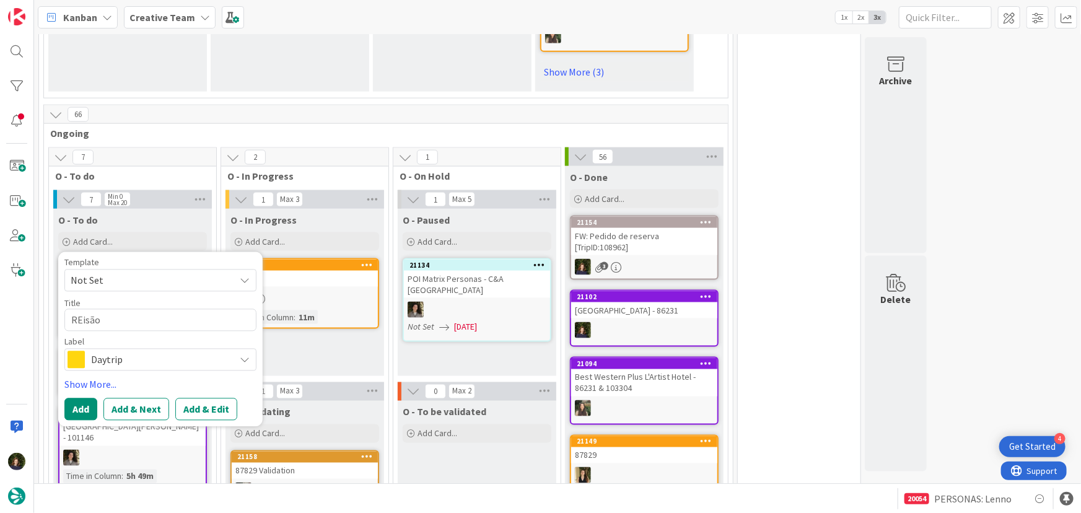
type textarea "REisão N"
type textarea "x"
type textarea "REisão NL"
type textarea "x"
type textarea "REisão NL"
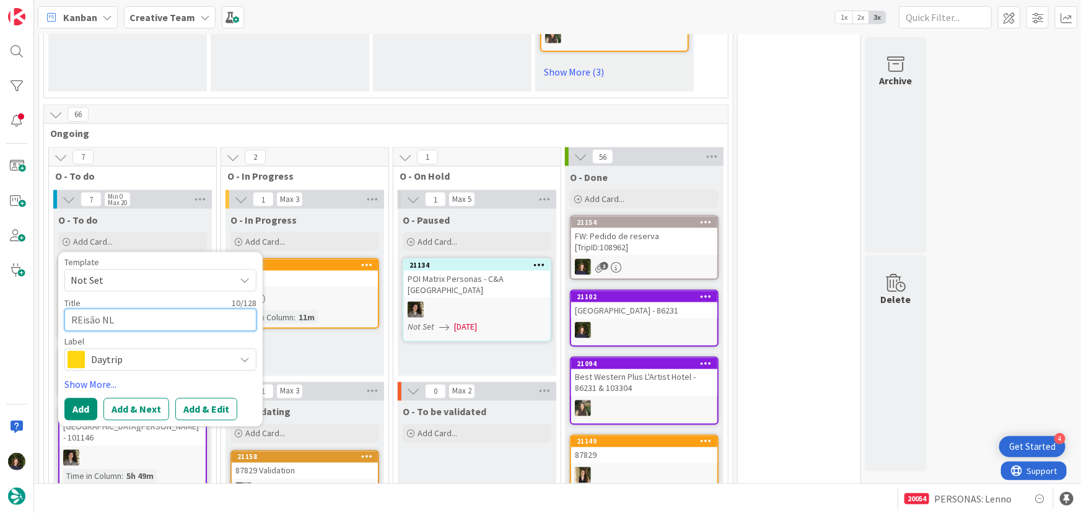
type textarea "x"
type textarea "REisão NL"
type textarea "x"
type textarea "REisão N"
type textarea "x"
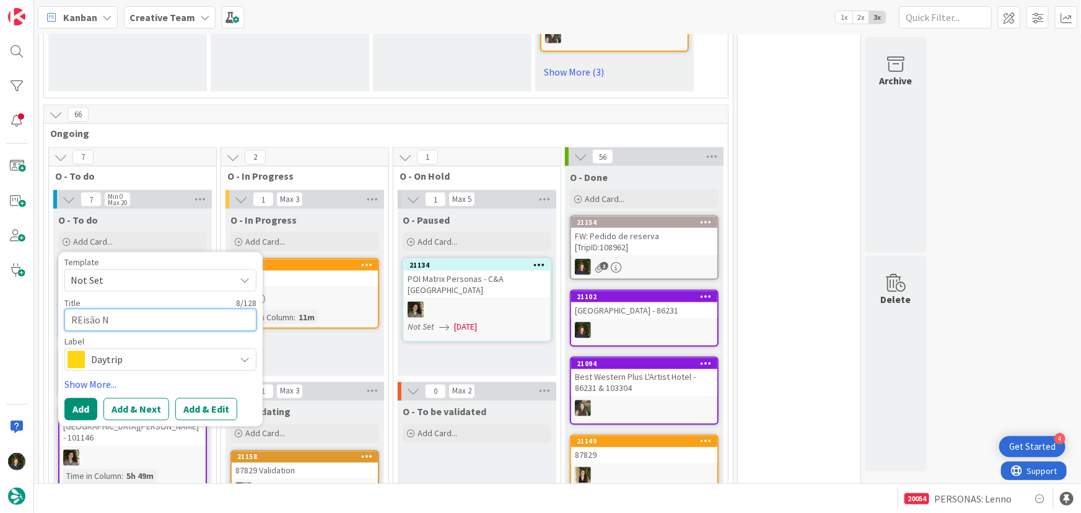
type textarea "REisão"
type textarea "x"
type textarea "REisão"
type textarea "x"
type textarea "REisã"
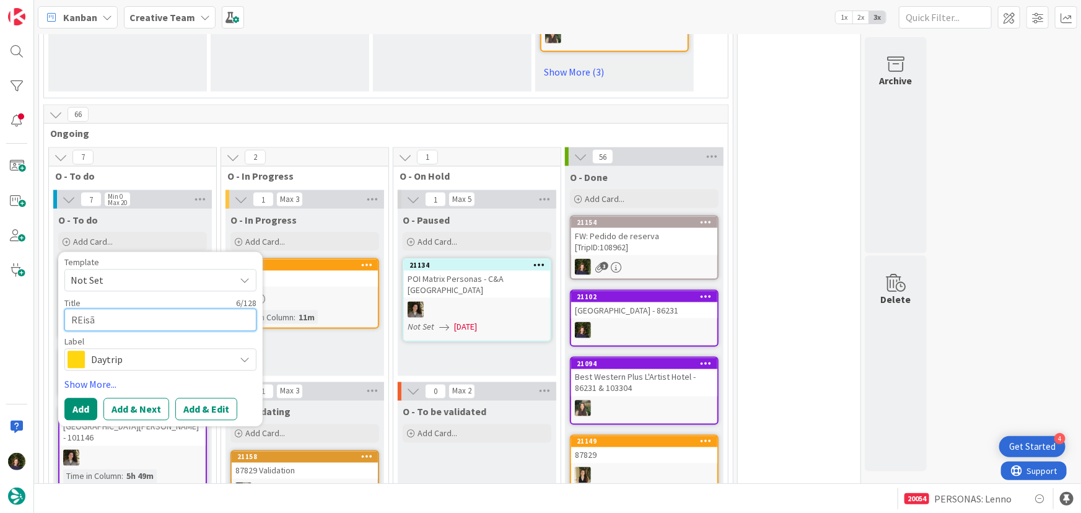
type textarea "x"
type textarea "REis"
type textarea "x"
type textarea "REi"
type textarea "x"
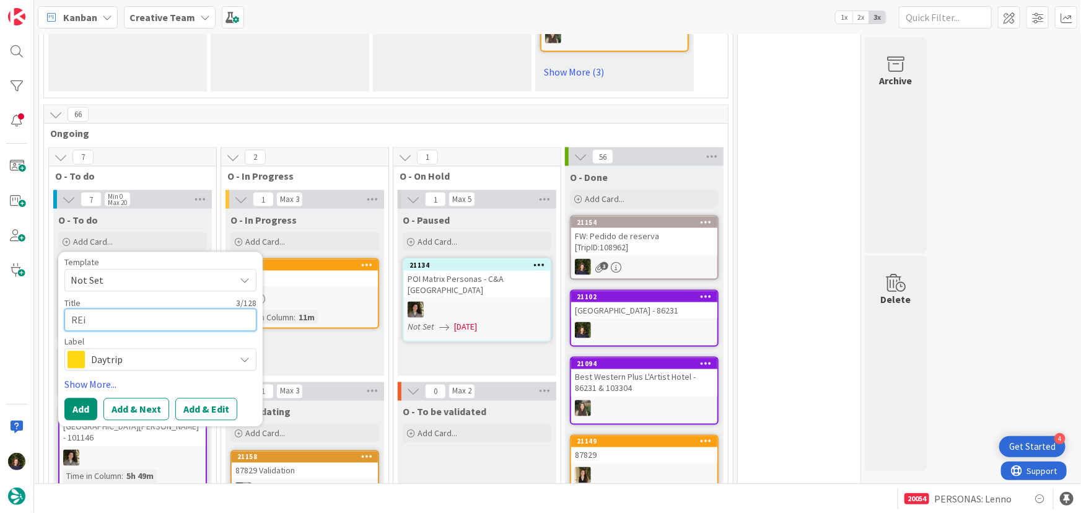
type textarea "RE"
type textarea "x"
type textarea "R"
type textarea "x"
type textarea "Re"
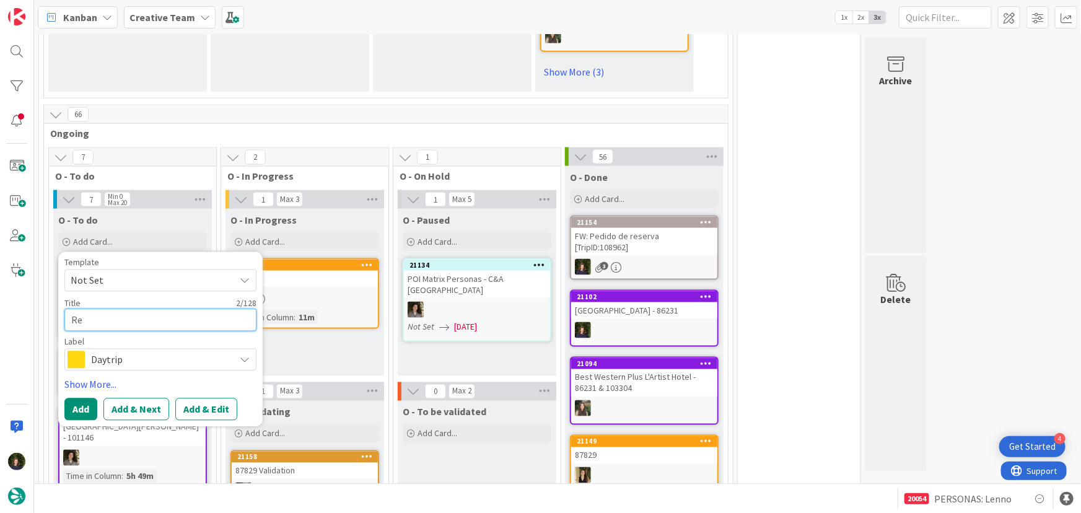
type textarea "x"
type textarea "Rev"
type textarea "x"
type textarea "Revi"
type textarea "x"
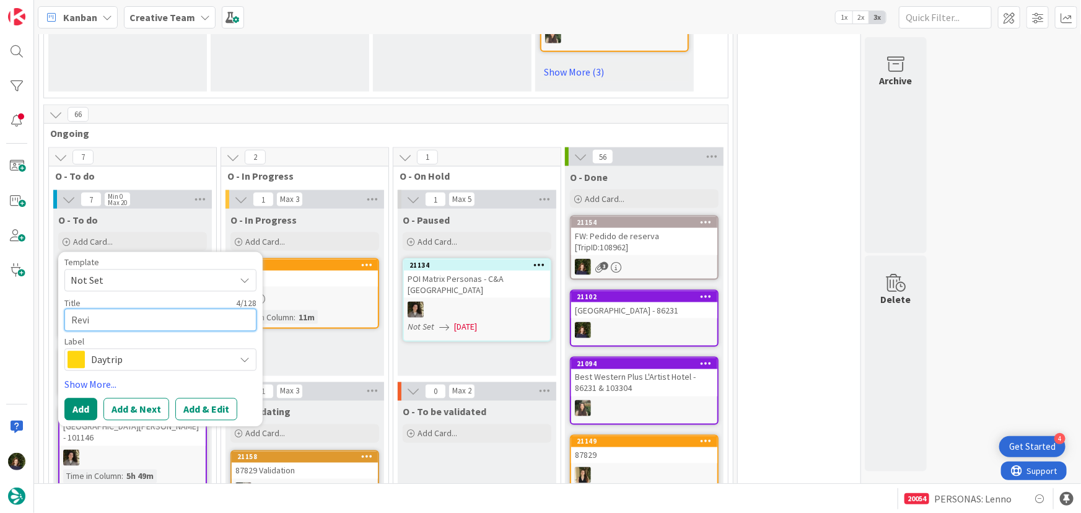
type textarea "Revis"
type textarea "x"
type textarea "Revisã"
type textarea "x"
type textarea "Revisão"
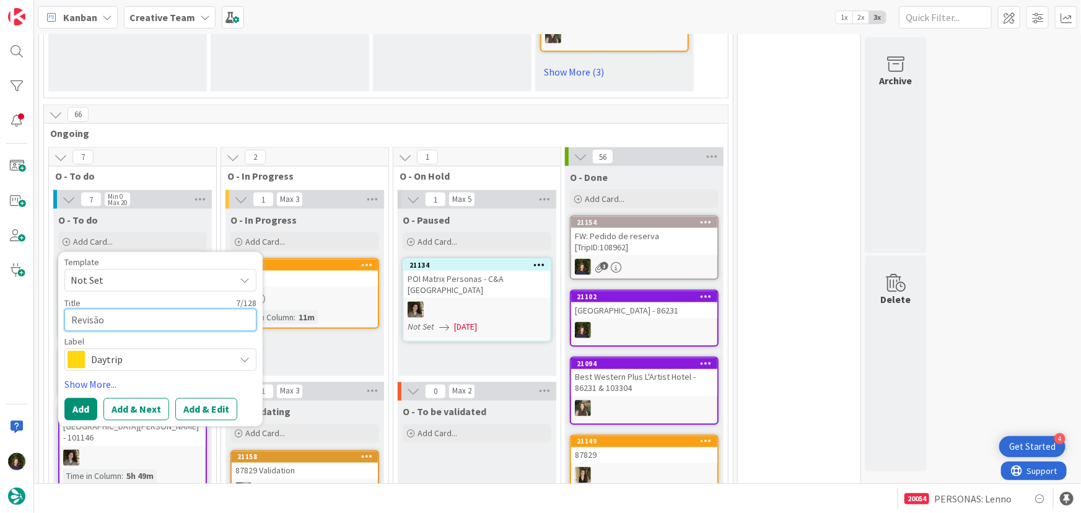
type textarea "x"
type textarea "Revisão"
type textarea "x"
type textarea "Revisão N"
type textarea "x"
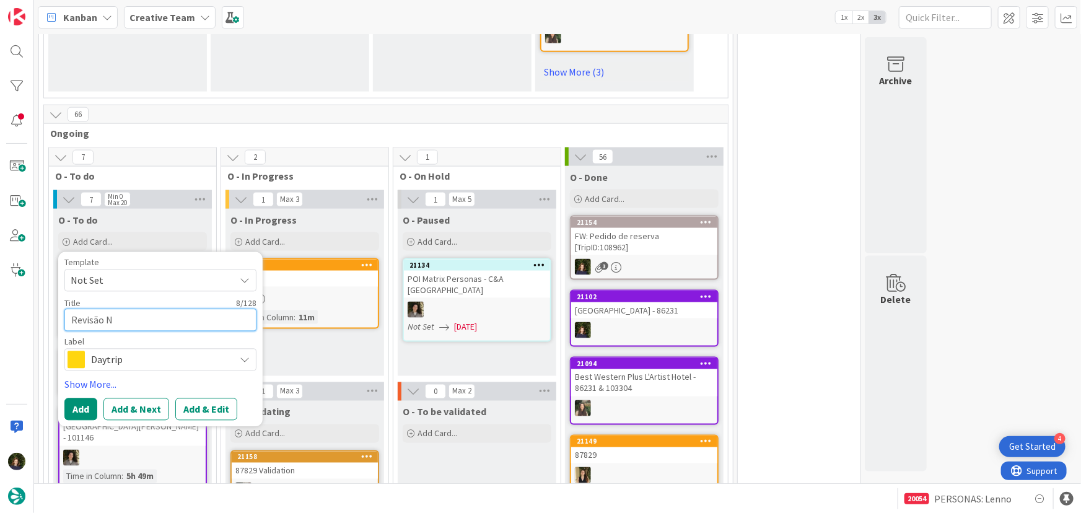
type textarea "Revisão NL"
type textarea "x"
type textarea "Revisão NL"
type textarea "x"
type textarea "Revisão NL #"
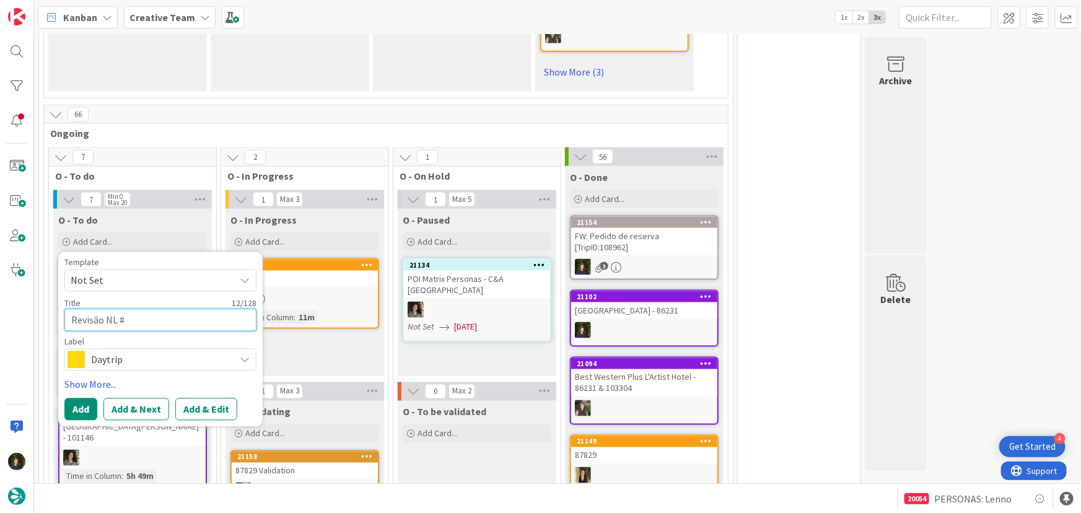
type textarea "x"
type textarea "Revisão NL #3"
type textarea "x"
type textarea "Revisão NL #32"
type textarea "x"
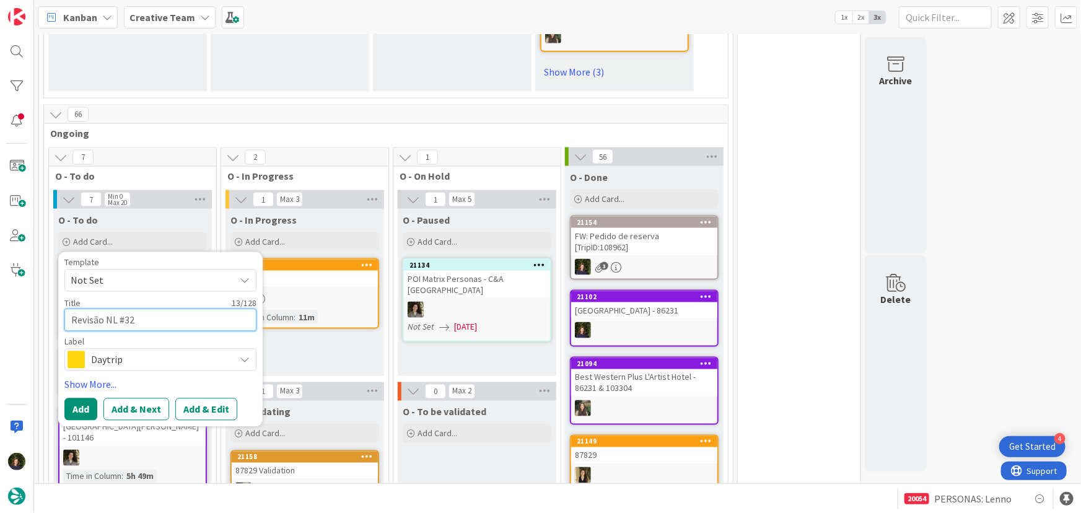
type textarea "Revisão NL #322"
type textarea "x"
type textarea "Revisão NL #322"
type textarea "x"
type textarea "Revisão NL #322 ("
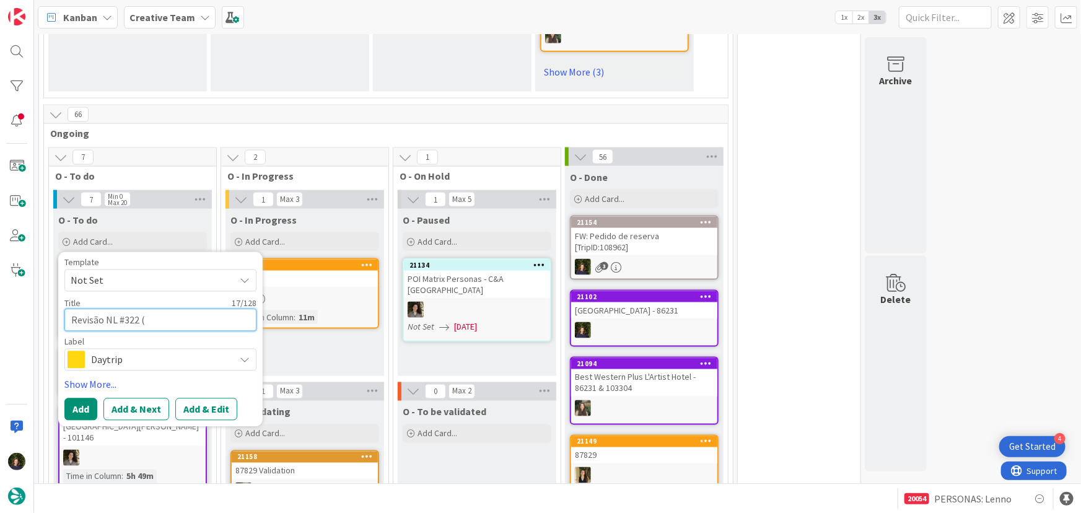
type textarea "x"
type textarea "Revisão NL #322 (C"
type textarea "x"
type textarea "Revisão NL #322 (Cl"
type textarea "x"
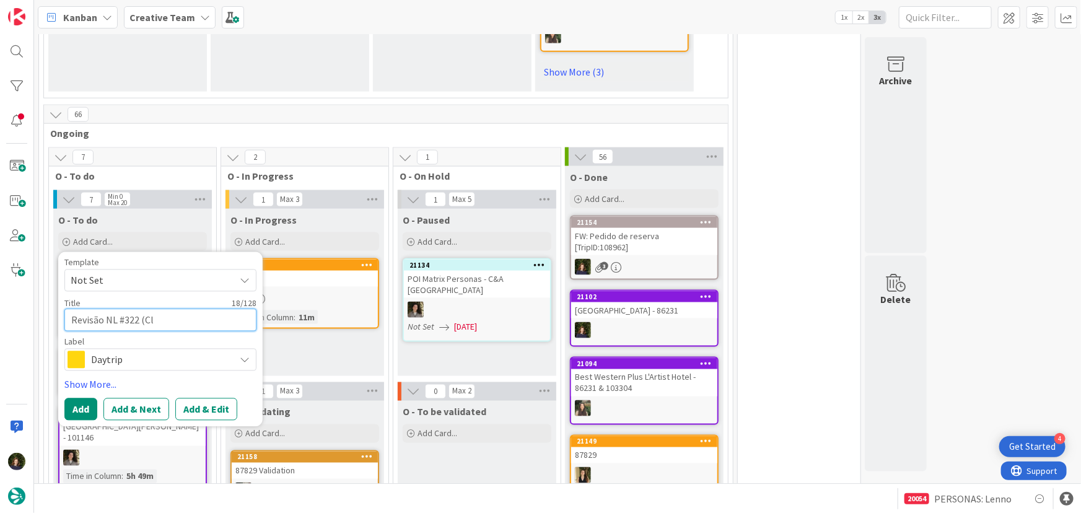
type textarea "Revisão NL #322 (Cli"
type textarea "x"
type textarea "Revisão NL #322 (Clie"
type textarea "x"
type textarea "Revisão NL #322 (Clien"
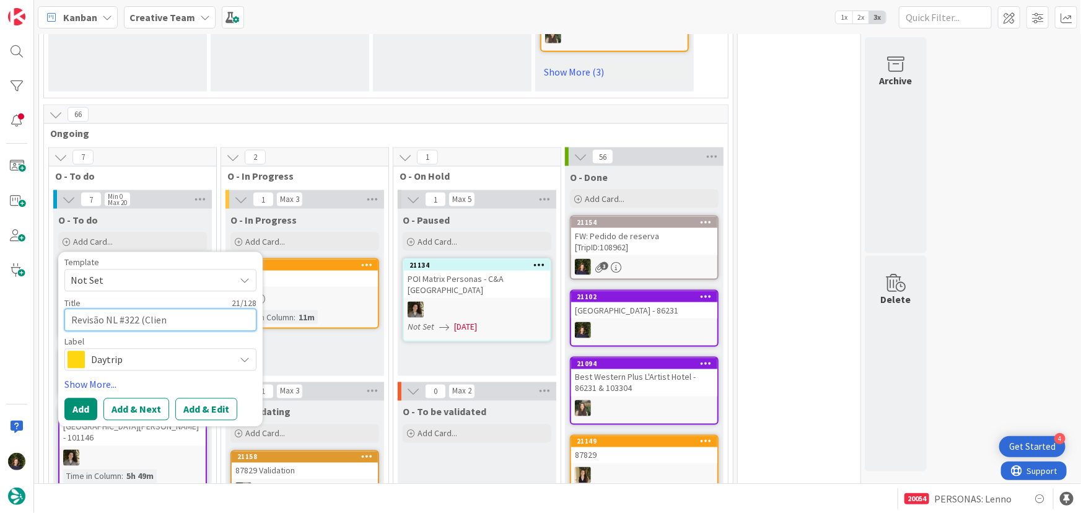
type textarea "x"
type textarea "Revisão NL #322 (Client"
type textarea "x"
type textarea "Revisão NL #322 (Cliente"
type textarea "x"
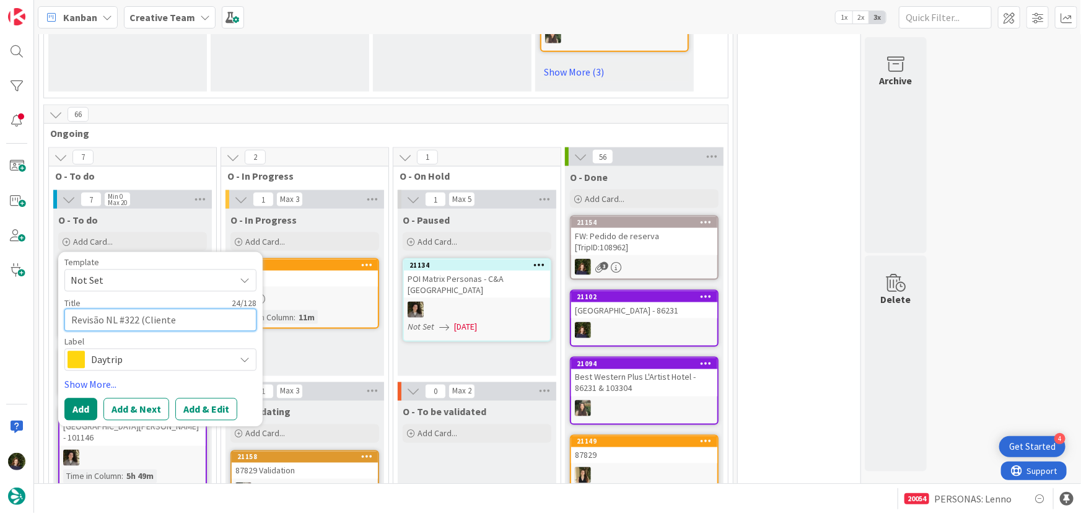
type textarea "Revisão NL #322 (Clientes"
type textarea "x"
type textarea "Revisão NL #322 (Clientes)"
click at [136, 351] on span "Daytrip" at bounding box center [160, 359] width 138 height 17
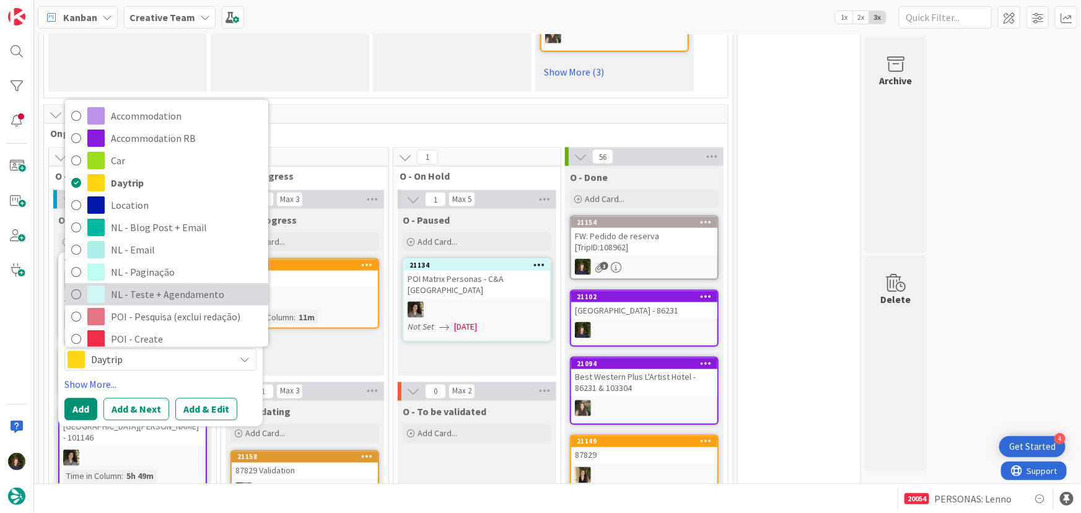
click at [167, 286] on span "NL - Teste + Agendamento" at bounding box center [186, 295] width 151 height 19
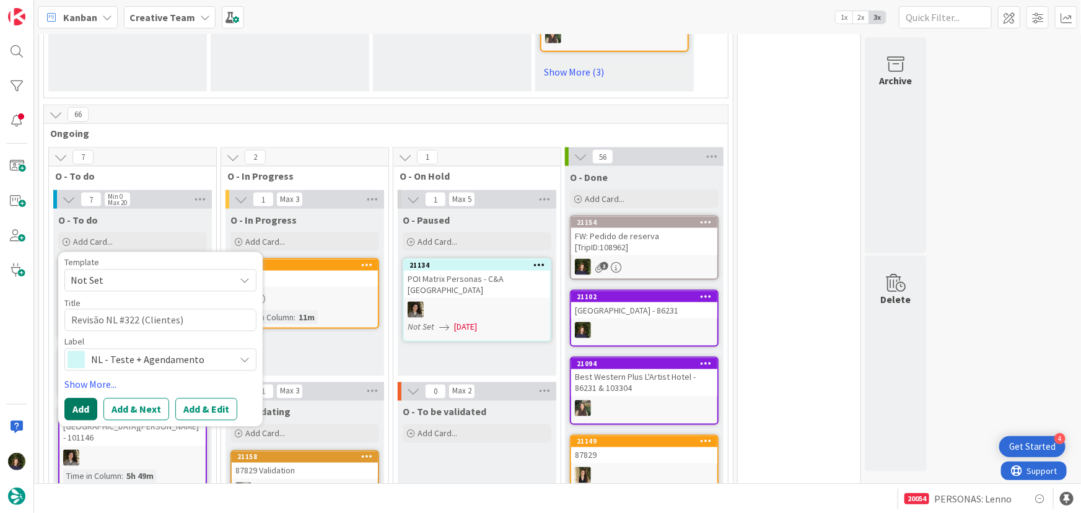
click at [78, 398] on button "Add" at bounding box center [80, 409] width 33 height 22
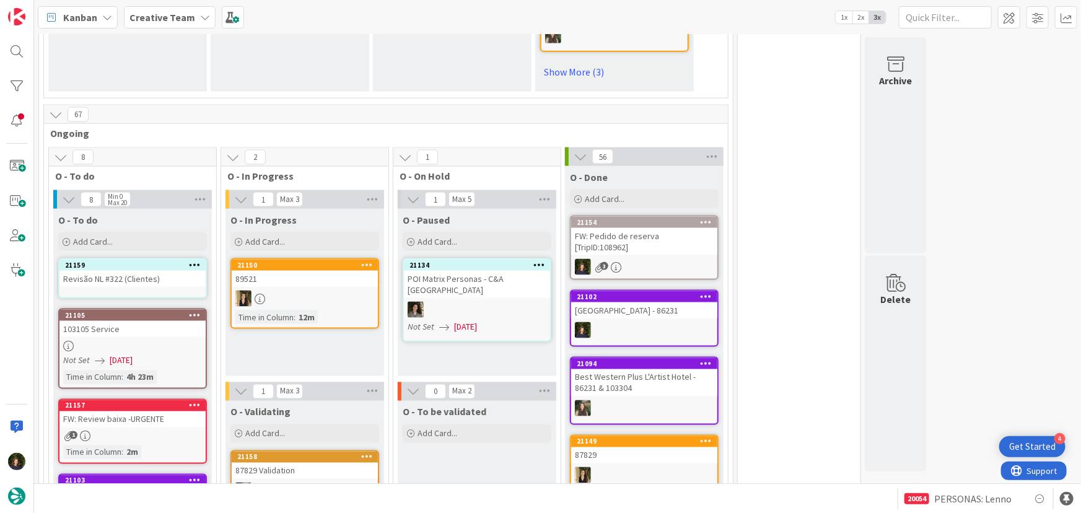
click at [100, 271] on div "Revisão NL #322 (Clientes)" at bounding box center [132, 279] width 146 height 16
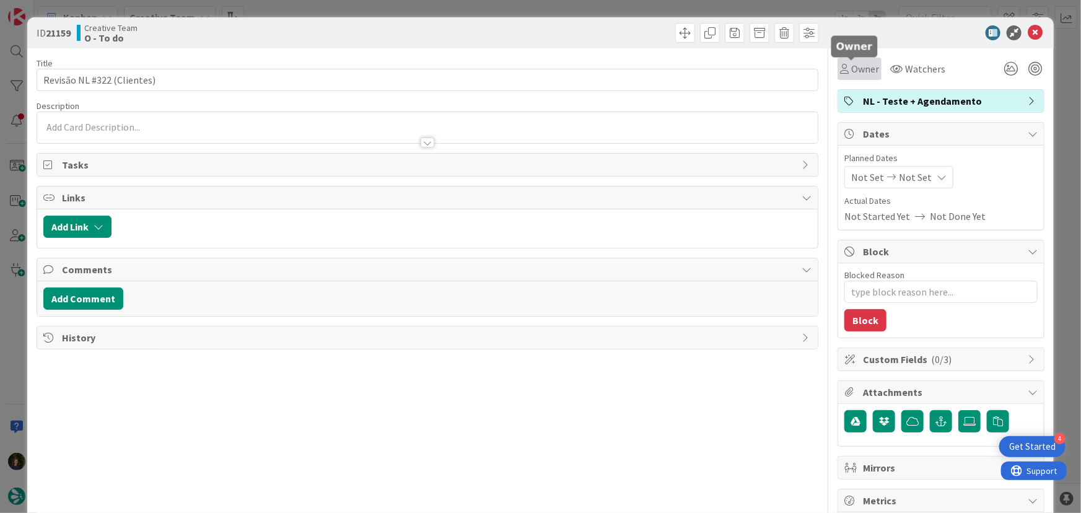
click at [855, 71] on span "Owner" at bounding box center [866, 68] width 28 height 15
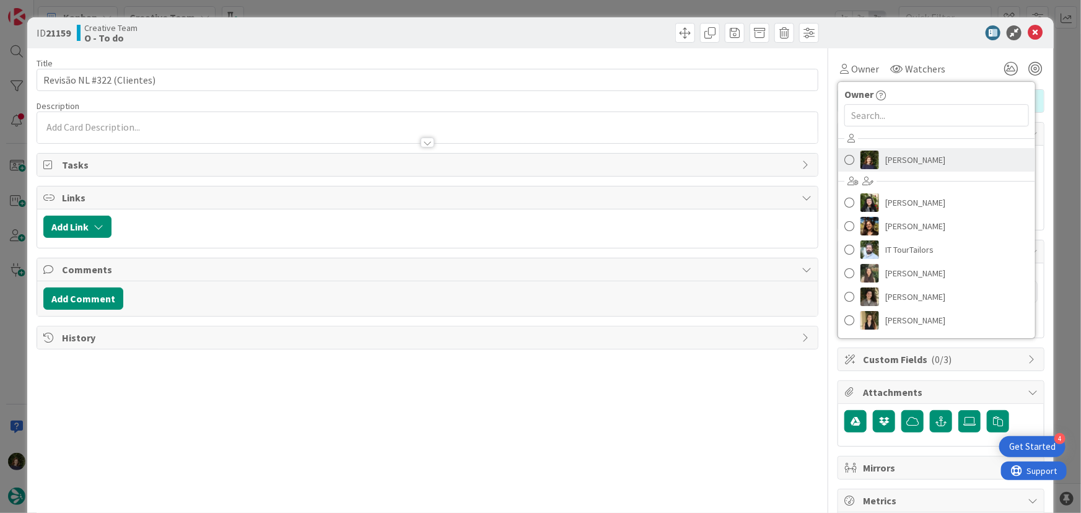
click at [894, 162] on span "[PERSON_NAME]" at bounding box center [916, 160] width 60 height 19
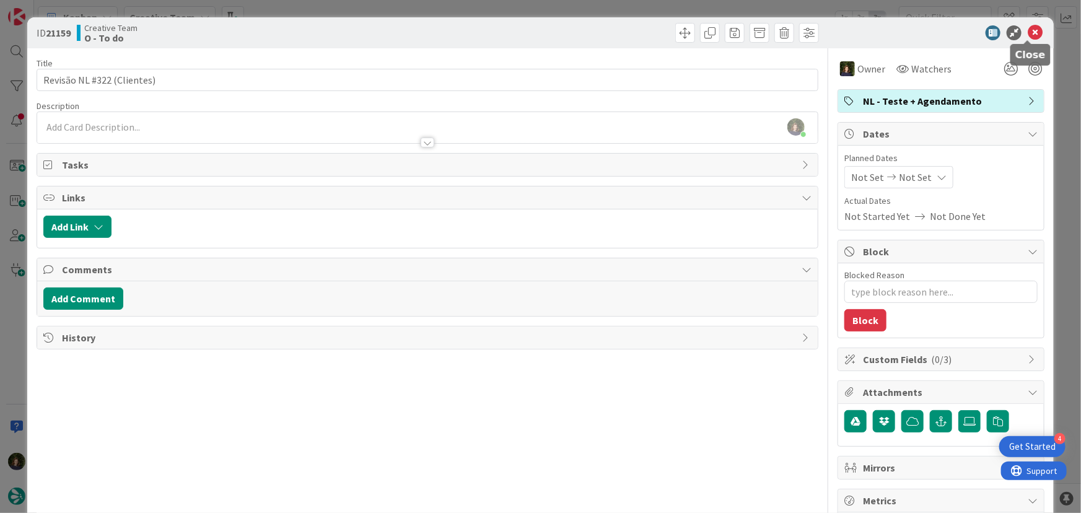
click at [1028, 33] on icon at bounding box center [1035, 32] width 15 height 15
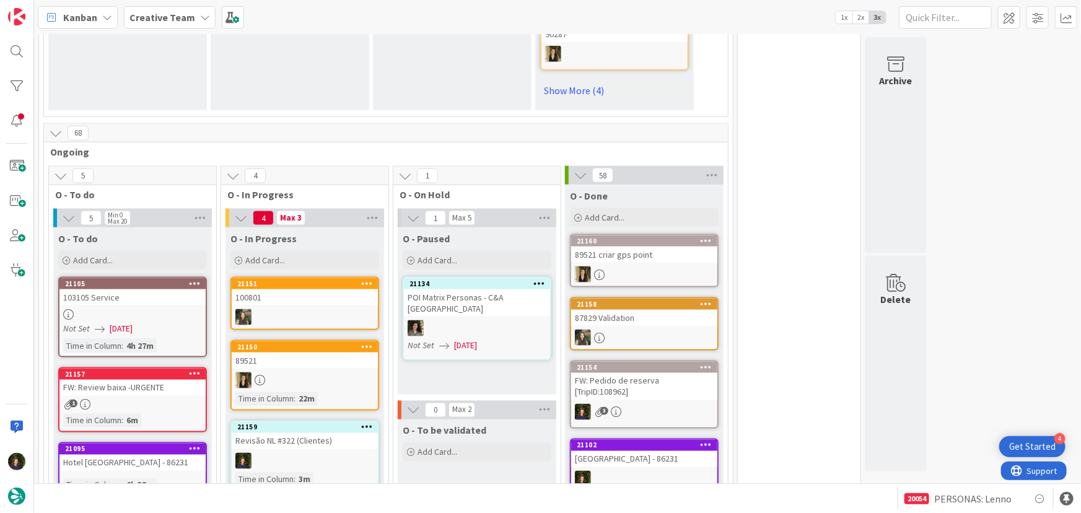
click at [151, 277] on link "21105 103105 Service Not Set 18/08/2025 Time in Column : 4h 27m" at bounding box center [132, 317] width 149 height 81
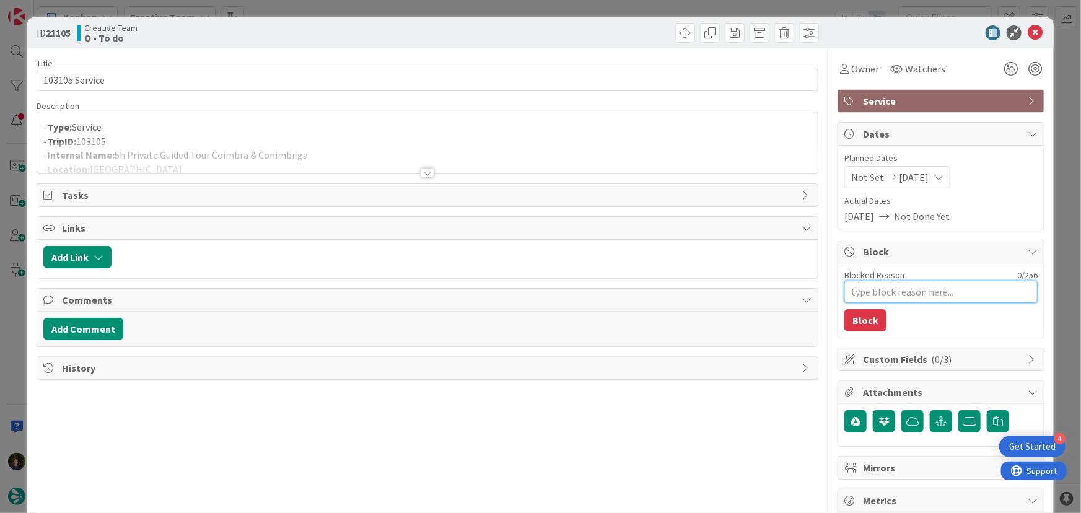
click at [864, 296] on textarea "Blocked Reason" at bounding box center [941, 292] width 193 height 22
type textarea "x"
type textarea "P"
type textarea "x"
type textarea "Pe"
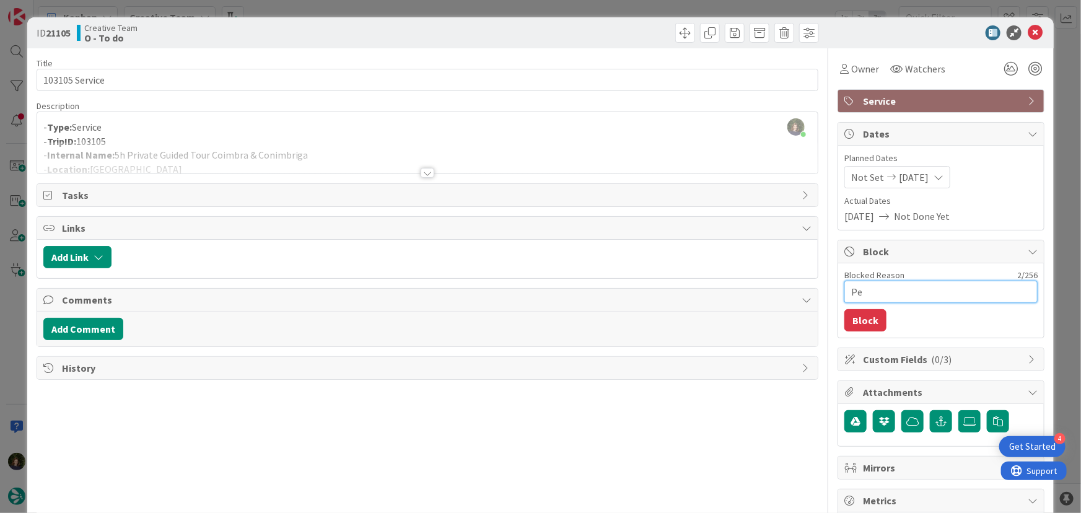
type textarea "x"
type textarea "Ped"
type textarea "x"
type textarea "Pedi"
type textarea "x"
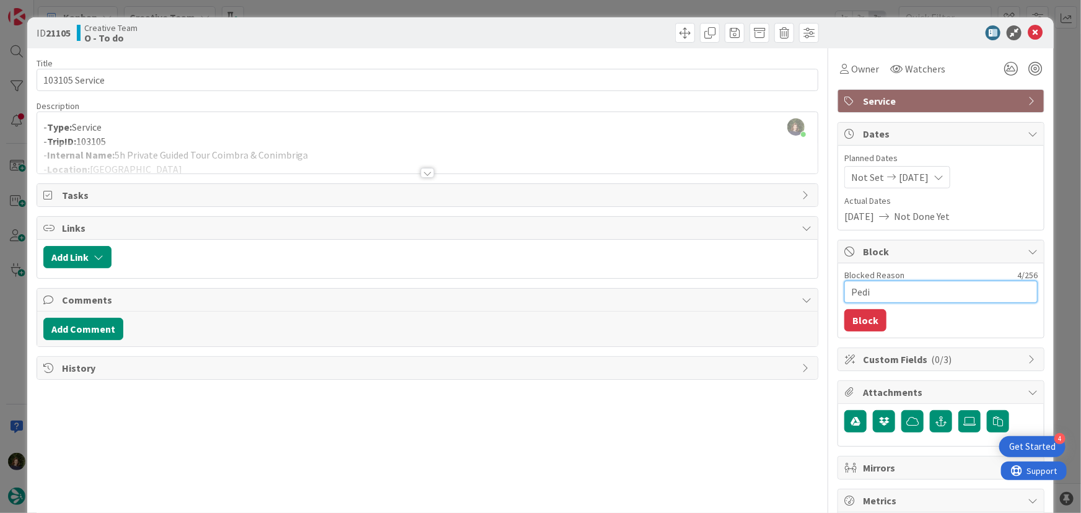
type textarea "Pedi"
type textarea "x"
type textarea "Pedi m"
type textarea "x"
type textarea "Pedi ma"
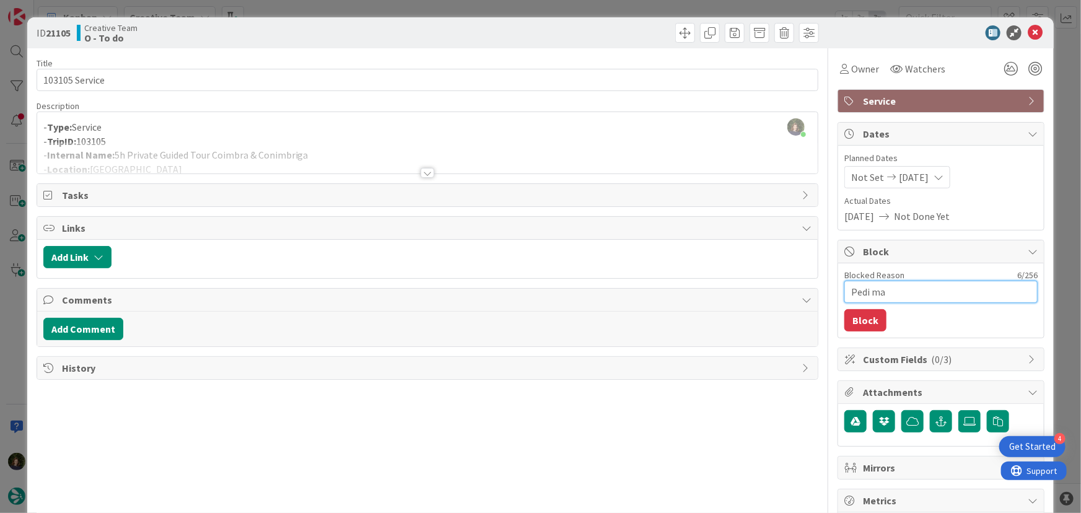
type textarea "x"
type textarea "Pedi mai"
type textarea "x"
type textarea "Pedi mais"
type textarea "x"
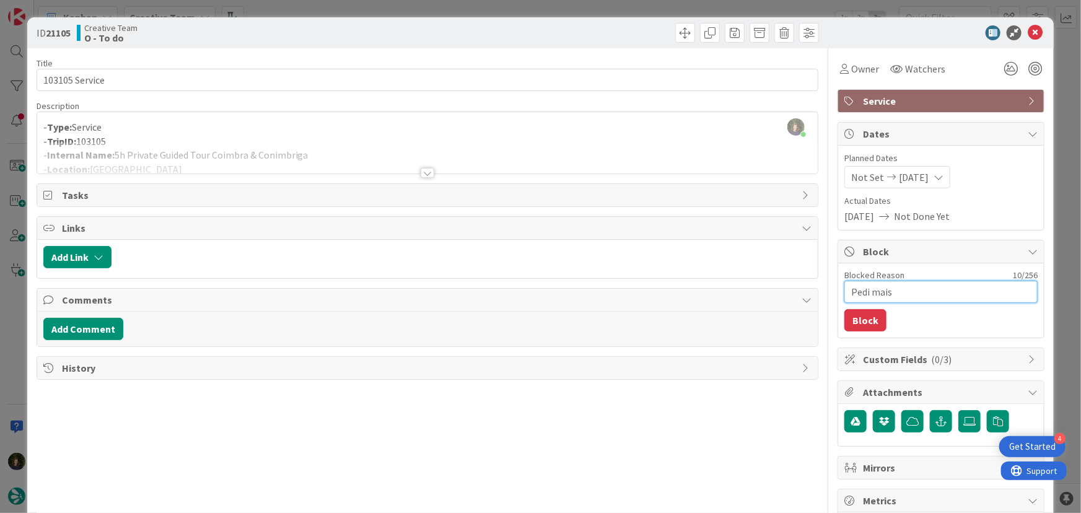
type textarea "Pedi mais i"
type textarea "x"
type textarea "Pedi mais in"
type textarea "x"
type textarea "Pedi mais inf"
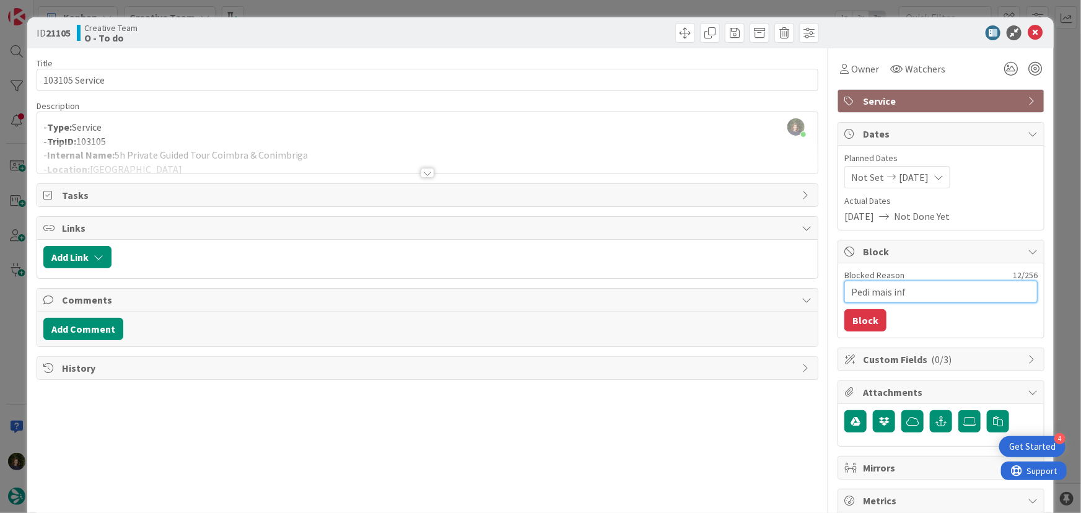
type textarea "x"
type textarea "Pedi mais info"
click at [858, 327] on button "Block" at bounding box center [866, 320] width 42 height 22
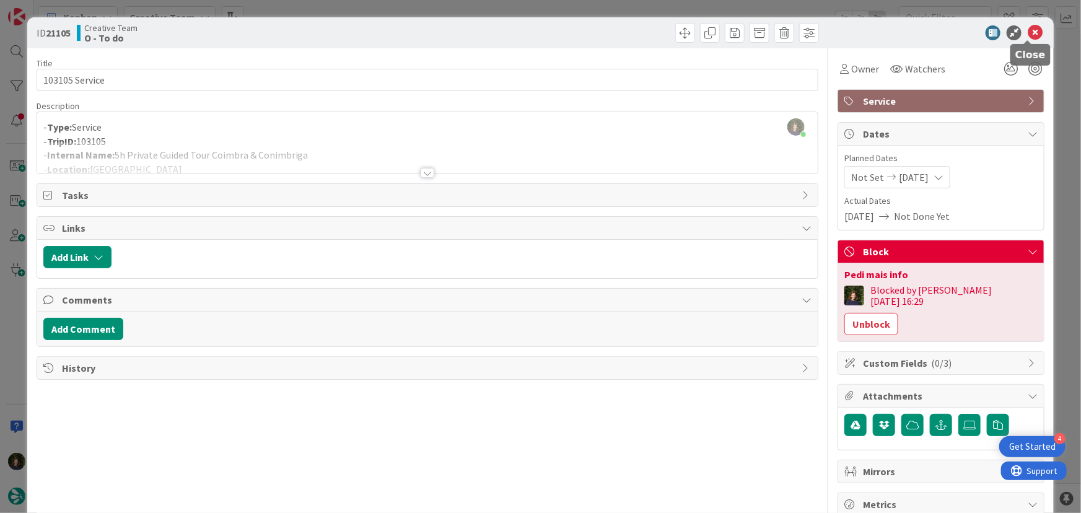
click at [1029, 29] on icon at bounding box center [1035, 32] width 15 height 15
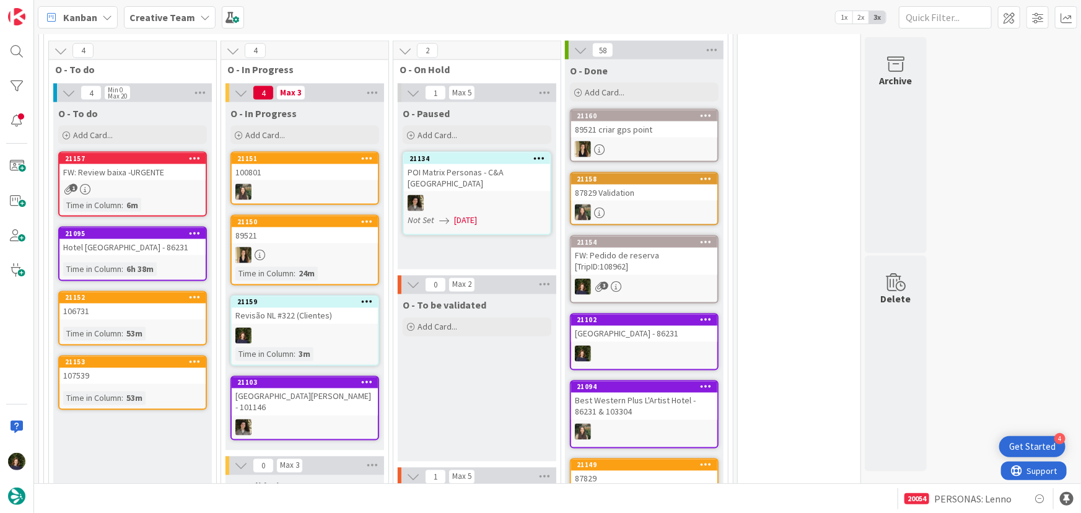
scroll to position [1253, 0]
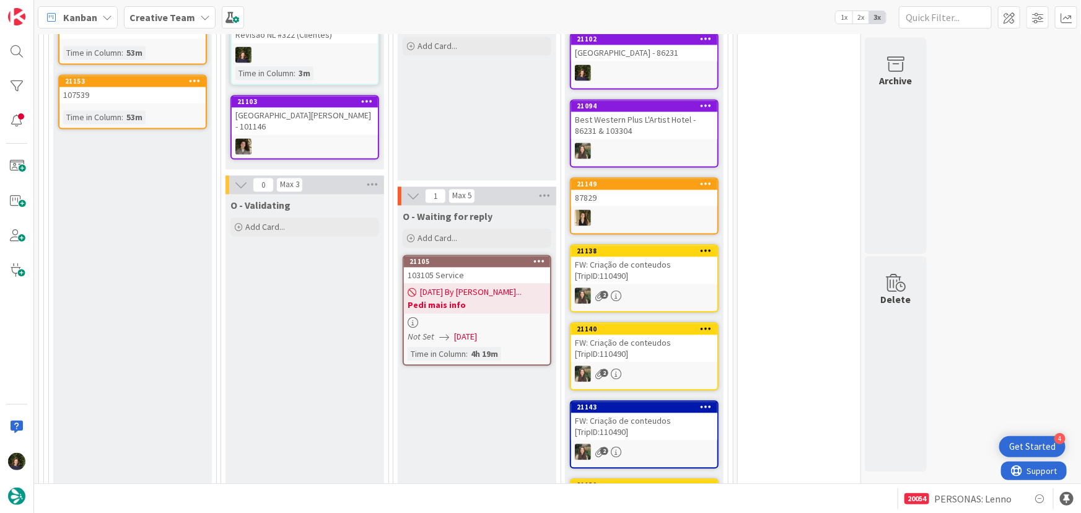
click at [456, 317] on div at bounding box center [477, 322] width 146 height 11
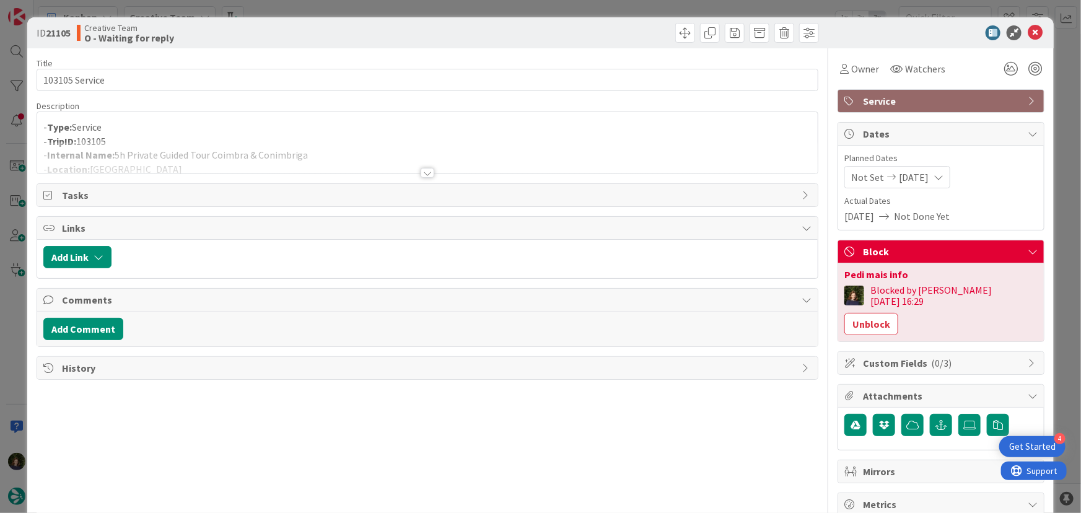
click at [423, 174] on div at bounding box center [428, 173] width 14 height 10
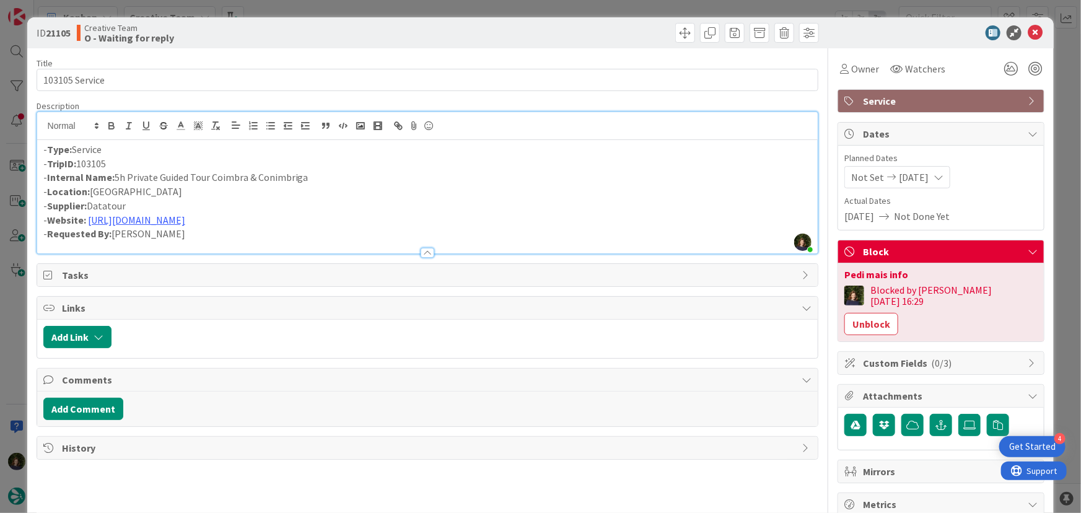
drag, startPoint x: 286, startPoint y: 174, endPoint x: 112, endPoint y: 172, distance: 174.2
click at [112, 172] on p "- Internal Name: 5h Private Guided Tour Coimbra & Conimbriga" at bounding box center [427, 177] width 769 height 14
copy p "5h Private Guided Tour Coimbra & Conimbriga"
click at [141, 220] on link "https://datatour.pt/pt/" at bounding box center [136, 220] width 97 height 12
click at [125, 239] on link "https://datatour.pt/pt" at bounding box center [129, 243] width 85 height 16
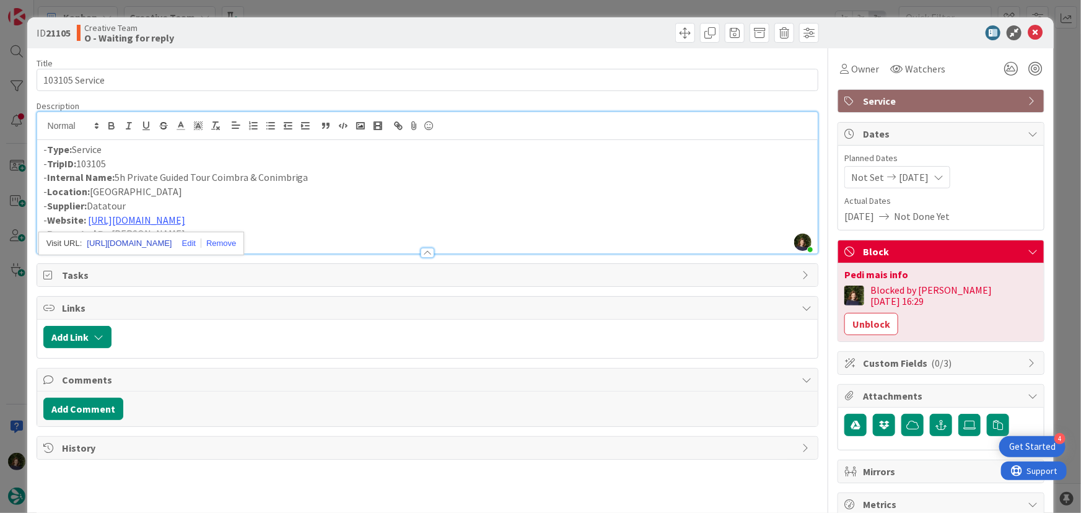
scroll to position [1179, 0]
click at [282, 218] on p "- Website: https://datatour.pt/pt/" at bounding box center [427, 220] width 769 height 14
drag, startPoint x: 1029, startPoint y: 33, endPoint x: 874, endPoint y: 135, distance: 185.3
click at [1029, 33] on icon at bounding box center [1035, 32] width 15 height 15
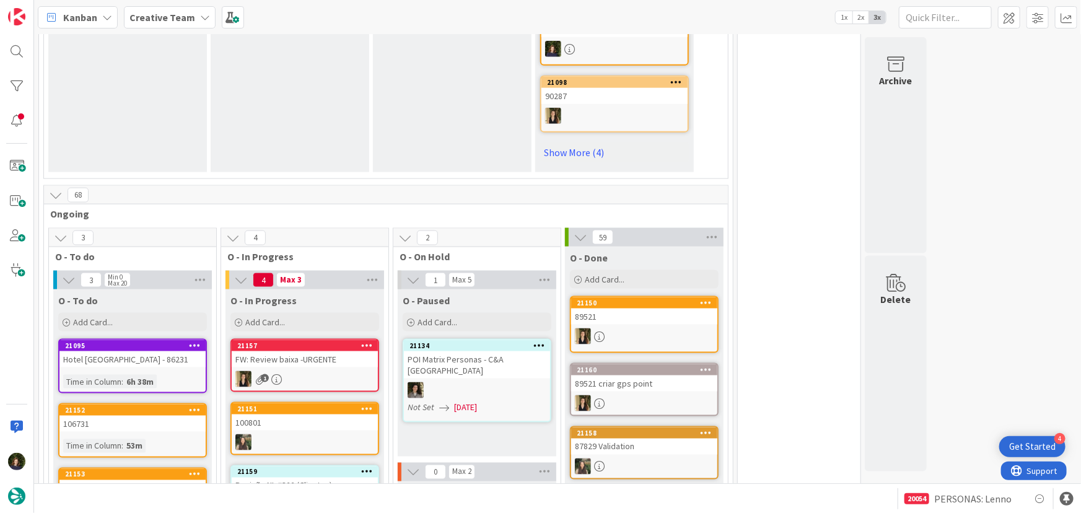
scroll to position [897, 0]
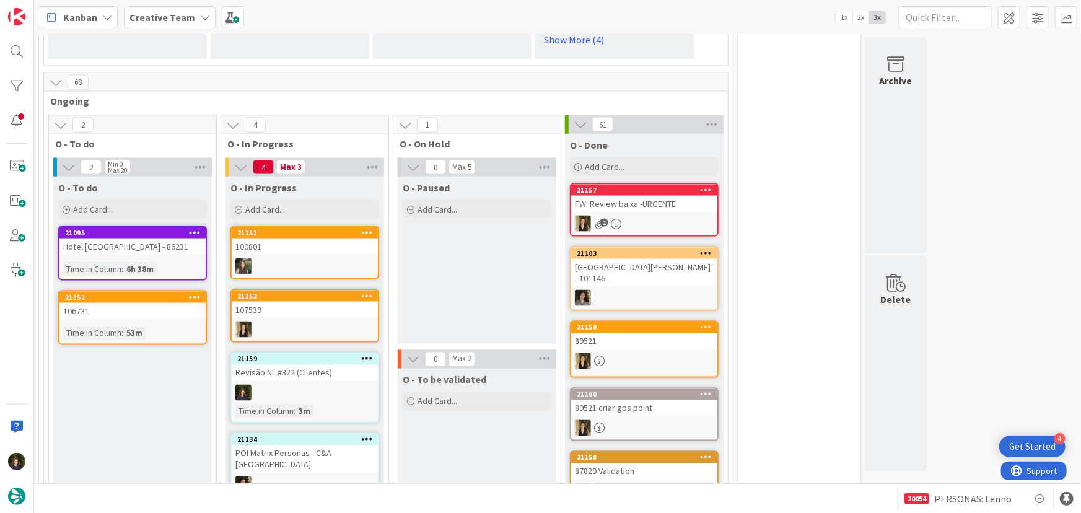
click at [180, 22] on b "Creative Team" at bounding box center [163, 17] width 66 height 12
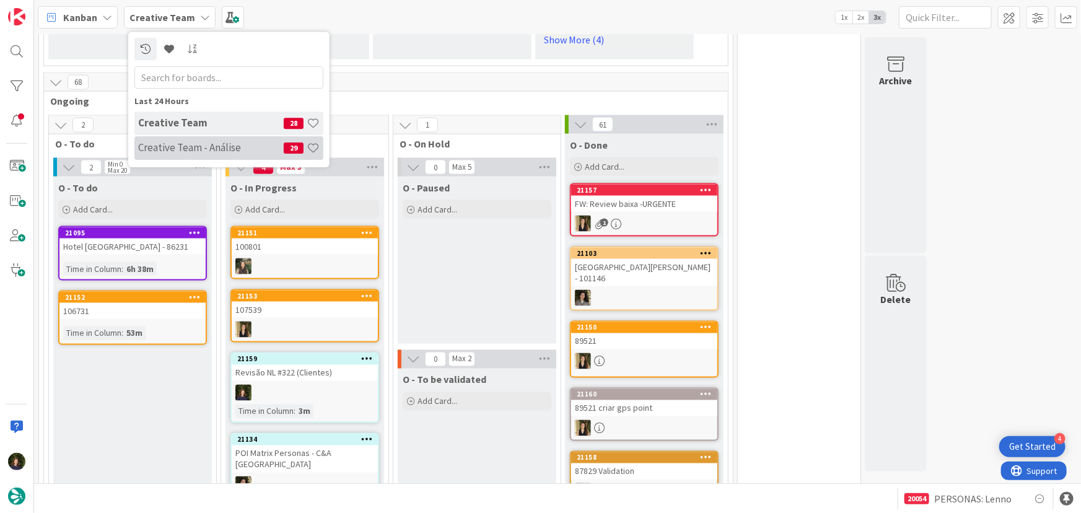
click at [206, 144] on h4 "Creative Team - Análise" at bounding box center [211, 147] width 146 height 12
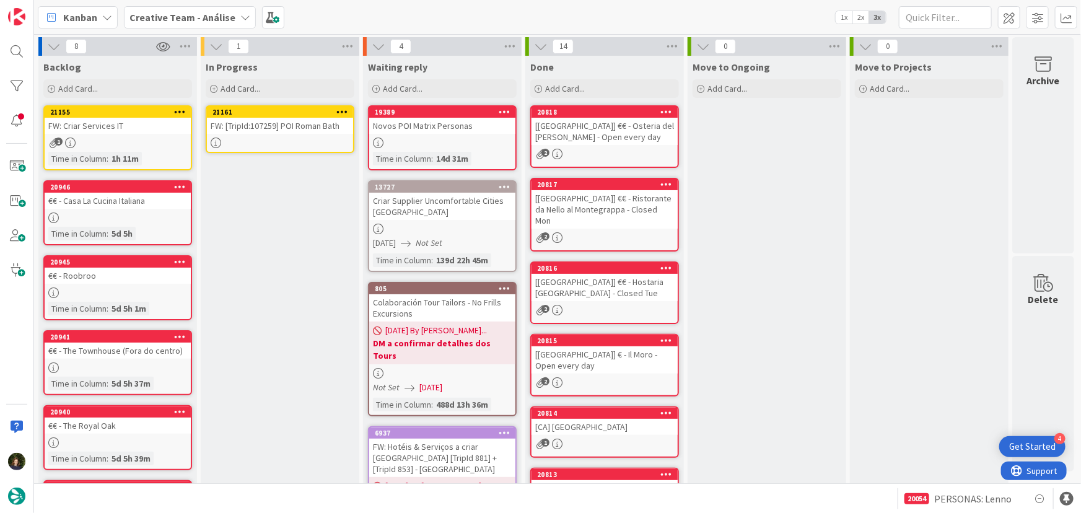
click at [265, 120] on div "FW: [TripId:107259] POI Roman Bath" at bounding box center [280, 126] width 146 height 16
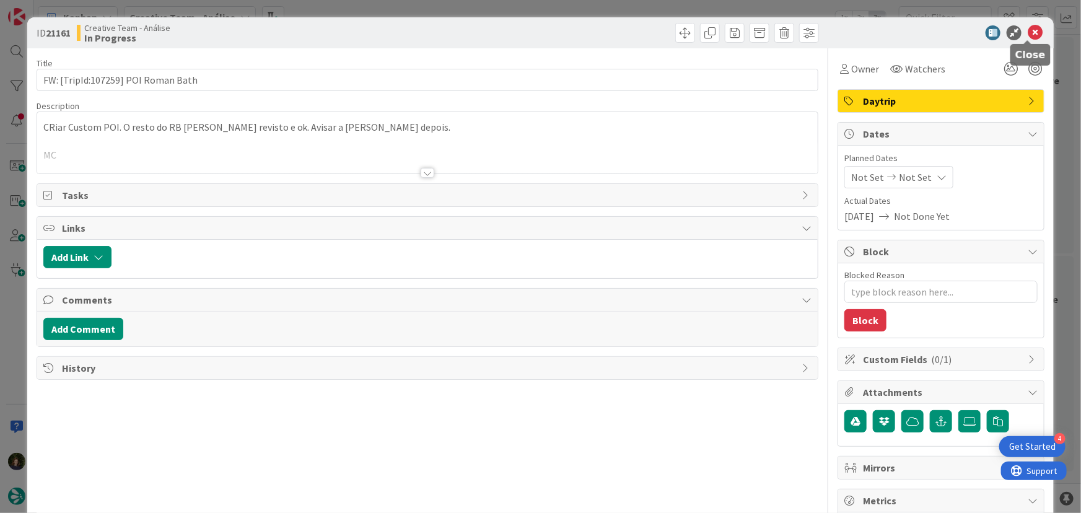
click at [1031, 38] on icon at bounding box center [1035, 32] width 15 height 15
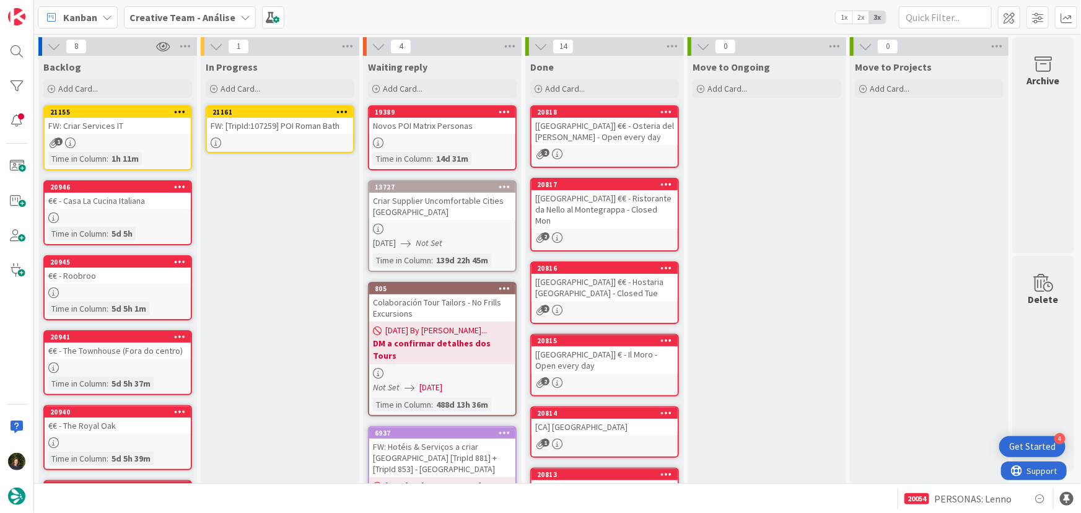
click at [343, 112] on icon at bounding box center [343, 111] width 12 height 9
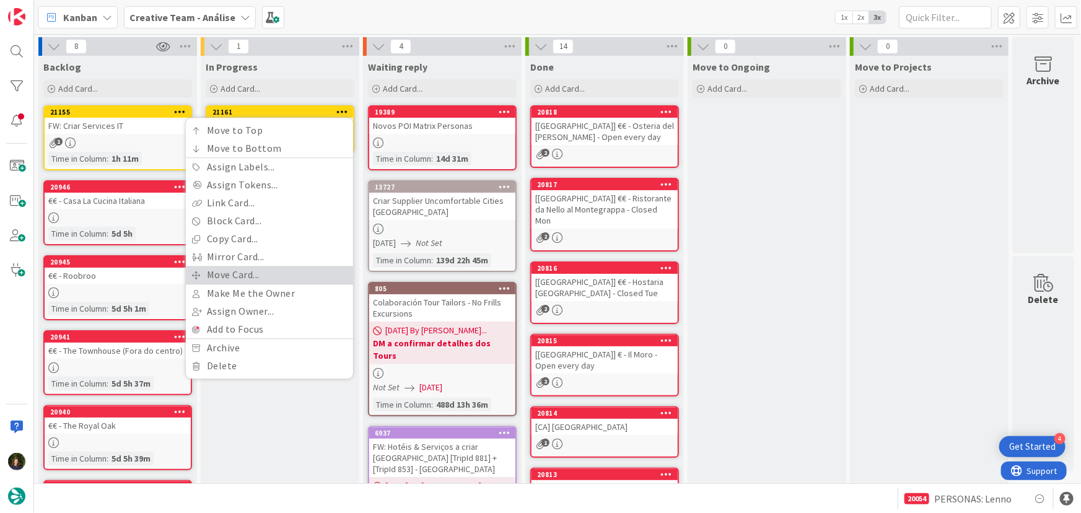
click at [302, 272] on link "Move Card..." at bounding box center [269, 275] width 167 height 18
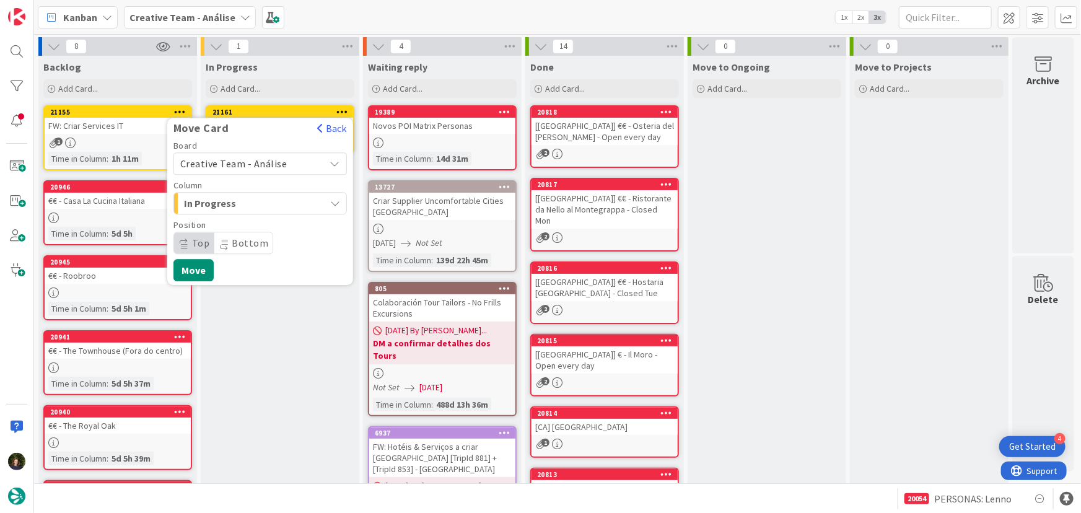
click at [284, 167] on span "Creative Team - Análise" at bounding box center [249, 163] width 139 height 17
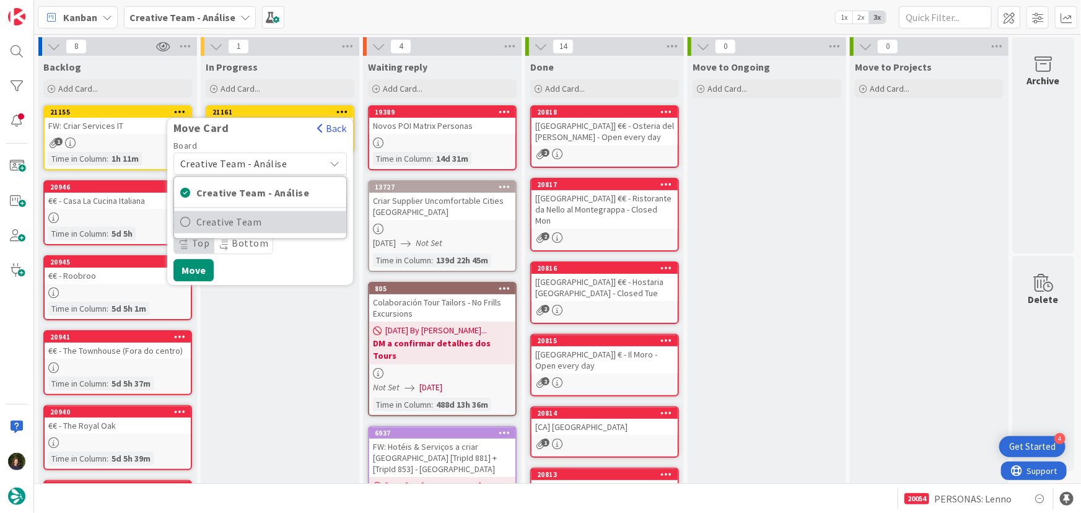
click at [295, 223] on span "Creative Team" at bounding box center [268, 222] width 144 height 19
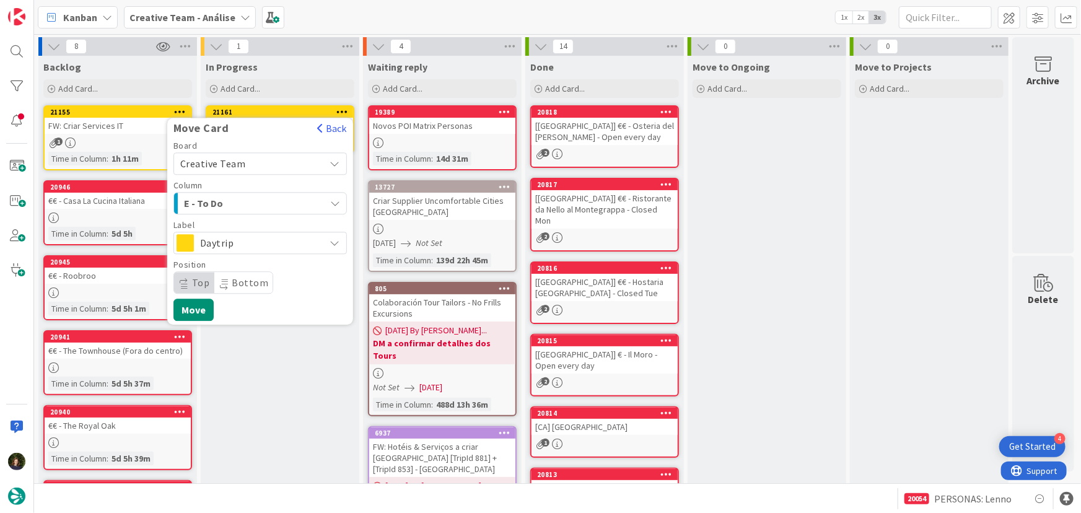
click at [289, 201] on div "E - To Do" at bounding box center [253, 203] width 144 height 20
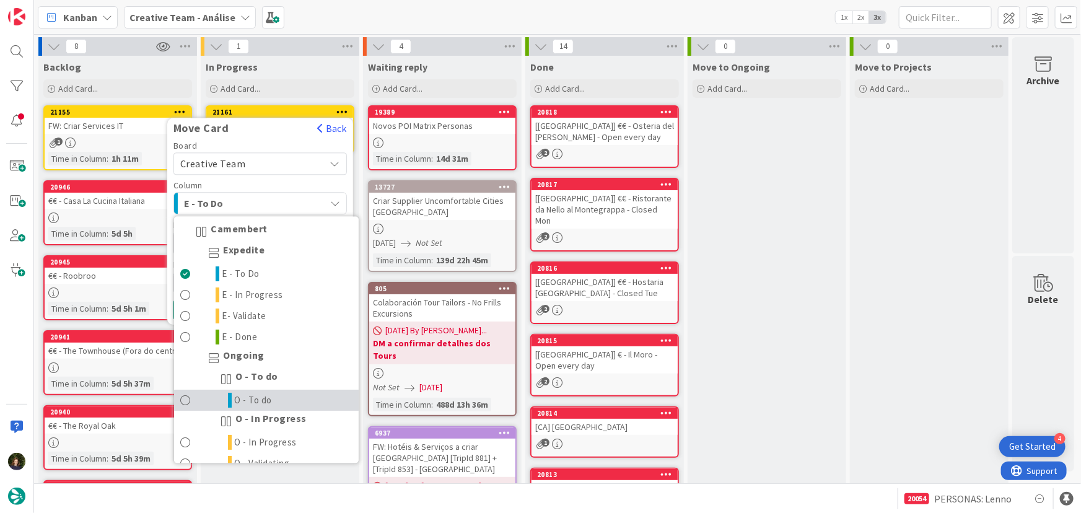
click at [288, 394] on link "O - To do" at bounding box center [266, 400] width 185 height 21
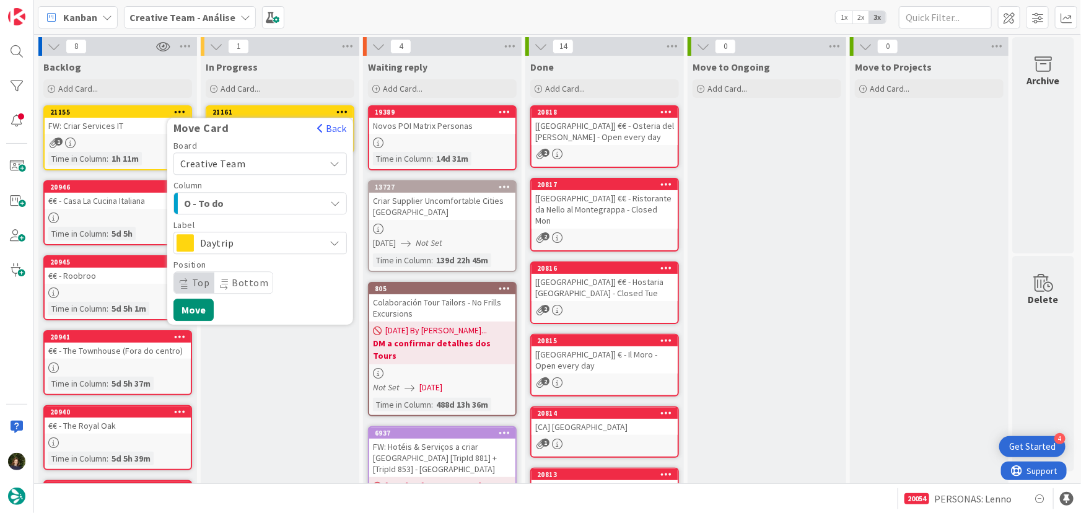
click at [288, 247] on span "Daytrip" at bounding box center [259, 242] width 119 height 17
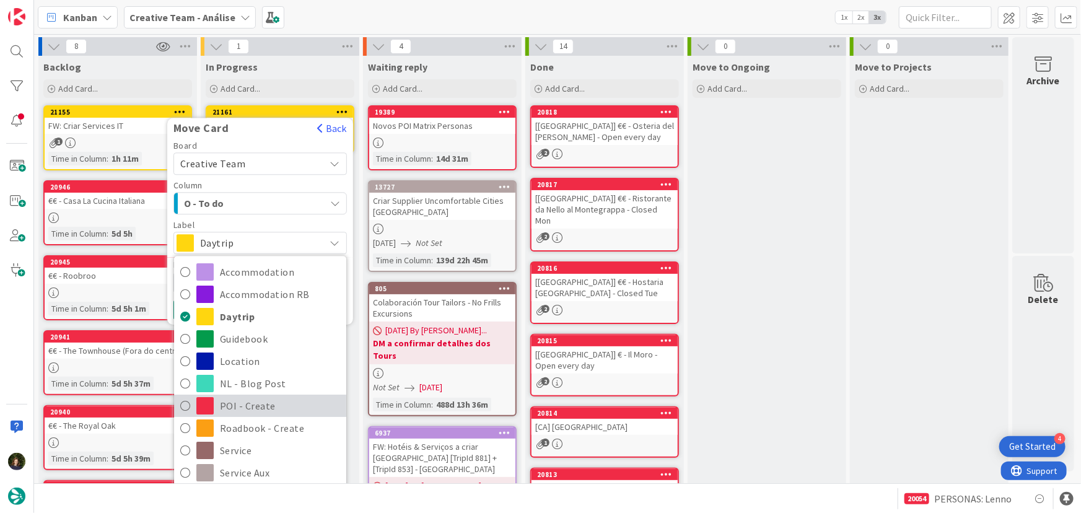
click at [273, 411] on span "POI - Create" at bounding box center [280, 406] width 120 height 19
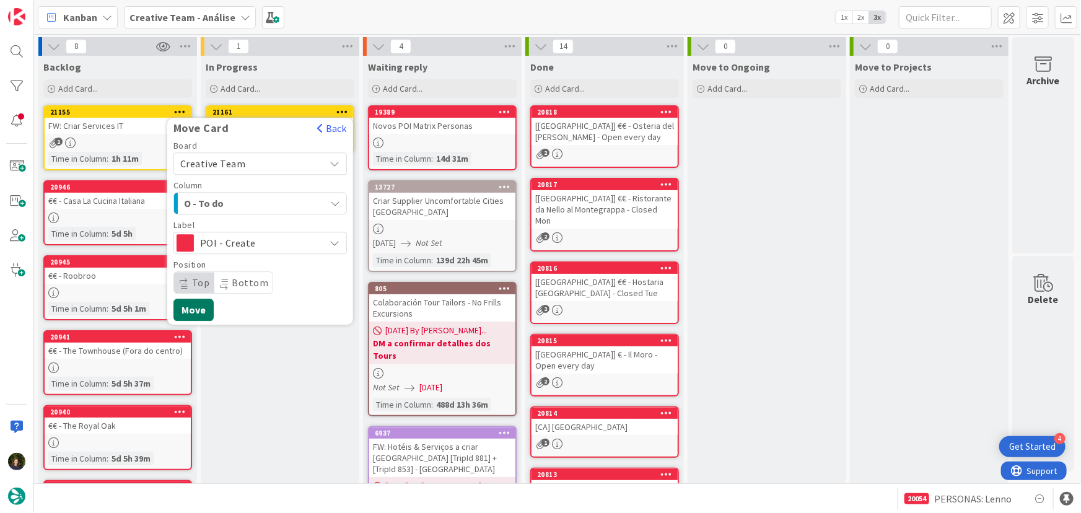
click at [184, 312] on button "Move" at bounding box center [194, 310] width 40 height 22
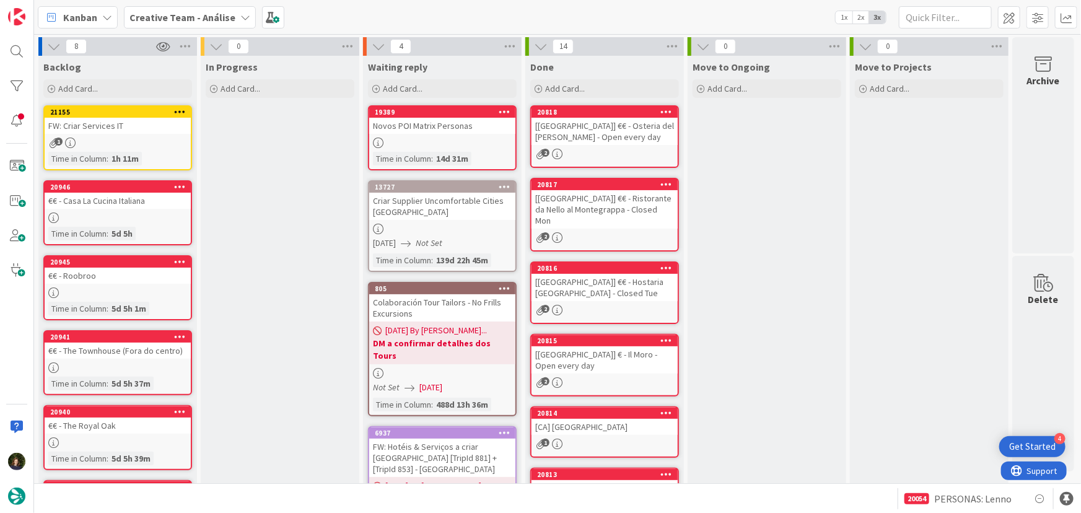
click at [214, 22] on b "Creative Team - Análise" at bounding box center [183, 17] width 106 height 12
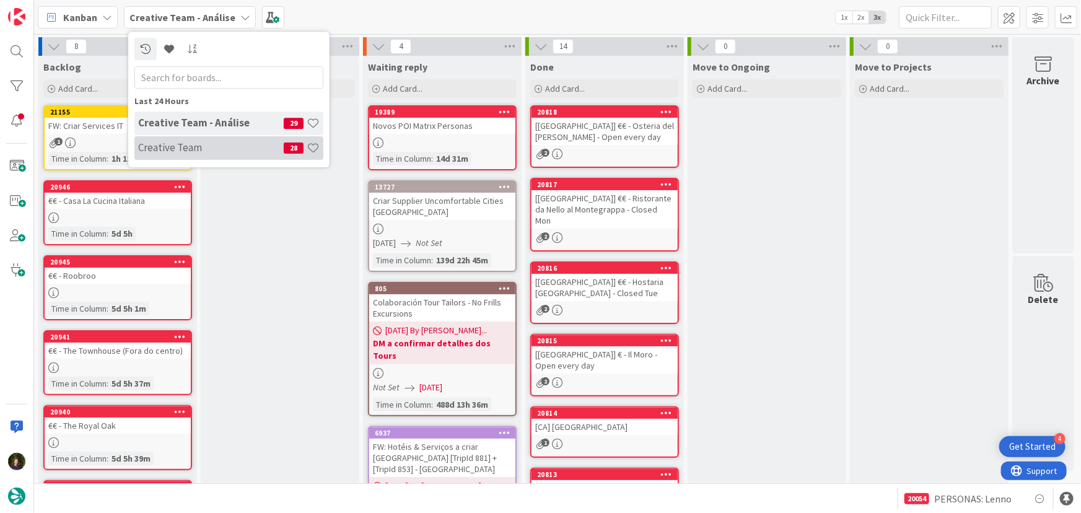
click at [227, 154] on div "Creative Team 28" at bounding box center [228, 148] width 189 height 24
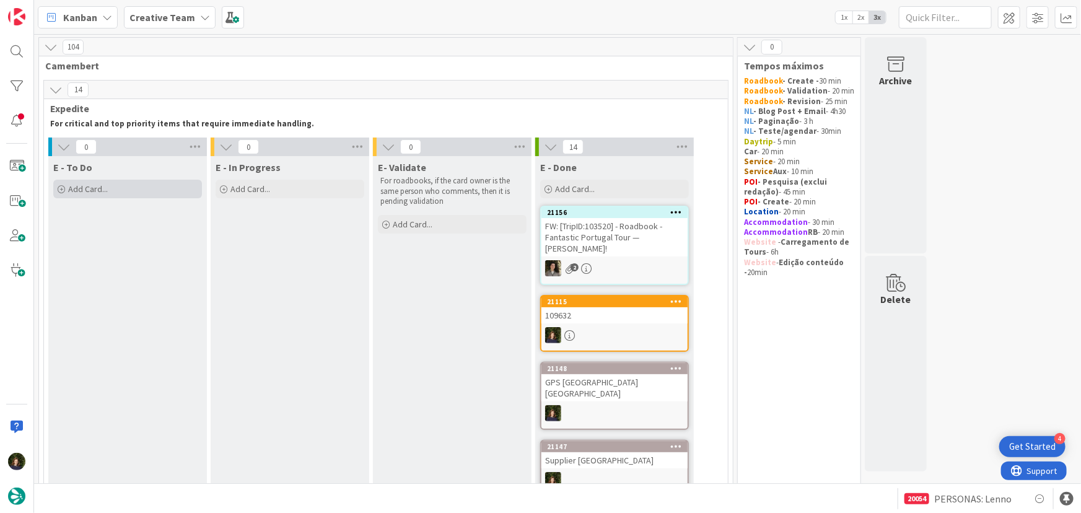
click at [127, 188] on div "Add Card..." at bounding box center [127, 189] width 149 height 19
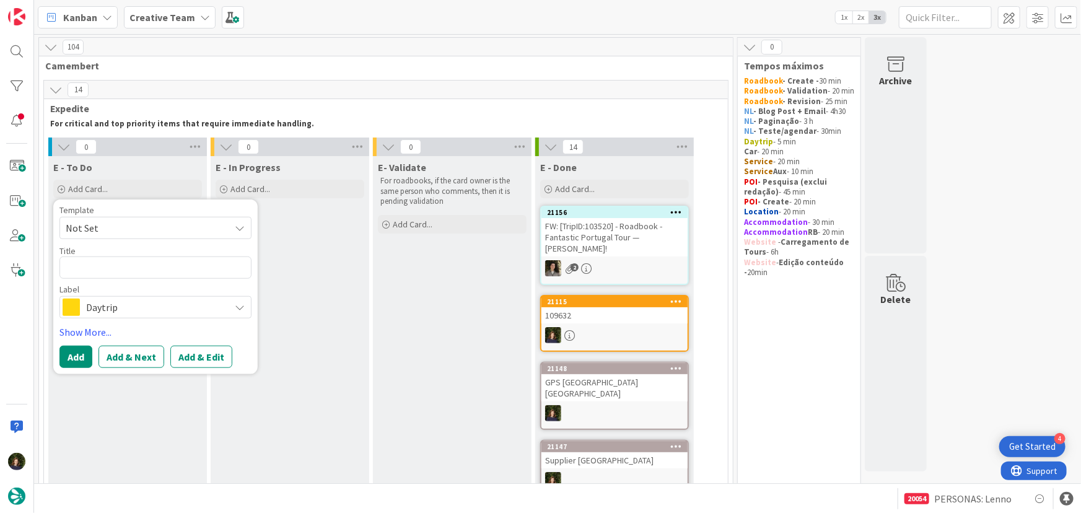
type textarea "x"
type textarea "100810"
click at [154, 306] on span "Daytrip" at bounding box center [155, 307] width 138 height 17
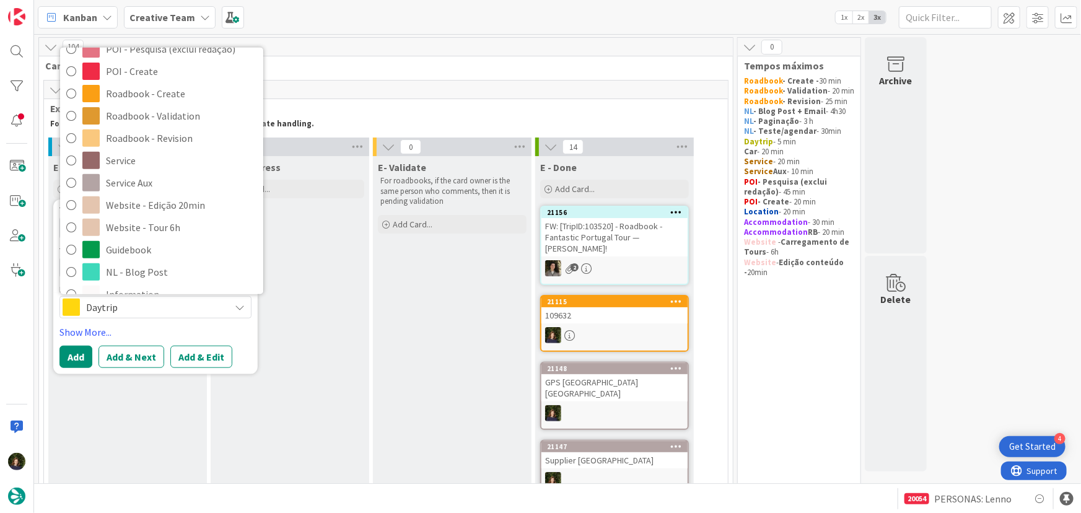
scroll to position [225, 0]
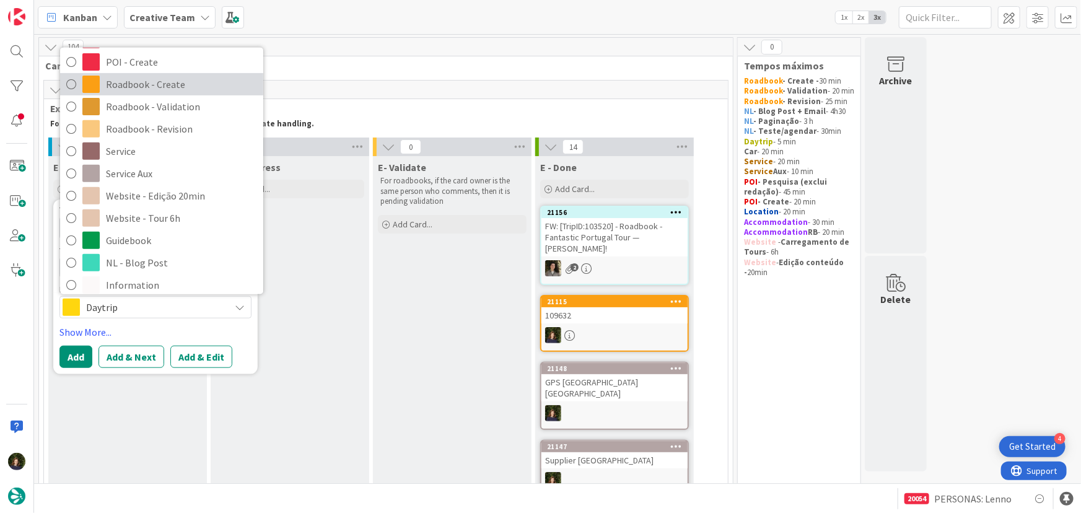
click at [138, 87] on span "Roadbook - Create" at bounding box center [181, 84] width 151 height 19
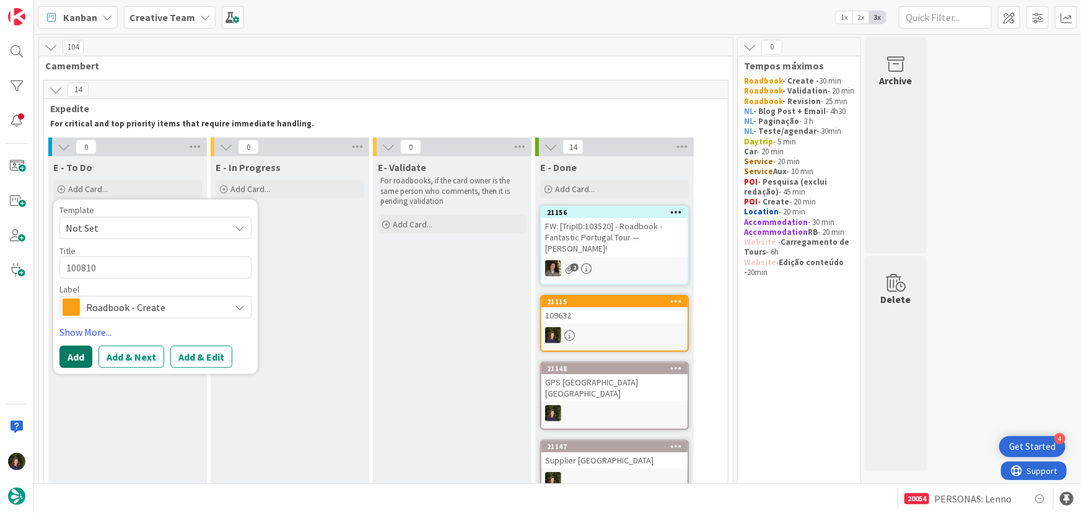
click at [83, 359] on button "Add" at bounding box center [75, 357] width 33 height 22
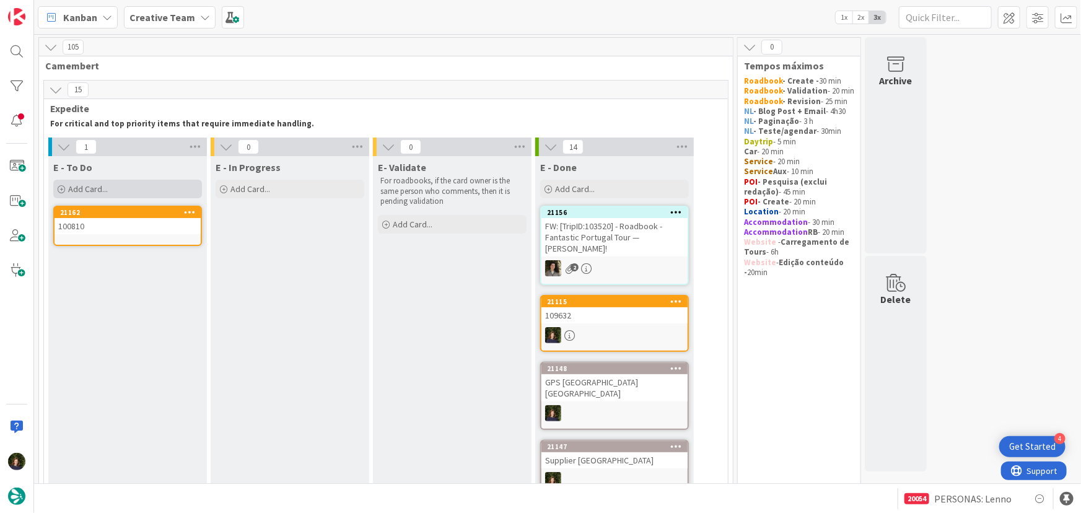
click at [122, 192] on div "Add Card..." at bounding box center [127, 189] width 149 height 19
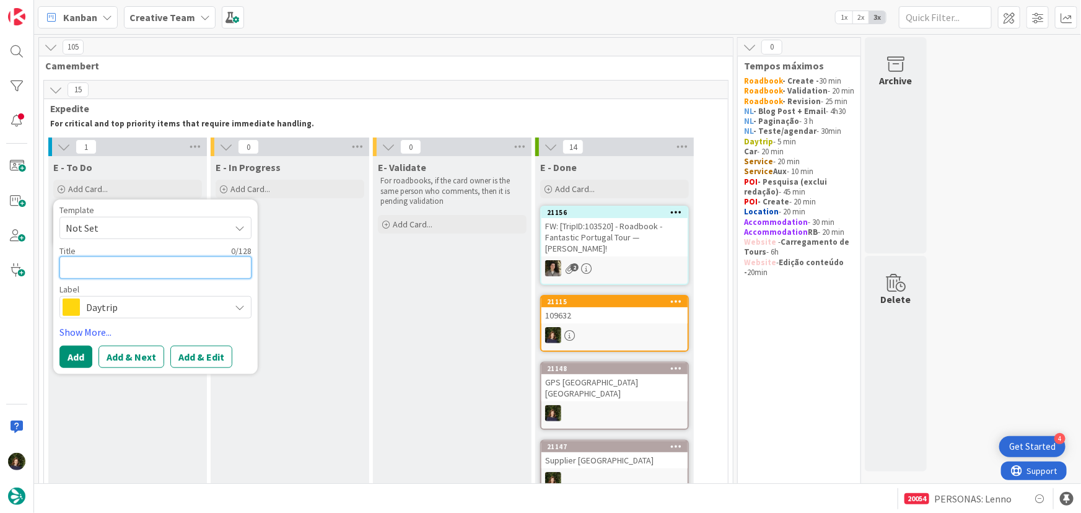
paste textarea "101022"
type textarea "x"
type textarea "101022"
click at [122, 312] on span "Daytrip" at bounding box center [155, 307] width 138 height 17
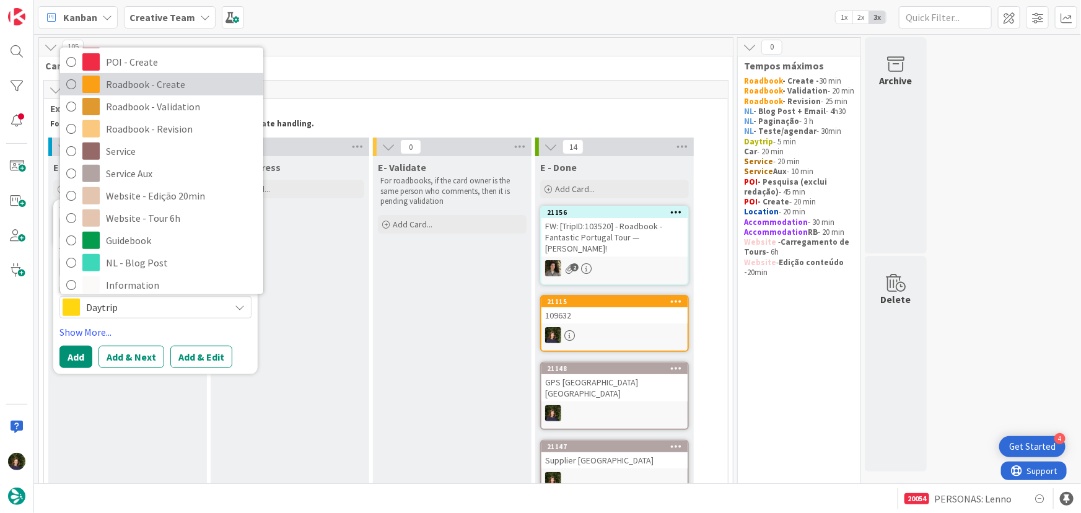
click at [143, 84] on span "Roadbook - Create" at bounding box center [181, 84] width 151 height 19
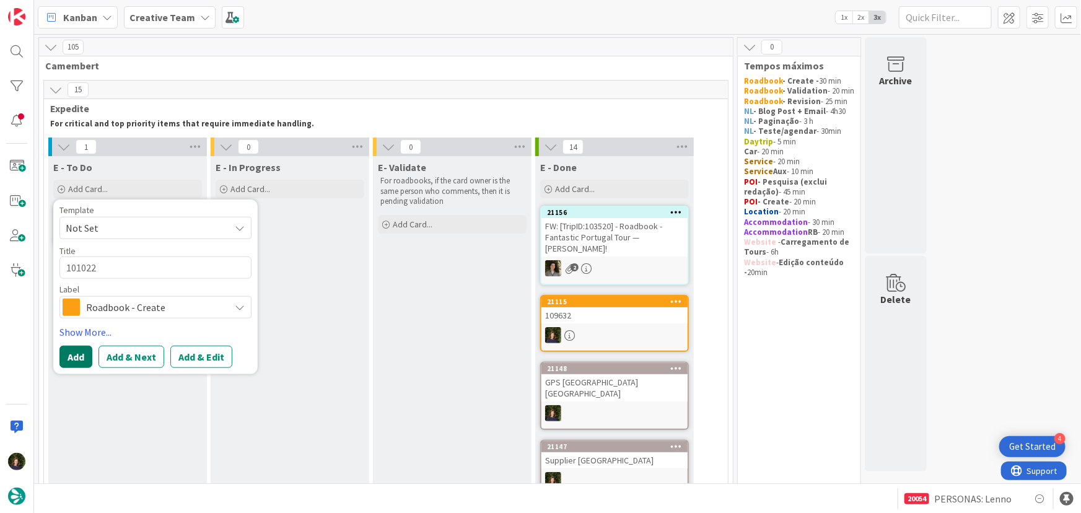
click at [67, 363] on button "Add" at bounding box center [75, 357] width 33 height 22
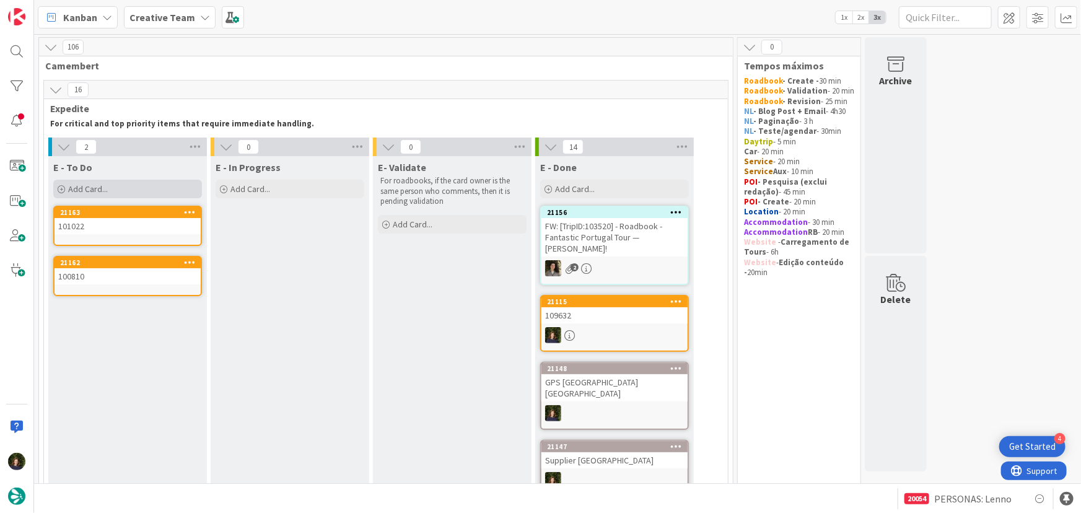
click at [129, 183] on div "Add Card..." at bounding box center [127, 189] width 149 height 19
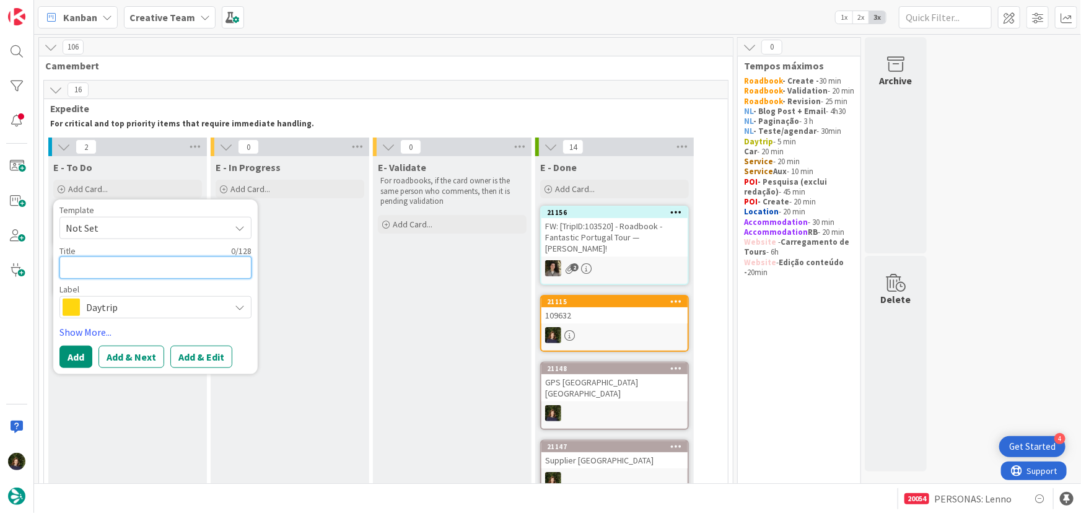
paste textarea "104891"
type textarea "x"
type textarea "104891"
click at [112, 312] on span "Daytrip" at bounding box center [155, 307] width 138 height 17
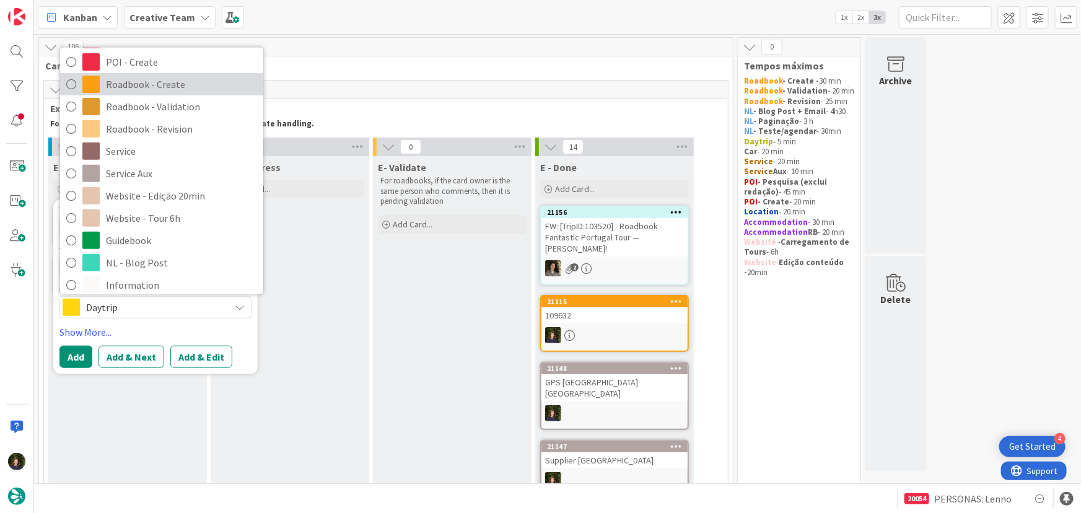
click at [129, 85] on span "Roadbook - Create" at bounding box center [181, 84] width 151 height 19
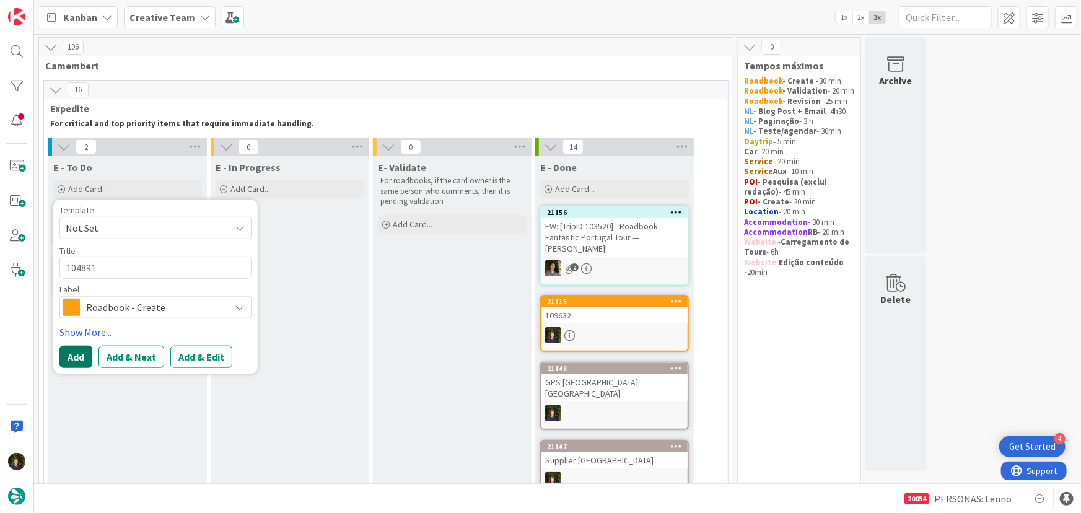
click at [68, 355] on button "Add" at bounding box center [75, 357] width 33 height 22
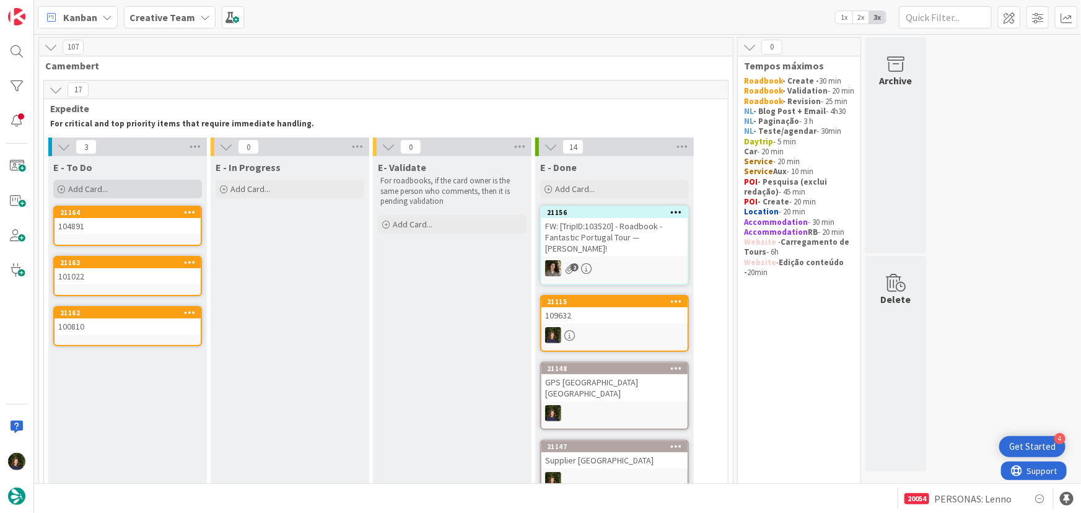
click at [130, 183] on div "Add Card..." at bounding box center [127, 189] width 149 height 19
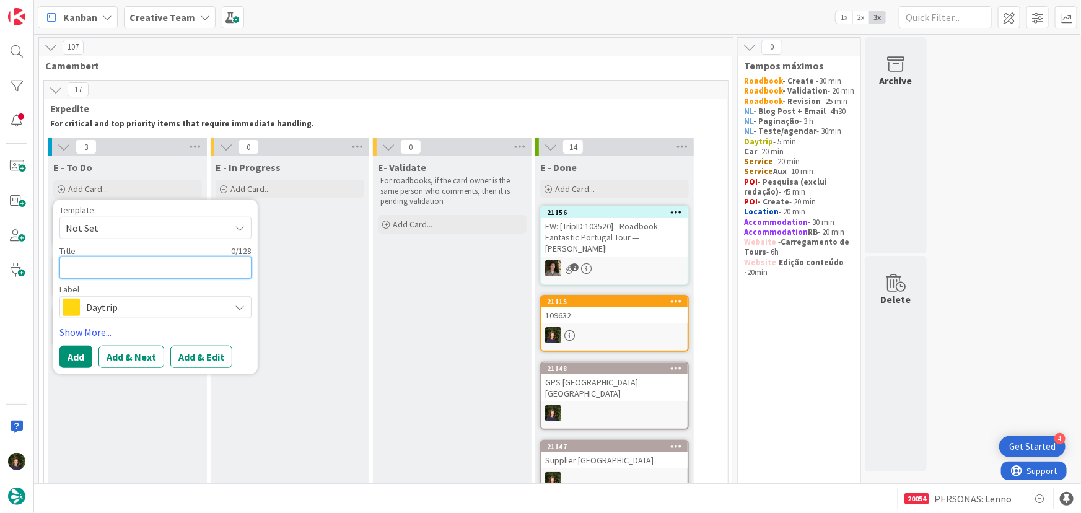
paste textarea "105076"
type textarea "x"
type textarea "105076"
click at [137, 308] on span "Daytrip" at bounding box center [155, 307] width 138 height 17
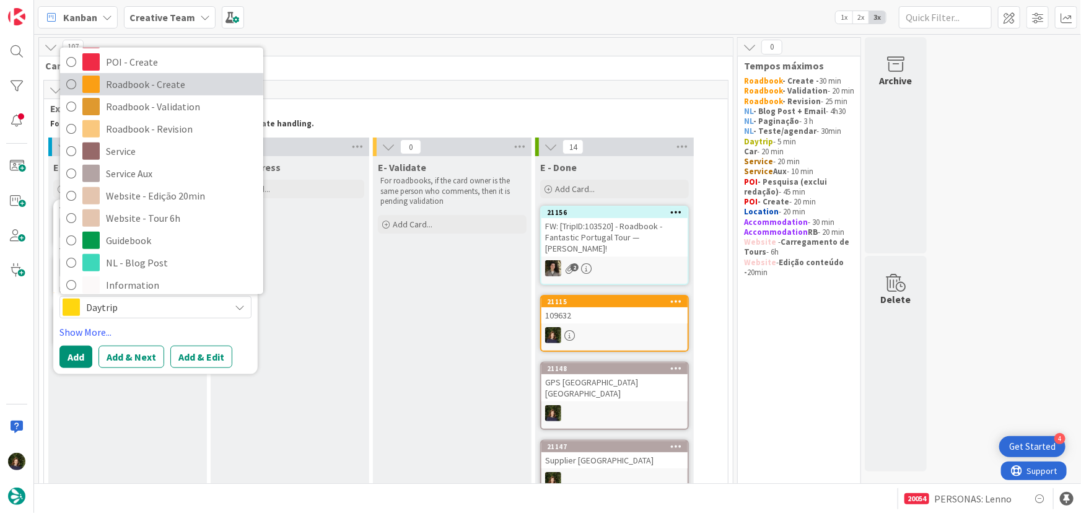
click at [130, 89] on span "Roadbook - Create" at bounding box center [181, 84] width 151 height 19
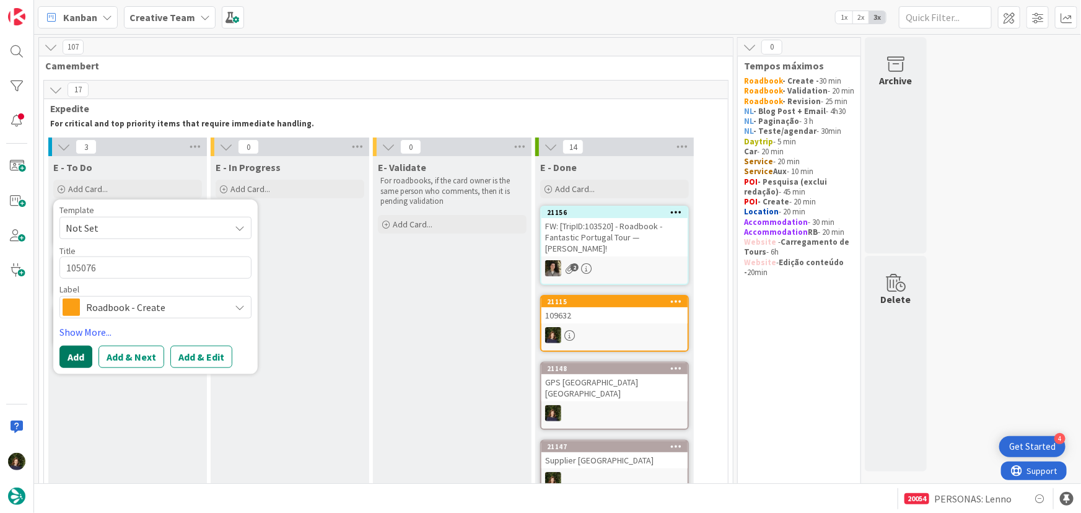
click at [84, 356] on button "Add" at bounding box center [75, 357] width 33 height 22
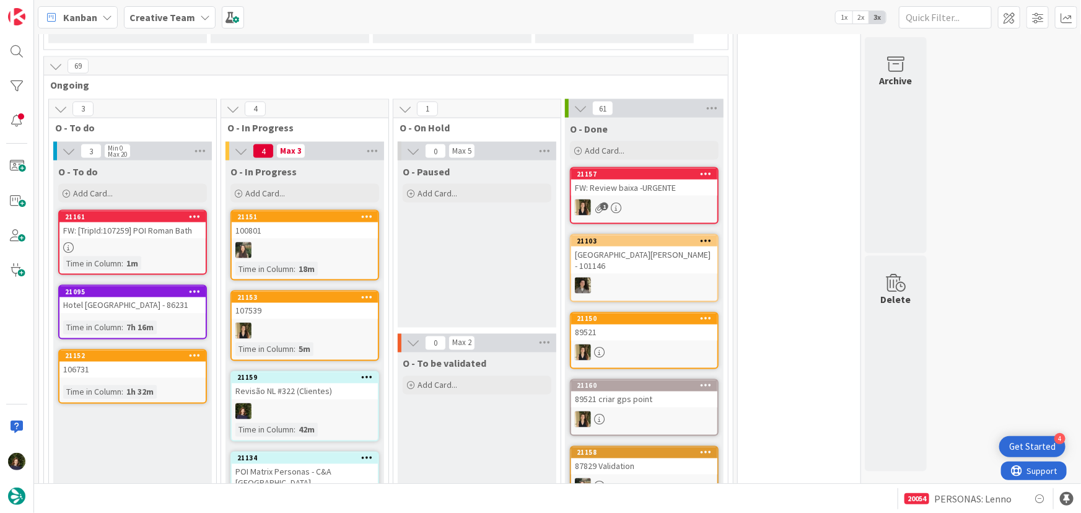
scroll to position [898, 0]
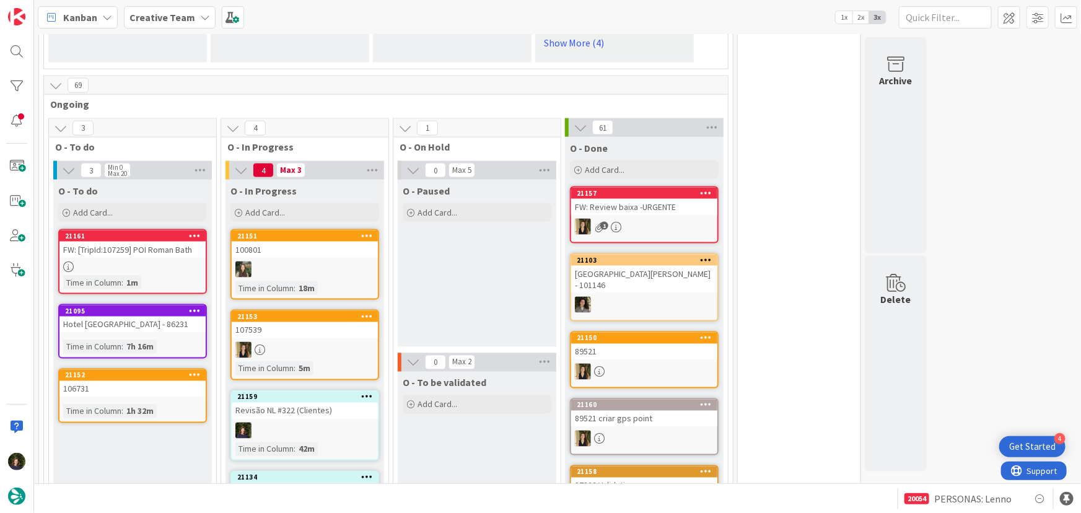
click at [291, 423] on div at bounding box center [305, 431] width 146 height 16
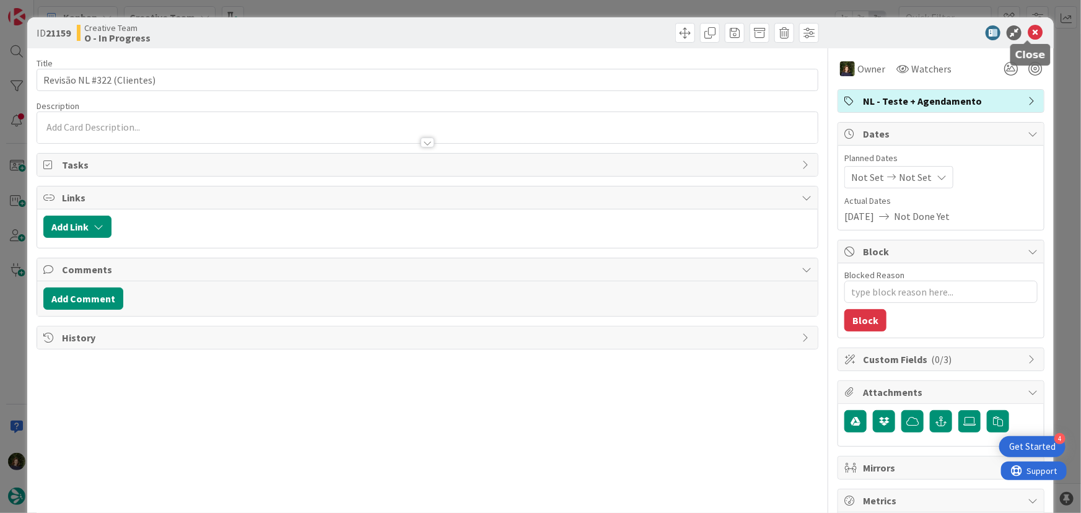
click at [1029, 34] on icon at bounding box center [1035, 32] width 15 height 15
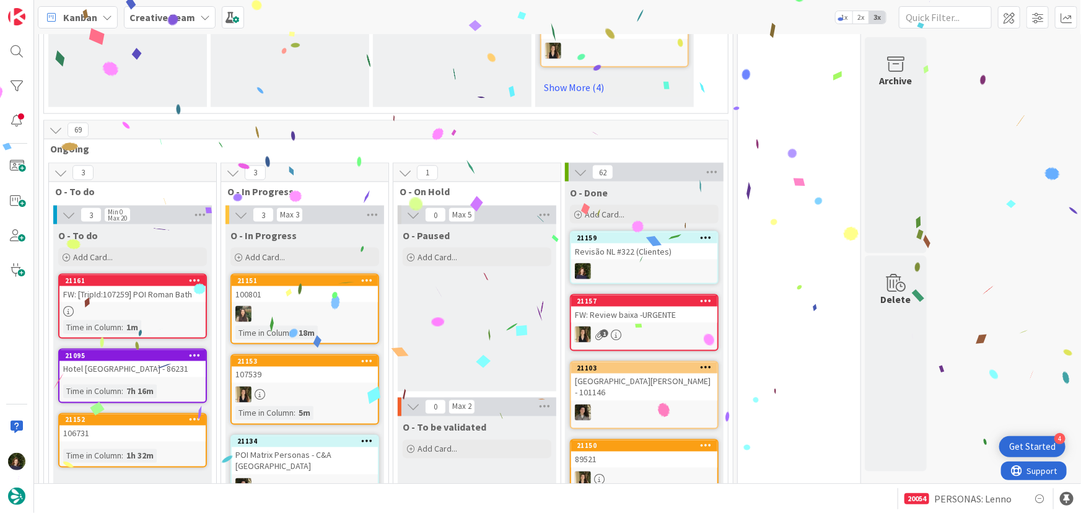
click at [706, 233] on icon at bounding box center [707, 237] width 12 height 9
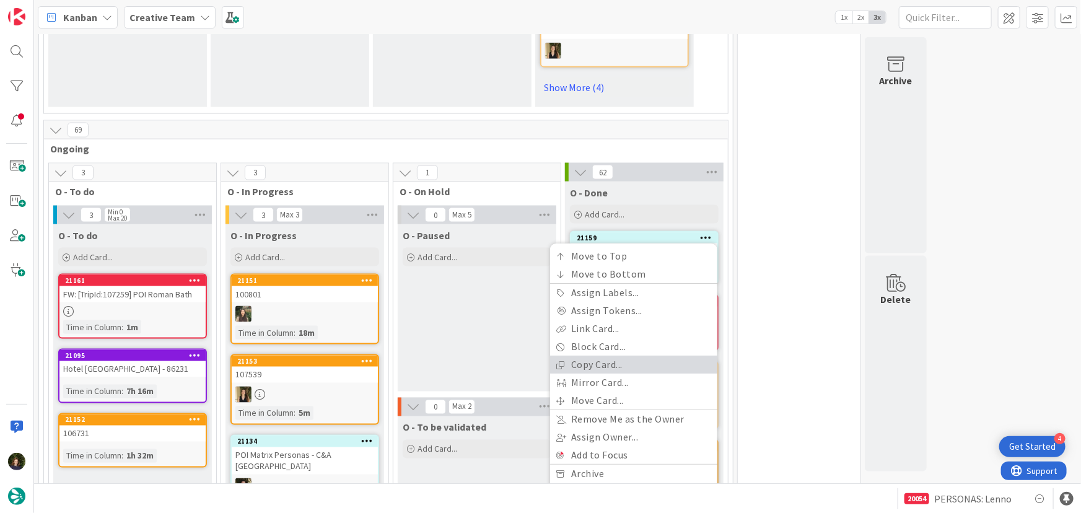
click at [656, 356] on link "Copy Card..." at bounding box center [633, 365] width 167 height 18
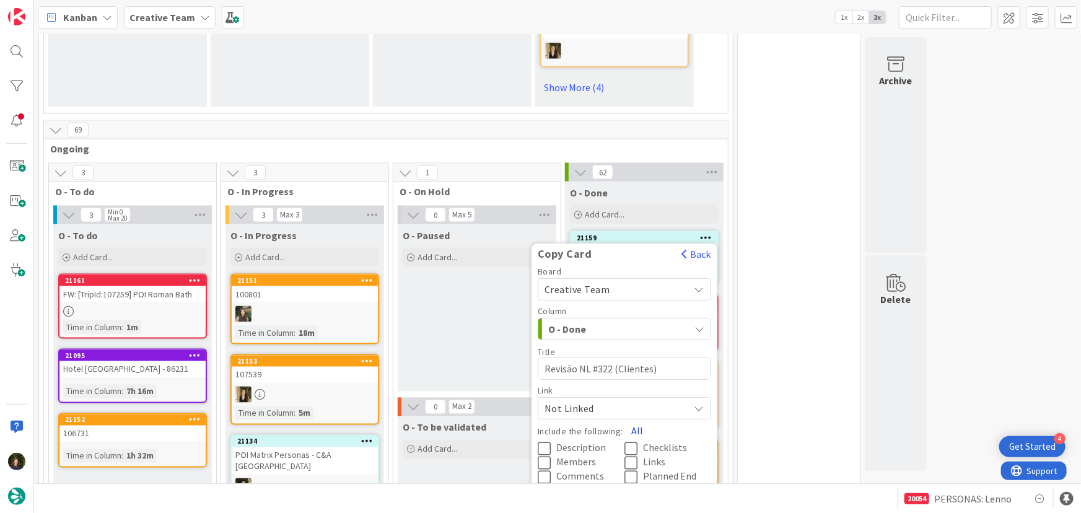
click at [635, 420] on button "All" at bounding box center [637, 431] width 28 height 22
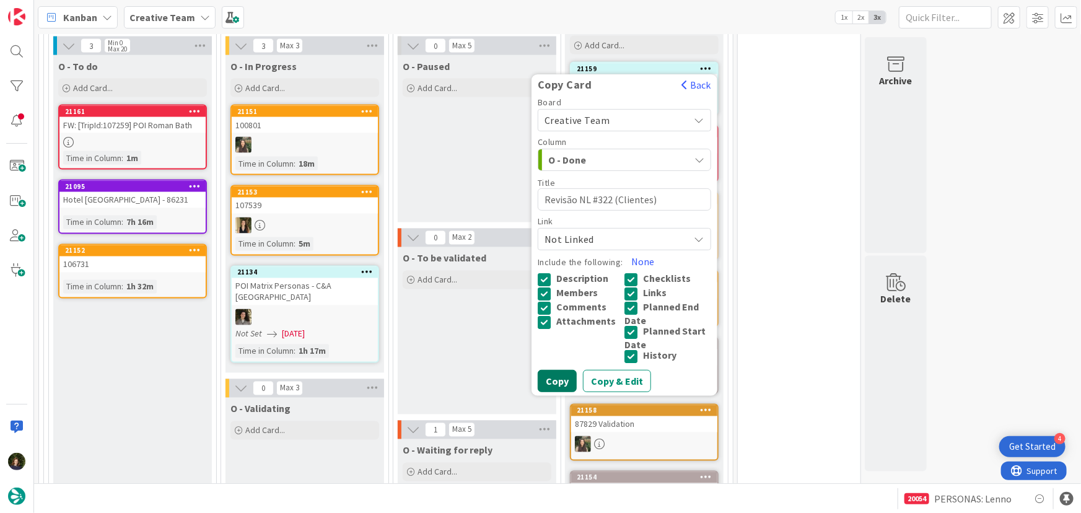
drag, startPoint x: 557, startPoint y: 331, endPoint x: 504, endPoint y: 348, distance: 55.3
click at [558, 371] on button "Copy" at bounding box center [557, 382] width 39 height 22
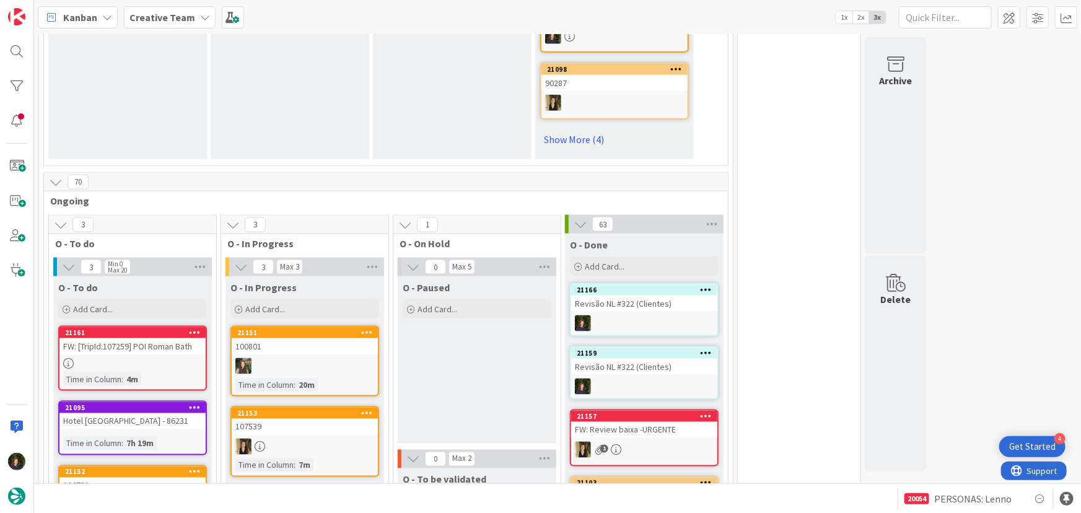
scroll to position [797, 0]
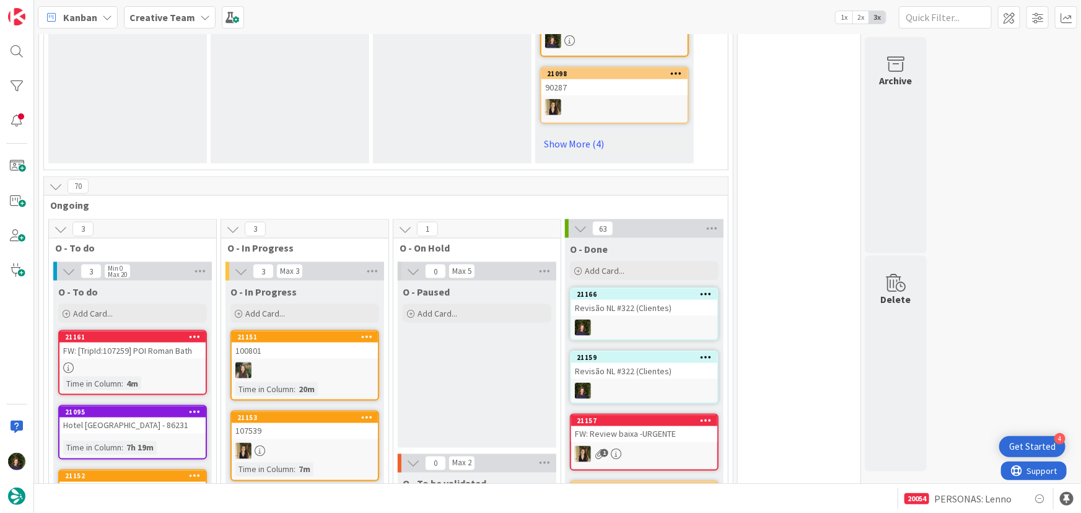
click at [659, 288] on link "21166 Revisão NL #322 (Clientes)" at bounding box center [644, 314] width 149 height 53
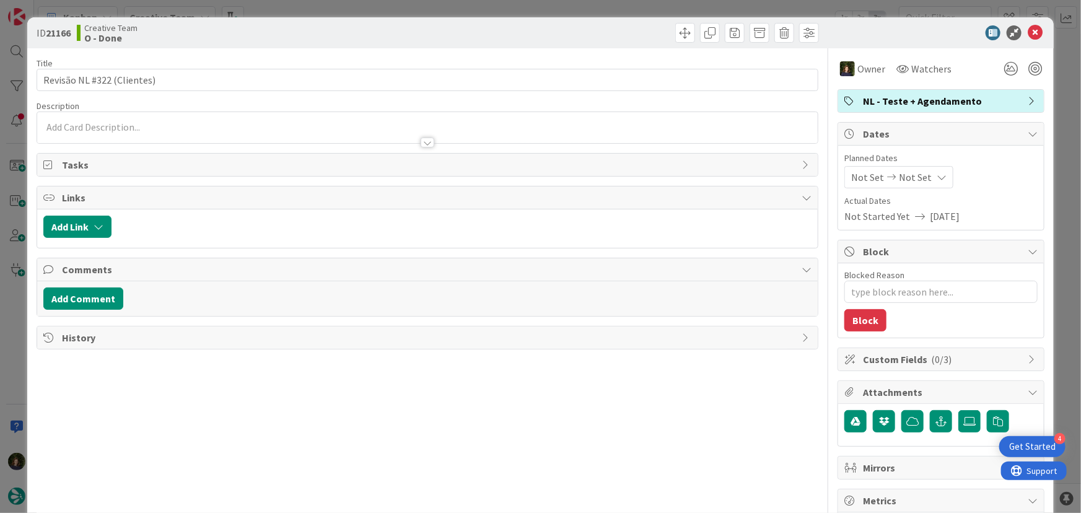
click at [913, 102] on span "NL - Teste + Agendamento" at bounding box center [942, 101] width 159 height 15
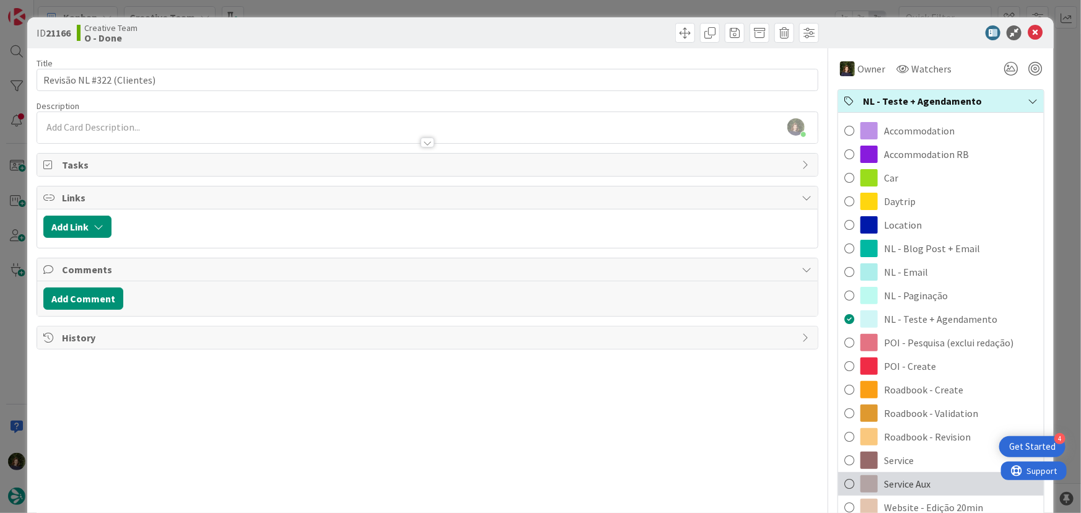
click at [923, 477] on span "Service Aux" at bounding box center [907, 484] width 46 height 15
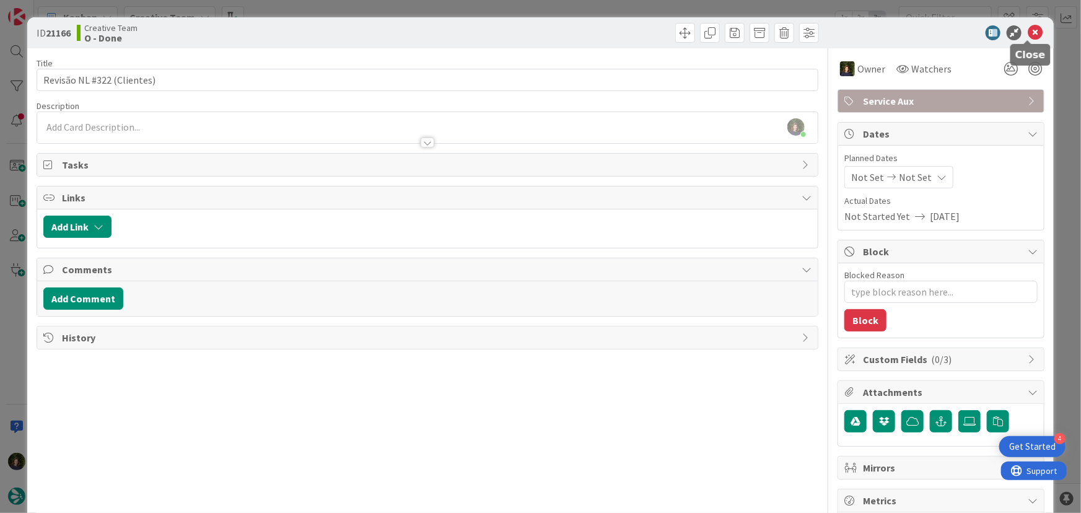
click at [1029, 27] on icon at bounding box center [1035, 32] width 15 height 15
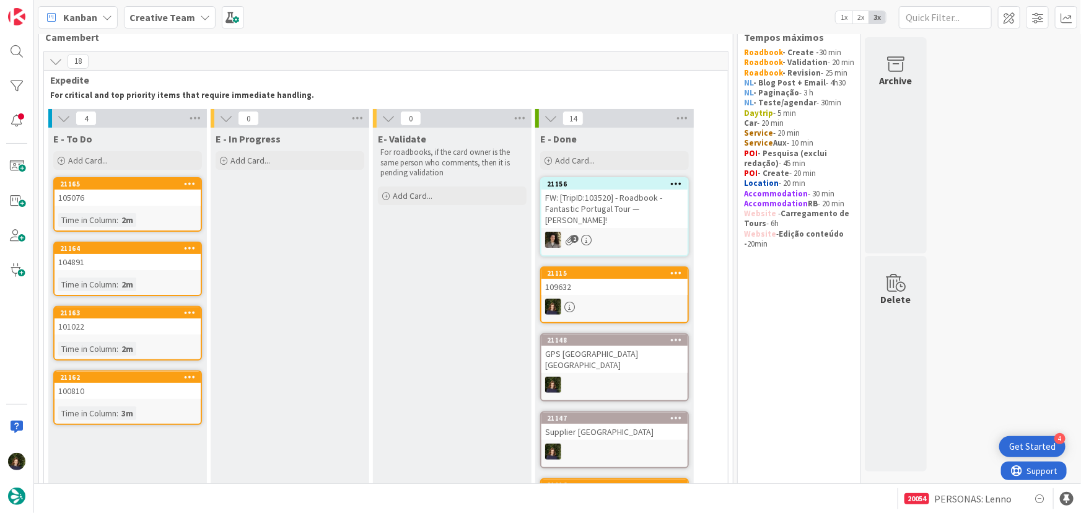
scroll to position [8, 0]
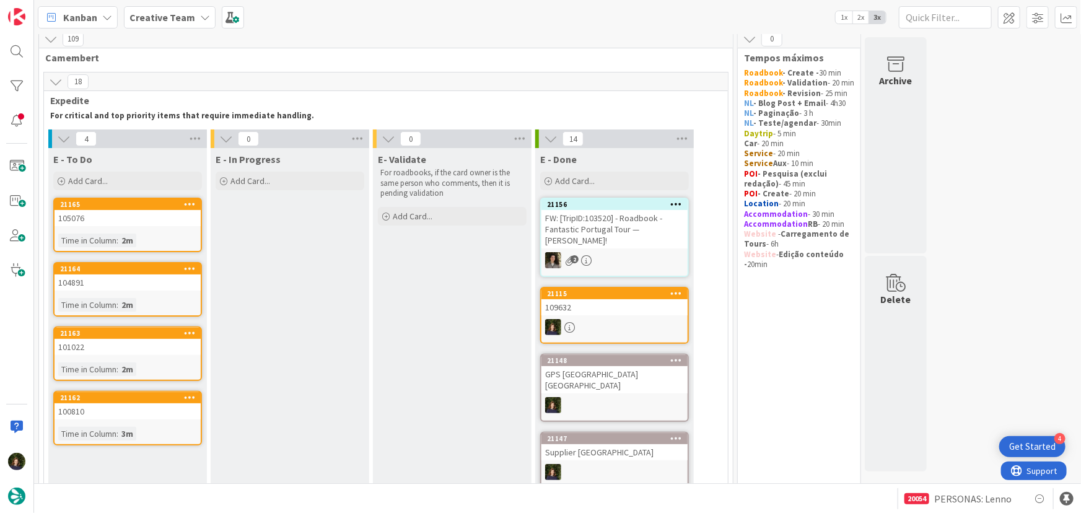
click at [193, 13] on div "Creative Team" at bounding box center [170, 17] width 92 height 22
click at [180, 148] on h4 "Creative Team - Análise" at bounding box center [211, 147] width 146 height 12
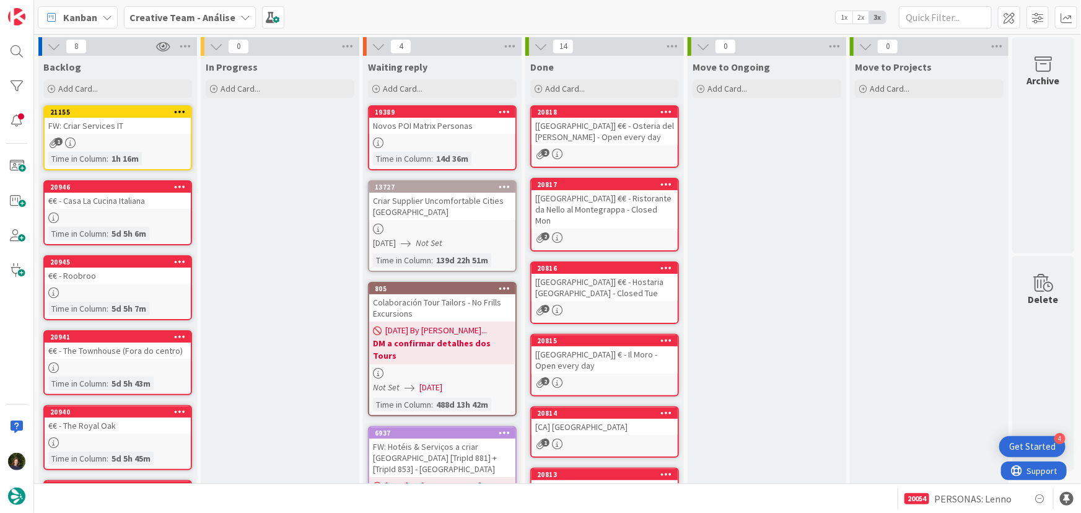
click at [214, 18] on b "Creative Team - Análise" at bounding box center [183, 17] width 106 height 12
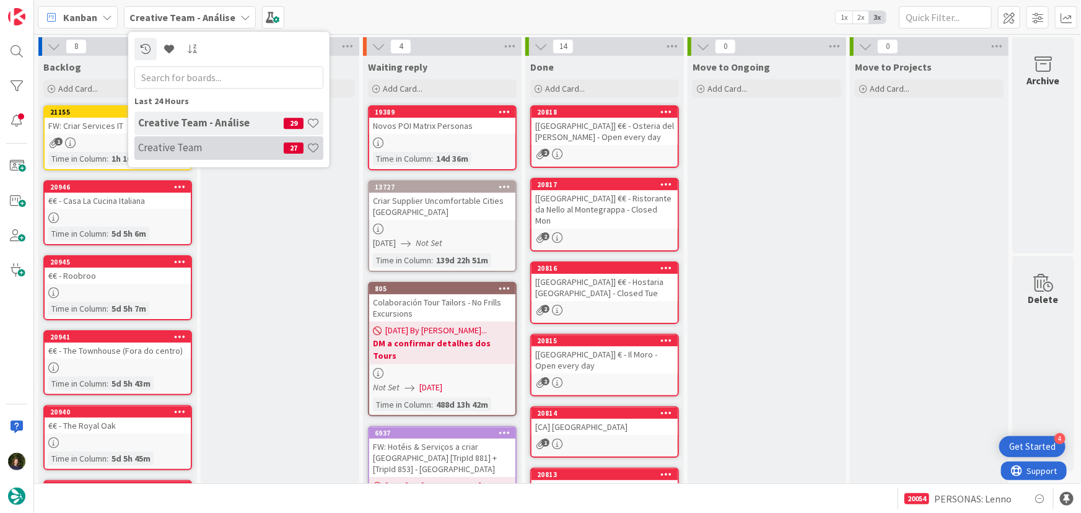
click at [213, 154] on div "Creative Team 27" at bounding box center [228, 148] width 189 height 24
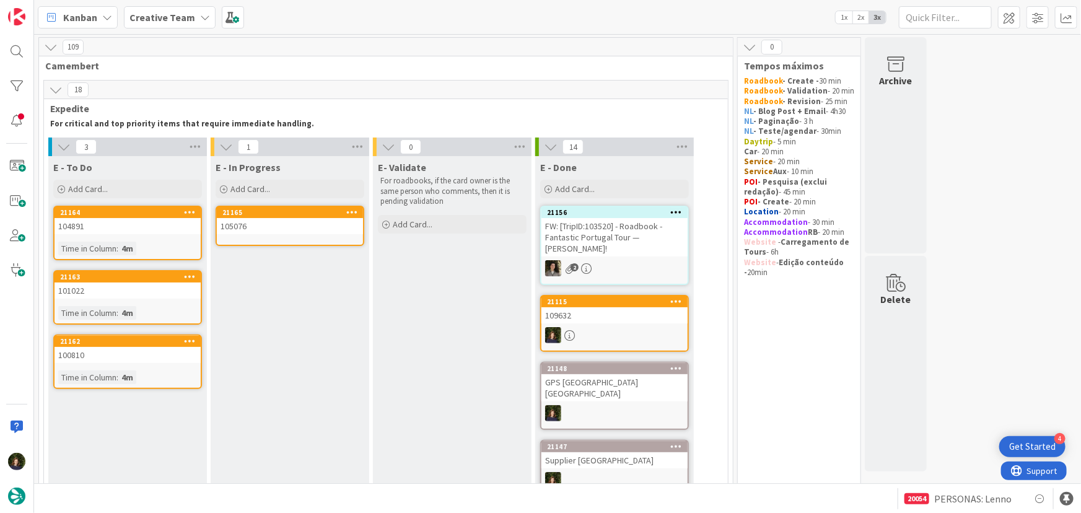
click at [299, 226] on div "105076" at bounding box center [290, 226] width 146 height 16
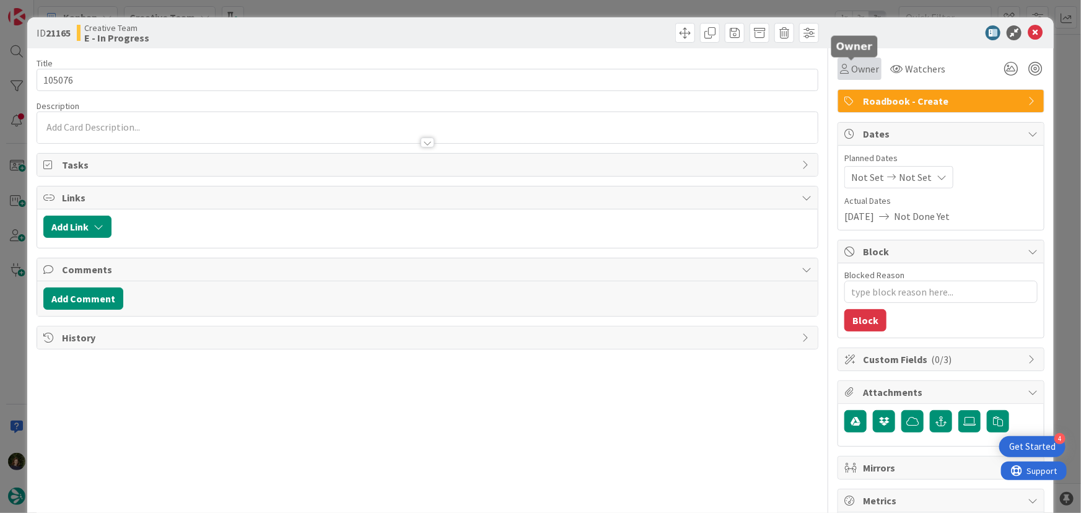
click at [853, 71] on span "Owner" at bounding box center [866, 68] width 28 height 15
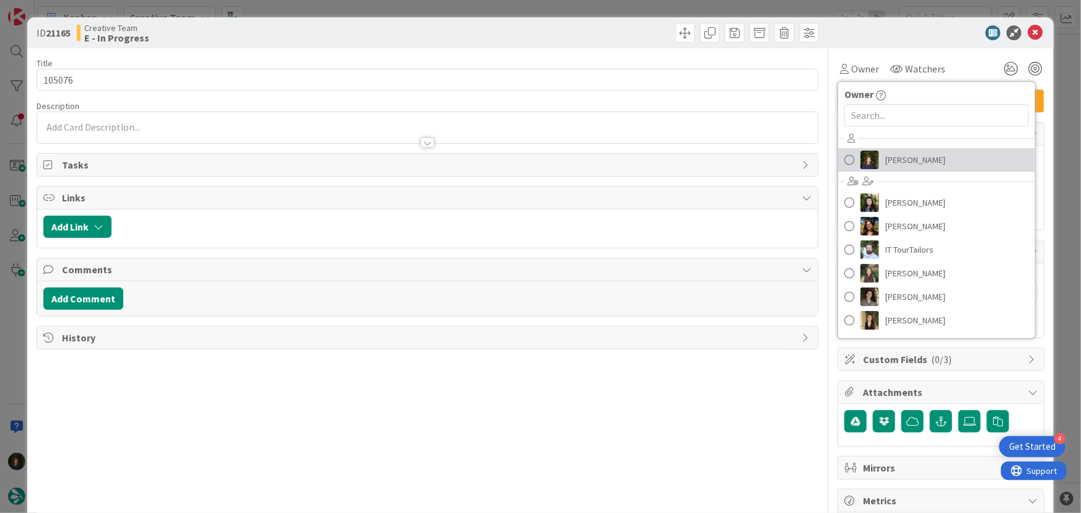
click at [904, 161] on span "[PERSON_NAME]" at bounding box center [916, 160] width 60 height 19
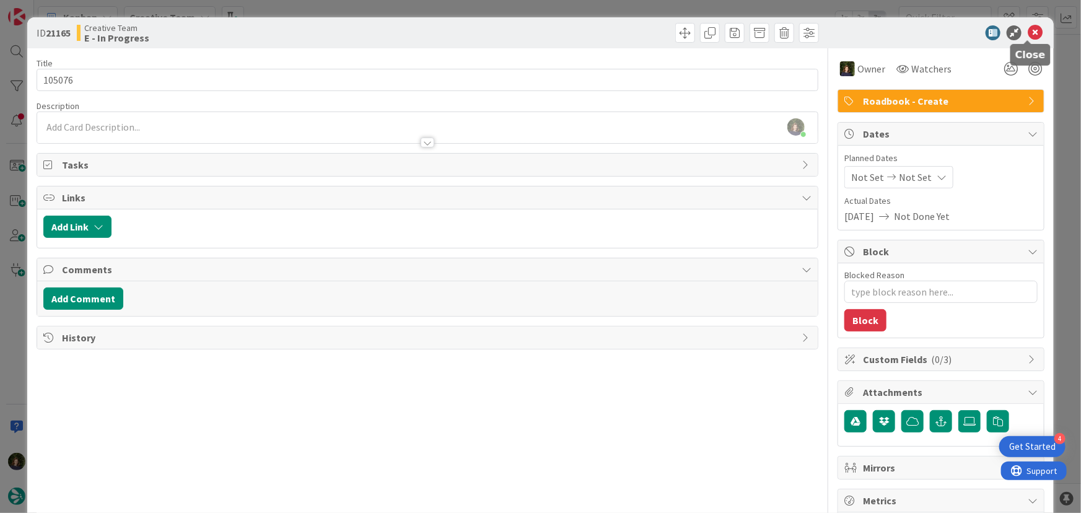
click at [1029, 32] on icon at bounding box center [1035, 32] width 15 height 15
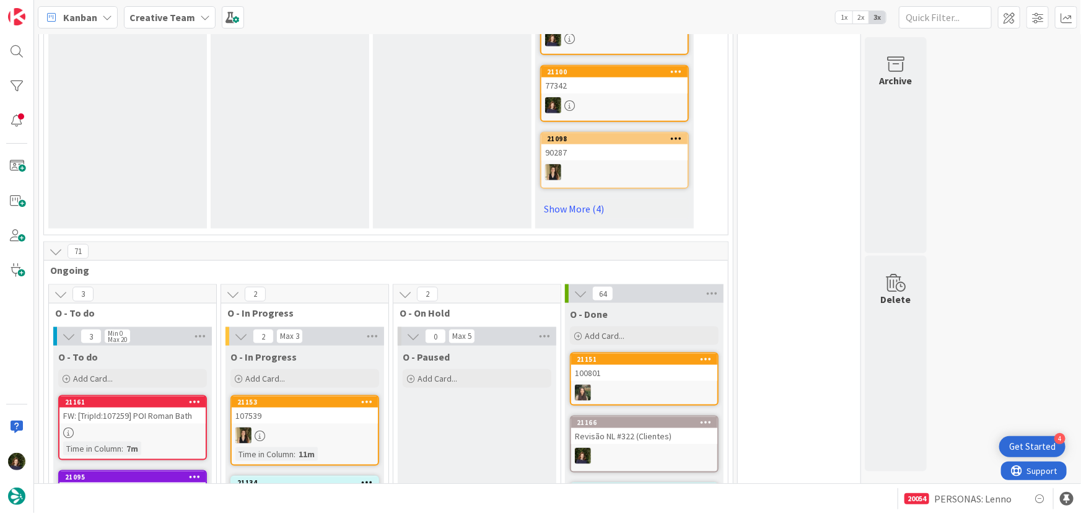
scroll to position [901, 0]
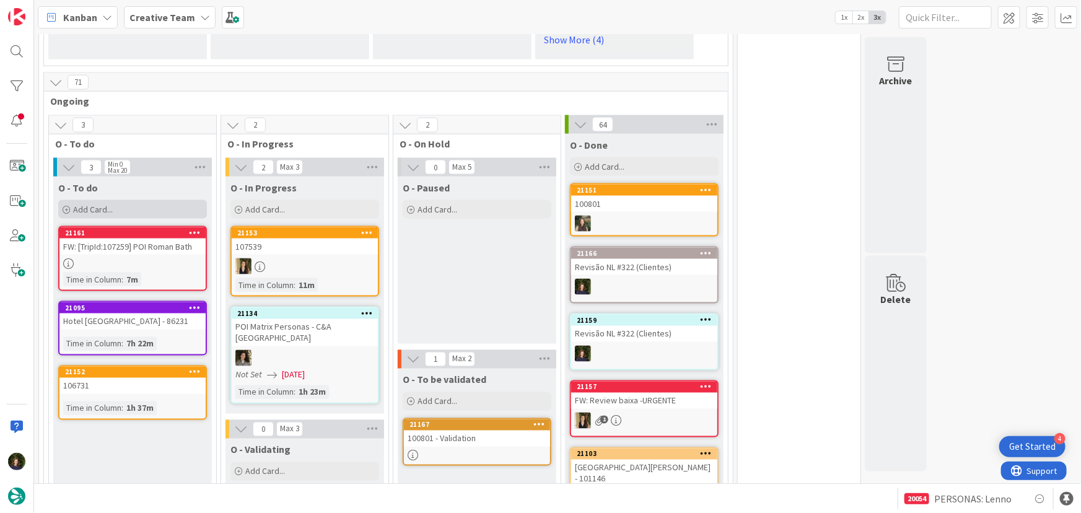
click at [108, 204] on span "Add Card..." at bounding box center [93, 209] width 40 height 11
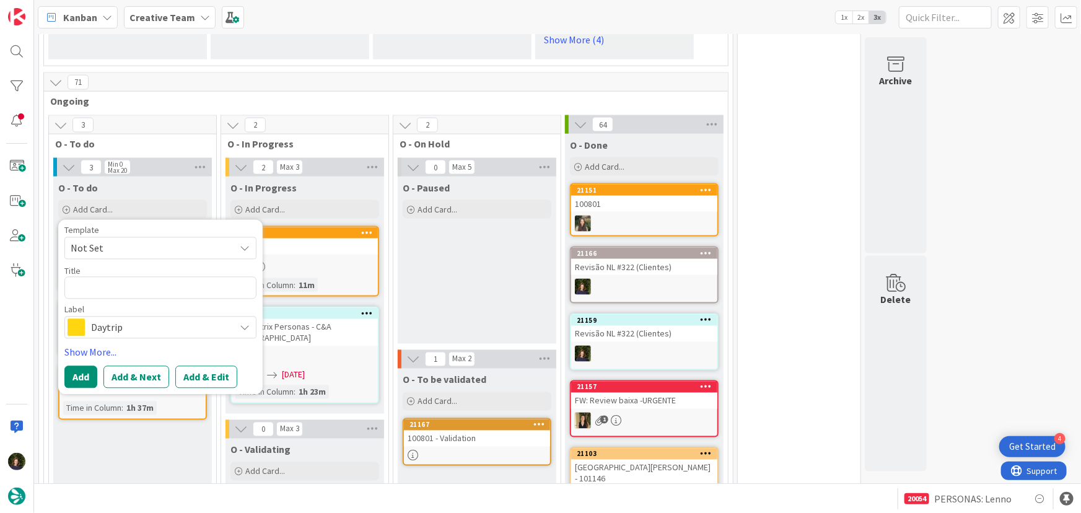
type textarea "x"
type textarea "Bw Premier Hotel Des Vignes et Des Anges"
type textarea "x"
type textarea "Bw Premier Hotel Des Vignes et Des Anges"
type textarea "x"
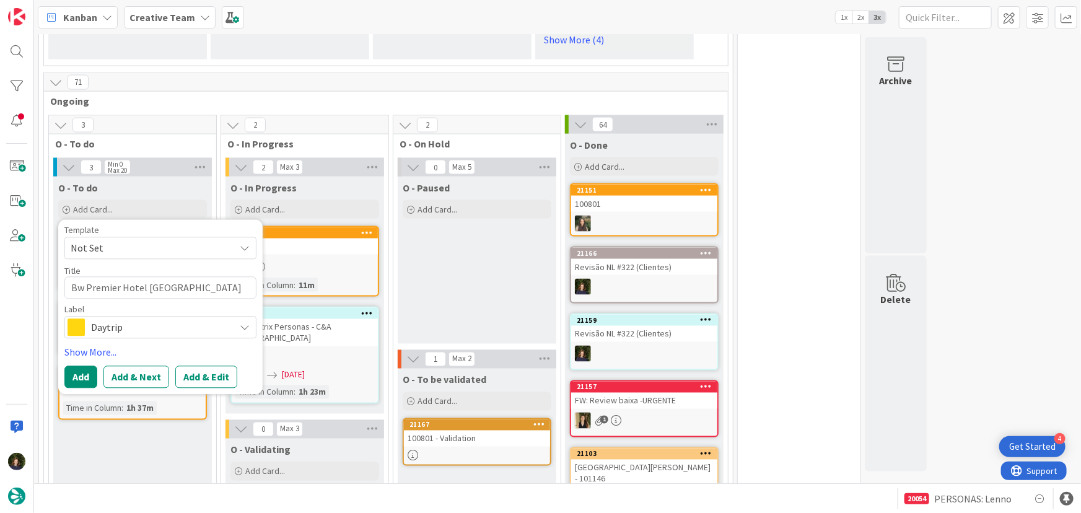
type textarea "Bw Premier Hotel Des Vignes et Des Anges -"
type textarea "x"
type textarea "Bw Premier Hotel Des Vignes et Des Anges -"
type textarea "x"
type textarea "Bw Premier Hotel Des Vignes et Des Anges -"
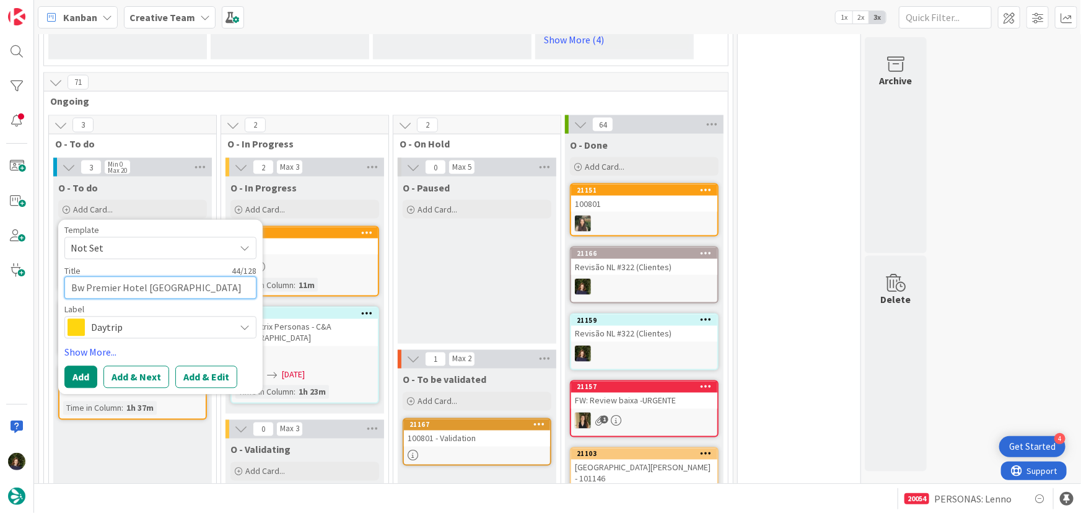
type textarea "x"
type textarea "Bw Premier Hotel Des Vignes et Des Anges - 1"
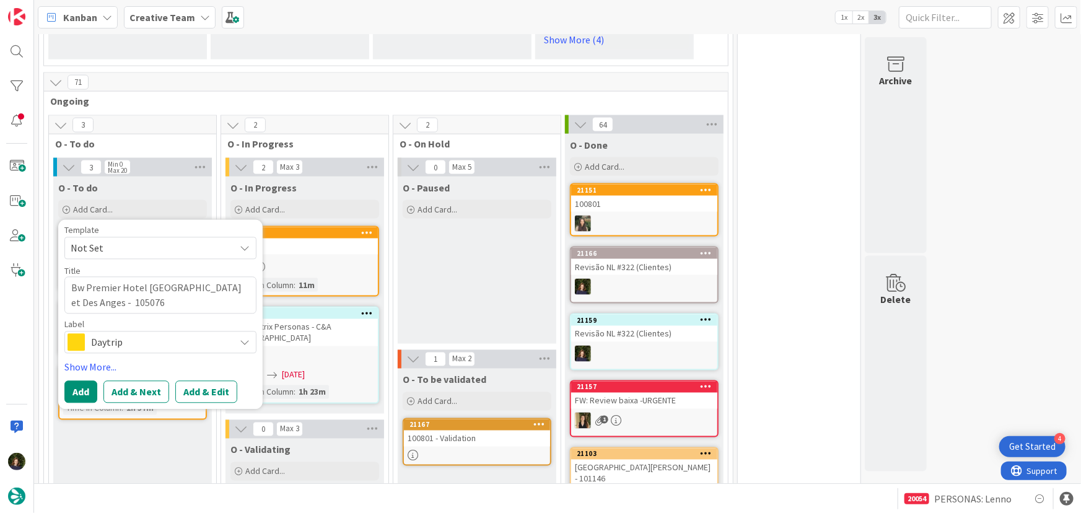
click at [104, 334] on span "Daytrip" at bounding box center [160, 342] width 138 height 17
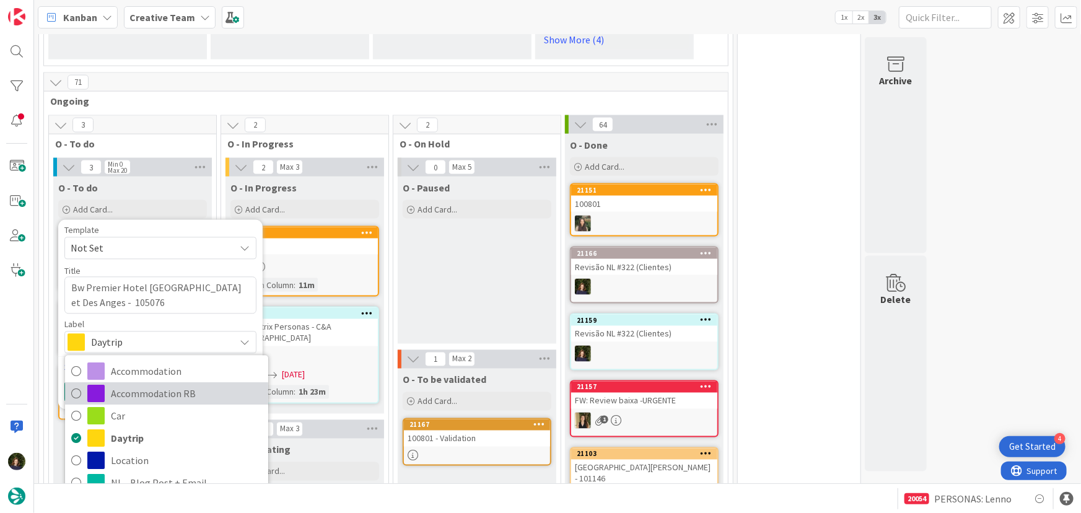
click at [142, 385] on span "Accommodation RB" at bounding box center [186, 394] width 151 height 19
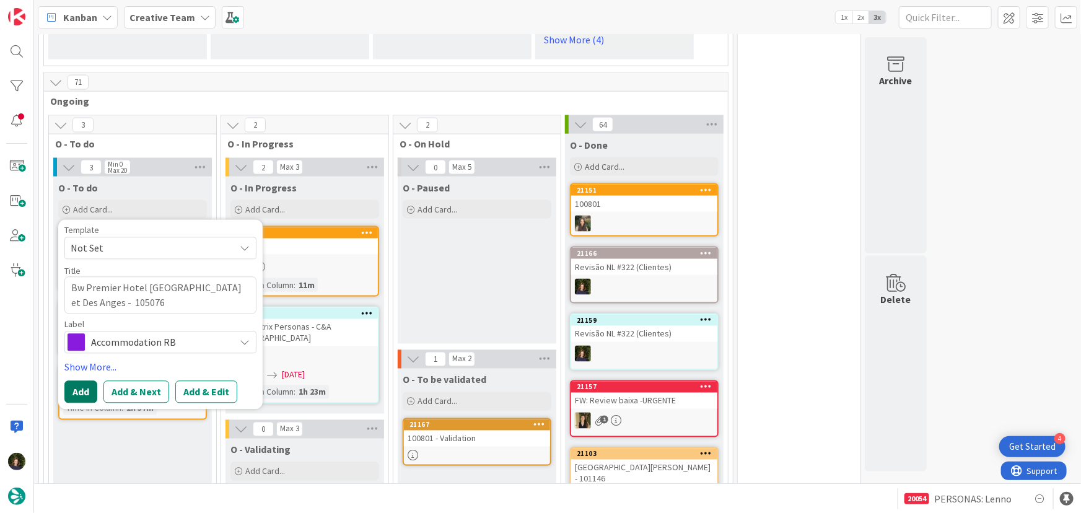
click at [82, 381] on button "Add" at bounding box center [80, 392] width 33 height 22
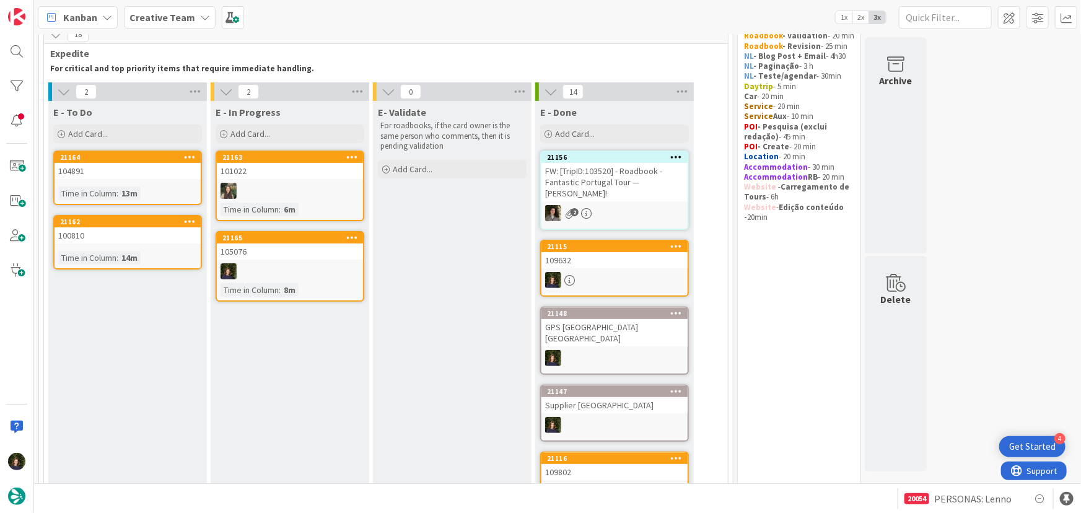
scroll to position [0, 0]
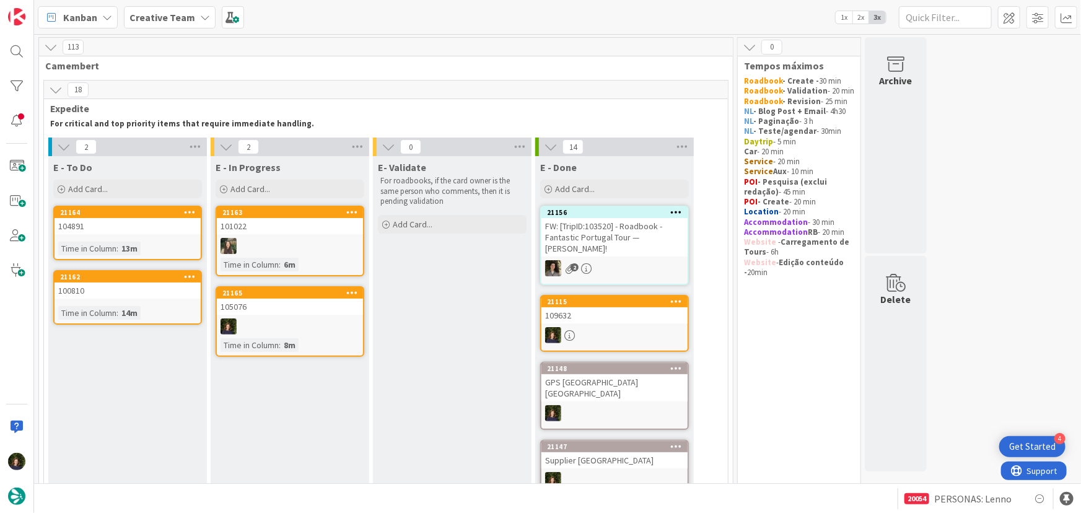
click at [287, 309] on div "105076" at bounding box center [290, 307] width 146 height 16
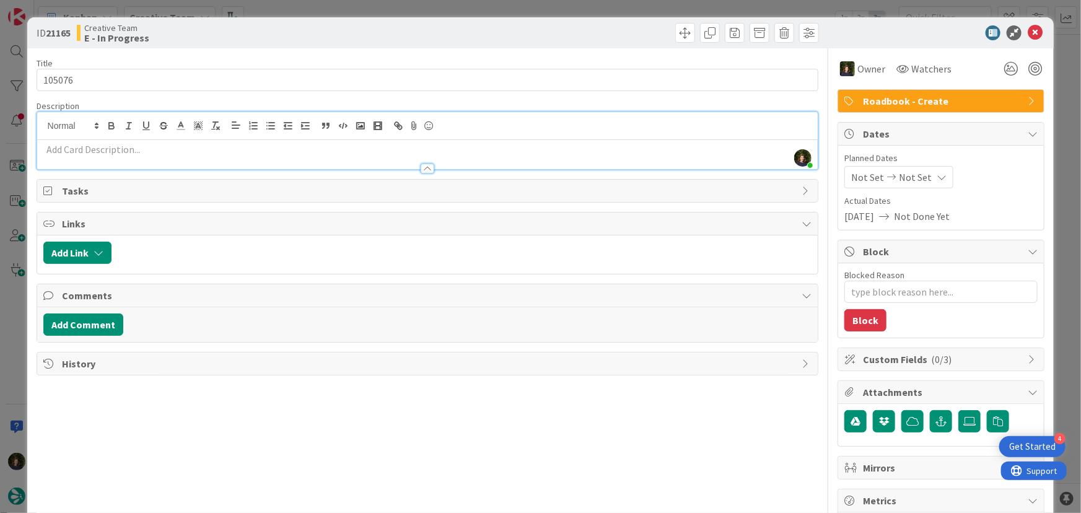
click at [93, 124] on div "Margarida Carvalho just joined" at bounding box center [427, 140] width 781 height 57
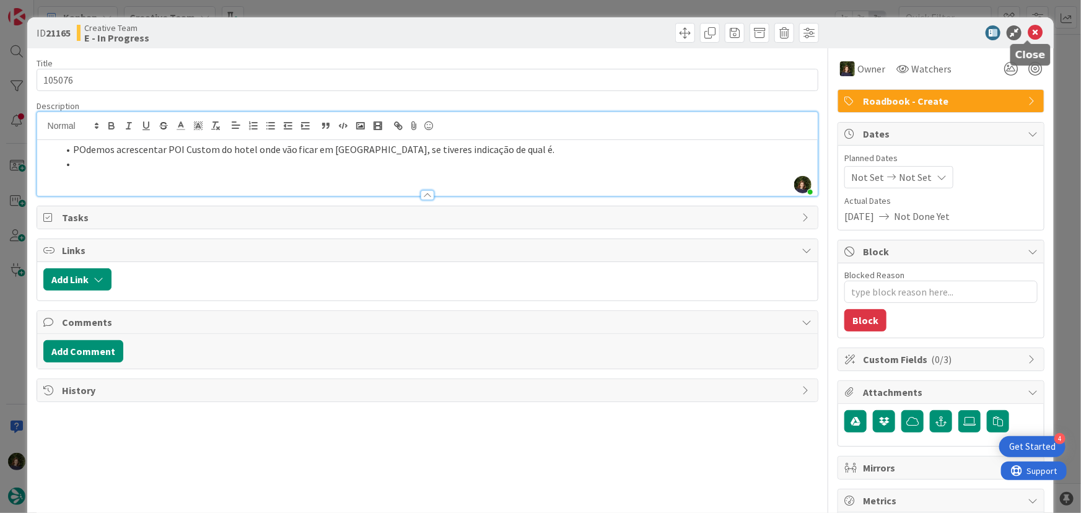
click at [1028, 29] on icon at bounding box center [1035, 32] width 15 height 15
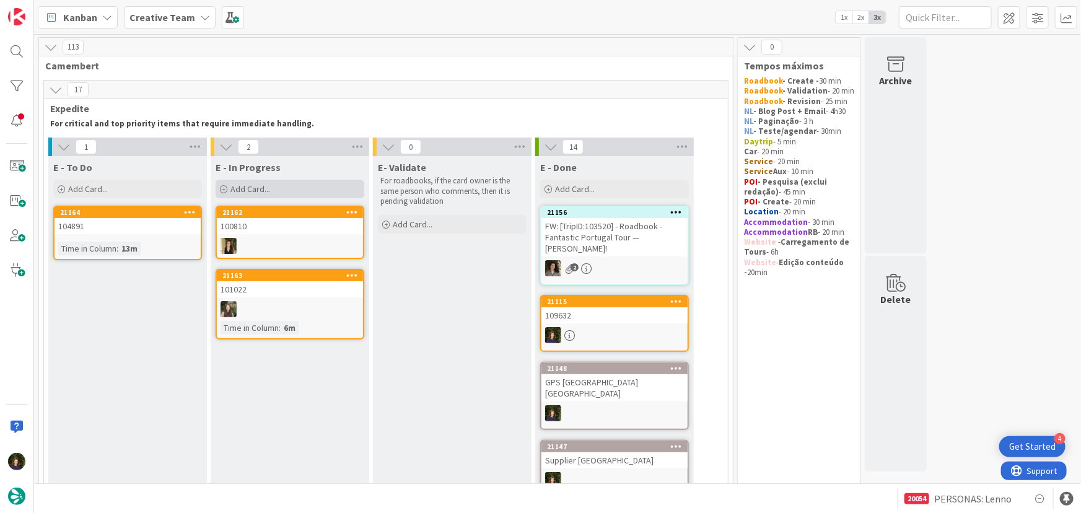
click at [281, 192] on div "Add Card..." at bounding box center [290, 189] width 149 height 19
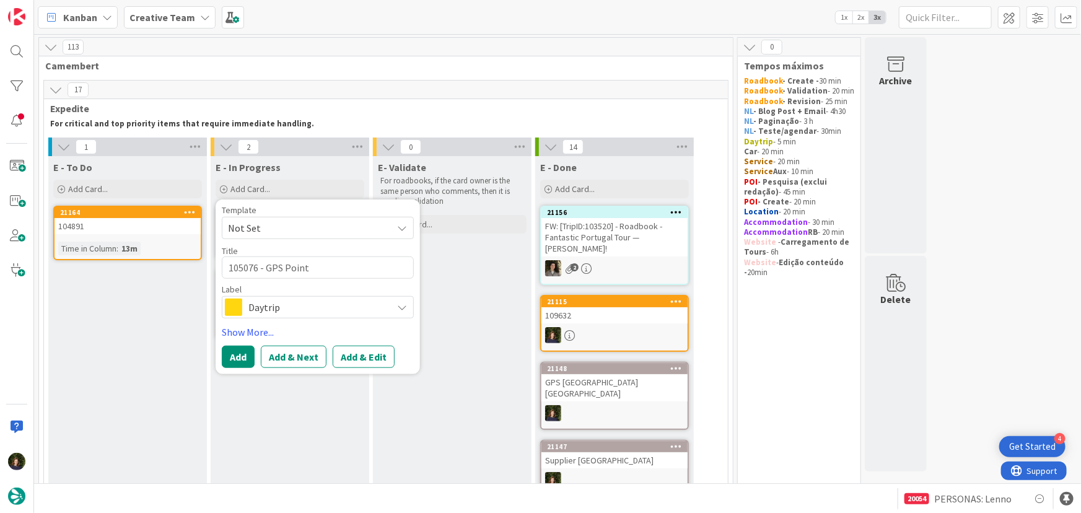
click at [260, 314] on span "Daytrip" at bounding box center [318, 307] width 138 height 17
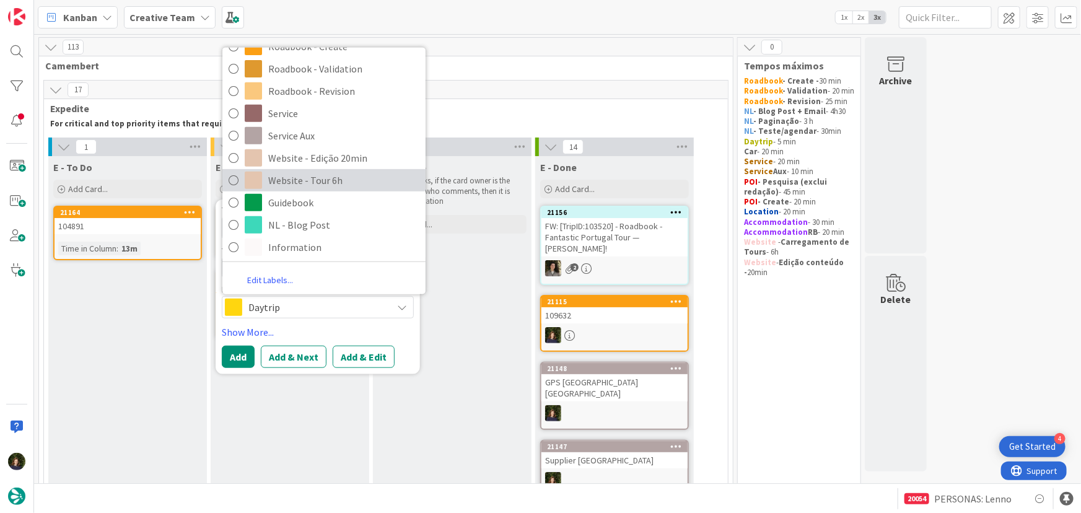
scroll to position [264, 0]
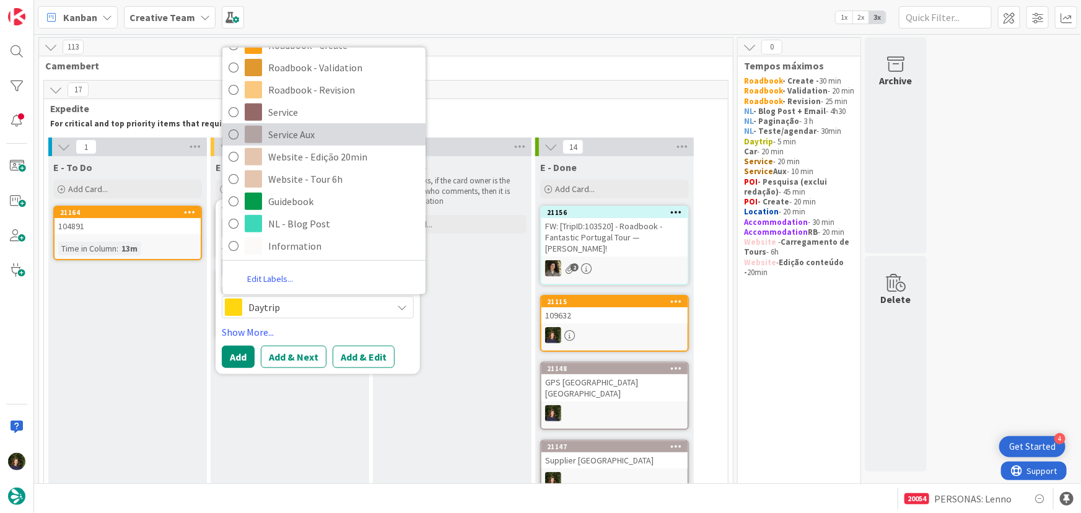
click at [303, 136] on span "Service Aux" at bounding box center [343, 134] width 151 height 19
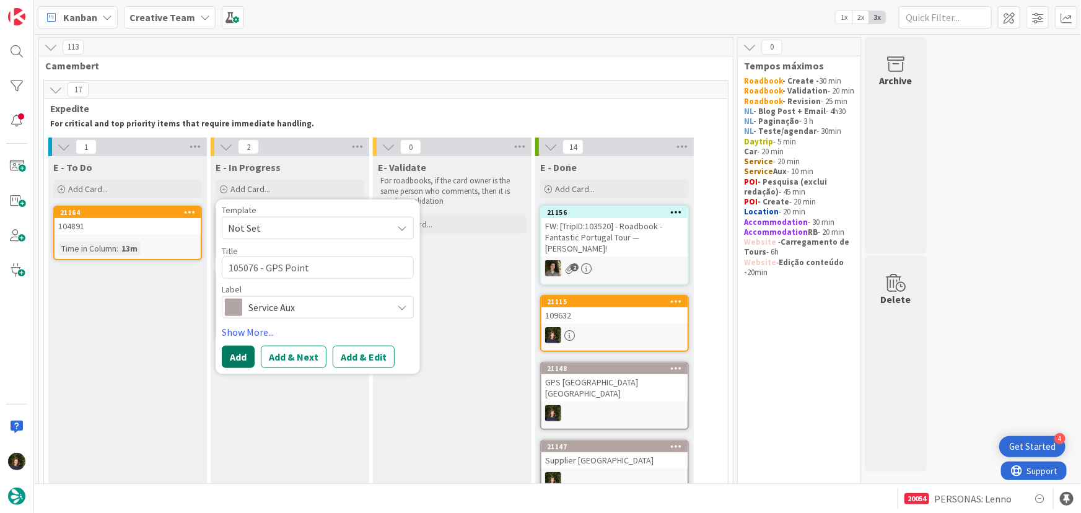
click at [240, 355] on button "Add" at bounding box center [238, 357] width 33 height 22
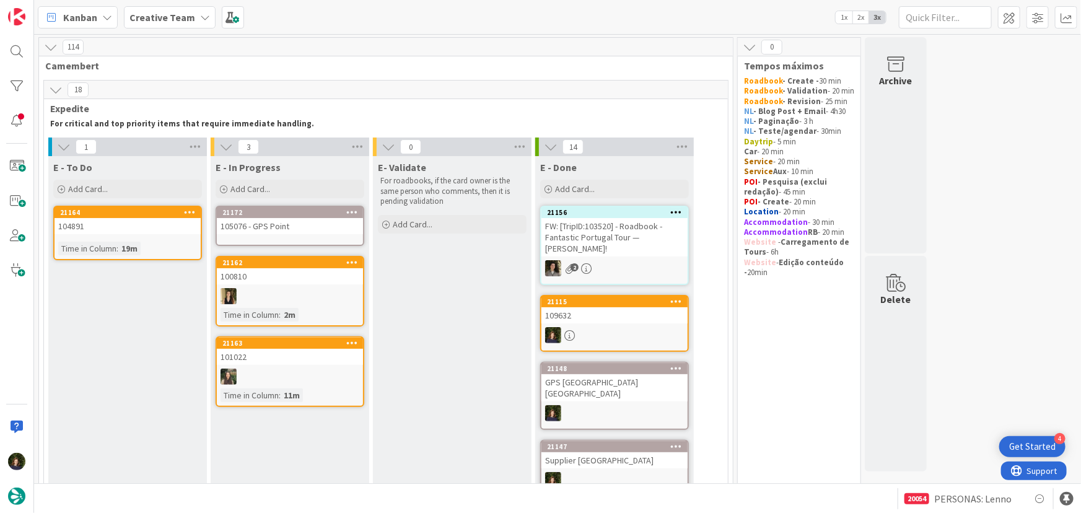
click at [275, 235] on link "21172 105076 - GPS Point" at bounding box center [290, 226] width 149 height 40
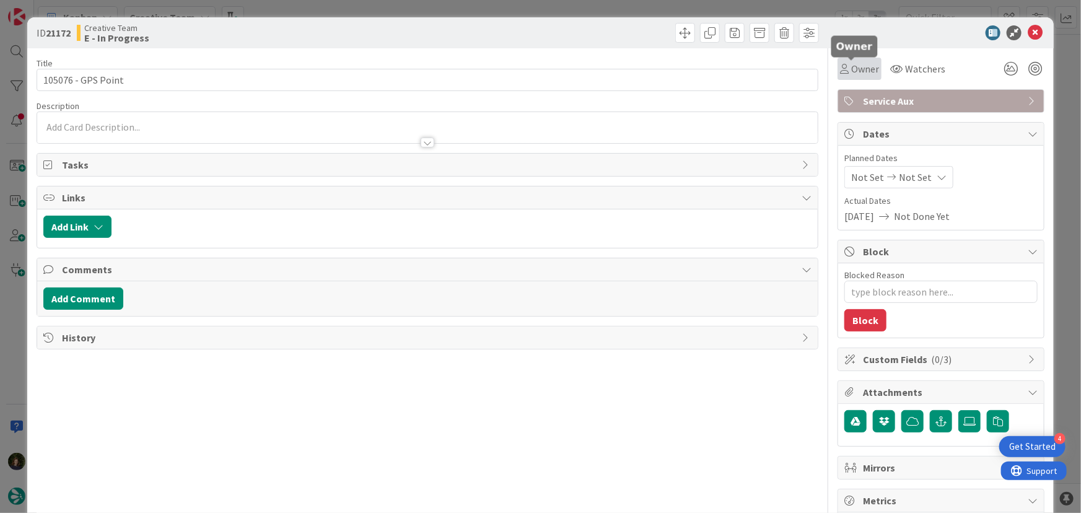
click at [860, 69] on span "Owner" at bounding box center [866, 68] width 28 height 15
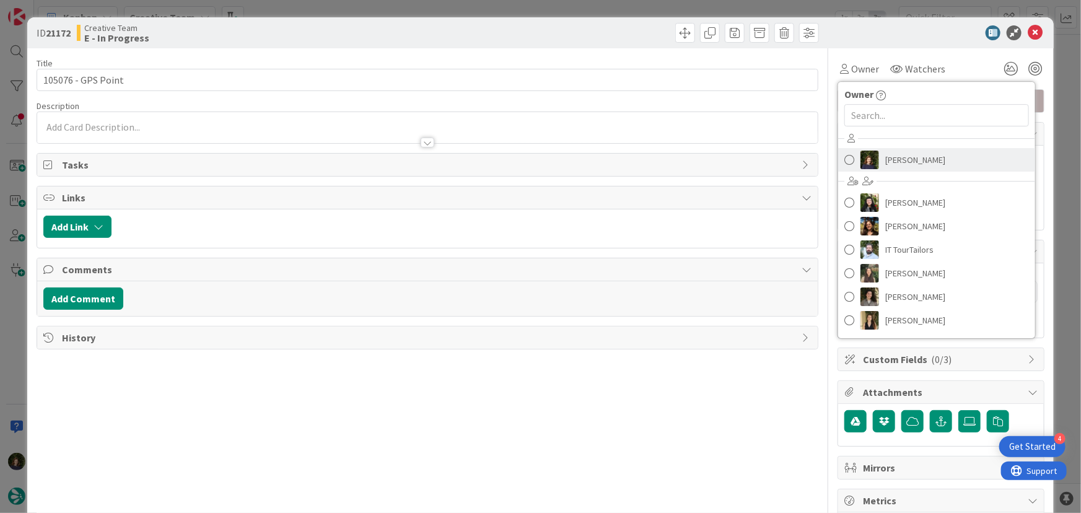
click at [893, 154] on span "[PERSON_NAME]" at bounding box center [916, 160] width 60 height 19
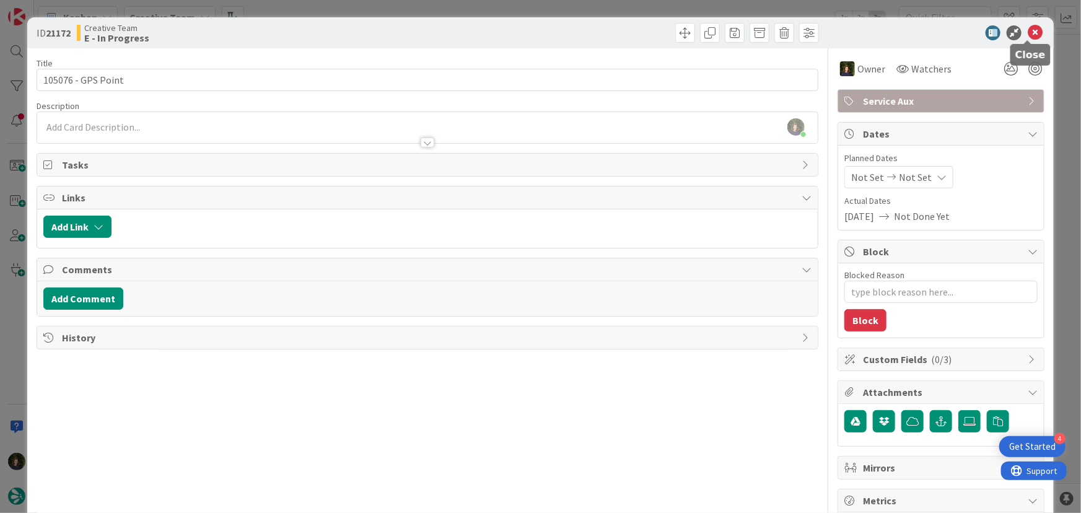
click at [1029, 35] on icon at bounding box center [1035, 32] width 15 height 15
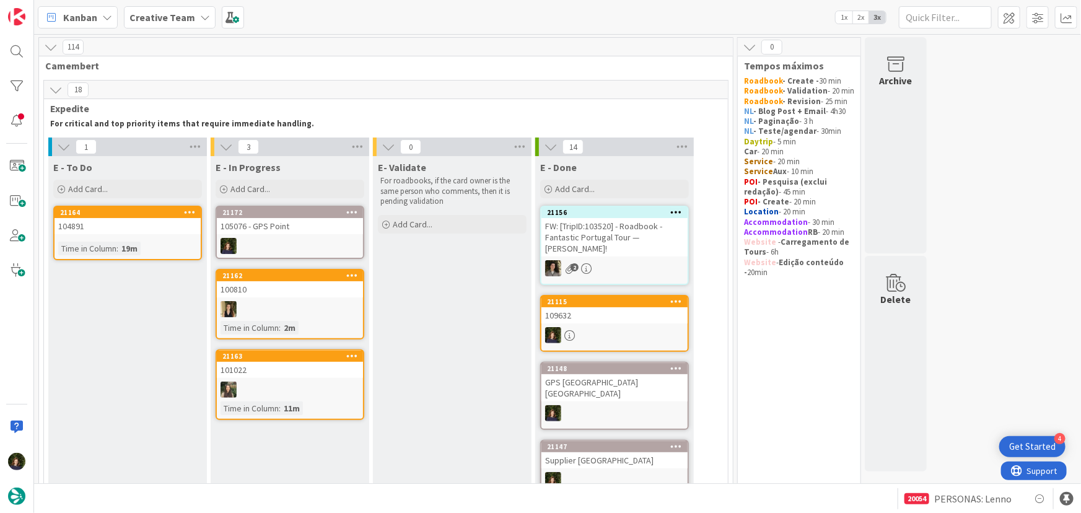
click at [348, 211] on icon at bounding box center [352, 212] width 12 height 9
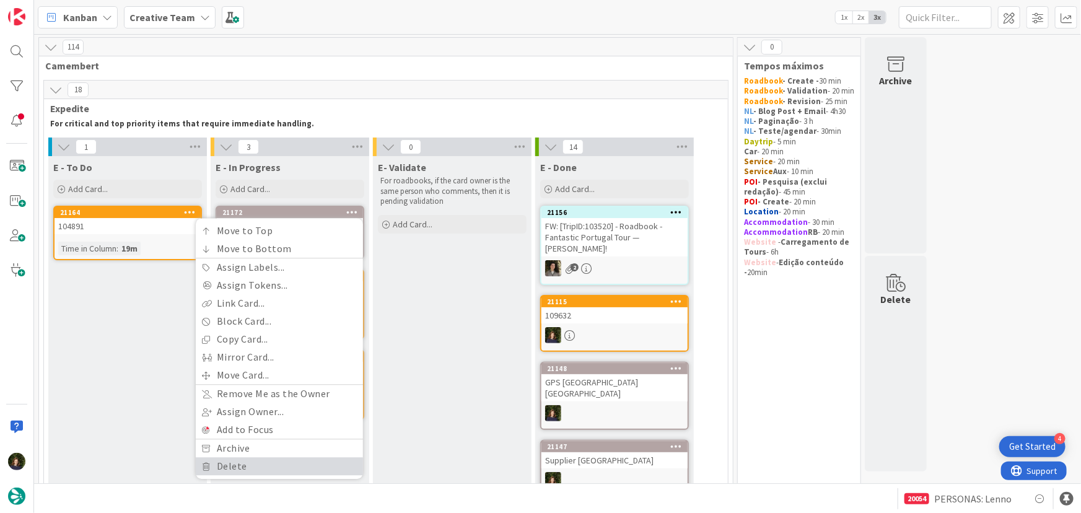
click at [270, 467] on link "Delete" at bounding box center [279, 467] width 167 height 18
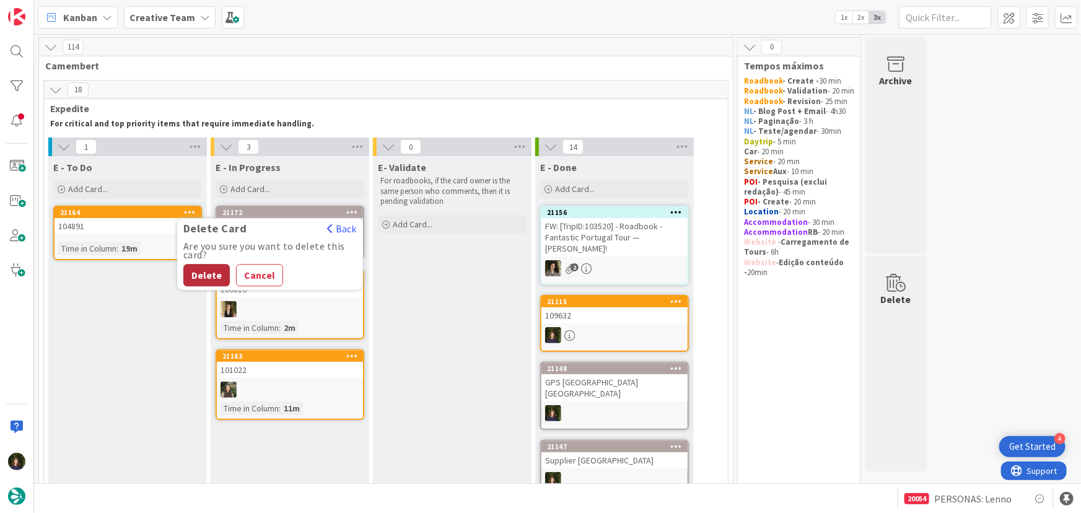
click at [201, 277] on button "Delete" at bounding box center [206, 276] width 46 height 22
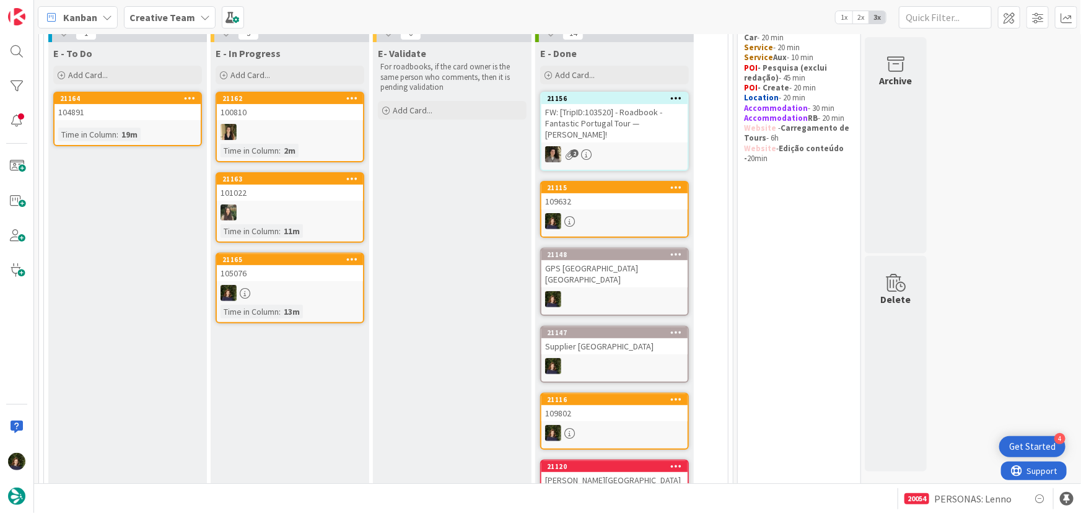
scroll to position [70, 0]
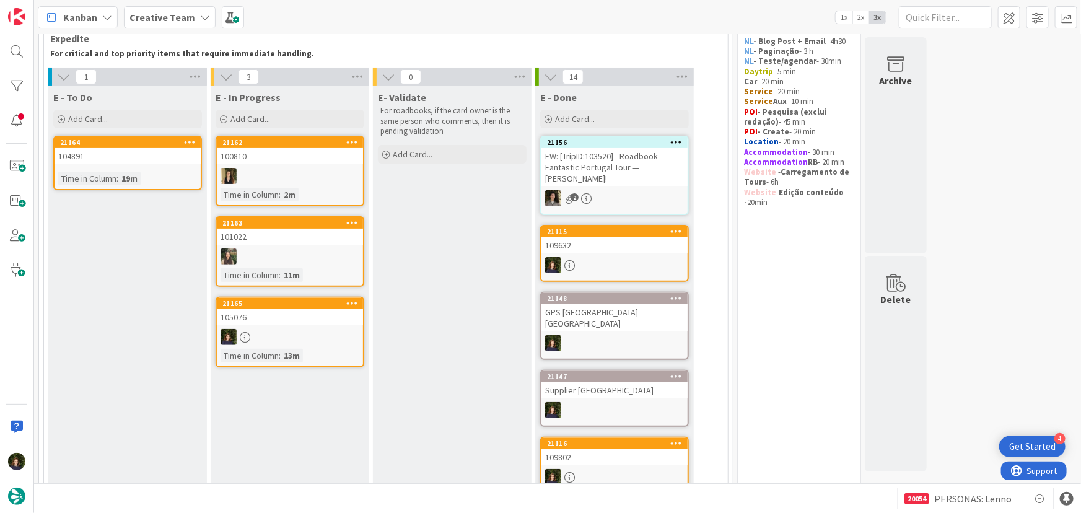
click at [296, 330] on div at bounding box center [290, 337] width 146 height 16
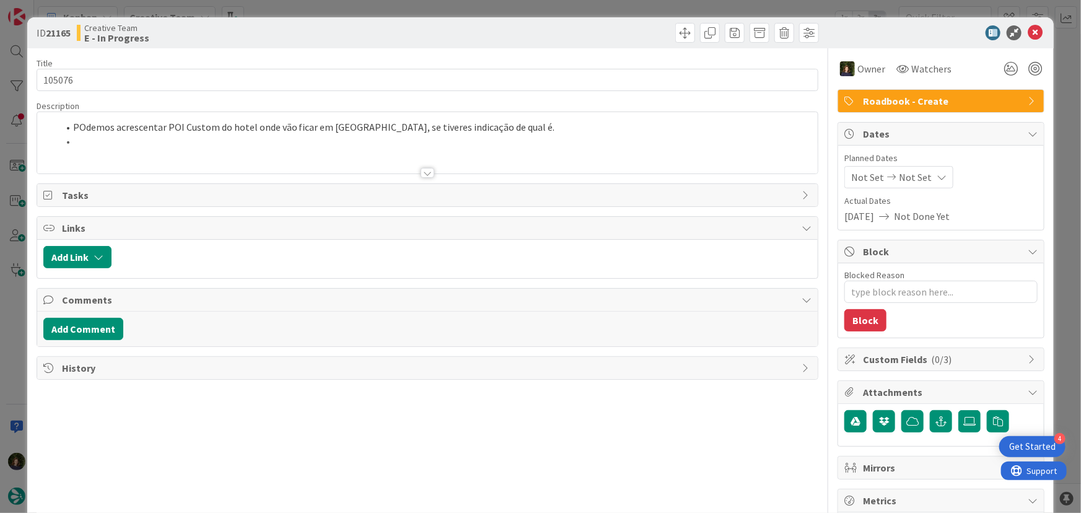
click at [87, 142] on div at bounding box center [427, 158] width 781 height 32
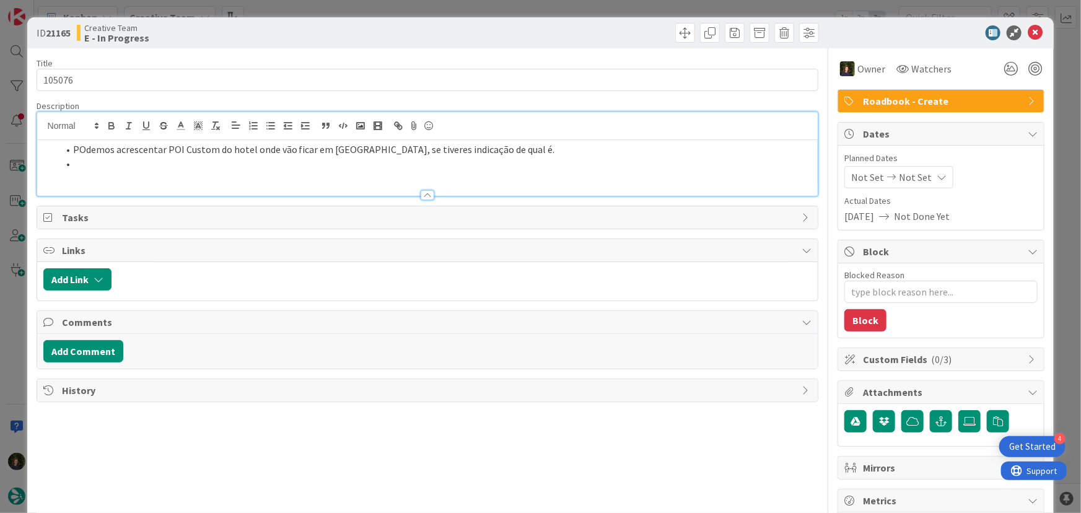
click at [105, 167] on li at bounding box center [435, 164] width 754 height 14
paste div
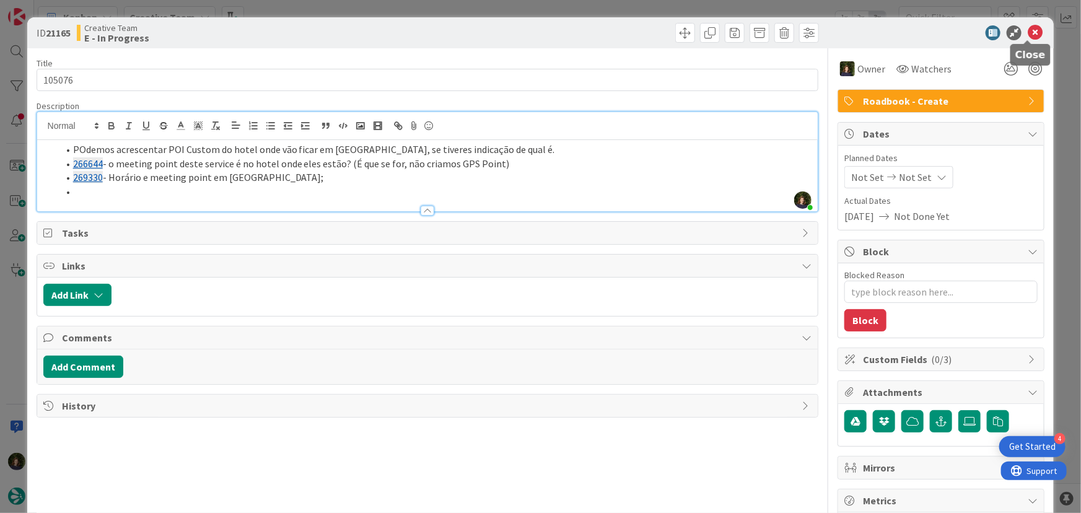
click at [1028, 33] on icon at bounding box center [1035, 32] width 15 height 15
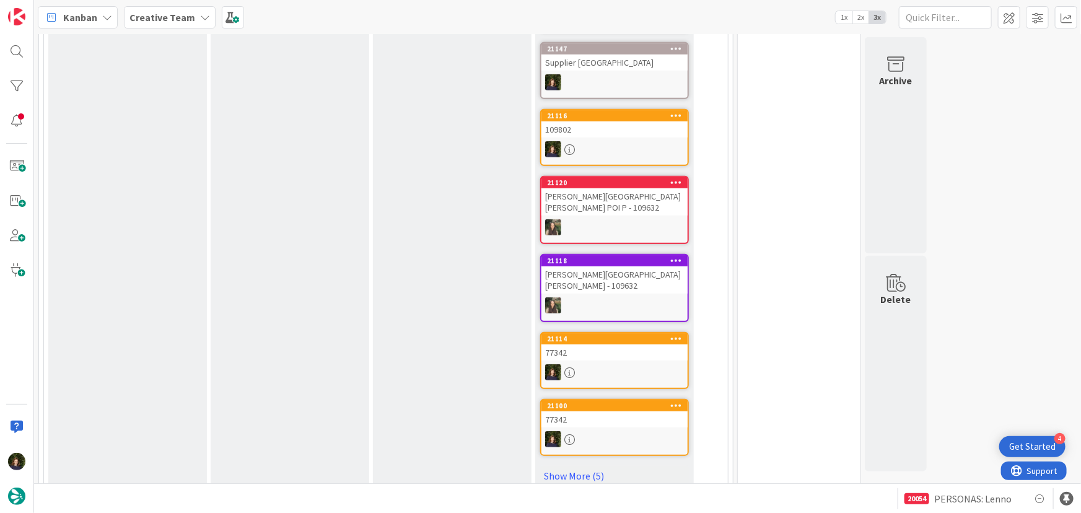
scroll to position [690, 0]
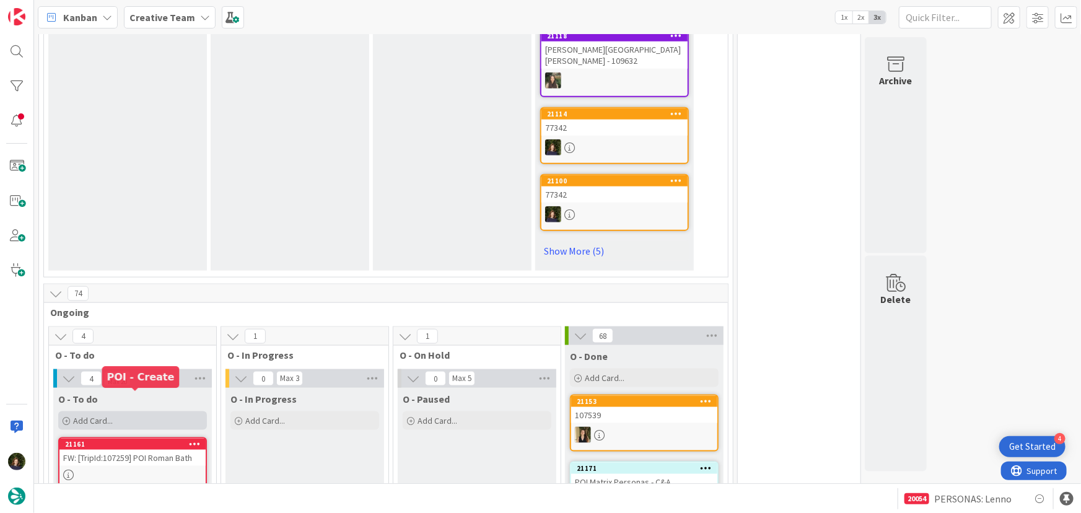
click at [117, 411] on div "Add Card..." at bounding box center [132, 420] width 149 height 19
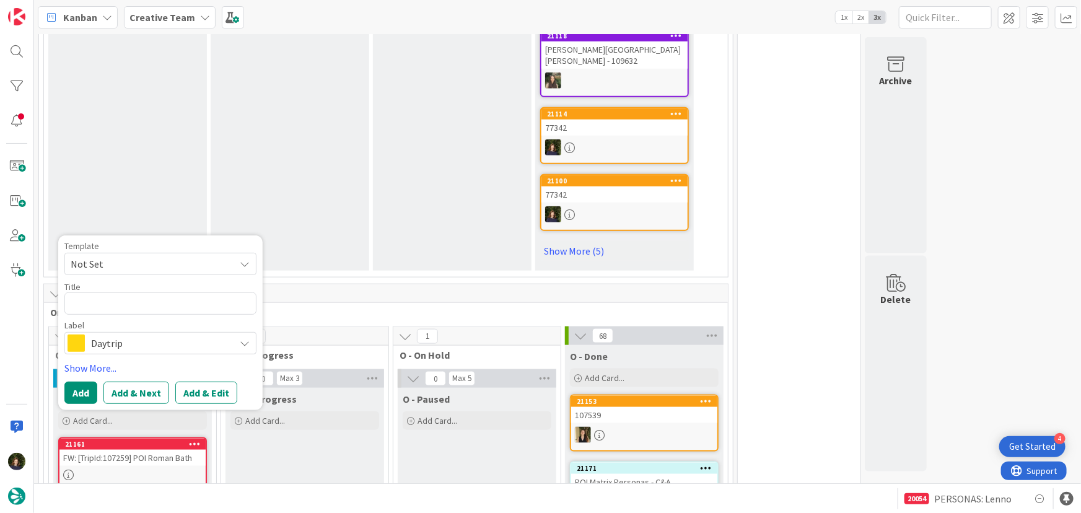
click at [136, 335] on span "Daytrip" at bounding box center [160, 343] width 138 height 17
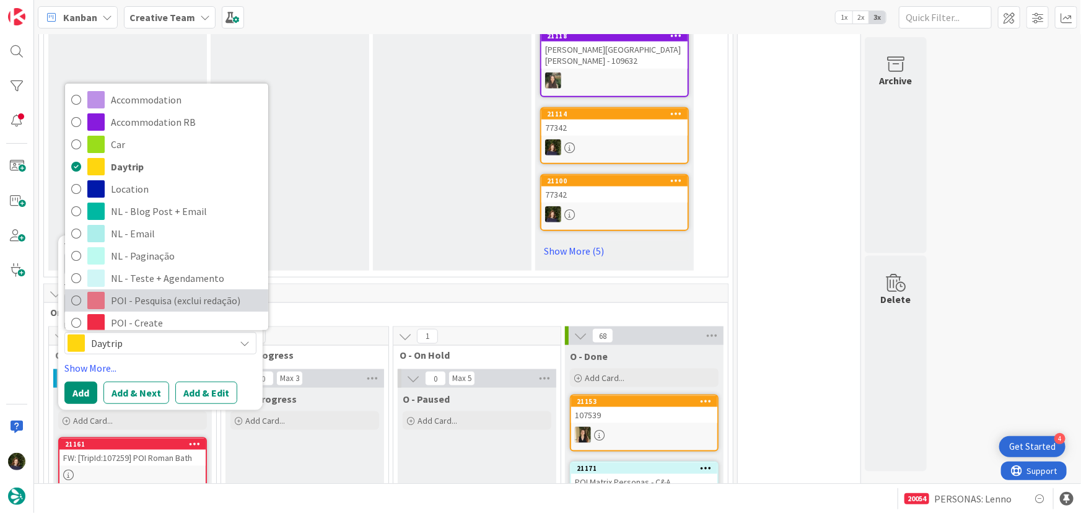
click at [160, 291] on span "POI - Pesquisa (exclui redação)" at bounding box center [186, 300] width 151 height 19
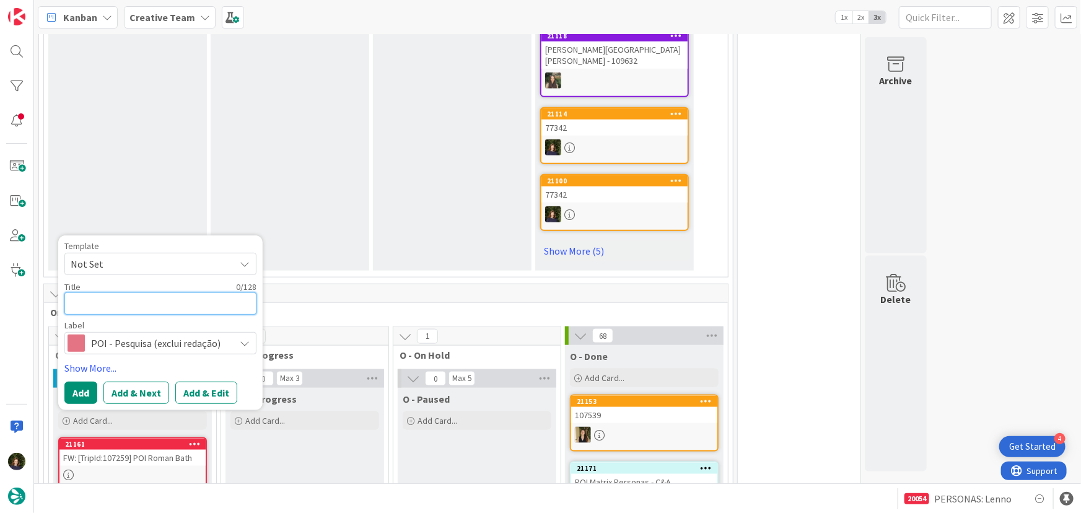
click at [95, 293] on textarea at bounding box center [160, 304] width 192 height 22
click at [74, 382] on button "Add" at bounding box center [80, 393] width 33 height 22
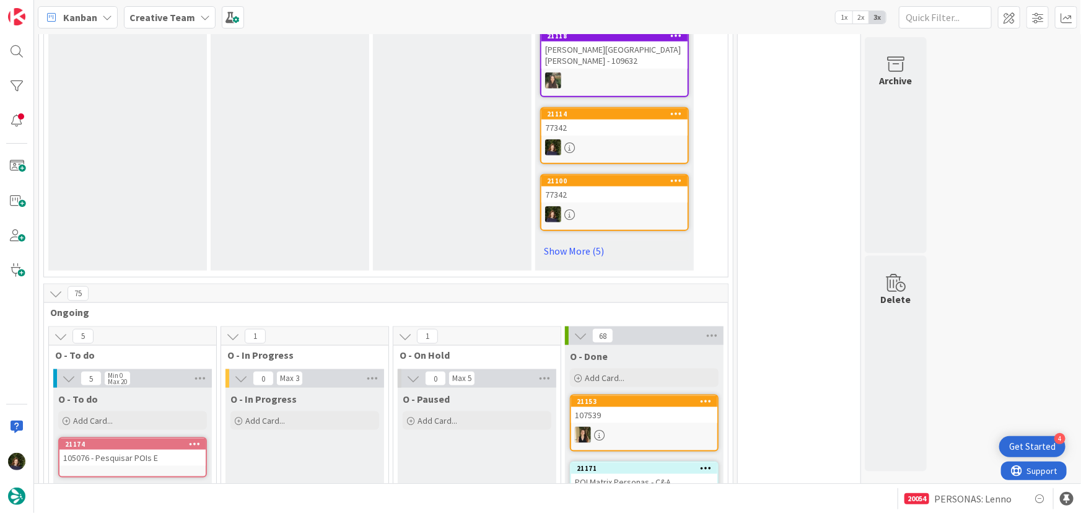
click at [138, 450] on div "105076 - Pesquisar POIs E" at bounding box center [132, 458] width 146 height 16
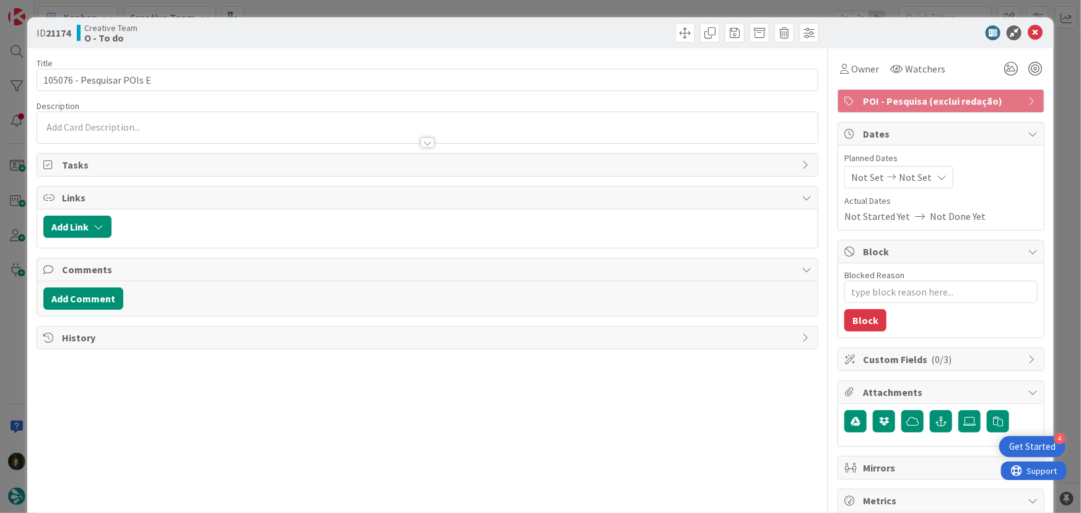
click at [421, 143] on div at bounding box center [428, 143] width 14 height 10
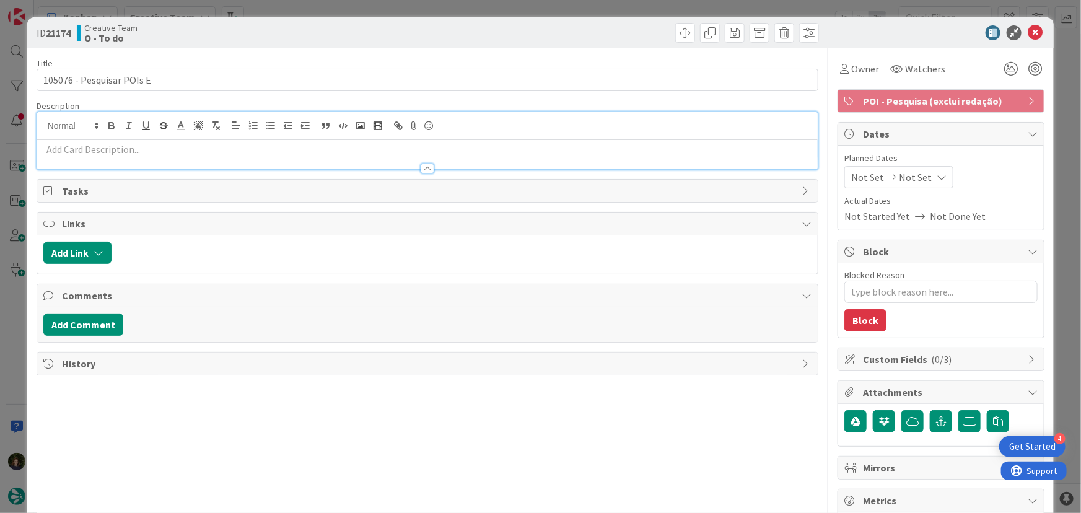
click at [98, 152] on p at bounding box center [427, 150] width 769 height 14
click at [99, 150] on p at bounding box center [427, 150] width 769 height 14
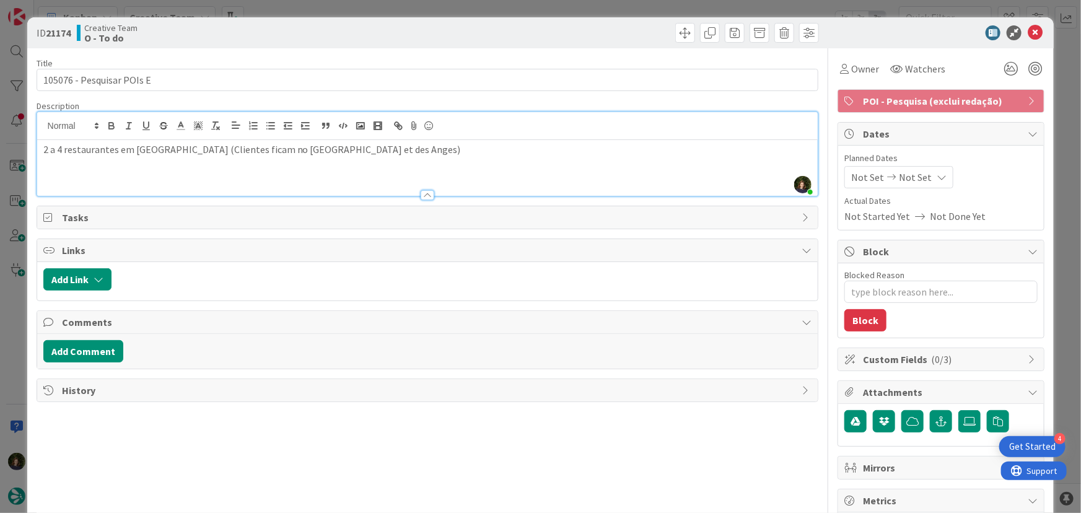
click at [231, 151] on p "2 a 4 restaurantes em Pauillac (Clientes ficam no BW Premier Hotel des Vignes e…" at bounding box center [427, 150] width 769 height 14
click at [495, 146] on p "2 a 4 restaurantes em Pauillac (Clientes ficam 2 noites no BW Premier Hotel des…" at bounding box center [427, 150] width 769 height 14
click at [126, 177] on p "2 restaurantes em ARcachon" at bounding box center [427, 177] width 769 height 14
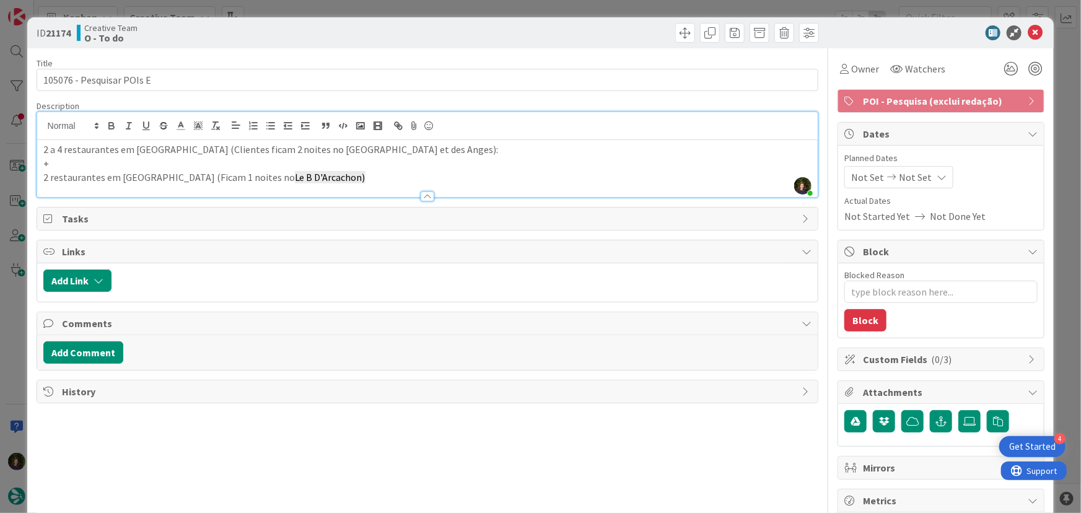
click at [571, 143] on p "2 a 4 restaurantes em Pauillac (Clientes ficam 2 noites no BW Premier Hotel des…" at bounding box center [427, 150] width 769 height 14
click at [1028, 33] on icon at bounding box center [1035, 32] width 15 height 15
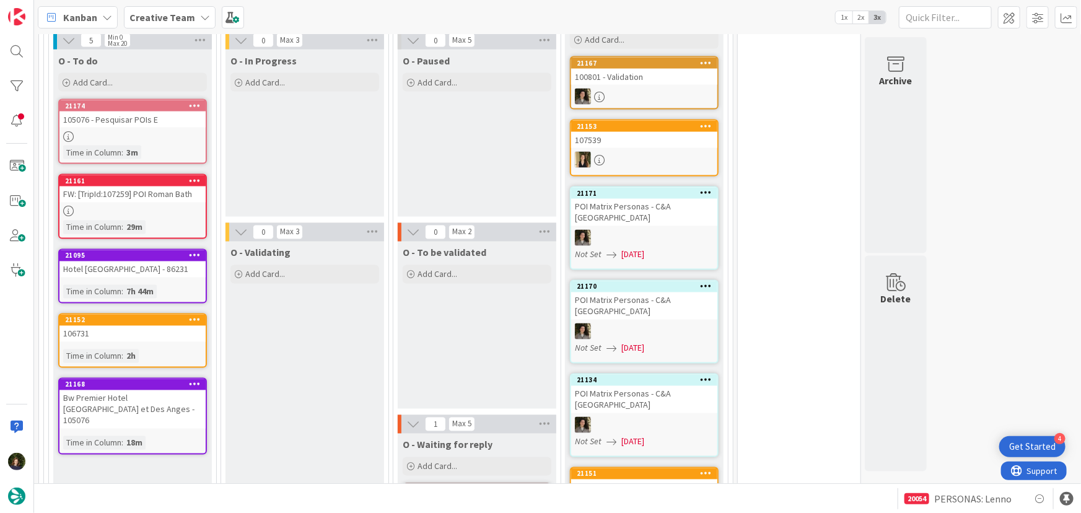
scroll to position [803, 0]
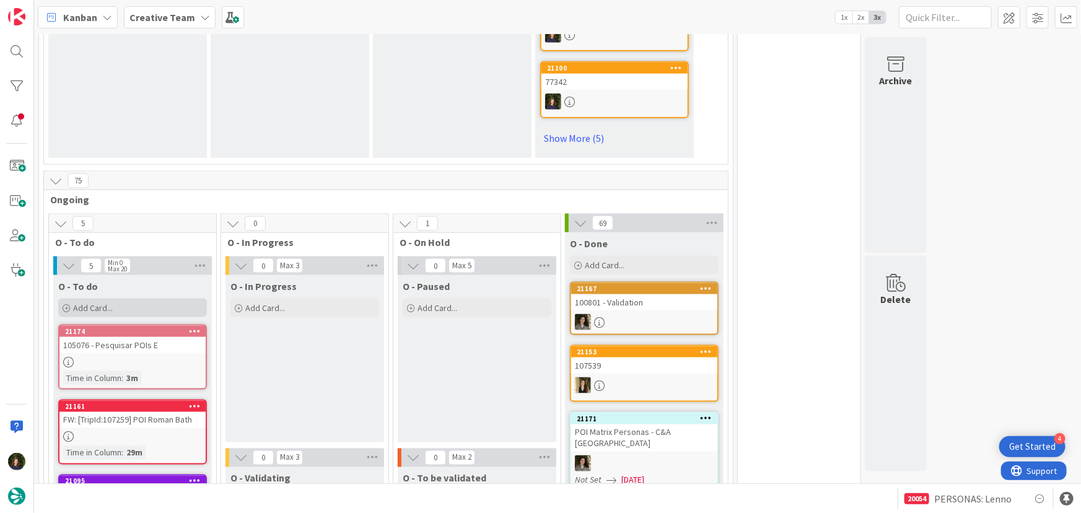
click at [115, 299] on div "Add Card..." at bounding box center [132, 308] width 149 height 19
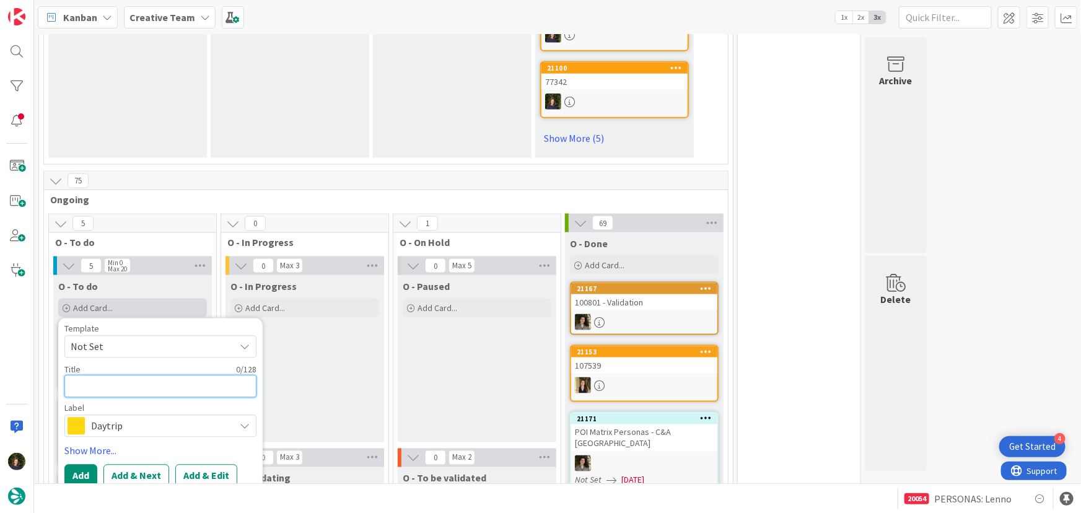
paste textarea "Le B D'Arcachon"
click at [95, 418] on span "Daytrip" at bounding box center [160, 426] width 138 height 17
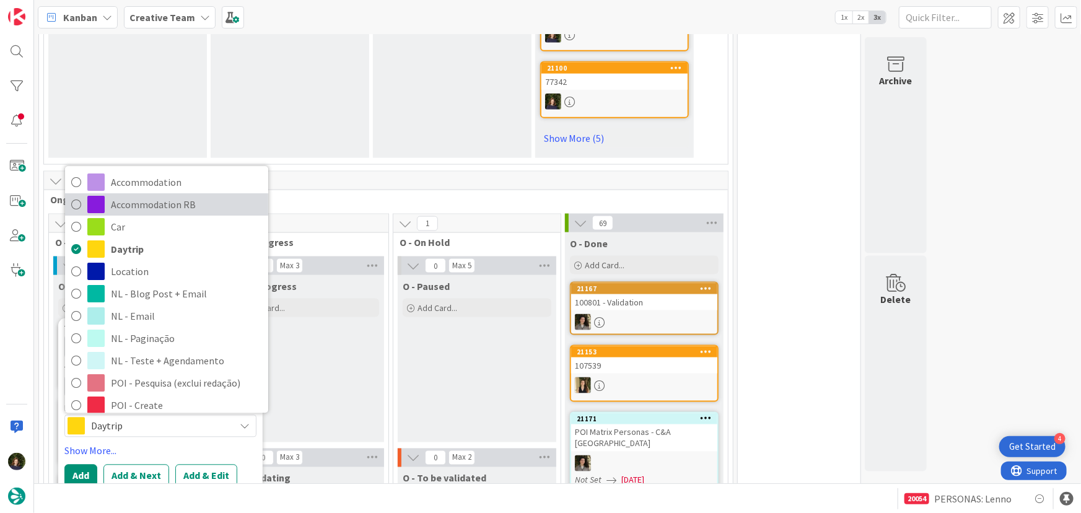
click at [132, 196] on span "Accommodation RB" at bounding box center [186, 205] width 151 height 19
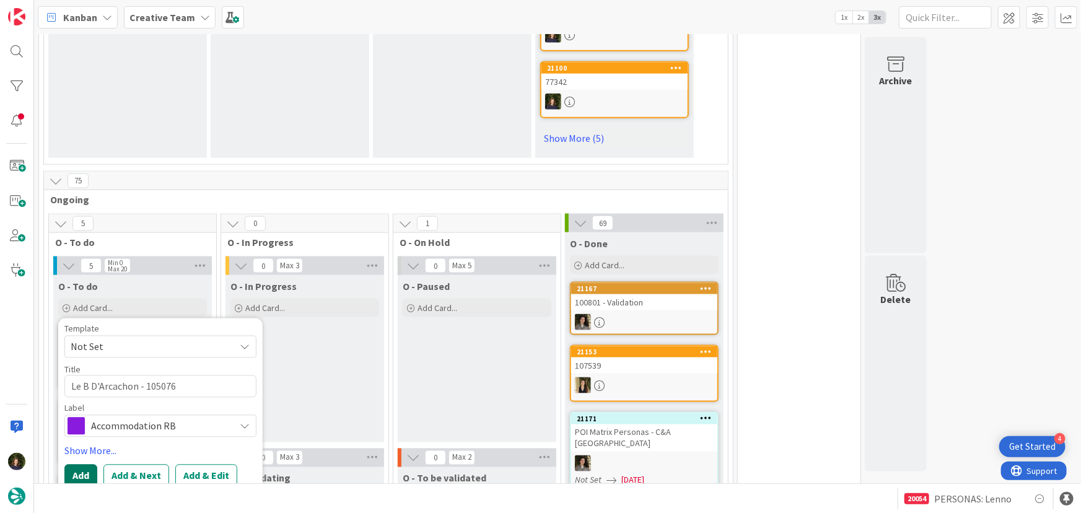
drag, startPoint x: 82, startPoint y: 429, endPoint x: 241, endPoint y: 398, distance: 161.8
click at [82, 465] on button "Add" at bounding box center [80, 476] width 33 height 22
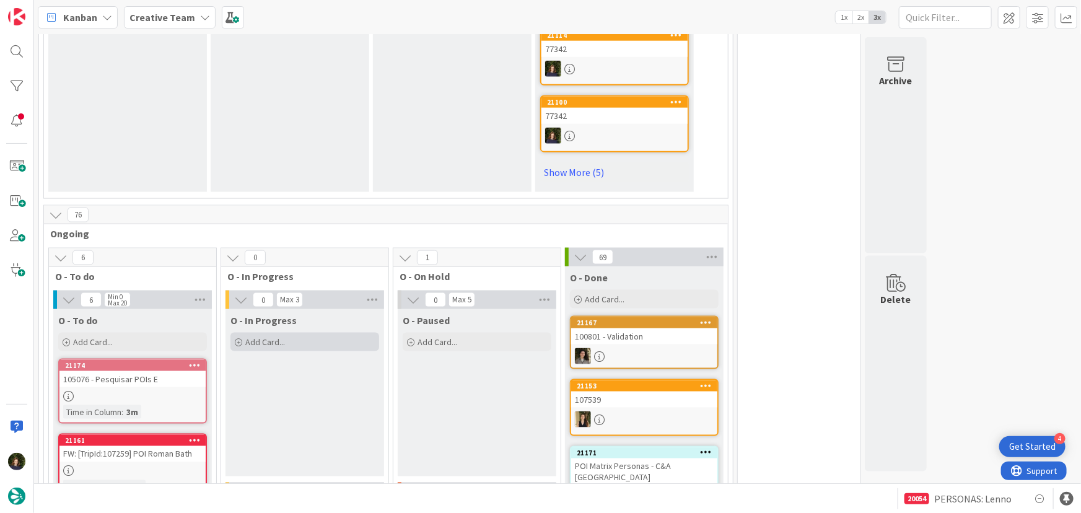
scroll to position [750, 0]
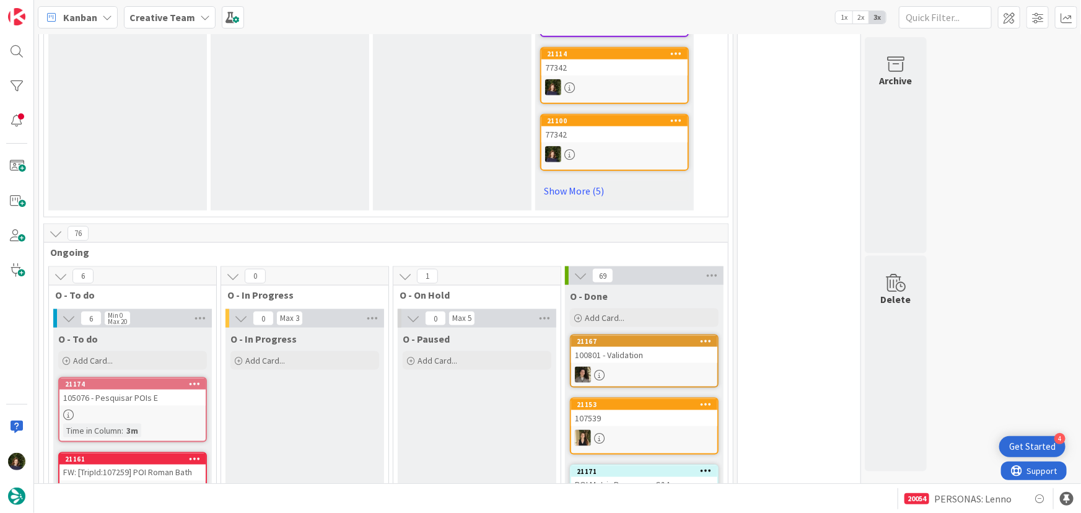
click at [146, 13] on b "Creative Team" at bounding box center [163, 17] width 66 height 12
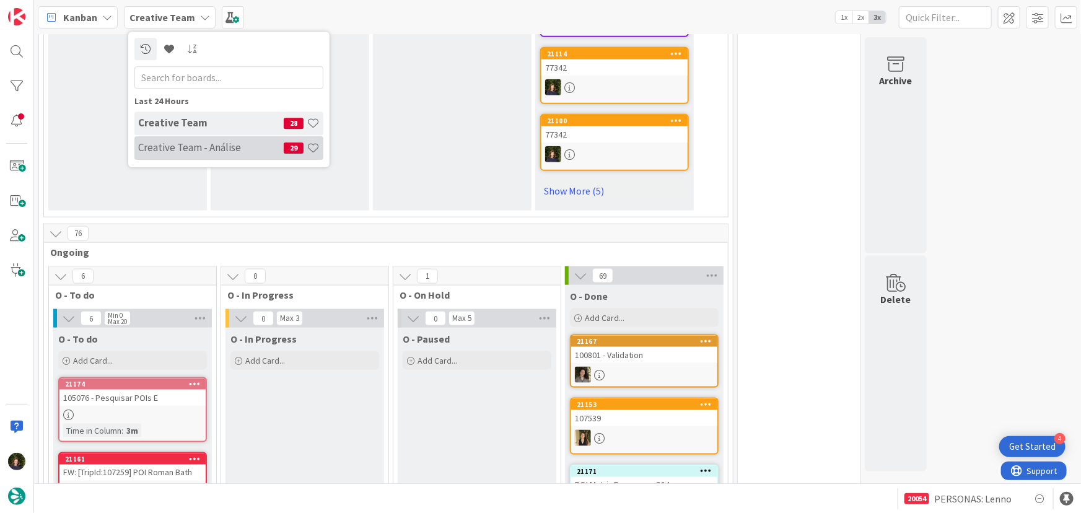
click at [145, 149] on h4 "Creative Team - Análise" at bounding box center [211, 147] width 146 height 12
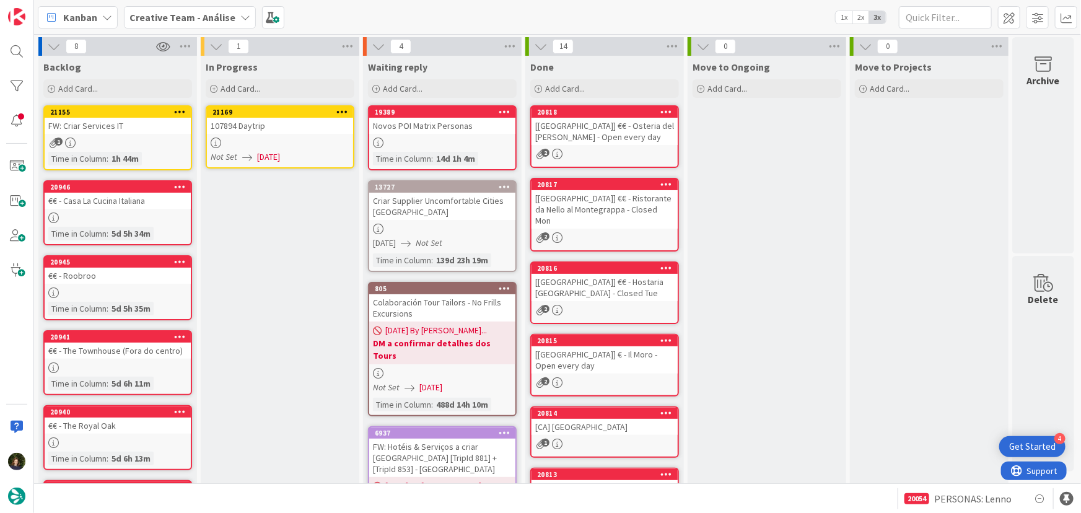
click at [278, 143] on div at bounding box center [280, 143] width 146 height 11
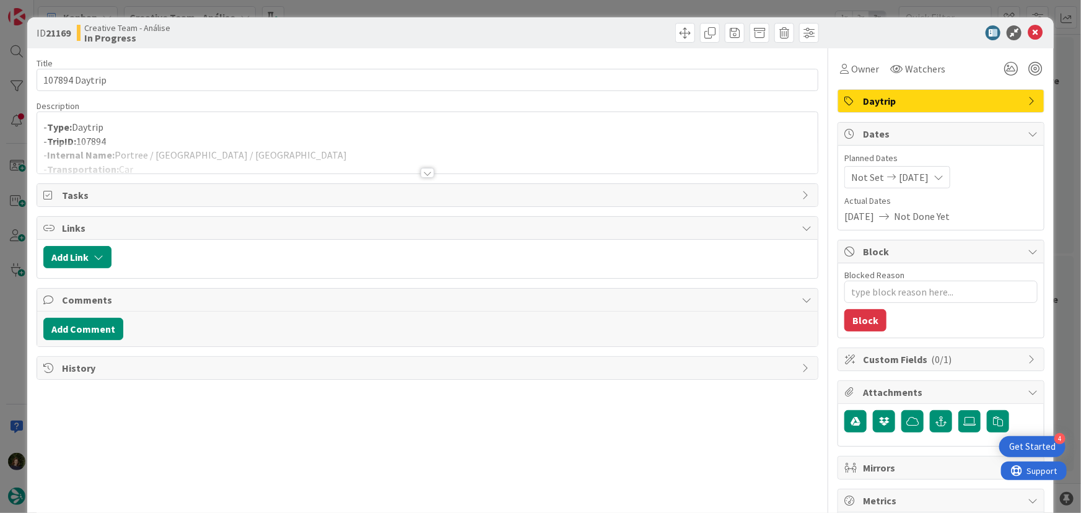
click at [431, 171] on div at bounding box center [427, 158] width 781 height 32
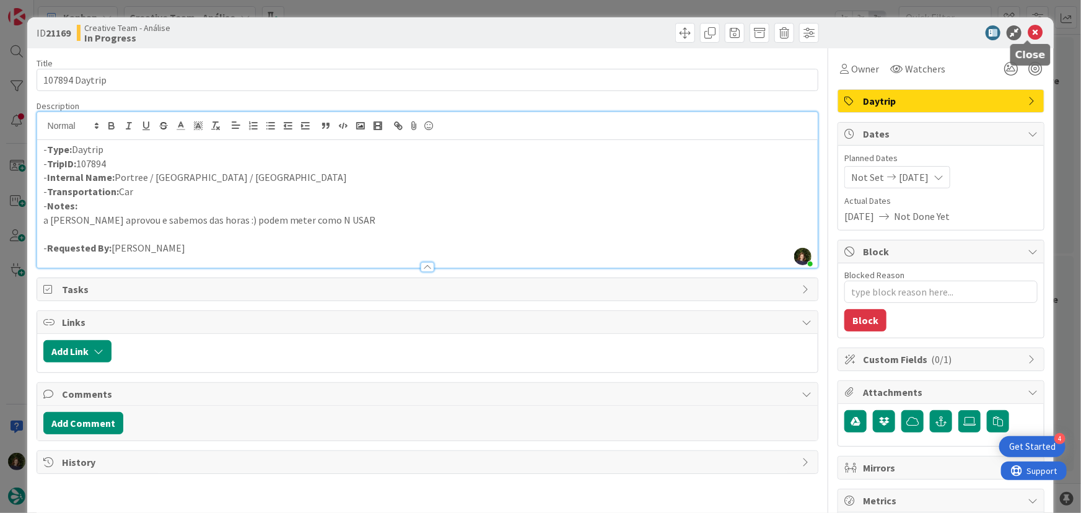
click at [1029, 33] on icon at bounding box center [1035, 32] width 15 height 15
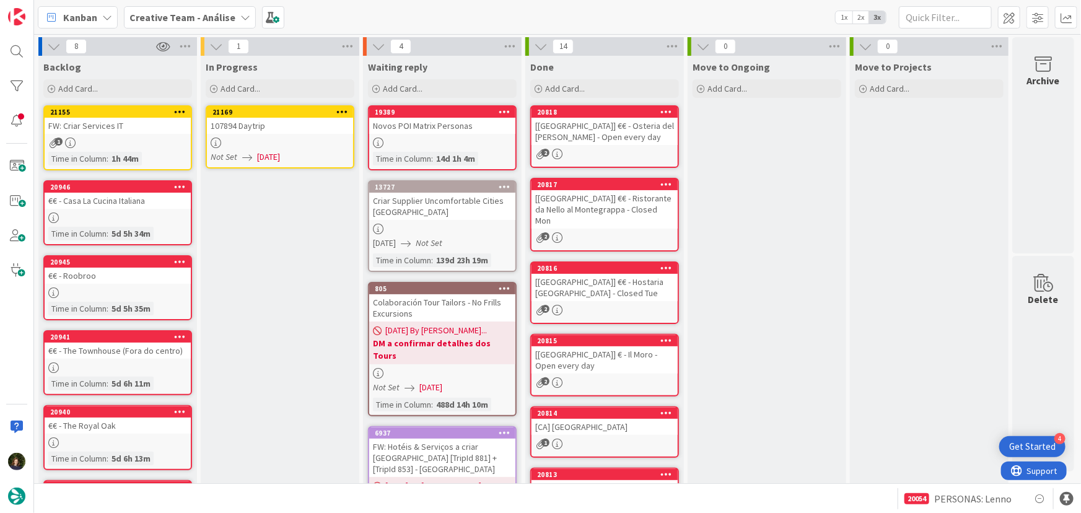
click at [348, 108] on div at bounding box center [342, 112] width 22 height 9
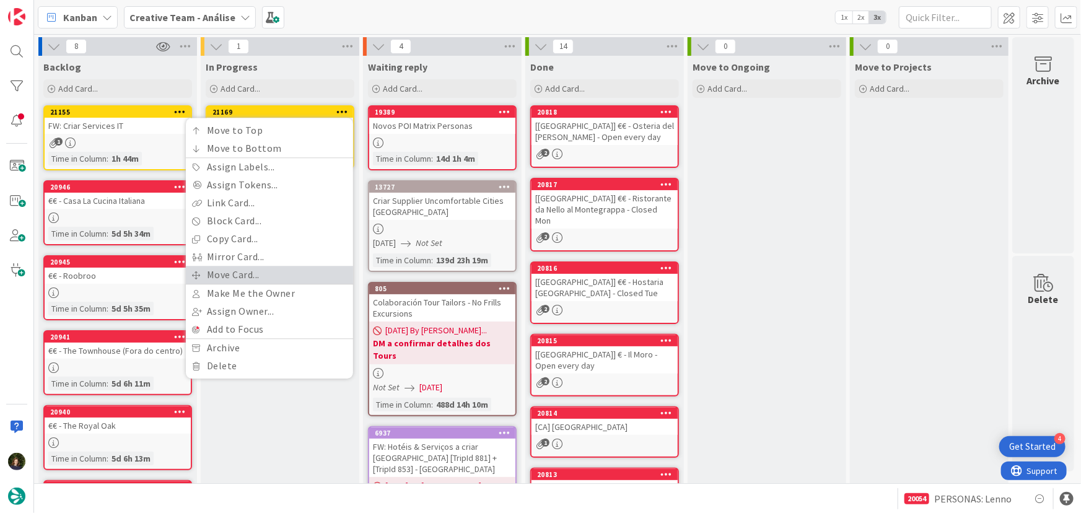
click at [292, 276] on link "Move Card..." at bounding box center [269, 275] width 167 height 18
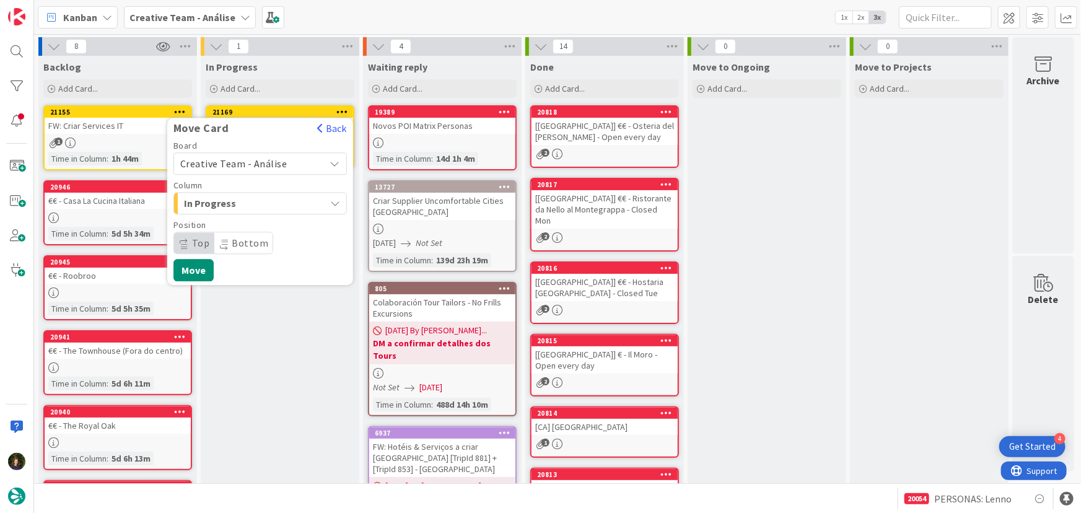
click at [286, 162] on span "Creative Team - Análise" at bounding box center [249, 163] width 139 height 17
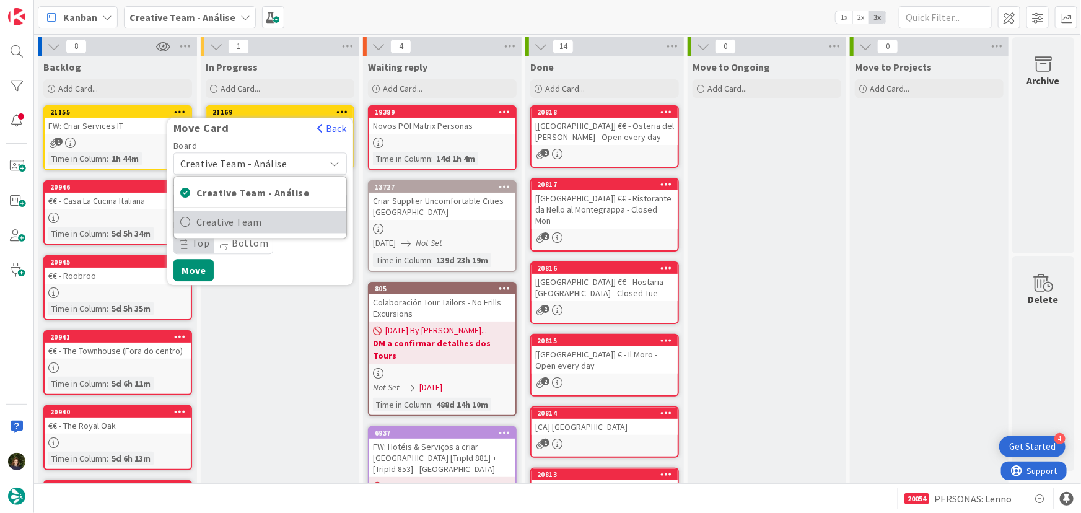
click at [291, 228] on span "Creative Team" at bounding box center [268, 222] width 144 height 19
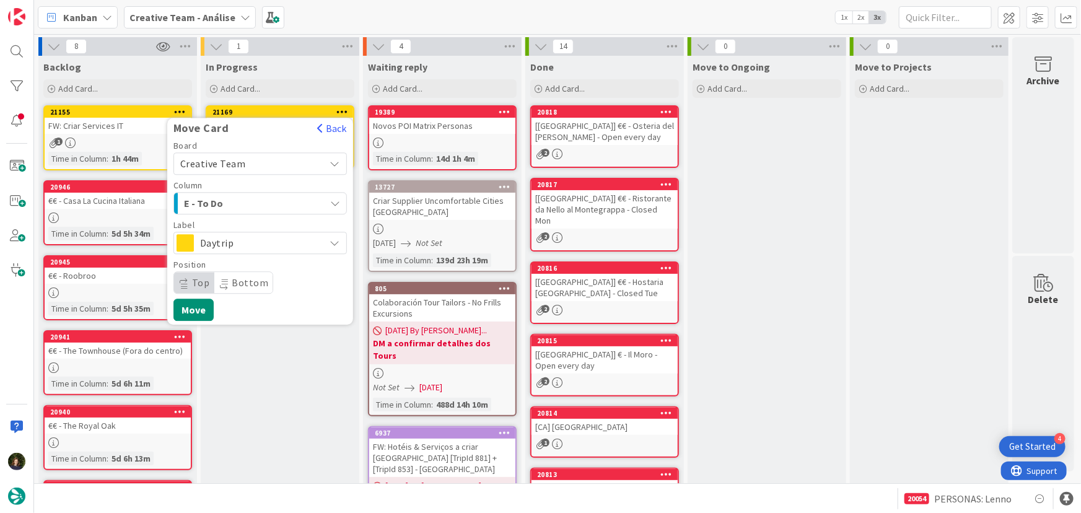
click at [285, 200] on div "E - To Do" at bounding box center [253, 203] width 144 height 20
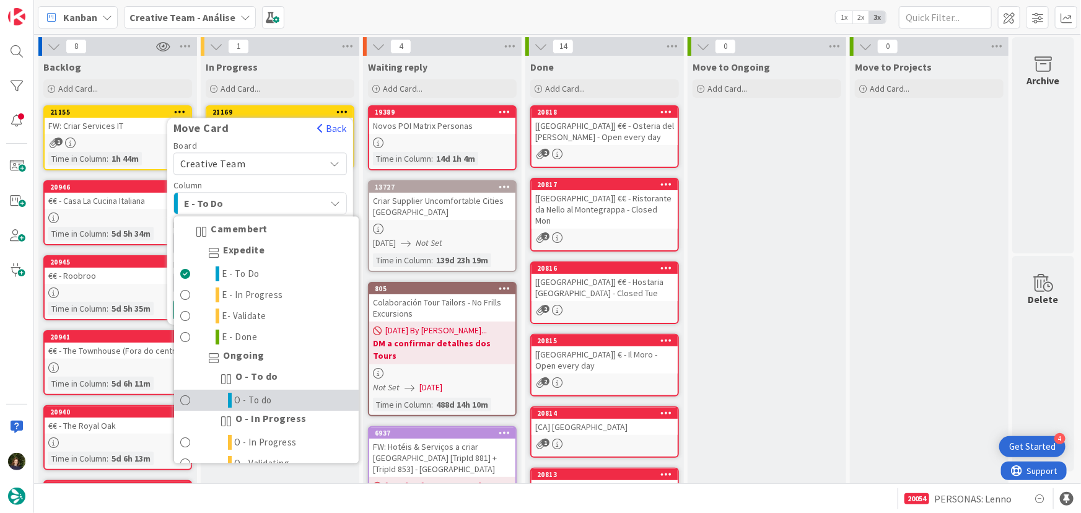
click at [313, 400] on link "O - To do" at bounding box center [266, 400] width 185 height 21
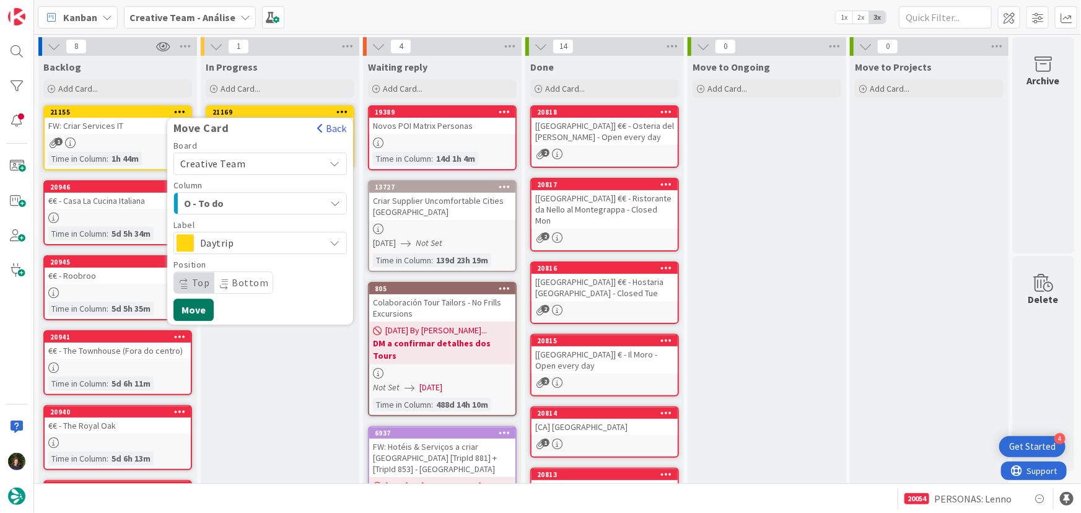
click at [195, 311] on button "Move" at bounding box center [194, 310] width 40 height 22
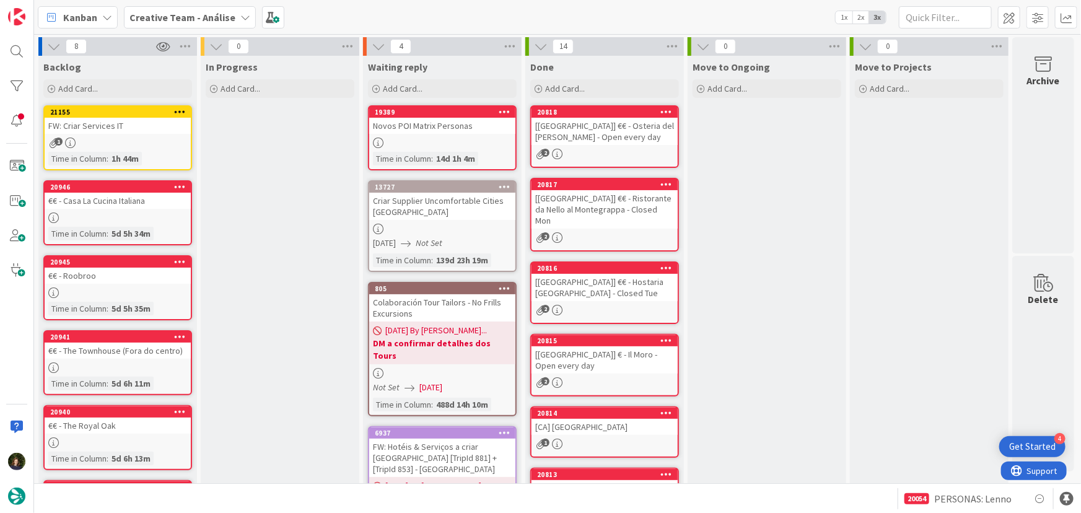
click at [180, 12] on b "Creative Team - Análise" at bounding box center [183, 17] width 106 height 12
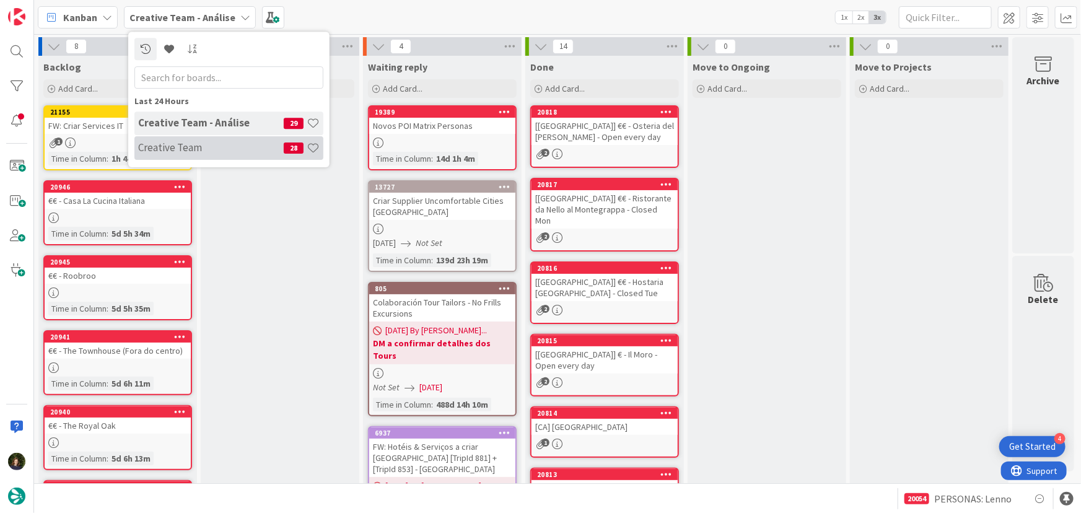
click at [217, 145] on h4 "Creative Team" at bounding box center [211, 147] width 146 height 12
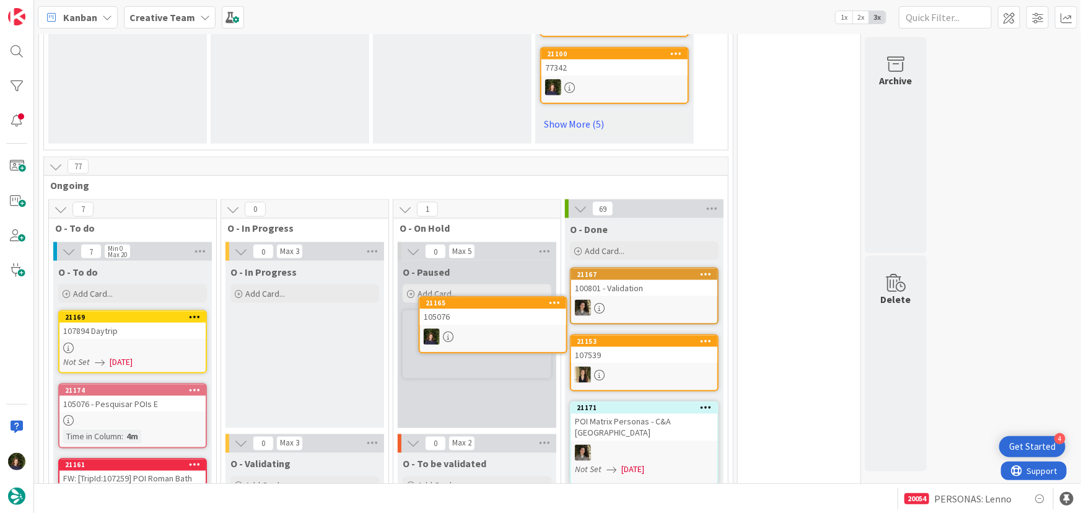
scroll to position [826, 0]
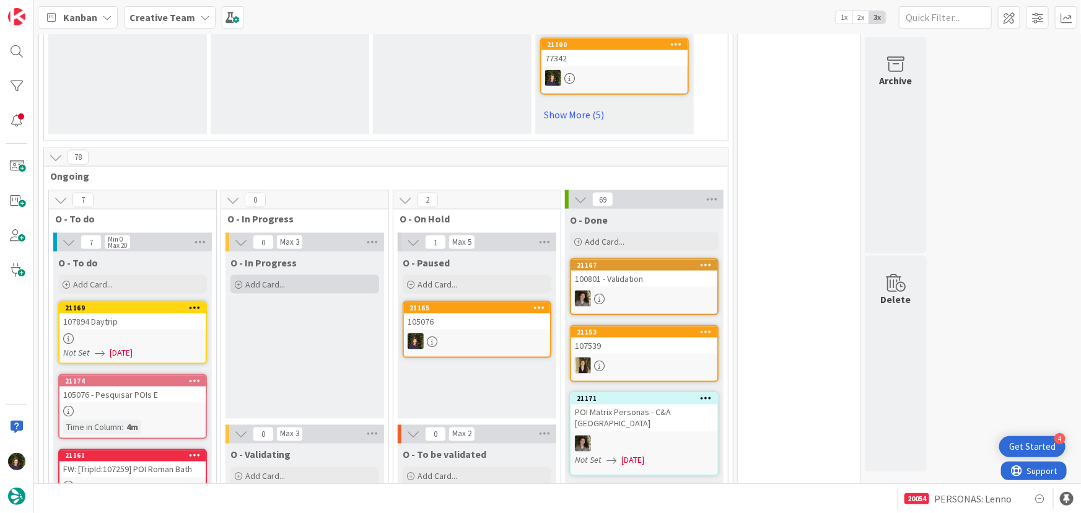
click at [297, 275] on div "Add Card..." at bounding box center [305, 284] width 149 height 19
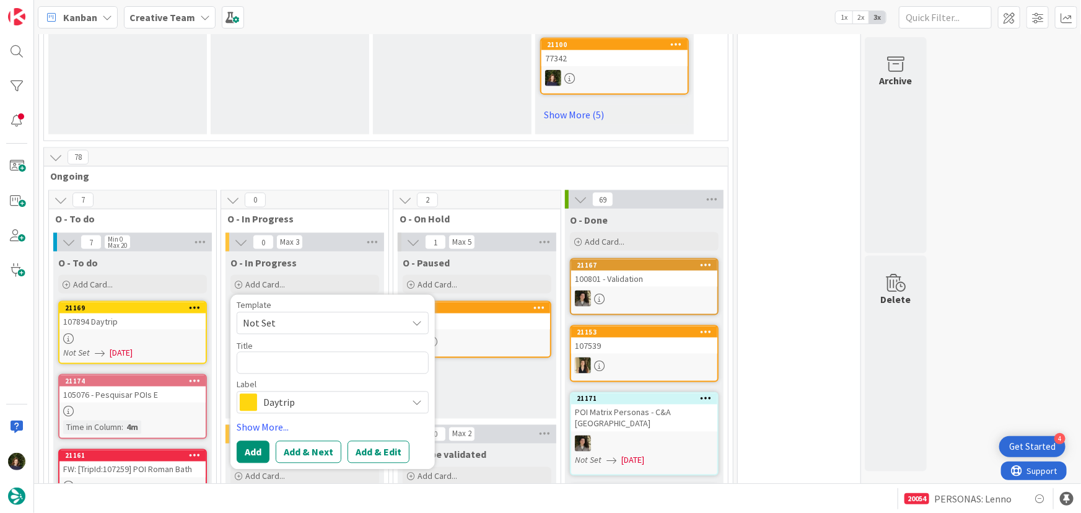
click at [300, 392] on div "Daytrip" at bounding box center [333, 403] width 192 height 22
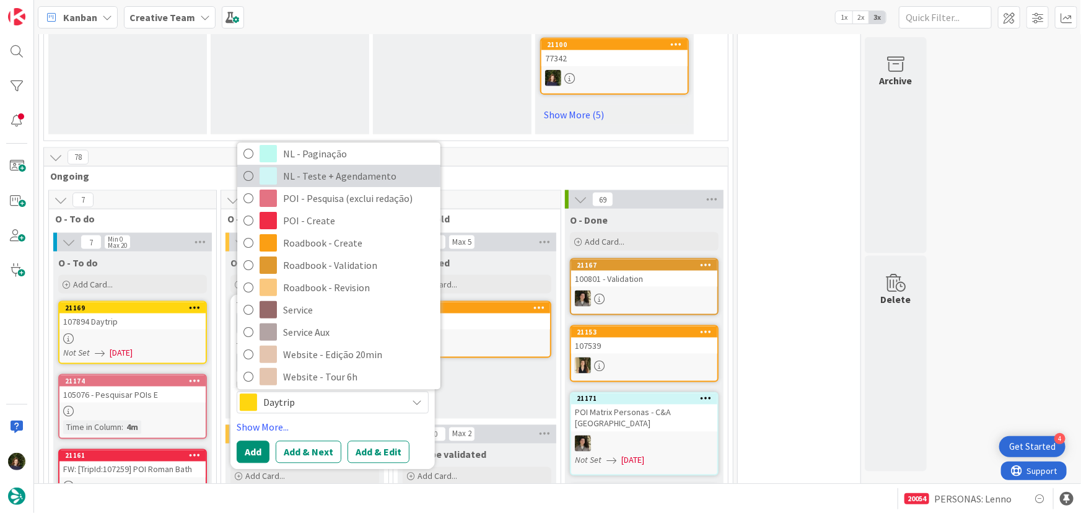
scroll to position [225, 0]
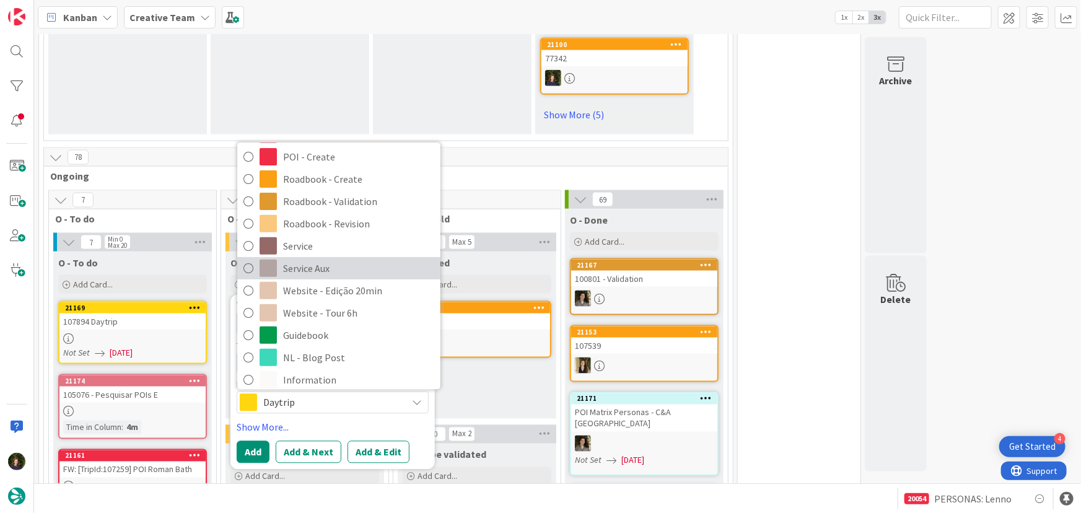
click at [301, 260] on span "Service Aux" at bounding box center [358, 269] width 151 height 19
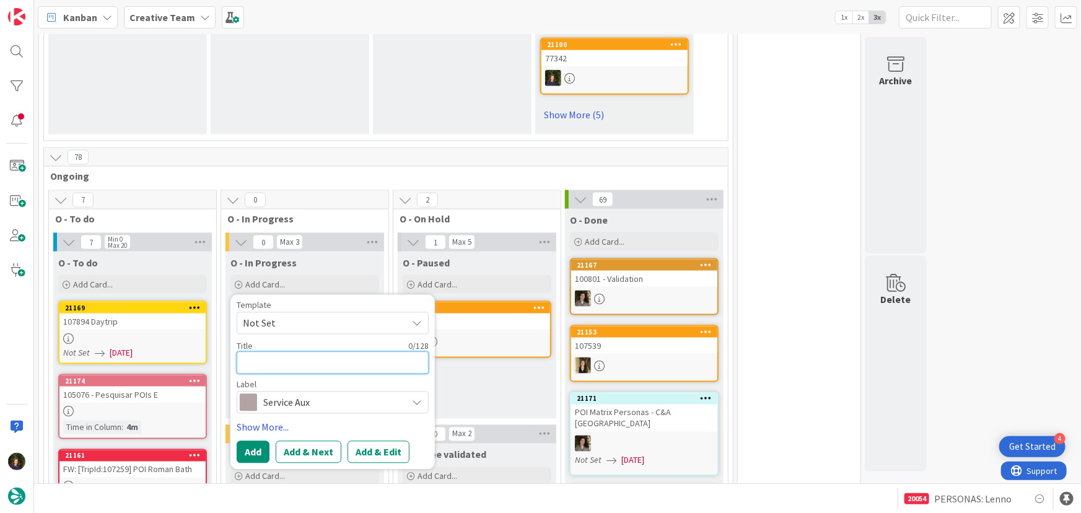
click at [257, 352] on textarea at bounding box center [333, 363] width 192 height 22
click at [252, 441] on button "Add" at bounding box center [253, 452] width 33 height 22
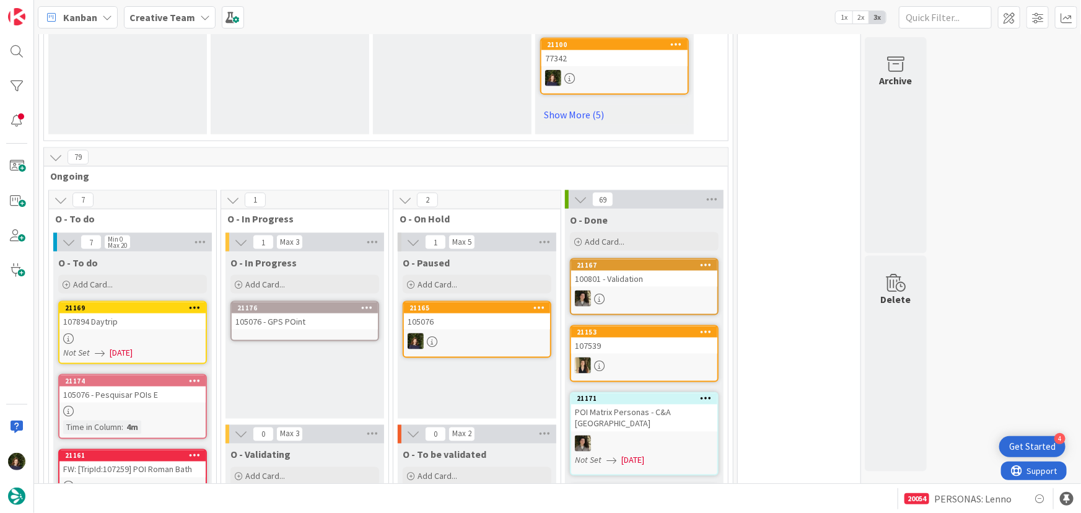
click at [280, 314] on div "105076 - GPS POint" at bounding box center [305, 322] width 146 height 16
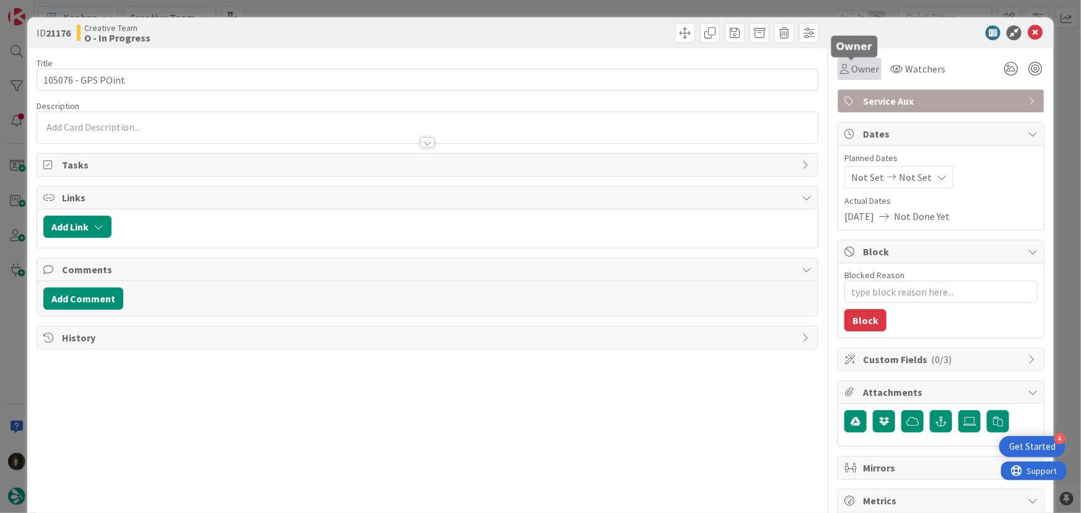
click at [858, 71] on span "Owner" at bounding box center [866, 68] width 28 height 15
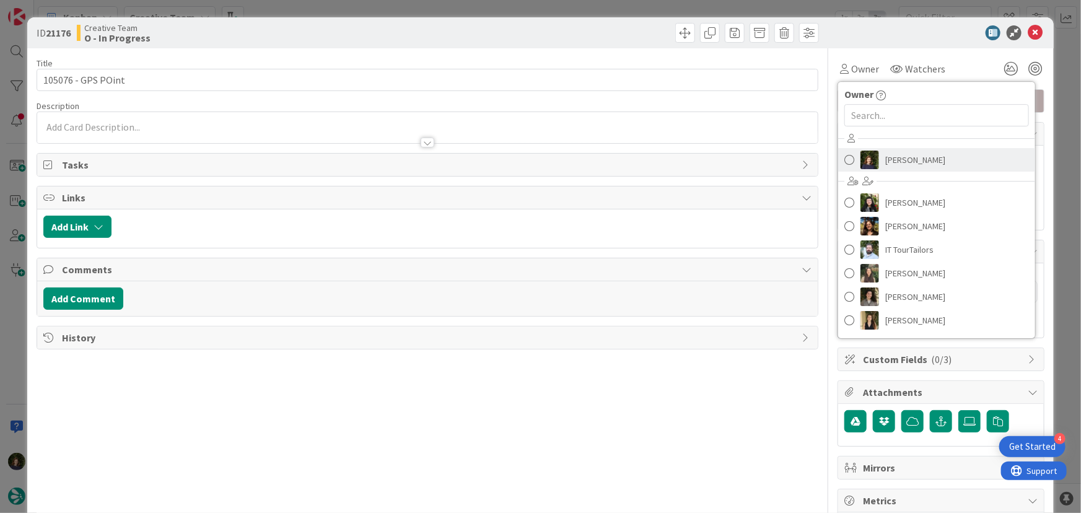
click at [895, 159] on span "[PERSON_NAME]" at bounding box center [916, 160] width 60 height 19
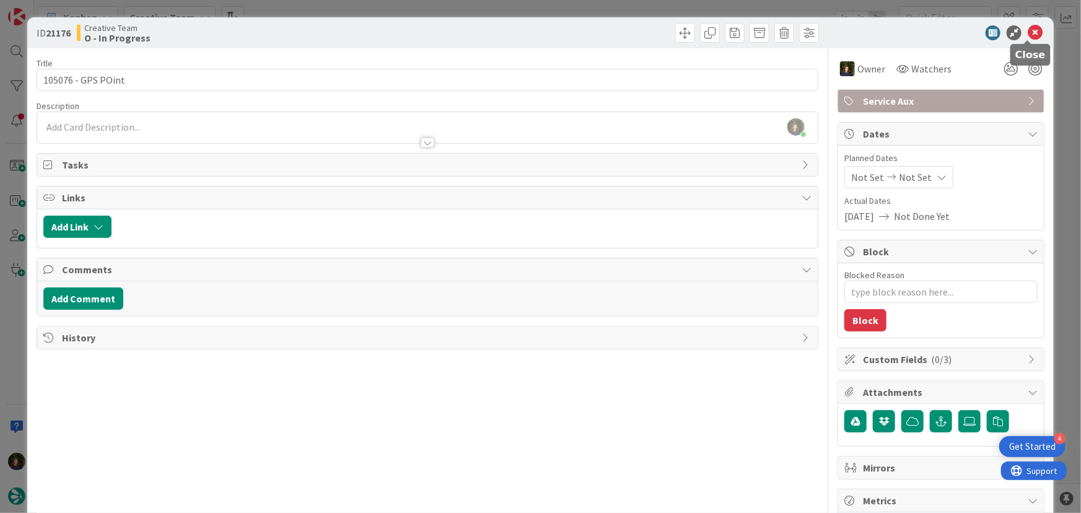
click at [1028, 32] on icon at bounding box center [1035, 32] width 15 height 15
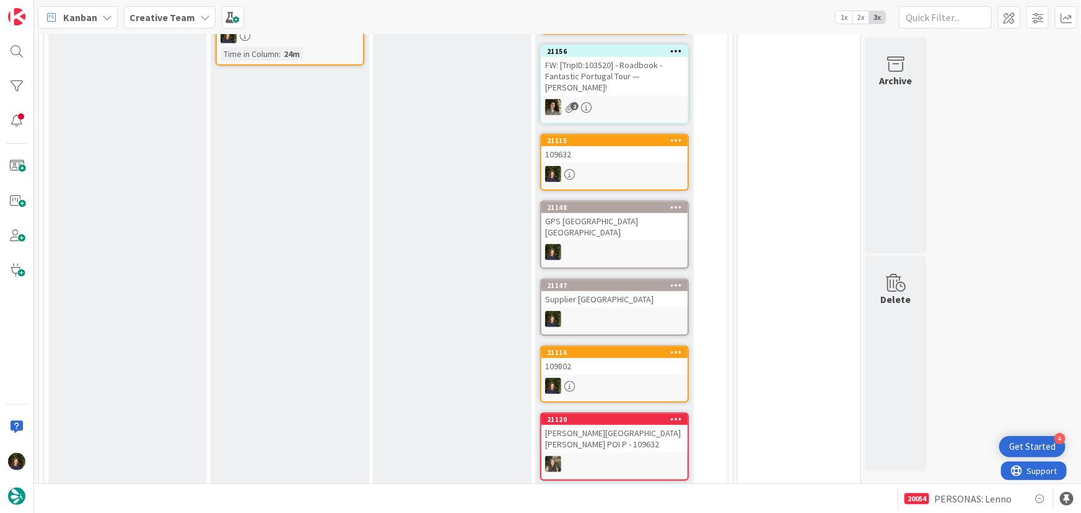
scroll to position [122, 0]
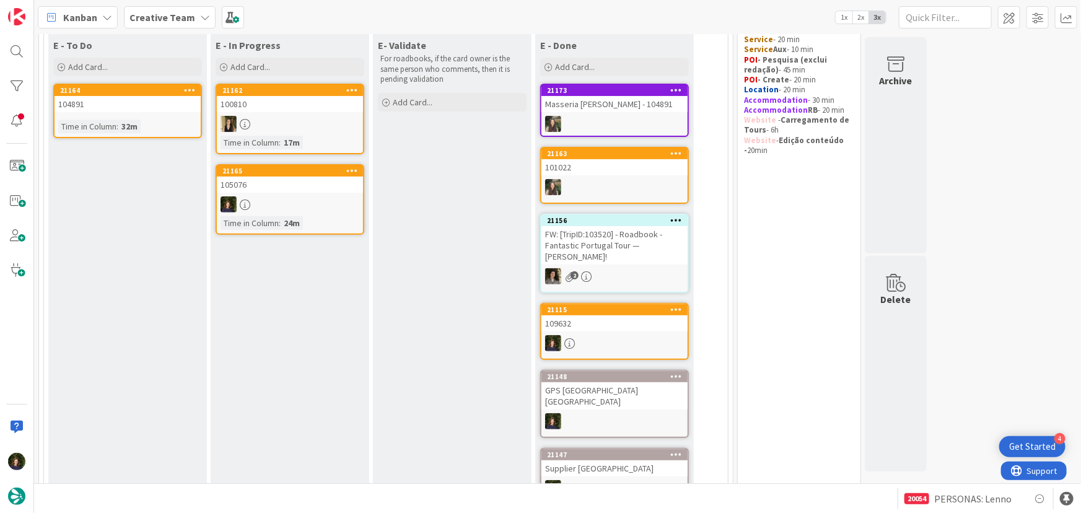
click at [279, 191] on div "105076" at bounding box center [290, 185] width 146 height 16
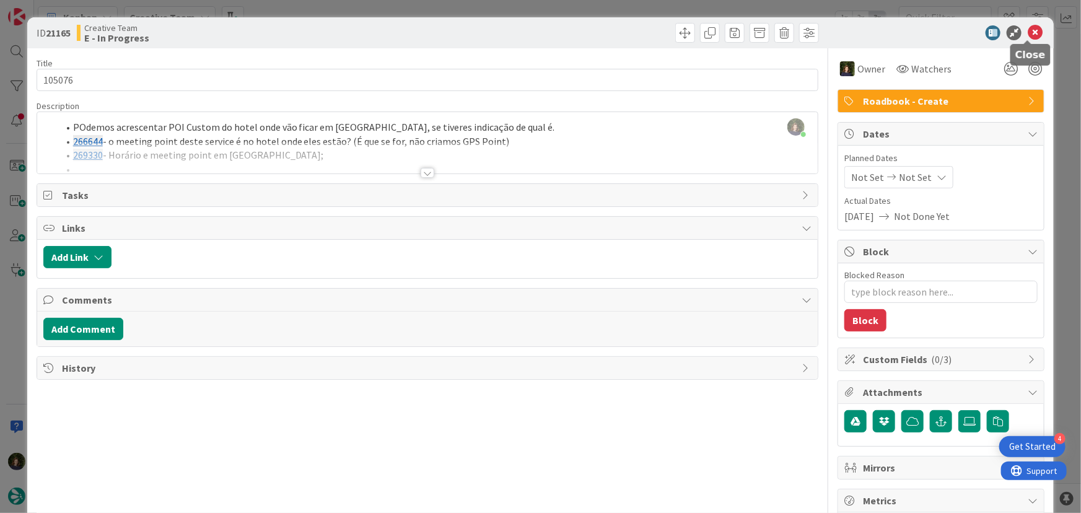
click at [1029, 32] on icon at bounding box center [1035, 32] width 15 height 15
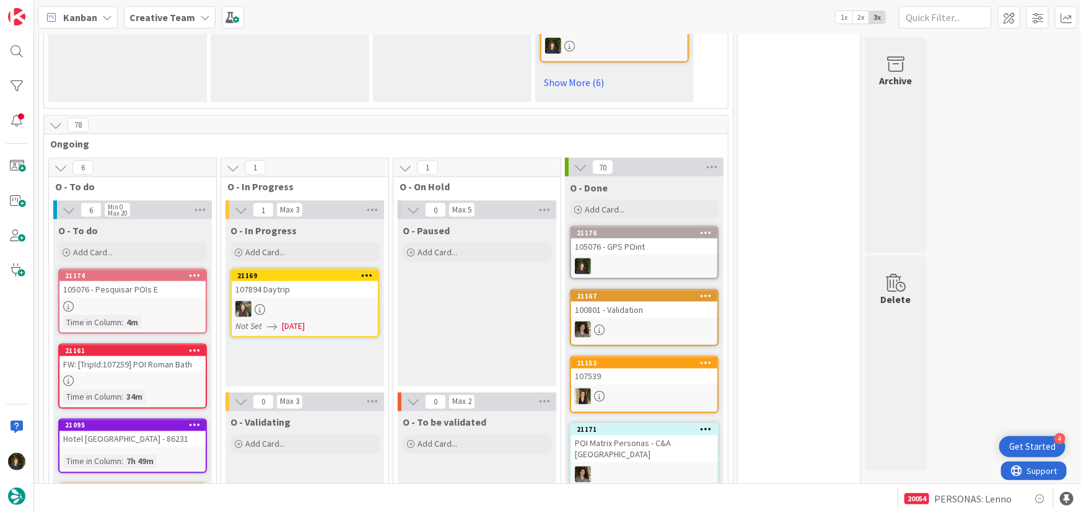
click at [117, 269] on link "21174 105076 - Pesquisar POIs E Time in Column : 4m" at bounding box center [132, 301] width 149 height 65
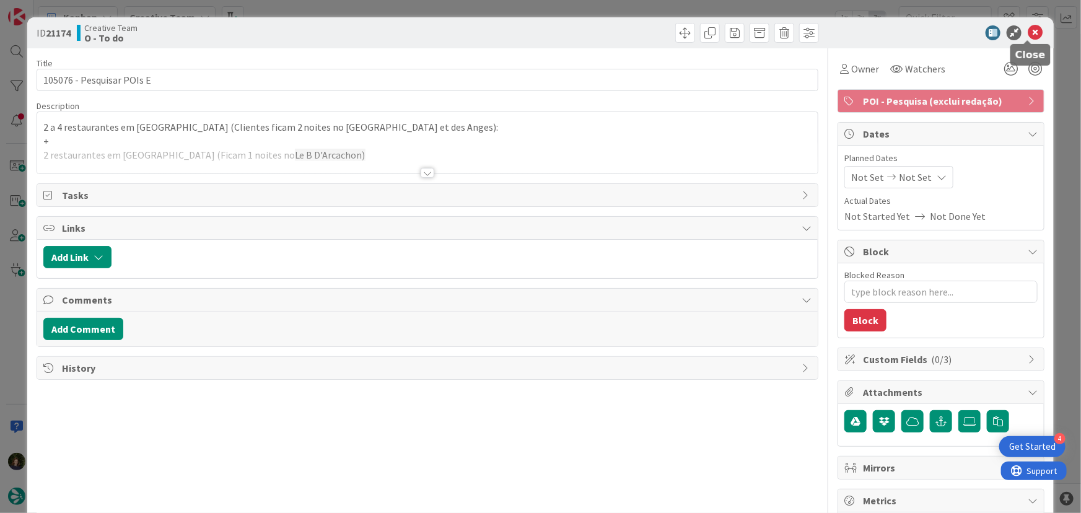
click at [1030, 32] on icon at bounding box center [1035, 32] width 15 height 15
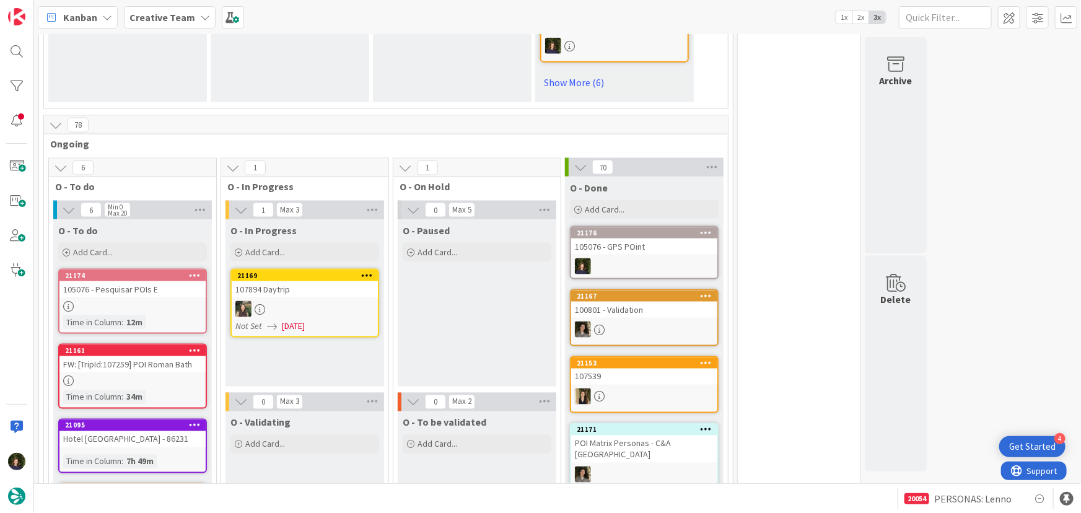
click at [121, 281] on div "105076 - Pesquisar POIs E" at bounding box center [132, 289] width 146 height 16
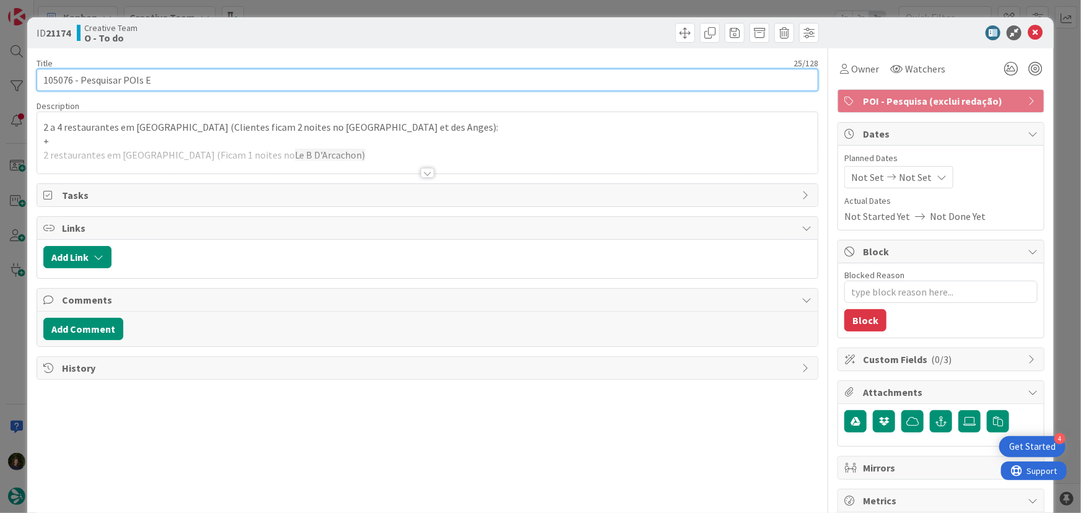
click at [164, 81] on input "105076 - Pesquisar POIs E" at bounding box center [428, 80] width 783 height 22
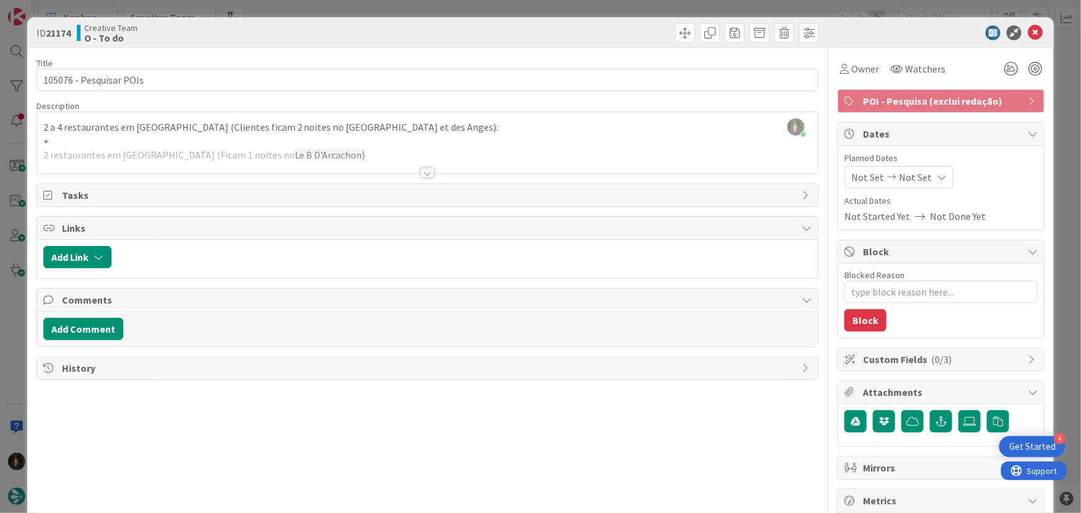
click at [338, 156] on div at bounding box center [427, 158] width 781 height 32
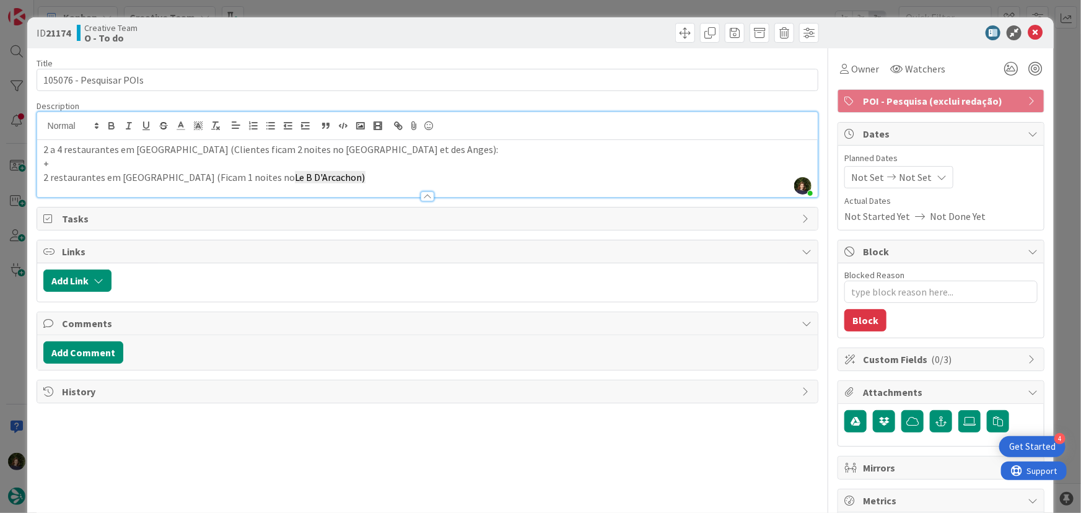
click at [323, 178] on p "2 restaurantes em Arcachon (Ficam 1 noites no Le B D'Arcachon)" at bounding box center [427, 177] width 769 height 14
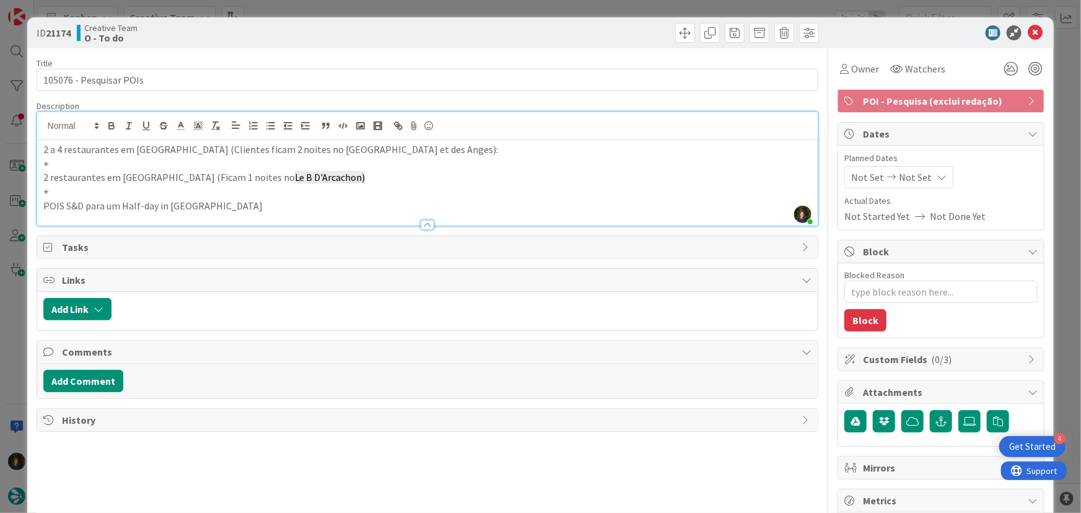
click at [240, 203] on p "POIS S&D para um Half-day in Lamarque" at bounding box center [427, 206] width 769 height 14
click at [1028, 37] on icon at bounding box center [1035, 32] width 15 height 15
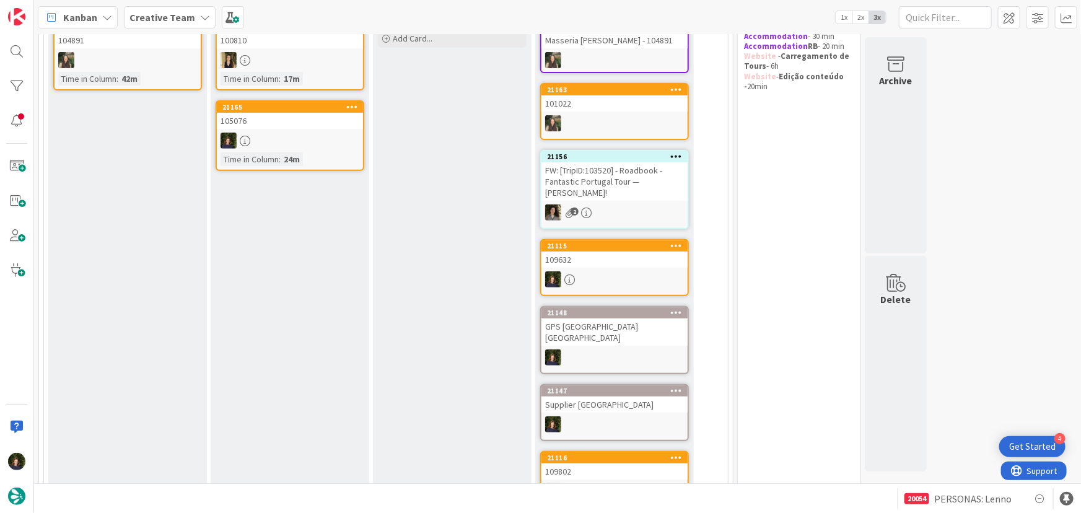
scroll to position [66, 0]
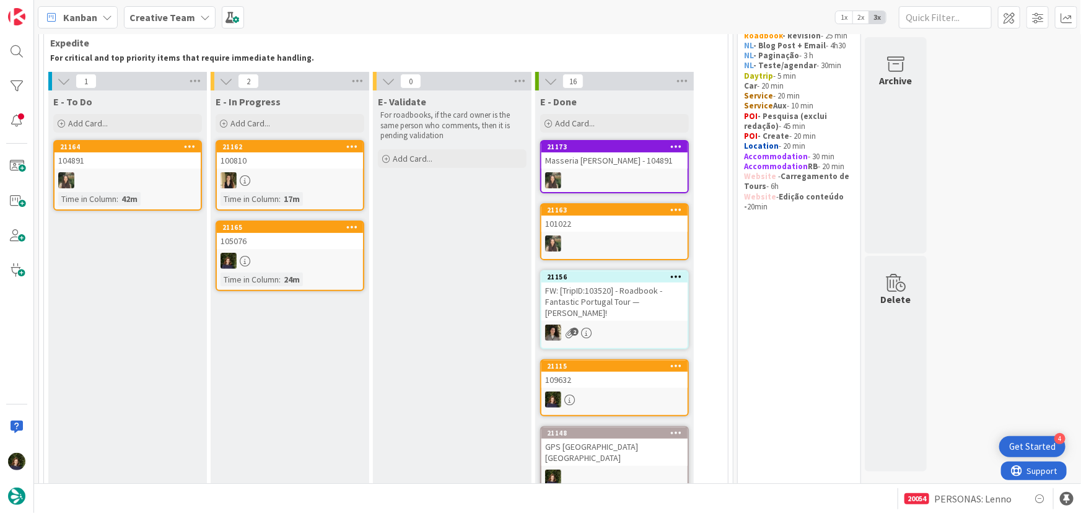
click at [283, 262] on div at bounding box center [290, 261] width 146 height 16
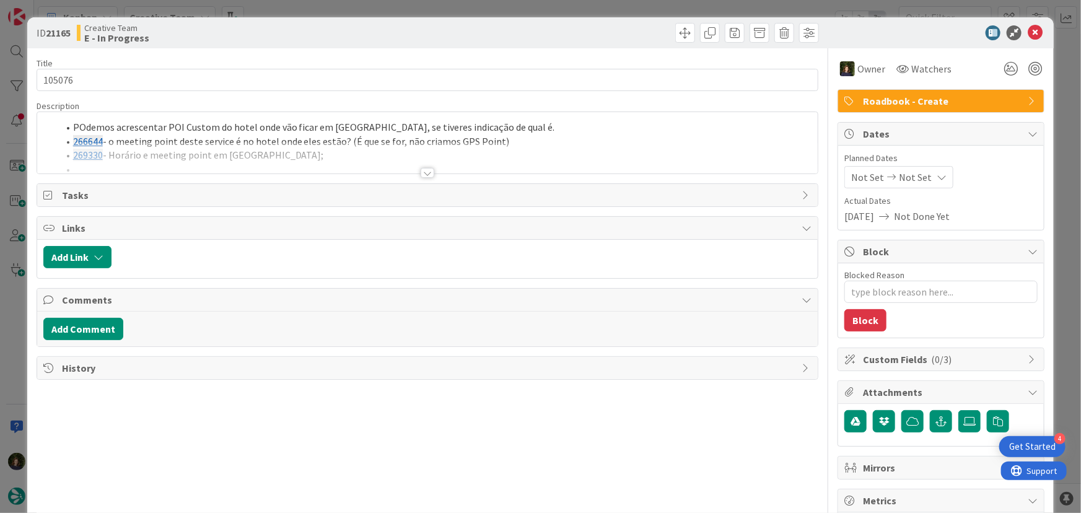
click at [421, 174] on div at bounding box center [428, 173] width 14 height 10
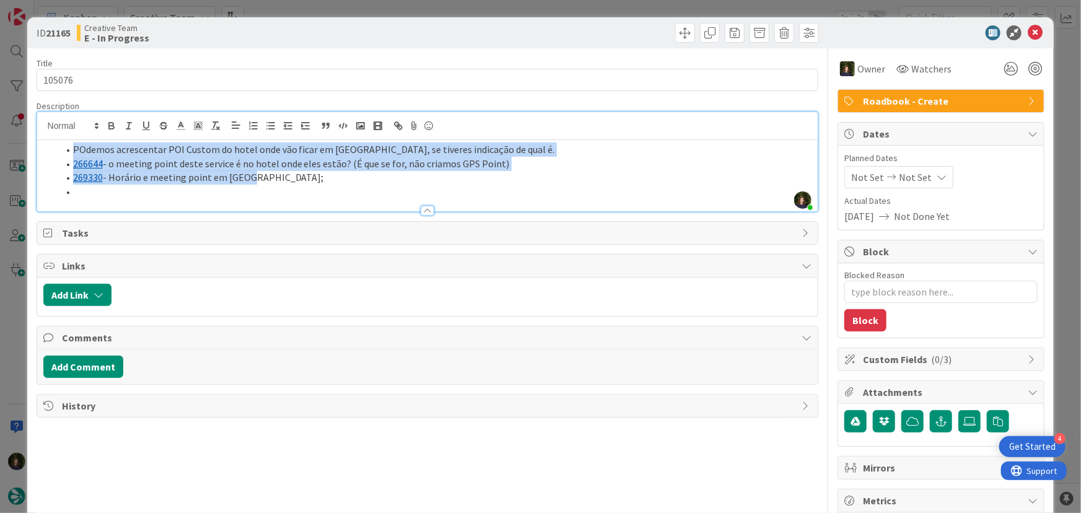
drag, startPoint x: 266, startPoint y: 178, endPoint x: 71, endPoint y: 144, distance: 198.1
click at [71, 144] on ol "POdemos acrescentar POI Custom do hotel onde vão ficar em Sarlat, se tiveres in…" at bounding box center [427, 171] width 769 height 56
copy ol "POdemos acrescentar POI Custom do hotel onde vão ficar em Sarlat, se tiveres in…"
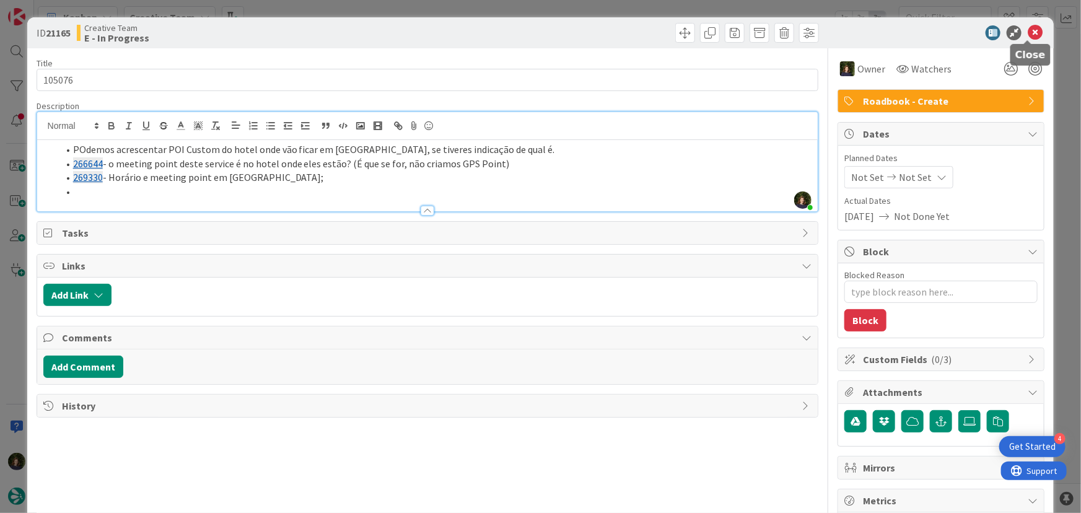
click at [1028, 33] on icon at bounding box center [1035, 32] width 15 height 15
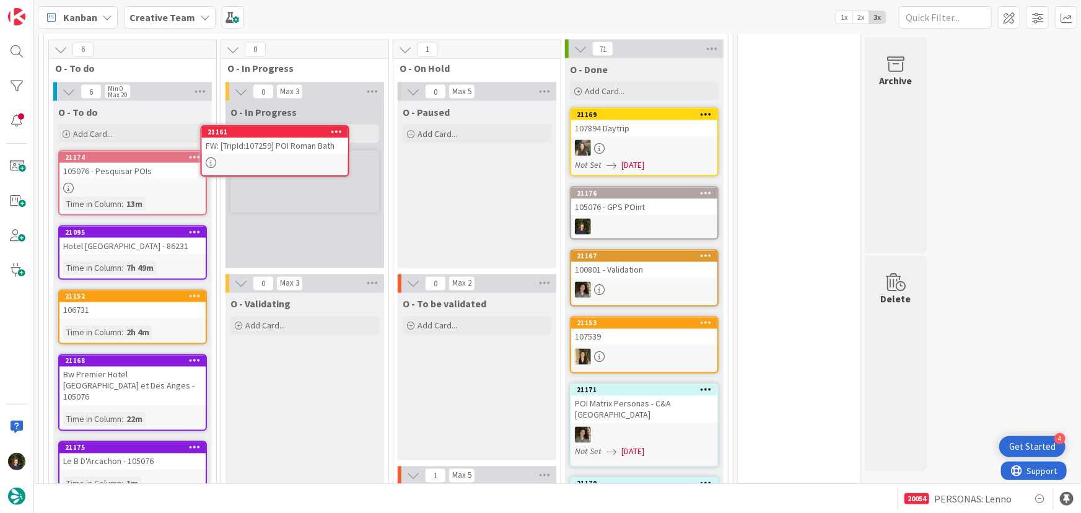
scroll to position [958, 0]
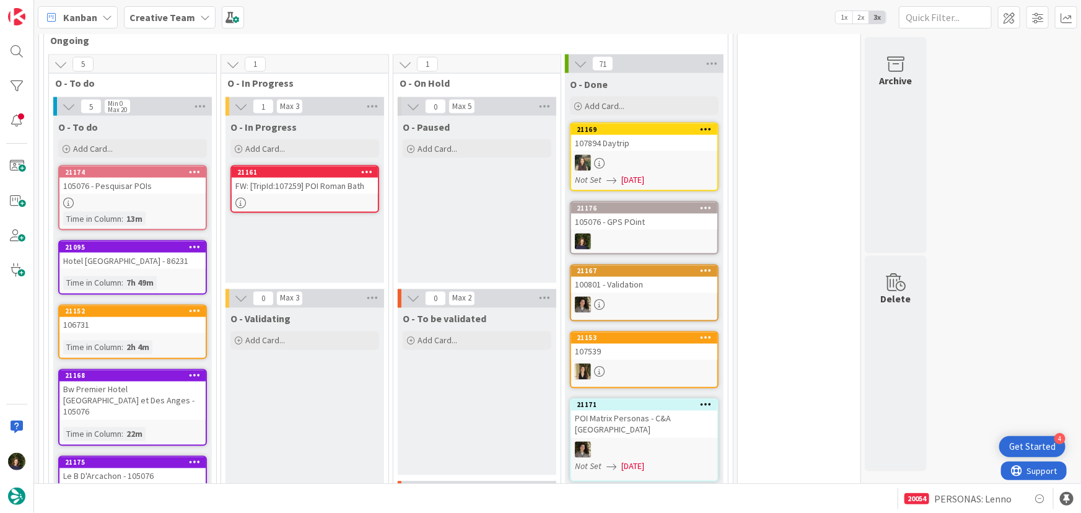
click at [301, 198] on div at bounding box center [305, 203] width 146 height 11
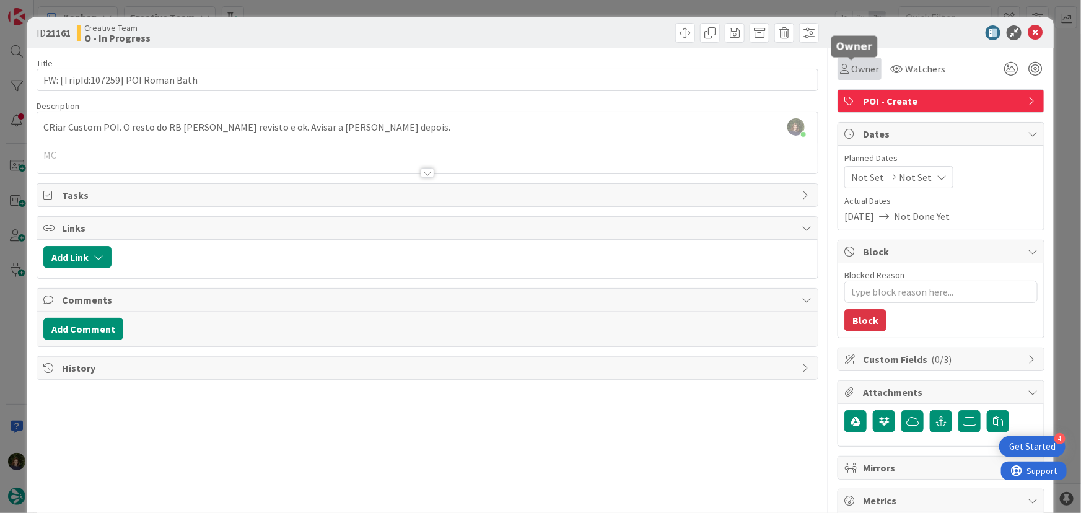
click at [872, 74] on div "Owner" at bounding box center [860, 69] width 44 height 22
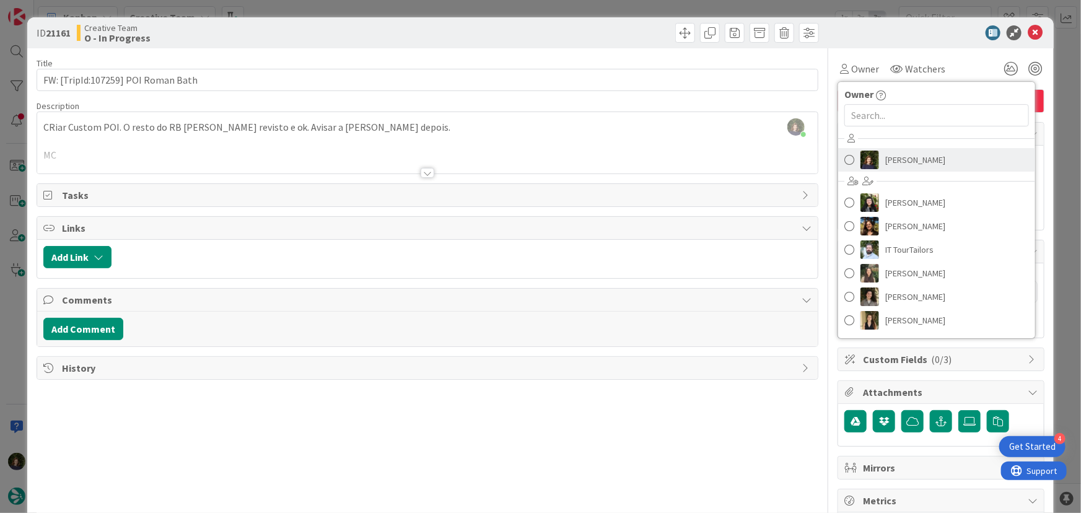
click at [896, 161] on span "[PERSON_NAME]" at bounding box center [916, 160] width 60 height 19
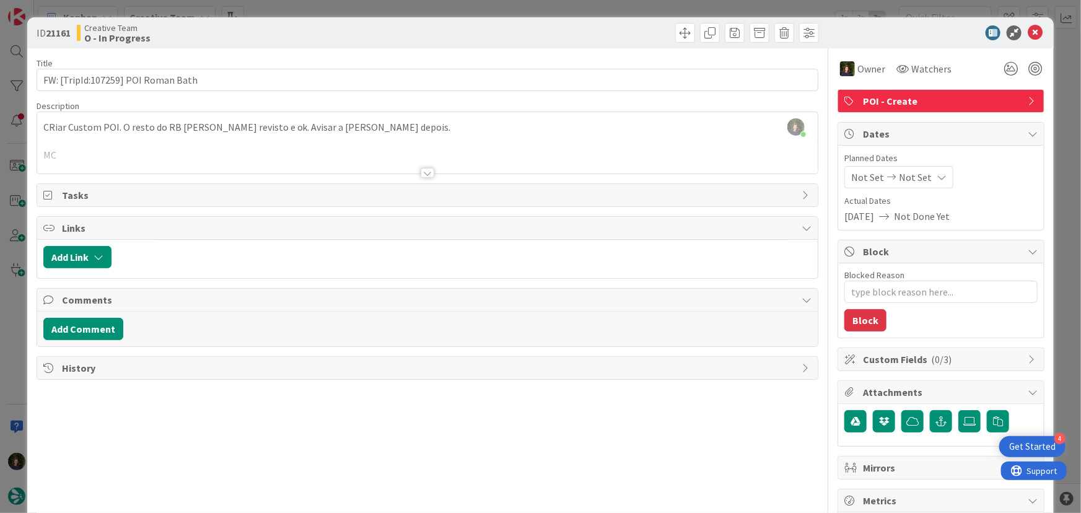
click at [424, 173] on div at bounding box center [428, 173] width 14 height 10
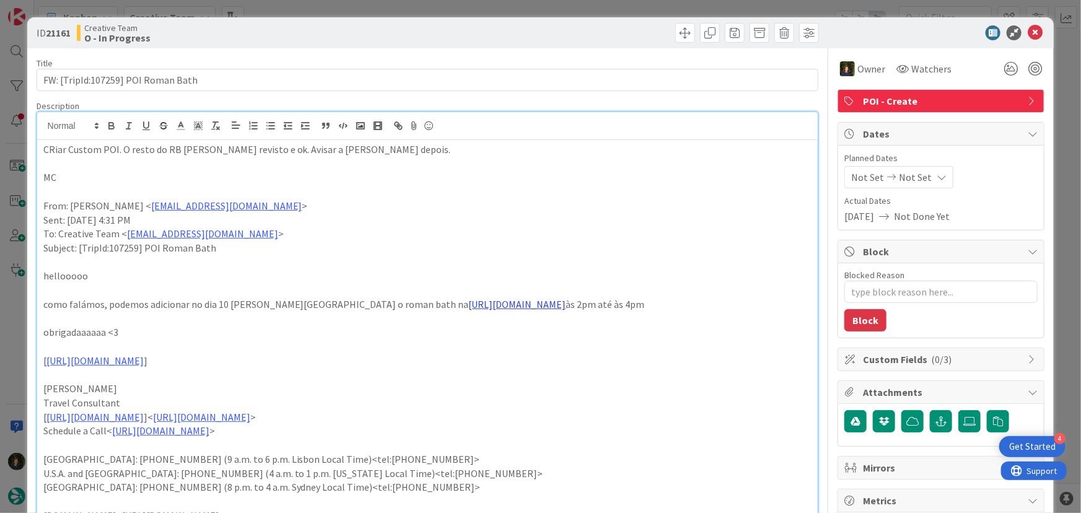
click at [469, 300] on link "https://inacquaveritas.com/" at bounding box center [517, 304] width 97 height 12
click at [368, 333] on link "https://inacquaveritas.com/" at bounding box center [378, 328] width 85 height 16
click at [567, 217] on p "Sent: Monday, 18 August, 2025 4:31 PM" at bounding box center [427, 220] width 769 height 14
click at [1028, 36] on icon at bounding box center [1035, 32] width 15 height 15
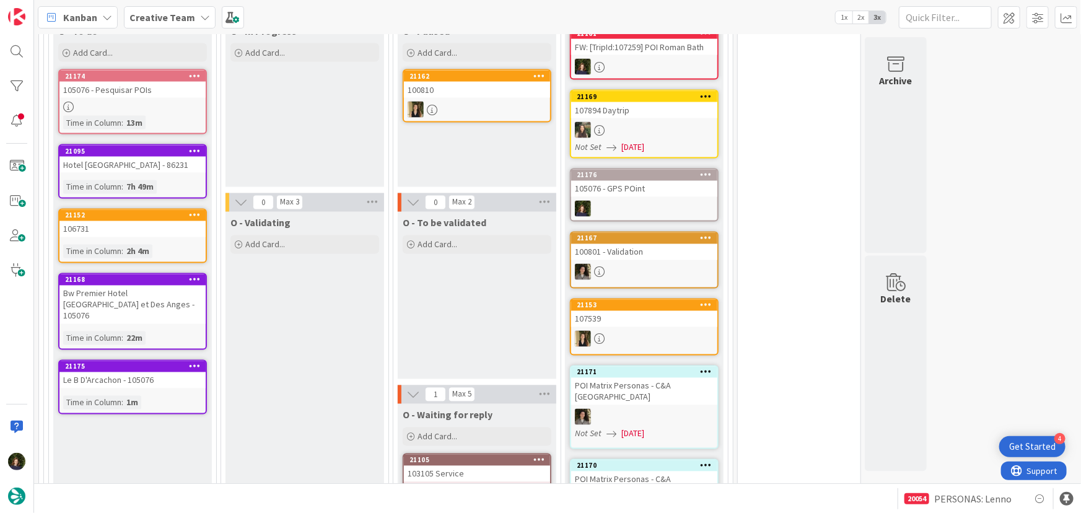
scroll to position [1127, 0]
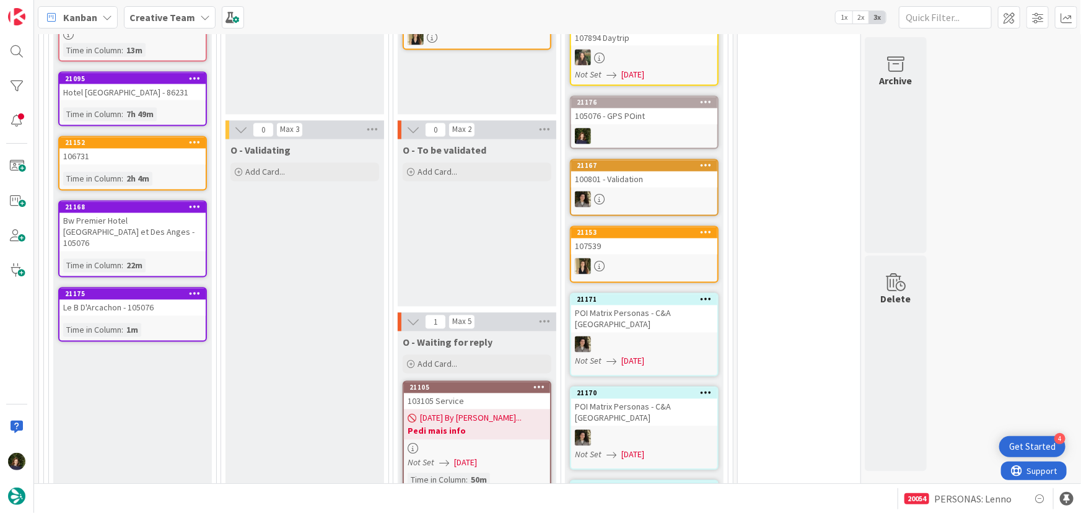
click at [473, 412] on span "18/08/2025 By Margarida..." at bounding box center [471, 418] width 102 height 13
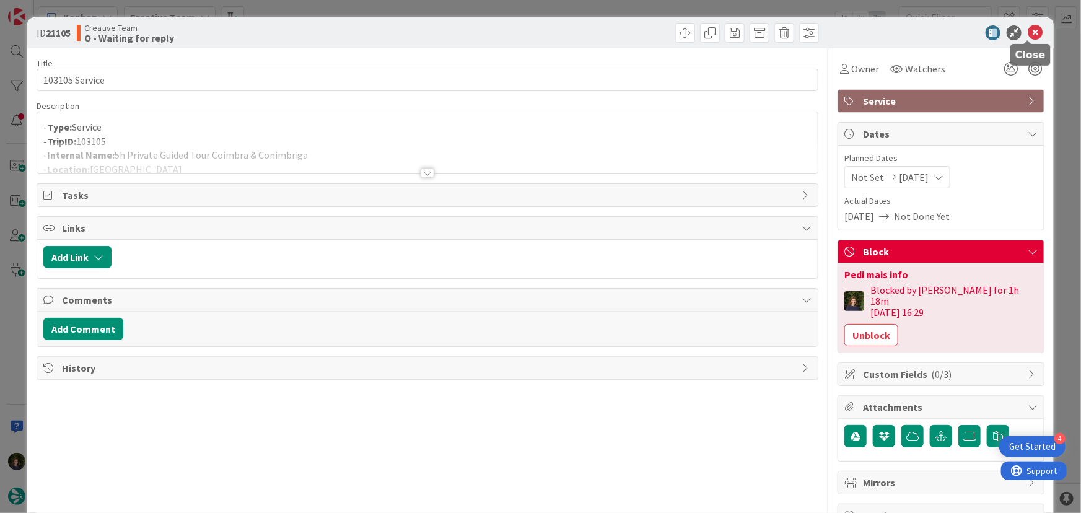
click at [1033, 25] on icon at bounding box center [1035, 32] width 15 height 15
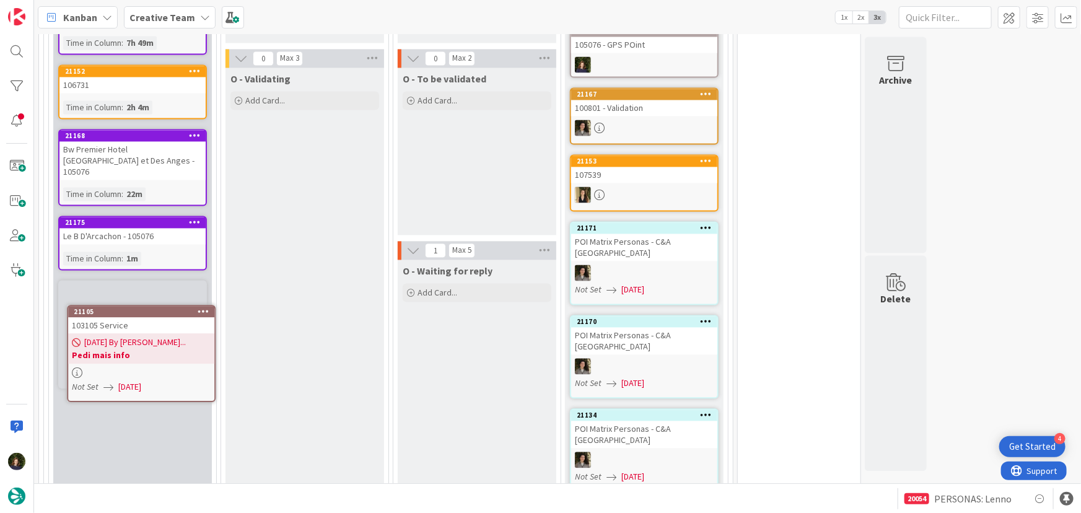
scroll to position [1202, 0]
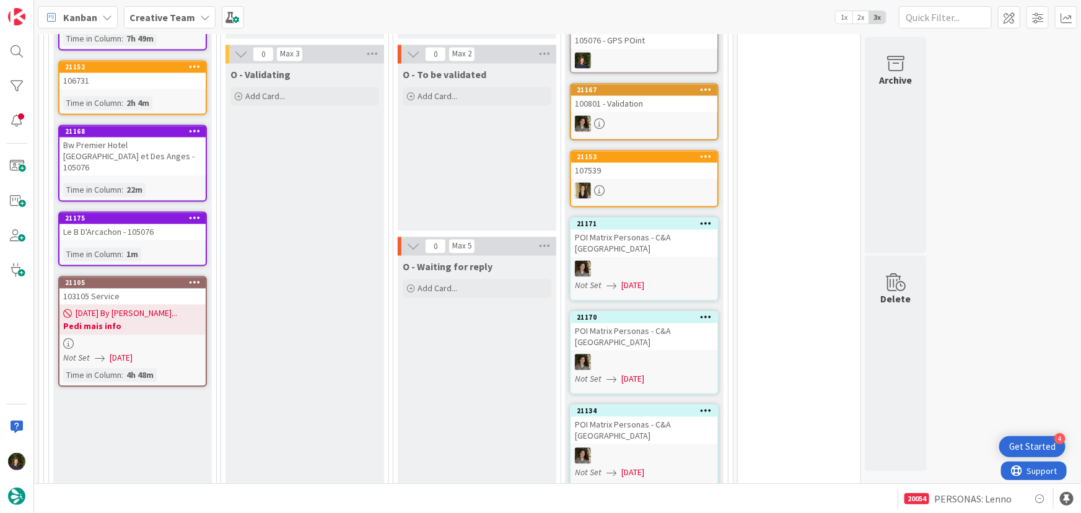
click at [132, 339] on div at bounding box center [132, 344] width 146 height 11
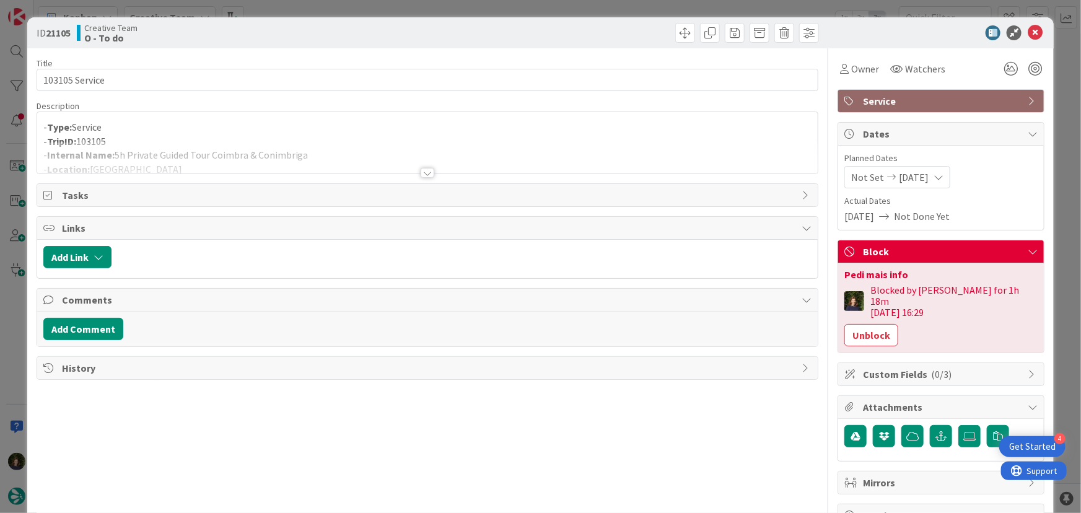
click at [428, 177] on div "Title 14 / 128 103105 Service Description - Type: Service - TripID: 103105 - In…" at bounding box center [428, 393] width 783 height 690
click at [850, 330] on button "Unblock" at bounding box center [872, 335] width 54 height 22
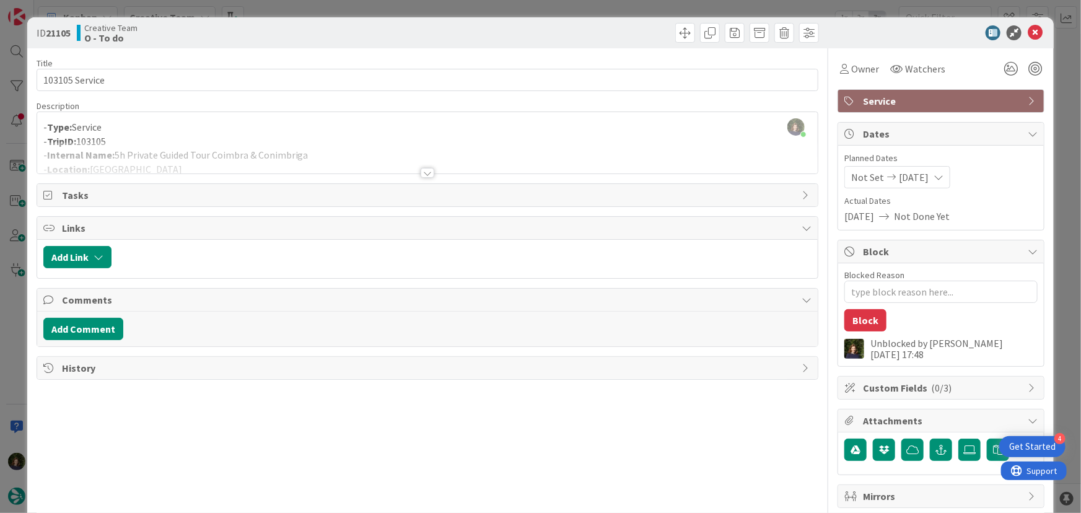
click at [180, 144] on div at bounding box center [427, 158] width 781 height 32
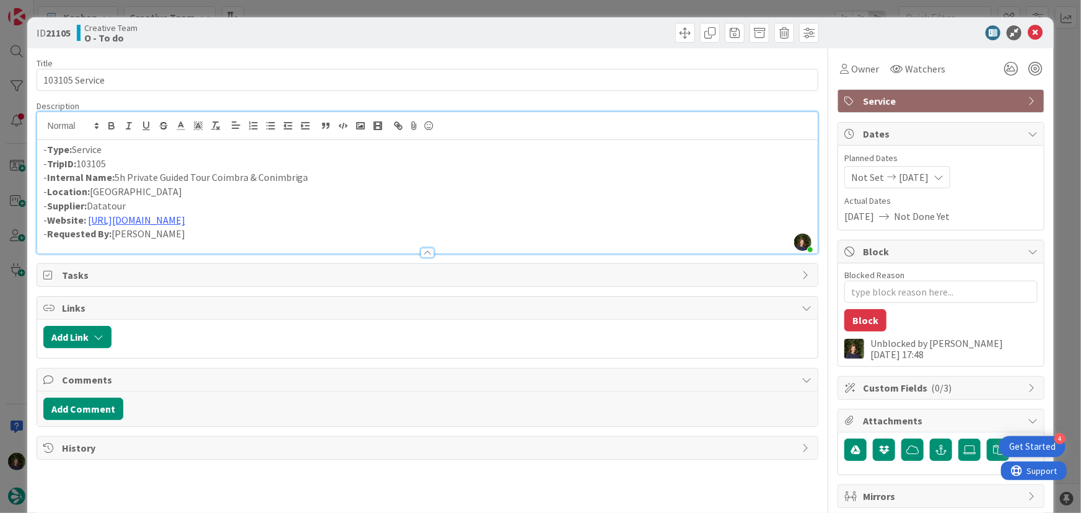
click at [328, 174] on p "- Internal Name: 5h Private Guided Tour Coimbra & Conimbriga" at bounding box center [427, 177] width 769 height 14
click at [42, 147] on div "- Type: Service - TripID: 103105 - Internal Name: 5h Private Guided Tour Coimbr…" at bounding box center [427, 196] width 781 height 113
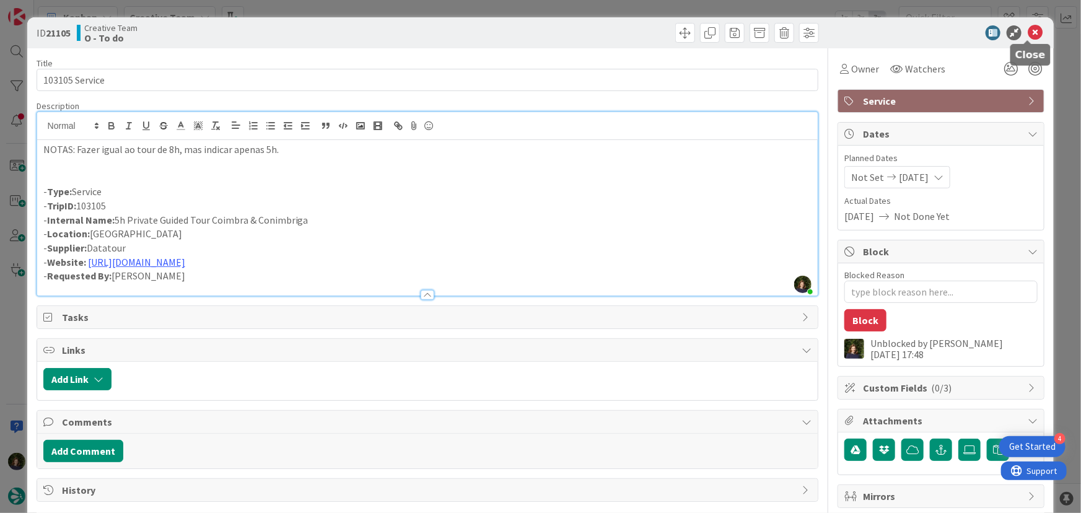
click at [1029, 35] on icon at bounding box center [1035, 32] width 15 height 15
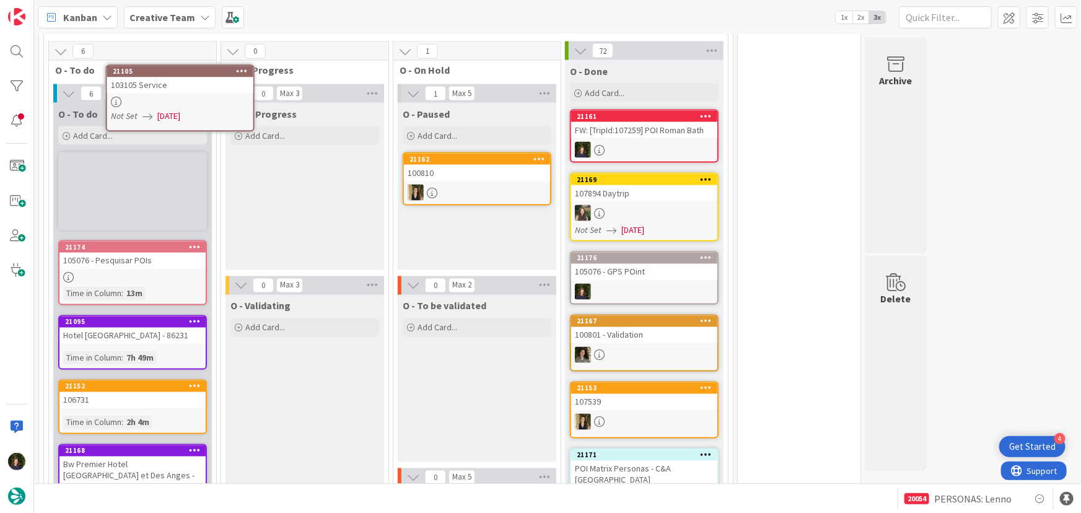
scroll to position [894, 0]
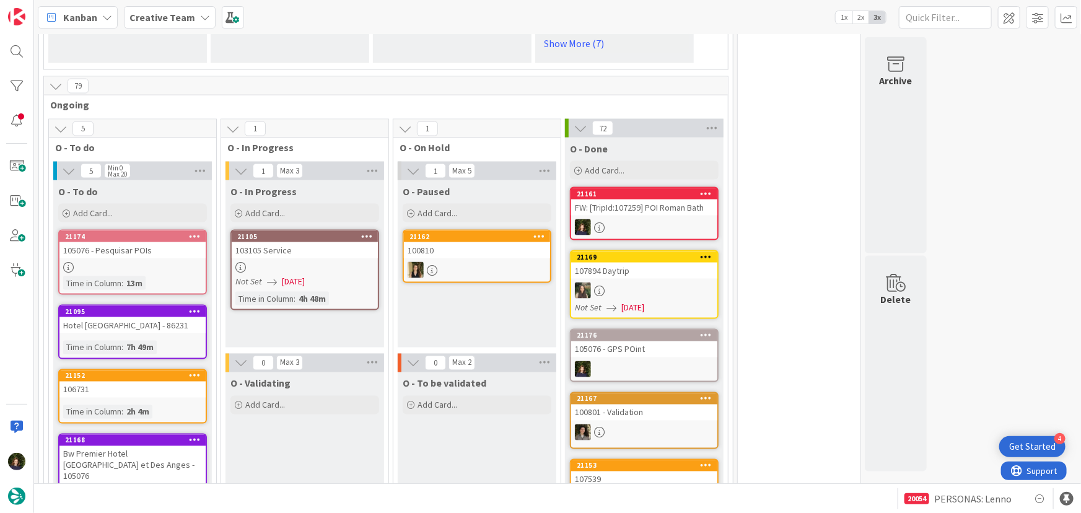
click at [314, 230] on link "21105 103105 Service Not Set 18/08/2025 Time in Column : 4h 48m" at bounding box center [305, 270] width 149 height 81
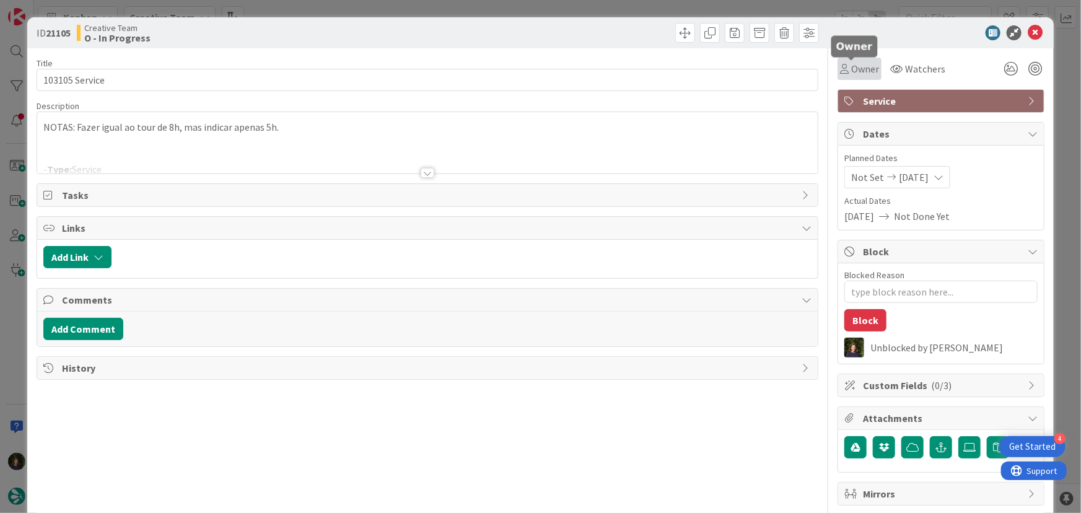
click at [852, 71] on span "Owner" at bounding box center [866, 68] width 28 height 15
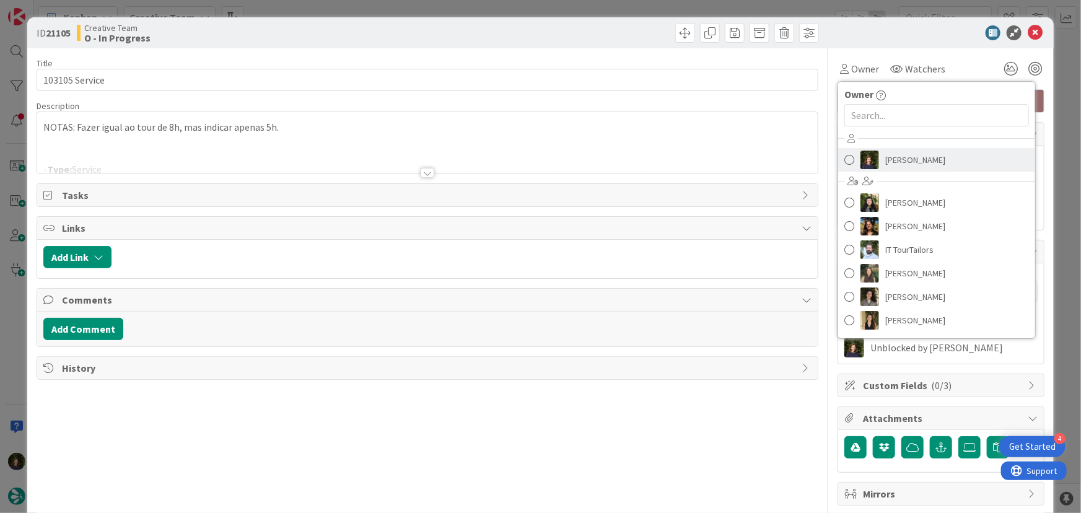
click at [910, 159] on span "[PERSON_NAME]" at bounding box center [916, 160] width 60 height 19
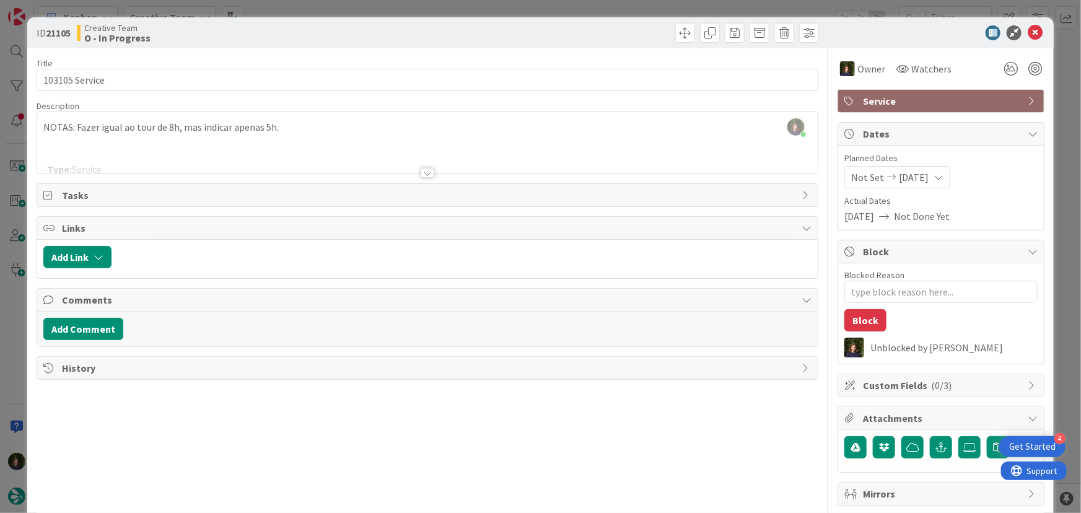
click at [425, 174] on div at bounding box center [428, 173] width 14 height 10
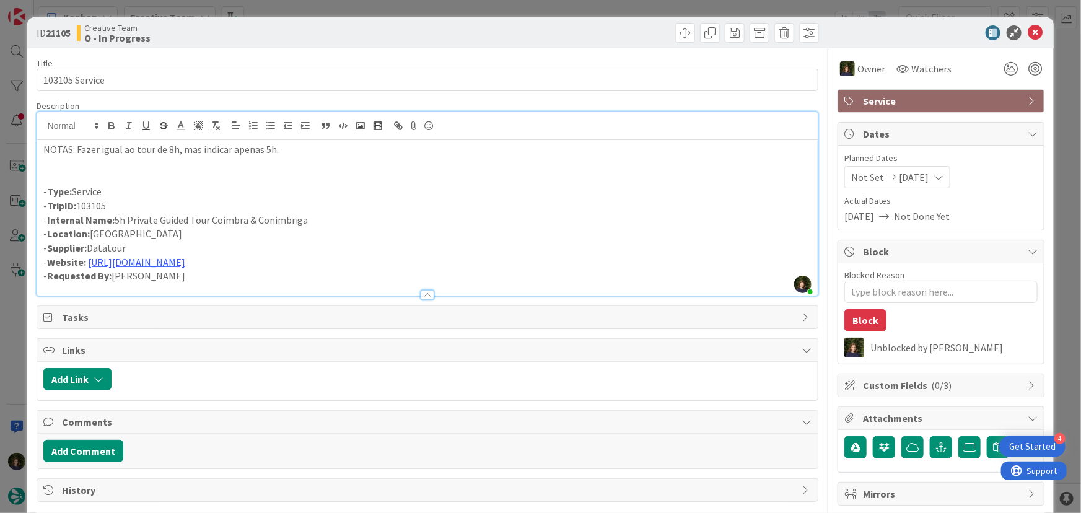
drag, startPoint x: 115, startPoint y: 218, endPoint x: 298, endPoint y: 217, distance: 182.8
click at [327, 219] on p "- Internal Name: 5h Private Guided Tour Coimbra & Conimbriga" at bounding box center [427, 220] width 769 height 14
copy p "5h Private Guided Tour Coimbra & Conimbriga"
click at [1030, 35] on icon at bounding box center [1035, 32] width 15 height 15
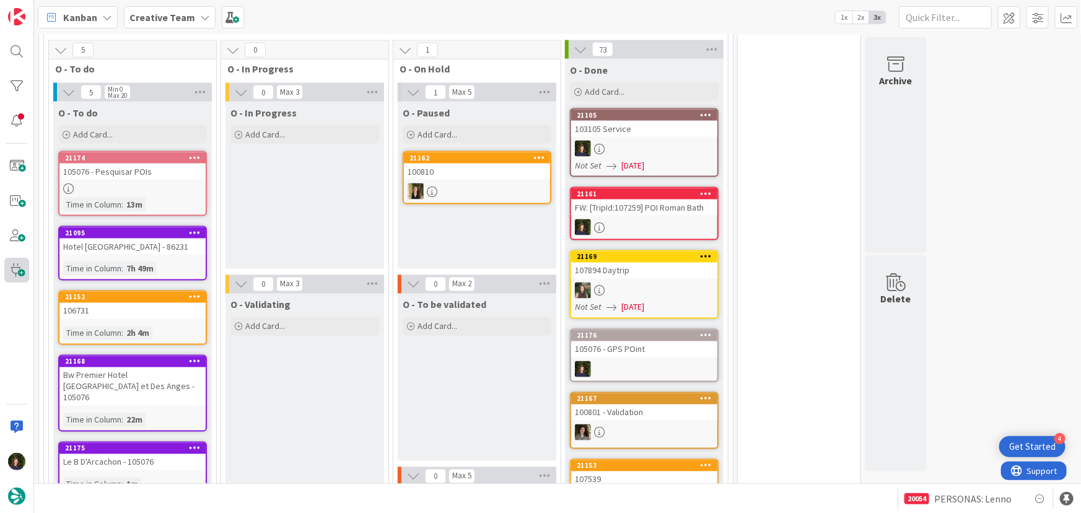
scroll to position [901, 0]
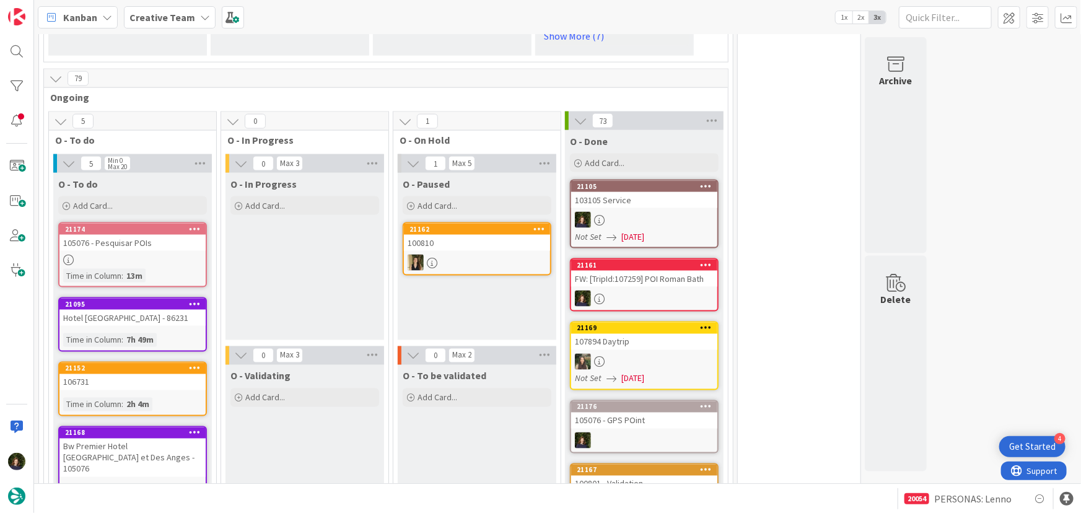
click at [184, 16] on b "Creative Team" at bounding box center [163, 17] width 66 height 12
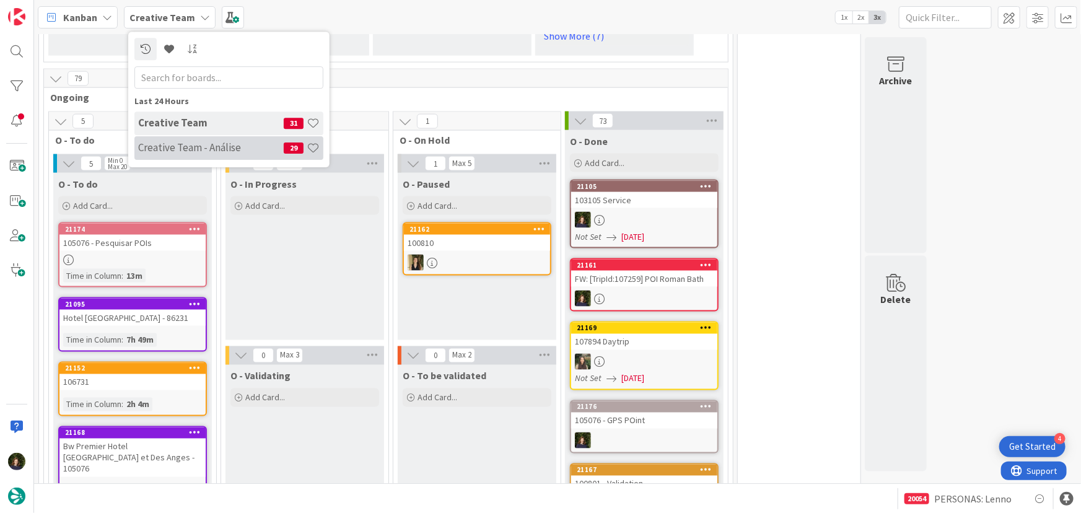
click at [172, 143] on h4 "Creative Team - Análise" at bounding box center [211, 147] width 146 height 12
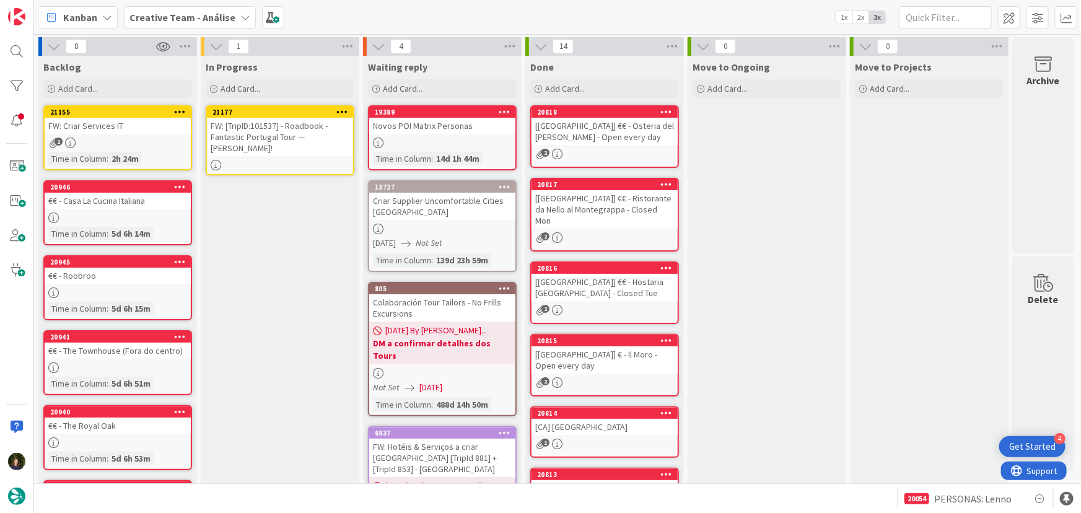
click at [275, 158] on link "21177 FW: [TripID:101537] - Roadbook - Fantastic Portugal Tour — [PERSON_NAME]!" at bounding box center [280, 140] width 149 height 70
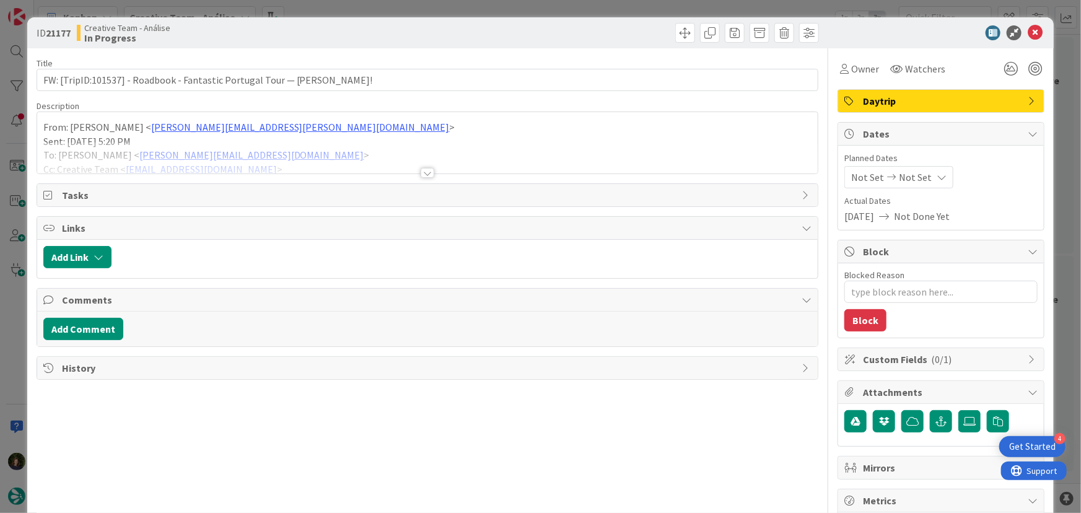
click at [421, 178] on div at bounding box center [428, 173] width 14 height 10
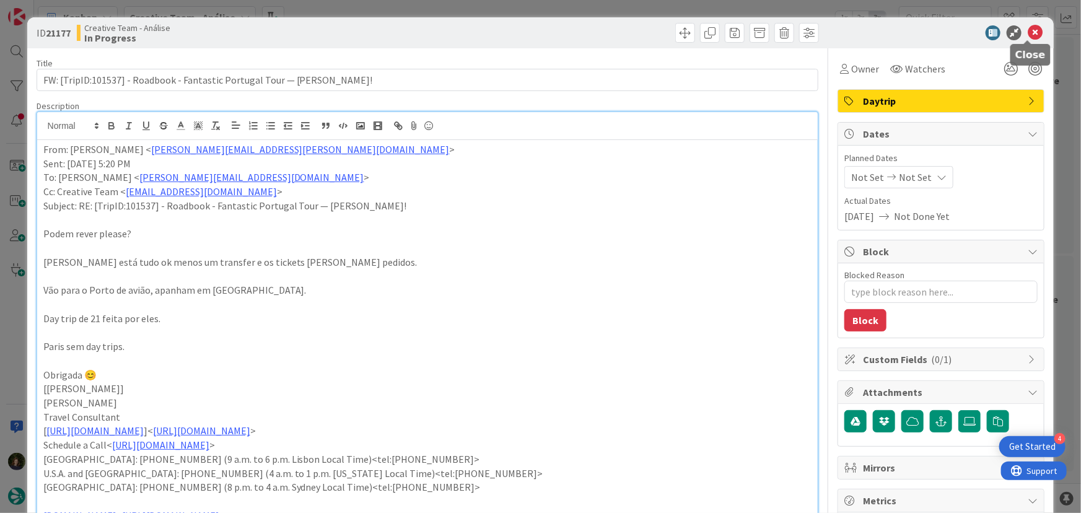
click at [1029, 32] on icon at bounding box center [1035, 32] width 15 height 15
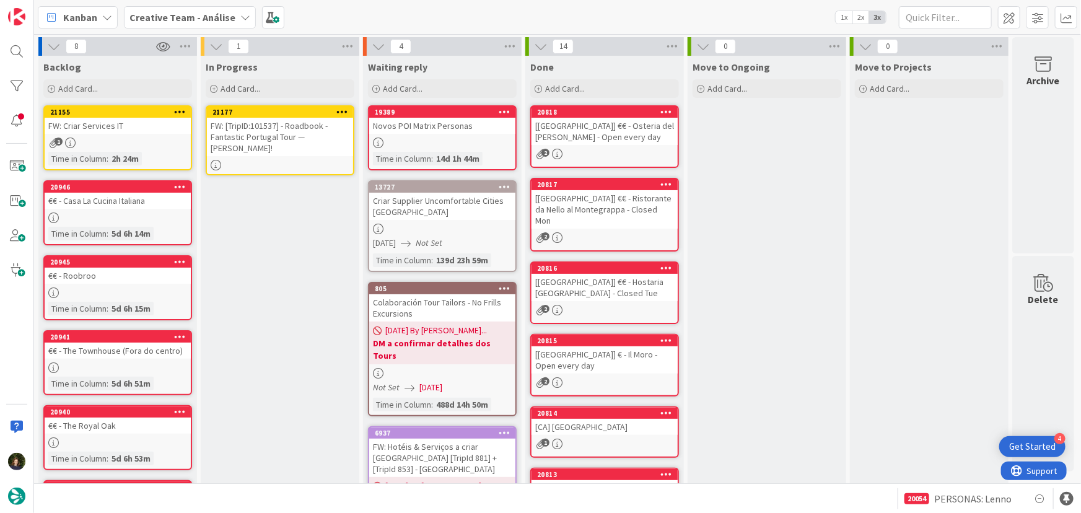
click at [340, 113] on icon at bounding box center [343, 111] width 12 height 9
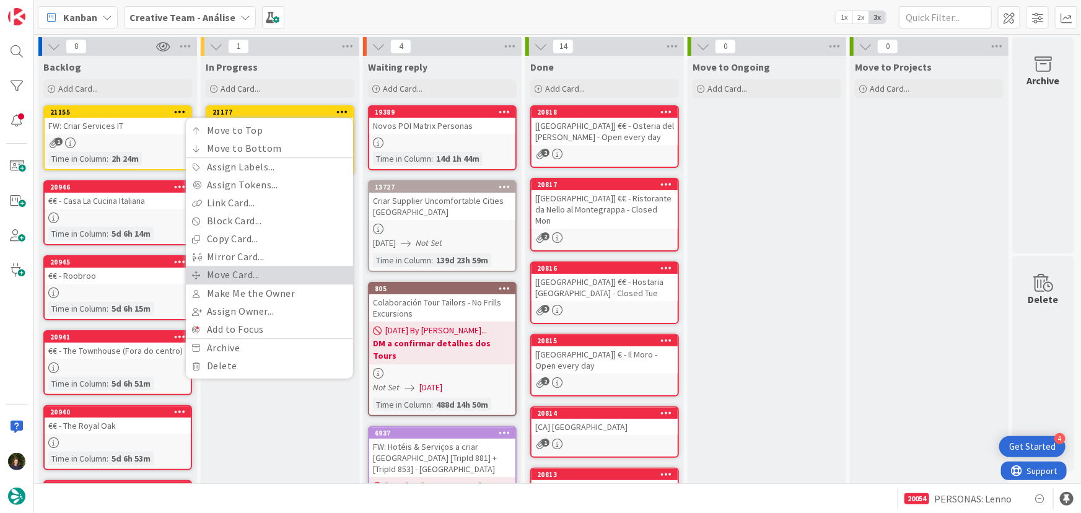
click at [291, 275] on link "Move Card..." at bounding box center [269, 275] width 167 height 18
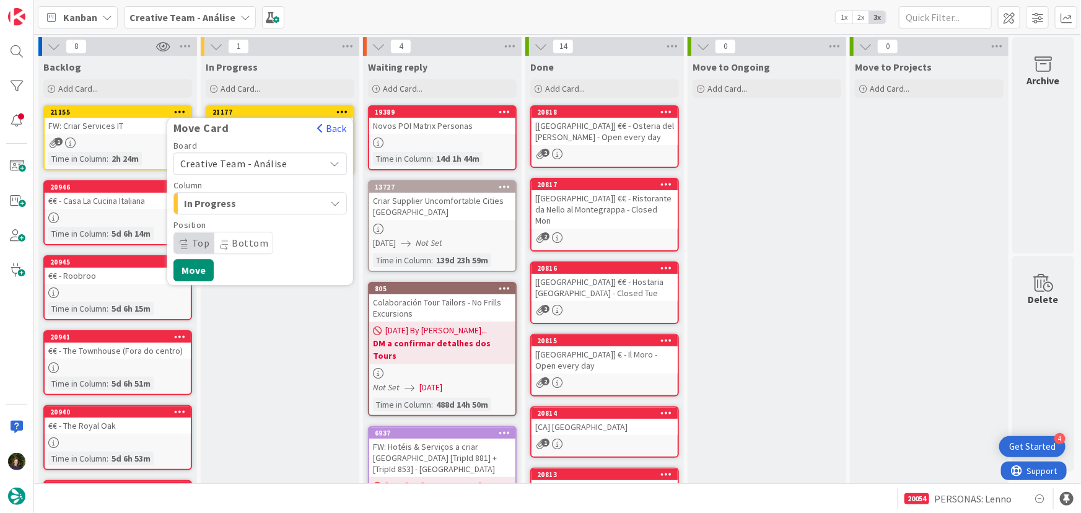
click at [286, 157] on span "Creative Team - Análise" at bounding box center [249, 163] width 139 height 17
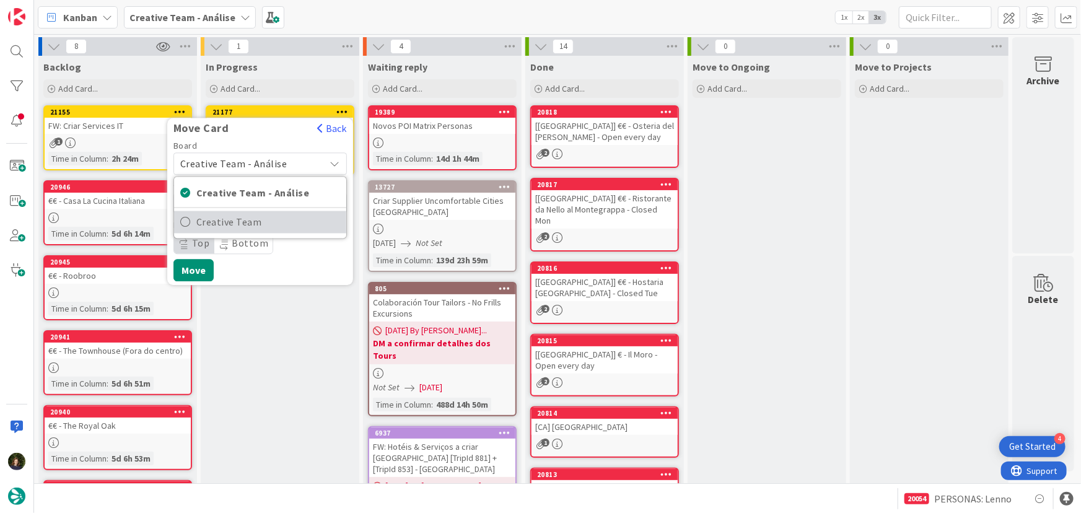
click at [299, 222] on span "Creative Team" at bounding box center [268, 222] width 144 height 19
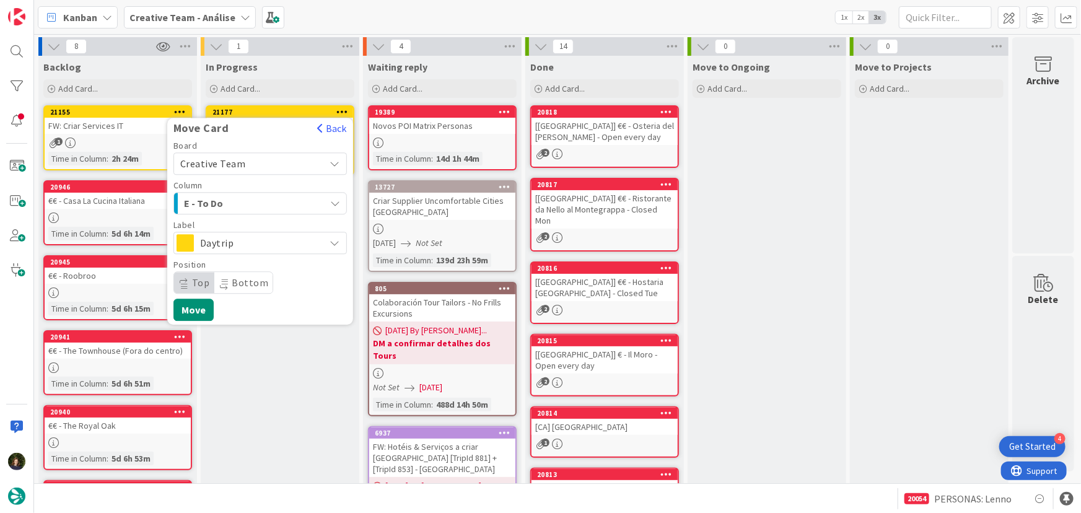
click at [270, 196] on span "E - To Do" at bounding box center [230, 203] width 93 height 16
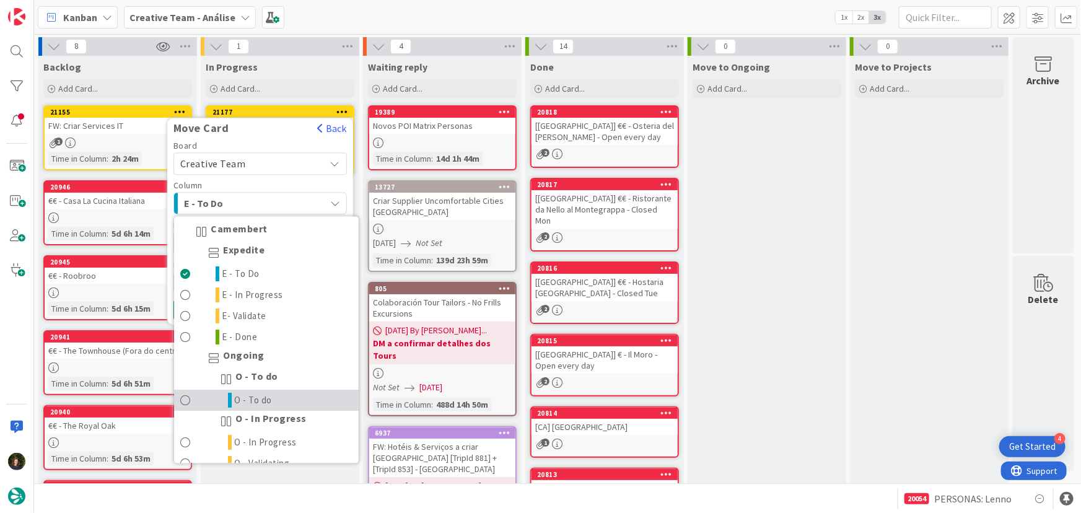
click at [292, 395] on link "O - To do" at bounding box center [266, 400] width 185 height 21
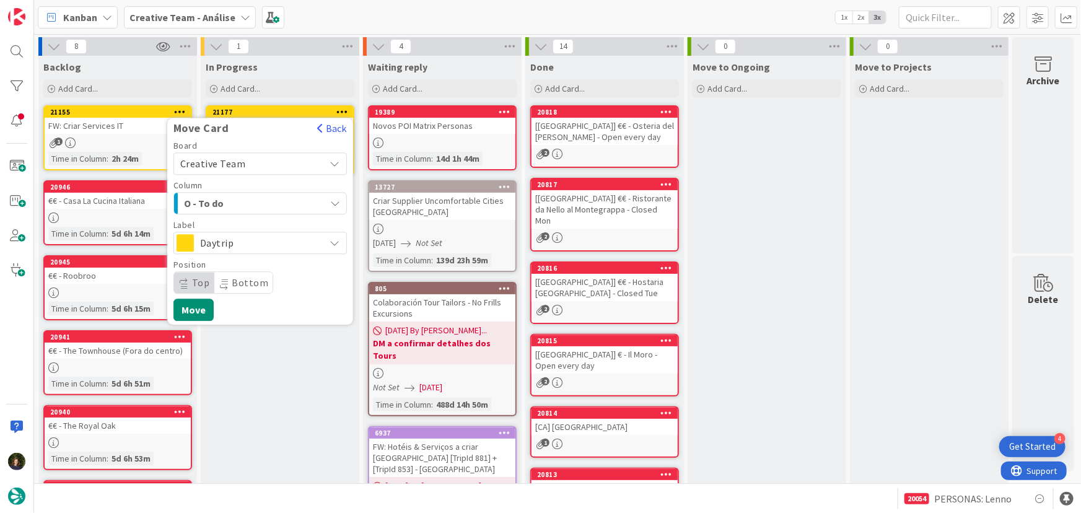
click at [270, 203] on span "O - To do" at bounding box center [230, 203] width 93 height 16
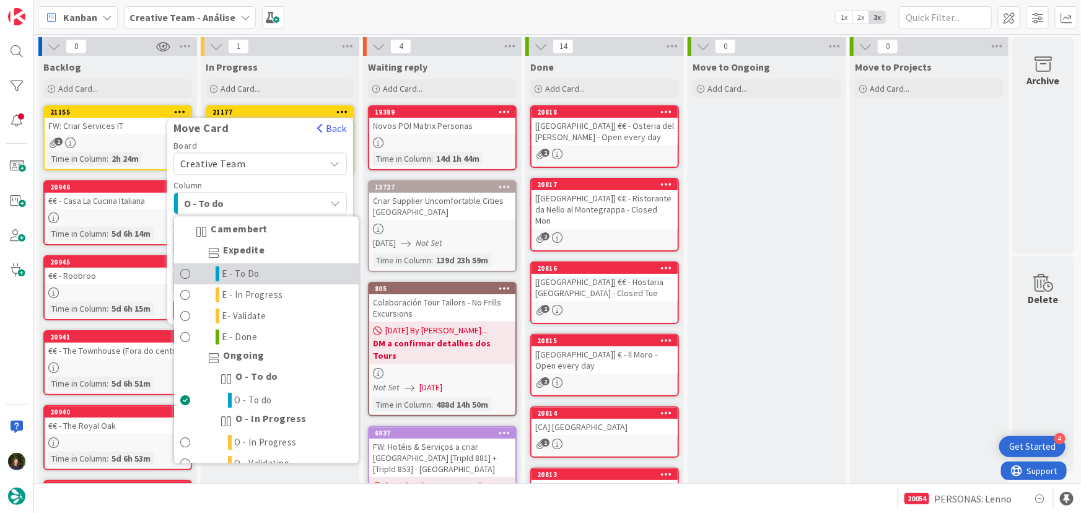
click at [281, 275] on link "E - To Do" at bounding box center [266, 274] width 185 height 21
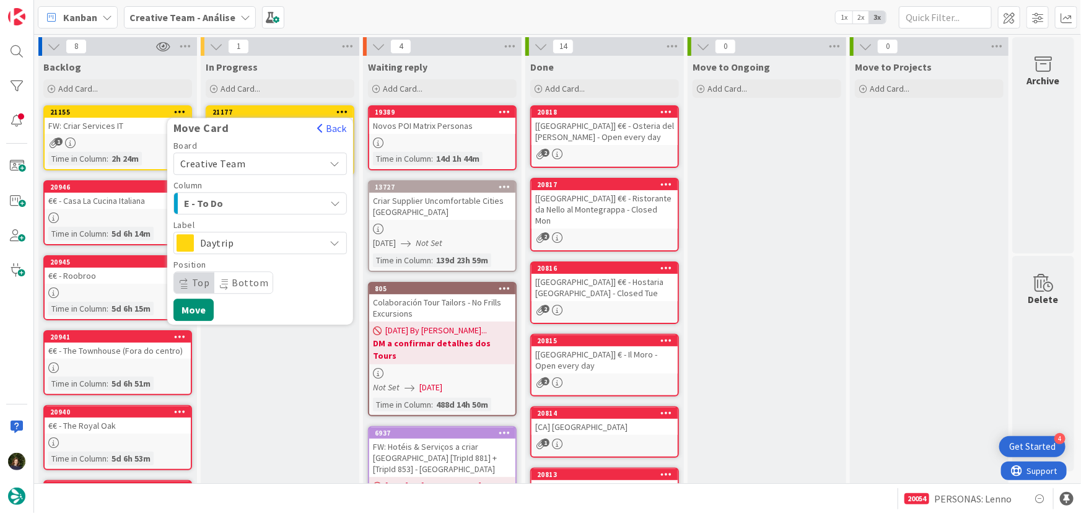
click at [268, 245] on span "Daytrip" at bounding box center [259, 242] width 119 height 17
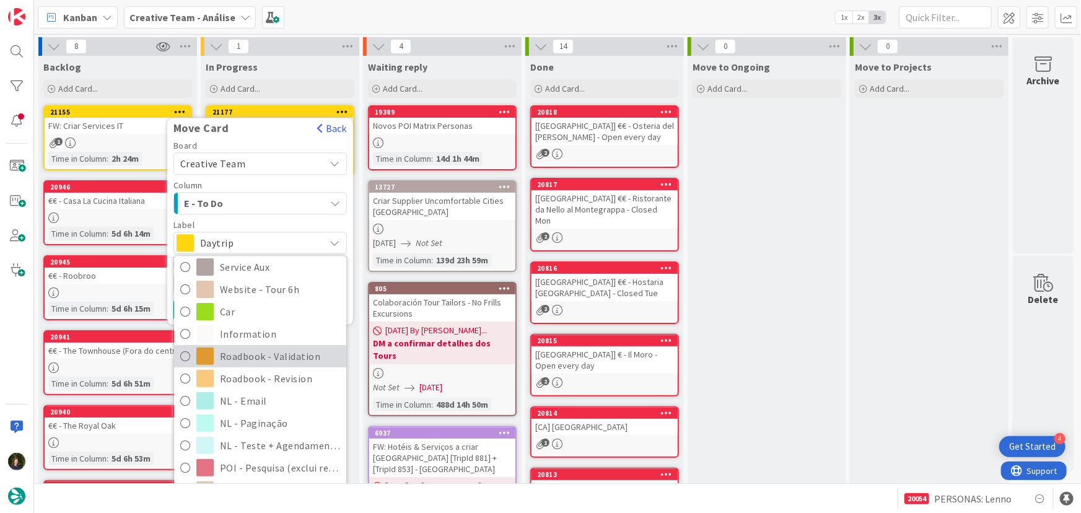
scroll to position [225, 0]
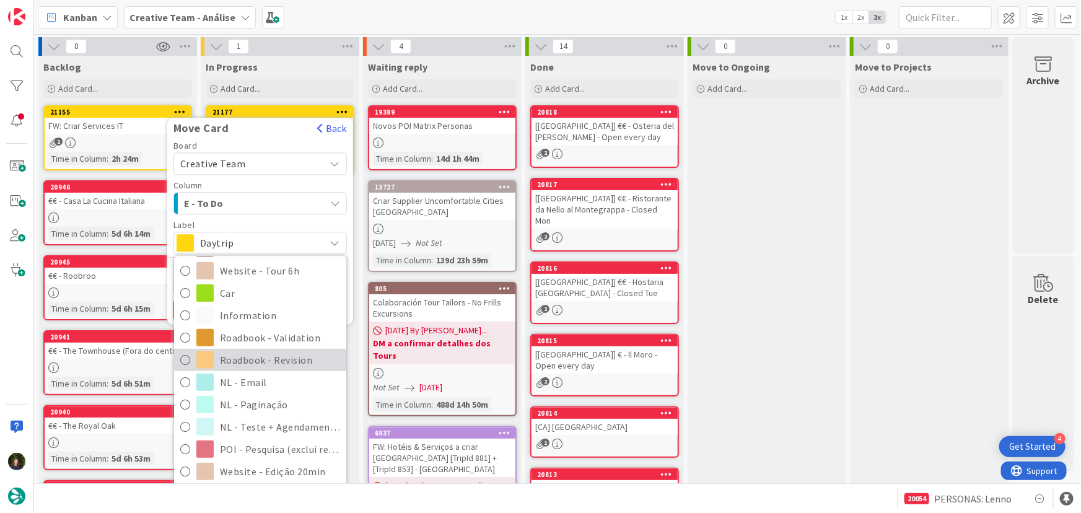
click at [295, 366] on span "Roadbook - Revision" at bounding box center [280, 360] width 120 height 19
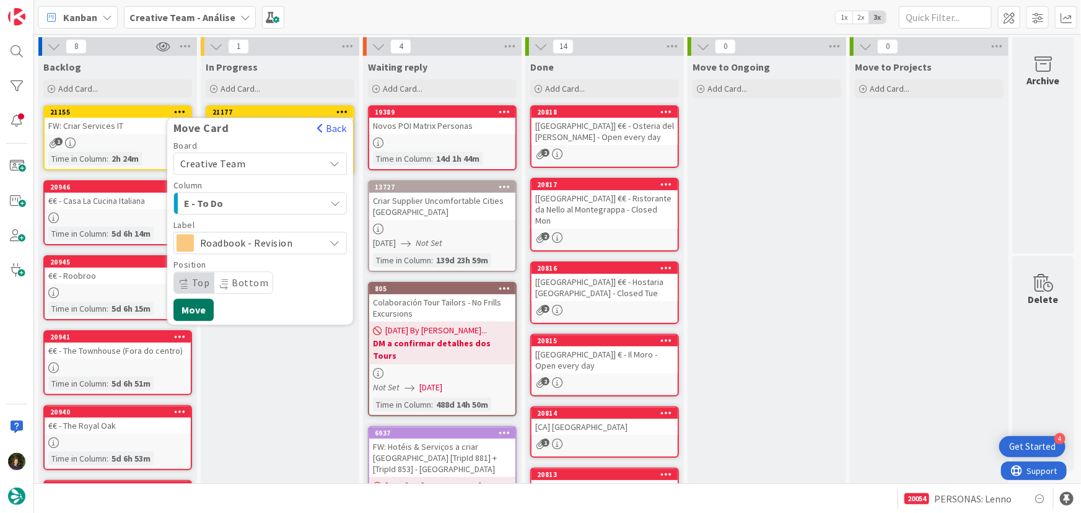
click at [191, 311] on button "Move" at bounding box center [194, 310] width 40 height 22
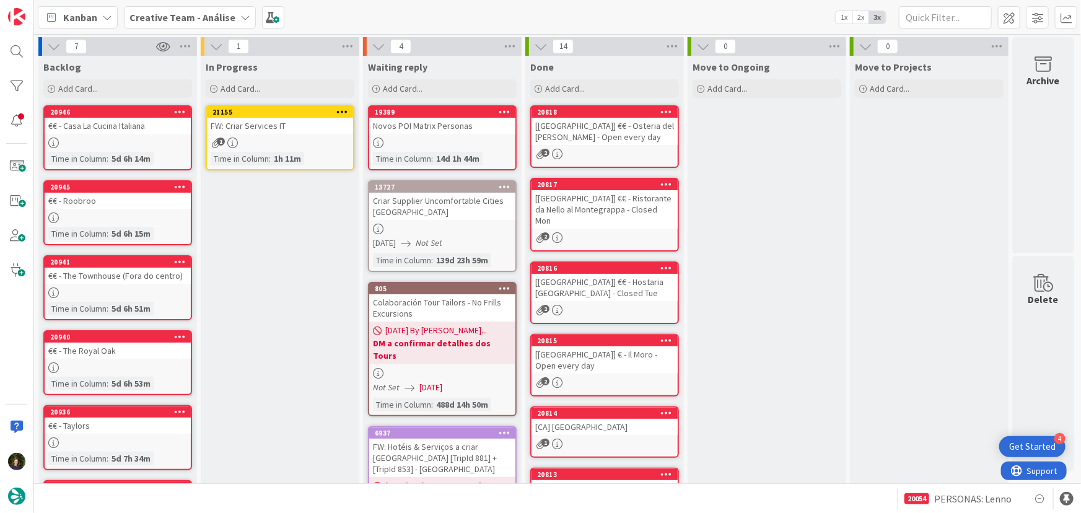
click at [277, 143] on div "1" at bounding box center [280, 143] width 146 height 11
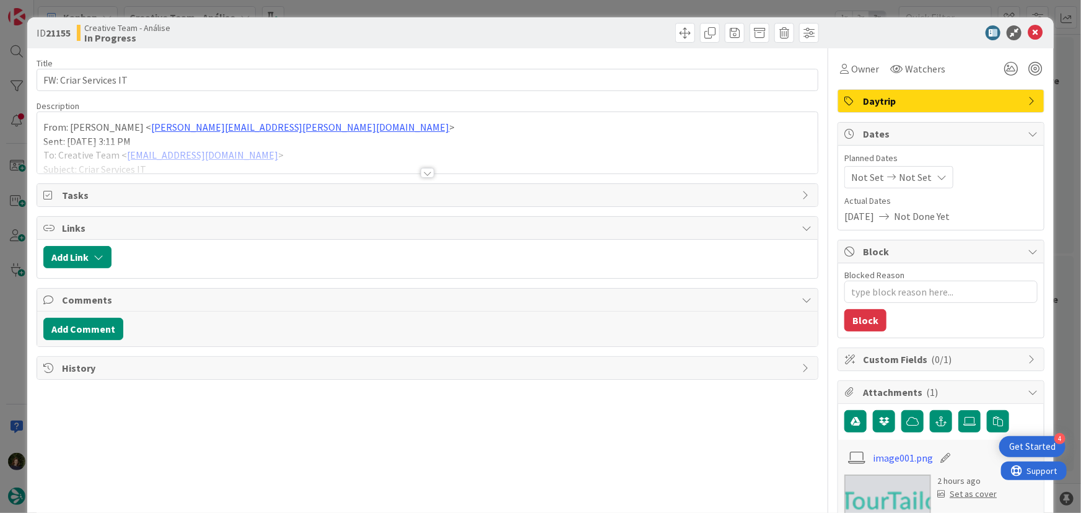
click at [426, 175] on div at bounding box center [428, 173] width 14 height 10
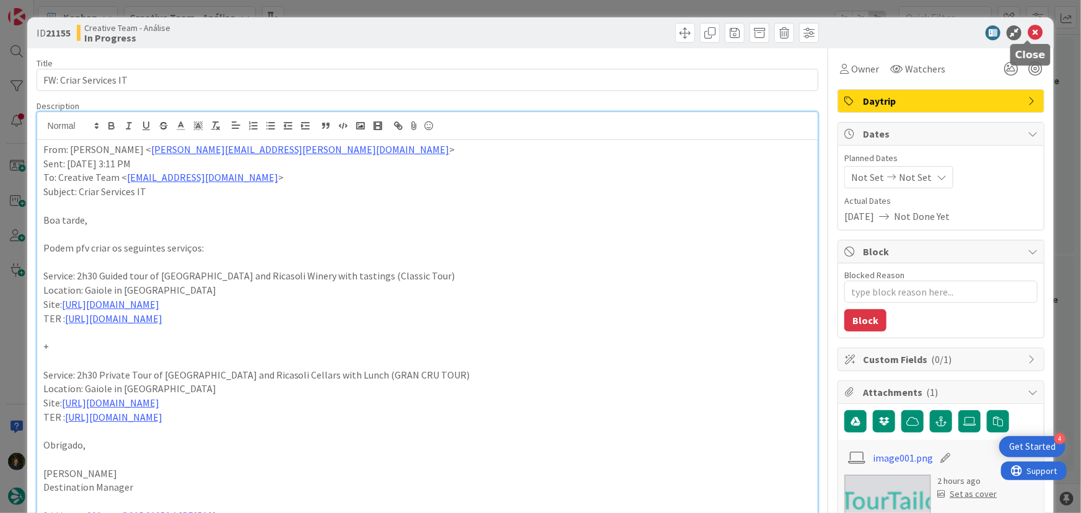
click at [1028, 33] on icon at bounding box center [1035, 32] width 15 height 15
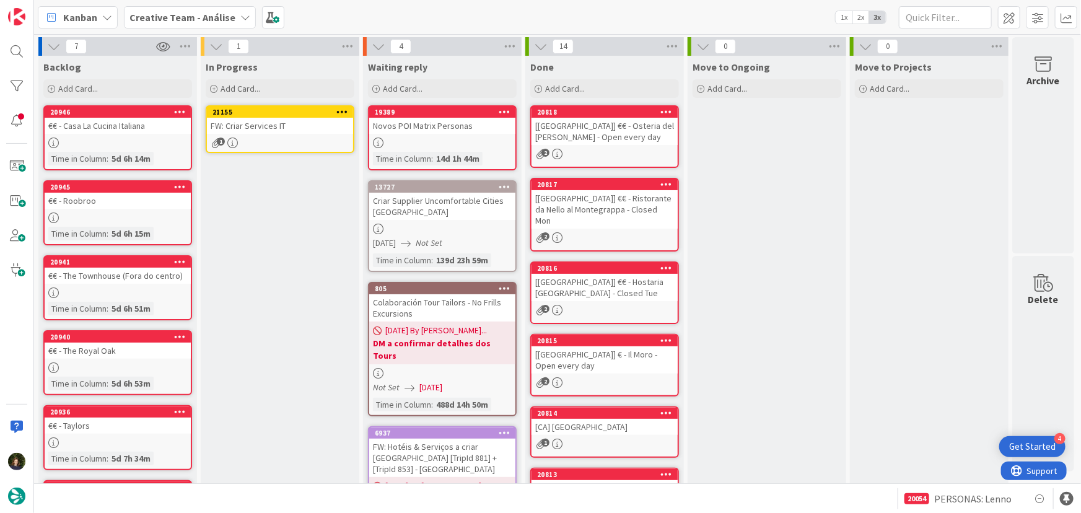
click at [340, 109] on icon at bounding box center [343, 111] width 12 height 9
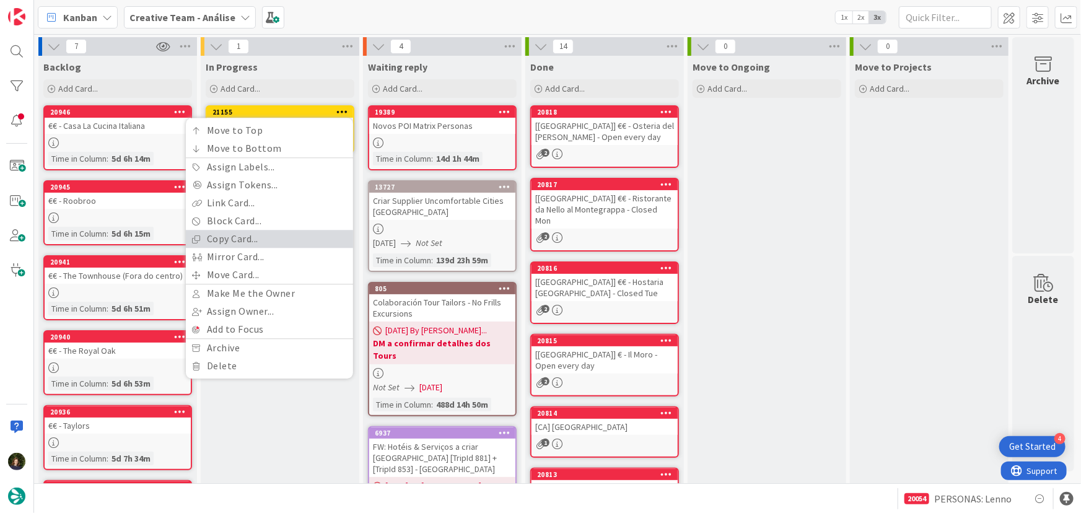
click at [283, 239] on link "Copy Card..." at bounding box center [269, 239] width 167 height 18
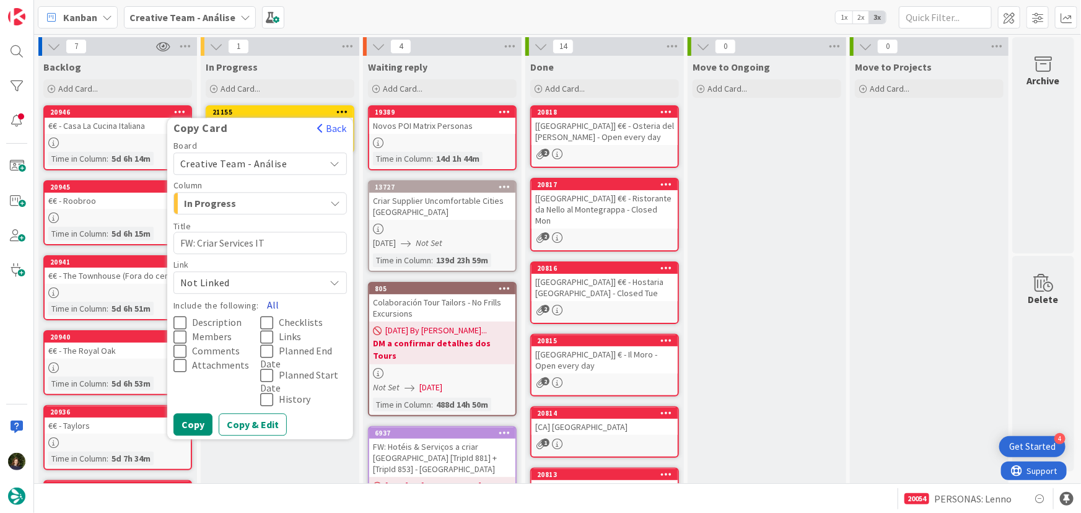
click at [273, 301] on button "All" at bounding box center [273, 305] width 28 height 22
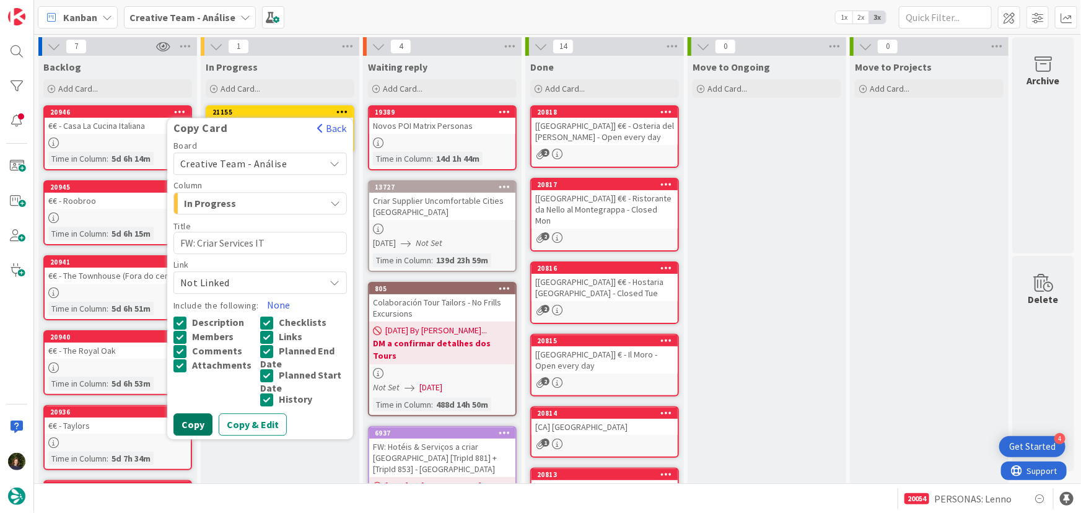
click at [196, 428] on button "Copy" at bounding box center [193, 424] width 39 height 22
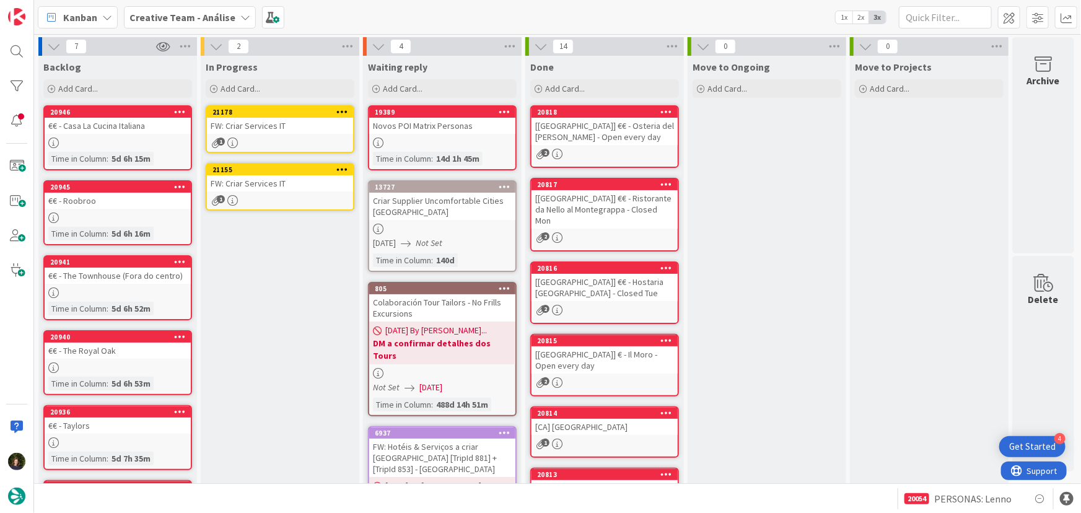
click at [258, 193] on link "21155 Copy Card Back Board Creative Team - Análise Column In Progress Title 21 …" at bounding box center [280, 187] width 149 height 48
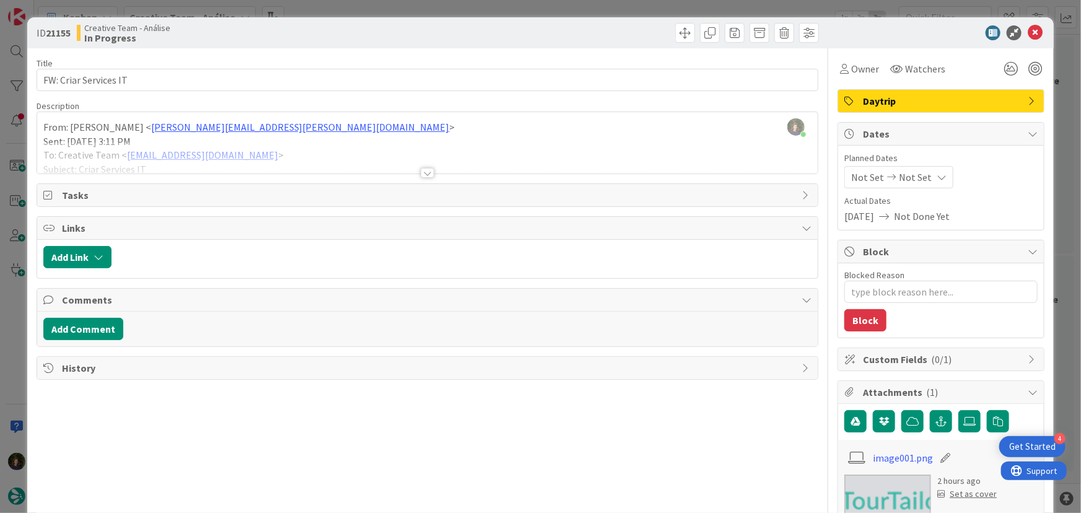
click at [425, 177] on div at bounding box center [428, 173] width 14 height 10
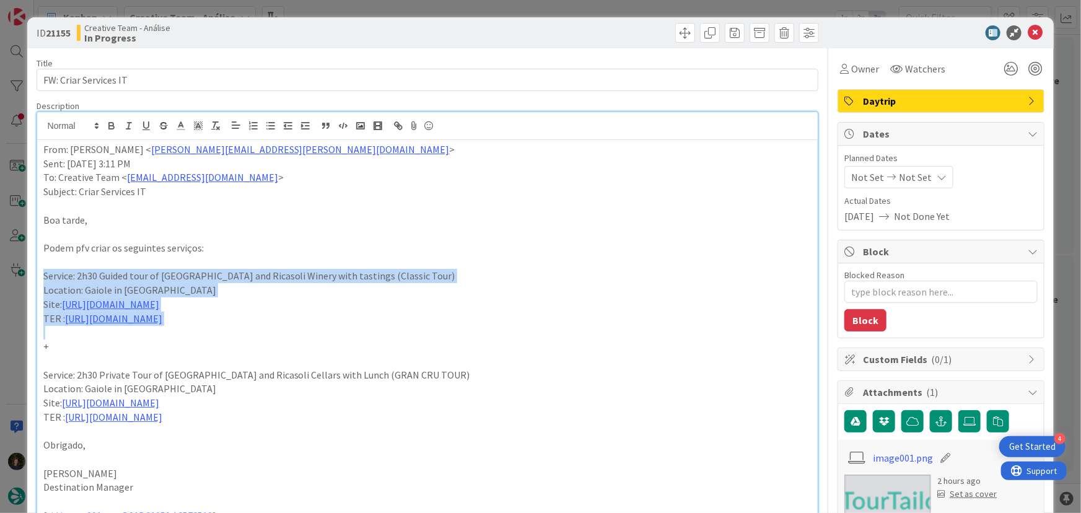
drag, startPoint x: 303, startPoint y: 340, endPoint x: 28, endPoint y: 278, distance: 282.2
click at [28, 278] on div "ID 21155 Creative Team - Análise In Progress Title 21 / 128 FW: Criar Services …" at bounding box center [541, 468] width 1028 height 902
copy div "Service: 2h30 Guided tour of [GEOGRAPHIC_DATA] and Ricasoli Winery with tasting…"
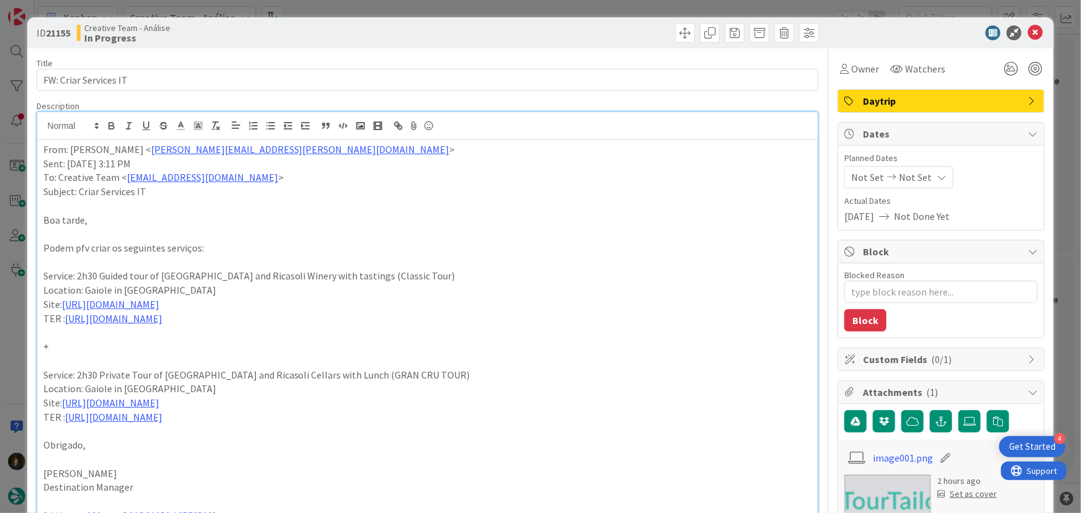
click at [40, 146] on div "From: [PERSON_NAME] < [PERSON_NAME][EMAIL_ADDRESS][PERSON_NAME][DOMAIN_NAME] > …" at bounding box center [427, 422] width 781 height 564
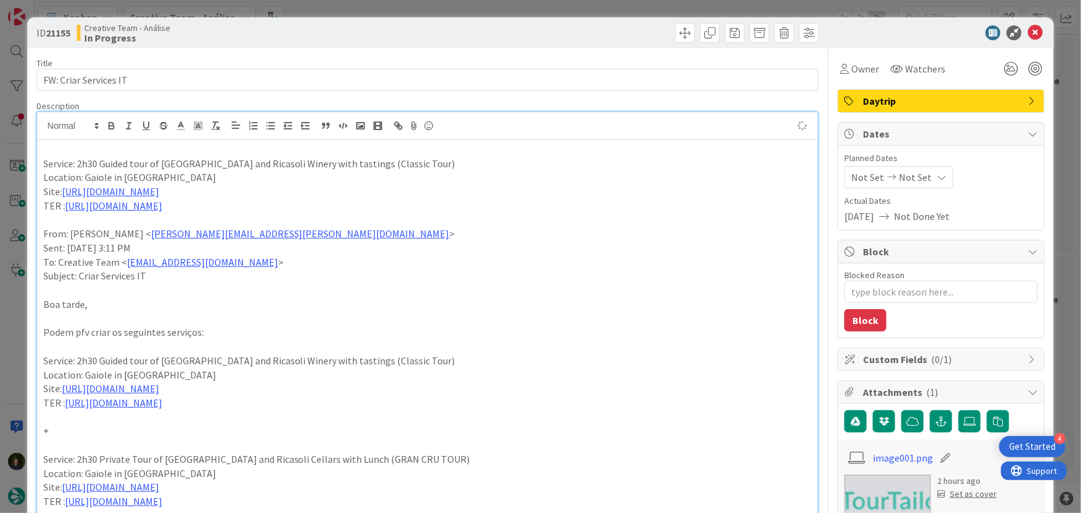
click at [266, 162] on p "Service: 2h30 Guided tour of [GEOGRAPHIC_DATA] and Ricasoli Winery with tasting…" at bounding box center [427, 164] width 769 height 14
drag, startPoint x: 413, startPoint y: 164, endPoint x: 79, endPoint y: 170, distance: 334.1
click at [79, 170] on div "Service: 2h30 Guided tour of [GEOGRAPHIC_DATA] and Ricasoli Winery with tasting…" at bounding box center [427, 464] width 781 height 648
click at [159, 154] on p at bounding box center [427, 150] width 769 height 14
drag, startPoint x: 411, startPoint y: 165, endPoint x: 76, endPoint y: 162, distance: 334.7
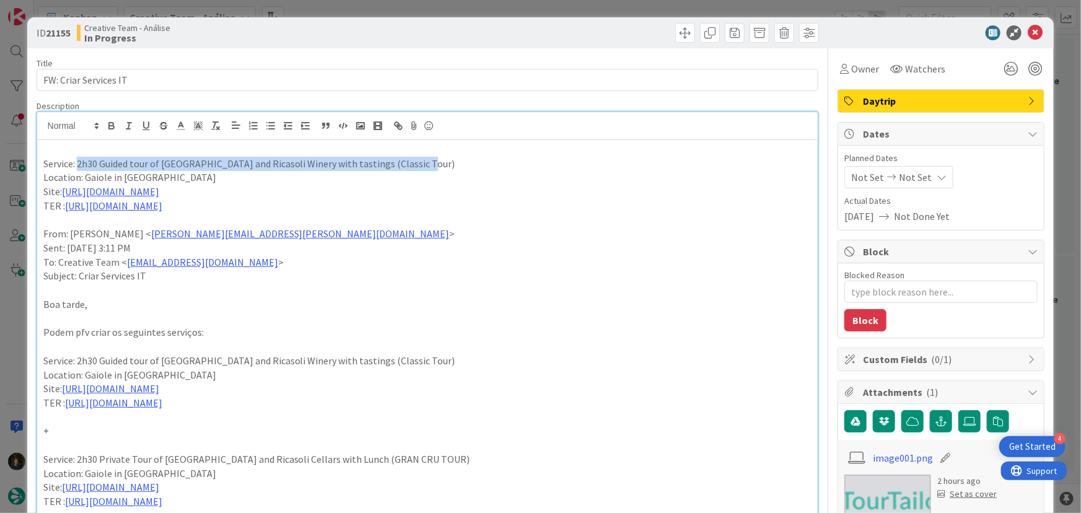
click at [76, 162] on p "Service: 2h30 Guided tour of [GEOGRAPHIC_DATA] and Ricasoli Winery with tasting…" at bounding box center [427, 164] width 769 height 14
click at [112, 125] on icon "button" at bounding box center [111, 124] width 4 height 3
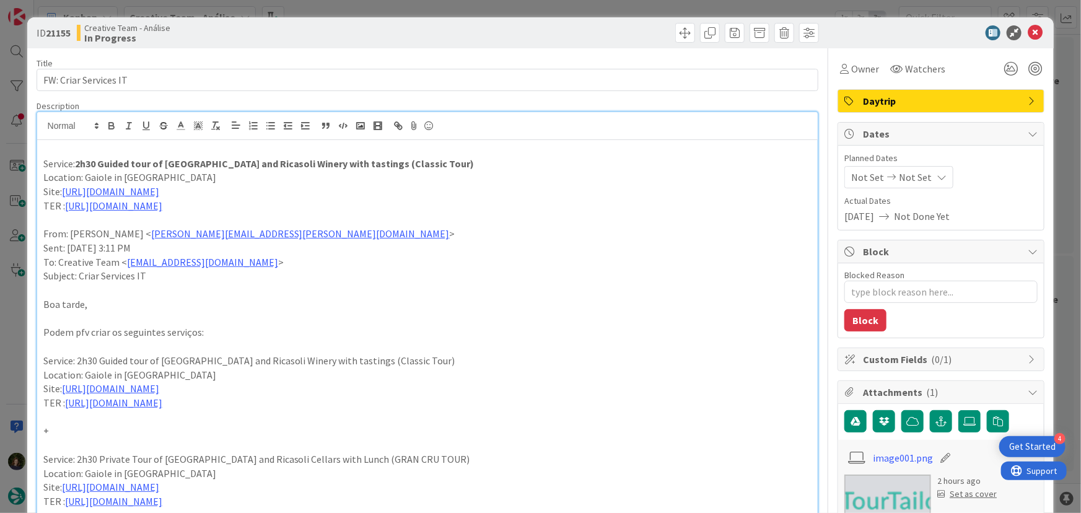
click at [568, 160] on p "Service: 2h30 Guided tour of [GEOGRAPHIC_DATA] and Ricasoli Winery with tasting…" at bounding box center [427, 164] width 769 height 14
click at [322, 227] on p at bounding box center [427, 220] width 769 height 14
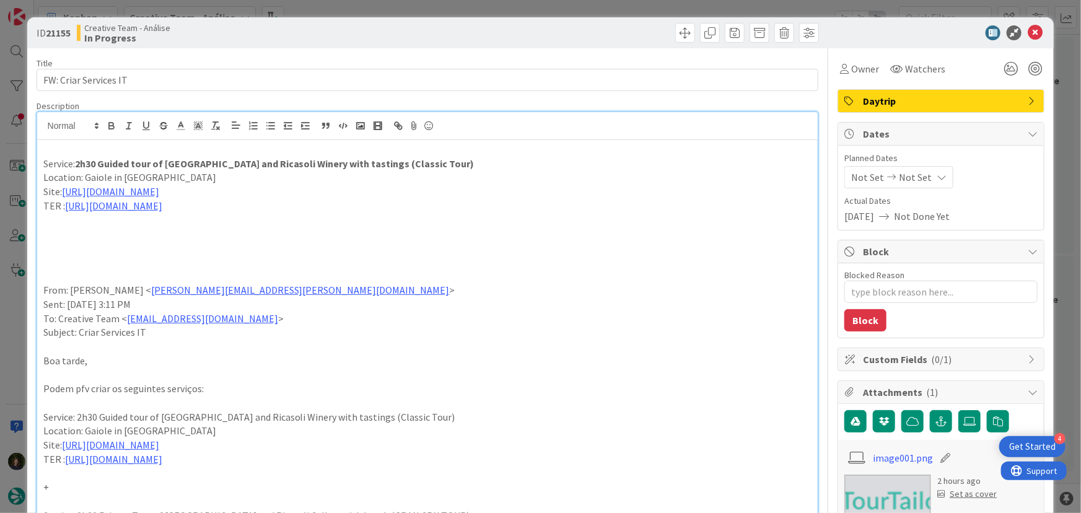
click at [944, 94] on span "Daytrip" at bounding box center [942, 101] width 159 height 15
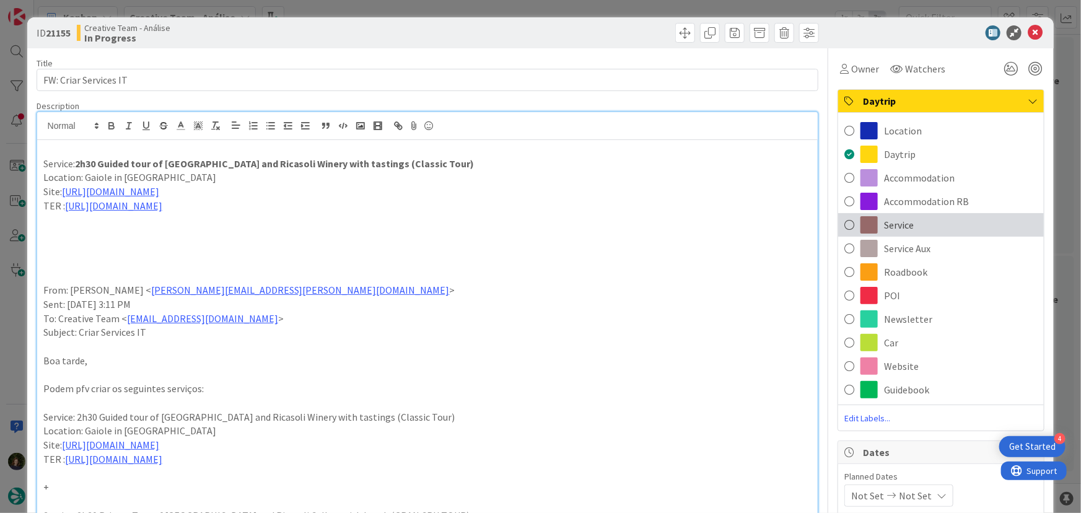
click at [911, 222] on div "Service" at bounding box center [941, 225] width 206 height 24
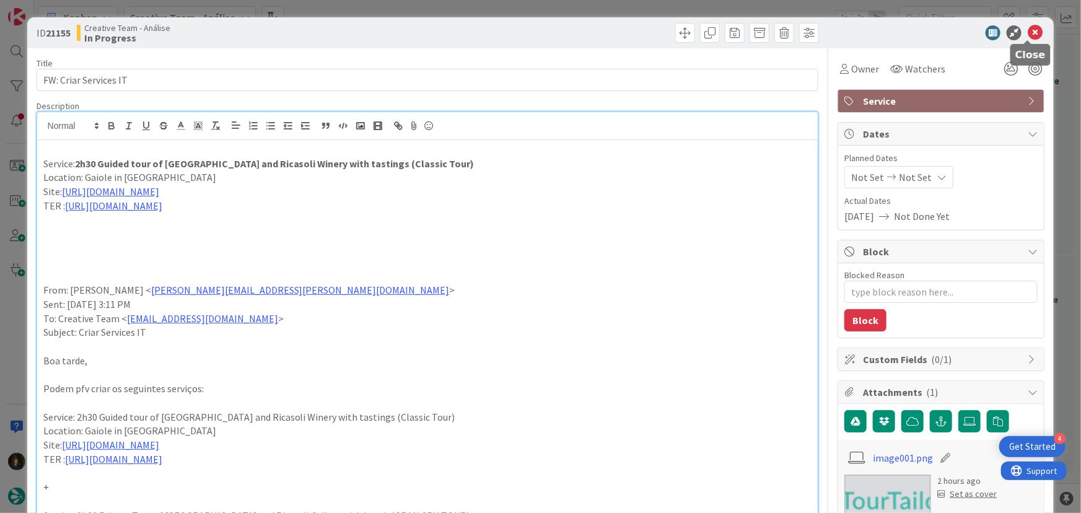
click at [1032, 36] on icon at bounding box center [1035, 32] width 15 height 15
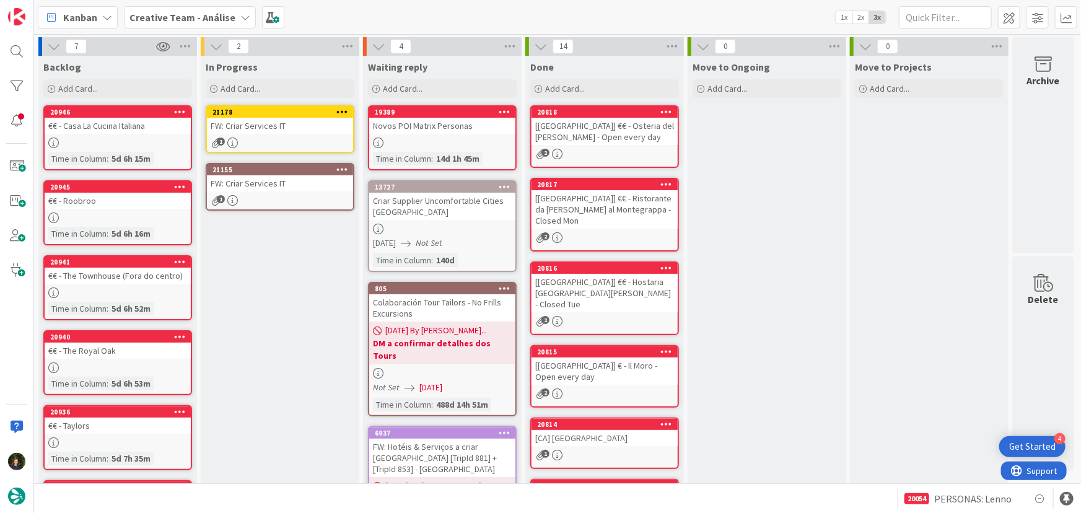
click at [259, 118] on div "FW: Criar Services IT" at bounding box center [280, 126] width 146 height 16
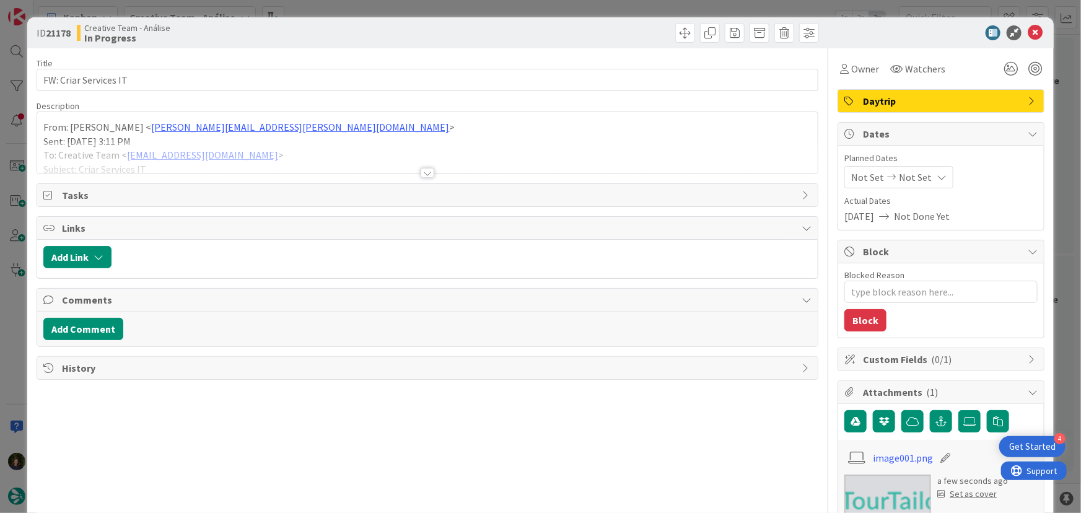
click at [421, 171] on div at bounding box center [428, 173] width 14 height 10
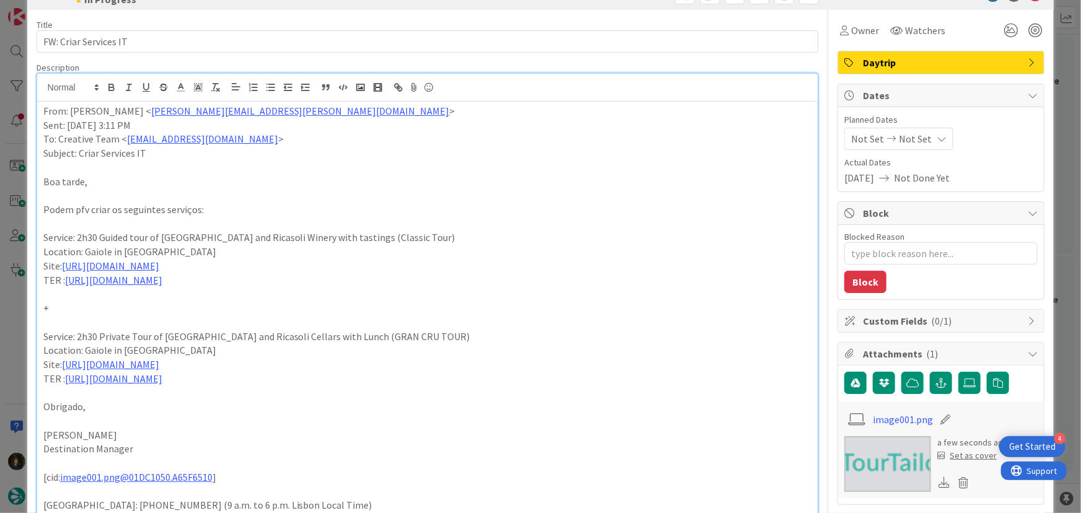
scroll to position [56, 0]
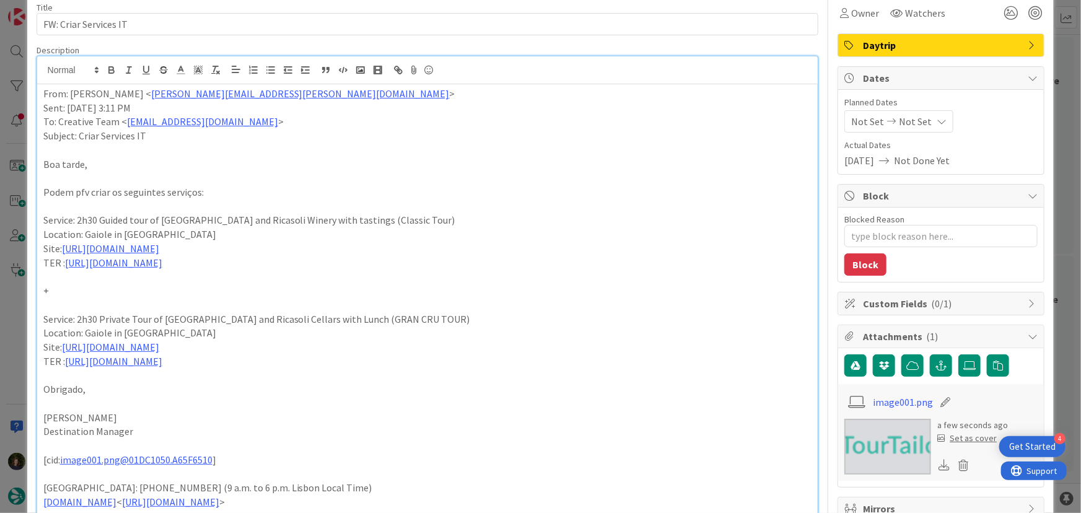
drag, startPoint x: 314, startPoint y: 394, endPoint x: 42, endPoint y: 332, distance: 278.9
click at [42, 332] on div "From: [PERSON_NAME] < [PERSON_NAME][EMAIL_ADDRESS][PERSON_NAME][DOMAIN_NAME] > …" at bounding box center [427, 366] width 781 height 564
copy div "Service: 2h30 Private Tour of [GEOGRAPHIC_DATA] and Ricasoli Cellars with Lunch…"
click at [40, 95] on div "From: [PERSON_NAME] < [PERSON_NAME][EMAIL_ADDRESS][PERSON_NAME][DOMAIN_NAME] > …" at bounding box center [427, 366] width 781 height 564
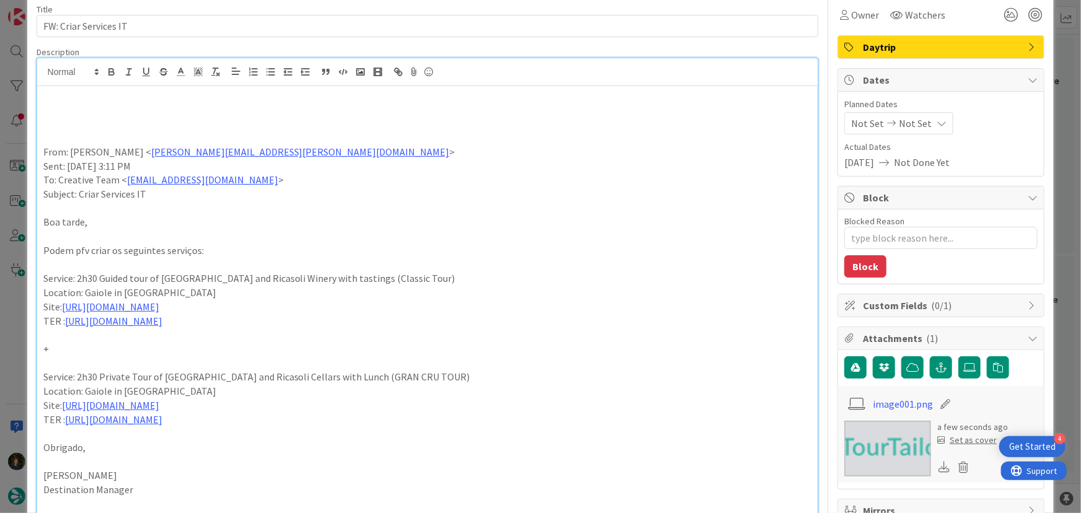
scroll to position [0, 0]
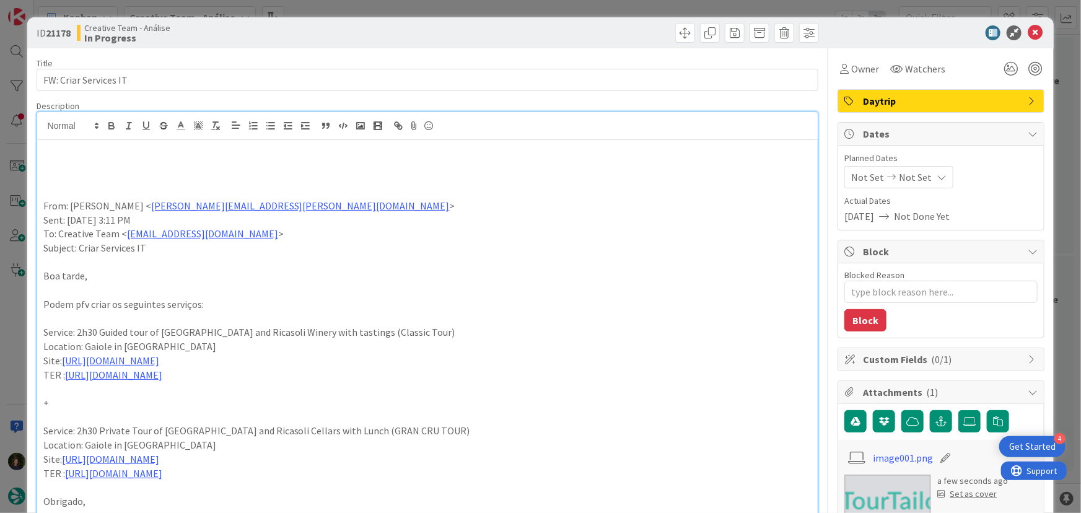
click at [145, 151] on p at bounding box center [427, 150] width 769 height 14
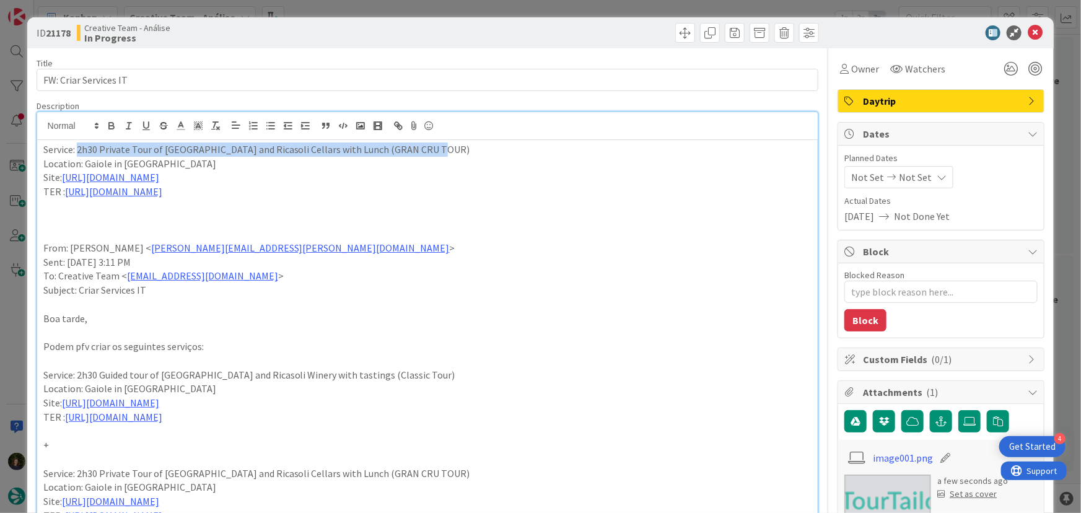
drag, startPoint x: 423, startPoint y: 148, endPoint x: 77, endPoint y: 145, distance: 345.8
click at [77, 145] on p "Service: 2h30 Private Tour of [GEOGRAPHIC_DATA] and Ricasoli Cellars with Lunch…" at bounding box center [427, 150] width 769 height 14
click at [112, 123] on icon "button" at bounding box center [111, 124] width 4 height 3
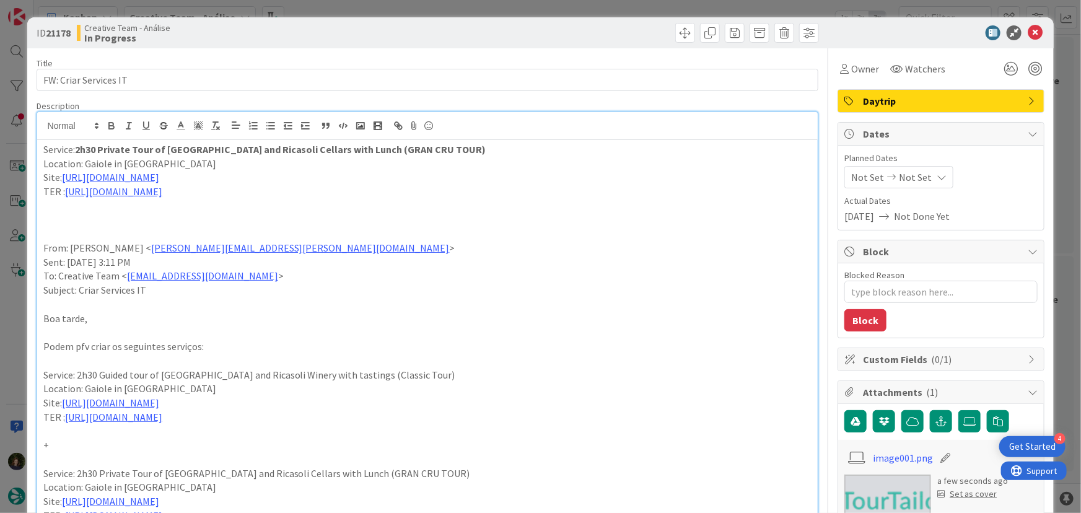
click at [677, 255] on p "From: [PERSON_NAME] < [PERSON_NAME][EMAIL_ADDRESS][PERSON_NAME][DOMAIN_NAME] >" at bounding box center [427, 248] width 769 height 14
click at [912, 105] on span "Daytrip" at bounding box center [942, 101] width 159 height 15
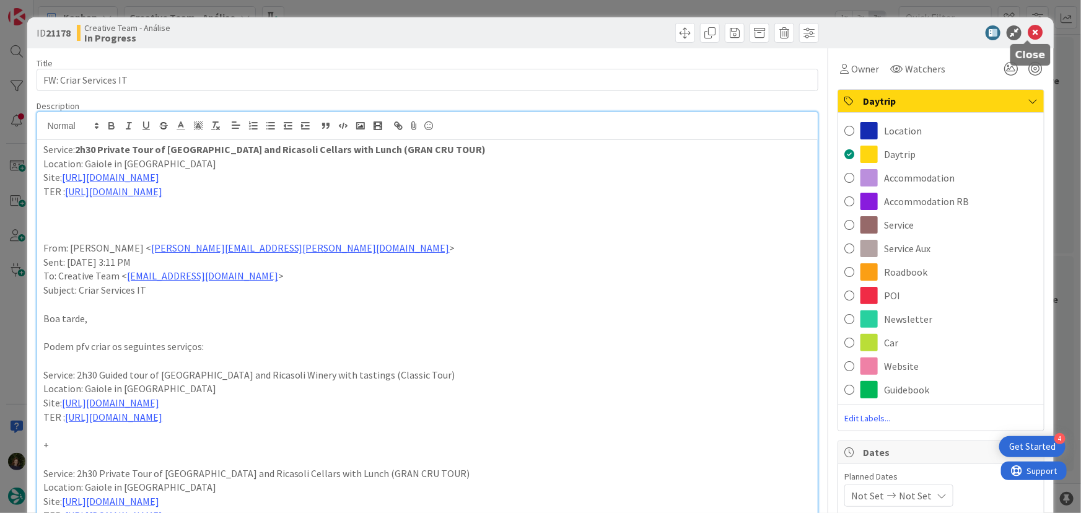
click at [1028, 31] on icon at bounding box center [1035, 32] width 15 height 15
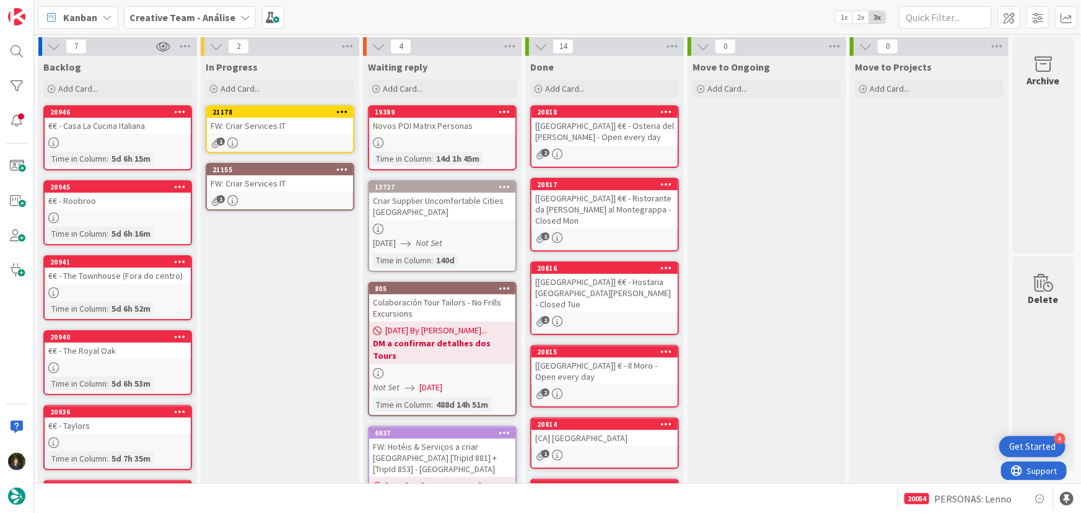
click at [349, 107] on div "21178" at bounding box center [280, 112] width 146 height 11
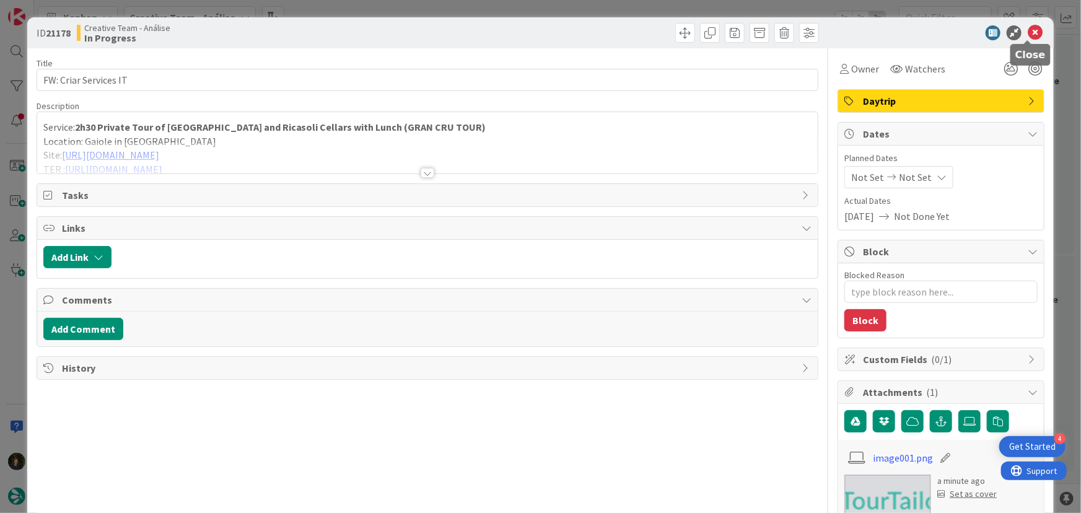
click at [1028, 35] on icon at bounding box center [1035, 32] width 15 height 15
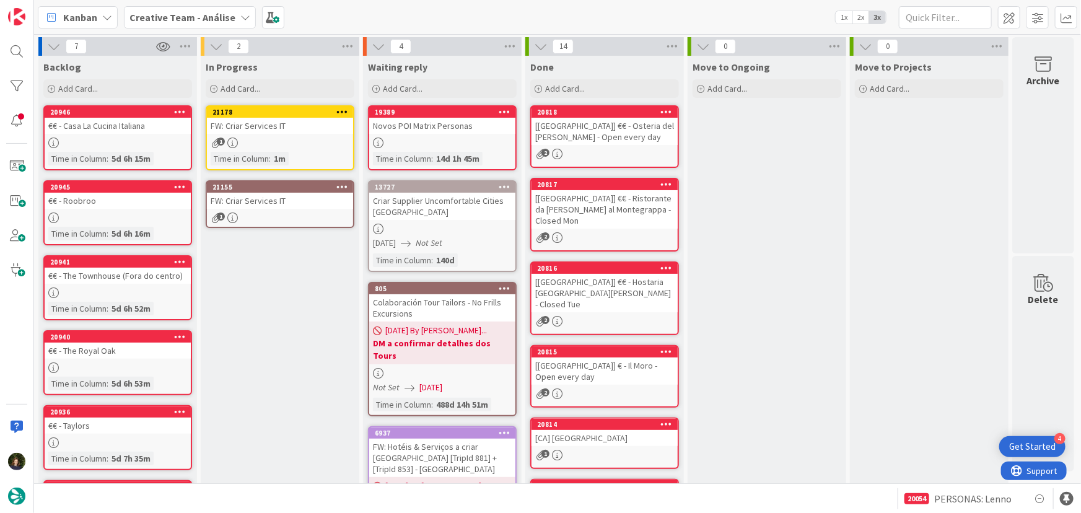
click at [343, 109] on icon at bounding box center [343, 111] width 12 height 9
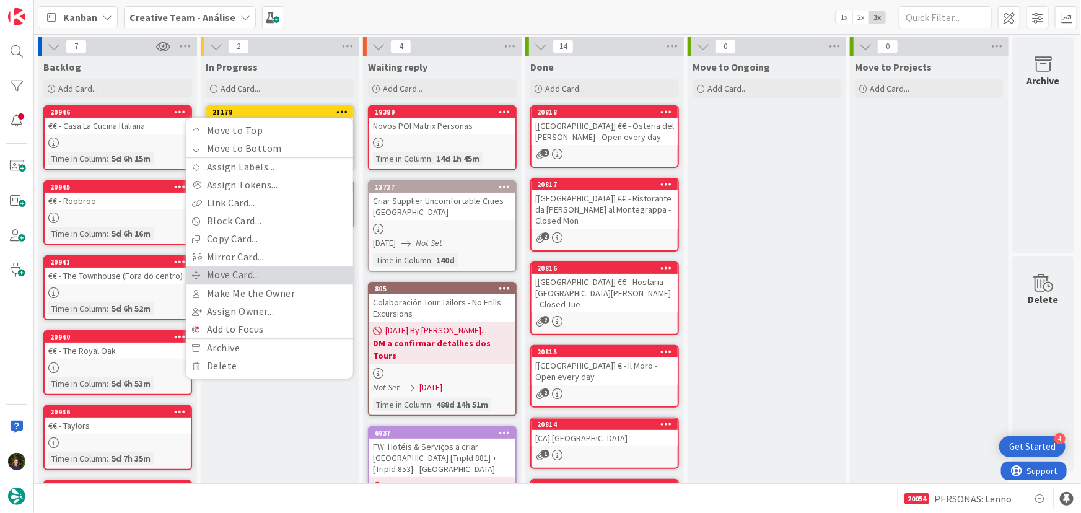
click at [280, 272] on link "Move Card..." at bounding box center [269, 275] width 167 height 18
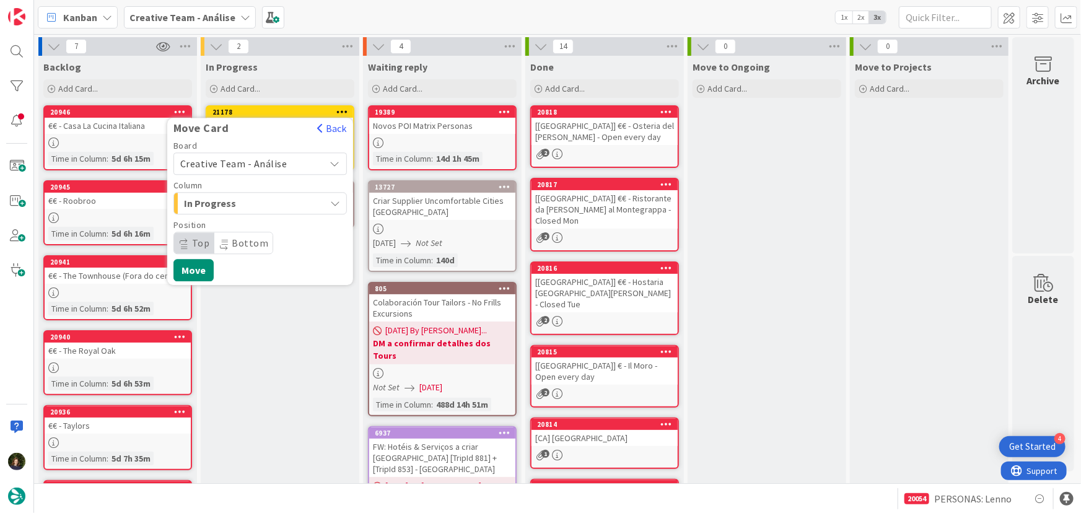
click at [284, 165] on span "Creative Team - Análise" at bounding box center [249, 163] width 139 height 17
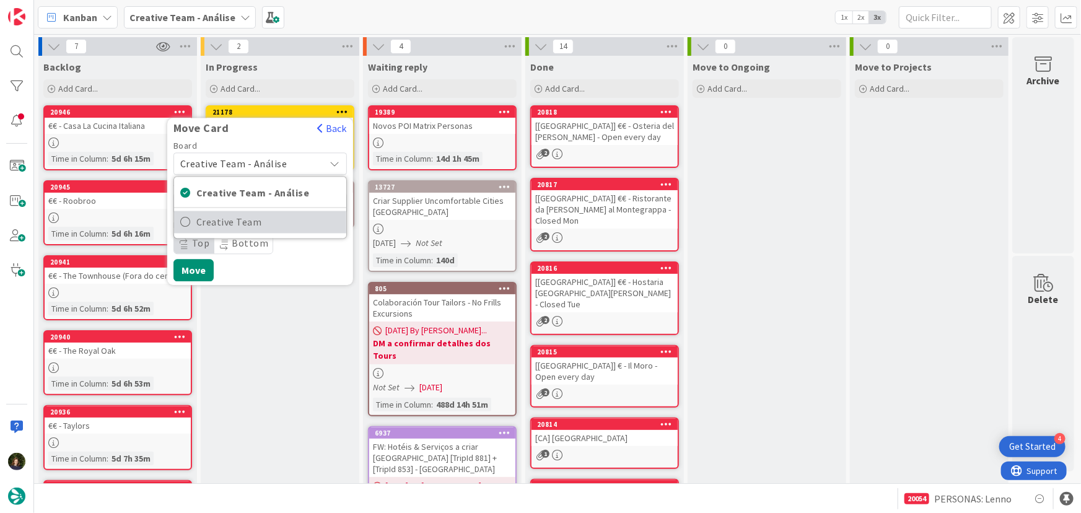
click at [286, 227] on span "Creative Team" at bounding box center [268, 222] width 144 height 19
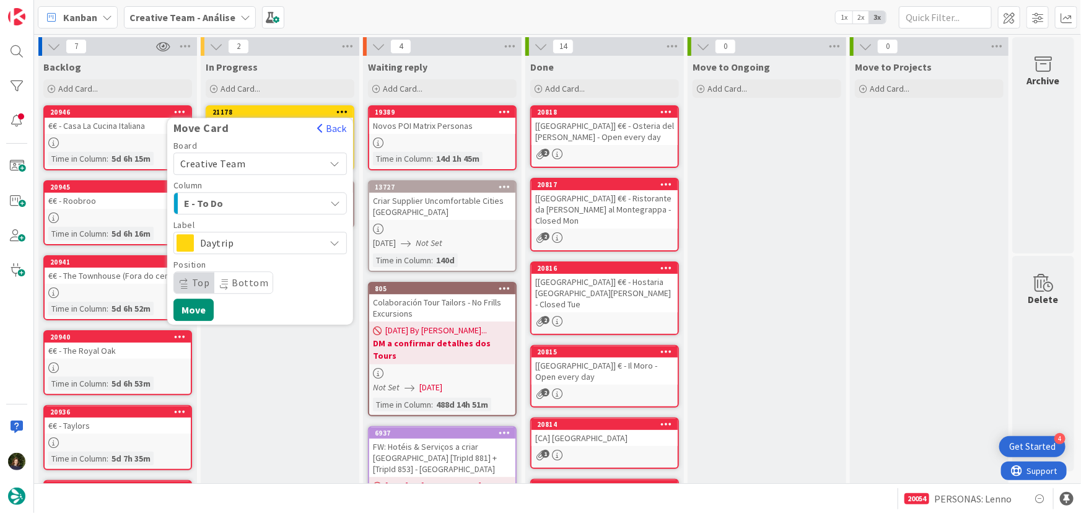
click at [320, 379] on div "In Progress Add Card... 21178 Move Card Back Board Creative Team Creative Team …" at bounding box center [280, 480] width 159 height 849
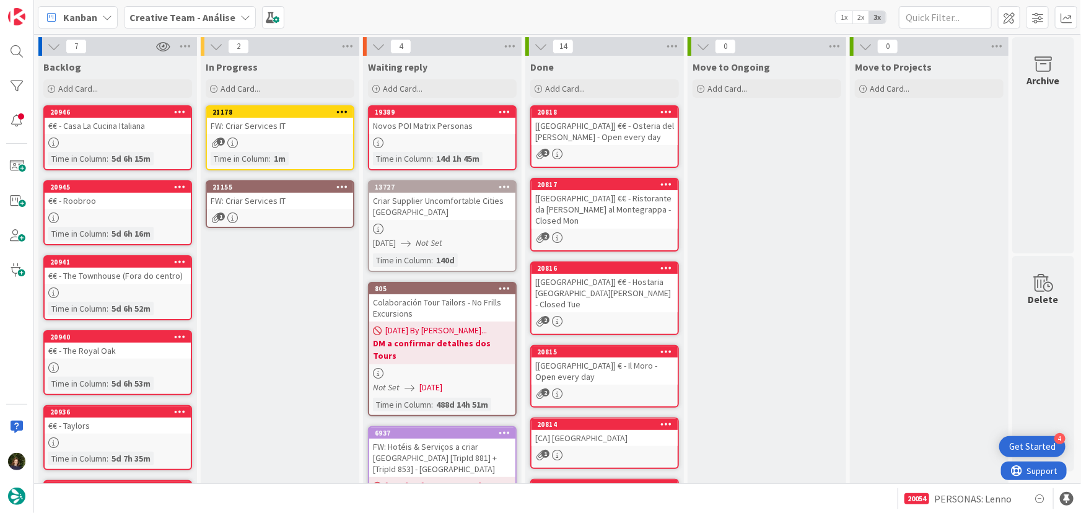
click at [303, 142] on div "1" at bounding box center [280, 143] width 146 height 11
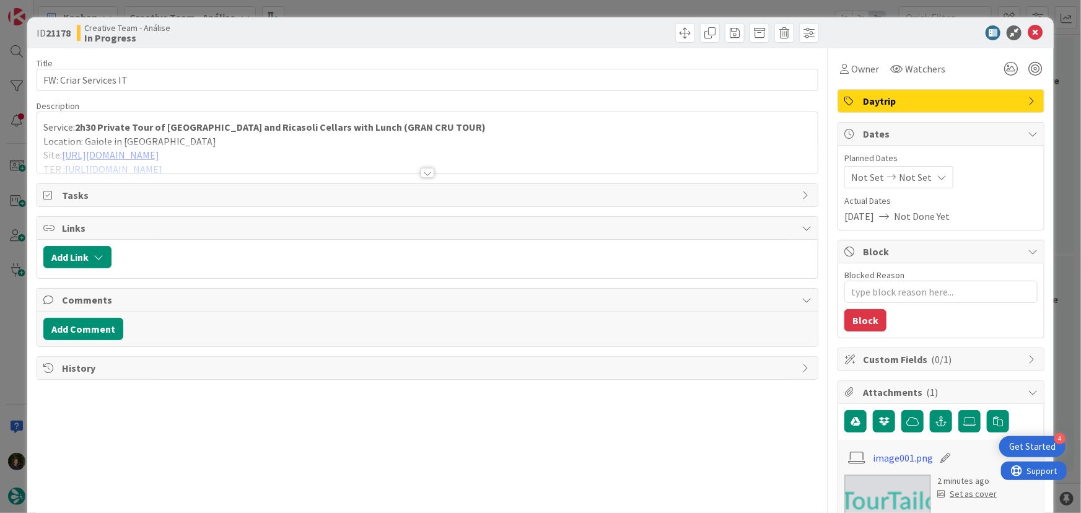
click at [427, 175] on div at bounding box center [428, 173] width 14 height 10
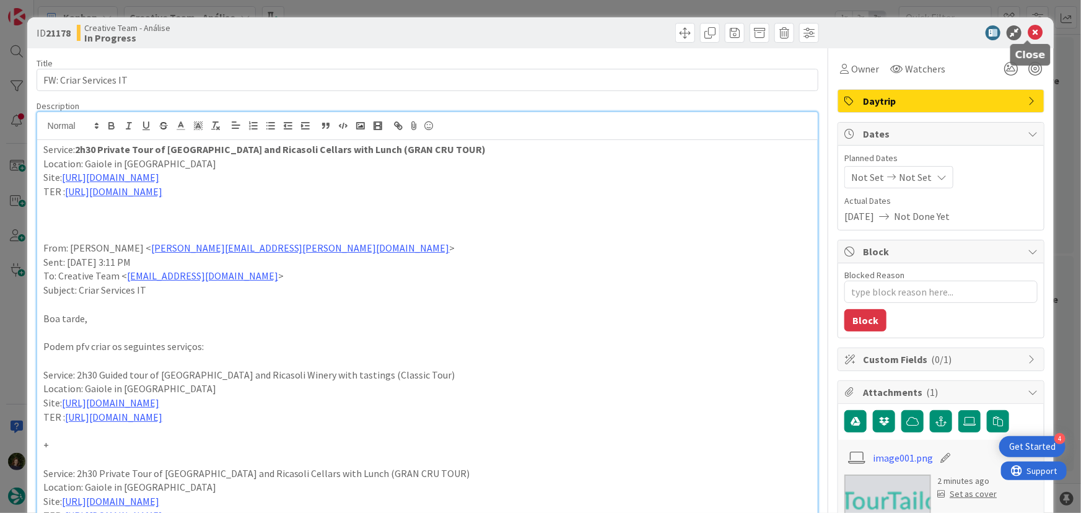
click at [1028, 35] on icon at bounding box center [1035, 32] width 15 height 15
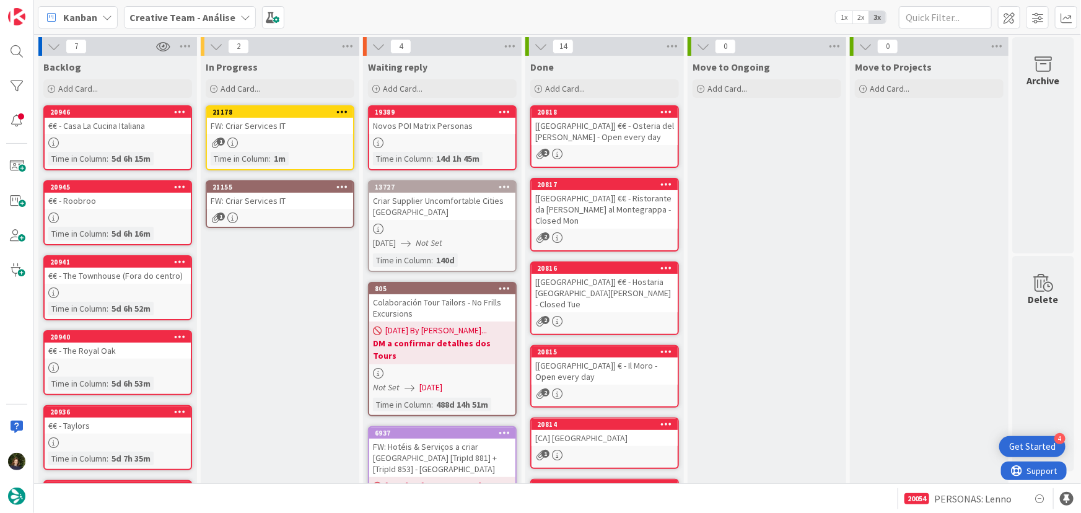
click at [306, 131] on div "FW: Criar Services IT" at bounding box center [280, 126] width 146 height 16
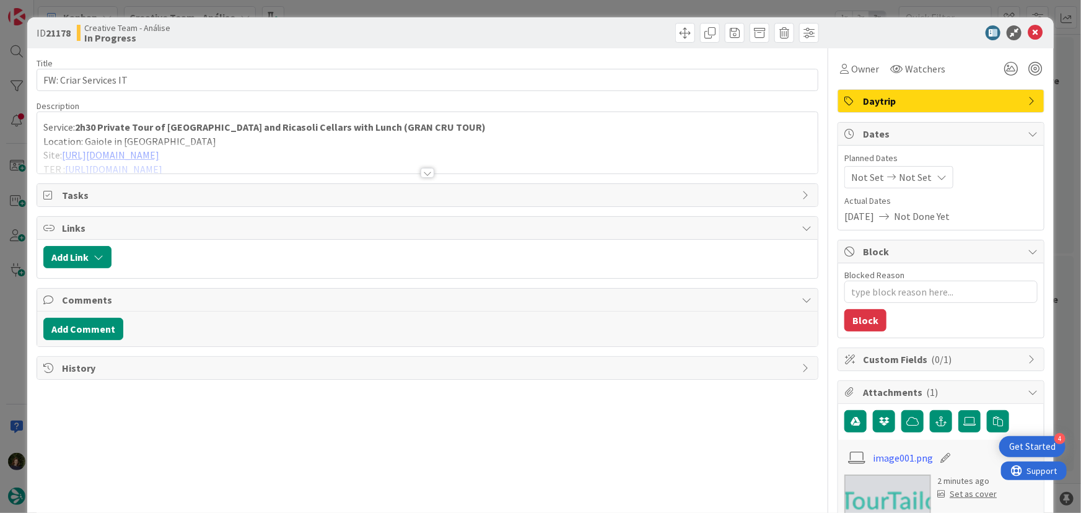
click at [909, 102] on span "Daytrip" at bounding box center [942, 101] width 159 height 15
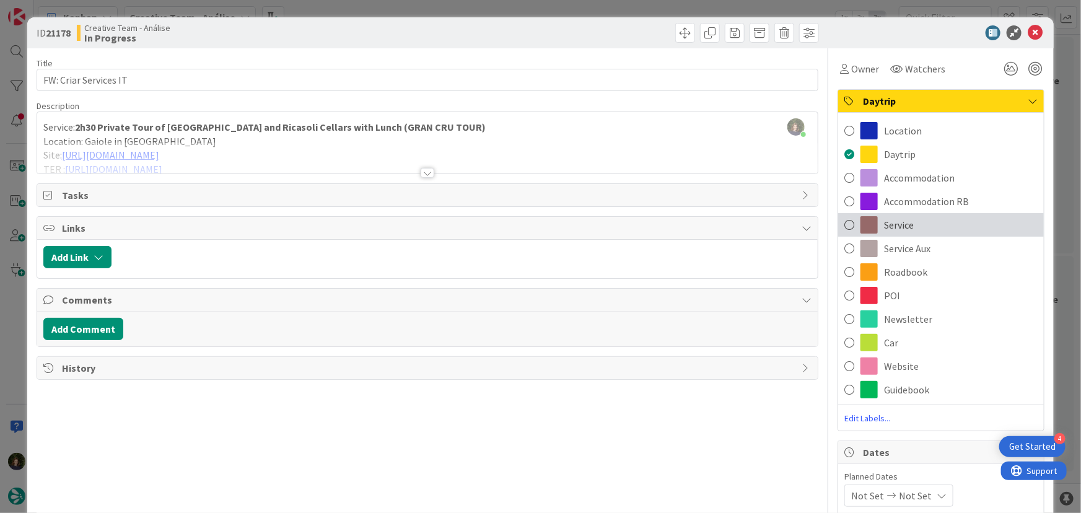
click at [937, 231] on div "Service" at bounding box center [941, 225] width 206 height 24
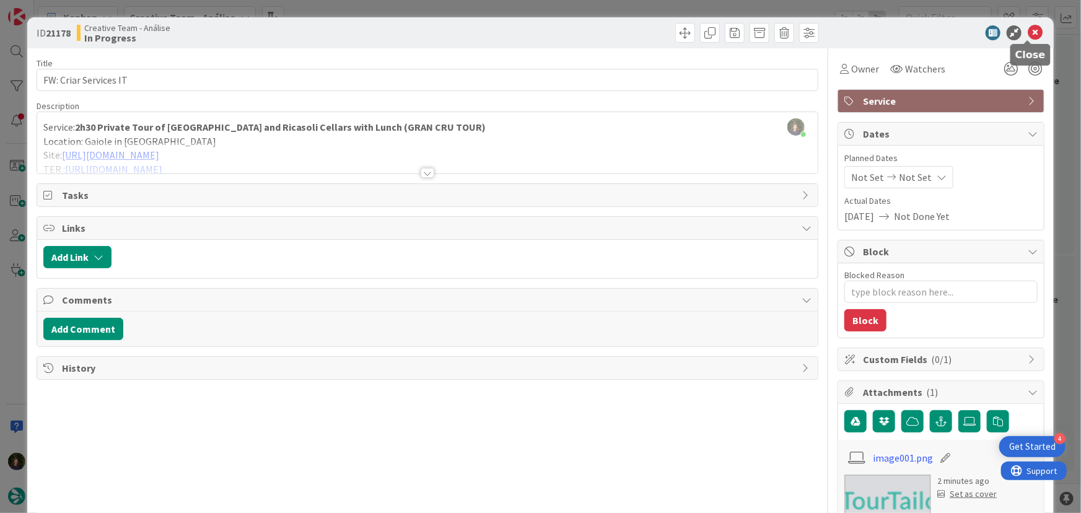
click at [1029, 37] on icon at bounding box center [1035, 32] width 15 height 15
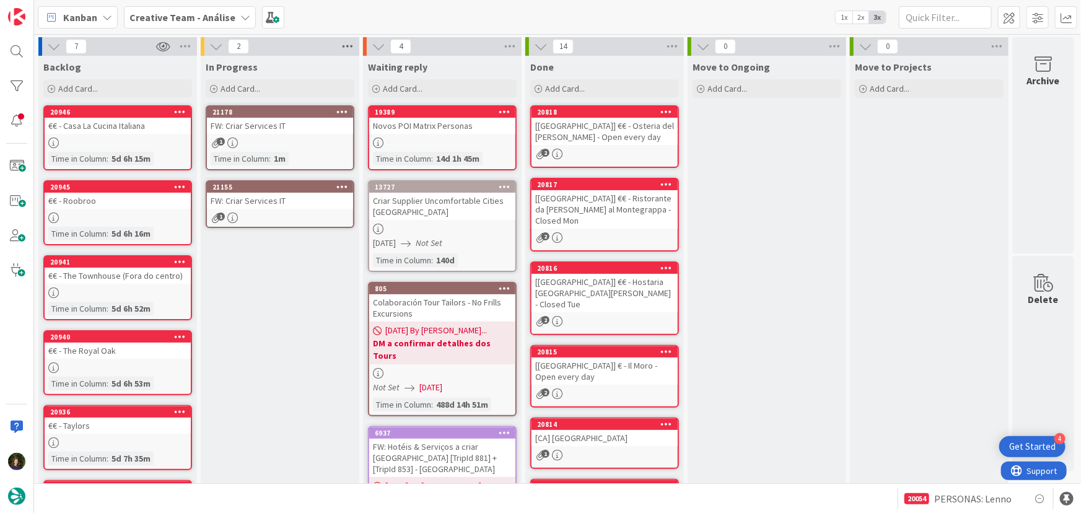
click at [347, 44] on icon at bounding box center [348, 46] width 16 height 19
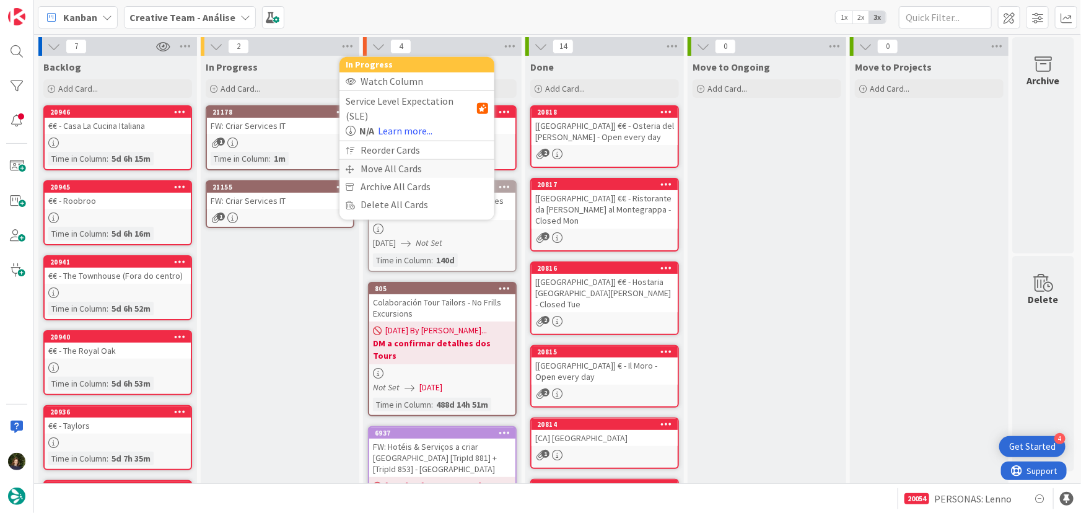
click at [403, 160] on div "Move All Cards" at bounding box center [417, 169] width 155 height 18
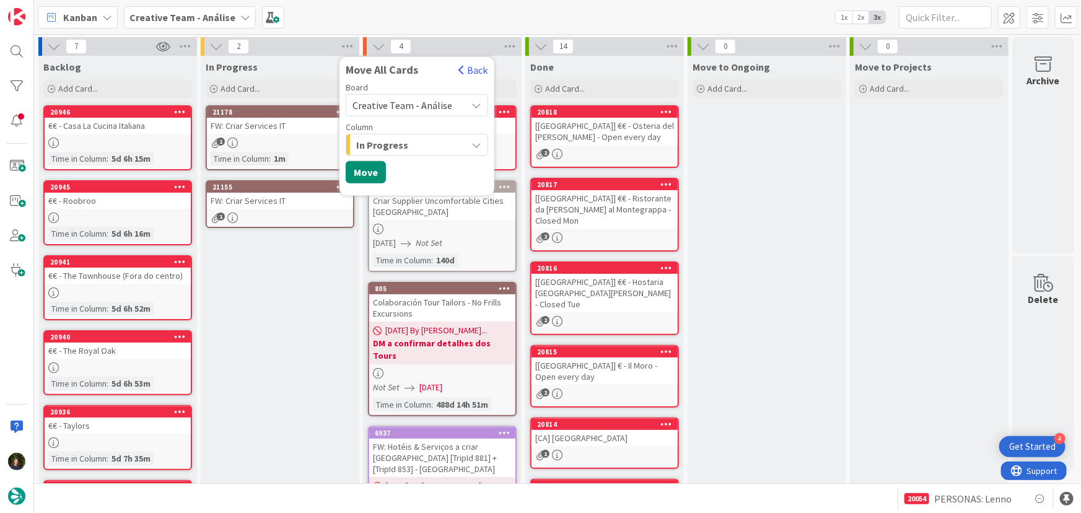
click at [410, 100] on span "Creative Team - Análise" at bounding box center [403, 105] width 100 height 12
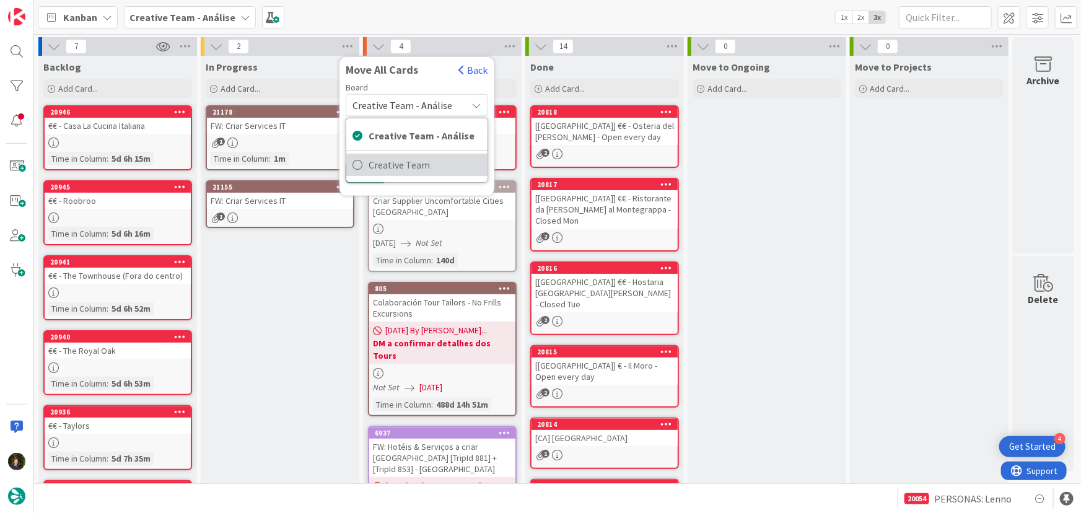
click at [427, 157] on span "Creative Team" at bounding box center [425, 165] width 113 height 19
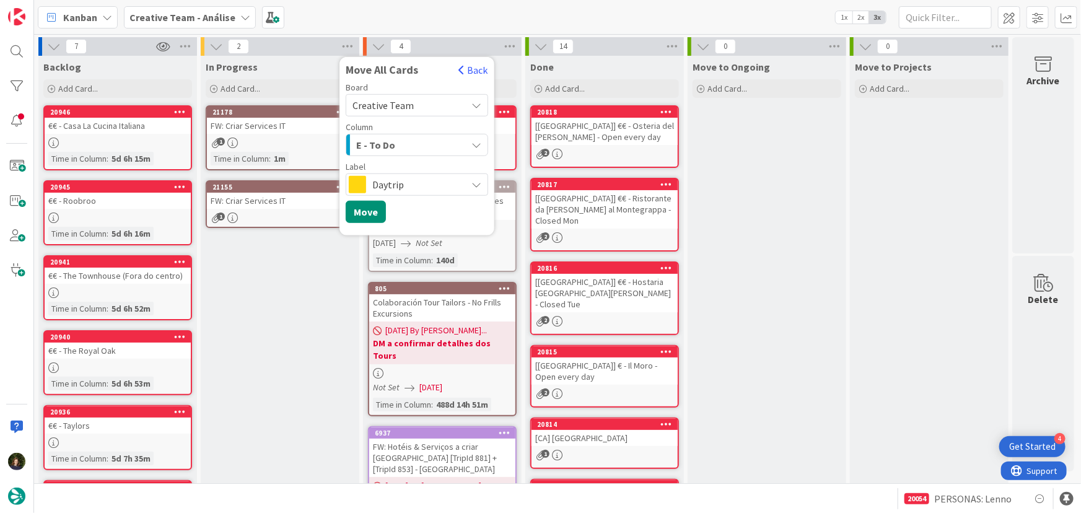
click at [411, 148] on div "E - To Do" at bounding box center [409, 145] width 113 height 20
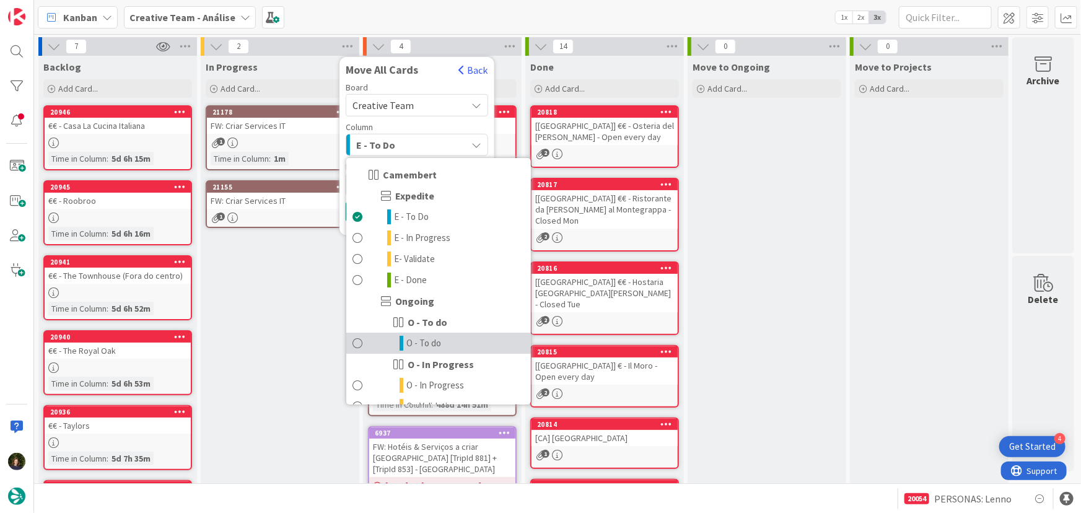
click at [452, 342] on link "O - To do" at bounding box center [438, 343] width 185 height 21
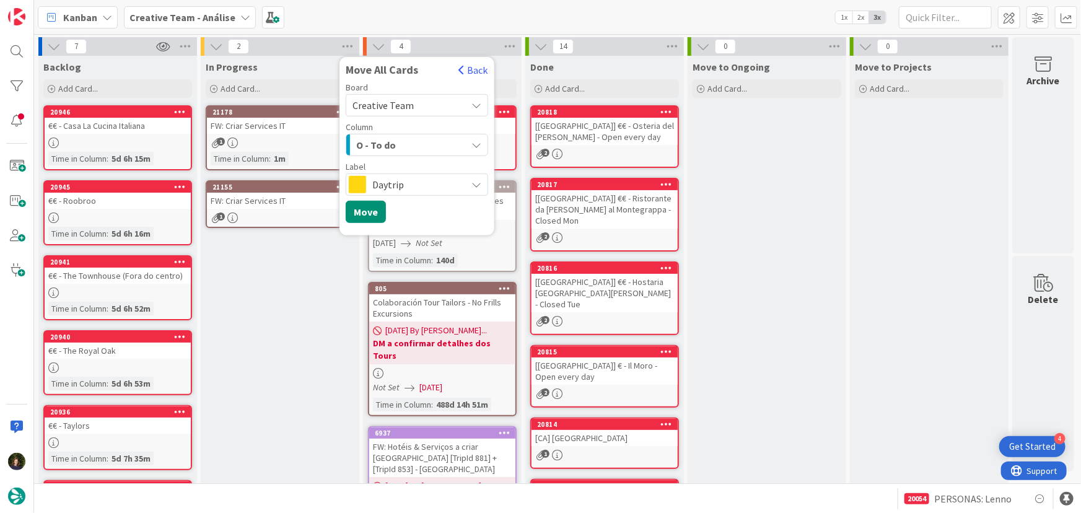
click at [416, 186] on span "Daytrip" at bounding box center [416, 184] width 88 height 17
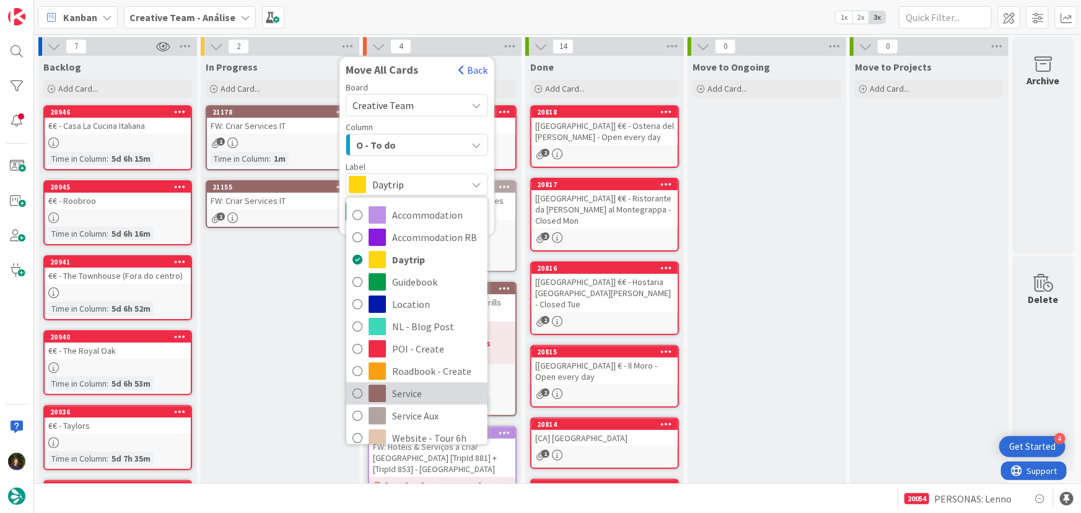
click at [415, 390] on span "Service" at bounding box center [436, 393] width 89 height 19
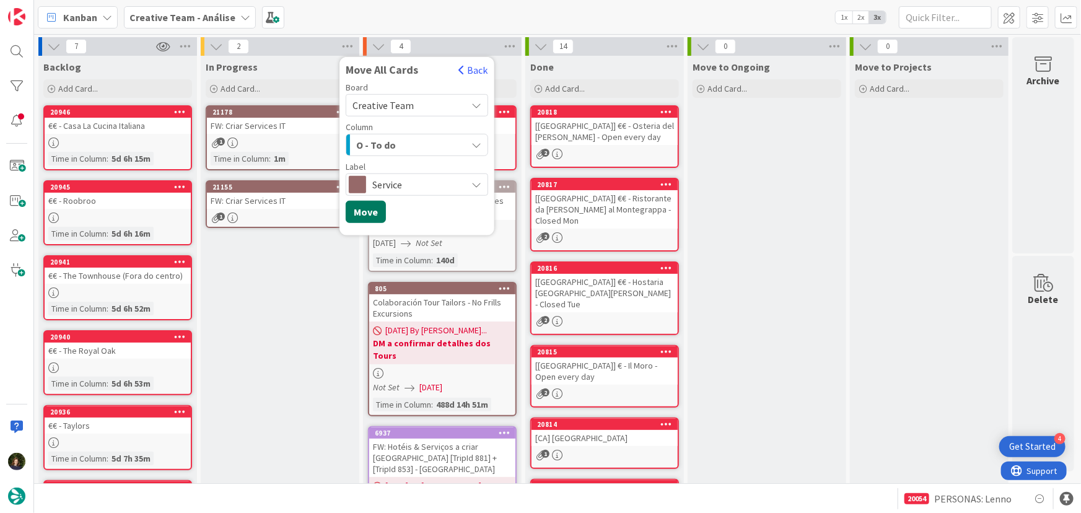
click at [370, 219] on button "Move" at bounding box center [366, 212] width 40 height 22
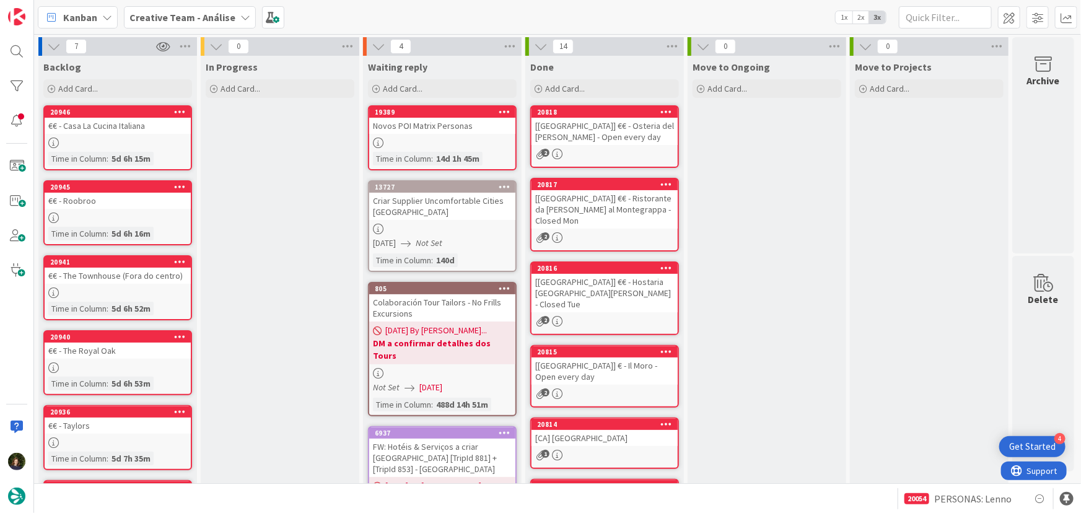
click at [200, 19] on b "Creative Team - Análise" at bounding box center [183, 17] width 106 height 12
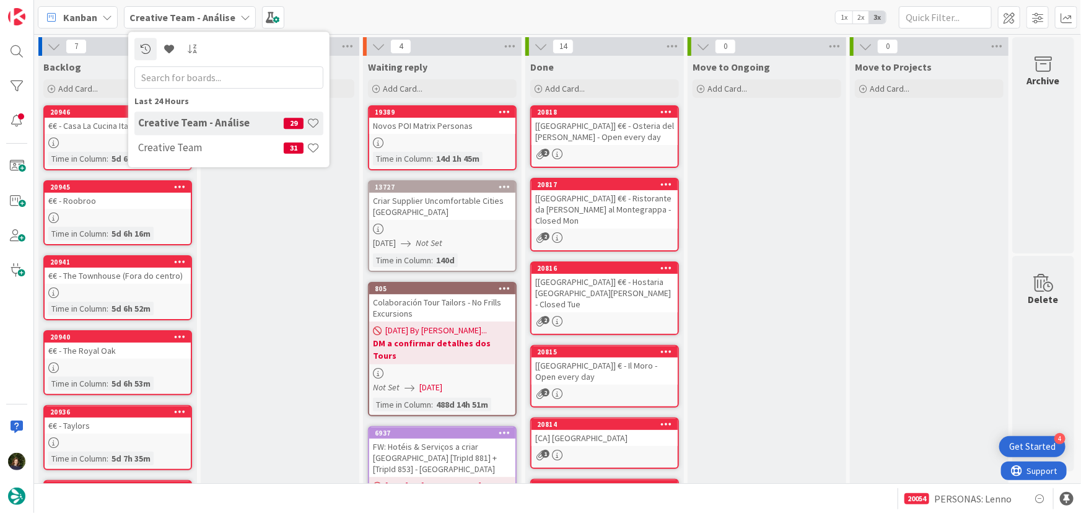
click at [225, 138] on div "Creative Team 31" at bounding box center [228, 148] width 189 height 24
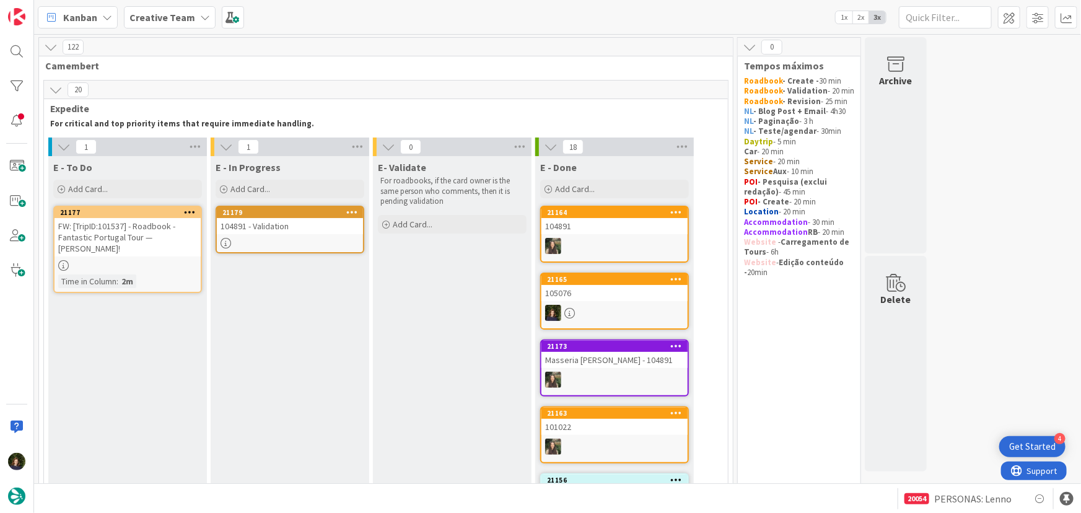
click at [298, 226] on div "104891 - Validation" at bounding box center [290, 226] width 146 height 16
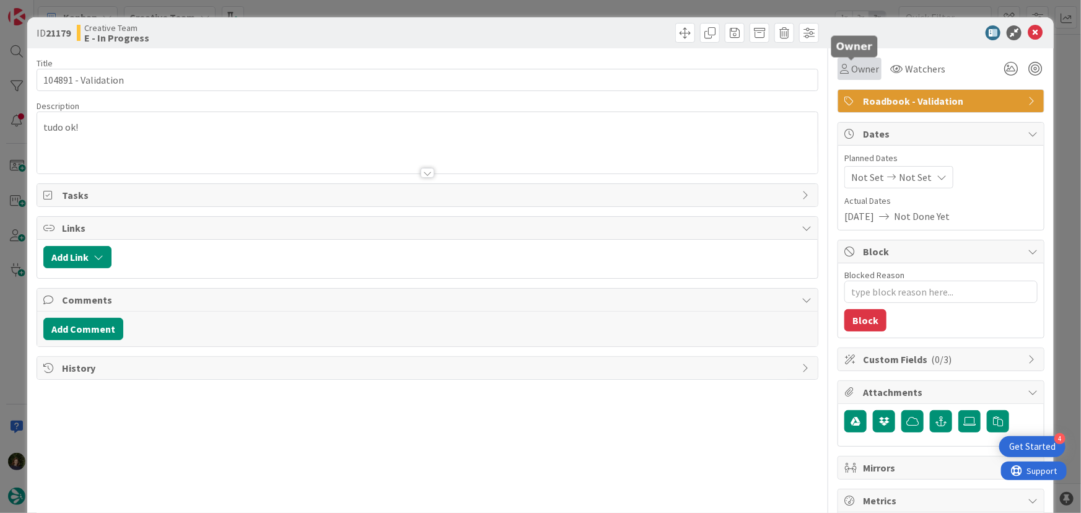
click at [854, 73] on span "Owner" at bounding box center [866, 68] width 28 height 15
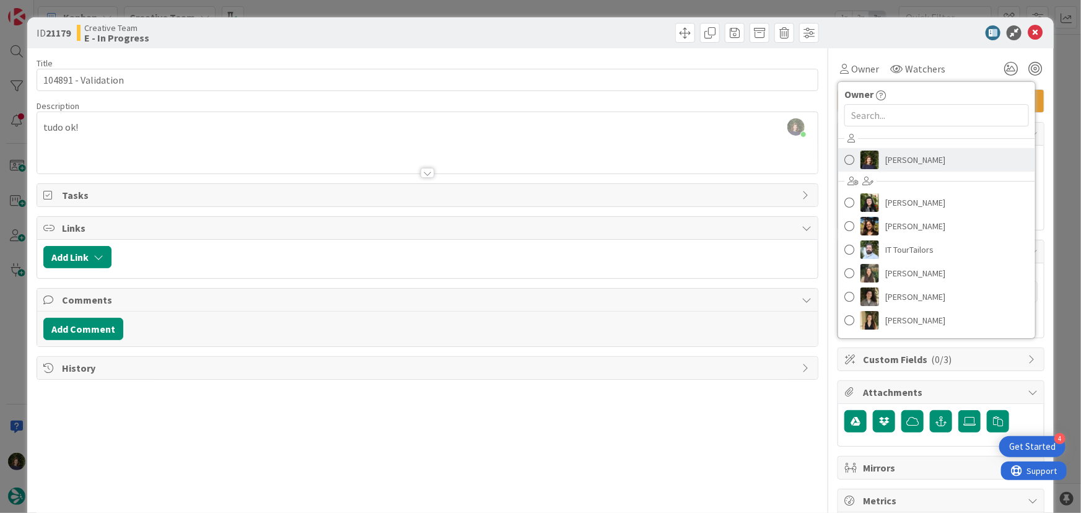
click at [887, 158] on span "[PERSON_NAME]" at bounding box center [916, 160] width 60 height 19
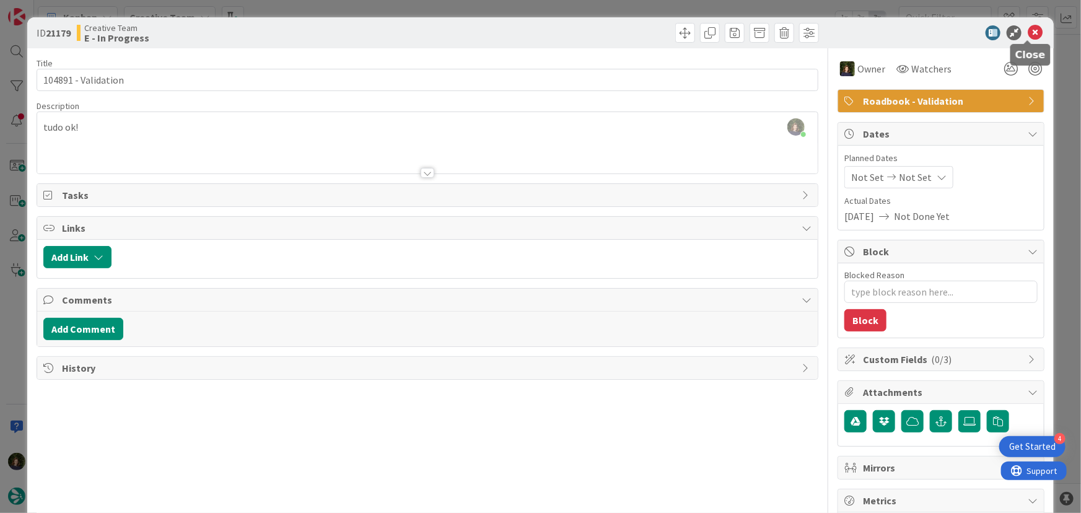
click at [1034, 33] on icon at bounding box center [1035, 32] width 15 height 15
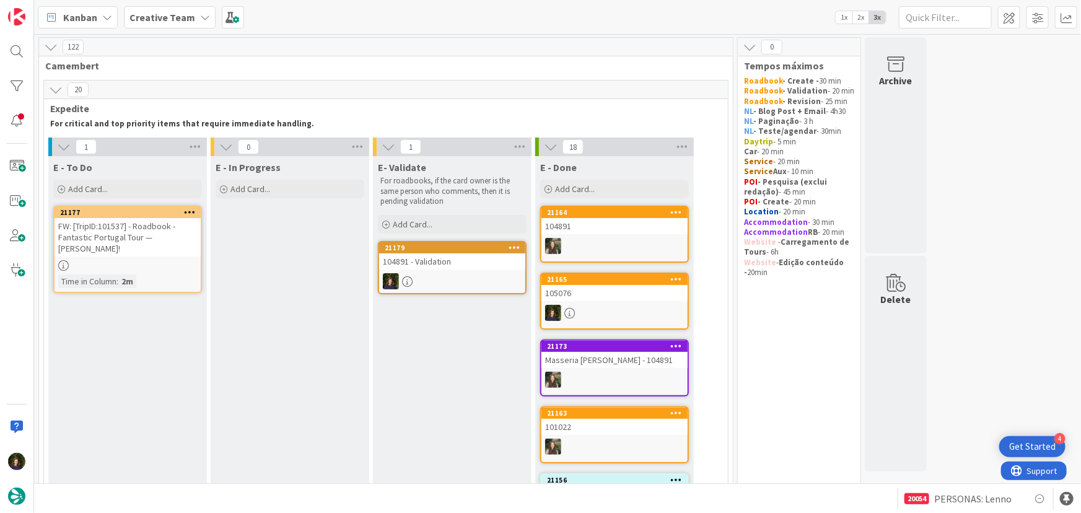
click at [443, 253] on div "21179" at bounding box center [452, 247] width 146 height 11
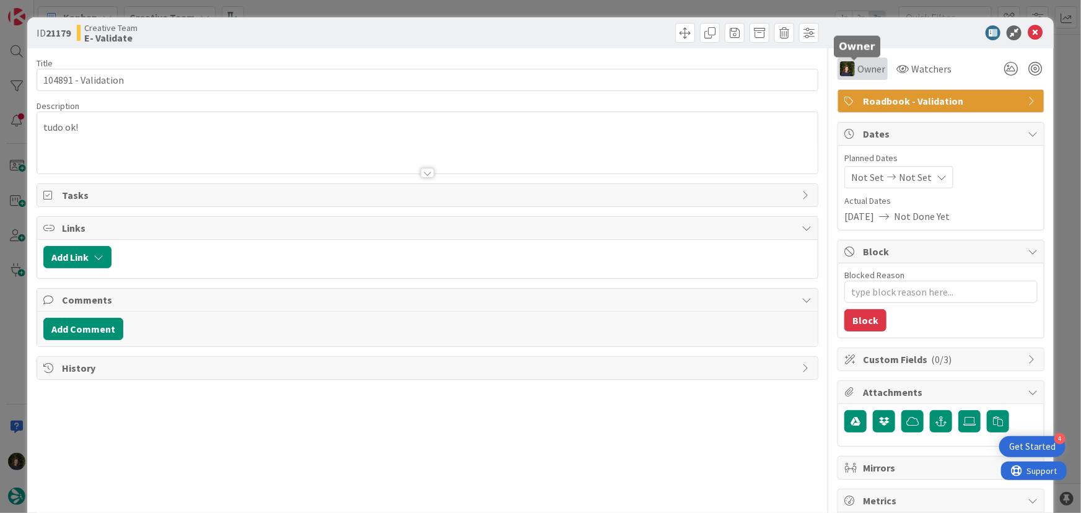
click at [858, 73] on span "Owner" at bounding box center [872, 68] width 28 height 15
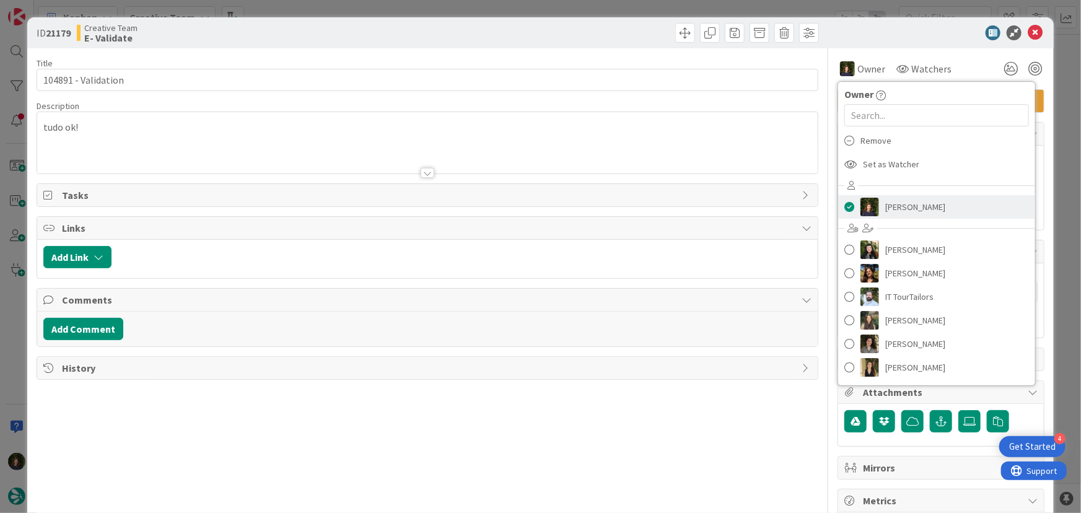
click at [902, 205] on span "[PERSON_NAME]" at bounding box center [916, 207] width 60 height 19
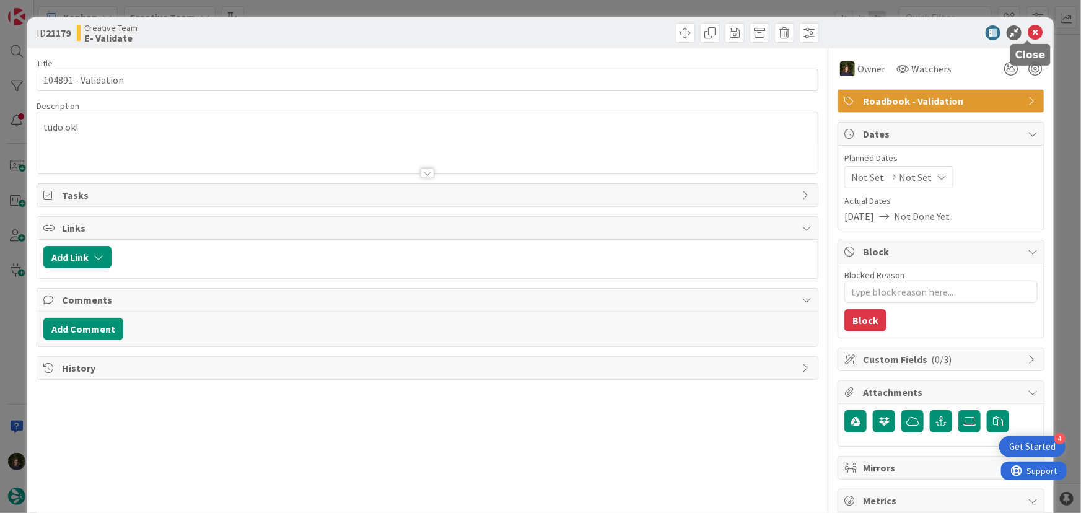
click at [1029, 34] on icon at bounding box center [1035, 32] width 15 height 15
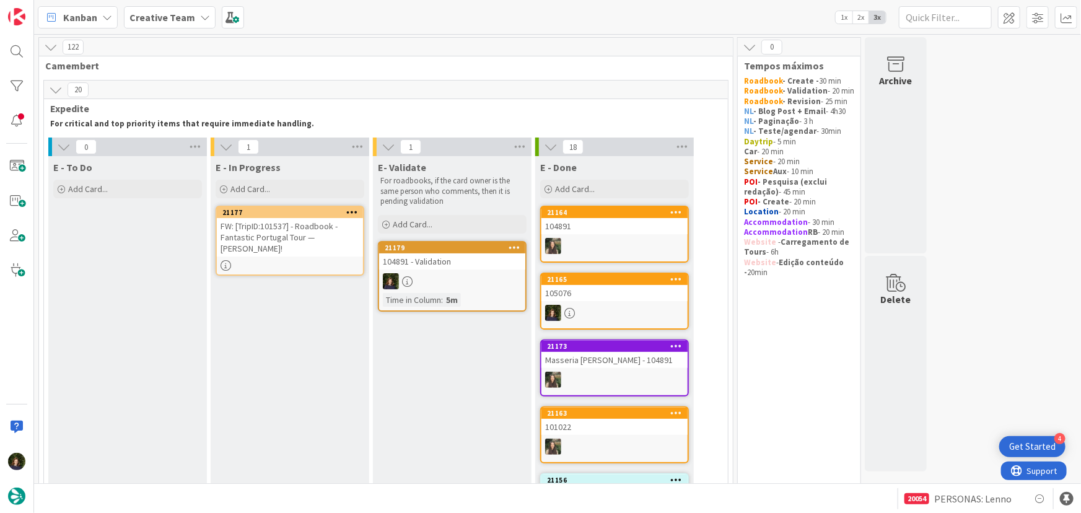
click at [275, 245] on div "FW: [TripID:101537] - Roadbook - Fantastic Portugal Tour — [PERSON_NAME]!" at bounding box center [290, 237] width 146 height 38
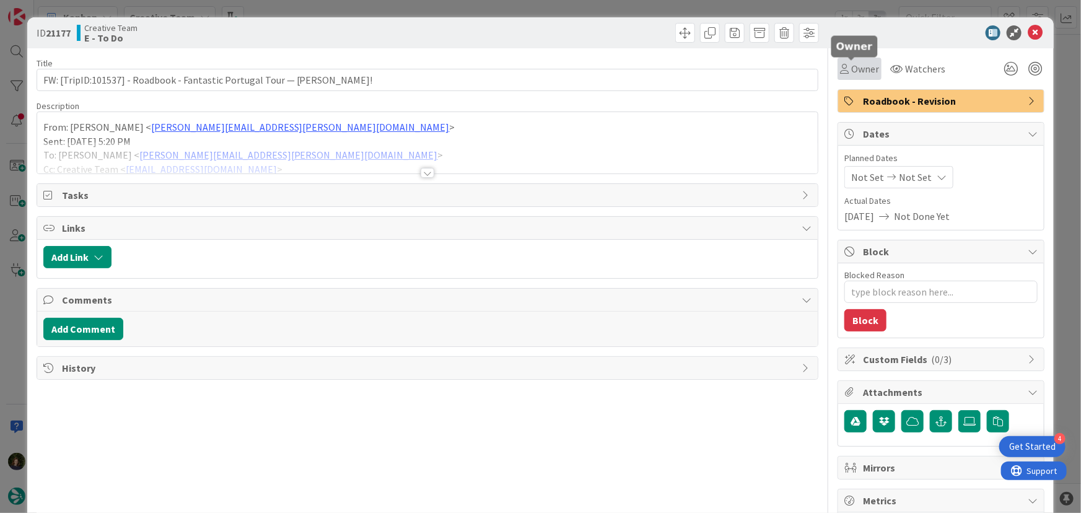
click at [858, 67] on span "Owner" at bounding box center [866, 68] width 28 height 15
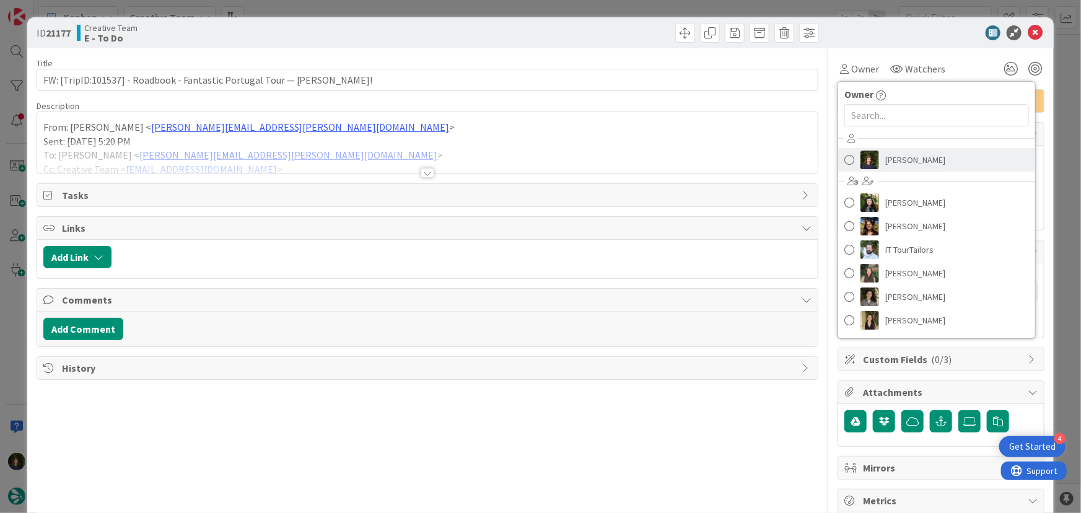
click at [890, 167] on span "[PERSON_NAME]" at bounding box center [916, 160] width 60 height 19
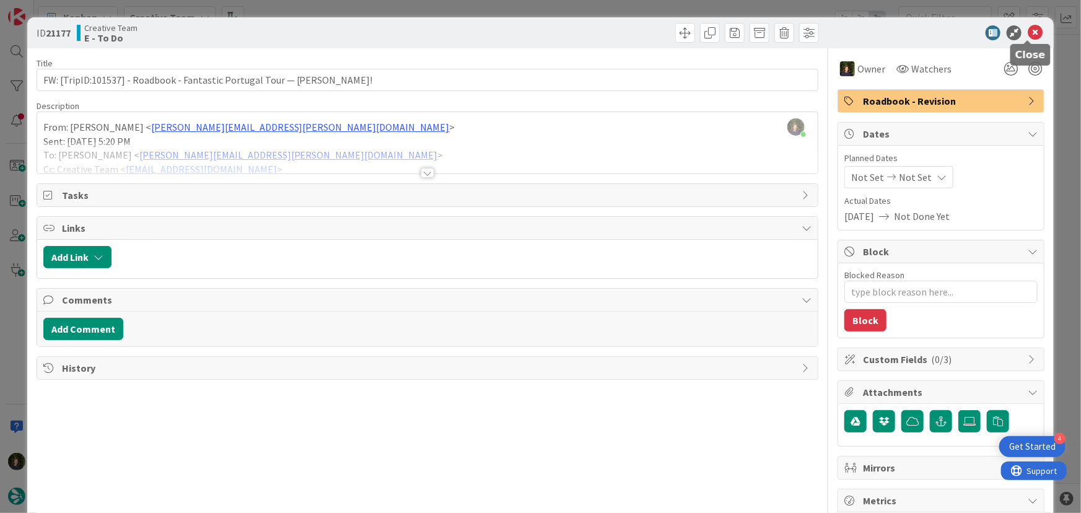
click at [1028, 33] on icon at bounding box center [1035, 32] width 15 height 15
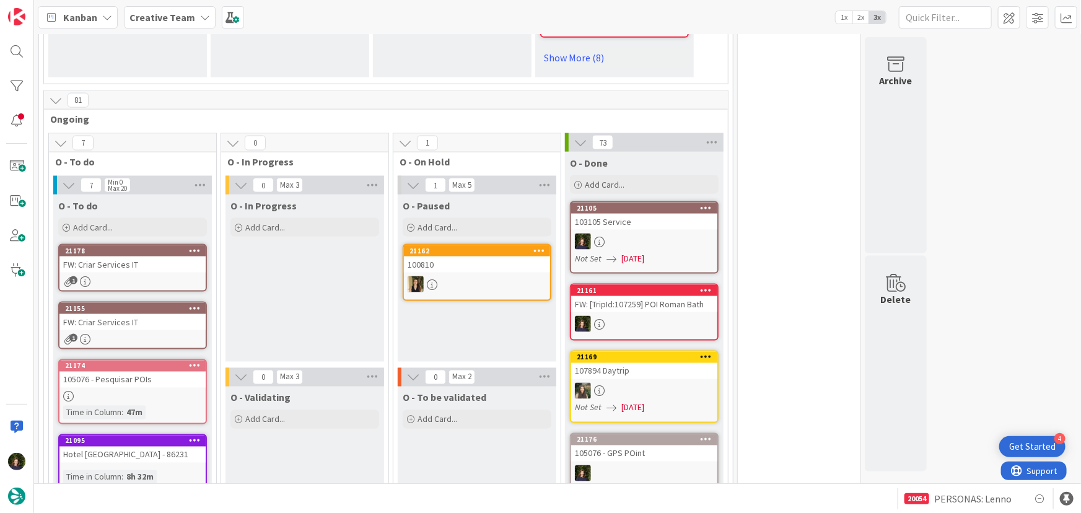
scroll to position [845, 0]
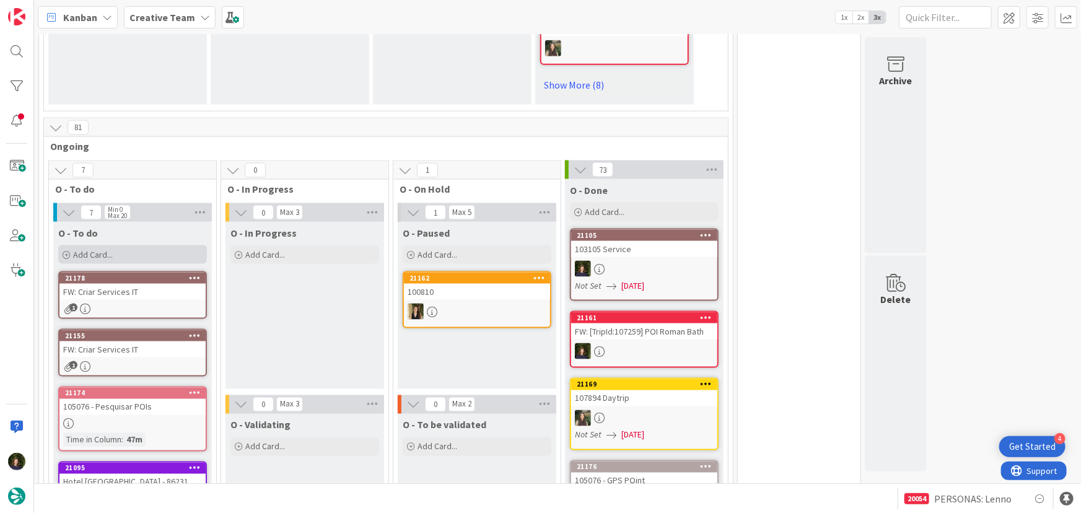
click at [111, 249] on span "Add Card..." at bounding box center [93, 254] width 40 height 11
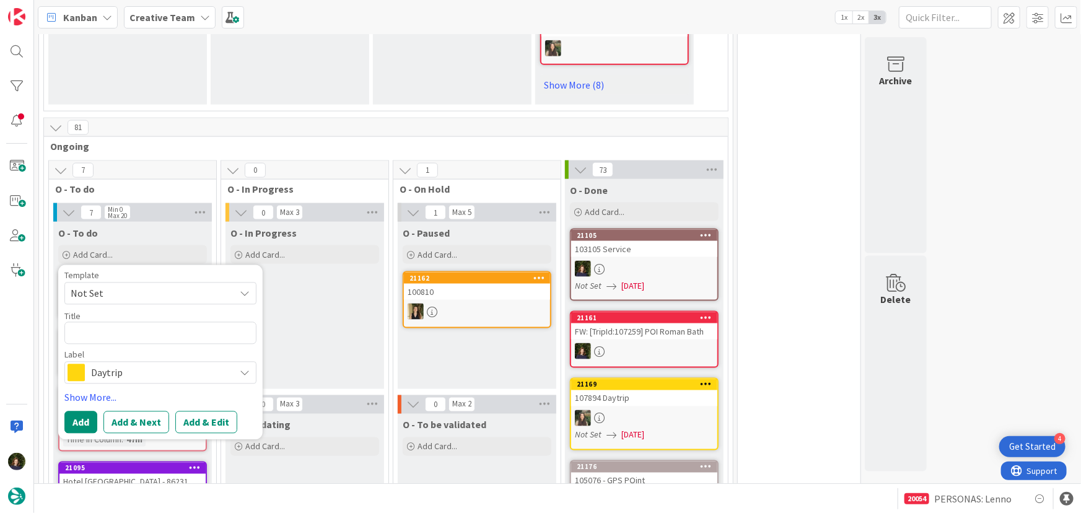
type textarea "x"
type textarea "86231"
type textarea "x"
type textarea "86231"
type textarea "x"
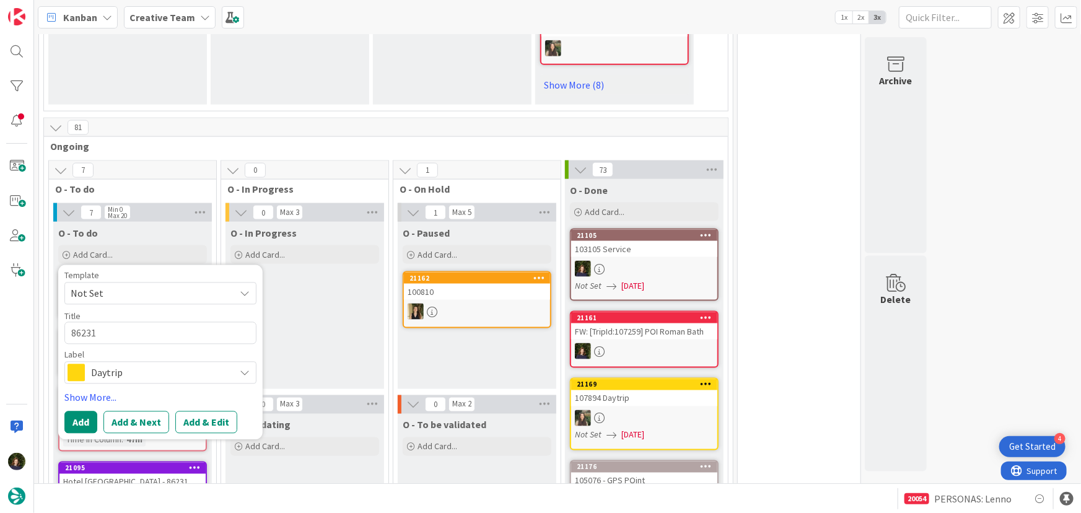
type textarea "86231 -"
type textarea "x"
type textarea "86231 -"
type textarea "x"
type textarea "86231 -"
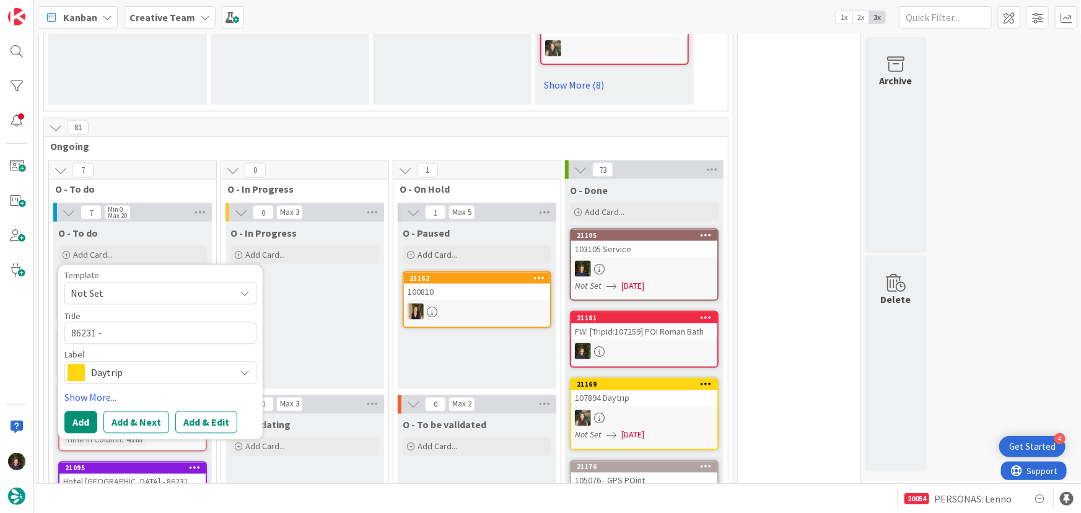
type textarea "x"
drag, startPoint x: 101, startPoint y: 297, endPoint x: 110, endPoint y: 296, distance: 8.7
click at [60, 294] on div "Template Not Set Title 6 / 128 86231 Label Daytrip Show More... Add Add & Next …" at bounding box center [160, 352] width 205 height 175
click at [117, 322] on textarea "86231" at bounding box center [160, 333] width 192 height 22
type textarea "86231"
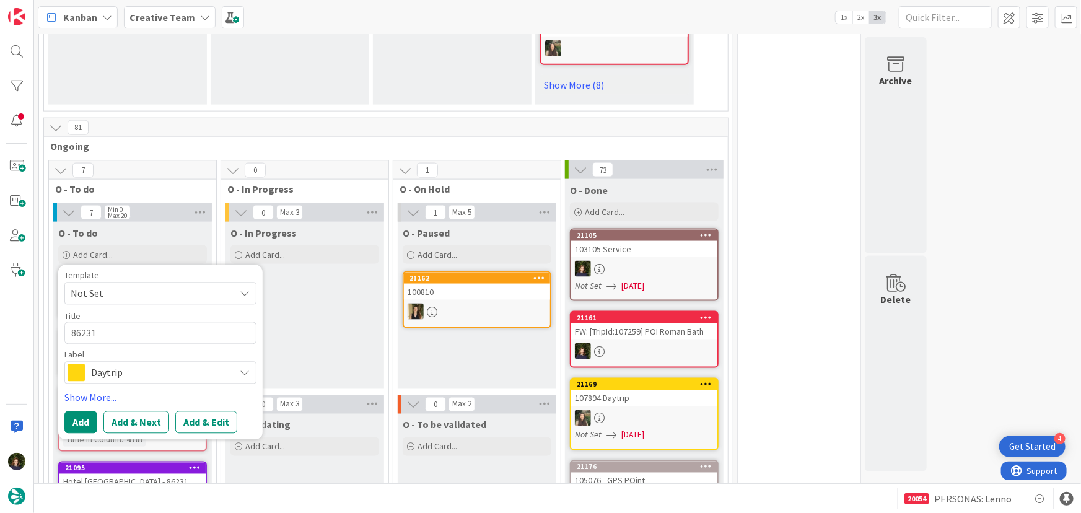
click at [133, 364] on span "Daytrip" at bounding box center [160, 372] width 138 height 17
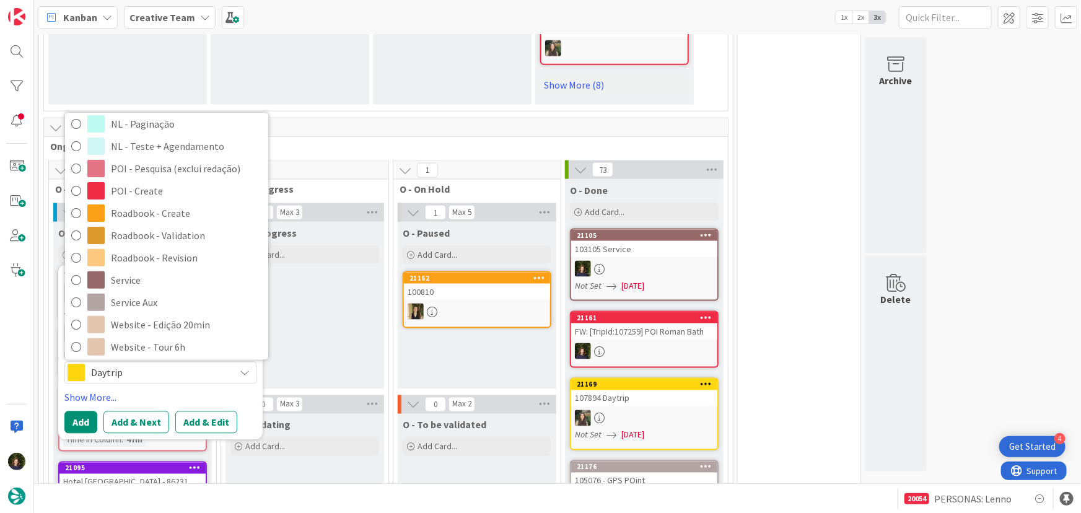
scroll to position [169, 0]
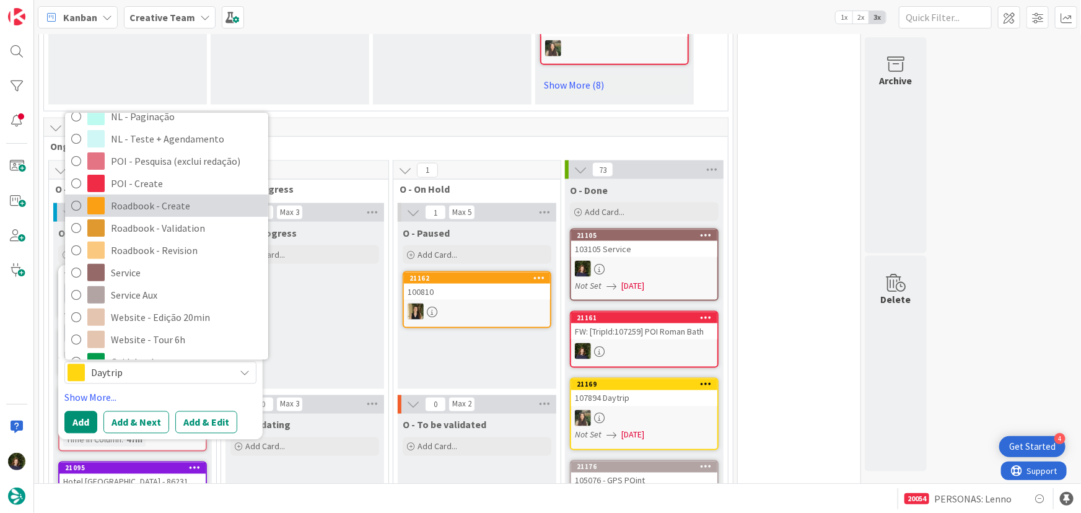
click at [133, 197] on span "Roadbook - Create" at bounding box center [186, 206] width 151 height 19
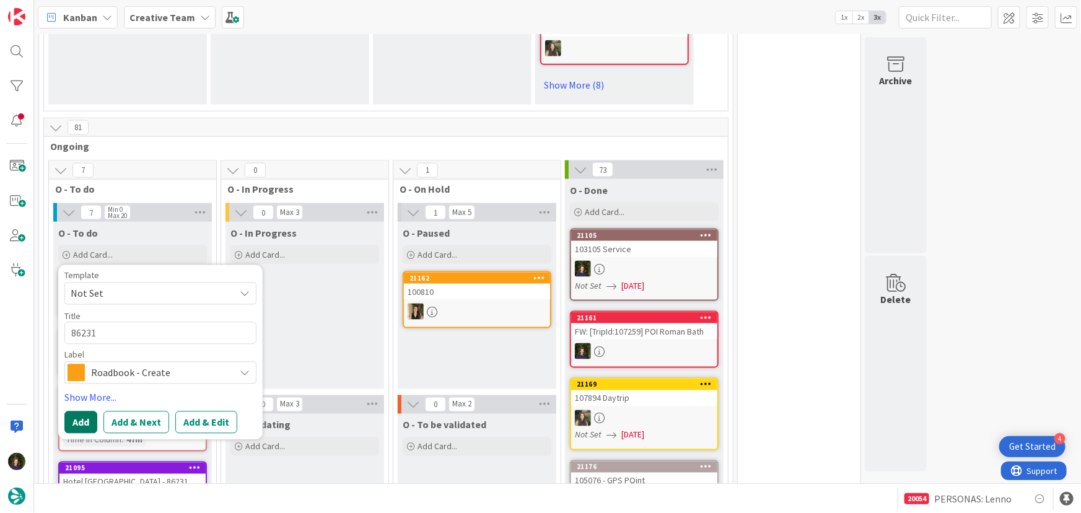
click at [82, 411] on button "Add" at bounding box center [80, 422] width 33 height 22
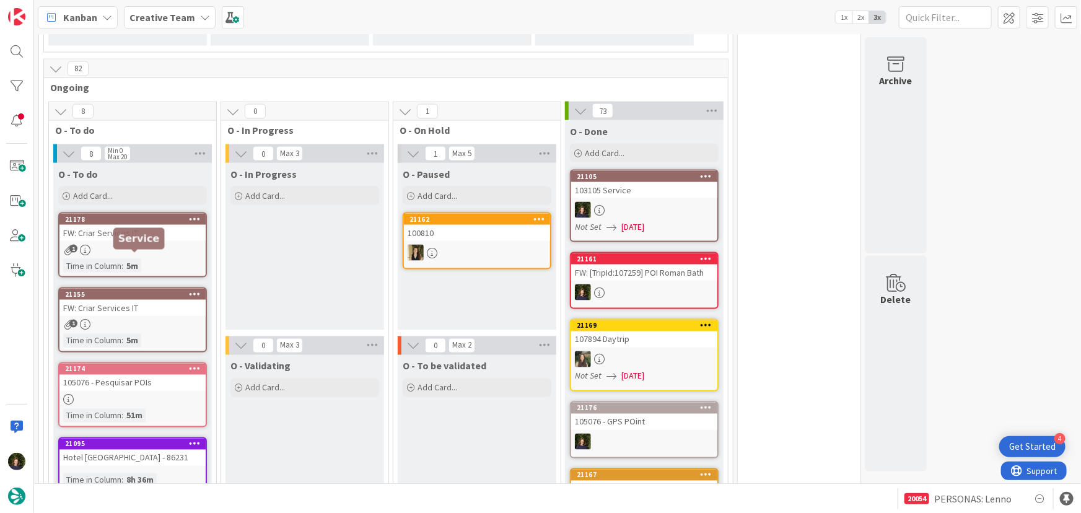
scroll to position [884, 0]
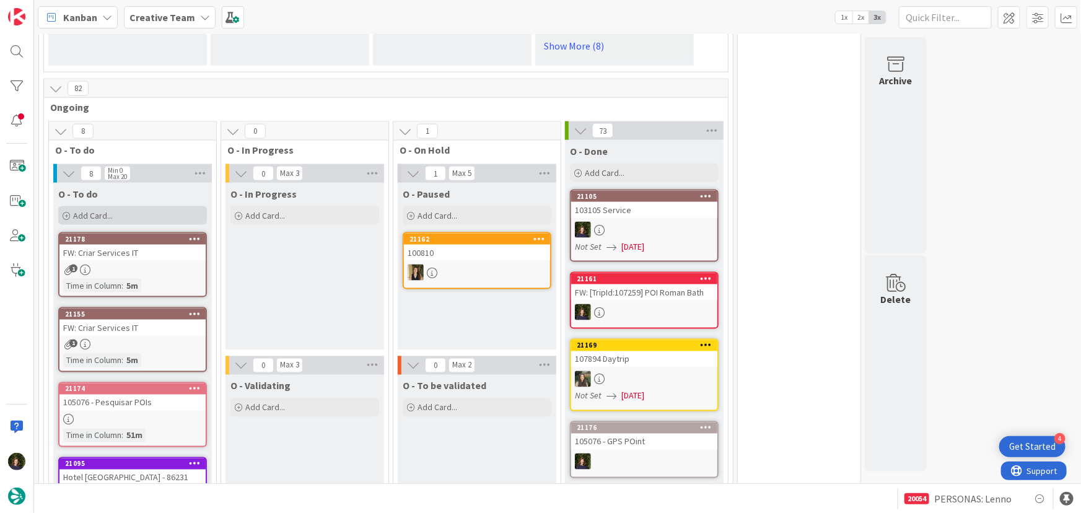
click at [122, 206] on div "Add Card..." at bounding box center [132, 215] width 149 height 19
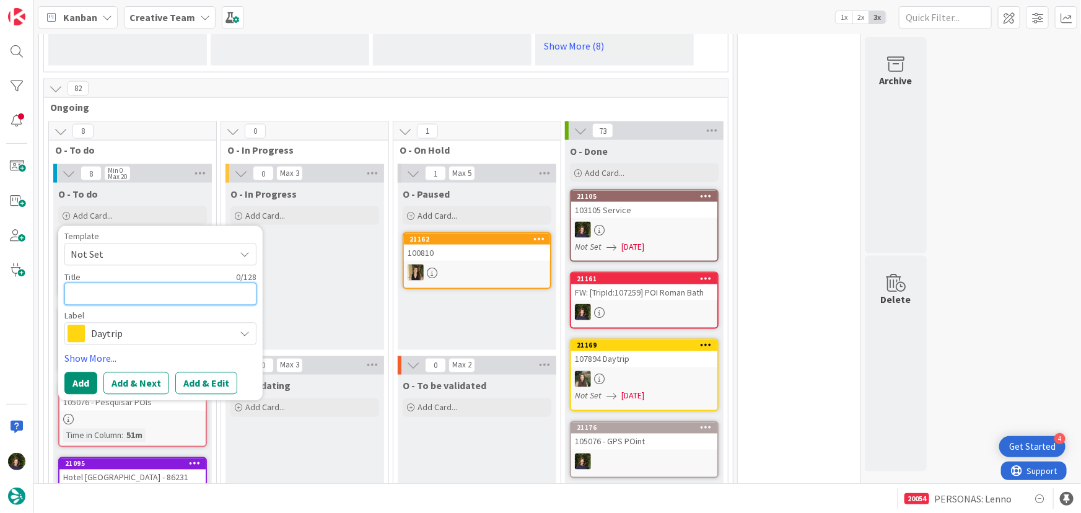
paste textarea "107298"
type textarea "x"
type textarea "107298"
click at [113, 325] on span "Daytrip" at bounding box center [160, 333] width 138 height 17
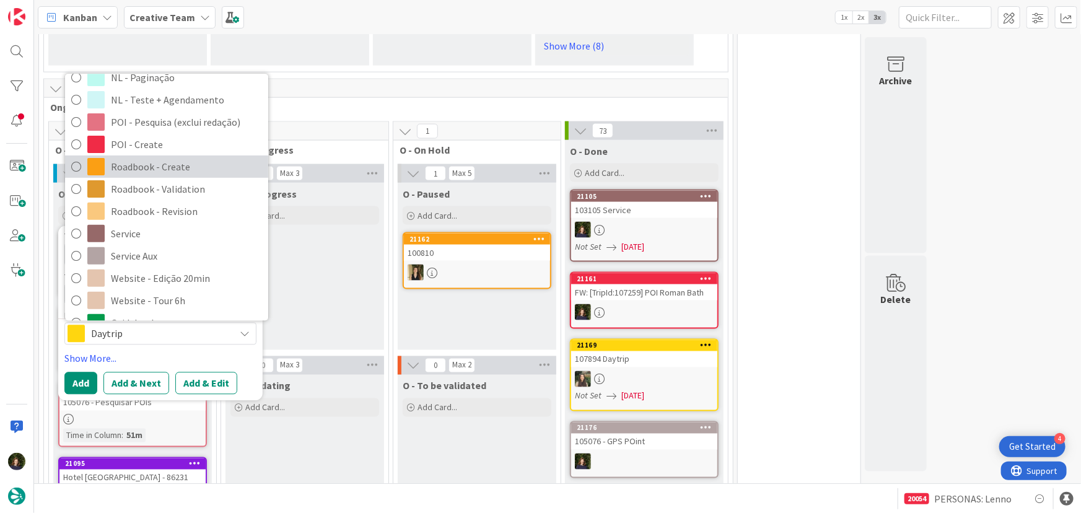
click at [138, 158] on span "Roadbook - Create" at bounding box center [186, 167] width 151 height 19
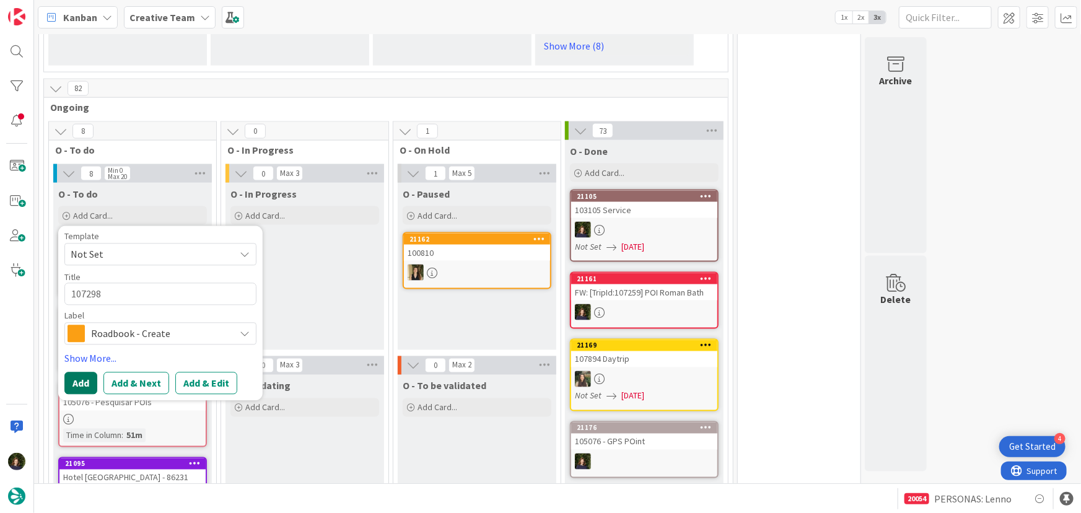
click at [82, 372] on button "Add" at bounding box center [80, 383] width 33 height 22
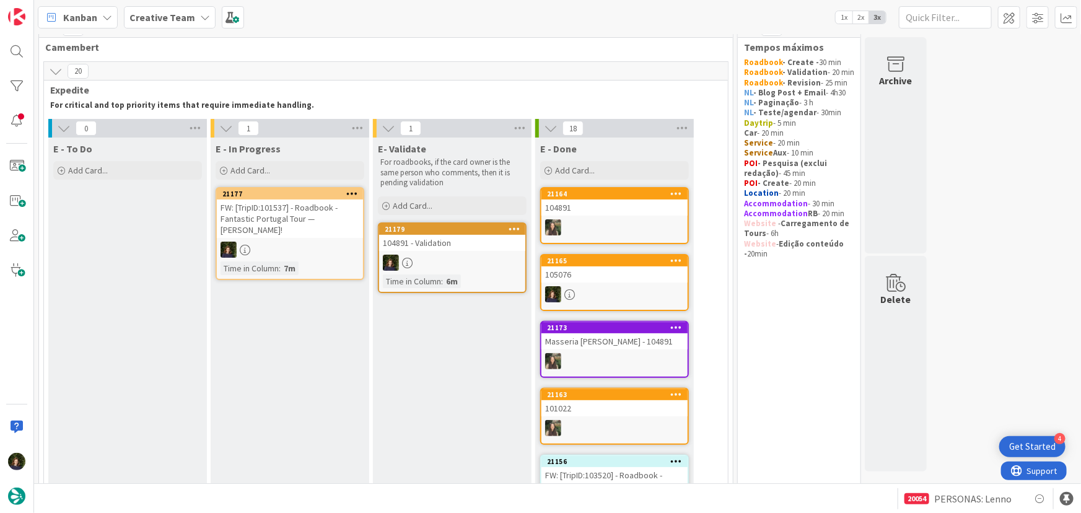
scroll to position [0, 0]
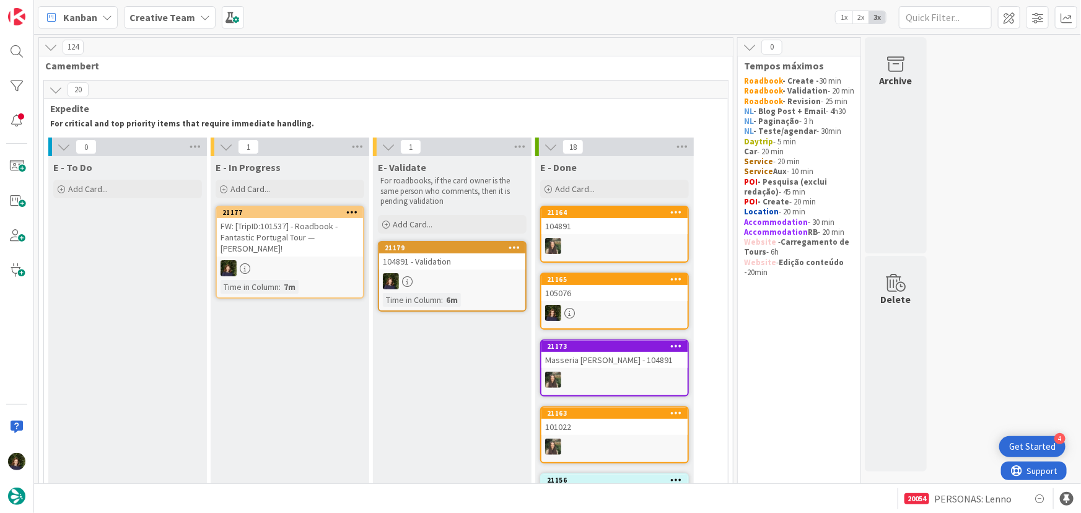
click at [464, 265] on div "104891 - Validation" at bounding box center [452, 261] width 146 height 16
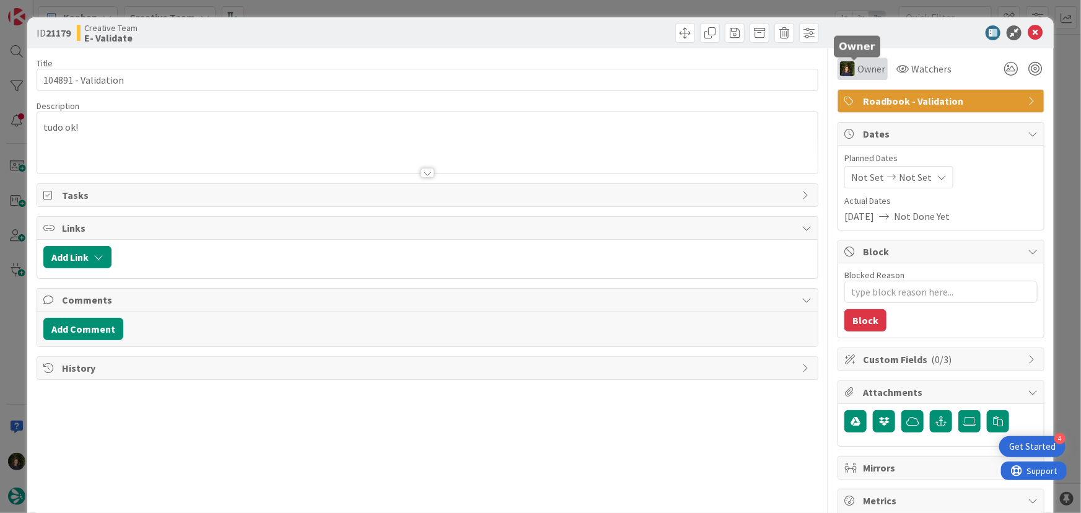
click at [861, 66] on span "Owner" at bounding box center [872, 68] width 28 height 15
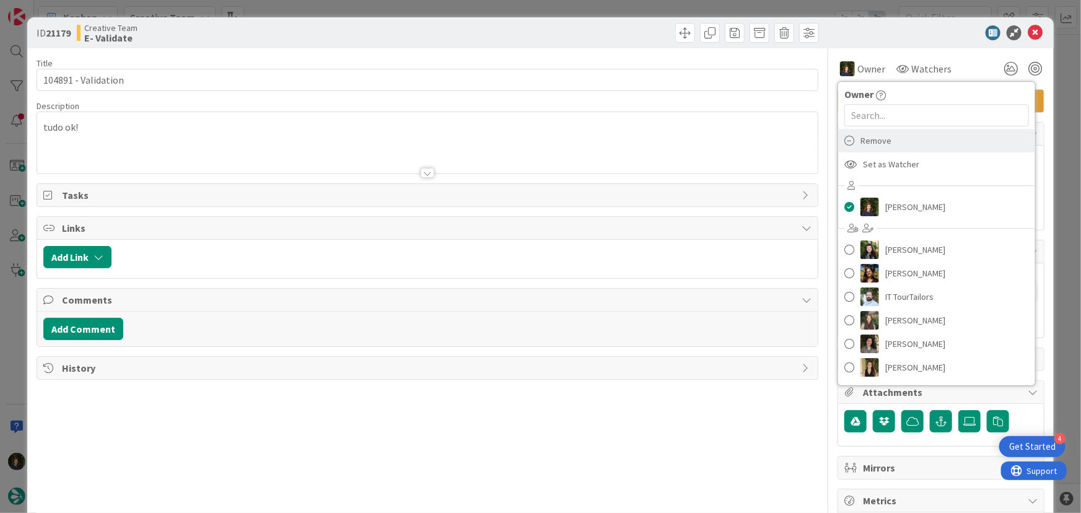
click at [880, 138] on span "Remove" at bounding box center [876, 140] width 31 height 19
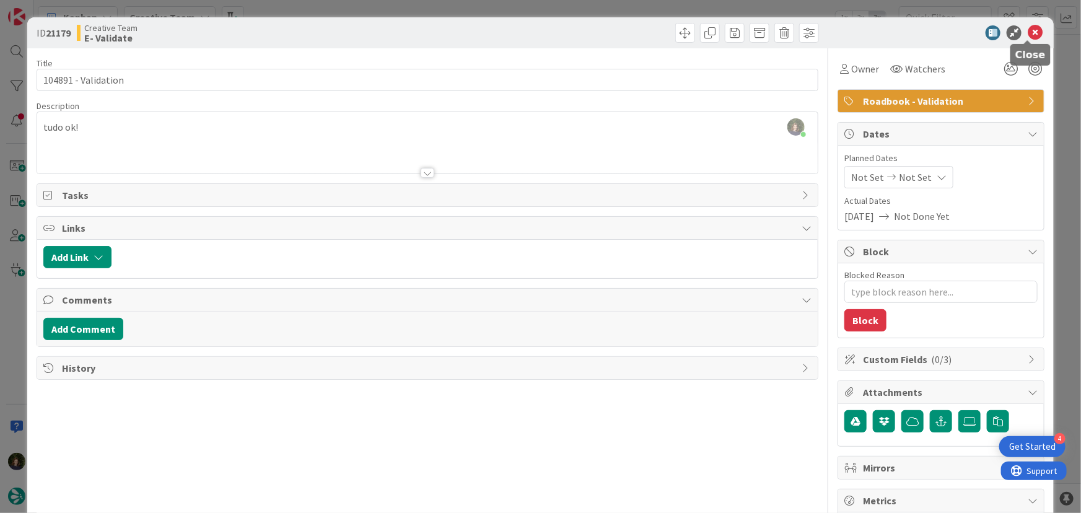
click at [1032, 29] on icon at bounding box center [1035, 32] width 15 height 15
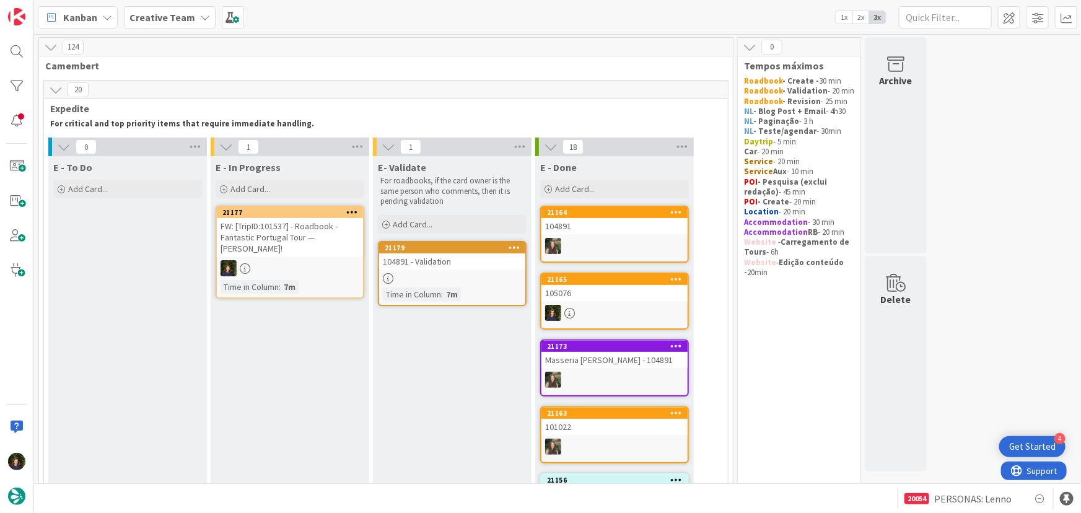
click at [307, 250] on div "FW: [TripID:101537] - Roadbook - Fantastic Portugal Tour — [PERSON_NAME]!" at bounding box center [290, 237] width 146 height 38
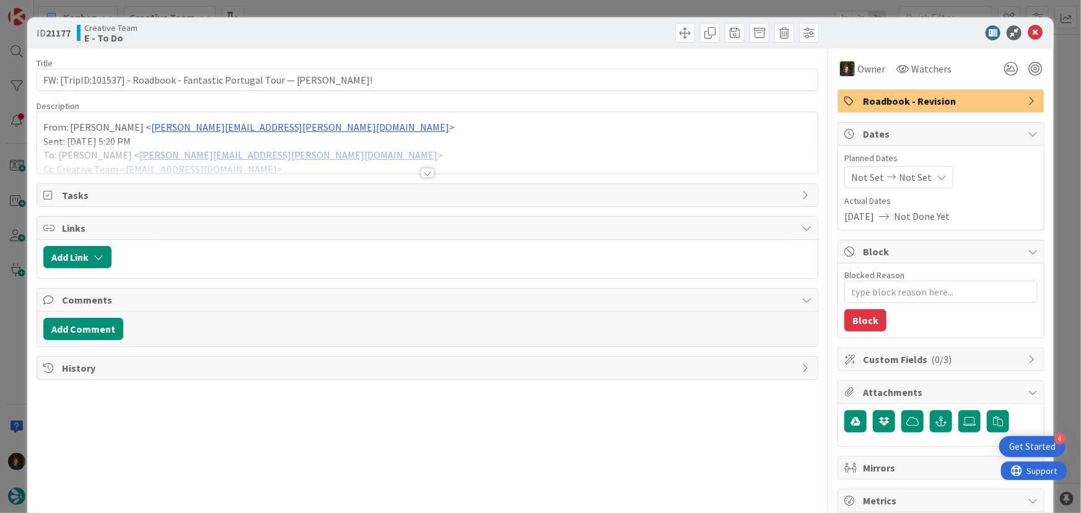
click at [424, 170] on div at bounding box center [428, 173] width 14 height 10
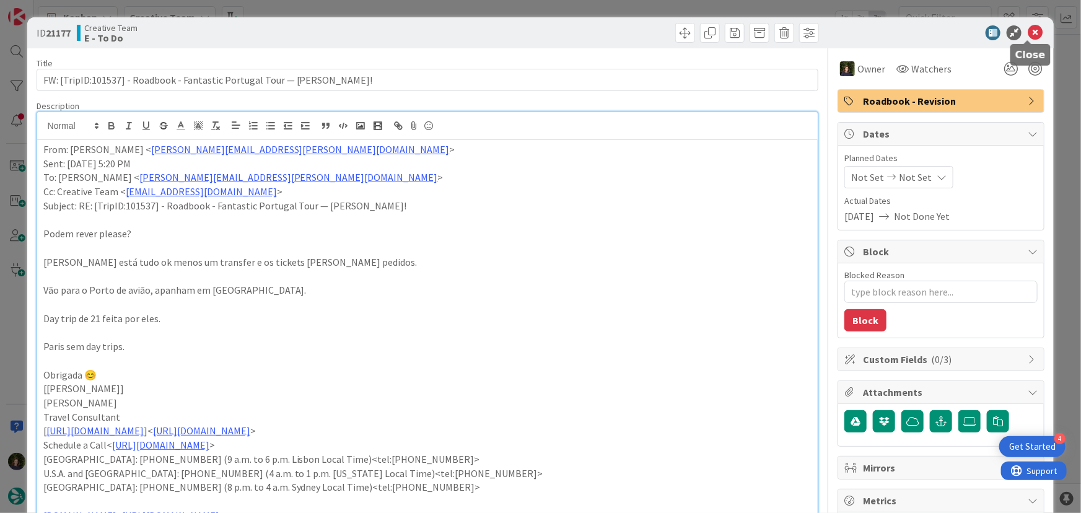
click at [1028, 36] on icon at bounding box center [1035, 32] width 15 height 15
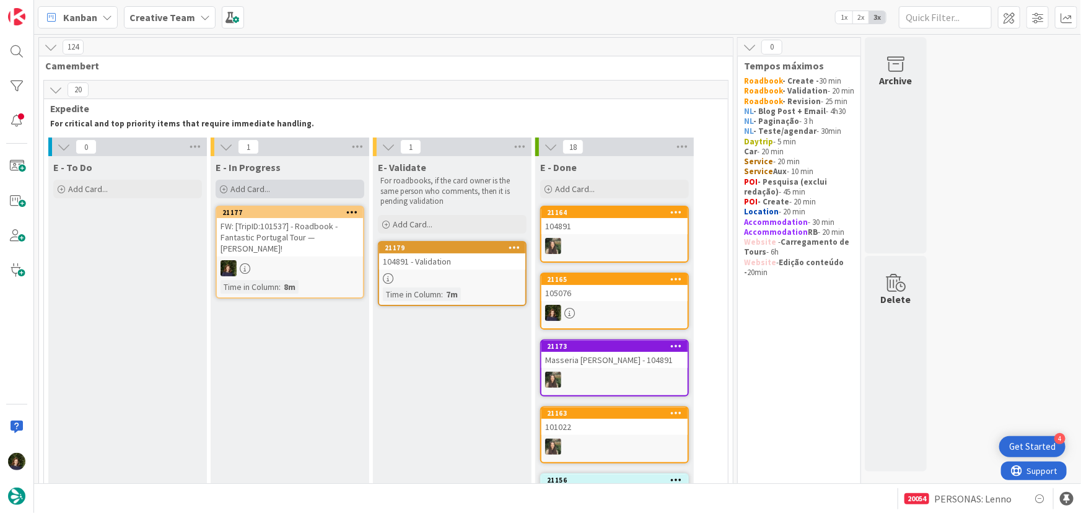
click at [303, 195] on div "Add Card..." at bounding box center [290, 189] width 149 height 19
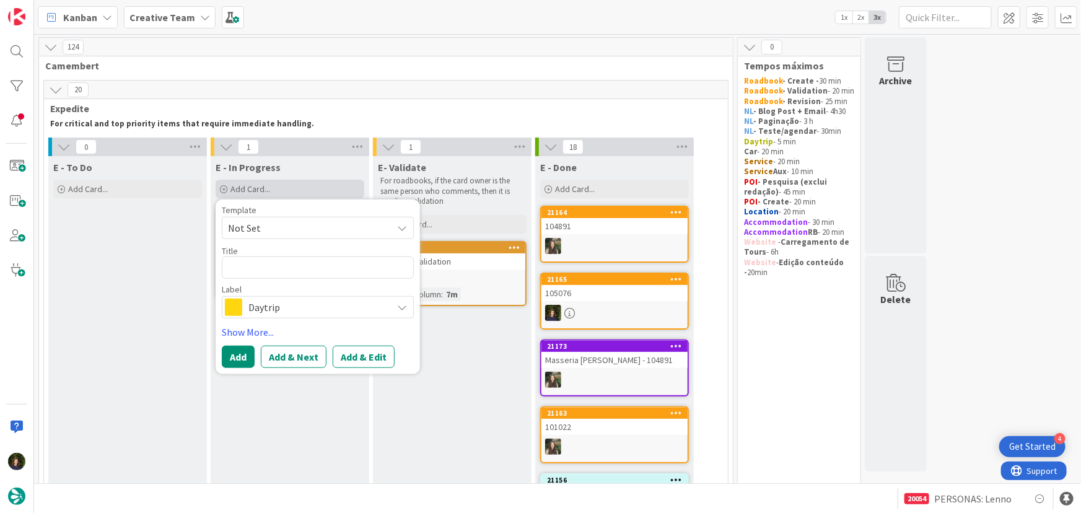
type textarea "x"
type textarea "G"
type textarea "x"
type textarea "GP"
type textarea "x"
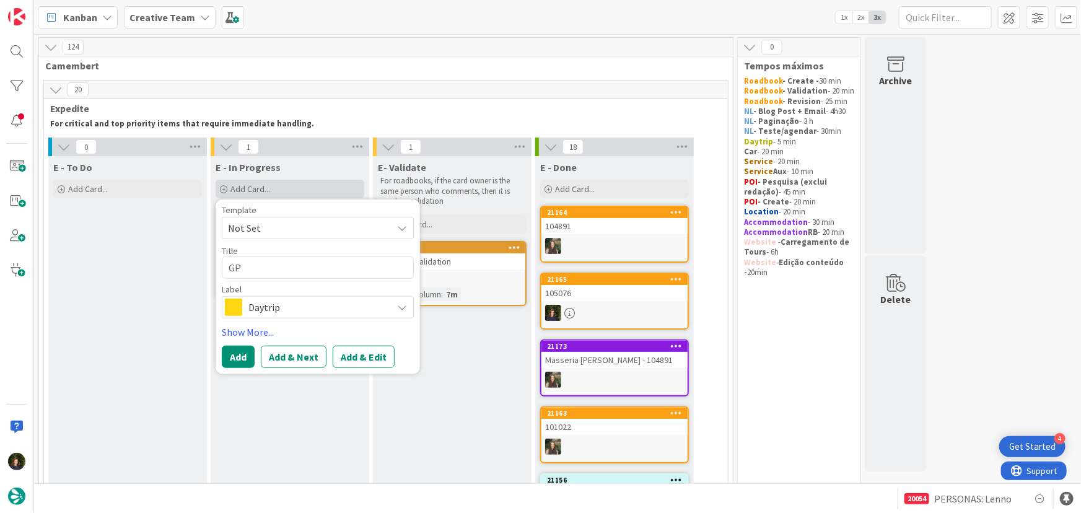
type textarea "GPS"
type textarea "x"
type textarea "GPS"
type textarea "x"
type textarea "GPS P"
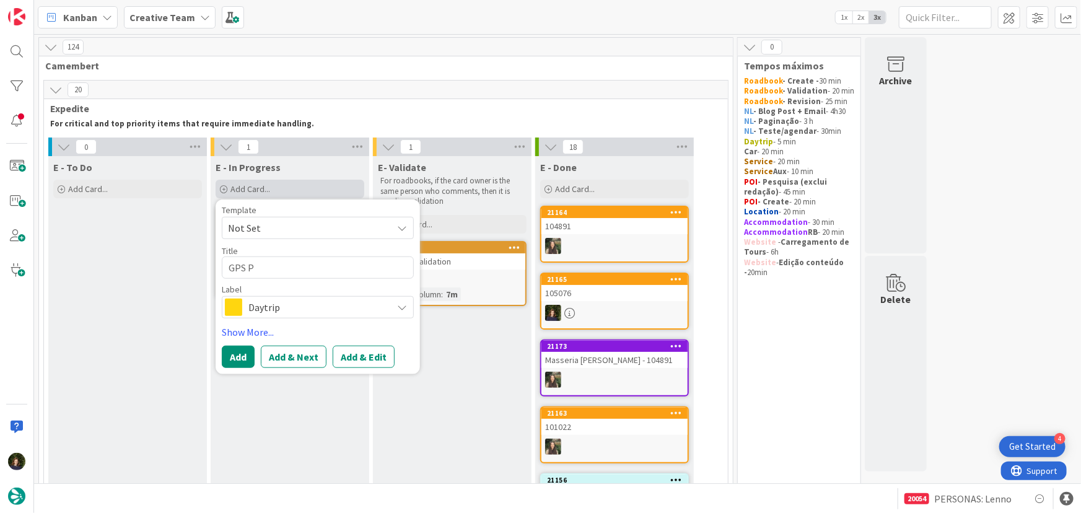
type textarea "x"
type textarea "GPS PO"
type textarea "x"
type textarea "GPS POi"
type textarea "x"
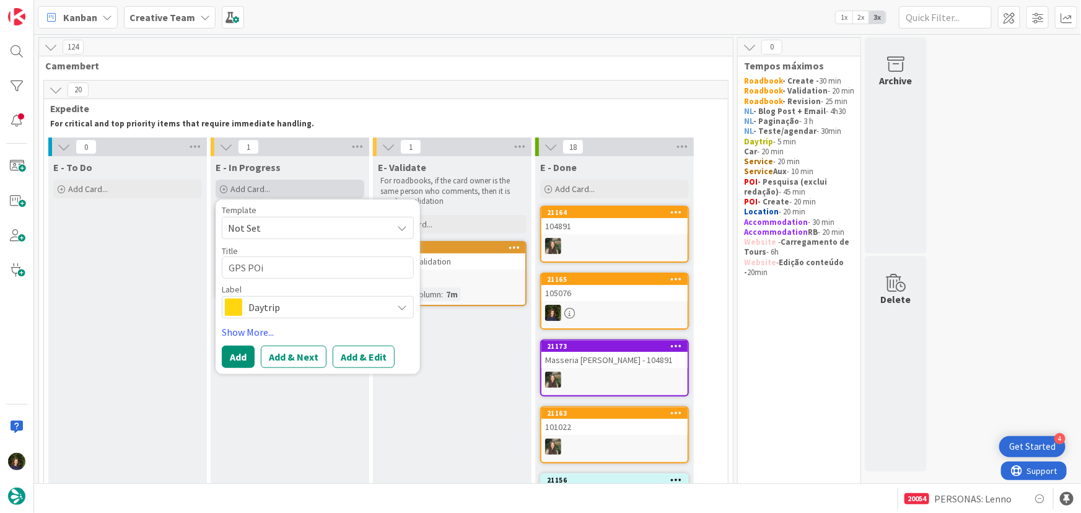
type textarea "GPS POin"
type textarea "x"
type textarea "GPS POint"
type textarea "x"
type textarea "GPS POint"
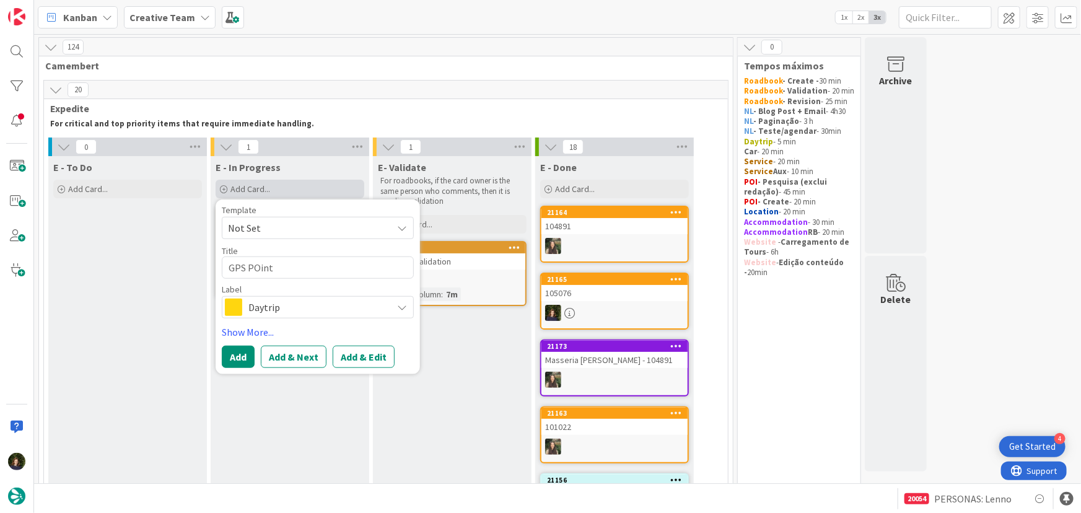
type textarea "x"
type textarea "GPS POint -"
type textarea "x"
type textarea "GPS POint -"
type textarea "x"
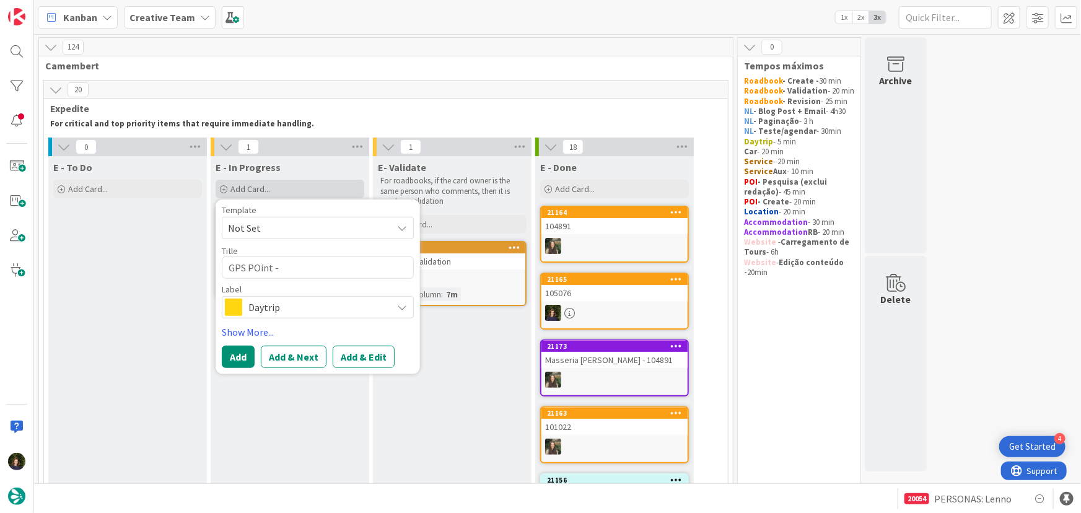
type textarea "GPS POint - 1"
type textarea "x"
type textarea "GPS POint - 10"
type textarea "x"
type textarea "GPS POint - 101"
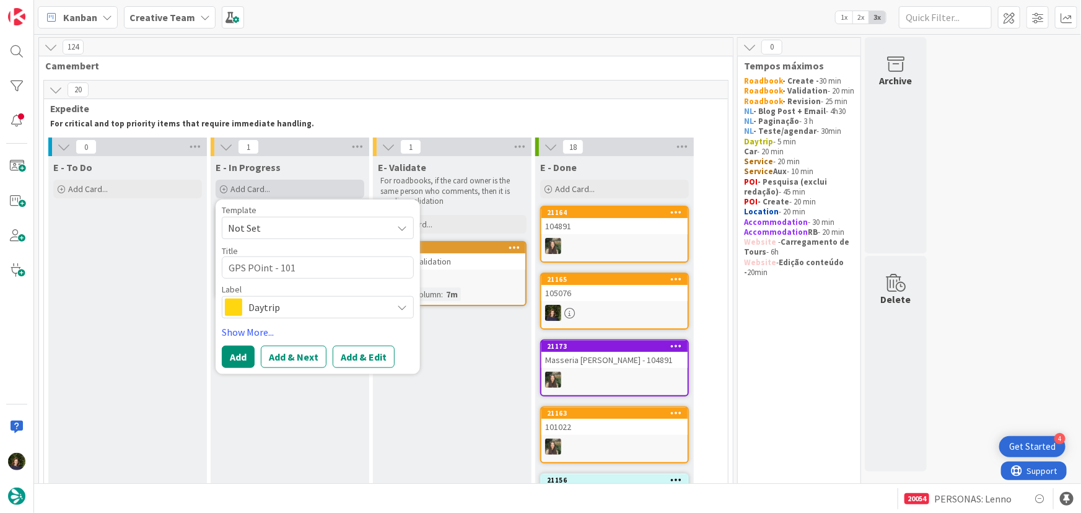
type textarea "x"
type textarea "GPS POint - 1015"
type textarea "x"
type textarea "GPS POint - 10153"
type textarea "x"
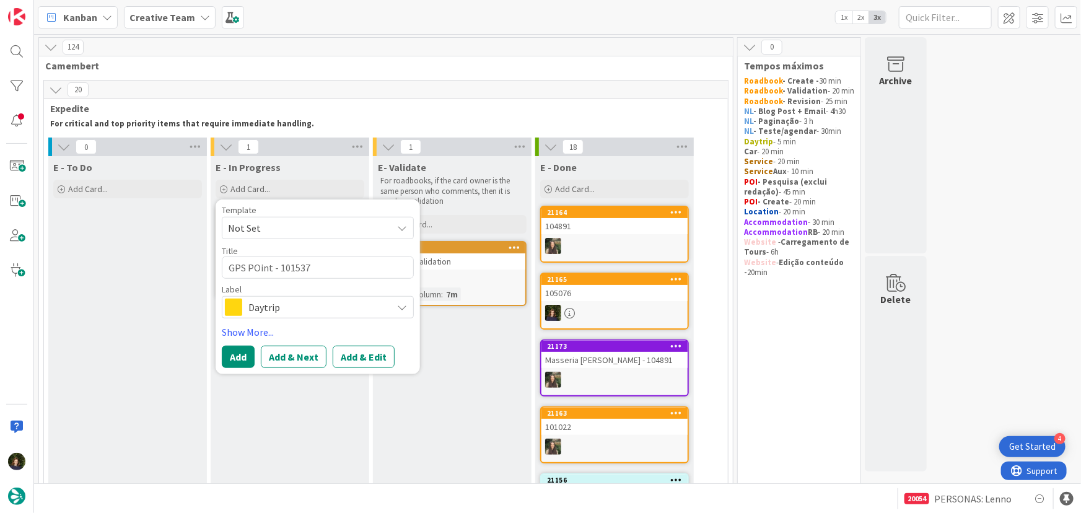
type textarea "GPS POint - 101537"
click at [279, 305] on span "Daytrip" at bounding box center [318, 307] width 138 height 17
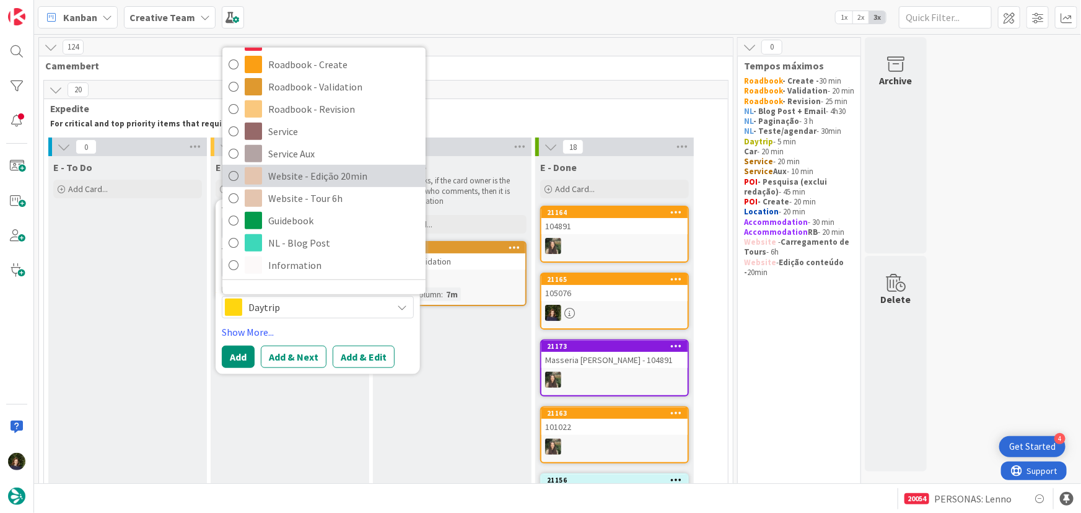
scroll to position [264, 0]
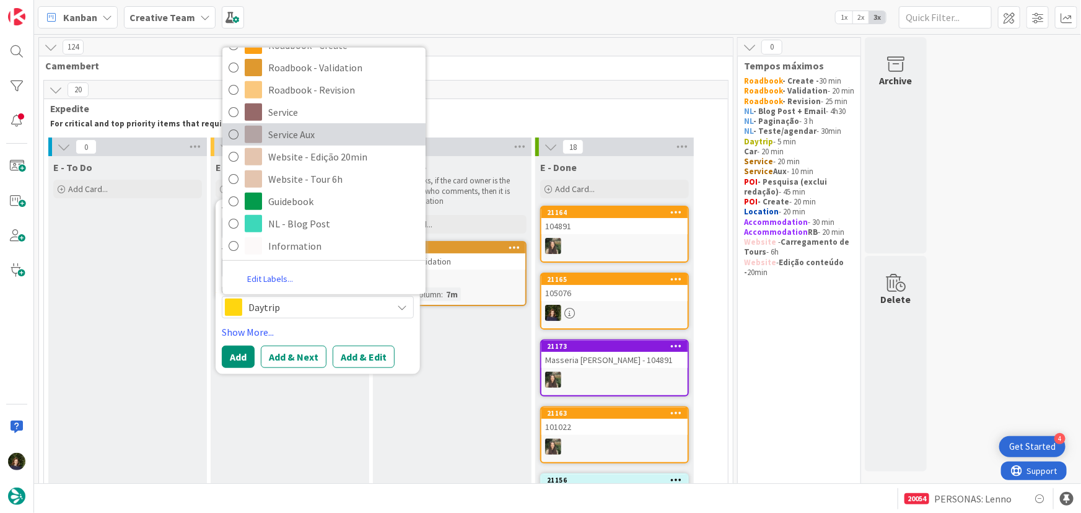
click at [284, 136] on span "Service Aux" at bounding box center [343, 134] width 151 height 19
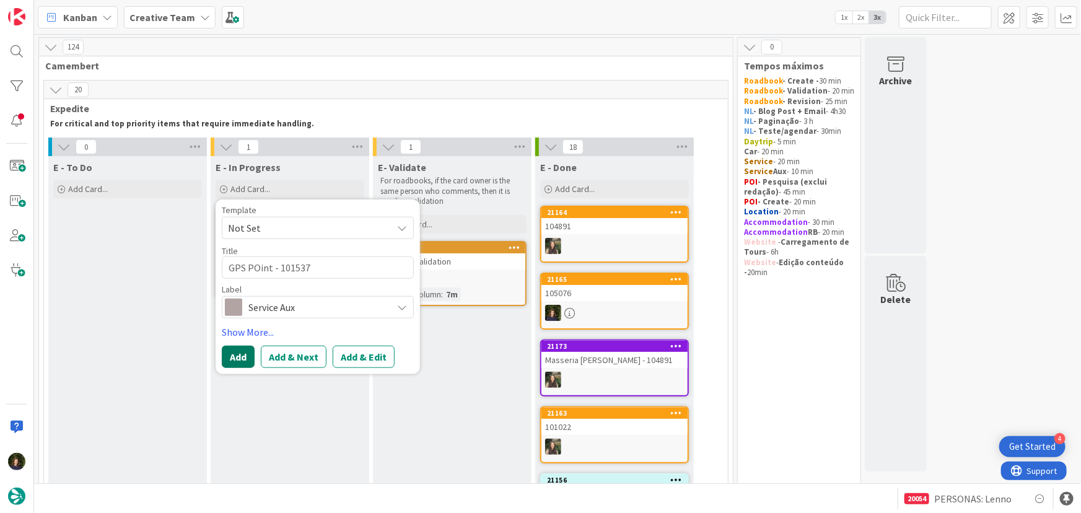
click at [234, 359] on button "Add" at bounding box center [238, 357] width 33 height 22
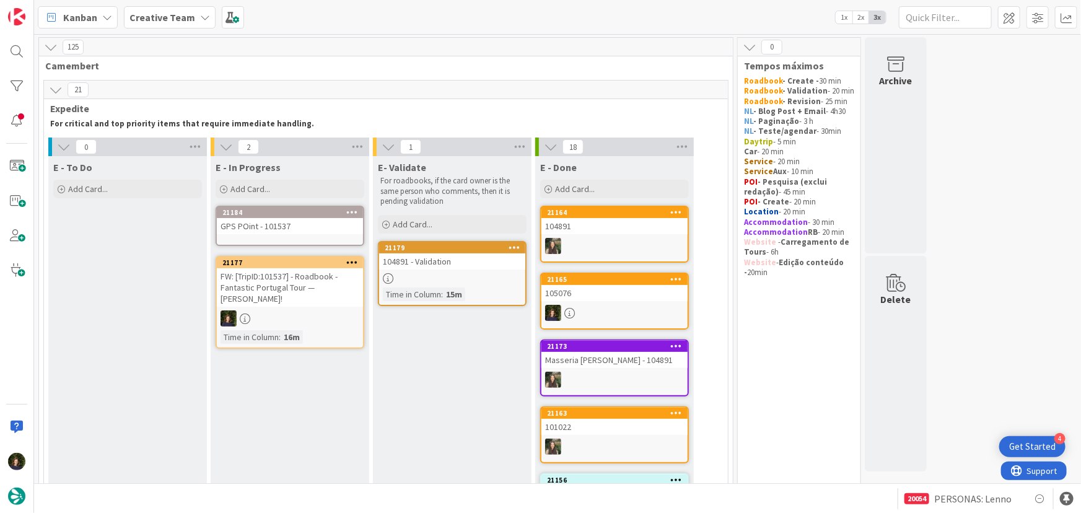
click at [281, 221] on div "GPS POint - 101537" at bounding box center [290, 226] width 146 height 16
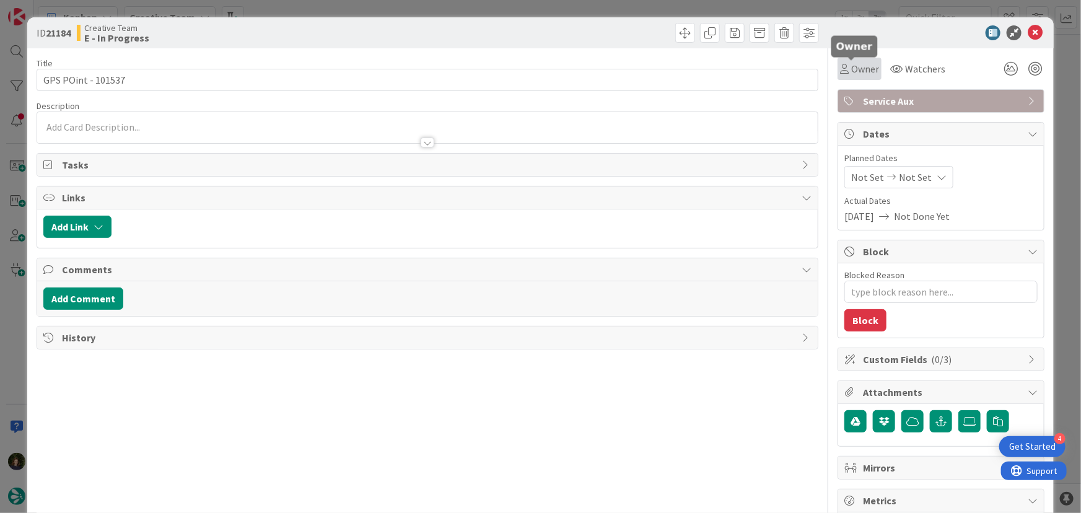
click at [858, 69] on span "Owner" at bounding box center [866, 68] width 28 height 15
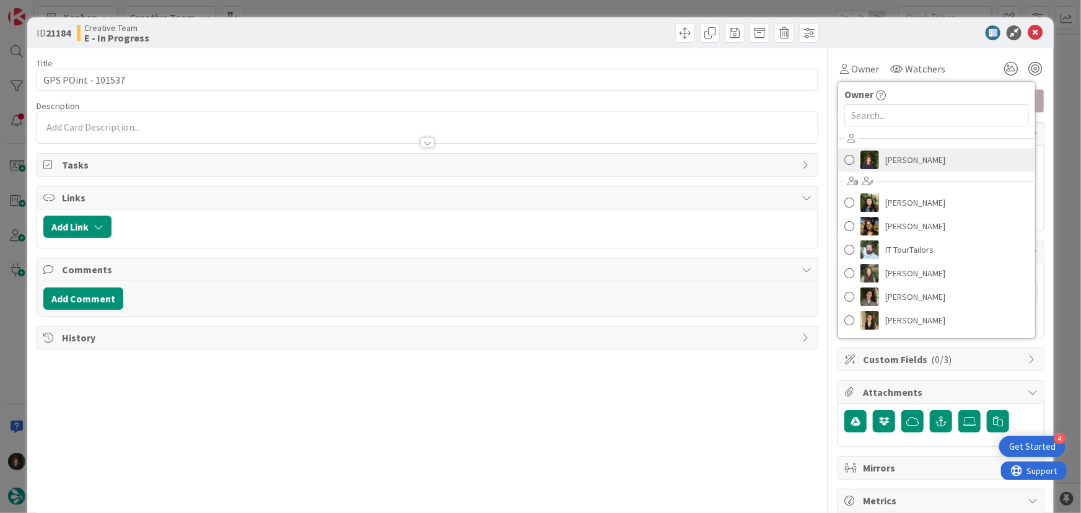
click at [904, 167] on span "[PERSON_NAME]" at bounding box center [916, 160] width 60 height 19
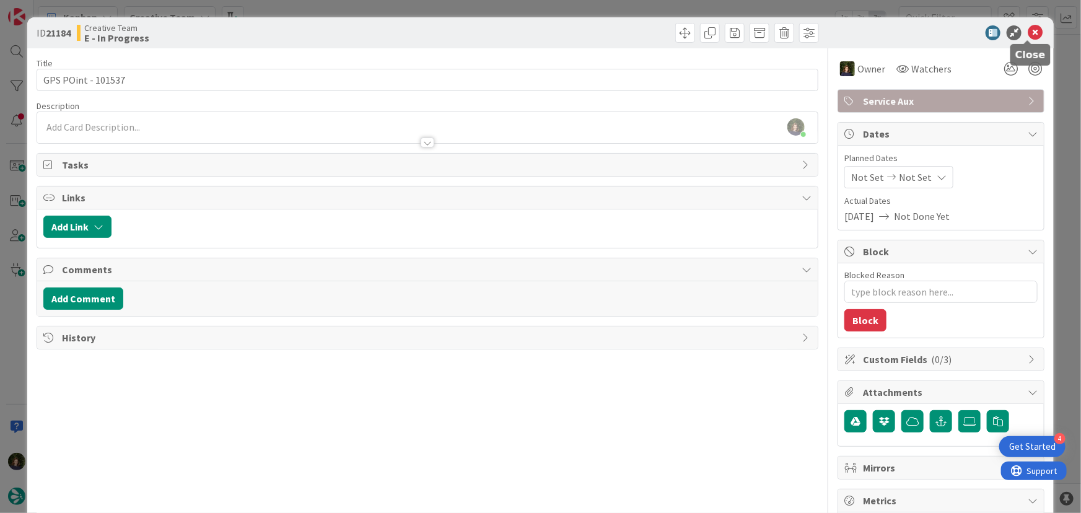
click at [1028, 33] on icon at bounding box center [1035, 32] width 15 height 15
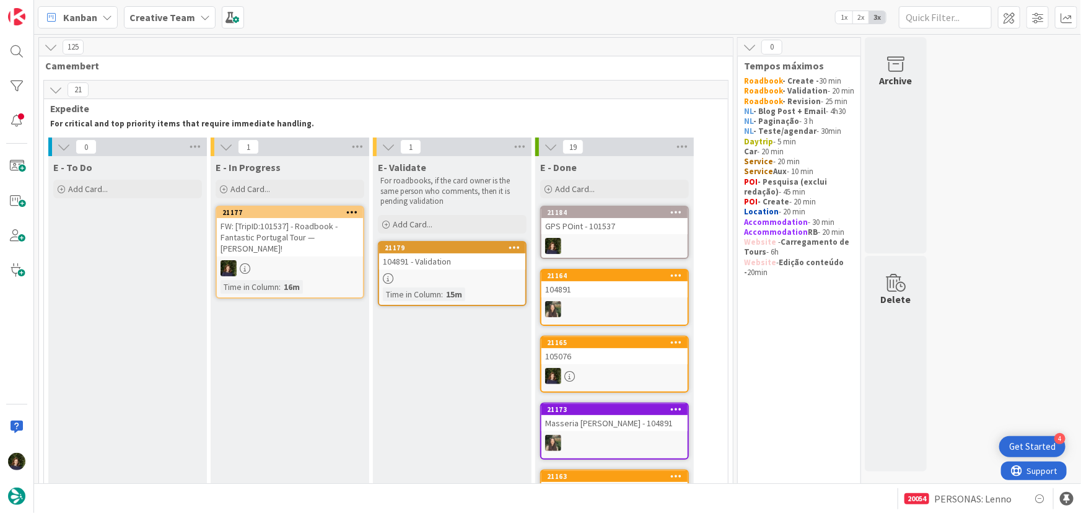
click at [273, 193] on div "Add Card..." at bounding box center [290, 189] width 149 height 19
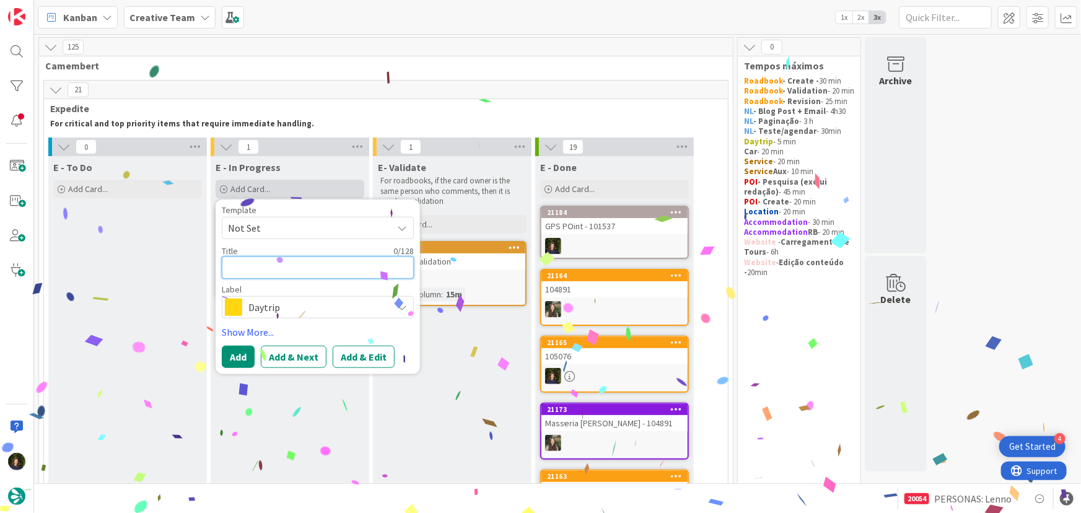
type textarea "x"
type textarea "G"
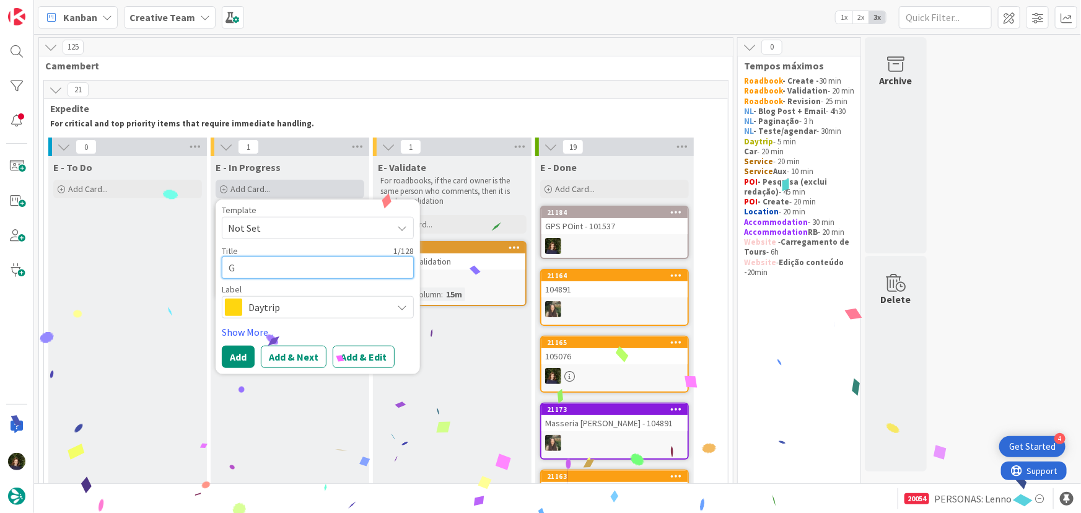
type textarea "x"
type textarea "GP"
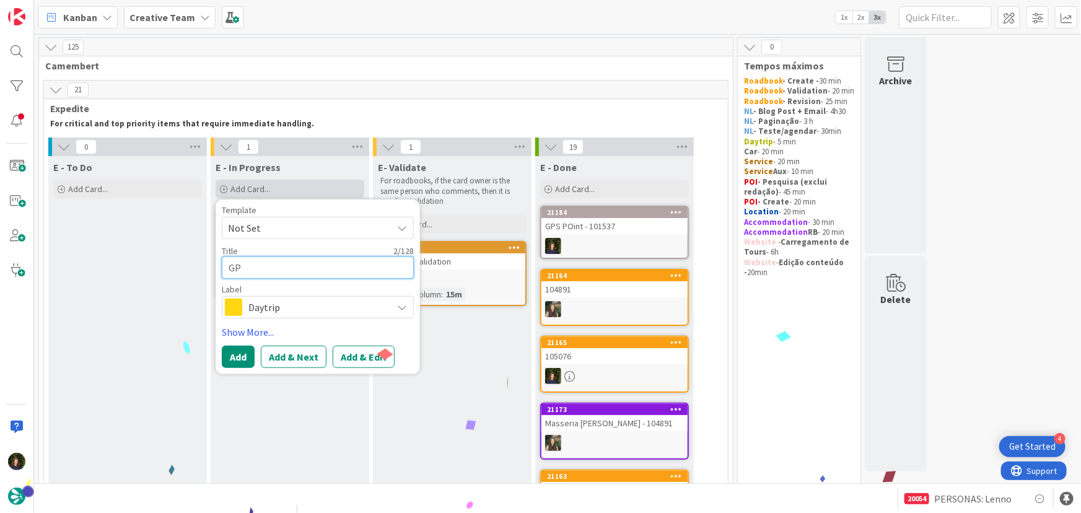
type textarea "x"
type textarea "GPS"
type textarea "x"
type textarea "GPS"
type textarea "x"
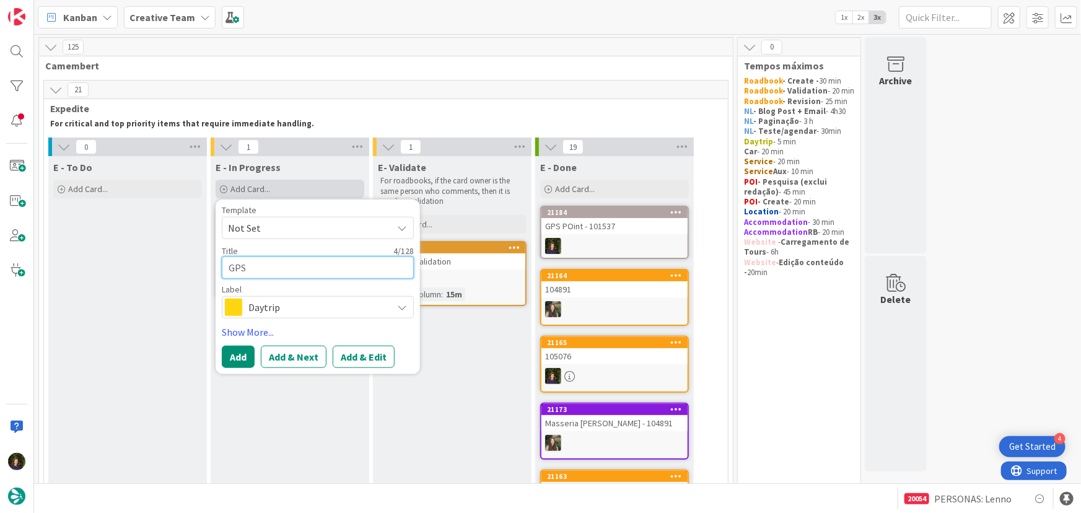
type textarea "GPS P"
type textarea "x"
type textarea "GPS PO"
type textarea "x"
type textarea "GPS POi"
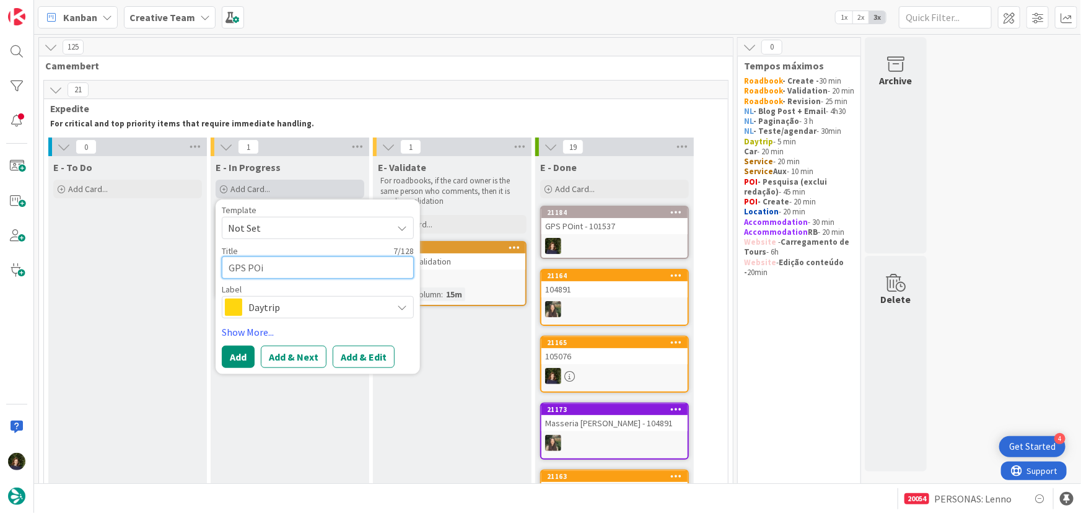
type textarea "x"
type textarea "GPS POin"
type textarea "x"
type textarea "GPS POint"
type textarea "x"
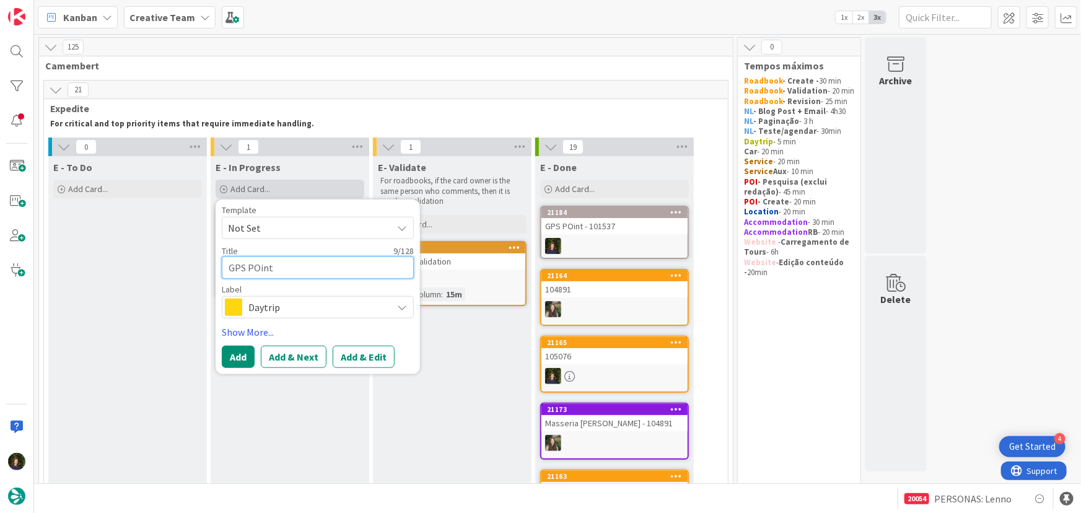
type textarea "GPS POint"
type textarea "x"
type textarea "GPS POint -"
type textarea "x"
type textarea "GPS POint -"
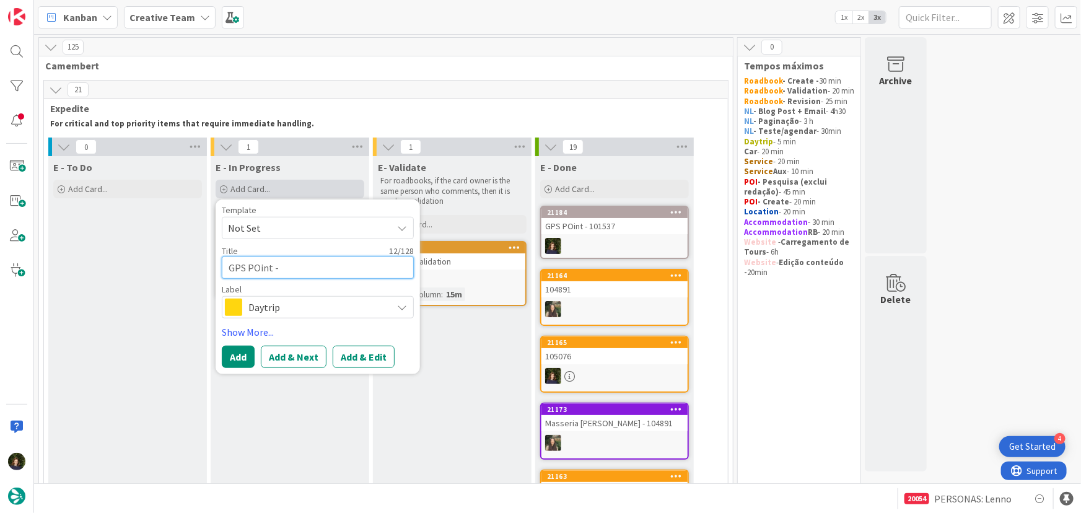
type textarea "x"
type textarea "GPS POint - B"
type textarea "x"
type textarea "GPS POint - Bi"
type textarea "x"
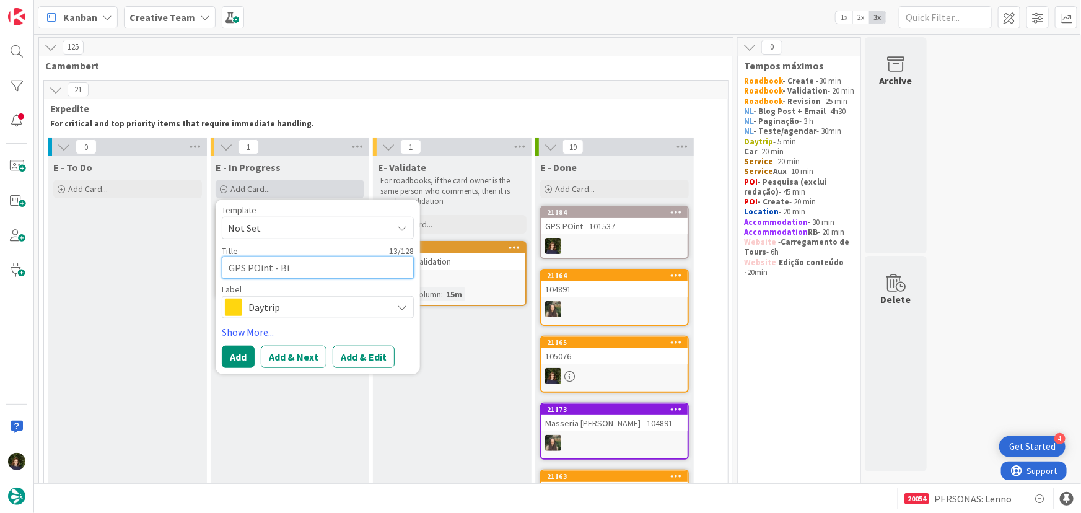
type textarea "GPS POint - Bil"
type textarea "x"
type textarea "GPS POint - Bilb"
type textarea "x"
type textarea "GPS POint - Bilba"
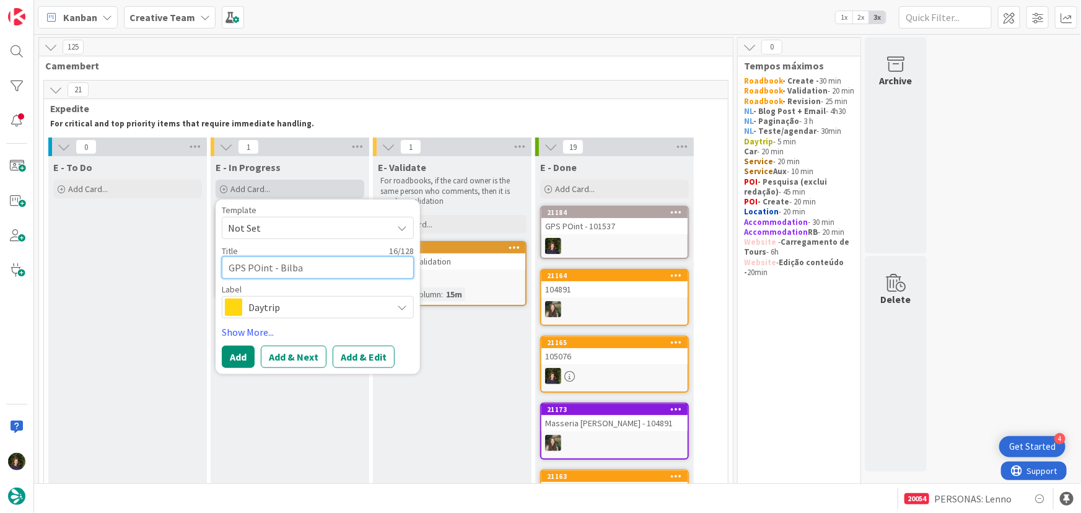
type textarea "x"
type textarea "GPS POint - [GEOGRAPHIC_DATA]"
type textarea "x"
type textarea "GPS POint - [GEOGRAPHIC_DATA]"
type textarea "x"
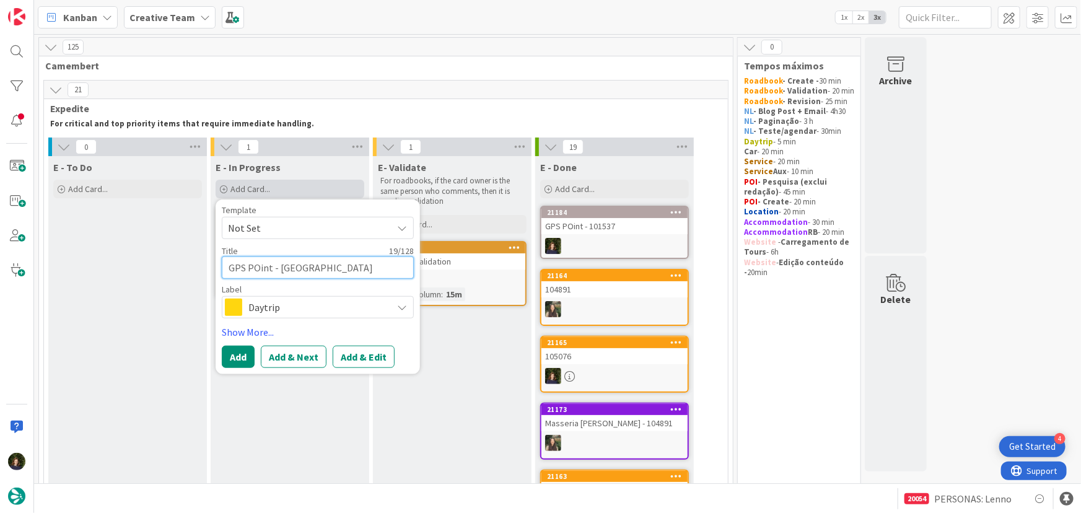
type textarea "GPS POint - [GEOGRAPHIC_DATA] B"
type textarea "x"
type textarea "GPS POint - [GEOGRAPHIC_DATA] BU"
type textarea "x"
type textarea "GPS POint - [GEOGRAPHIC_DATA] BUS"
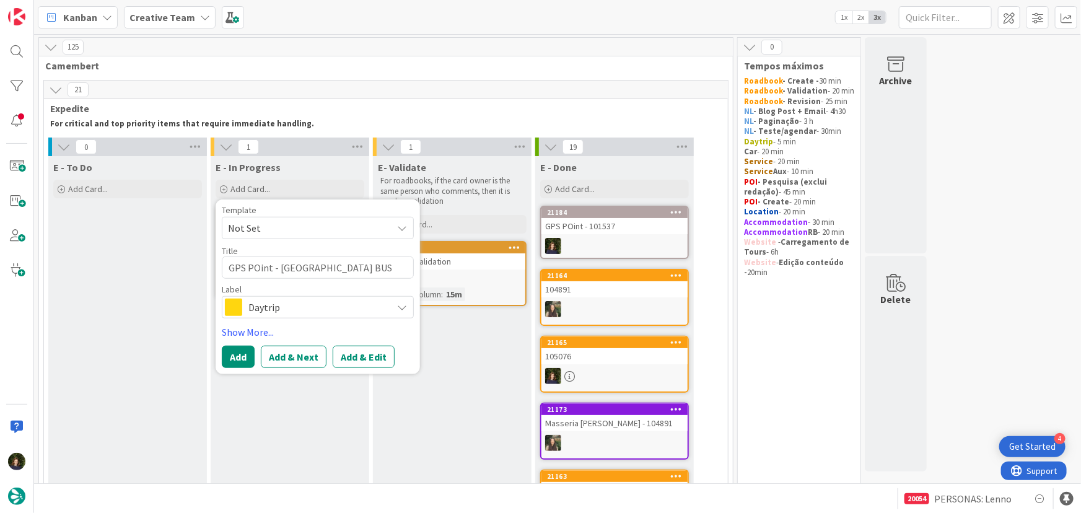
click at [271, 305] on span "Daytrip" at bounding box center [318, 307] width 138 height 17
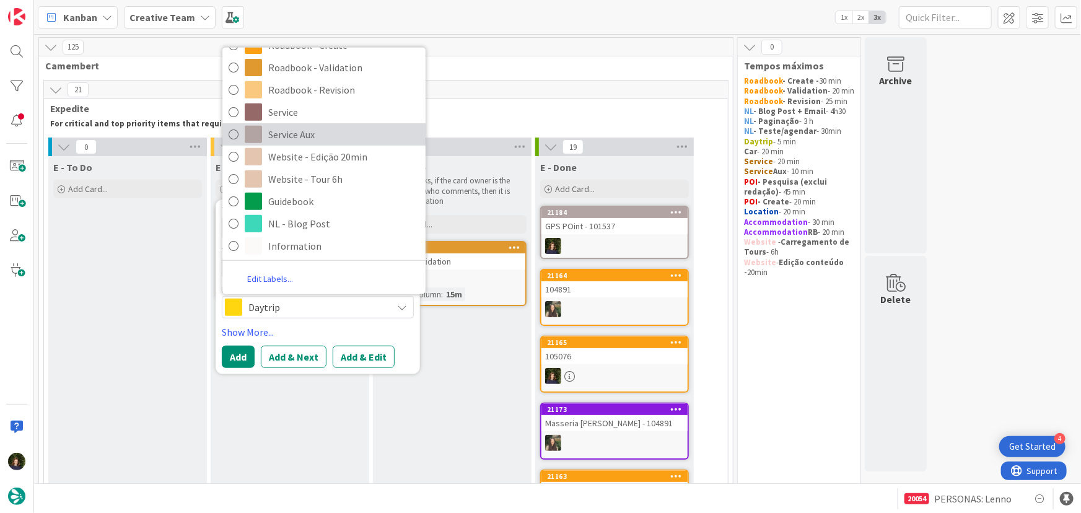
click at [291, 127] on span "Service Aux" at bounding box center [343, 134] width 151 height 19
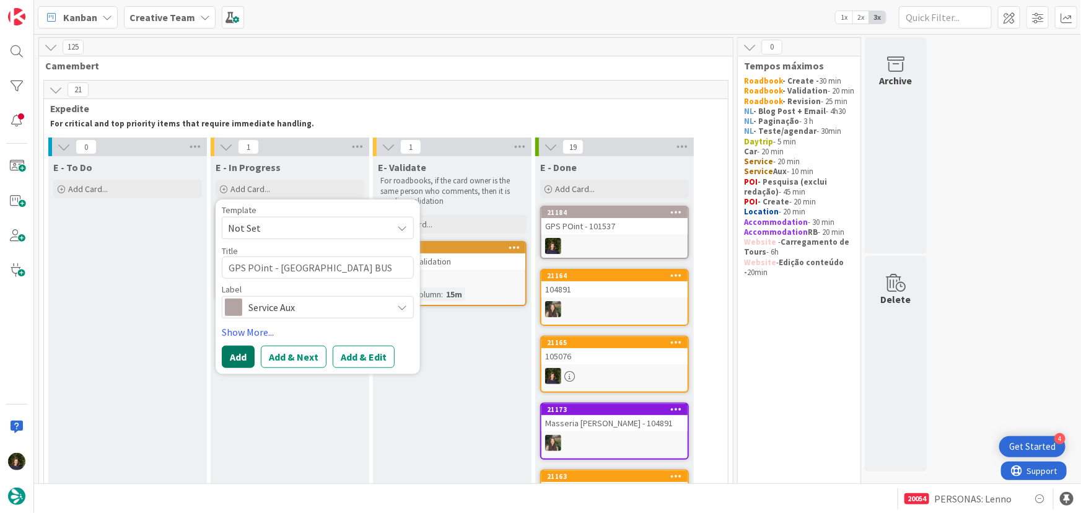
click at [224, 360] on button "Add" at bounding box center [238, 357] width 33 height 22
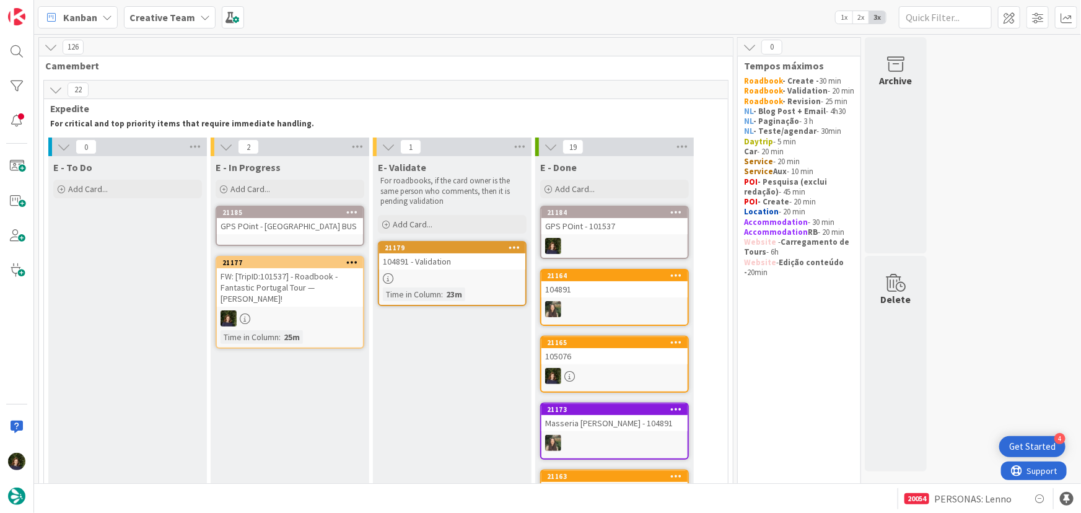
click at [302, 228] on div "GPS POint - [GEOGRAPHIC_DATA] BUS" at bounding box center [290, 226] width 146 height 16
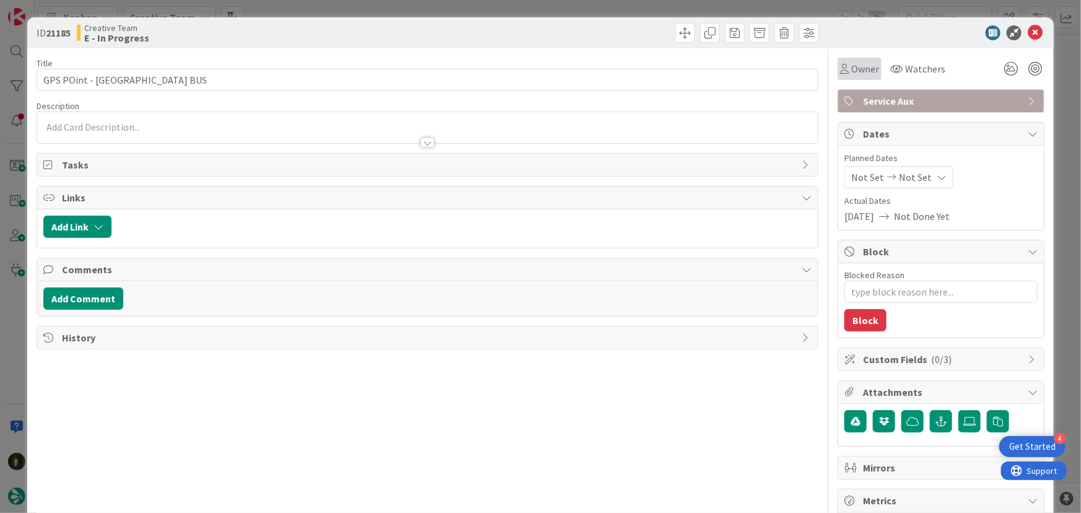
click at [853, 74] on span "Owner" at bounding box center [866, 68] width 28 height 15
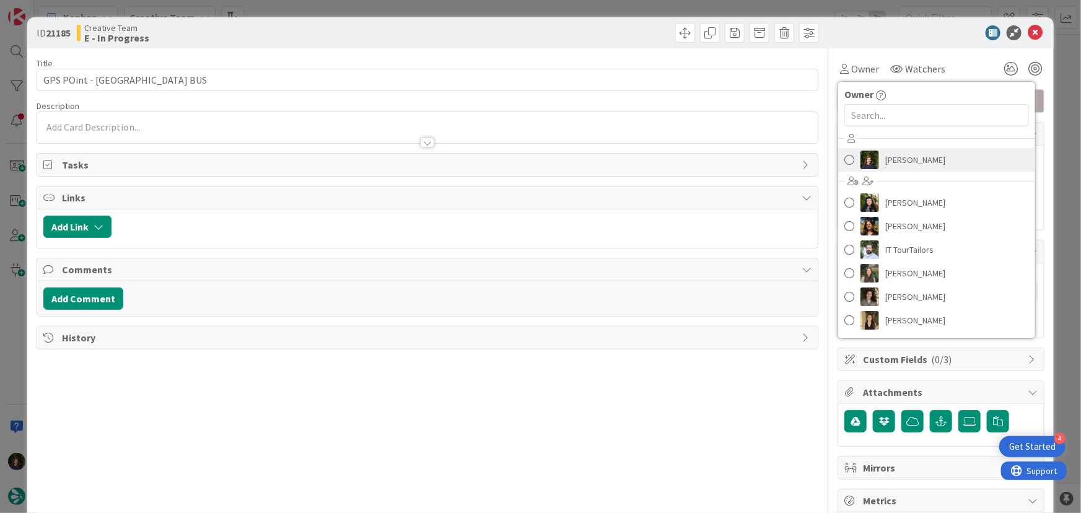
click at [892, 162] on span "[PERSON_NAME]" at bounding box center [916, 160] width 60 height 19
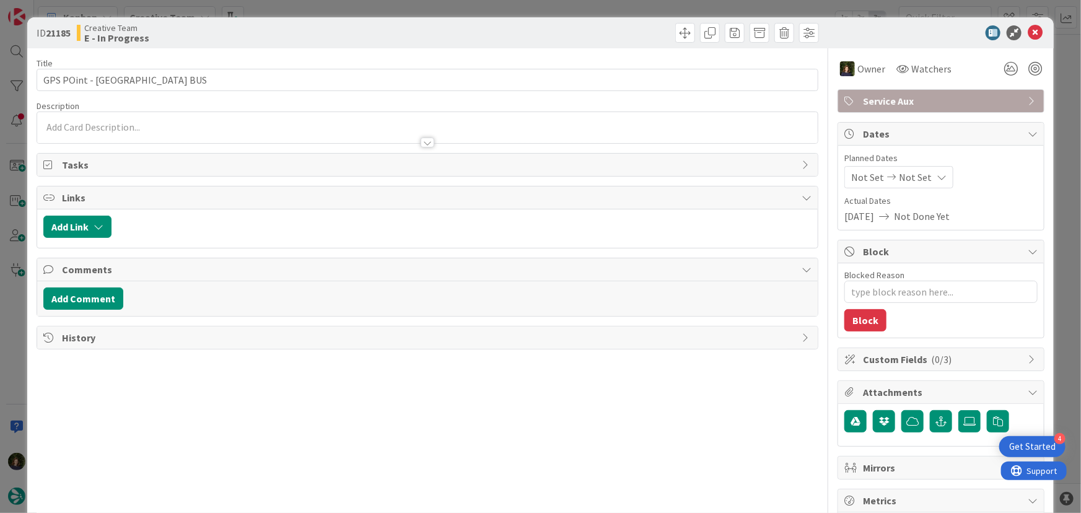
type textarea "x"
click at [1031, 33] on icon at bounding box center [1035, 32] width 15 height 15
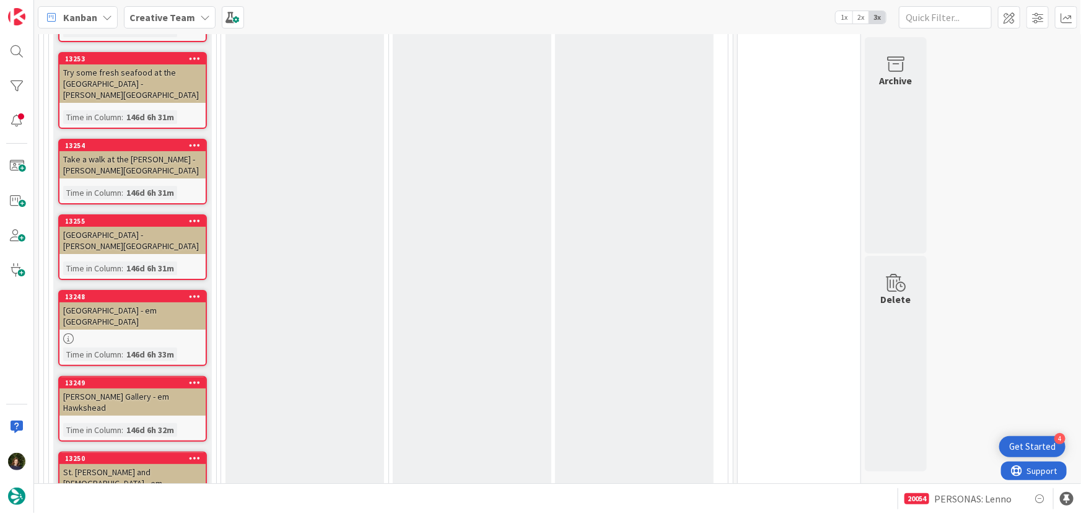
scroll to position [2372, 0]
